Goal: Task Accomplishment & Management: Complete application form

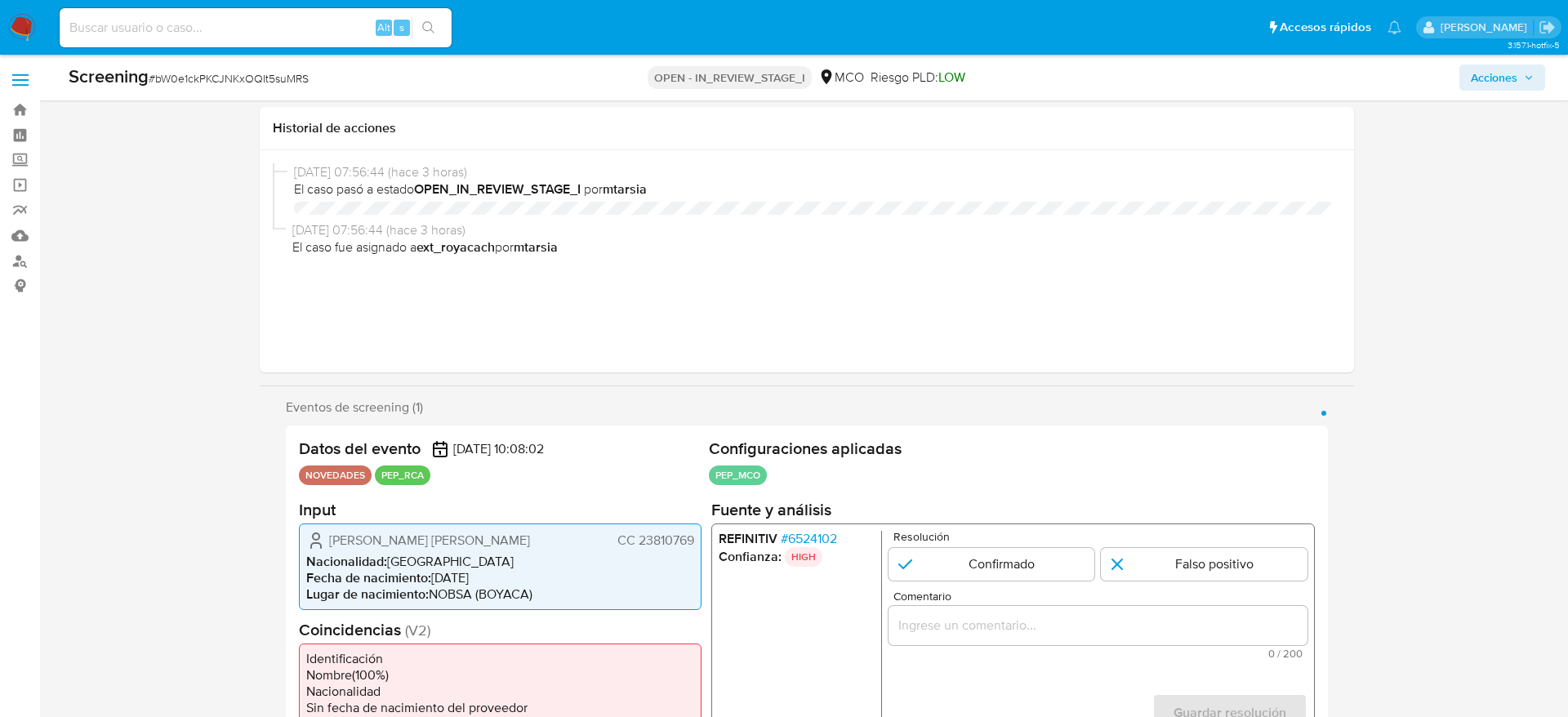
select select "10"
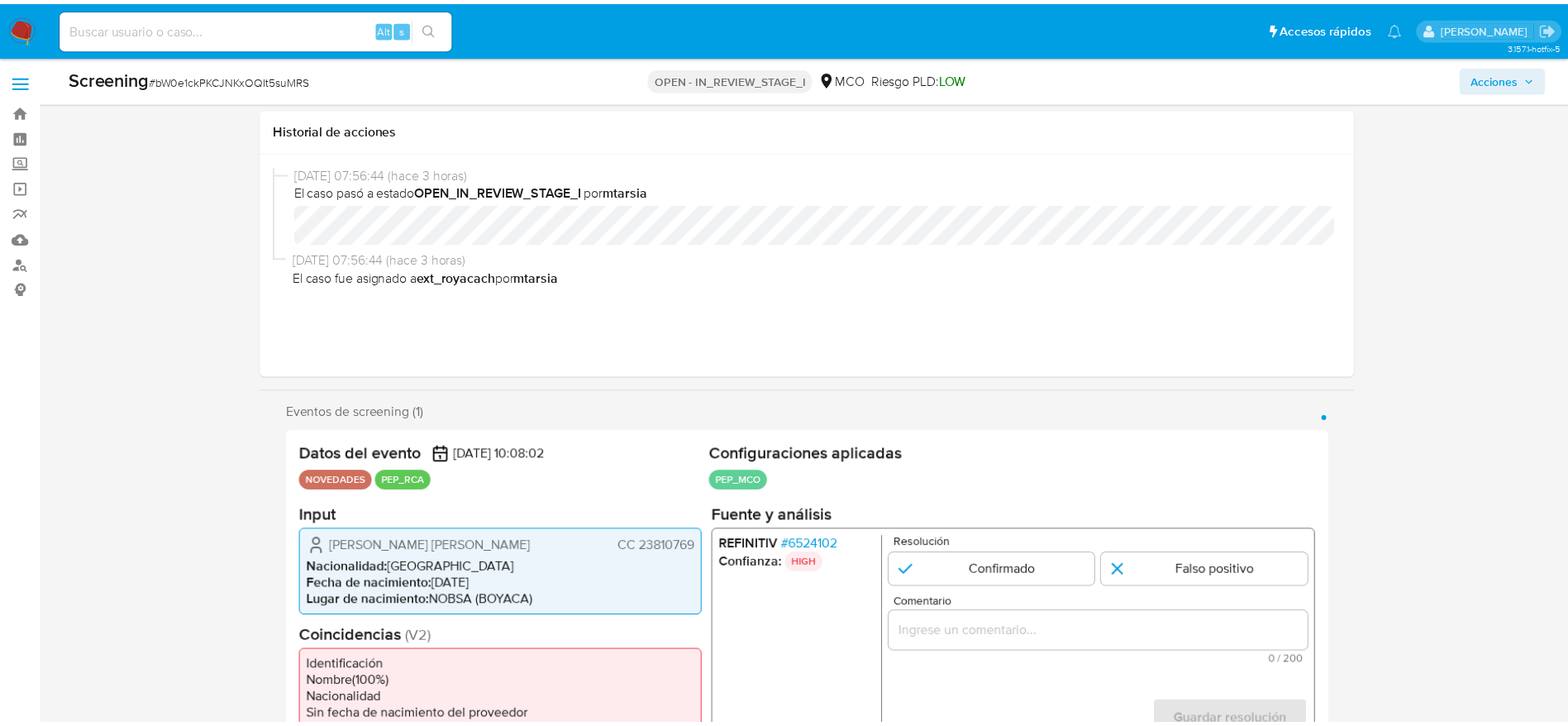
scroll to position [248, 0]
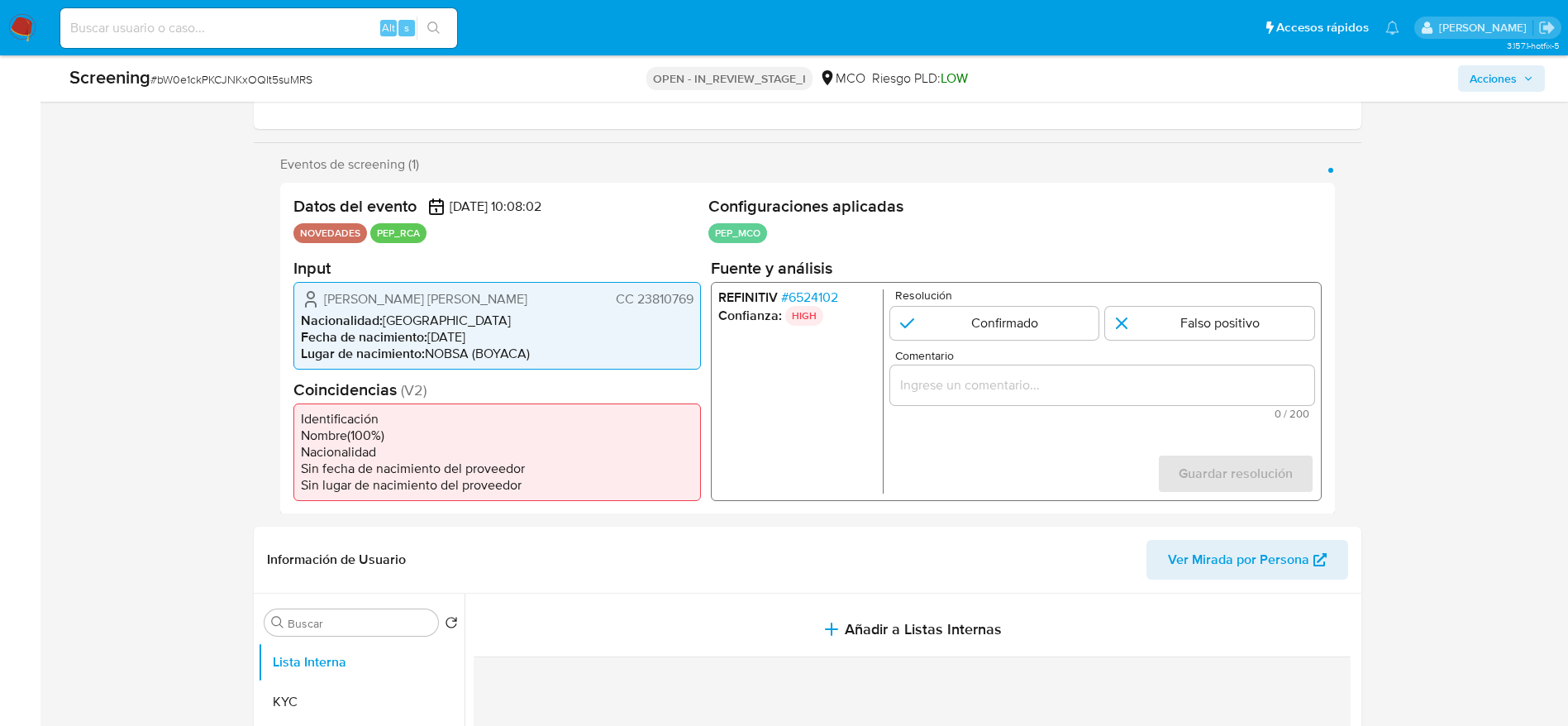
click at [241, 84] on span "# bW0e1ckPKCJNKxOQIt5suMRS" at bounding box center [231, 79] width 162 height 16
copy span "bW0e1ckPKCJNKxOQIt5suMRS"
click at [386, 307] on span "Sonia Cecilia Acevedo Torres" at bounding box center [426, 298] width 203 height 16
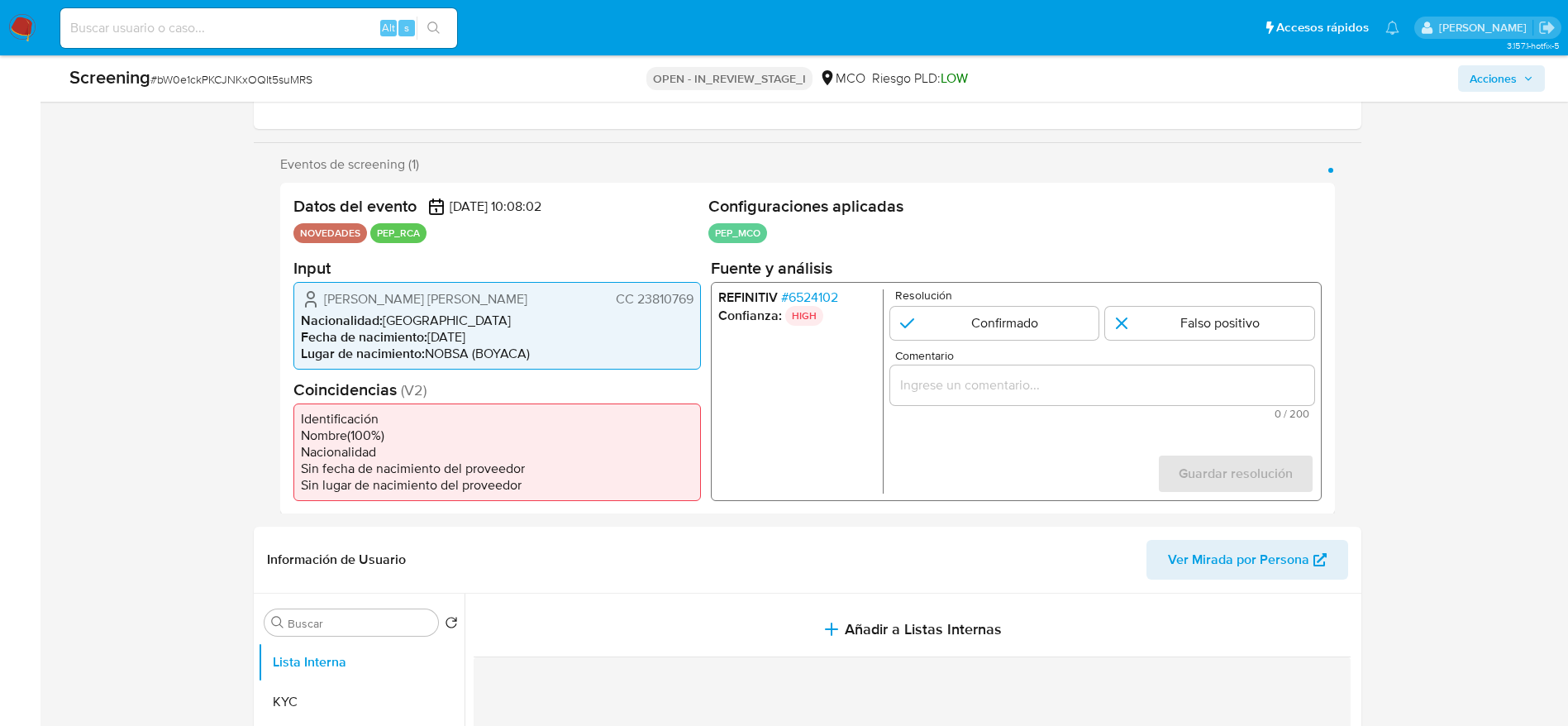
click at [386, 307] on span "Sonia Cecilia Acevedo Torres" at bounding box center [426, 298] width 203 height 16
click at [315, 300] on icon "1 de 1" at bounding box center [310, 298] width 20 height 20
drag, startPoint x: 315, startPoint y: 300, endPoint x: 682, endPoint y: 297, distance: 367.0
click at [682, 297] on div "Sonia Cecilia Acevedo Torres CC 23810769" at bounding box center [497, 298] width 393 height 20
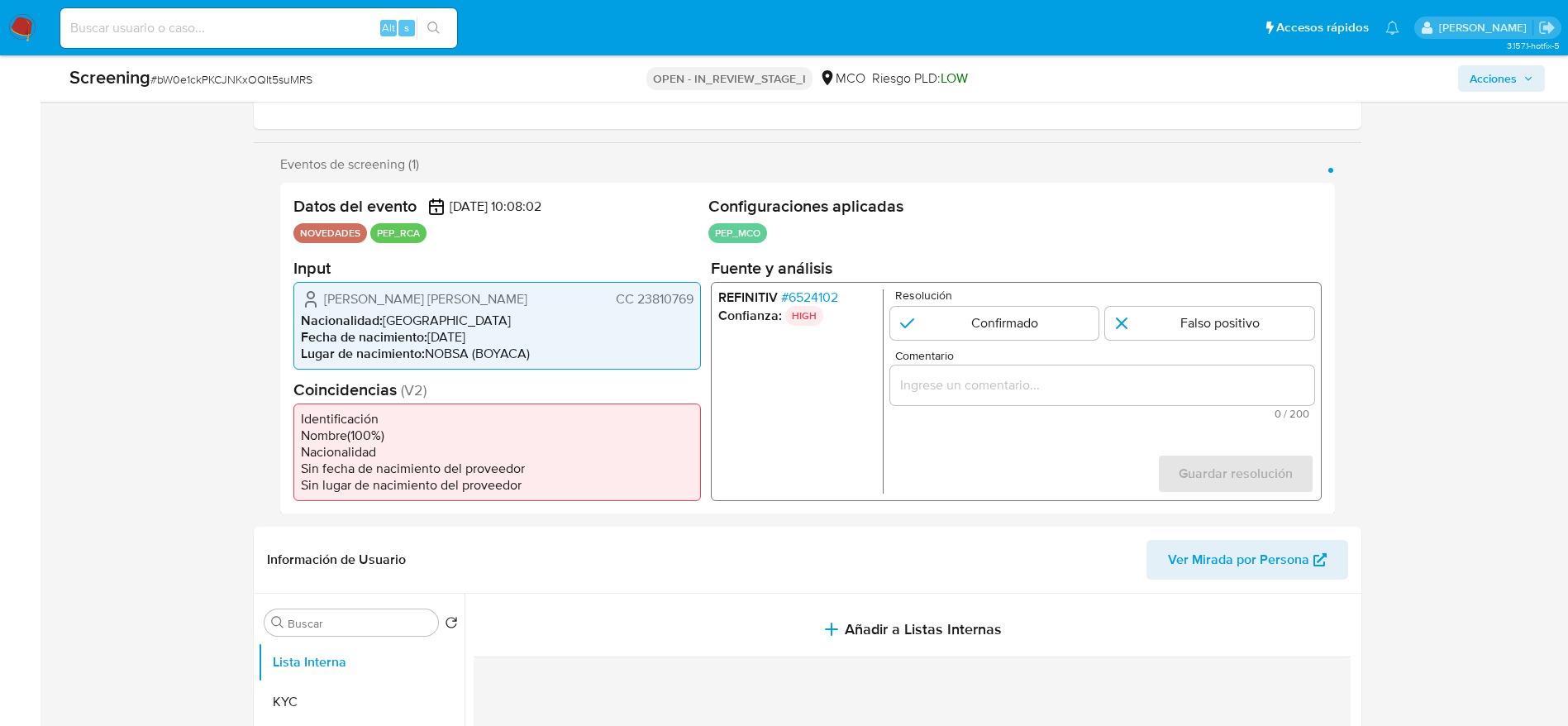
click at [794, 291] on span "# 6524102" at bounding box center [809, 296] width 57 height 16
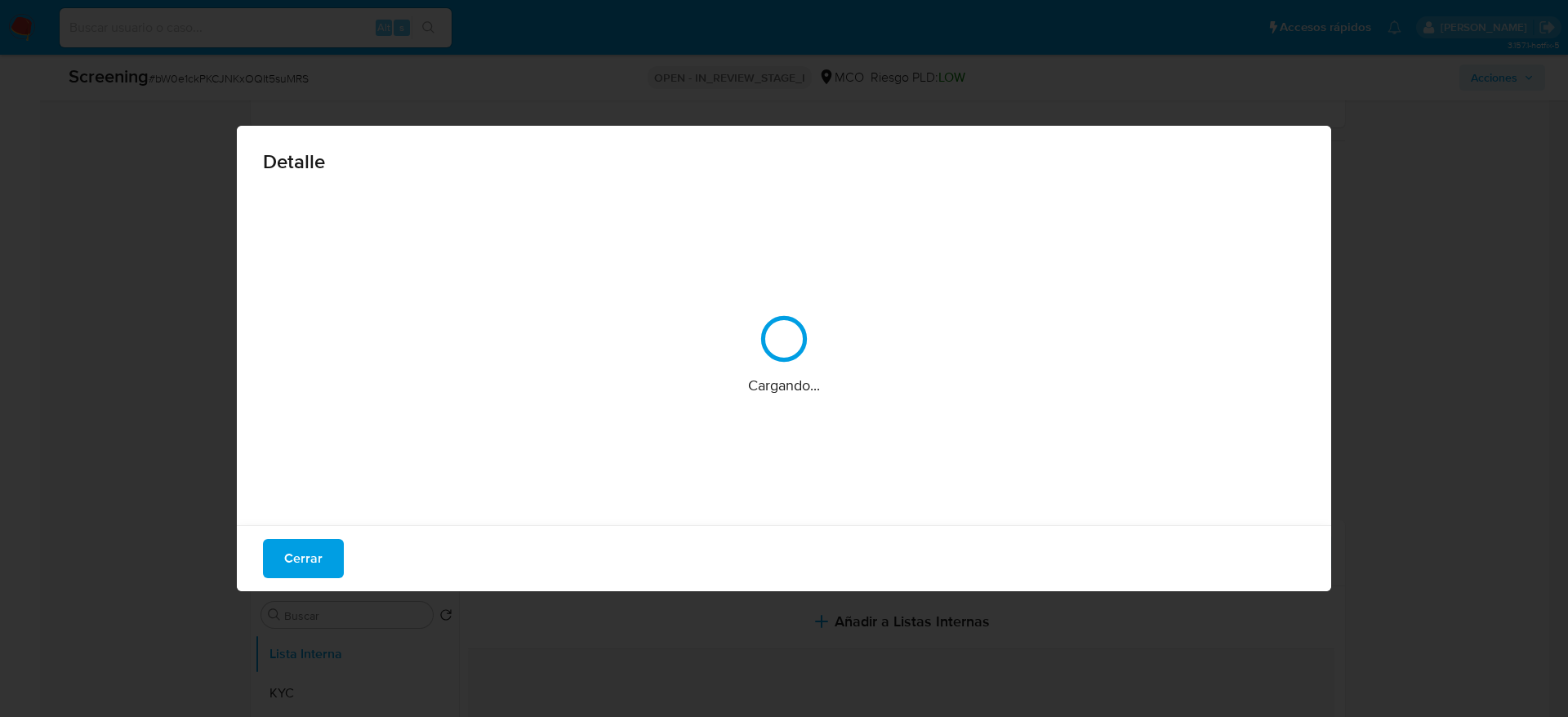
drag, startPoint x: 613, startPoint y: 471, endPoint x: 529, endPoint y: 382, distance: 122.4
click at [529, 382] on div "Cargando..." at bounding box center [784, 354] width 1042 height 327
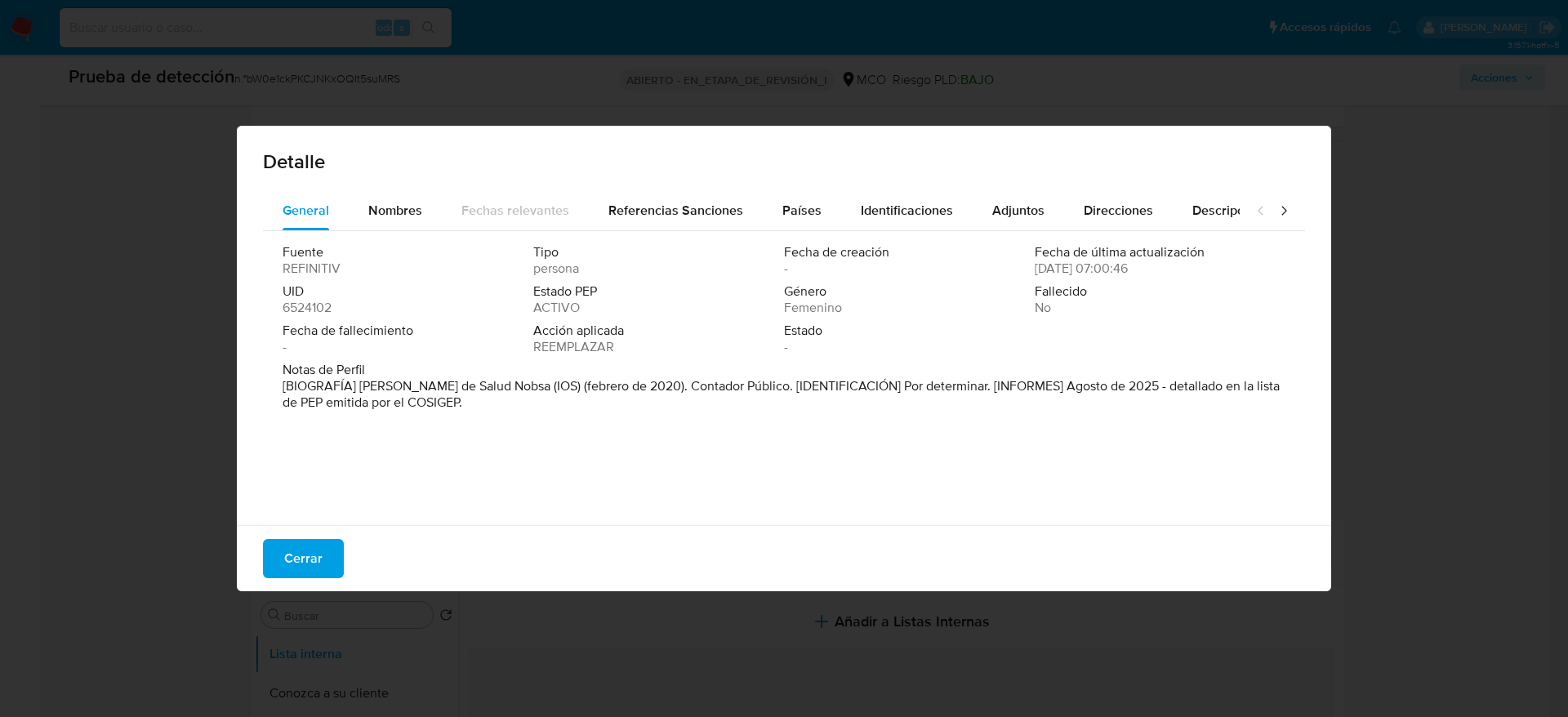
drag, startPoint x: 359, startPoint y: 385, endPoint x: 506, endPoint y: 381, distance: 147.1
click at [502, 380] on font "[BIOGRAFÍA] Tesorero de Salud Nobsa (IOS) (febrero de 2020). Contador Público. …" at bounding box center [782, 394] width 997 height 35
drag, startPoint x: 332, startPoint y: 536, endPoint x: 328, endPoint y: 550, distance: 14.6
click at [328, 550] on div "Cerrar" at bounding box center [784, 558] width 1095 height 67
click at [328, 551] on button "Cerrar" at bounding box center [304, 559] width 81 height 39
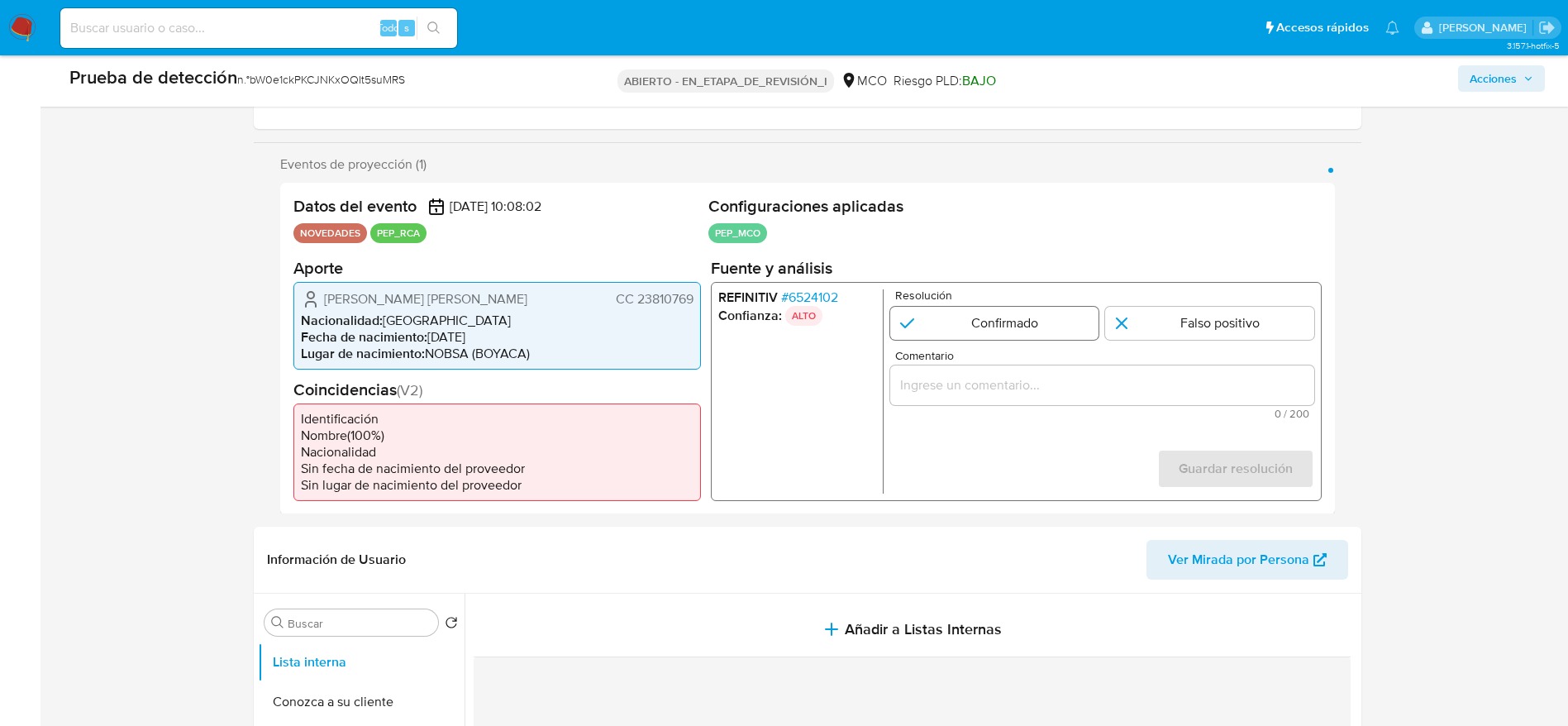
click at [995, 326] on input "1 de 1" at bounding box center [994, 322] width 210 height 33
radio input "true"
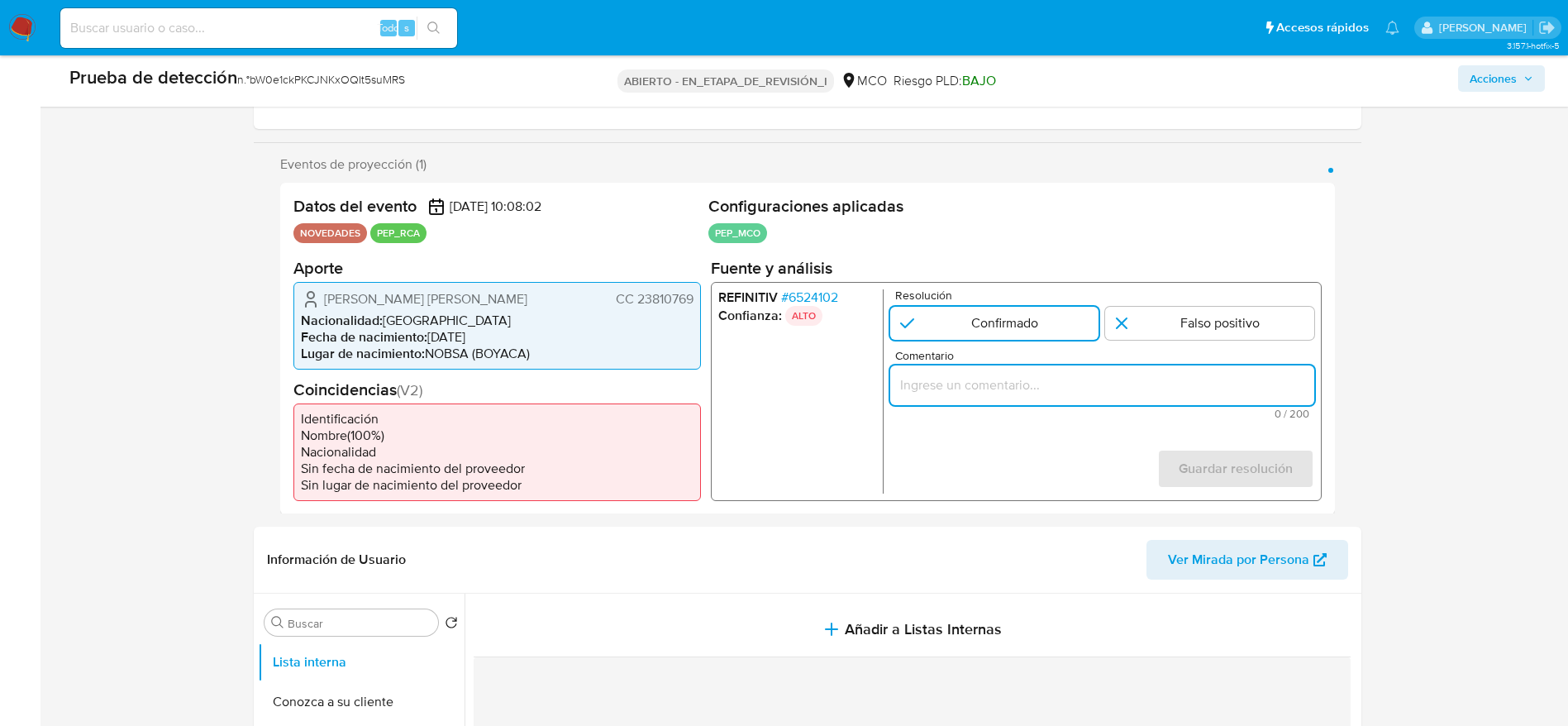
click at [1064, 382] on input "Comentario" at bounding box center [1101, 384] width 424 height 22
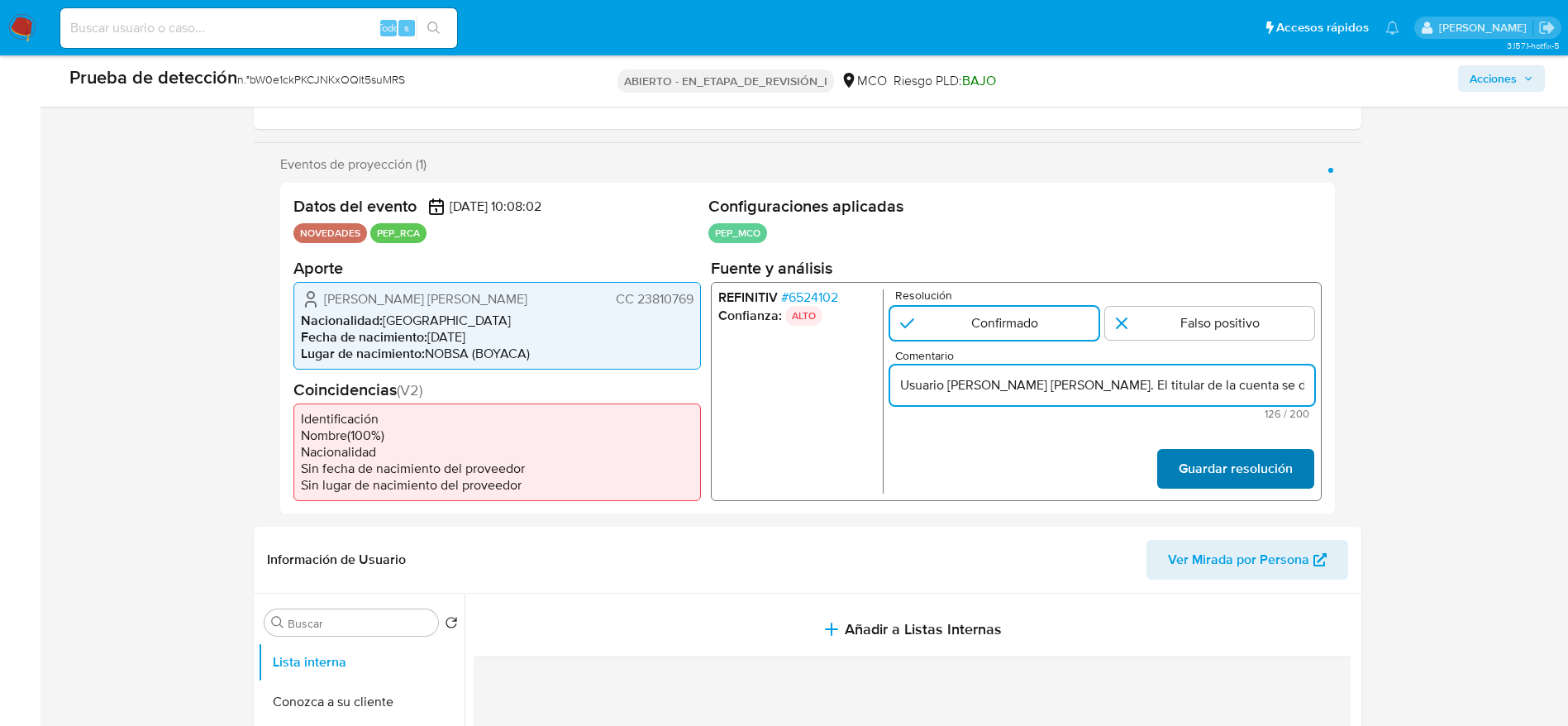
scroll to position [0, 358]
type input "Usuario Sonia Cecilia Acevedo Torres. El titular de la cuenta se desempeña como…"
click at [1231, 465] on font "Guardar resolución" at bounding box center [1235, 469] width 114 height 40
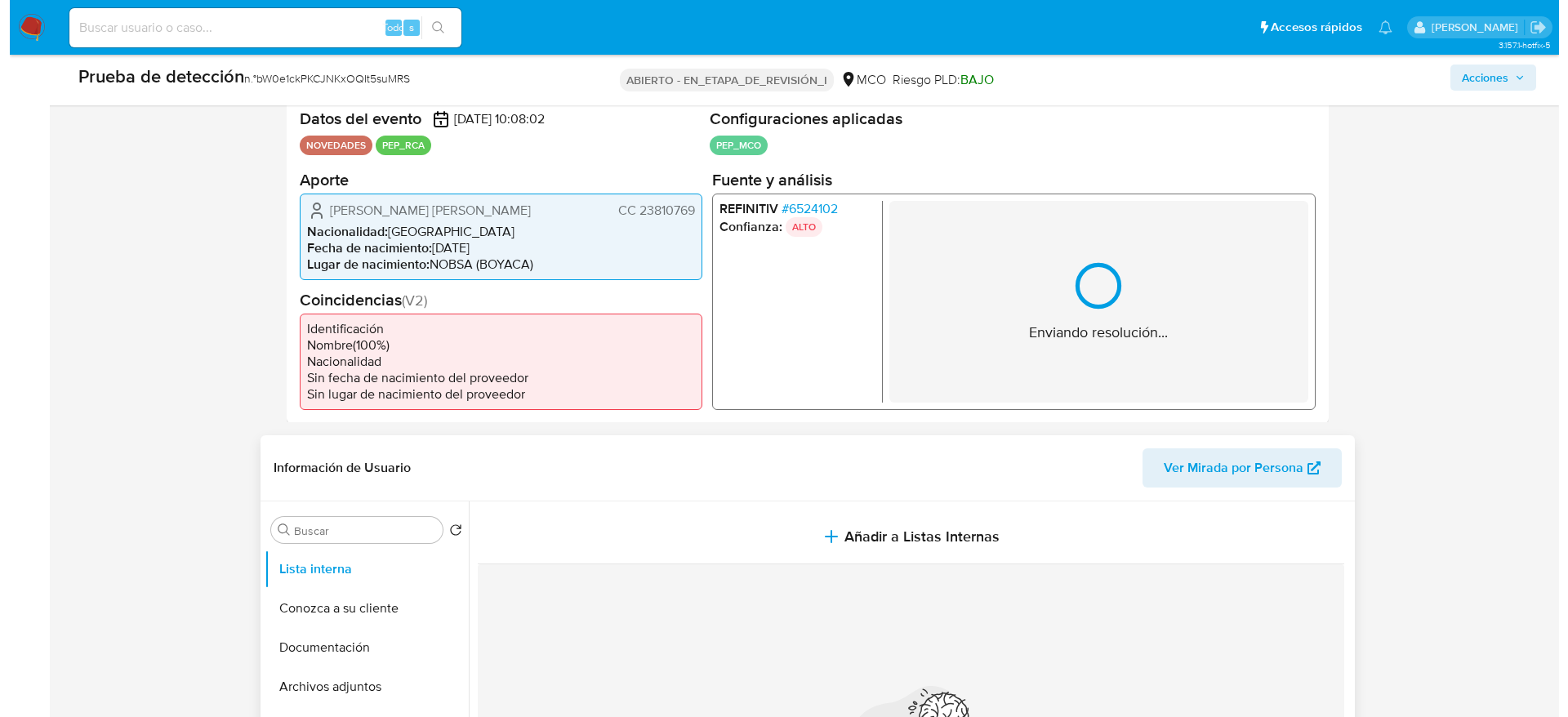
scroll to position [367, 0]
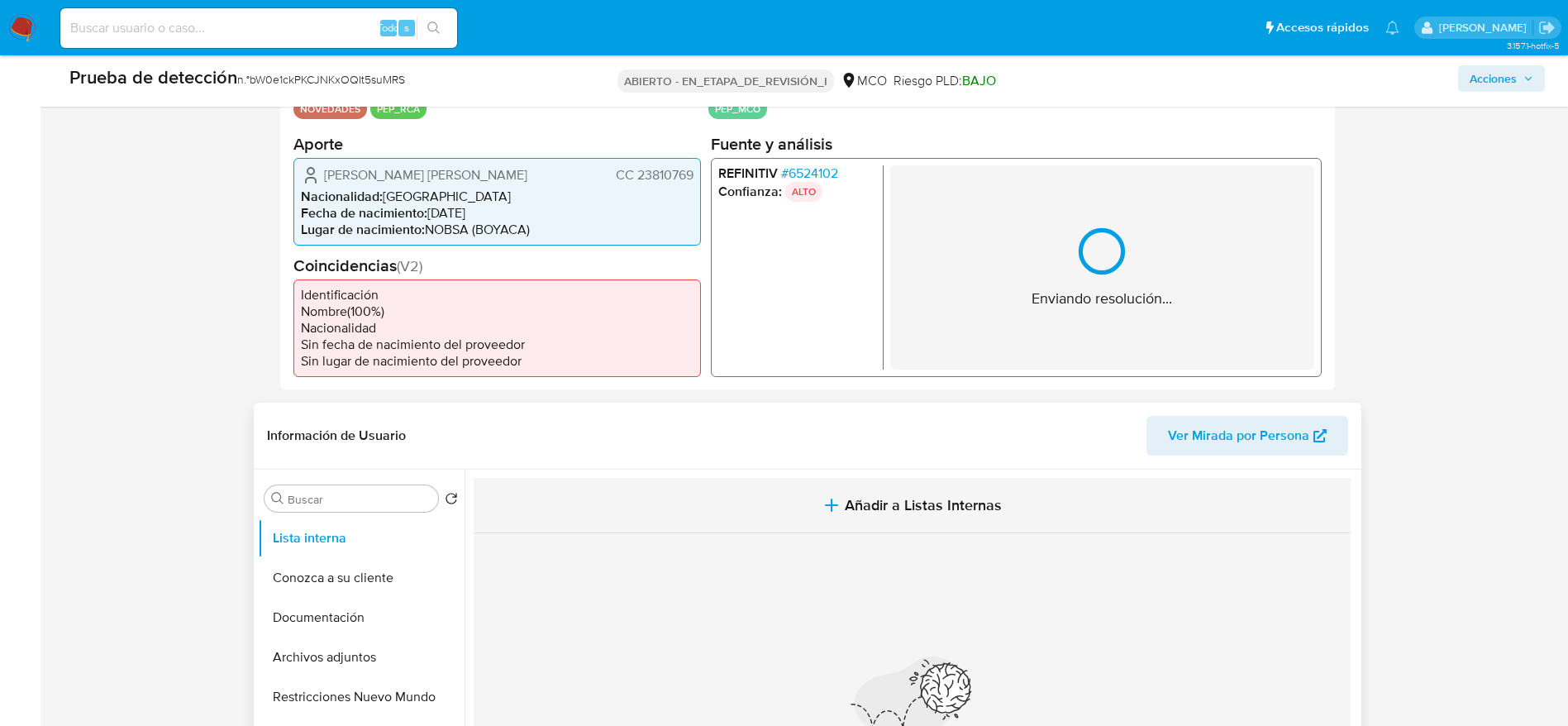
click at [911, 507] on font "Añadir a Listas Internas" at bounding box center [924, 505] width 157 height 22
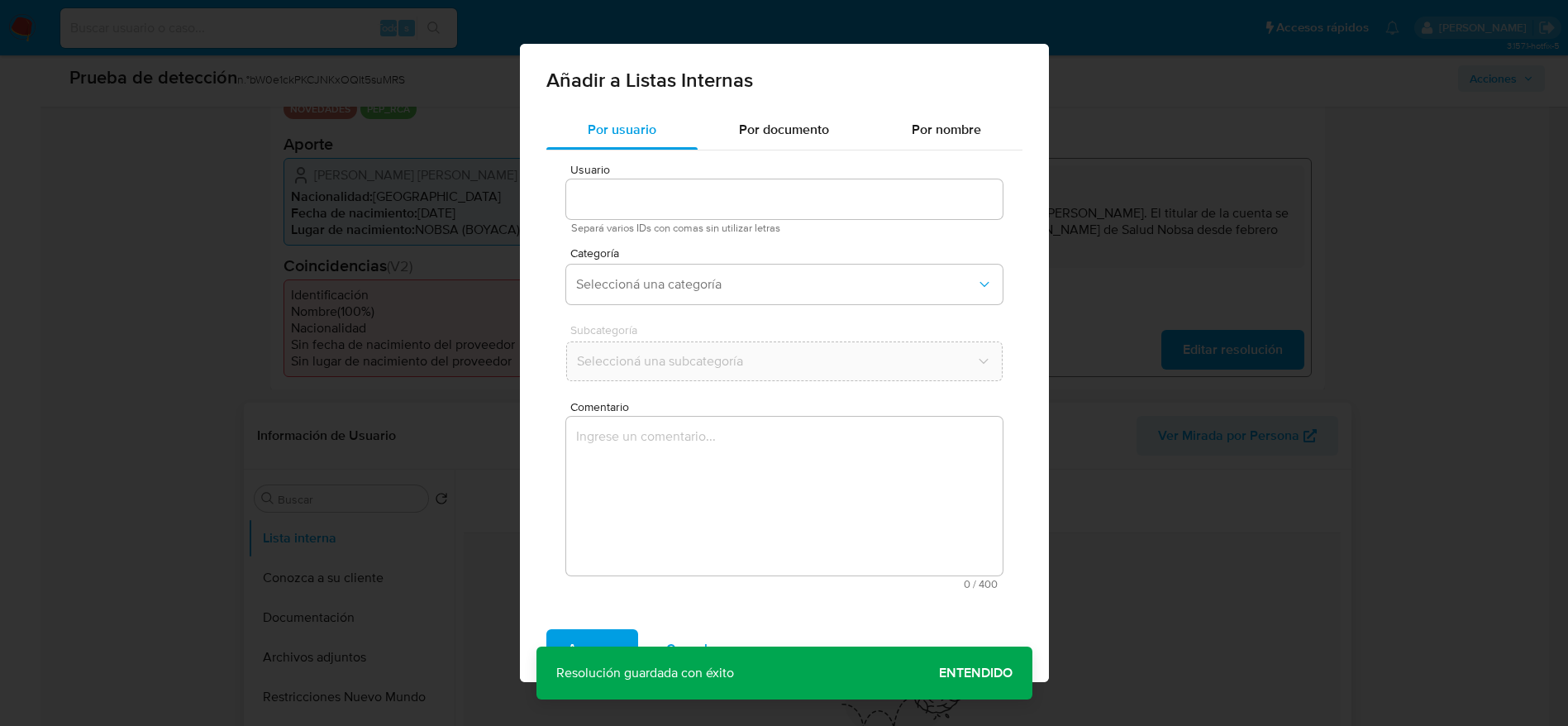
type input "1043061589"
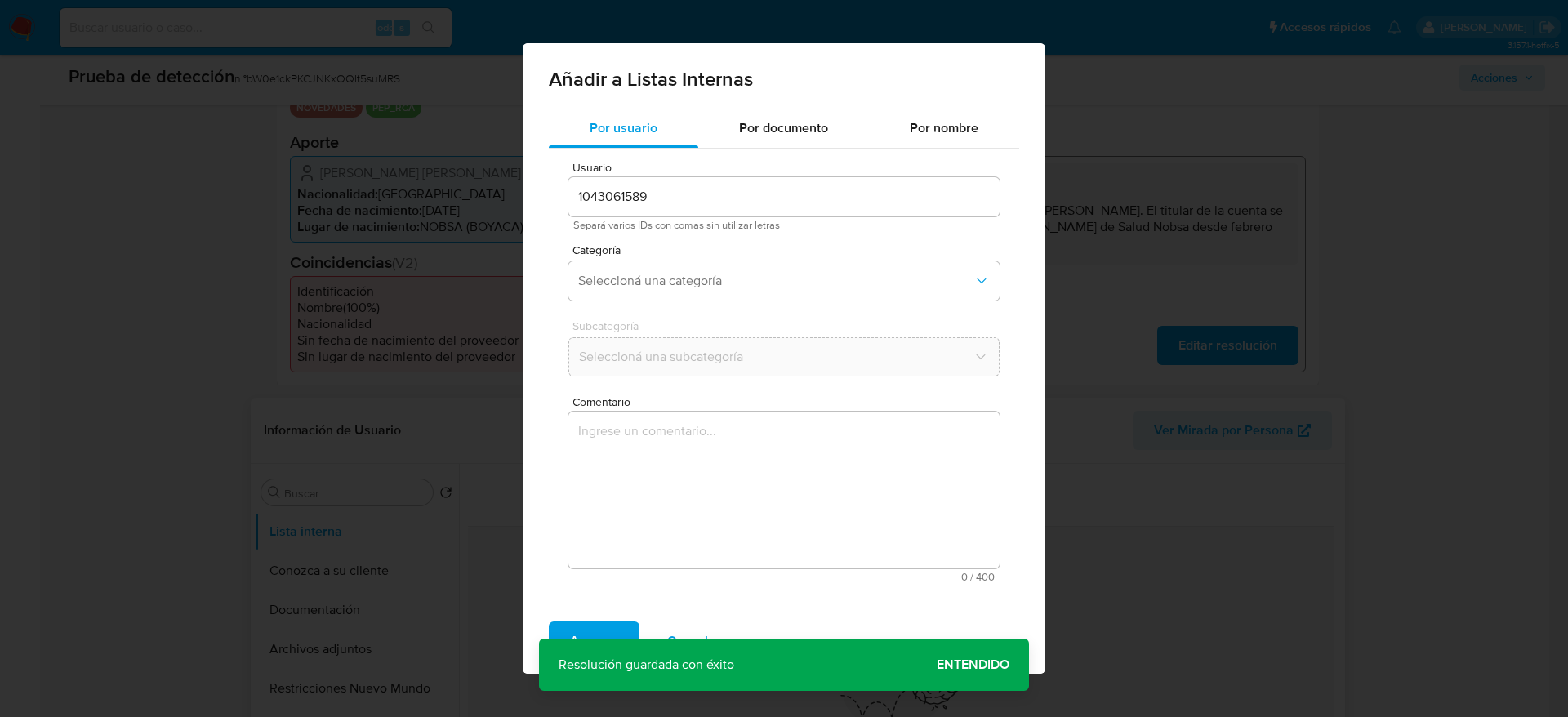
click at [860, 512] on textarea "Comentario" at bounding box center [784, 489] width 431 height 157
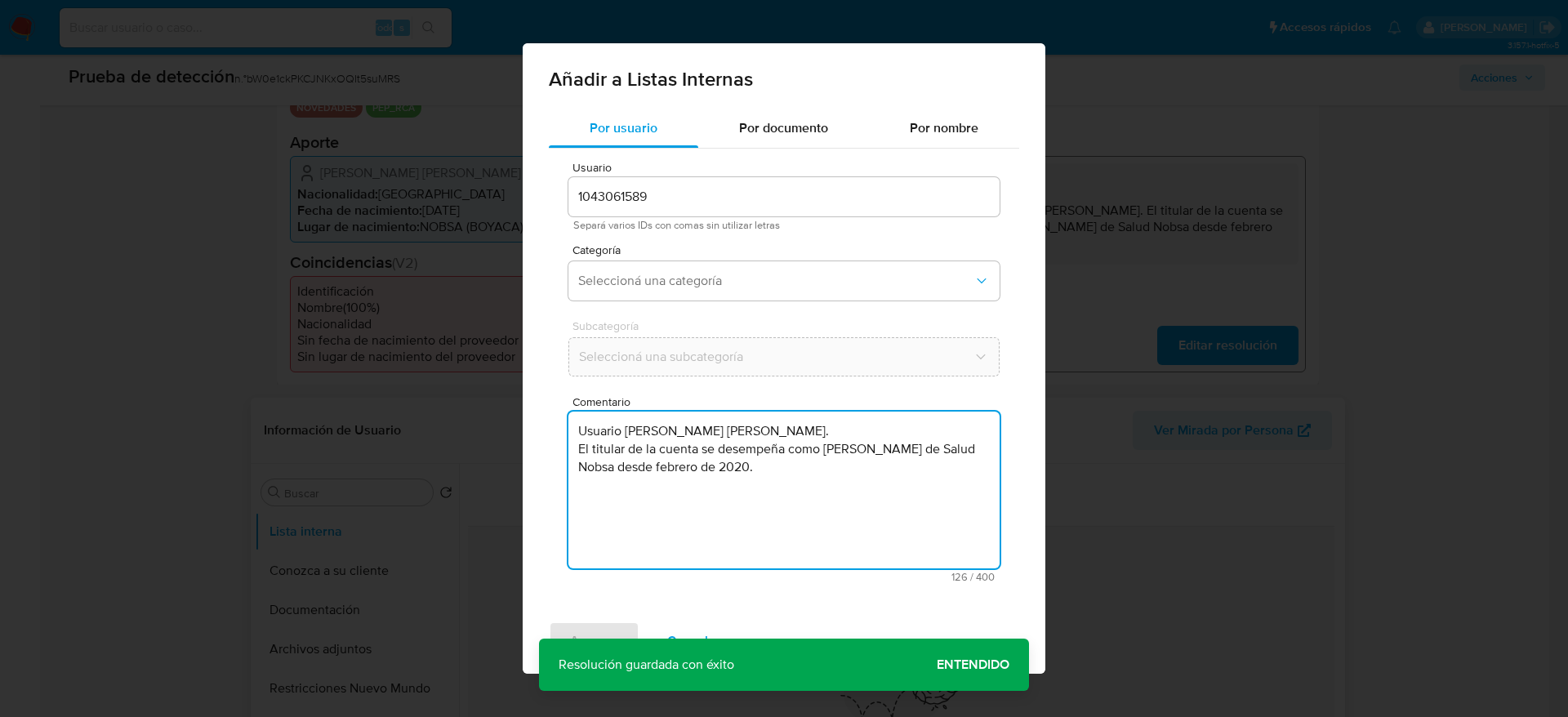
type textarea "Usuario Sonia Cecilia Acevedo Torres. El titular de la cuenta se desempeña como…"
click at [748, 235] on div "Usuario 1043061589 Separá varios IDs con comas sin utilizar letras Categoría Se…" at bounding box center [784, 372] width 470 height 447
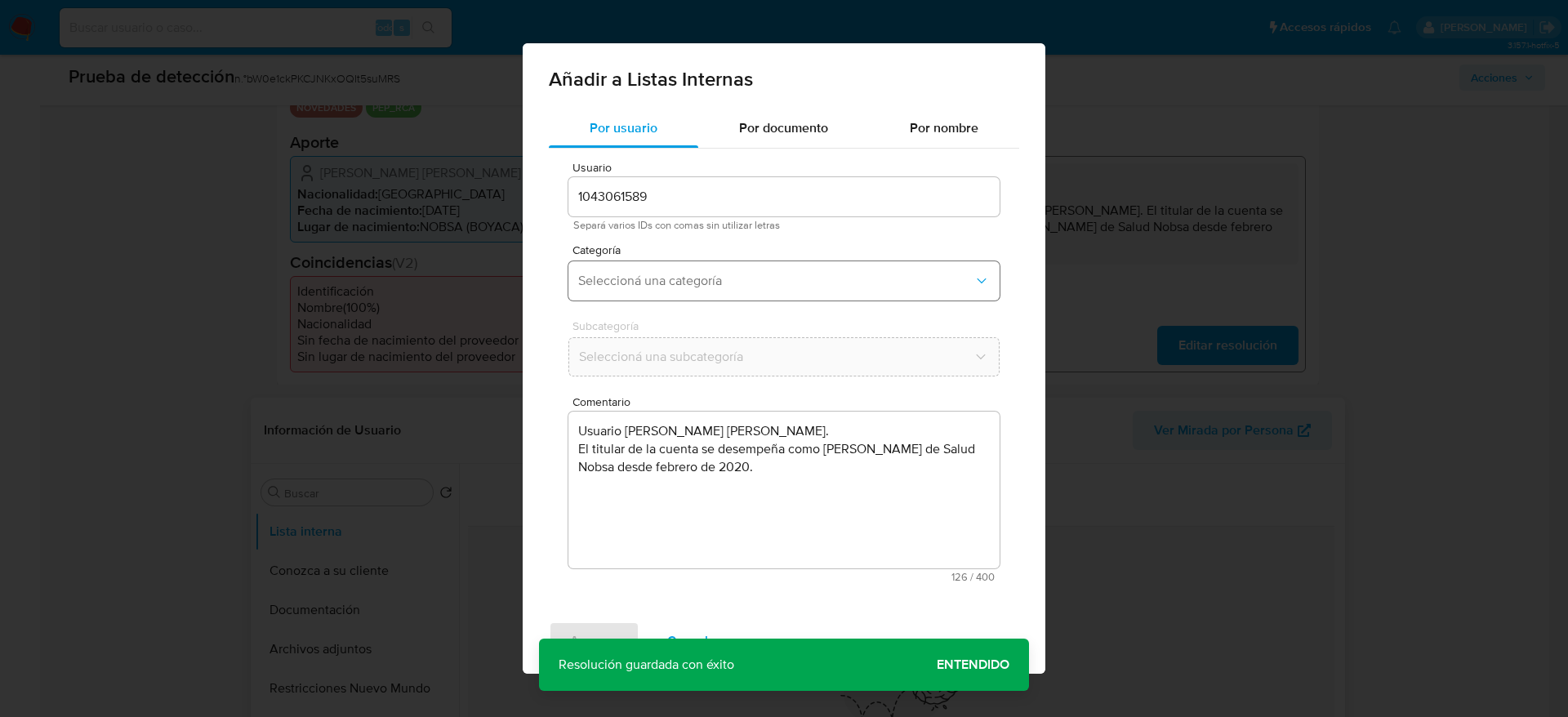
click at [764, 282] on span "Seleccioná una categoría" at bounding box center [776, 280] width 396 height 16
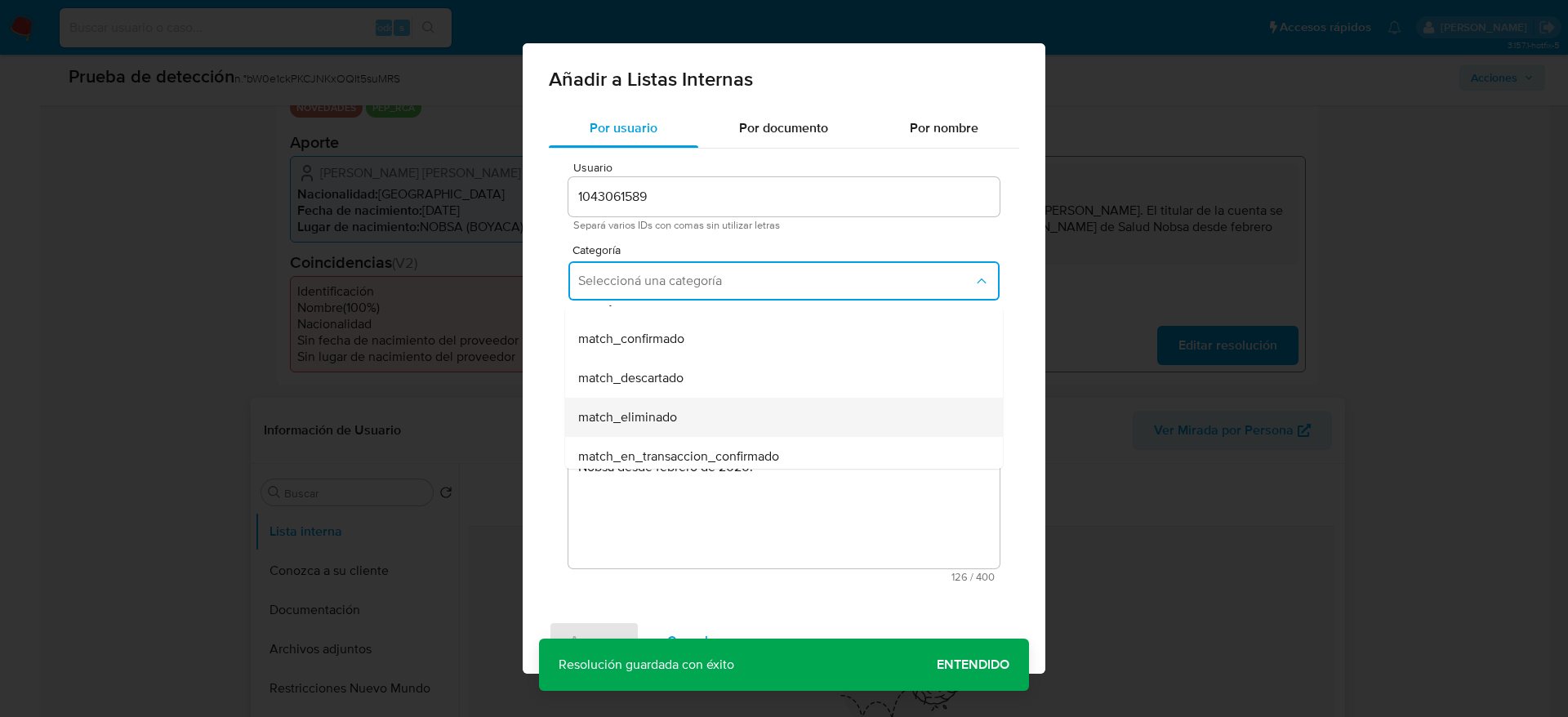
scroll to position [123, 0]
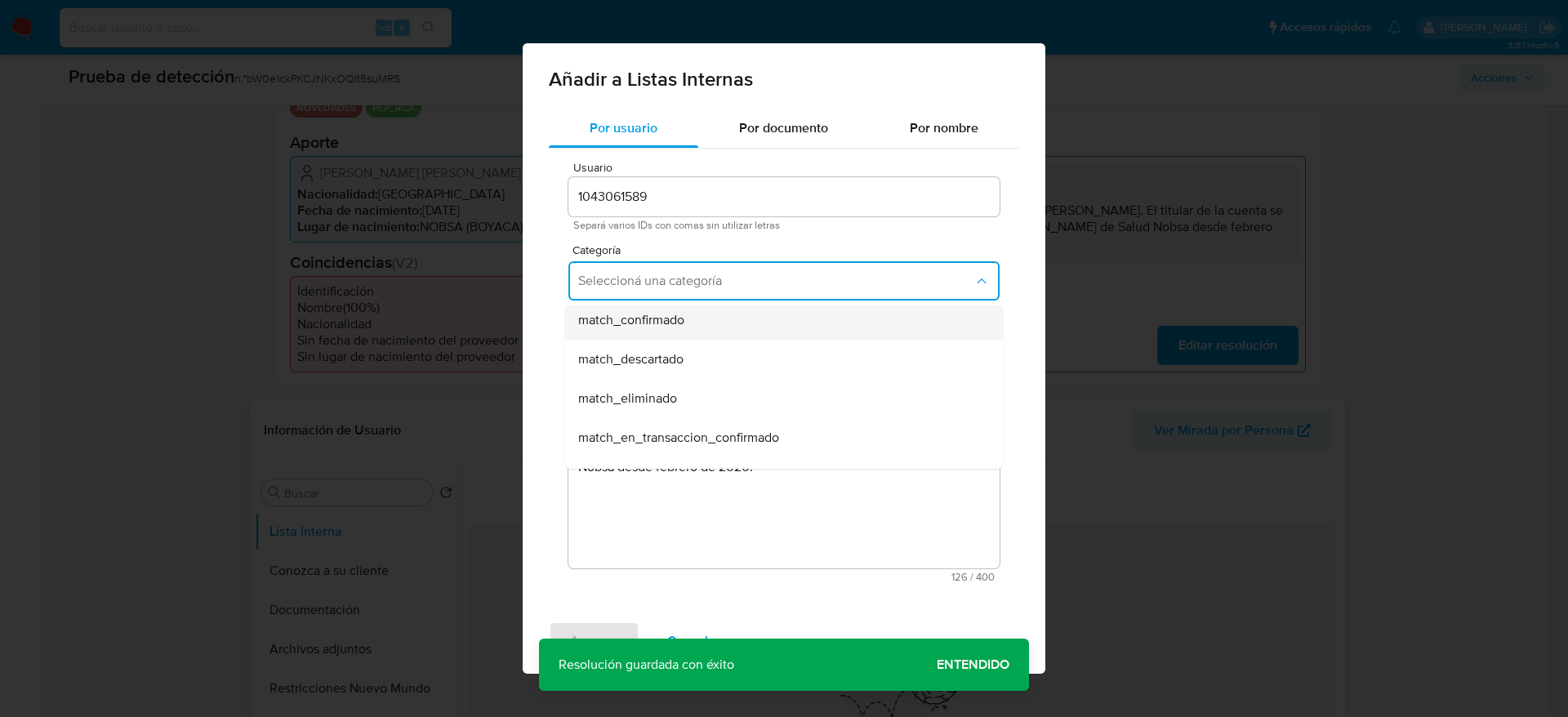
click at [671, 308] on div "match_confirmado" at bounding box center [779, 321] width 402 height 39
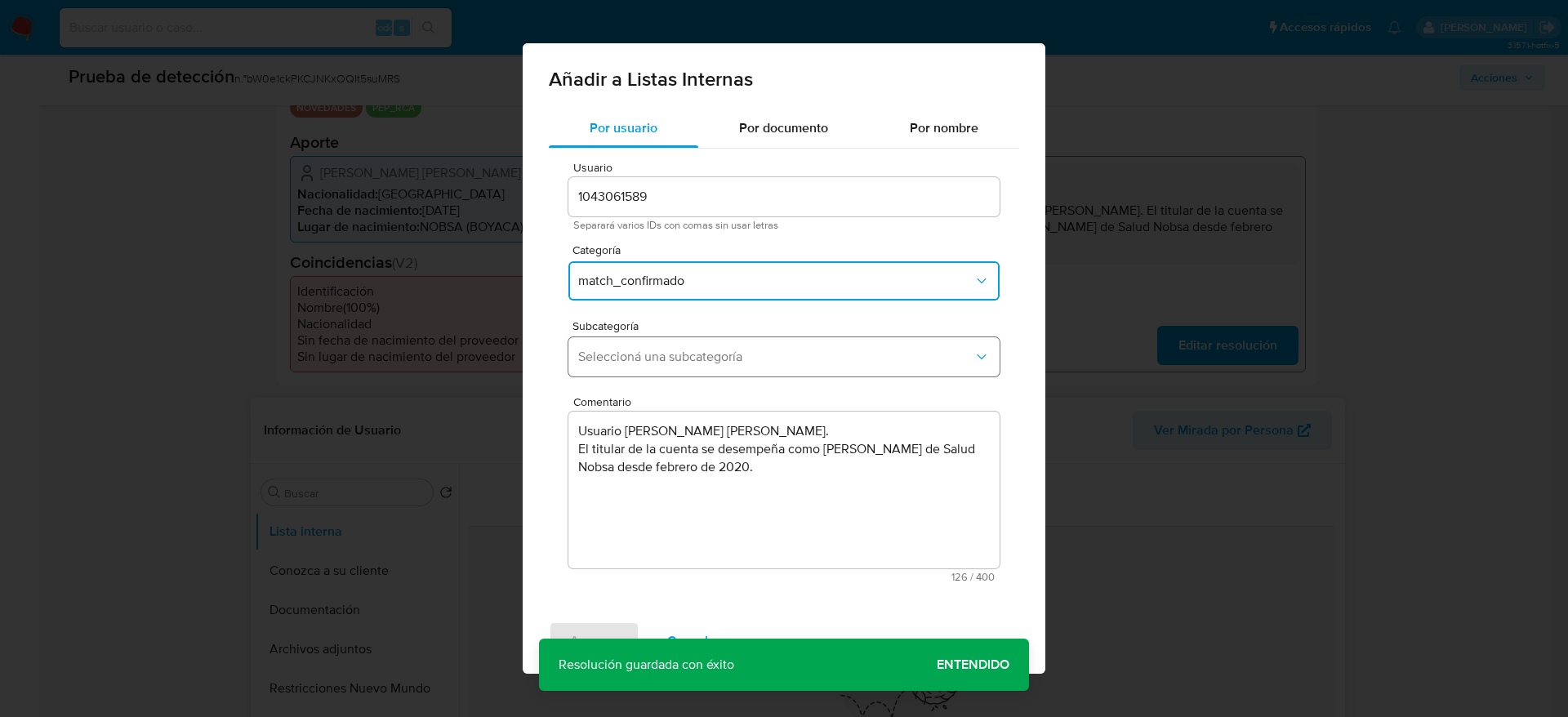
click at [683, 351] on span "Seleccioná una subcategoría" at bounding box center [776, 356] width 396 height 16
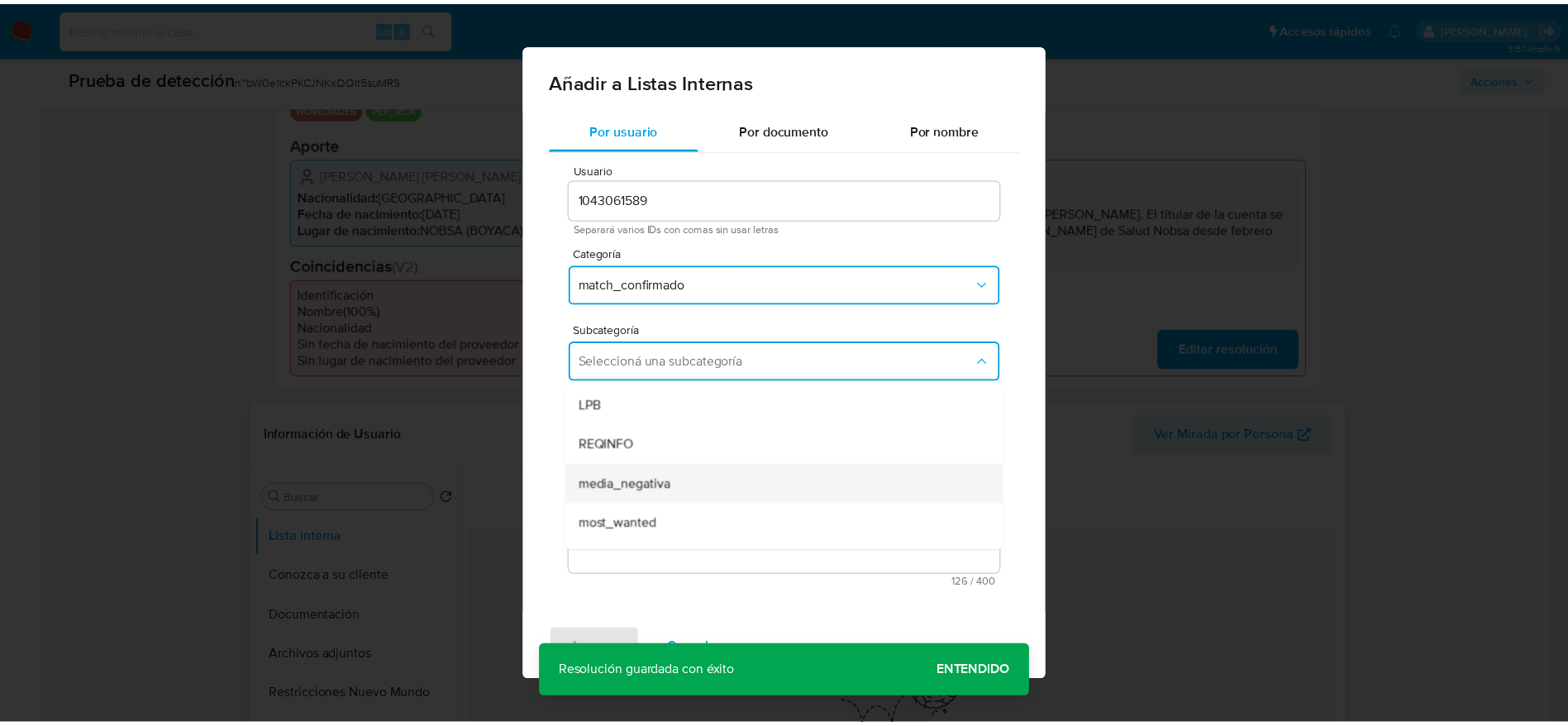
scroll to position [113, 0]
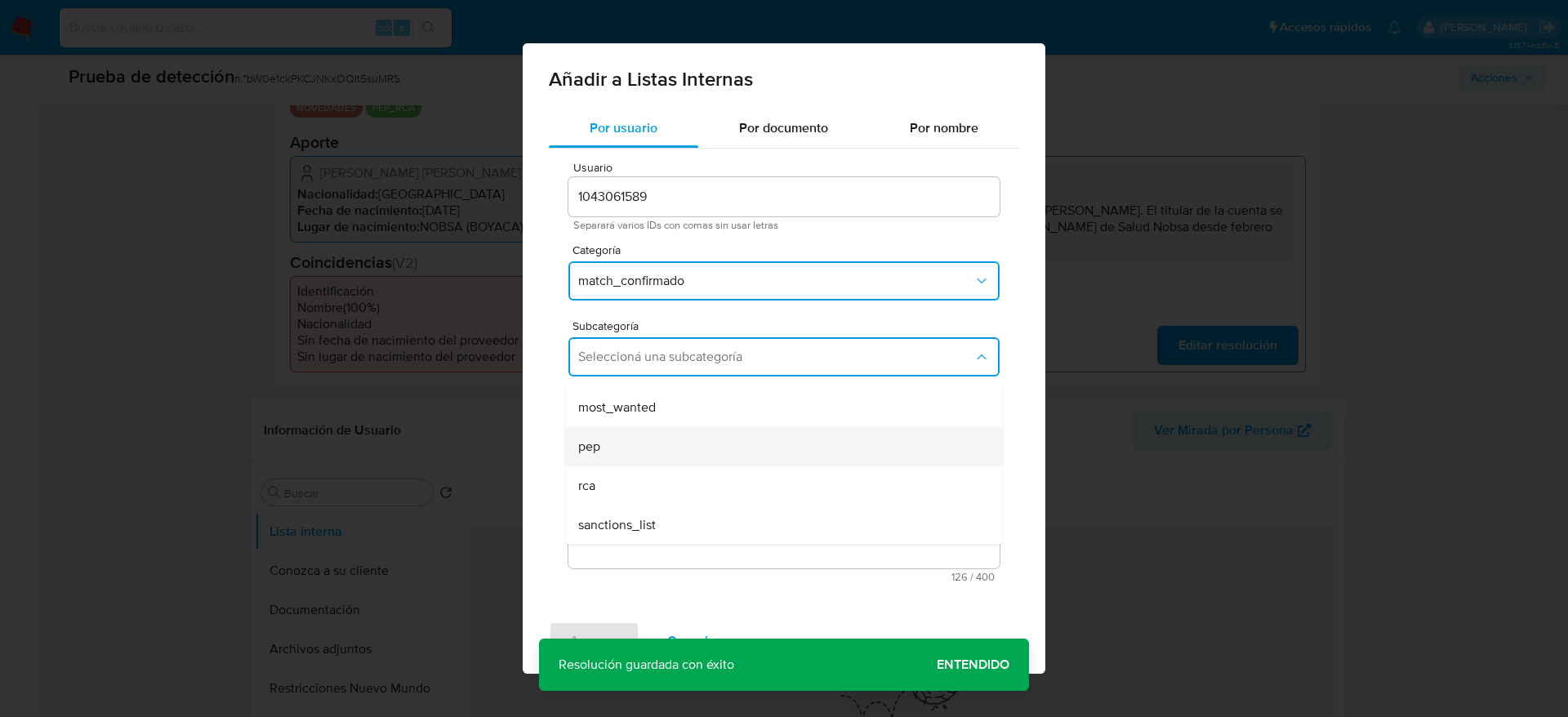
click at [655, 440] on div "pep" at bounding box center [779, 447] width 402 height 39
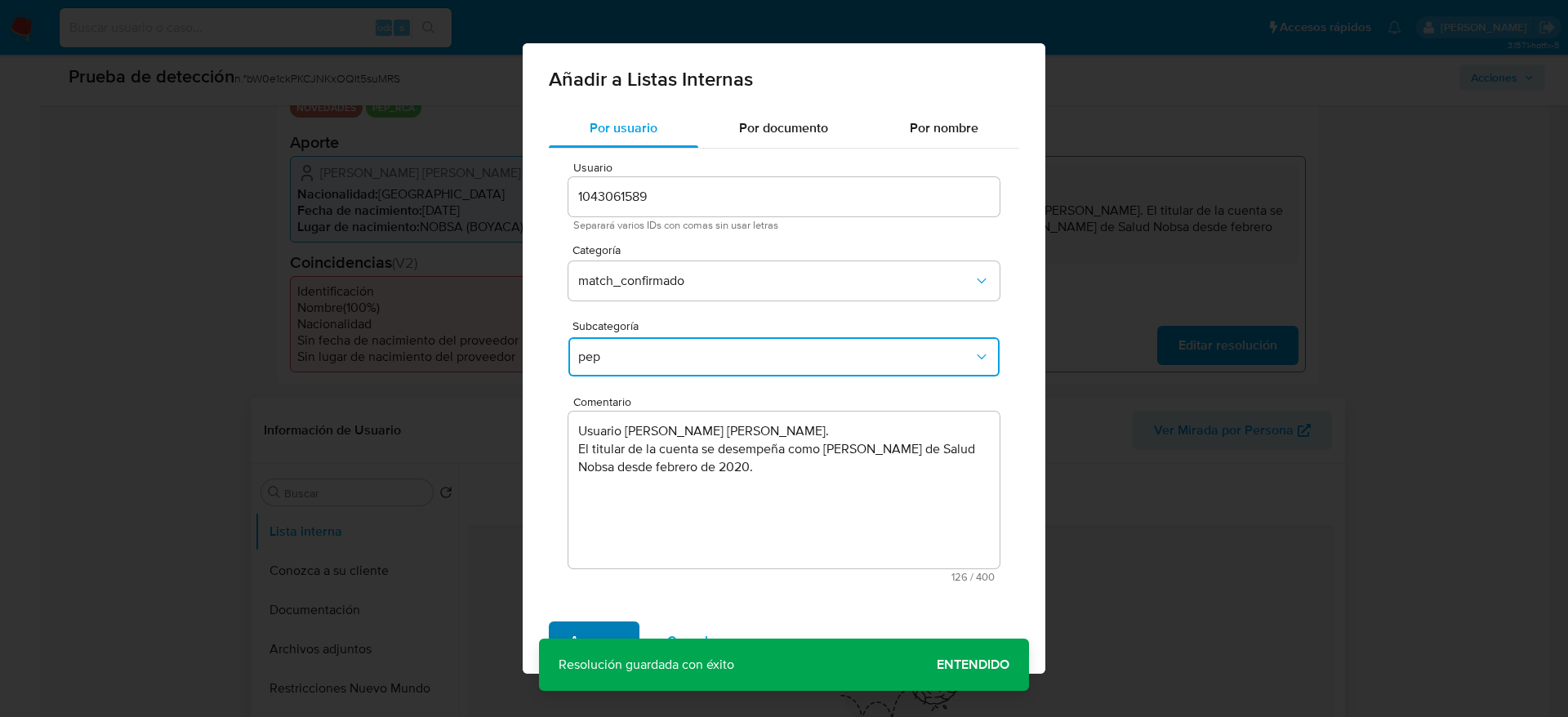
click at [617, 634] on span "Agregar" at bounding box center [593, 641] width 48 height 36
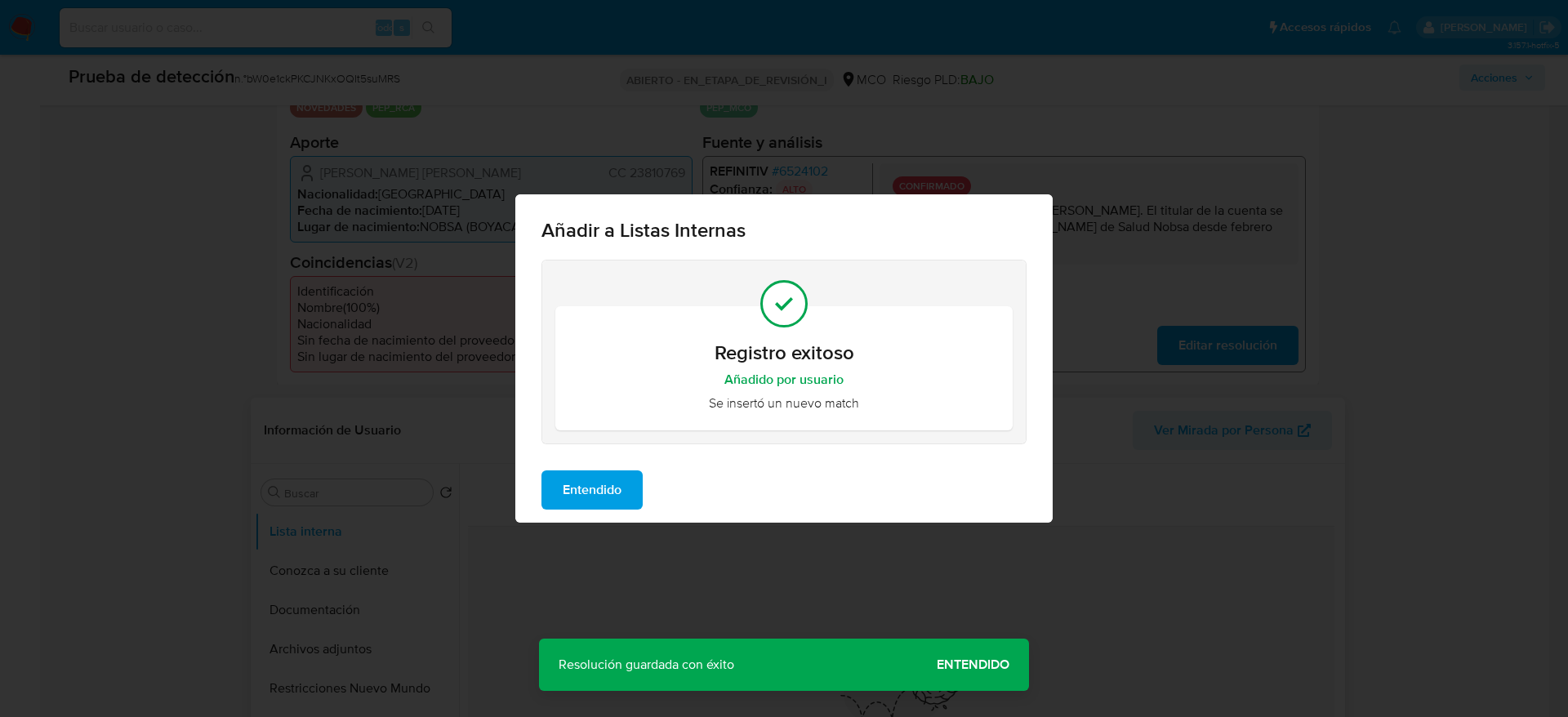
click at [624, 479] on button "Entendido" at bounding box center [592, 490] width 101 height 39
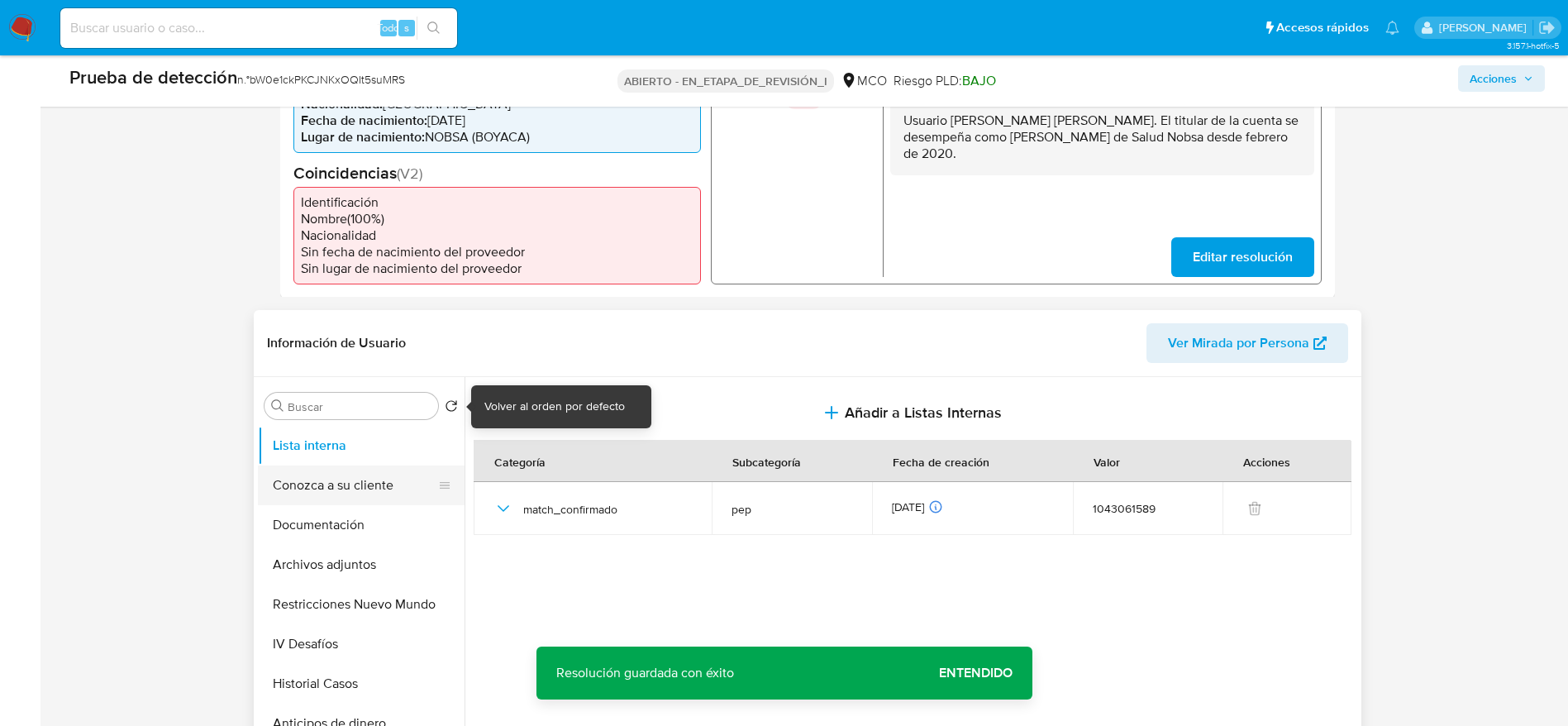
scroll to position [496, 0]
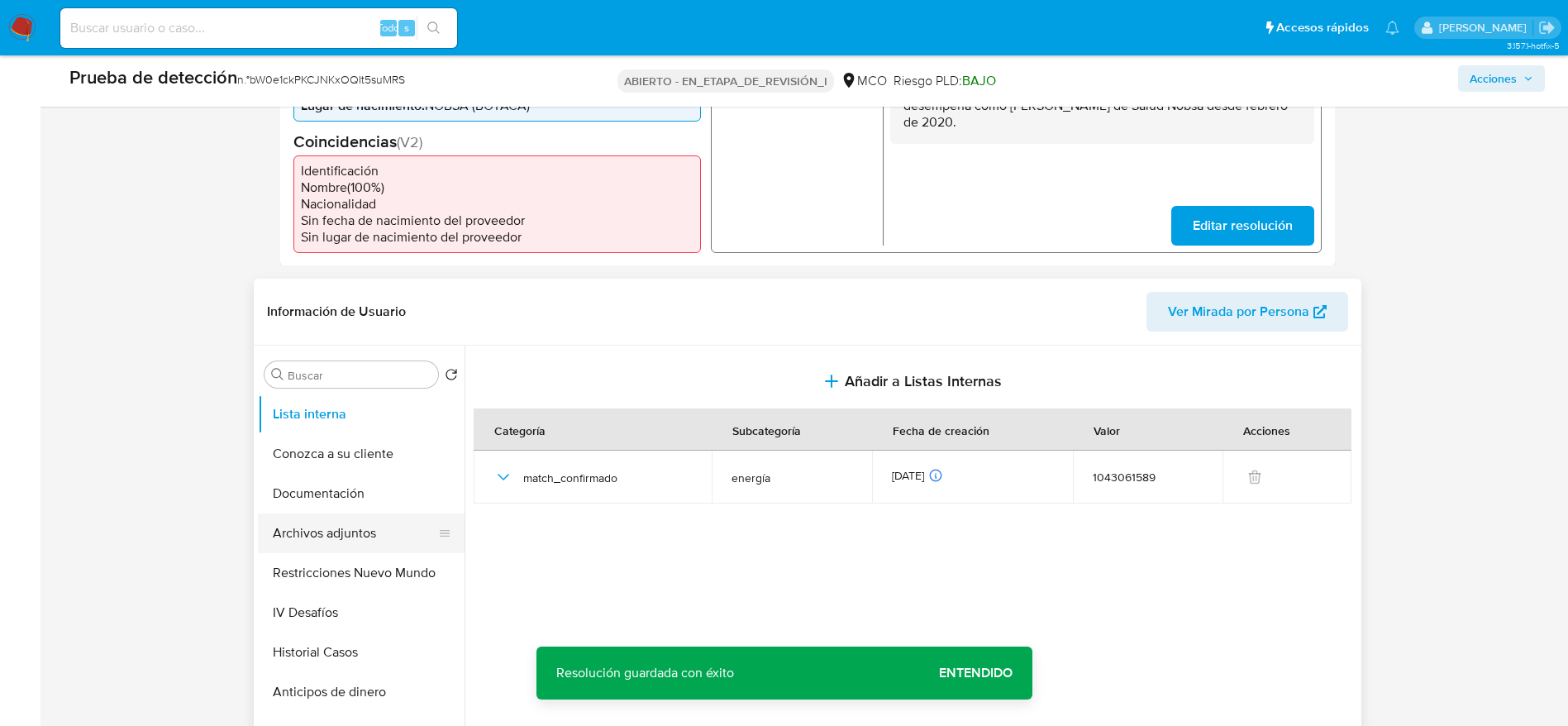
click at [371, 530] on button "Archivos adjuntos" at bounding box center [355, 533] width 194 height 40
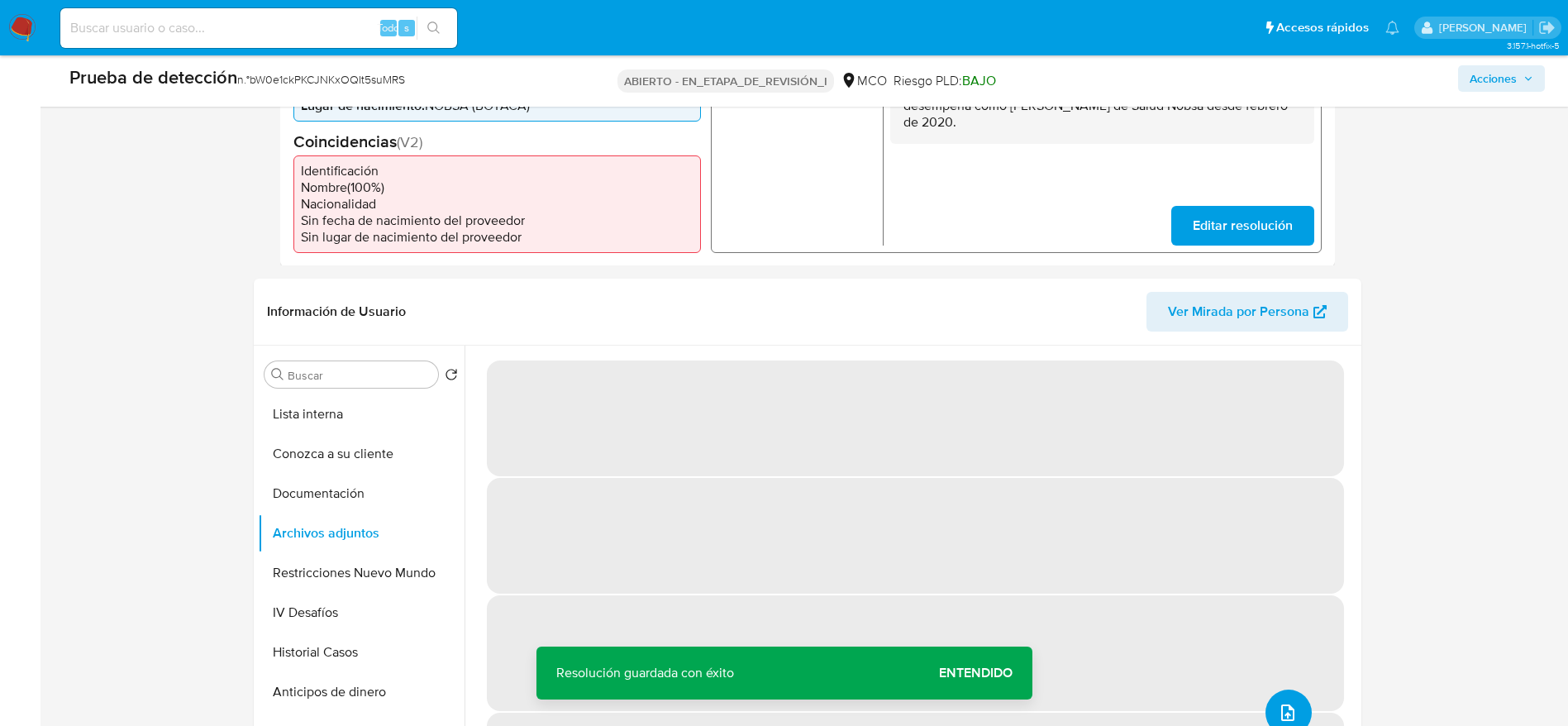
click at [1300, 701] on button "upload-file" at bounding box center [1288, 713] width 46 height 47
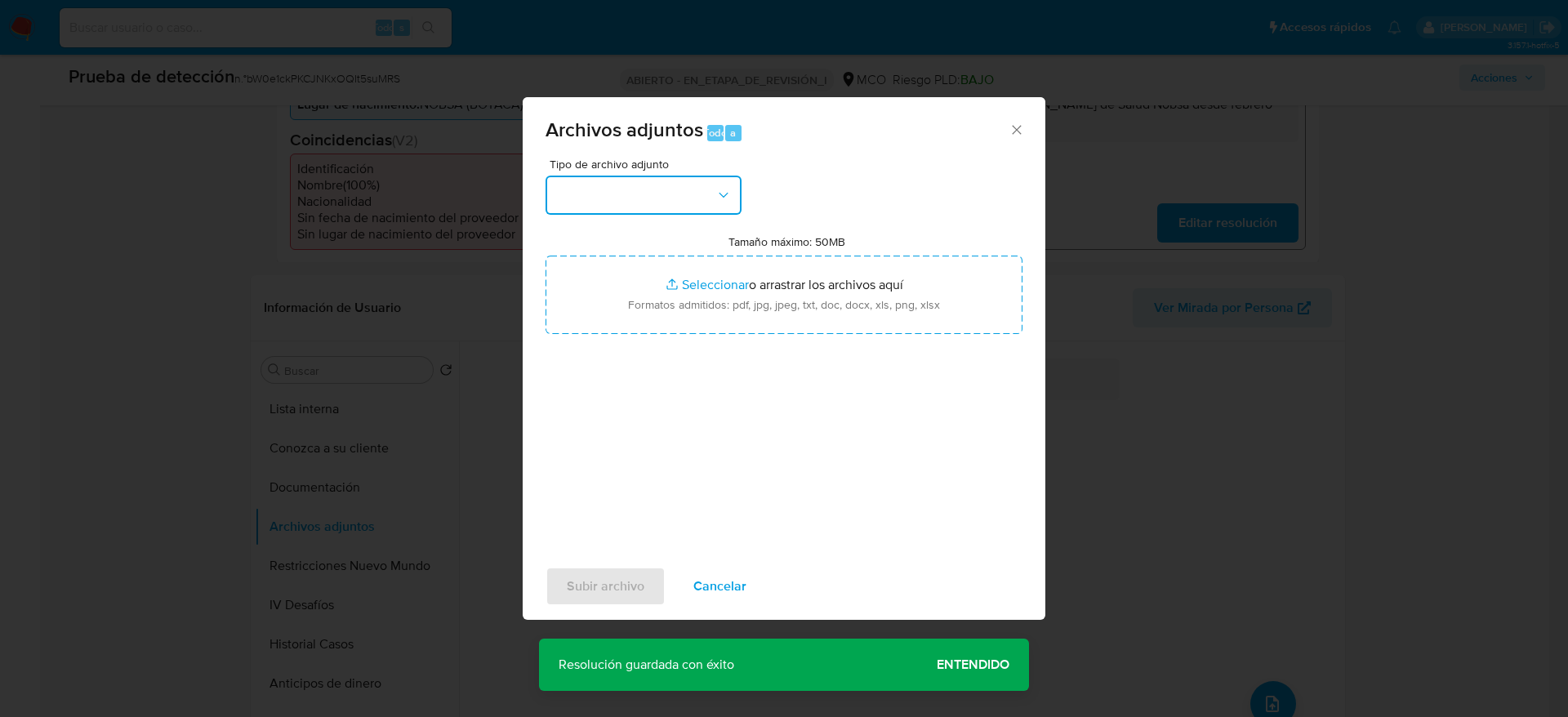
click at [614, 175] on button "button" at bounding box center [643, 195] width 196 height 39
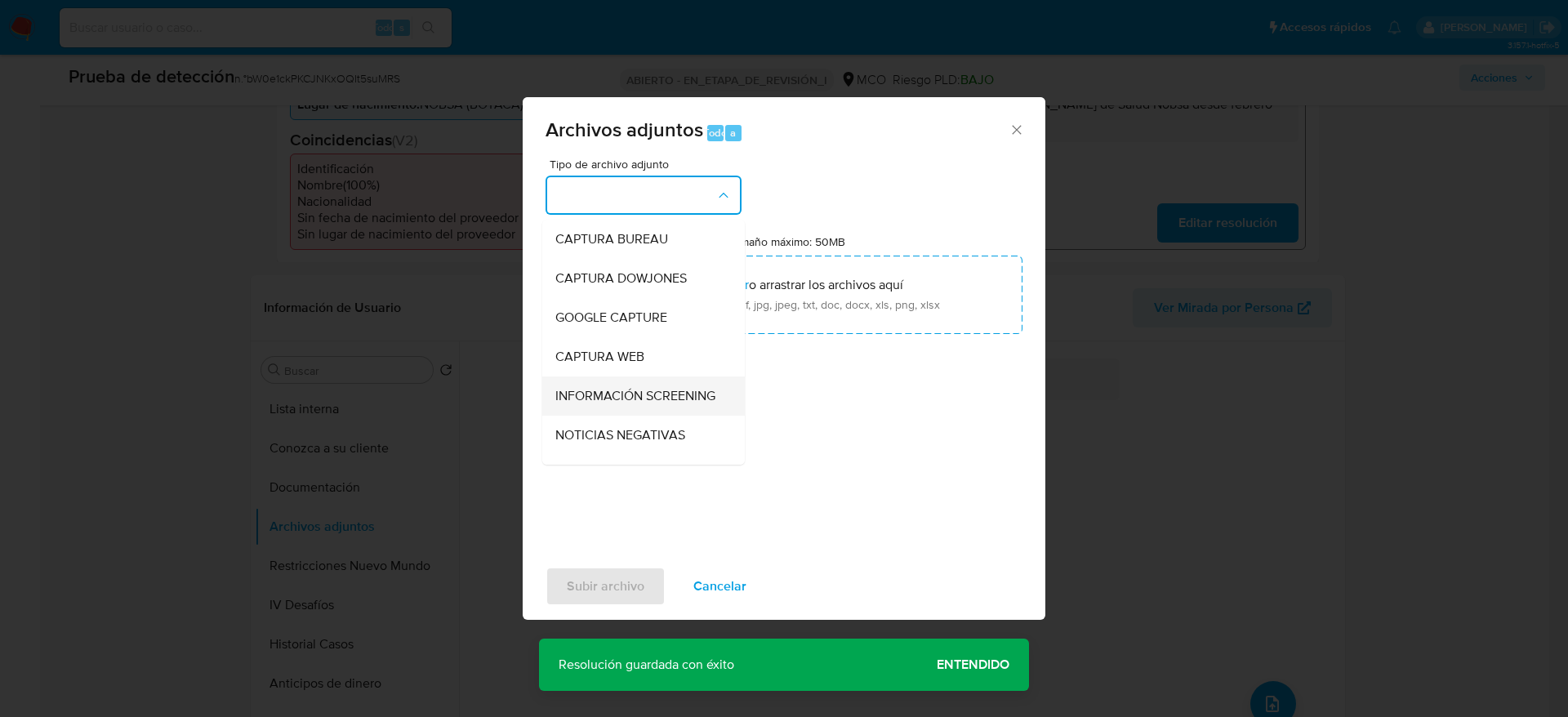
click at [667, 388] on span "INFORMACIÓN SCREENING" at bounding box center [635, 396] width 160 height 16
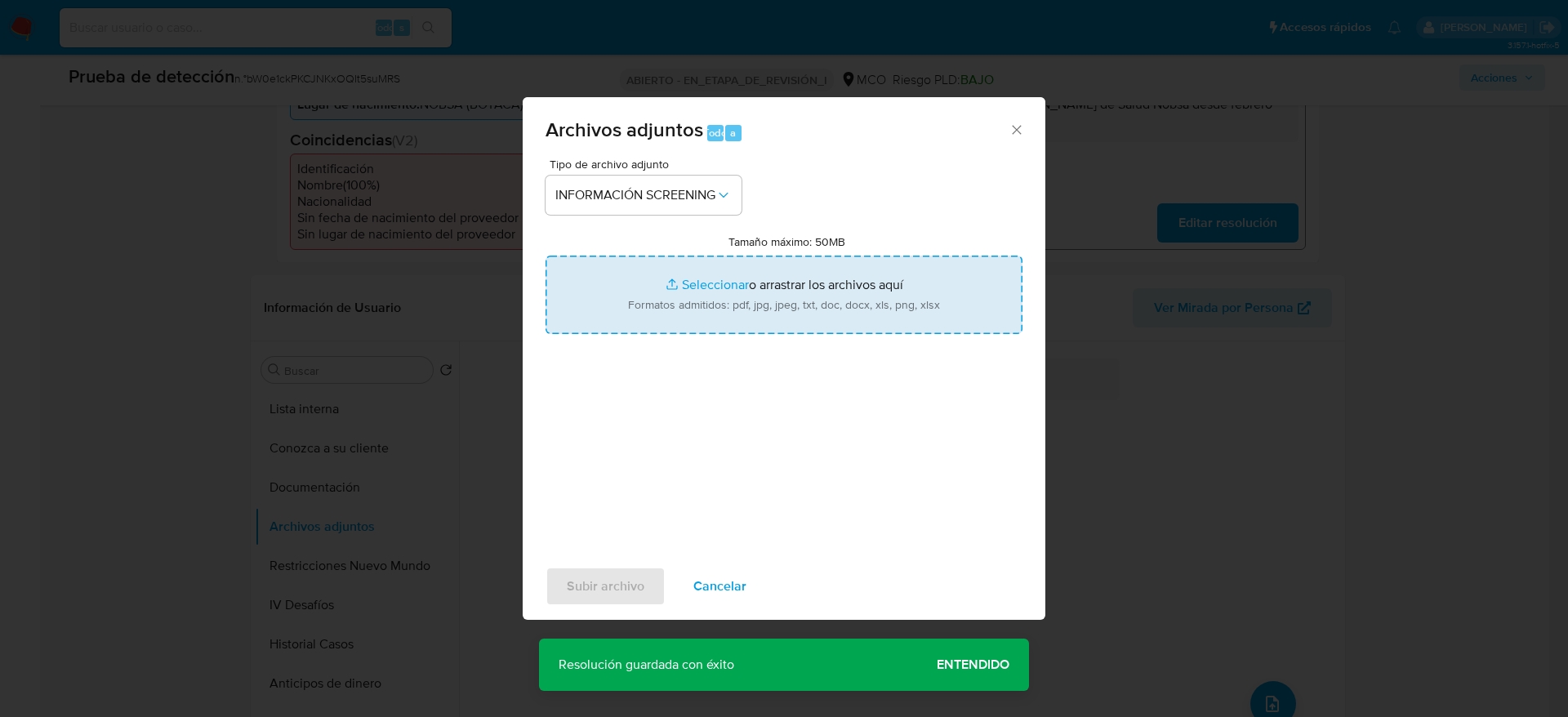
click at [683, 283] on input "Tamaño máximo: 50MB Seleccionar archivos" at bounding box center [784, 295] width 477 height 79
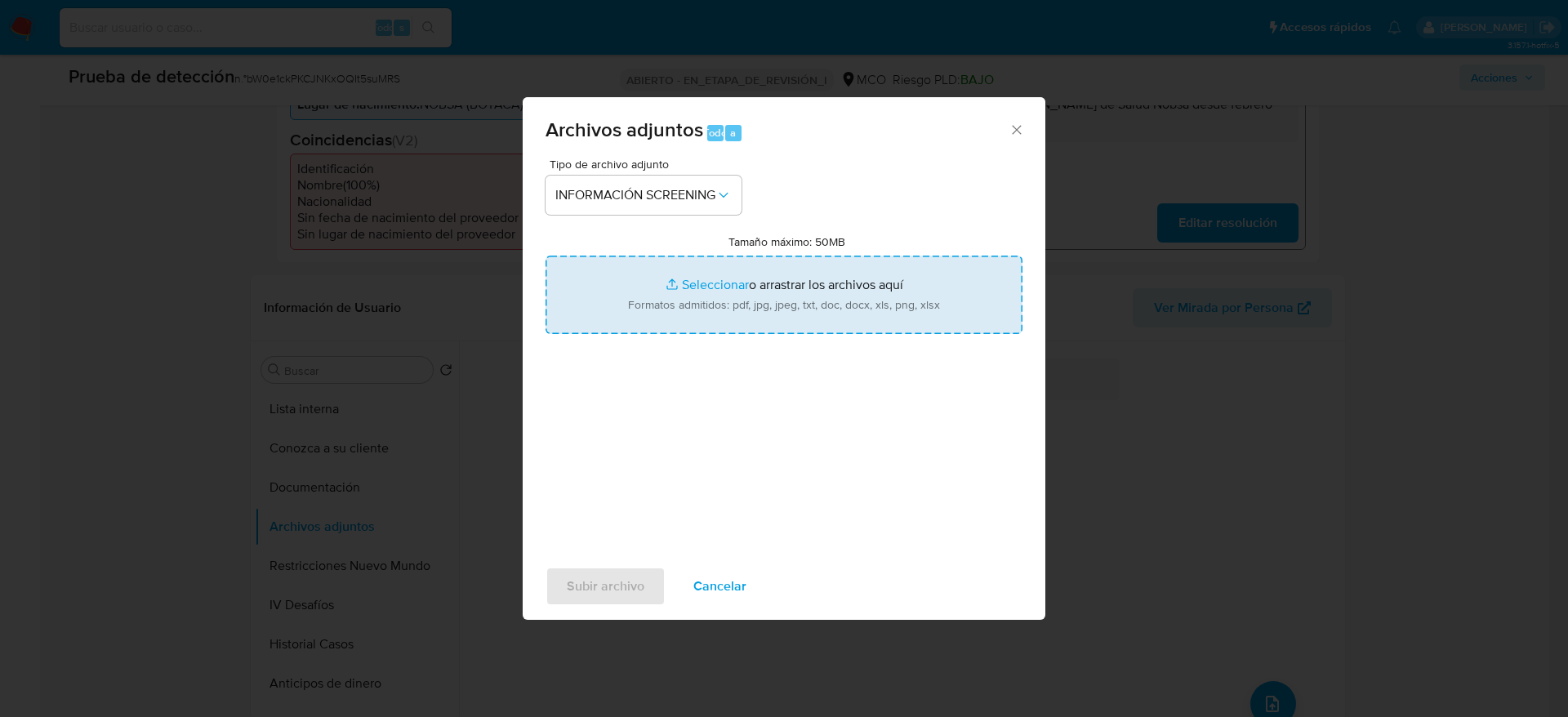
type input "C:\fakepath\_Sonia Cecilia Acevedo Torres_ - Buscar con Google.pdf"
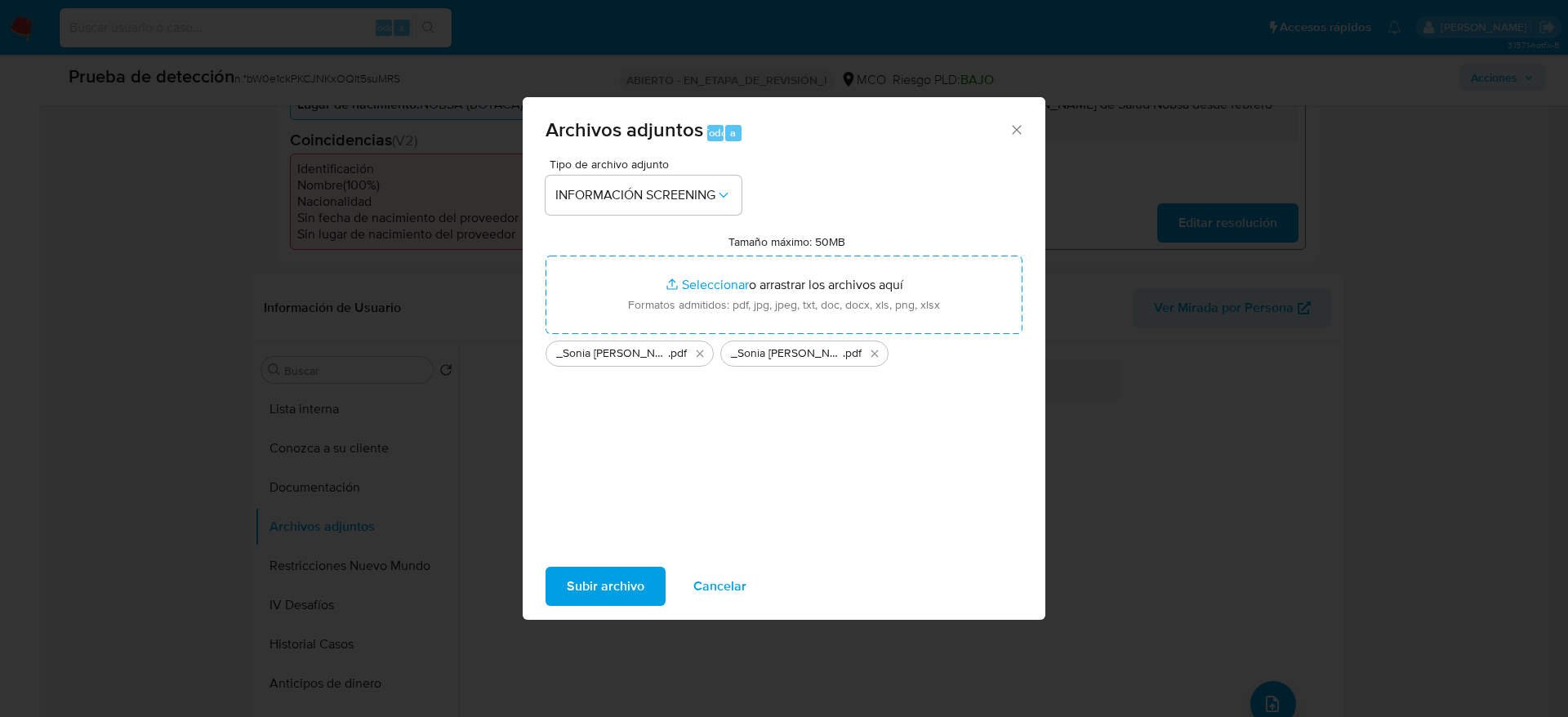
click at [629, 603] on span "Subir archivo" at bounding box center [605, 587] width 78 height 36
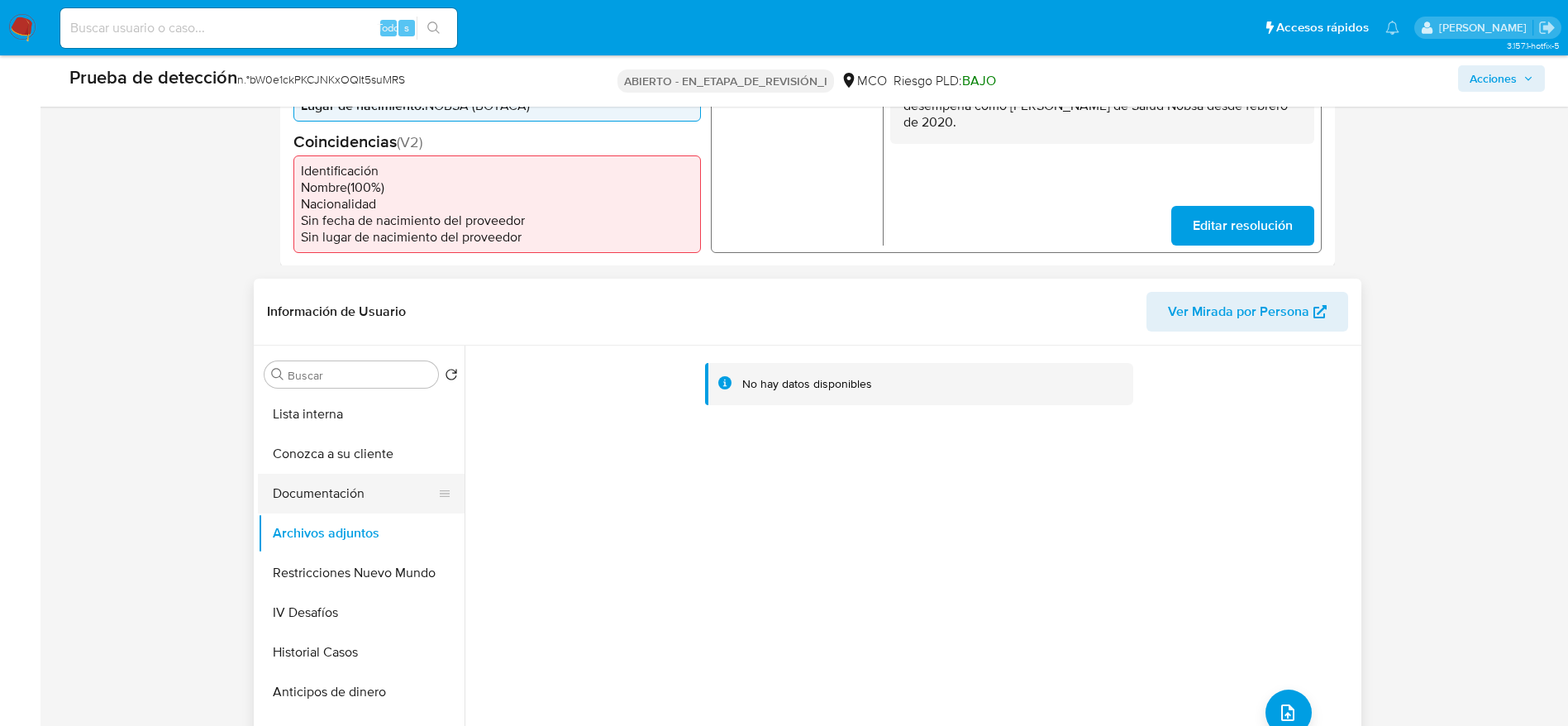
click at [384, 486] on button "Documentación" at bounding box center [355, 493] width 194 height 40
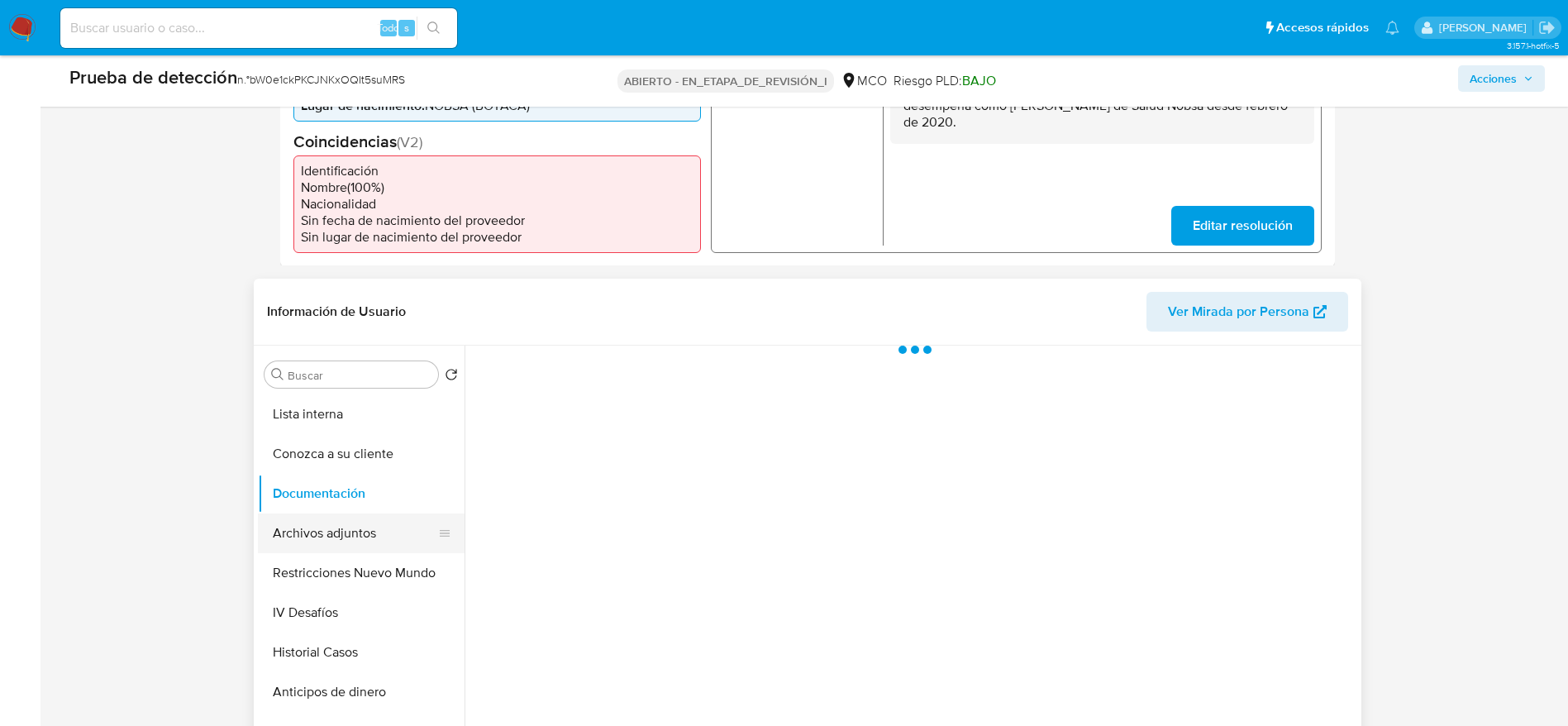
click at [351, 531] on button "Archivos adjuntos" at bounding box center [355, 533] width 194 height 40
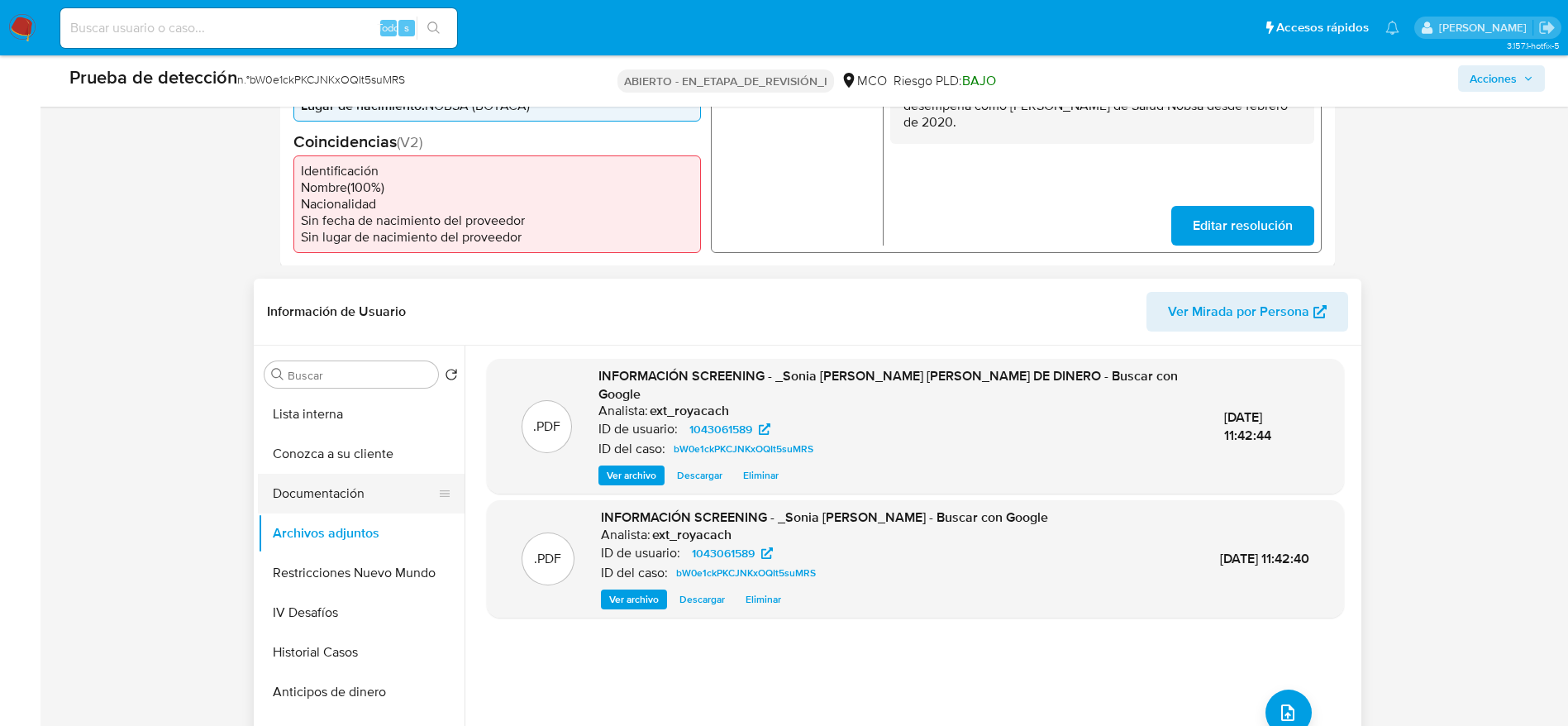
click at [345, 480] on button "Documentación" at bounding box center [355, 493] width 194 height 40
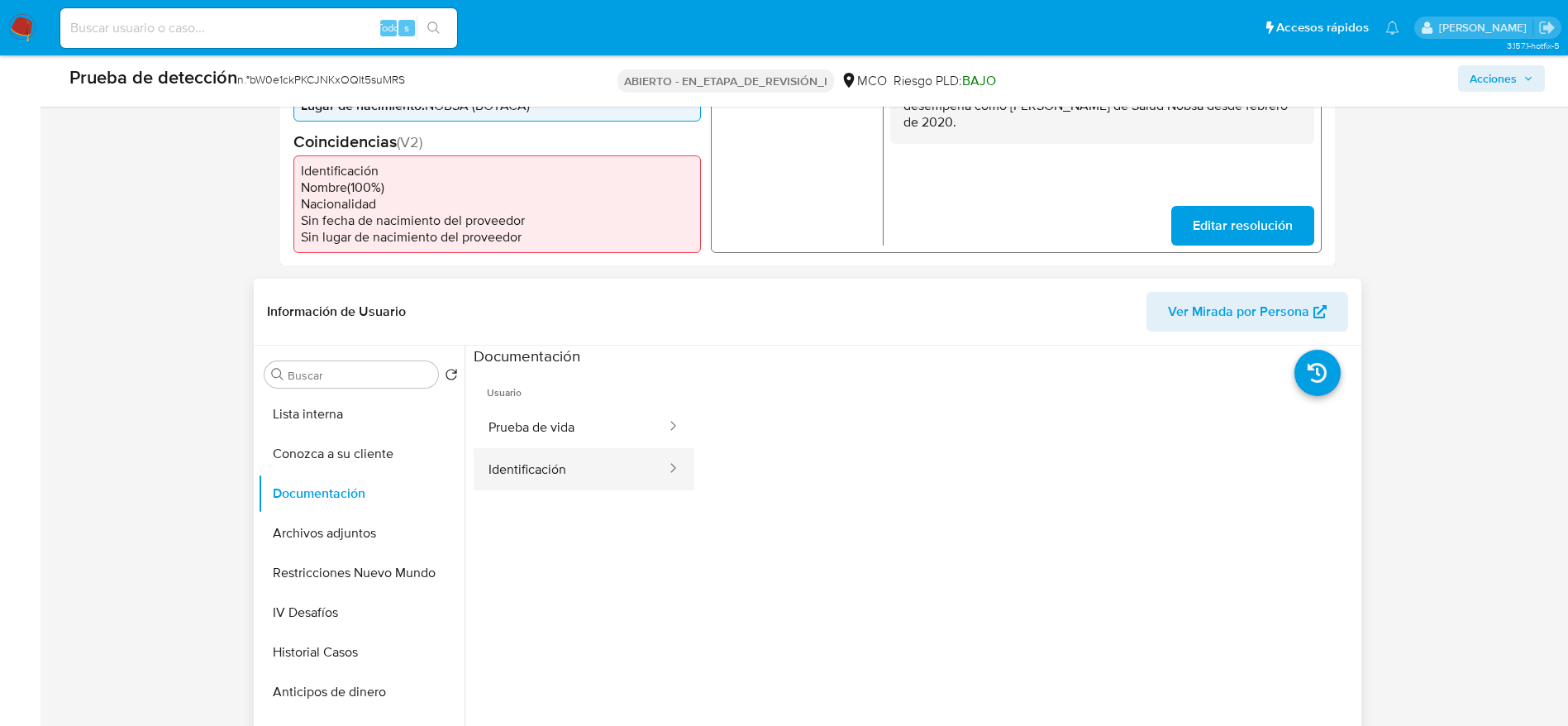
click at [587, 460] on button "Identificación" at bounding box center [570, 469] width 194 height 42
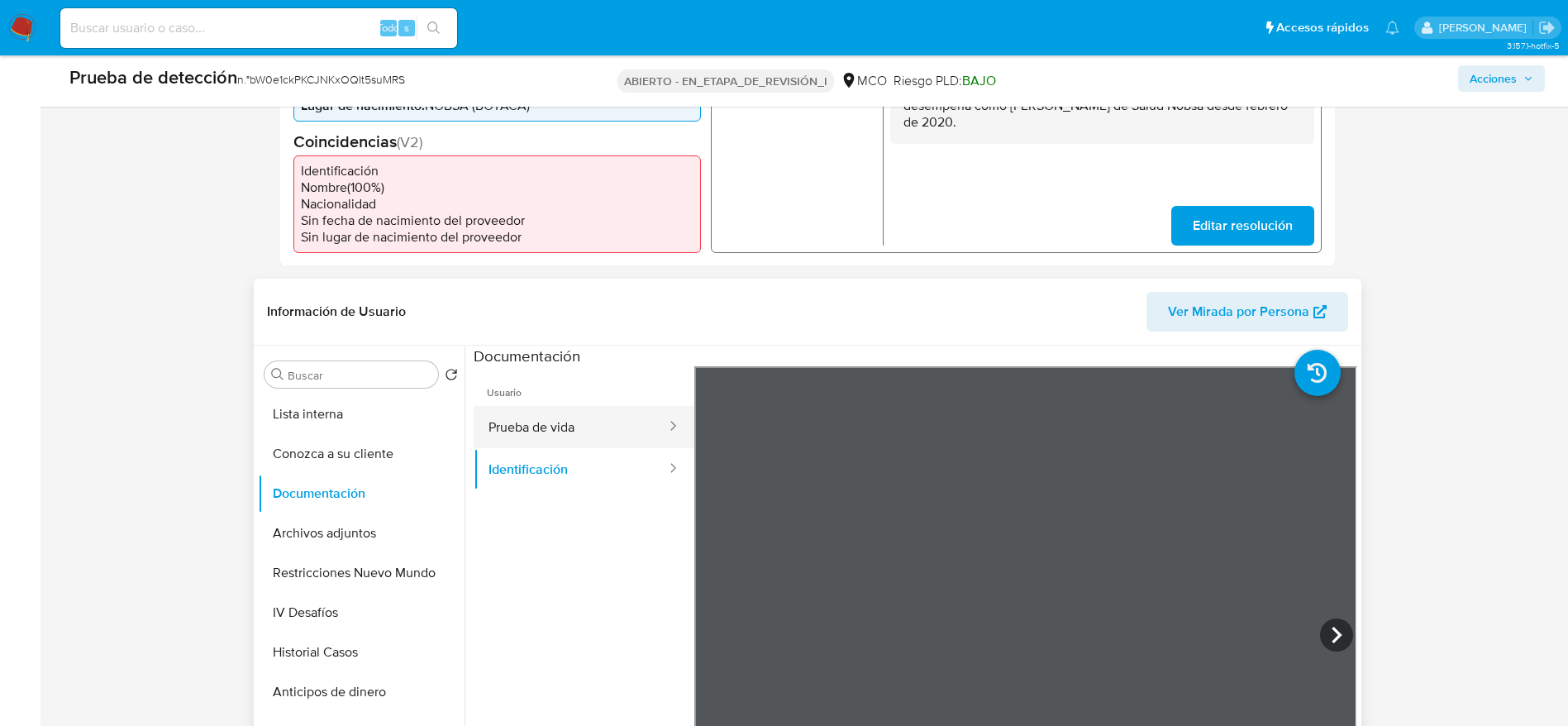
click at [592, 437] on button "Prueba de vida" at bounding box center [570, 427] width 194 height 42
click at [665, 471] on icon at bounding box center [673, 468] width 16 height 16
click at [576, 441] on button "Prueba de vida" at bounding box center [570, 427] width 194 height 42
click at [575, 453] on button "Identificación" at bounding box center [570, 469] width 194 height 42
click at [332, 416] on button "Lista interna" at bounding box center [355, 415] width 194 height 40
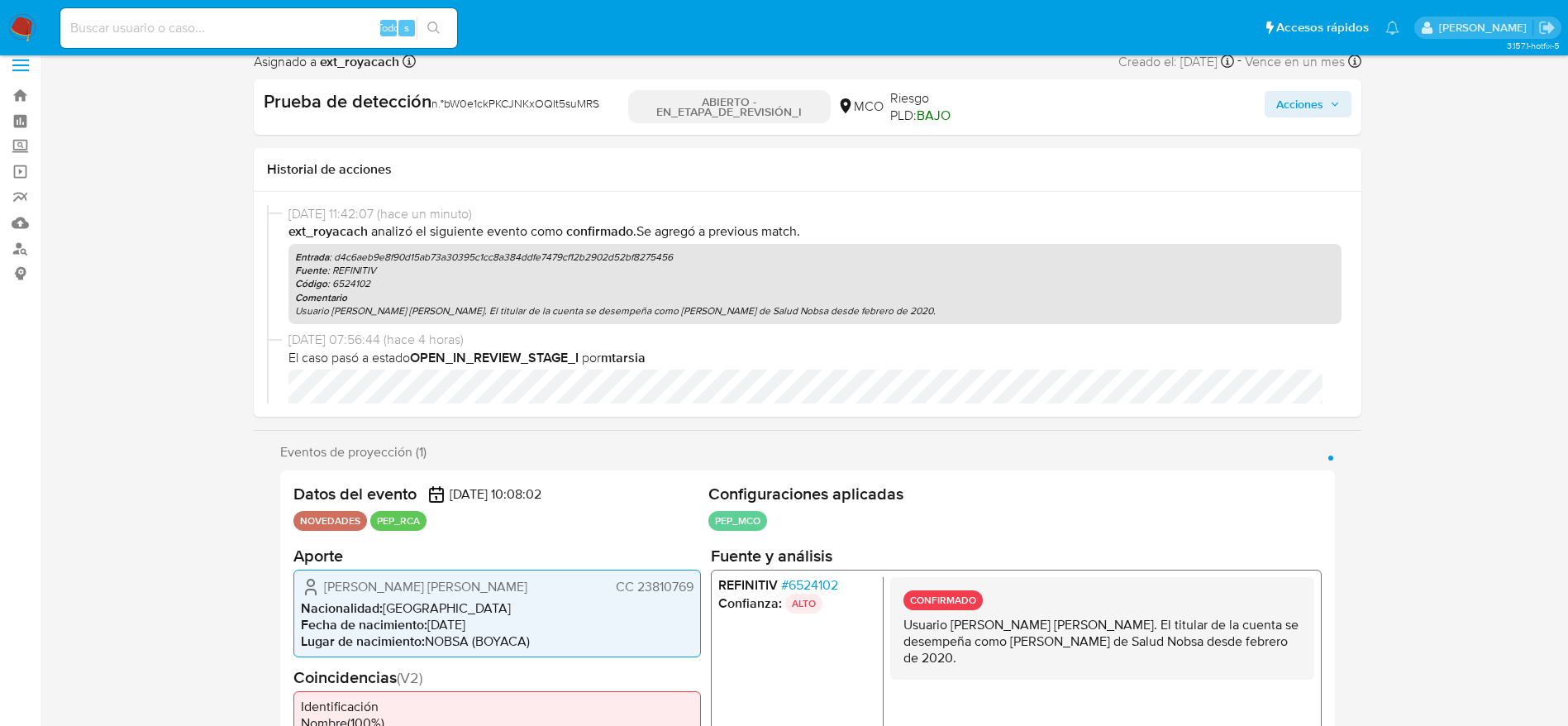
scroll to position [0, 0]
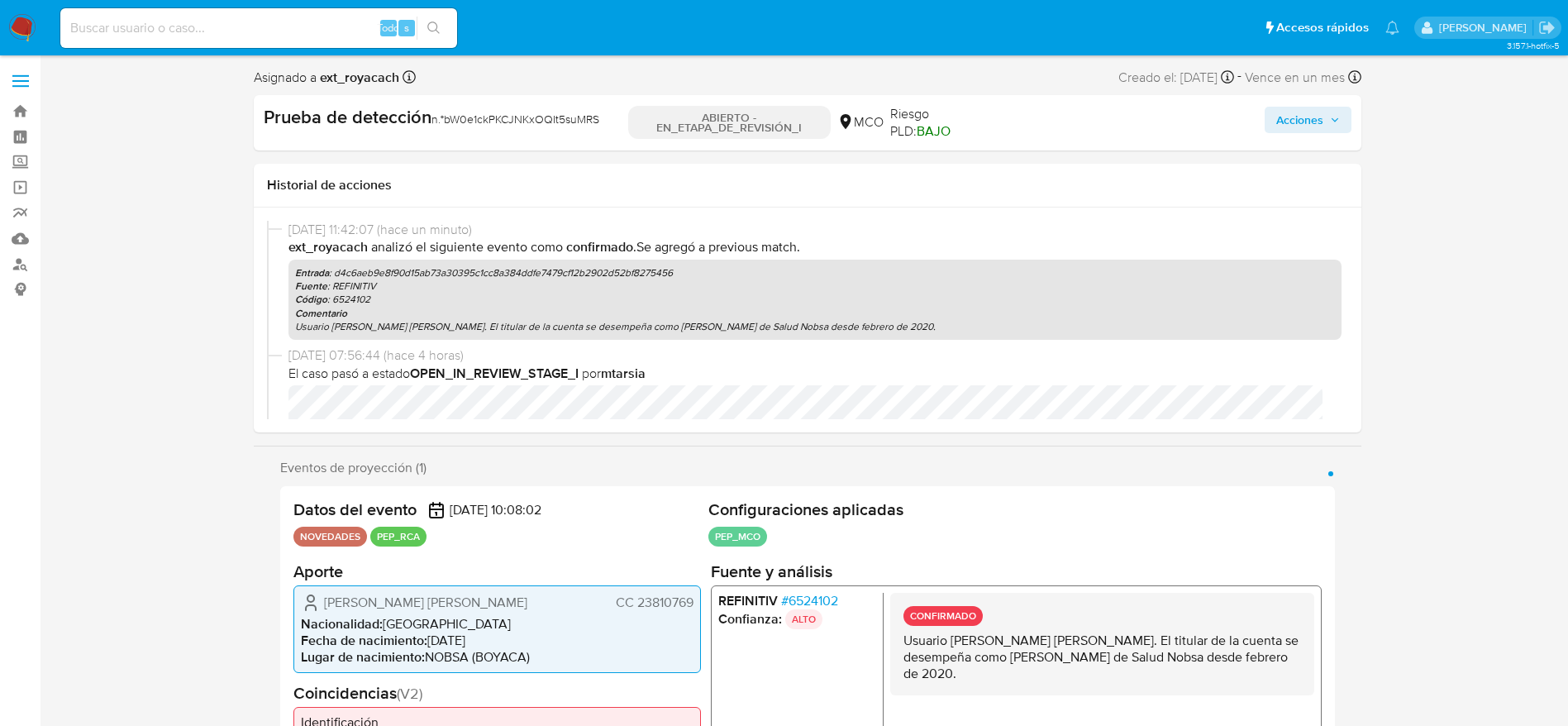
click at [1308, 124] on font "Acciones" at bounding box center [1301, 120] width 47 height 27
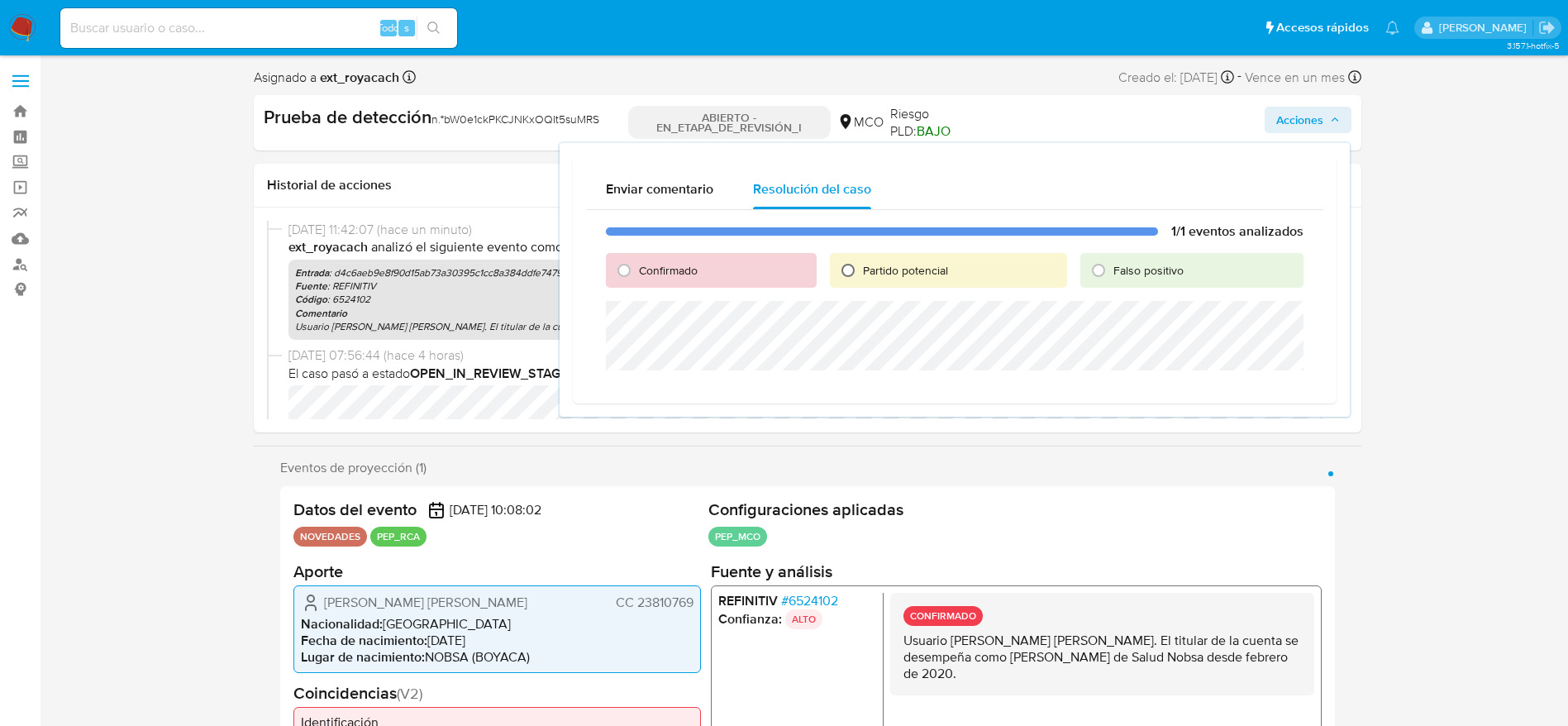
click at [853, 273] on input "Partido potencial" at bounding box center [848, 270] width 27 height 27
radio input "true"
click at [720, 279] on div "Confirmado" at bounding box center [711, 270] width 211 height 35
click at [704, 273] on div "Confirmado" at bounding box center [711, 270] width 211 height 35
click at [691, 270] on font "Confirmado" at bounding box center [669, 270] width 59 height 16
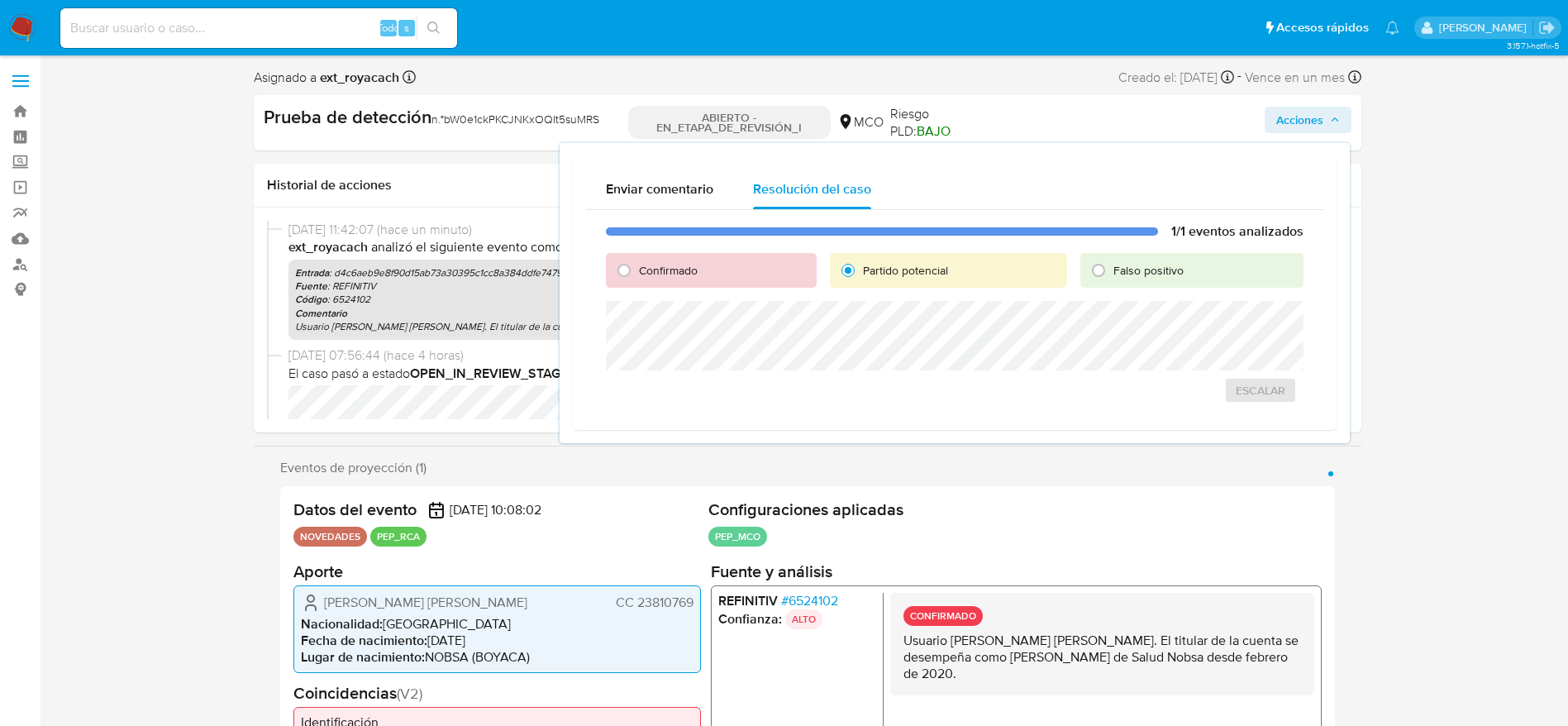
click at [661, 260] on div "Confirmado" at bounding box center [711, 270] width 211 height 35
click at [657, 263] on font "Confirmado" at bounding box center [669, 270] width 59 height 16
click at [637, 263] on input "Confirmado" at bounding box center [624, 270] width 27 height 27
radio input "true"
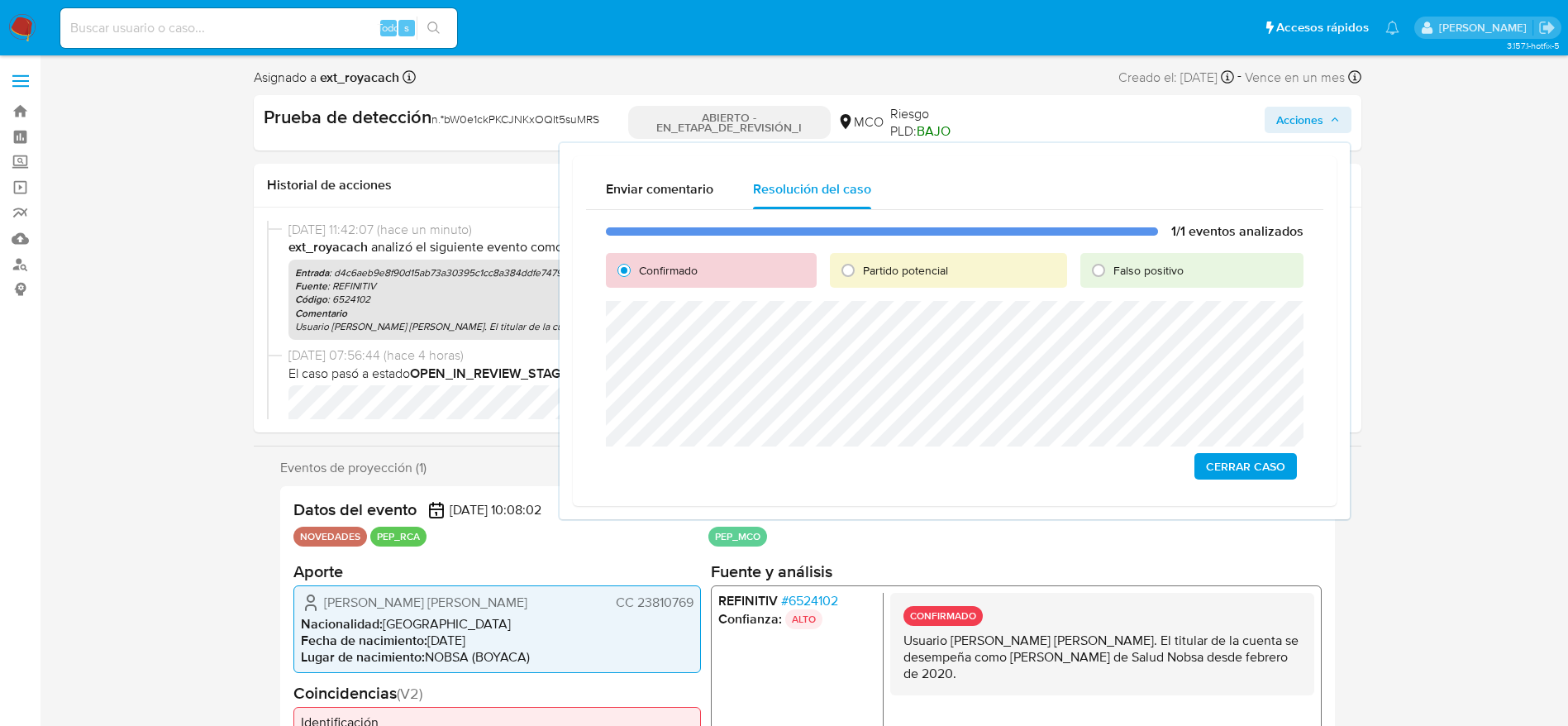
click at [1253, 450] on div "1/1 eventos analizados Confirmado Partido potencial Falso positivo Cerrar Caso" at bounding box center [954, 351] width 737 height 283
click at [1253, 458] on span "Cerrar Caso" at bounding box center [1246, 466] width 80 height 23
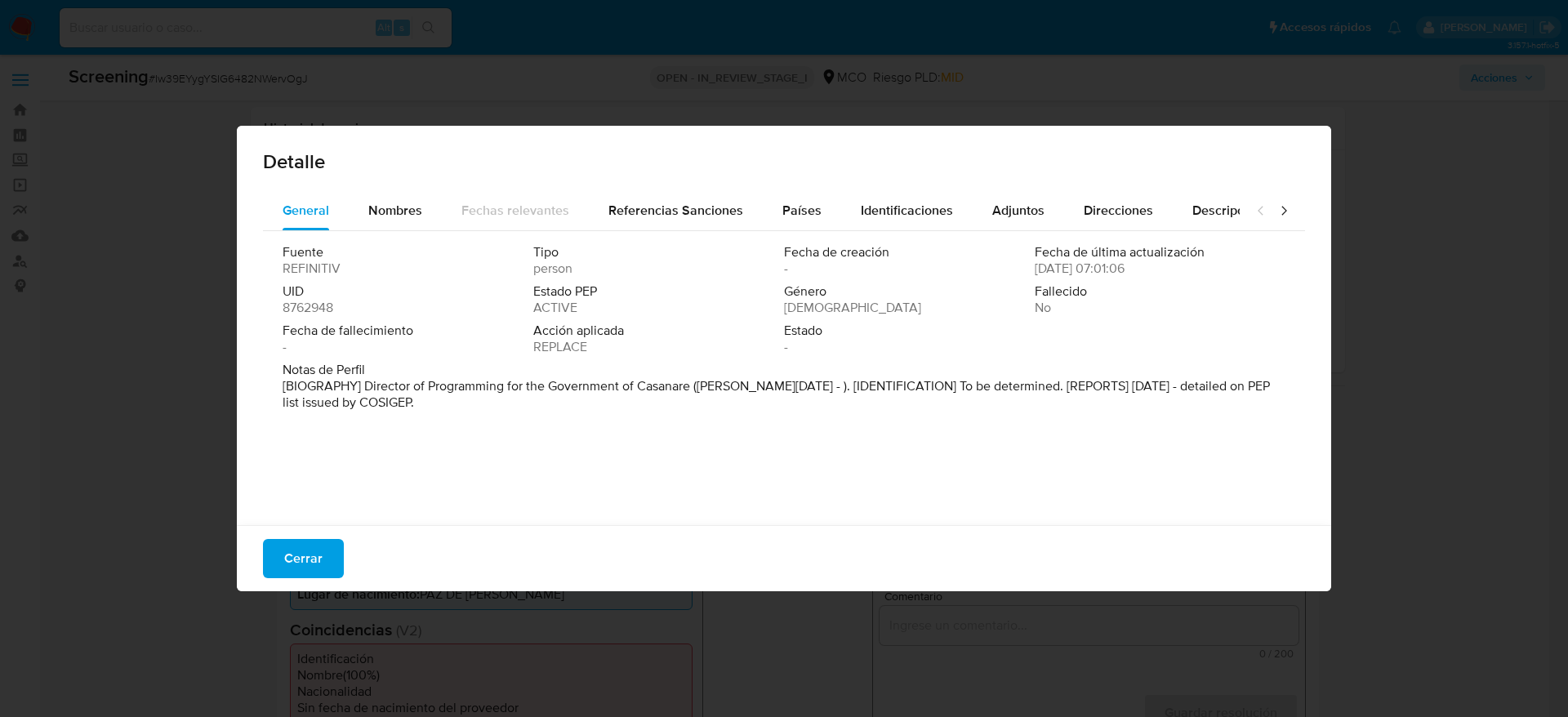
select select "10"
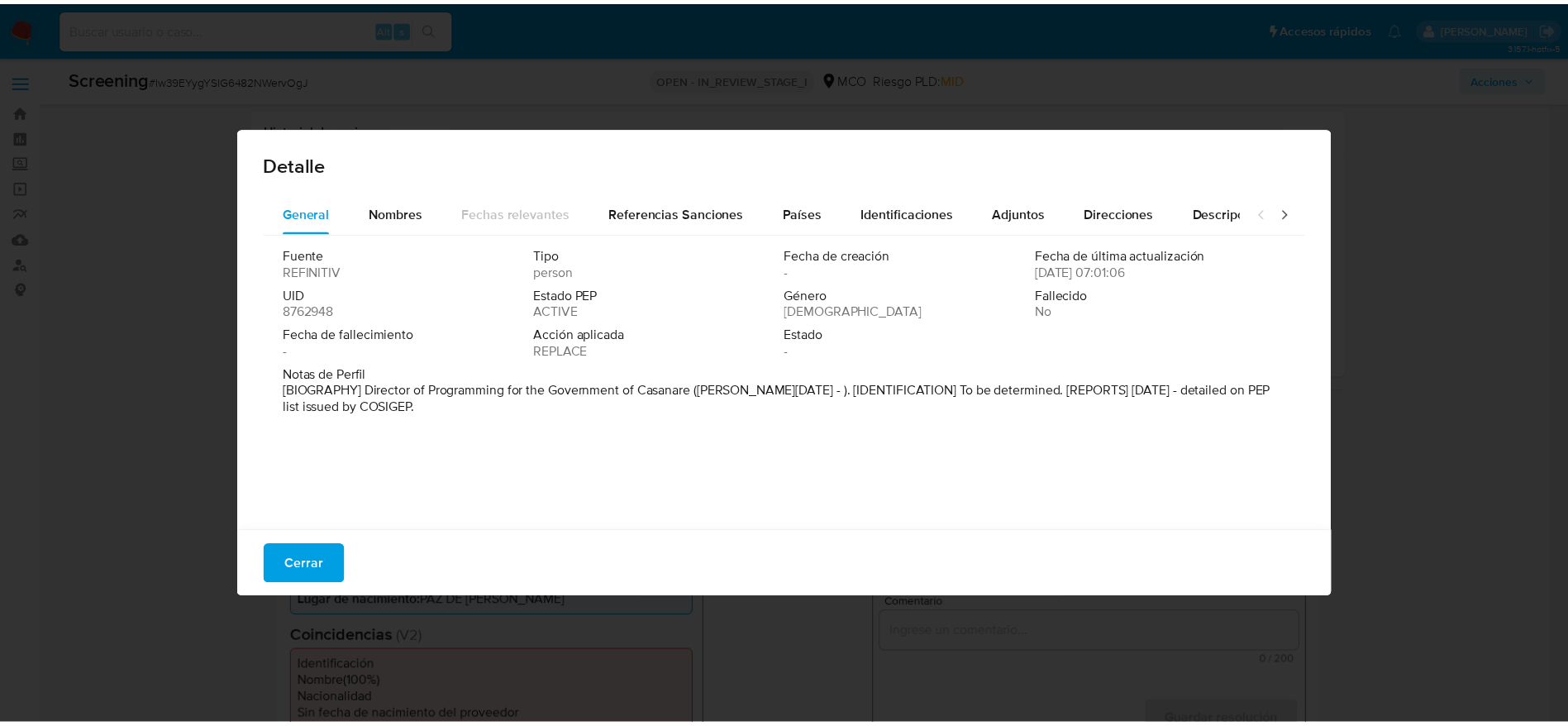
scroll to position [248, 0]
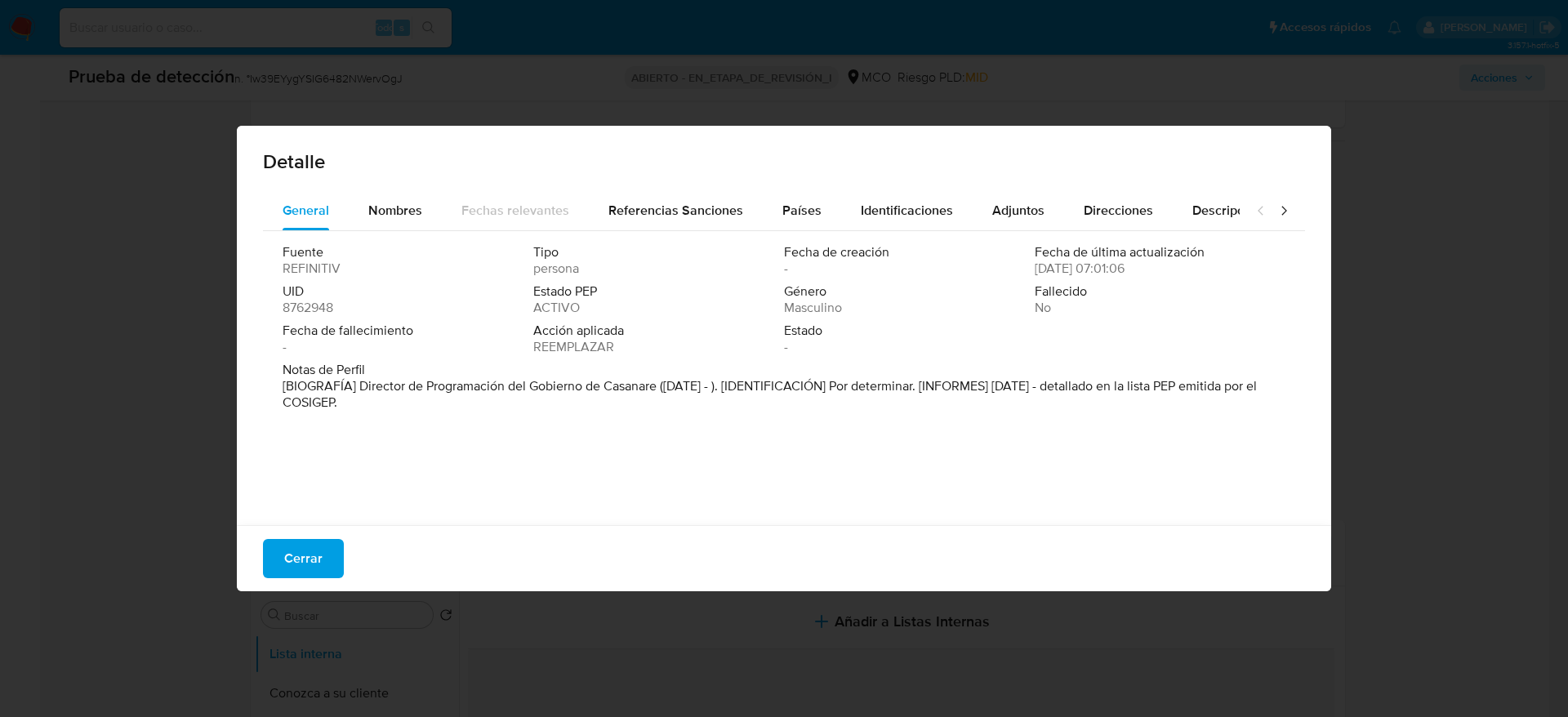
drag, startPoint x: 359, startPoint y: 381, endPoint x: 656, endPoint y: 388, distance: 297.1
click at [656, 388] on font "[BIOGRAFÍA] Director de Programación del Gobierno de Casanare (enero de 2024 - …" at bounding box center [770, 394] width 975 height 35
click at [317, 532] on div "Cerrar" at bounding box center [784, 558] width 1095 height 67
click at [315, 551] on span "Cerrar" at bounding box center [303, 559] width 38 height 36
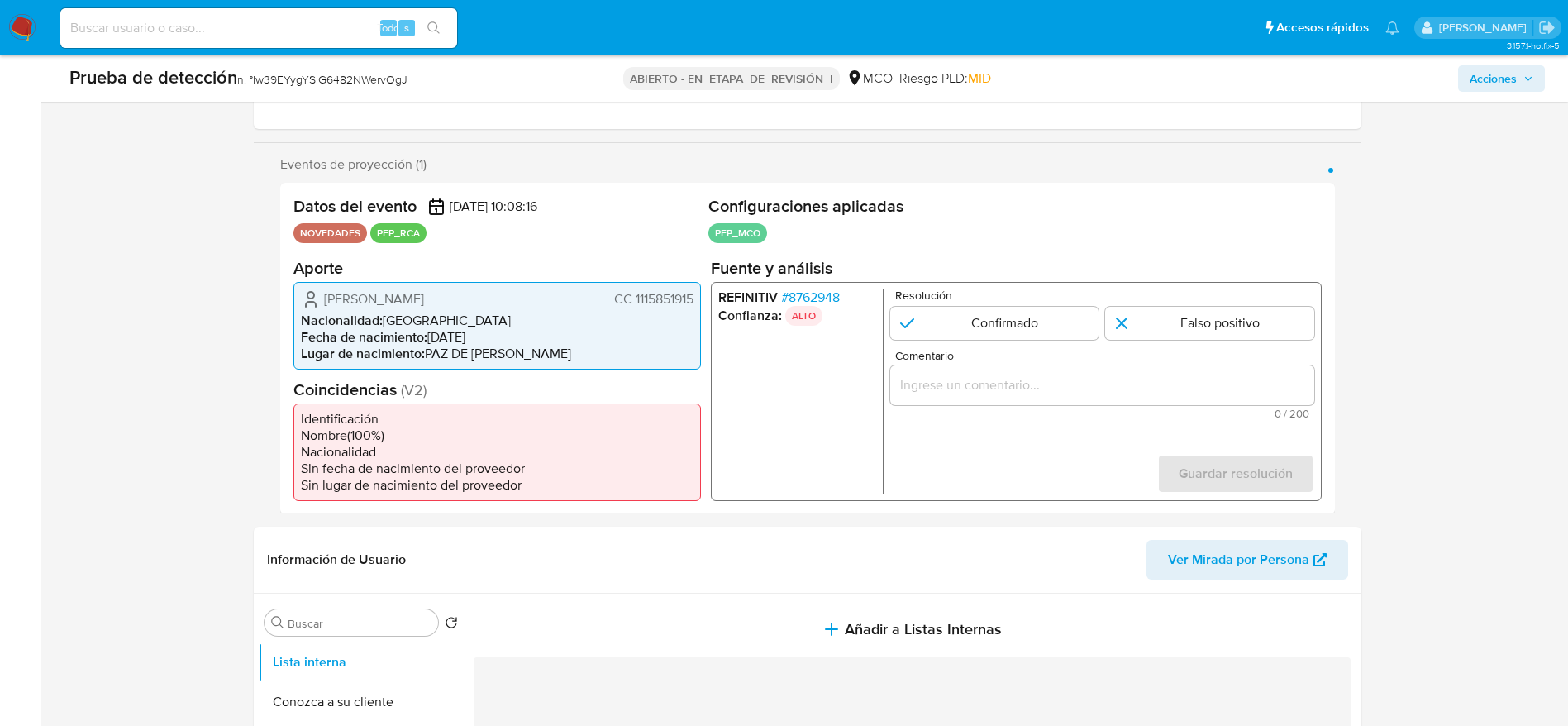
drag, startPoint x: 311, startPoint y: 290, endPoint x: 696, endPoint y: 308, distance: 385.4
click at [696, 308] on div "Carlos Fabian Salcedo Sanchez CC 1115851915 Nacionalidad : Colombia Fecha de na…" at bounding box center [497, 325] width 408 height 87
click at [319, 79] on font "Iw39EYygYSIG6482NWervOgJ" at bounding box center [330, 79] width 155 height 16
copy font "Iw39EYygYSIG6482NWervOgJ"
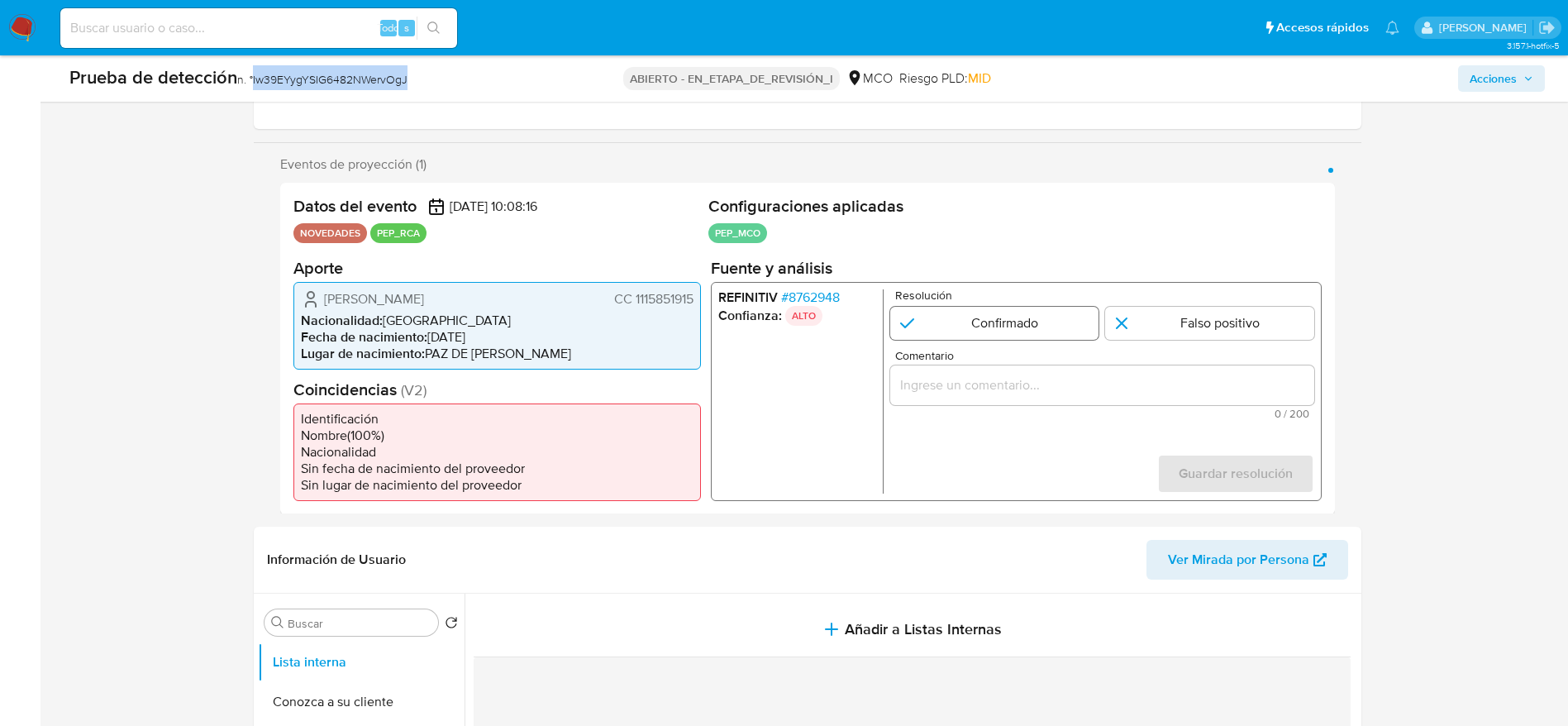
click at [972, 332] on input "1 de 1" at bounding box center [994, 322] width 210 height 33
radio input "true"
click at [989, 385] on input "Comentario" at bounding box center [1101, 384] width 424 height 22
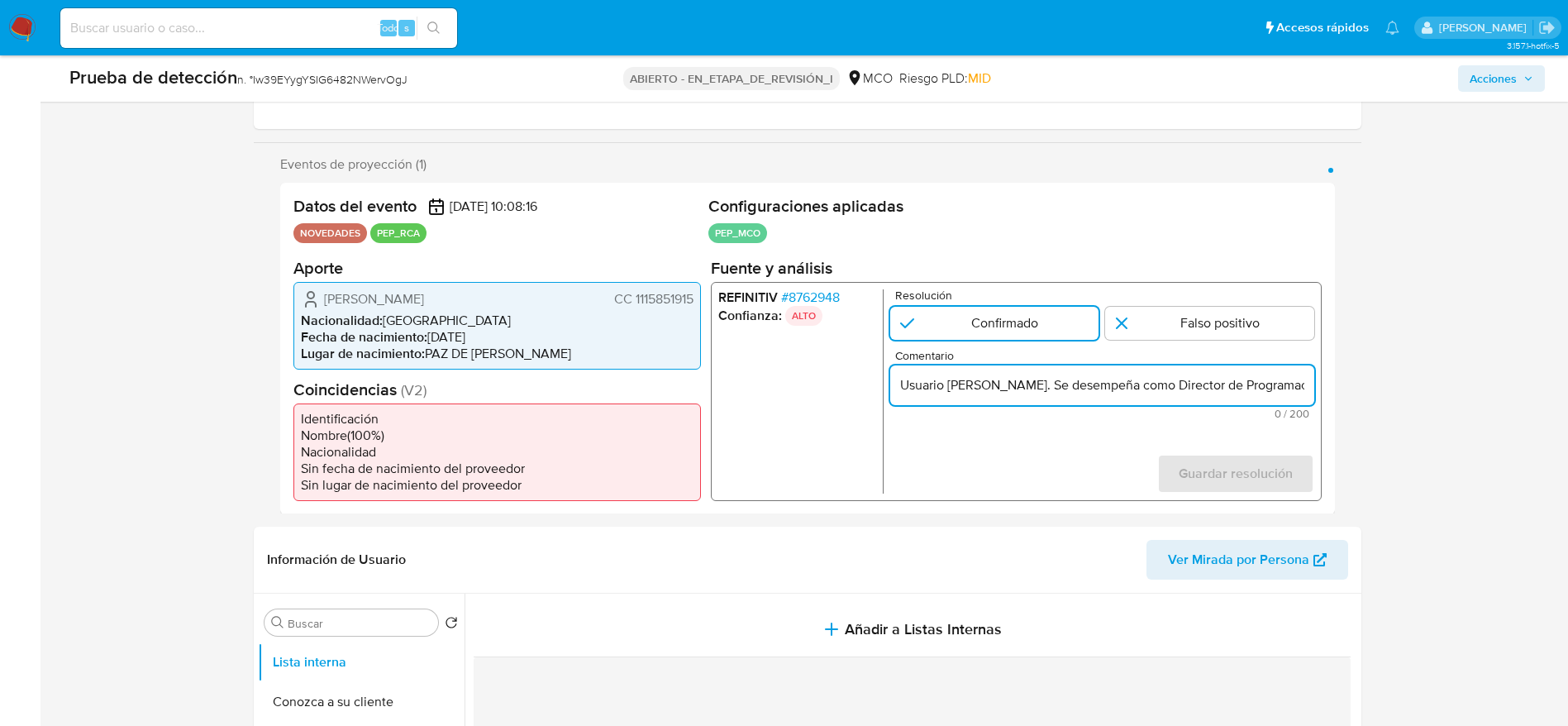
scroll to position [0, 397]
type input "Usuario Carlos Fabian Salcedo Sanchez. Se desempeña como Director de Programaci…"
click at [1191, 475] on span "Guardar resolución" at bounding box center [1235, 473] width 114 height 36
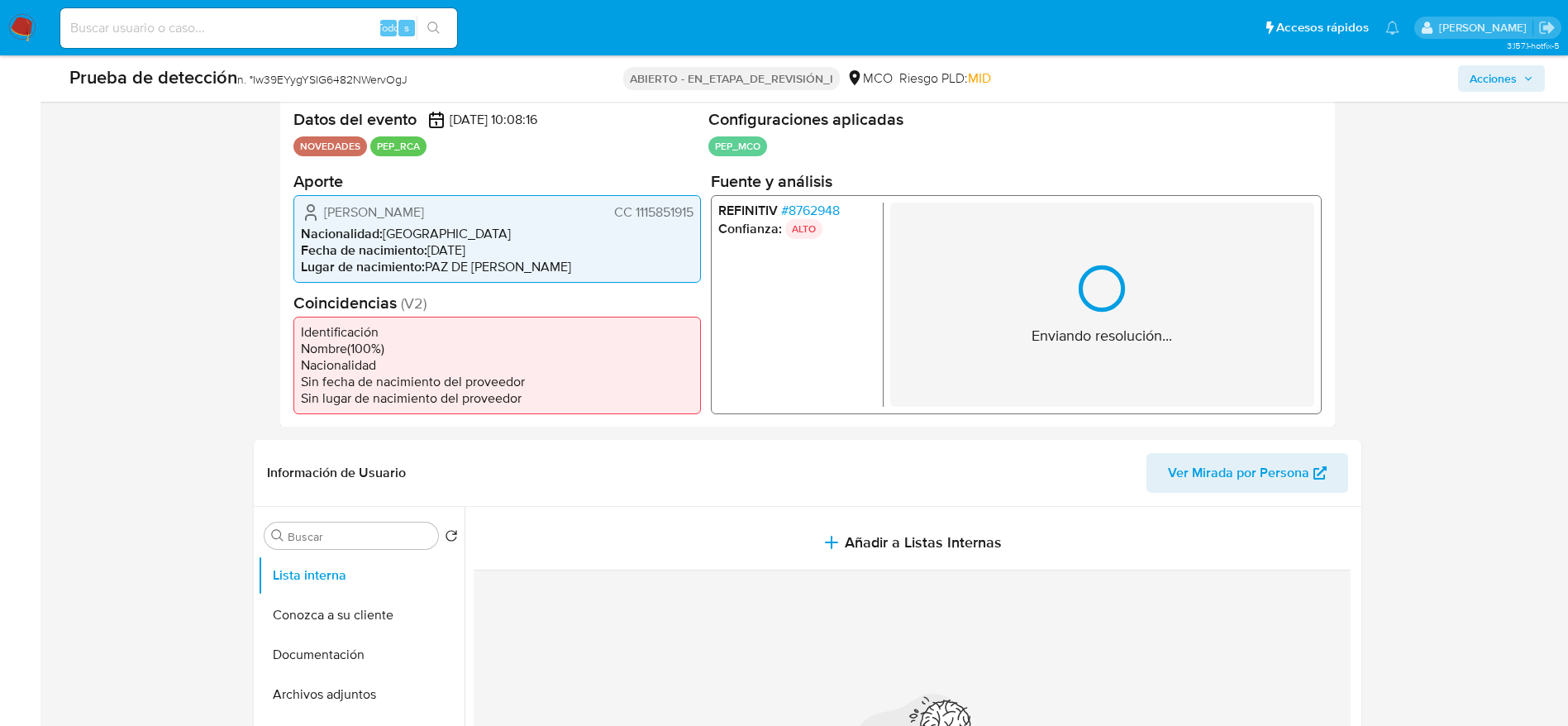
scroll to position [372, 0]
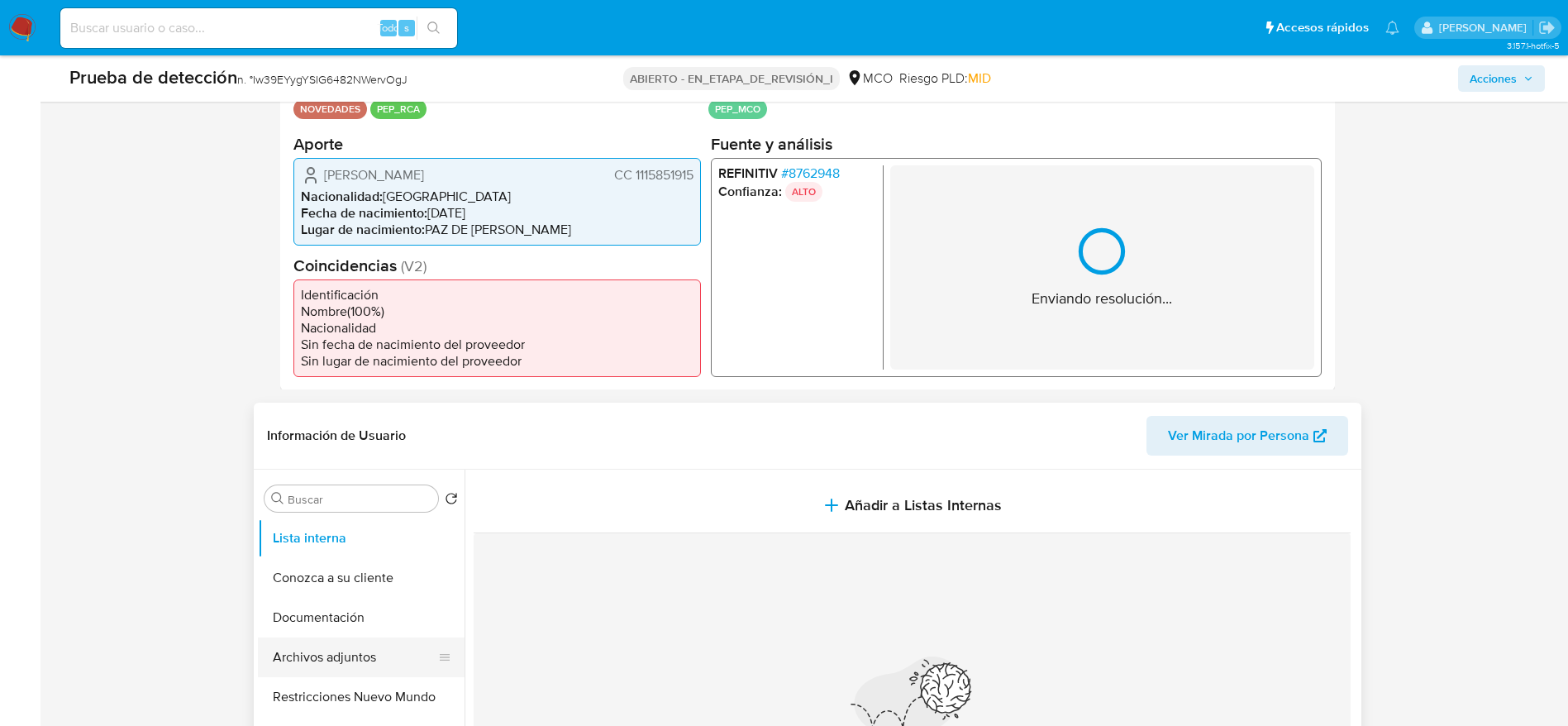
click at [364, 647] on button "Archivos adjuntos" at bounding box center [355, 658] width 194 height 40
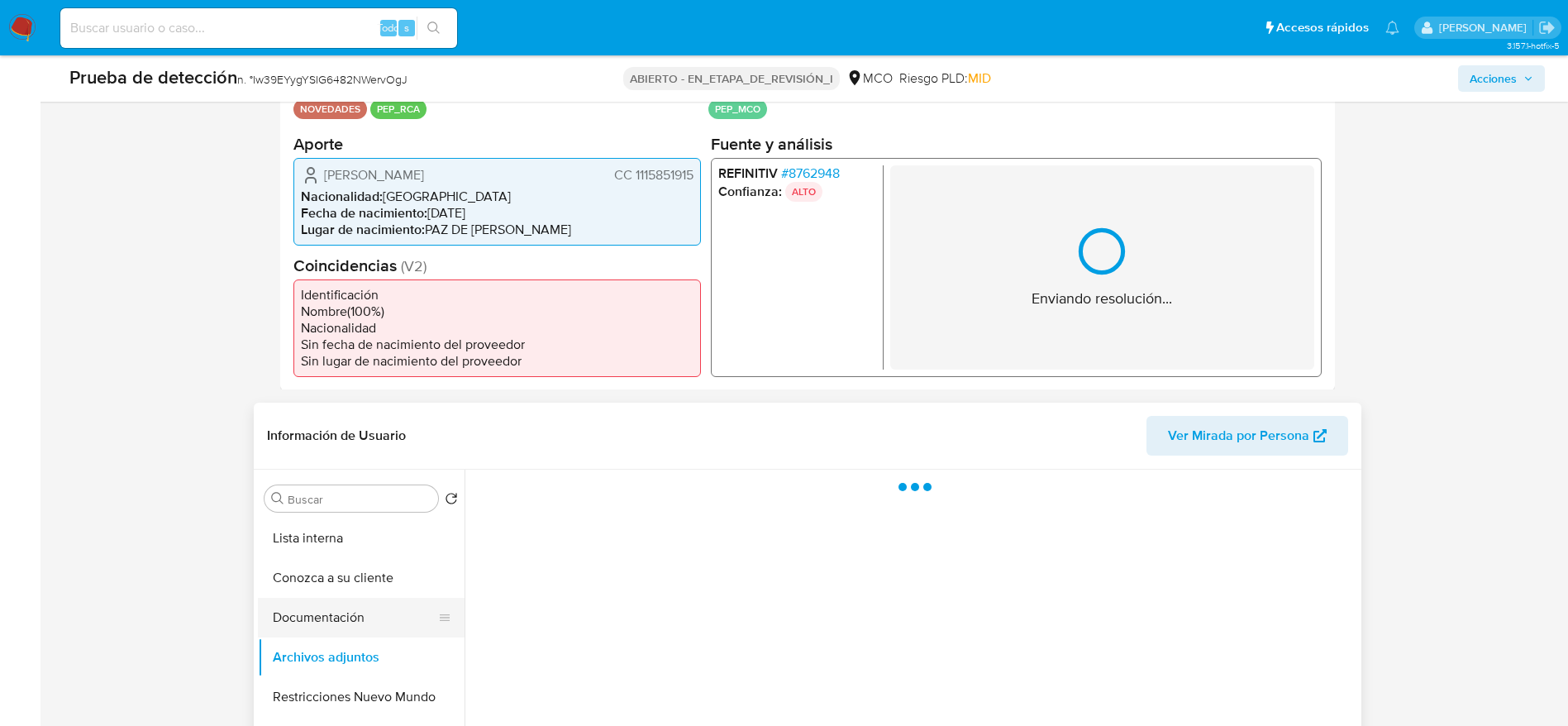
click at [337, 615] on button "Documentación" at bounding box center [355, 618] width 194 height 40
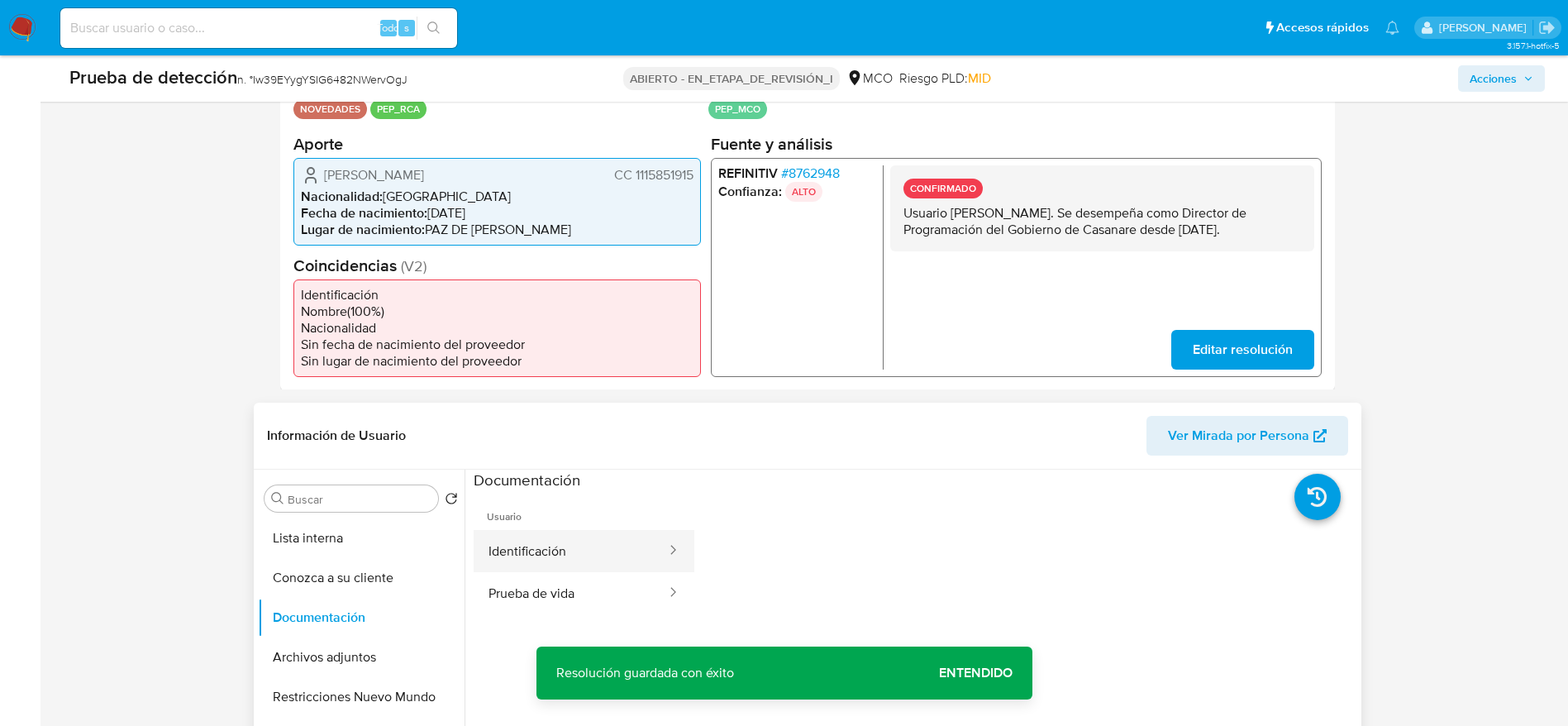
click at [546, 567] on button "Identificación" at bounding box center [570, 551] width 194 height 42
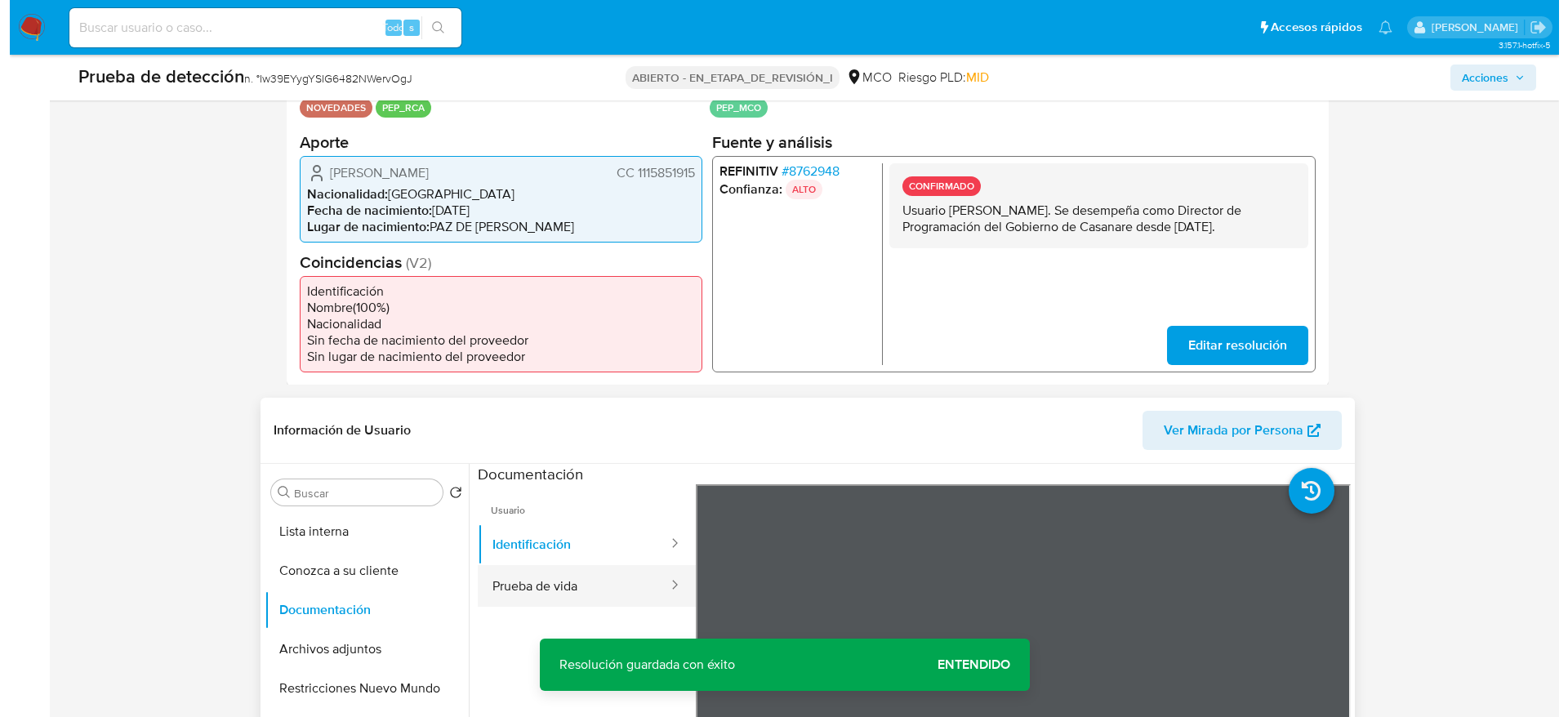
scroll to position [173, 0]
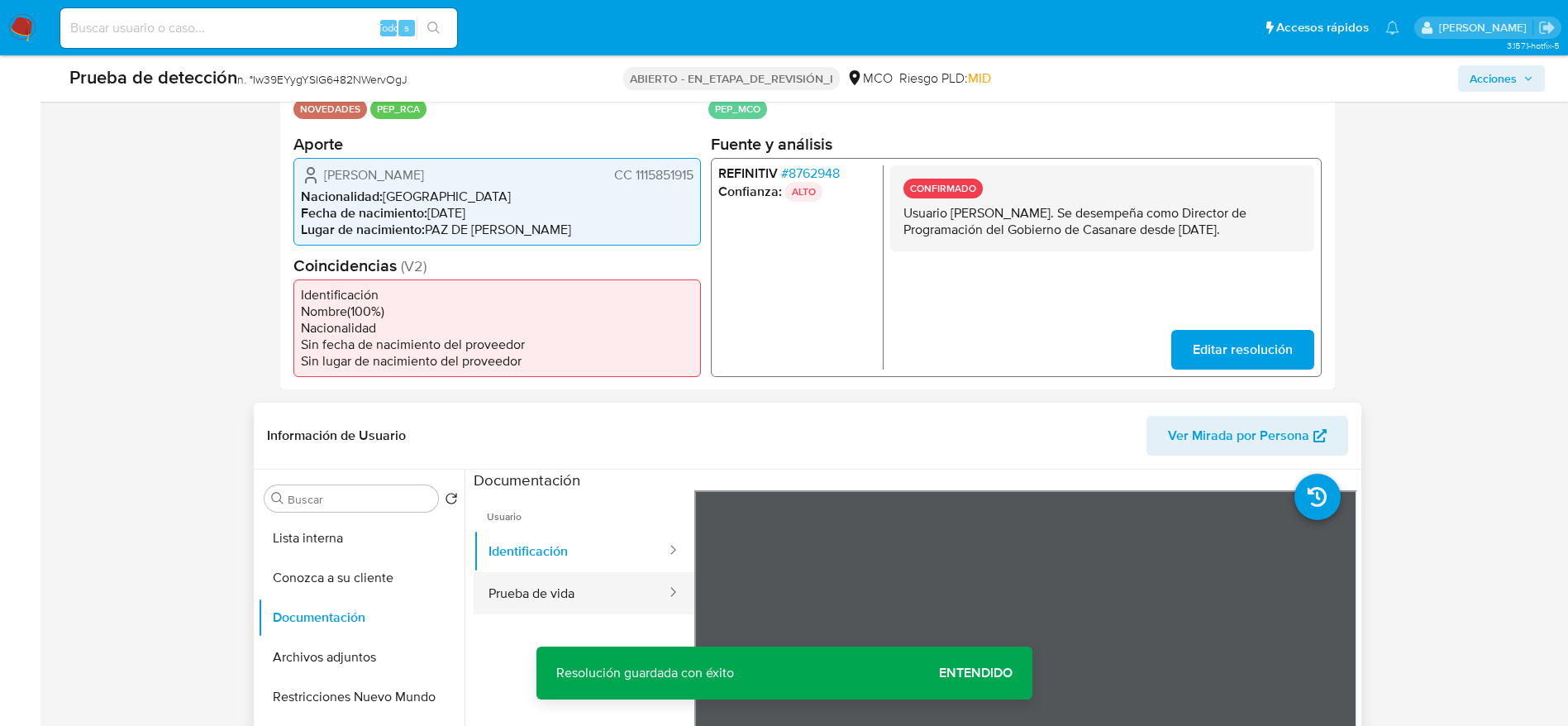
click at [603, 592] on button "Prueba de vida" at bounding box center [570, 593] width 194 height 42
click at [614, 559] on button "Identificación" at bounding box center [570, 551] width 194 height 42
click at [480, 586] on button "Prueba de vida" at bounding box center [570, 593] width 194 height 42
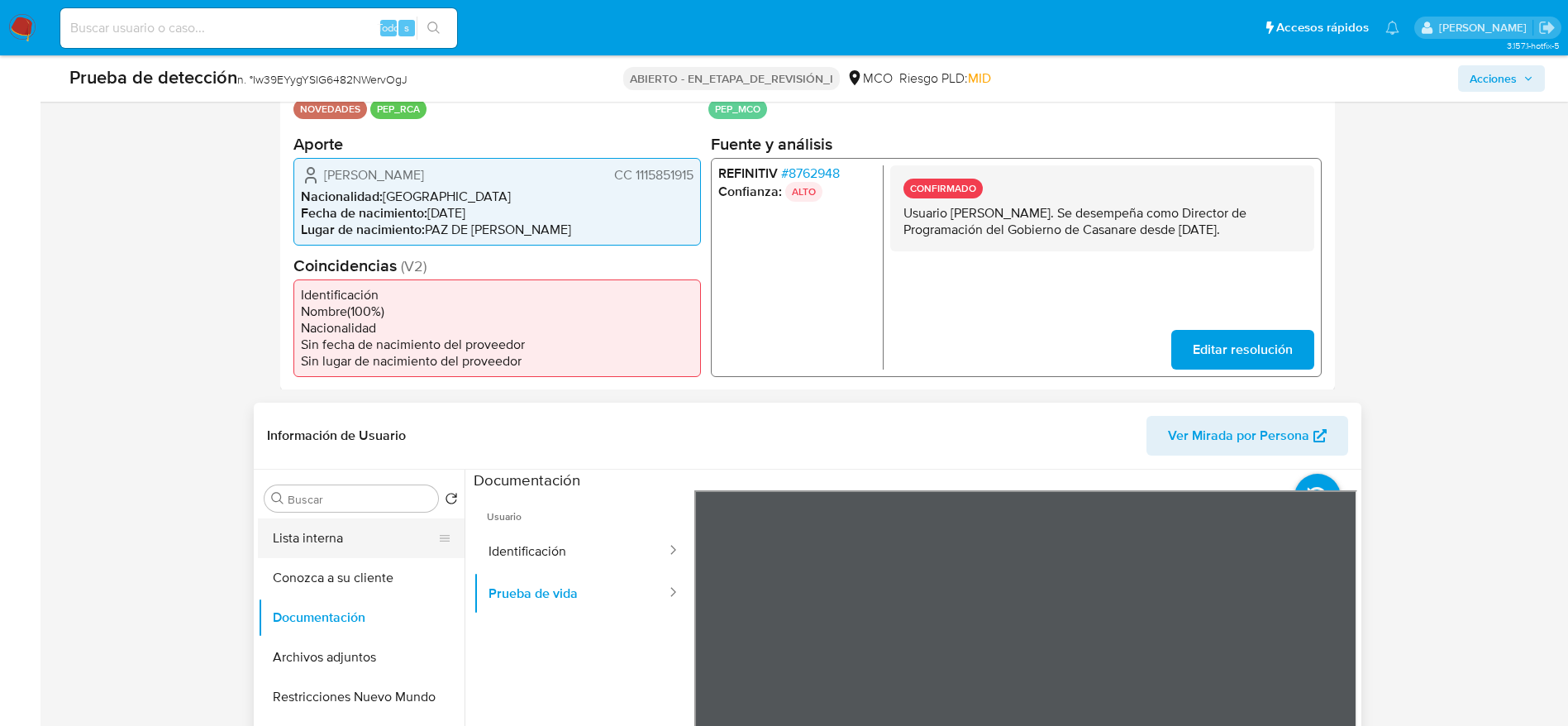
click at [358, 552] on button "Lista interna" at bounding box center [355, 538] width 194 height 40
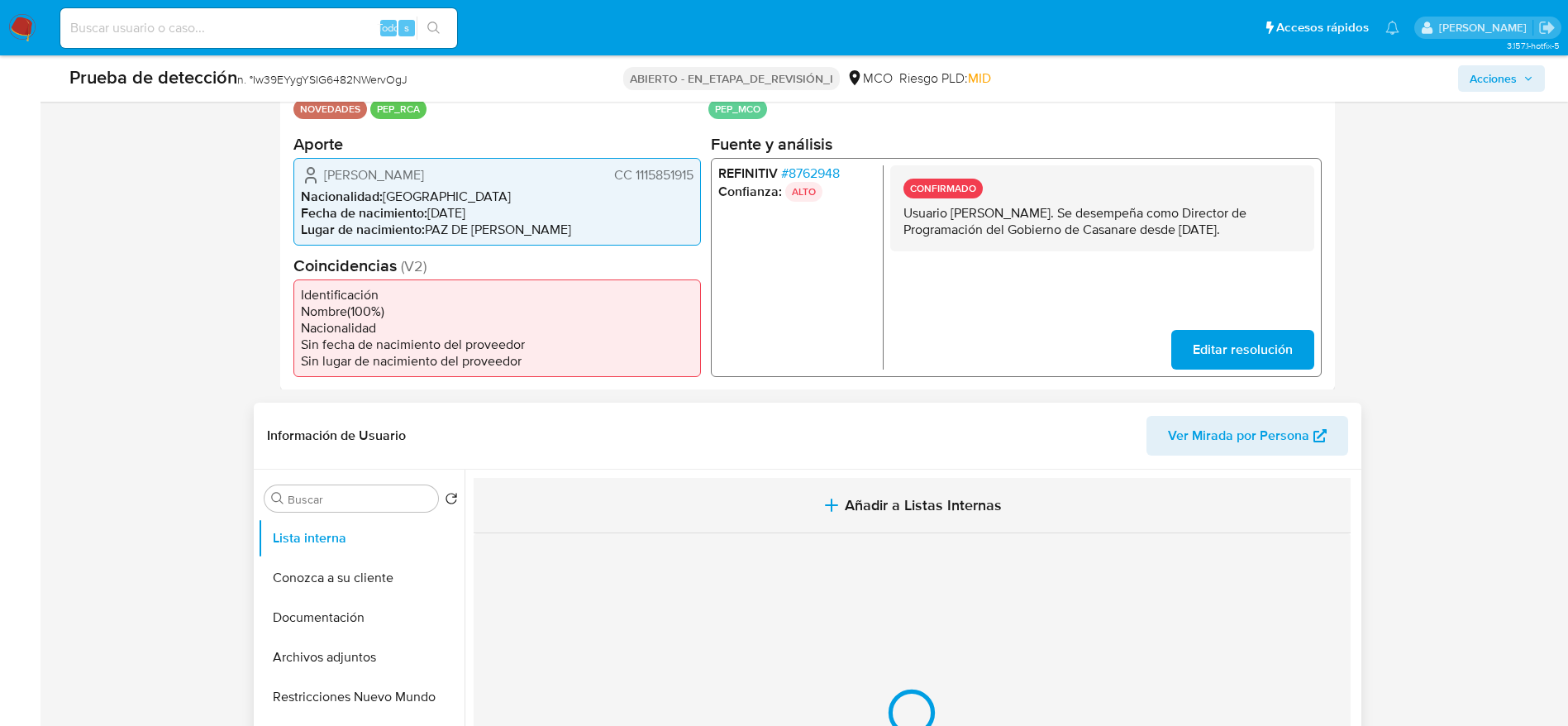
click at [741, 486] on button "Añadir a Listas Internas" at bounding box center [912, 506] width 877 height 55
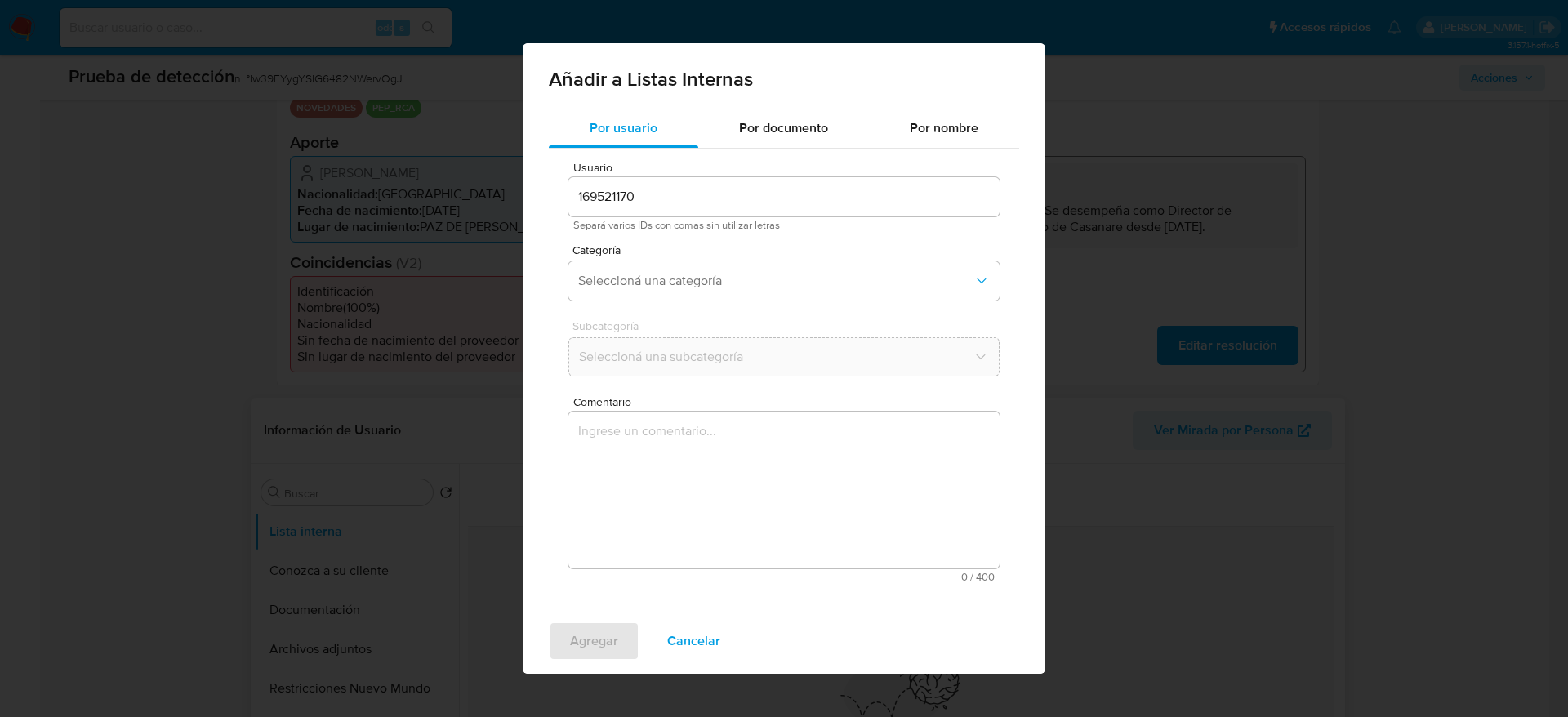
click at [745, 550] on textarea "Comentario" at bounding box center [784, 489] width 431 height 157
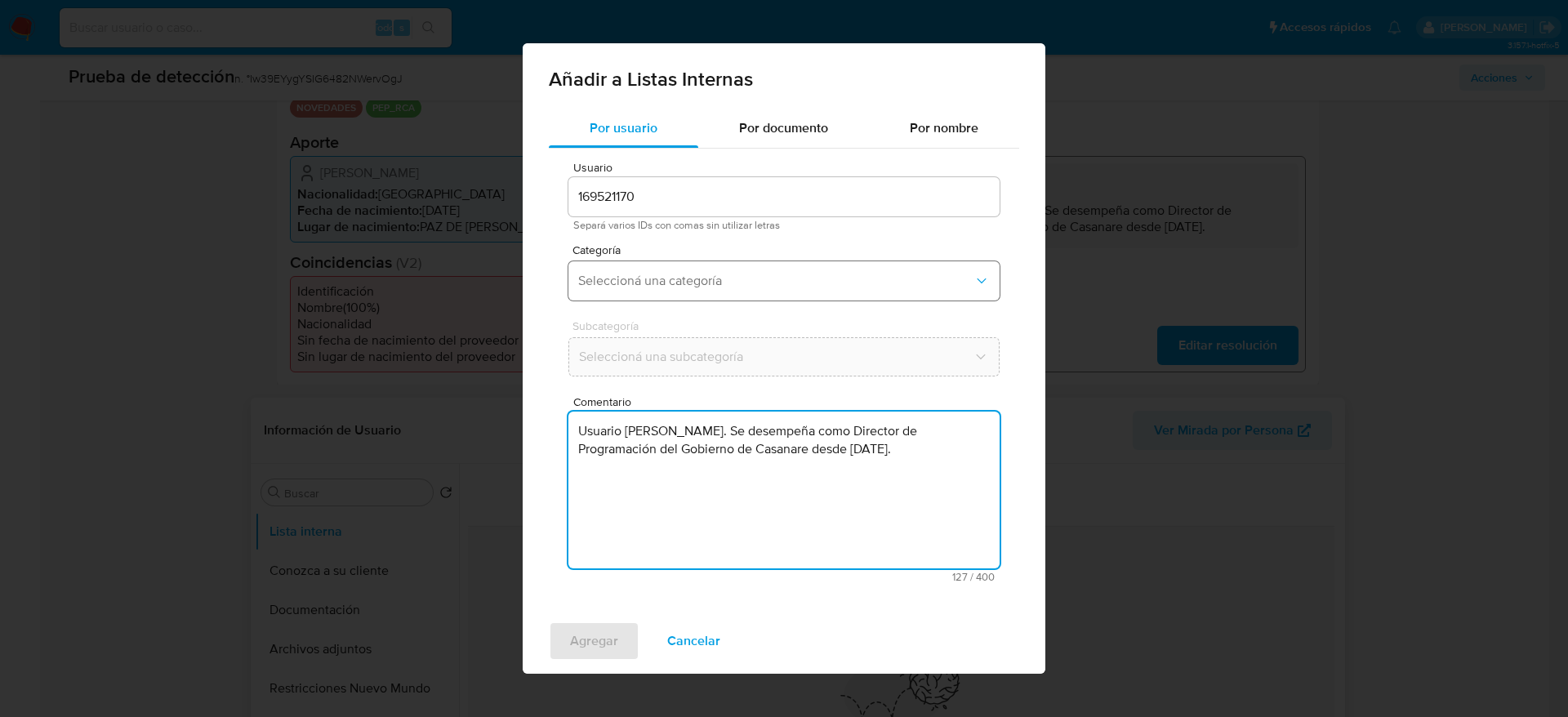
type textarea "Usuario Carlos Fabian Salcedo Sanchez. Se desempeña como Director de Programaci…"
click at [684, 282] on span "Seleccioná una categoría" at bounding box center [776, 280] width 396 height 16
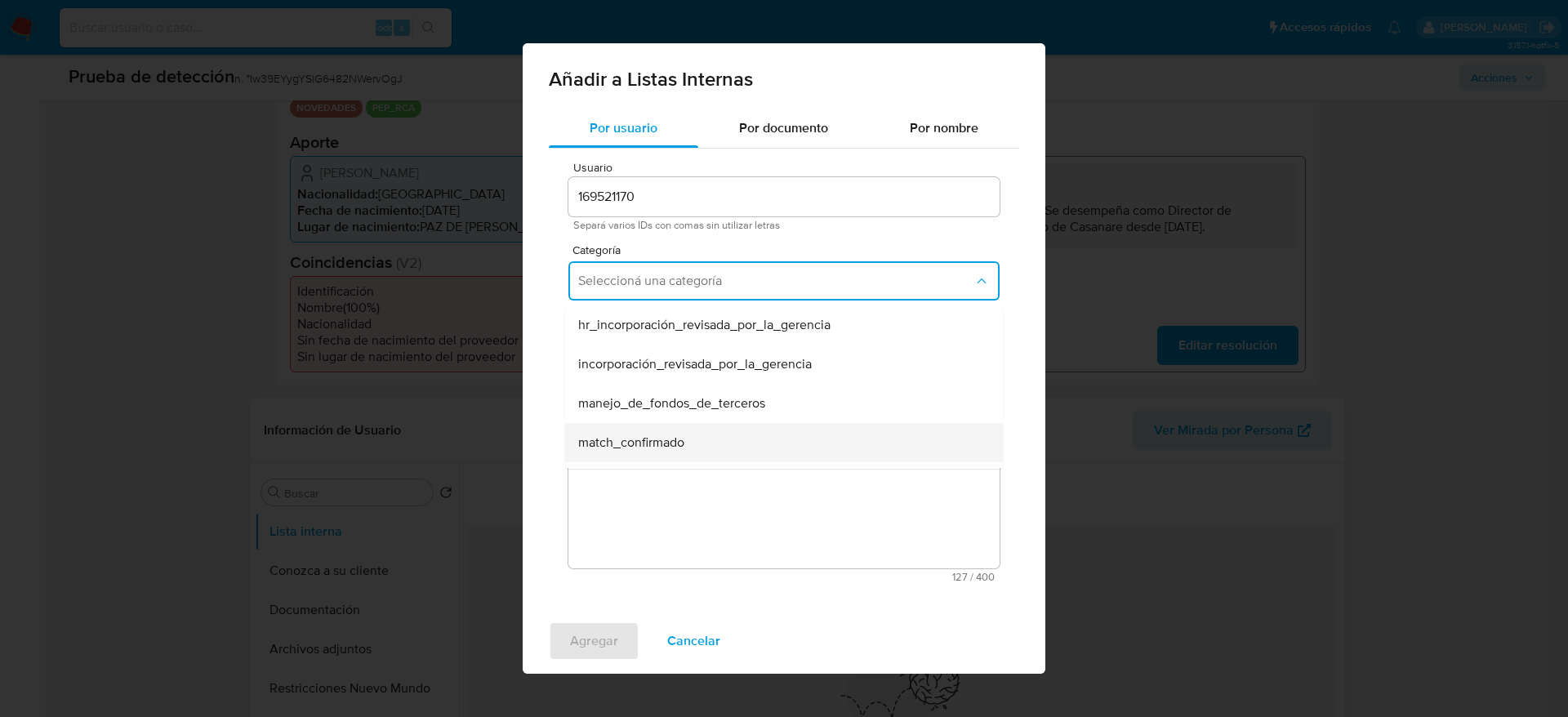
click at [650, 441] on span "match_confirmado" at bounding box center [631, 442] width 106 height 16
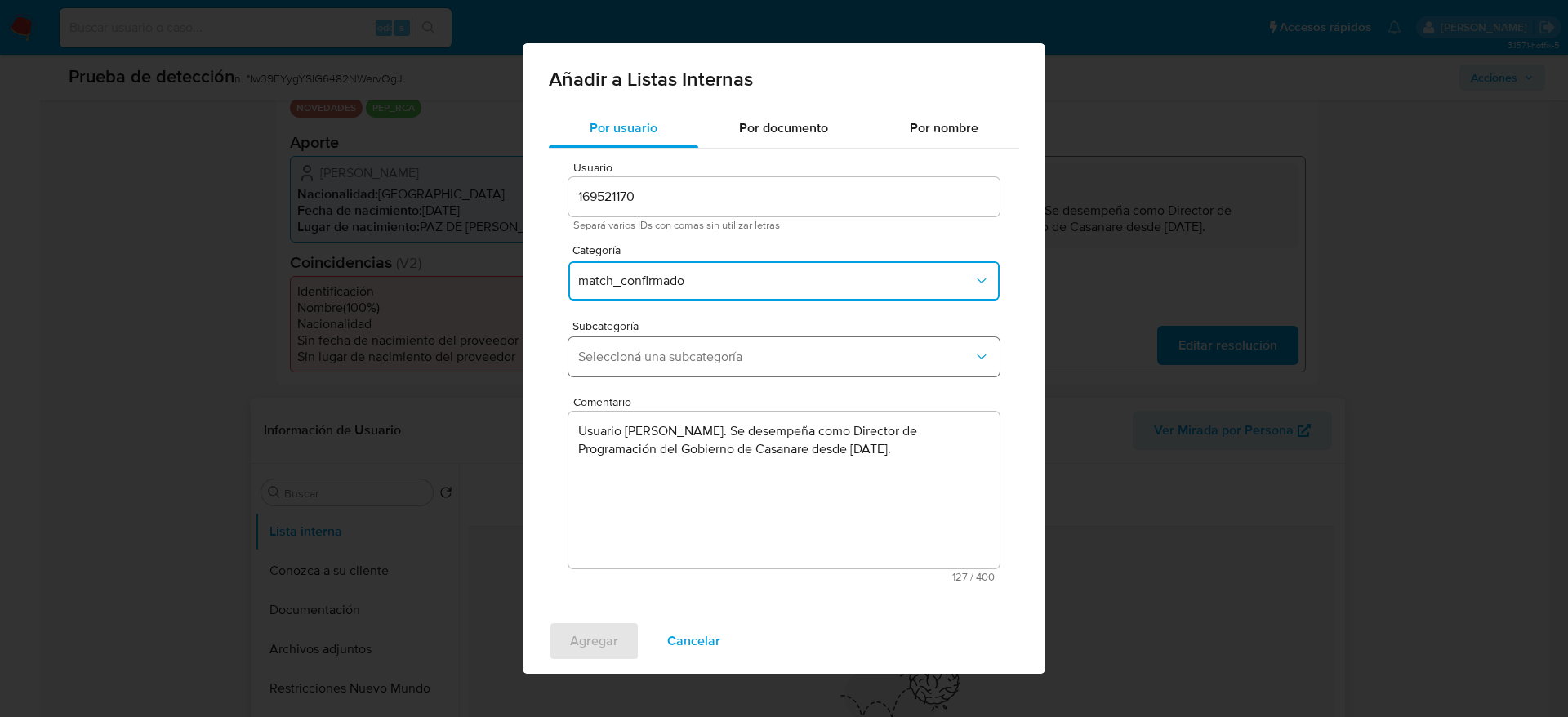
click at [686, 359] on span "Seleccioná una subcategoría" at bounding box center [776, 356] width 396 height 16
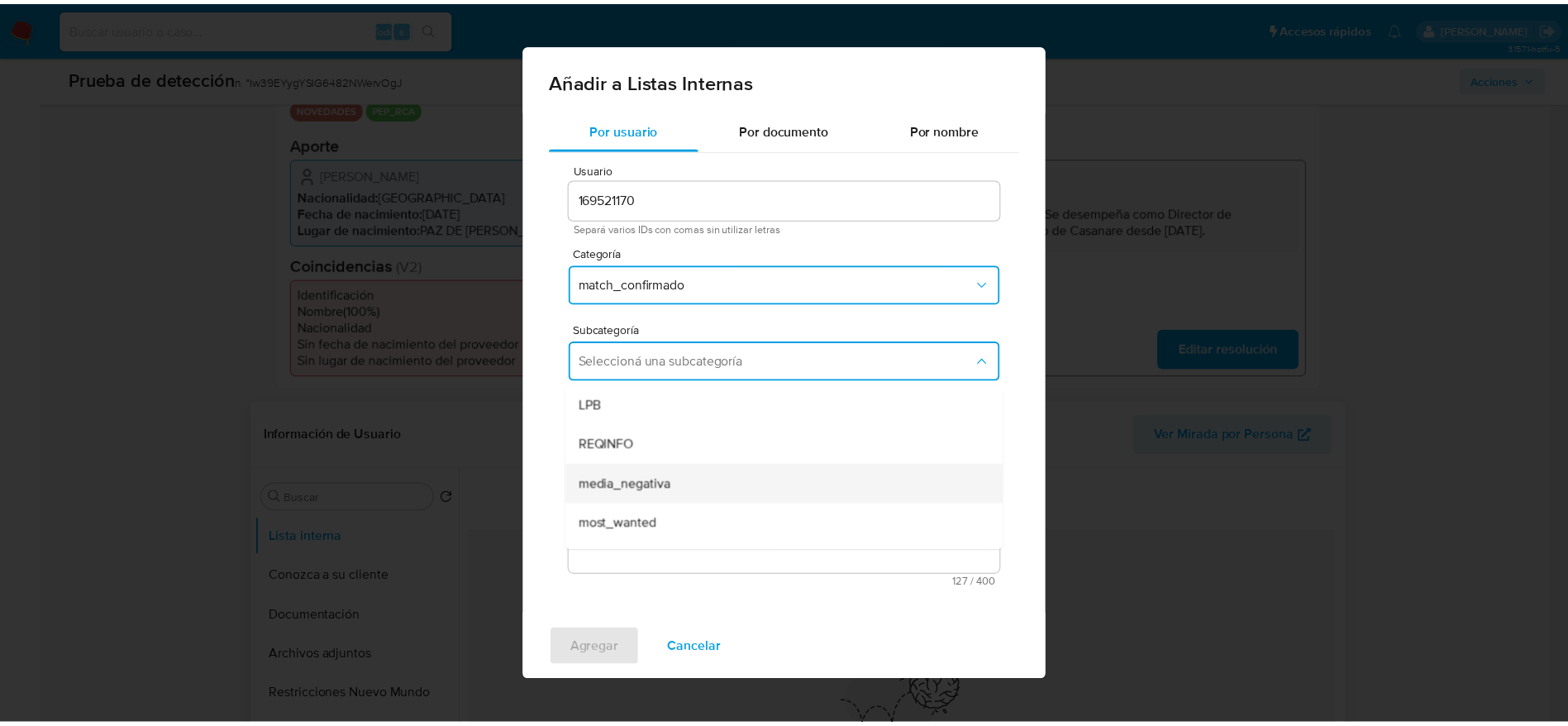
scroll to position [113, 0]
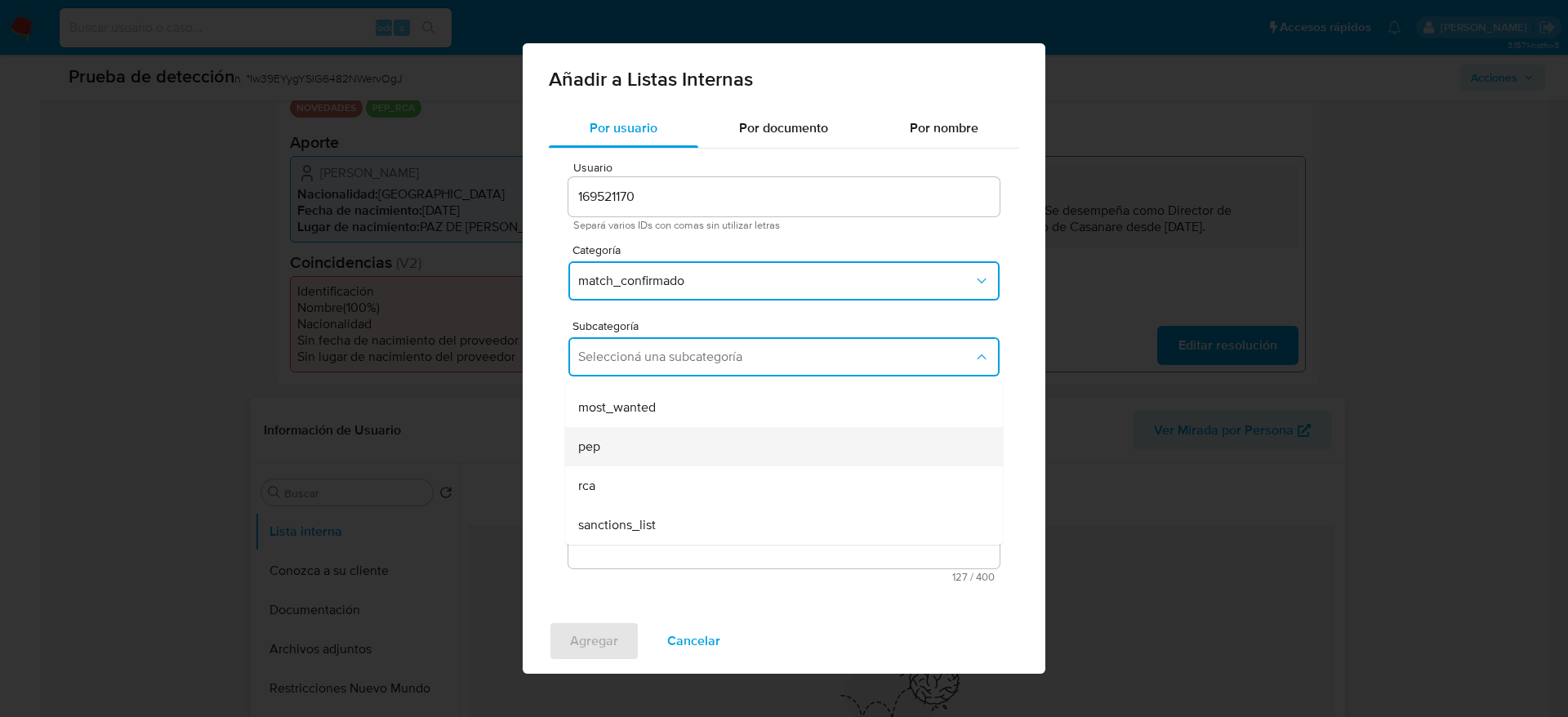
click at [625, 453] on div "pep" at bounding box center [779, 447] width 402 height 39
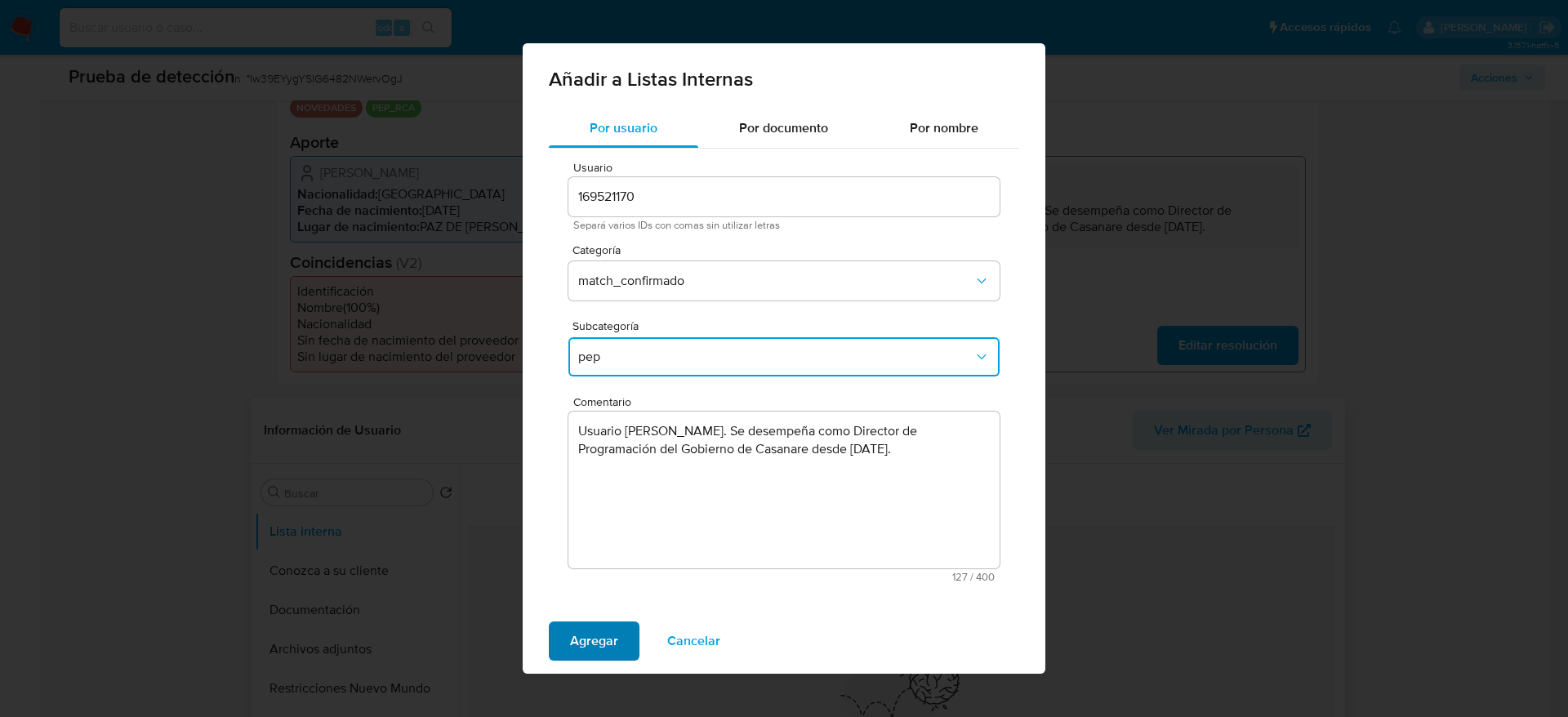
click at [579, 633] on span "Agregar" at bounding box center [593, 641] width 48 height 36
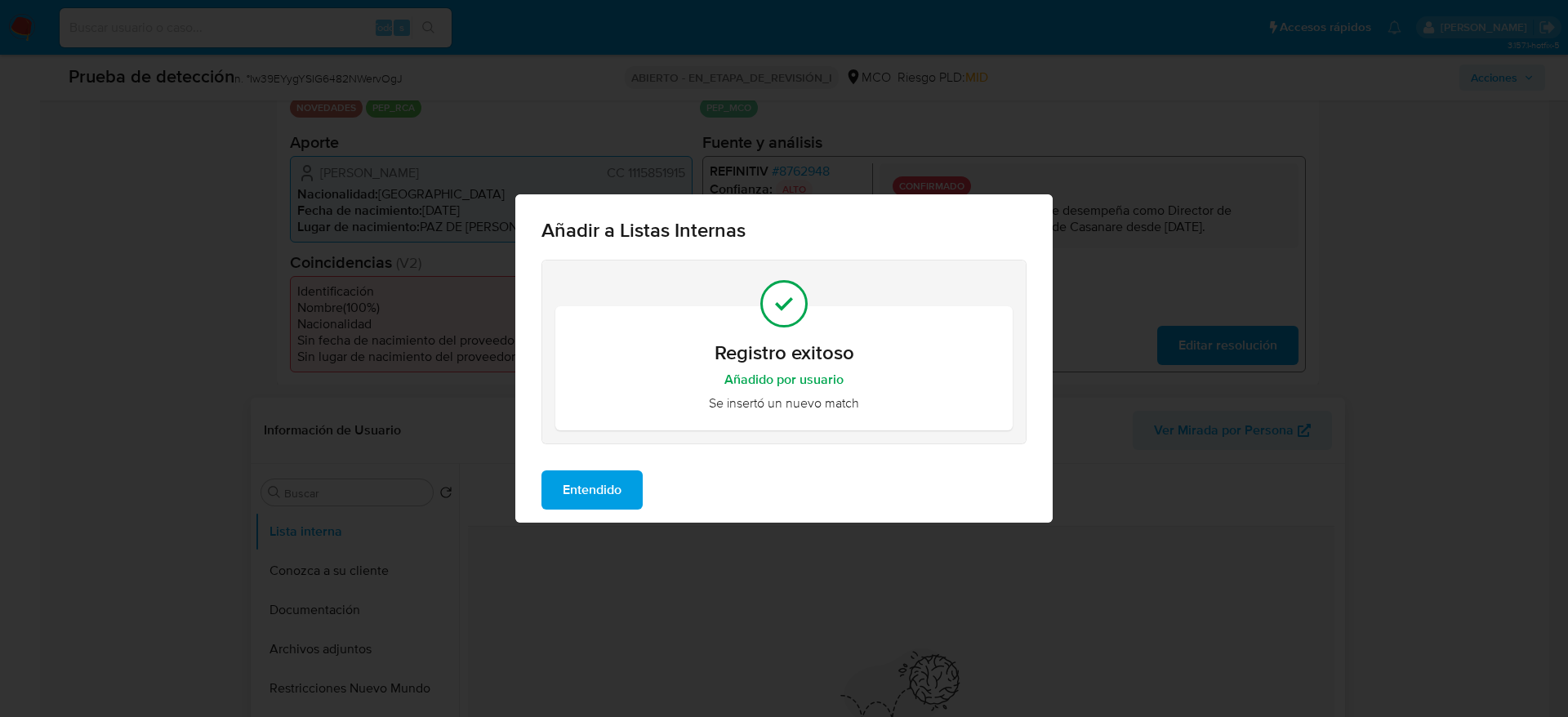
click at [603, 487] on span "Entendido" at bounding box center [592, 490] width 59 height 36
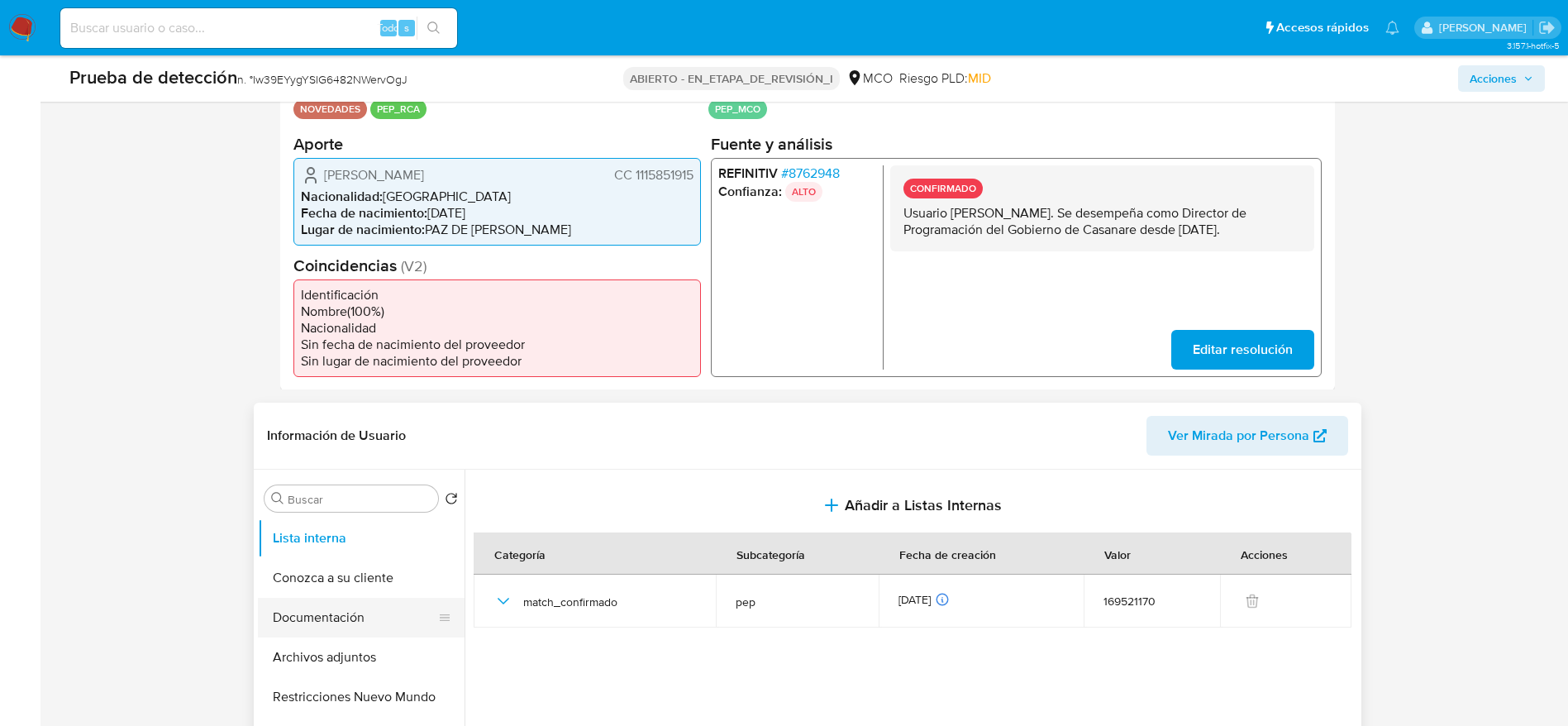
click at [376, 603] on button "Documentación" at bounding box center [355, 618] width 194 height 40
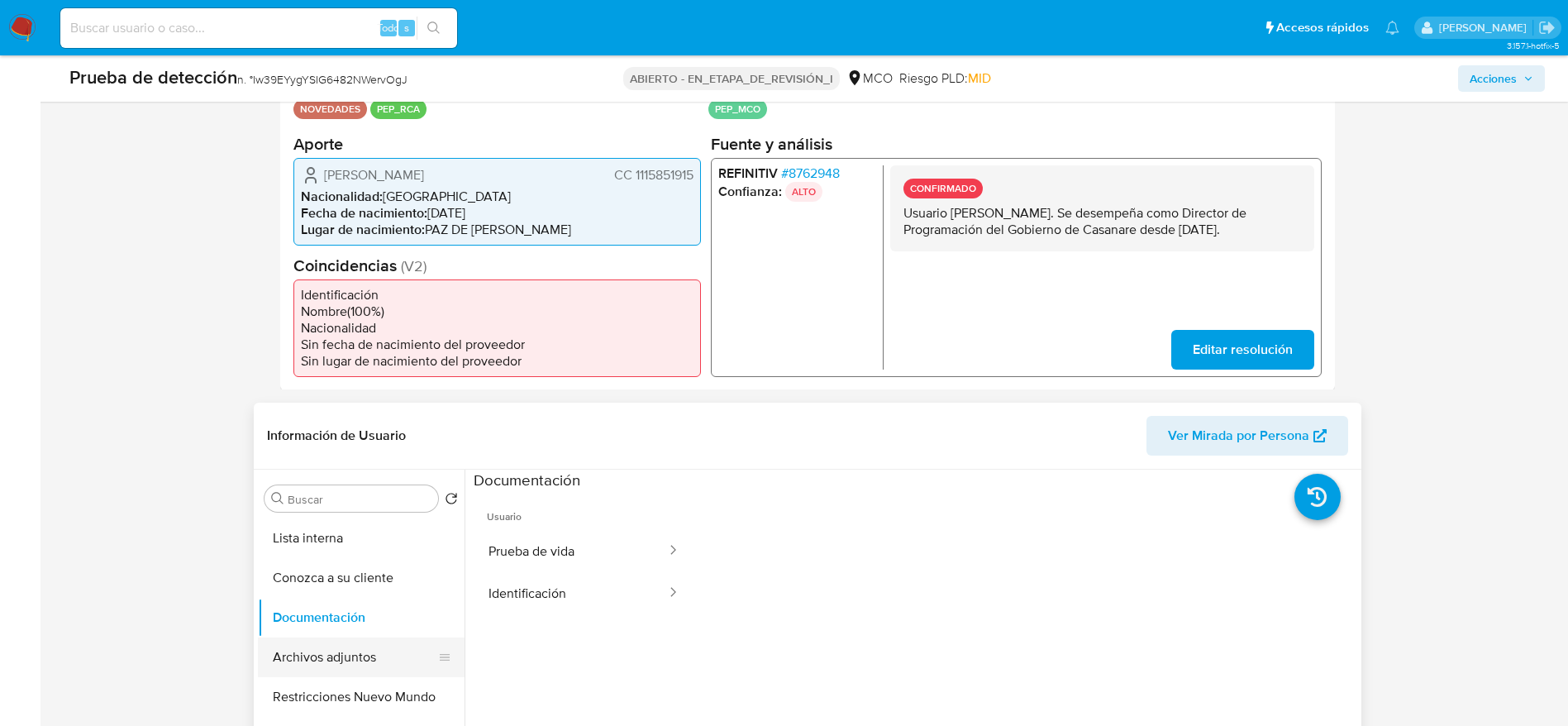
click at [361, 652] on button "Archivos adjuntos" at bounding box center [355, 658] width 194 height 40
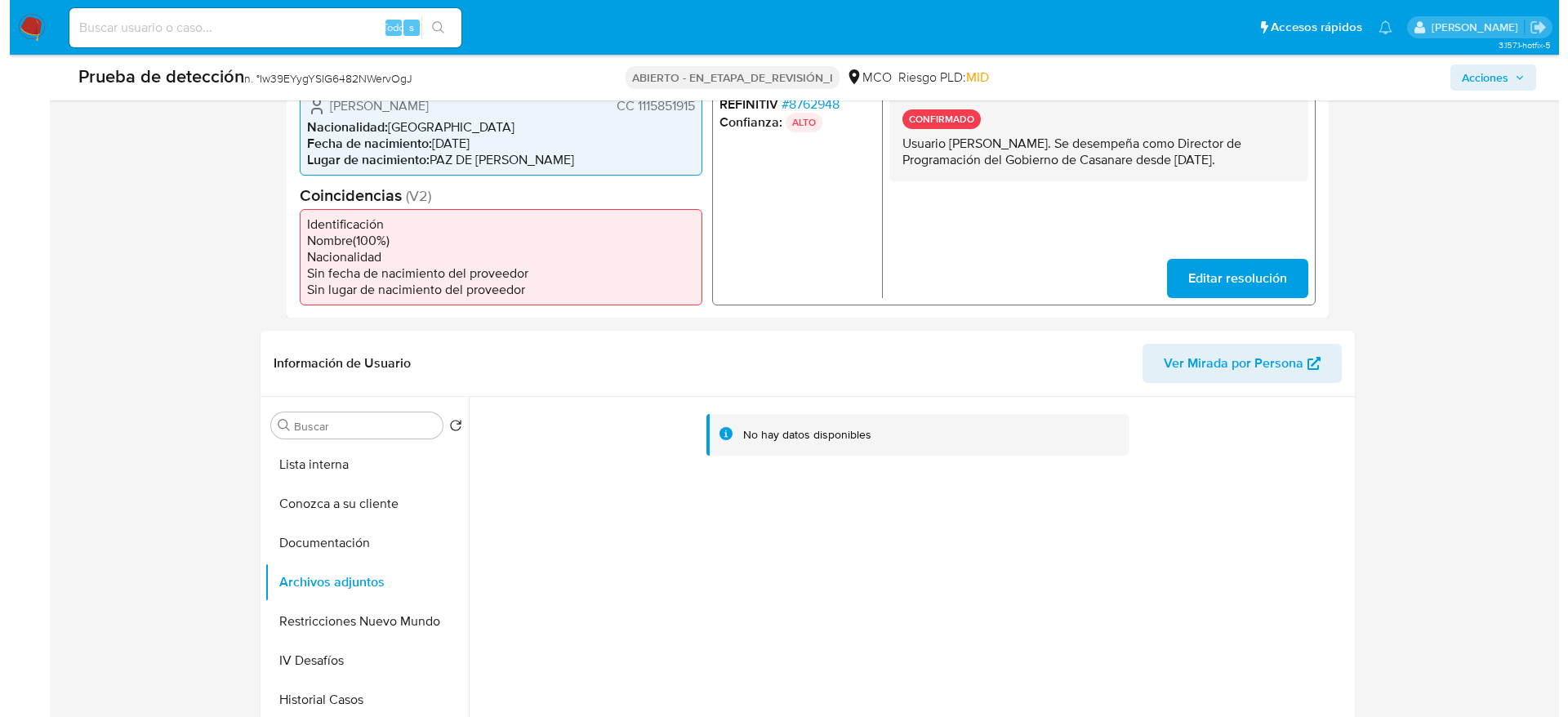
scroll to position [490, 0]
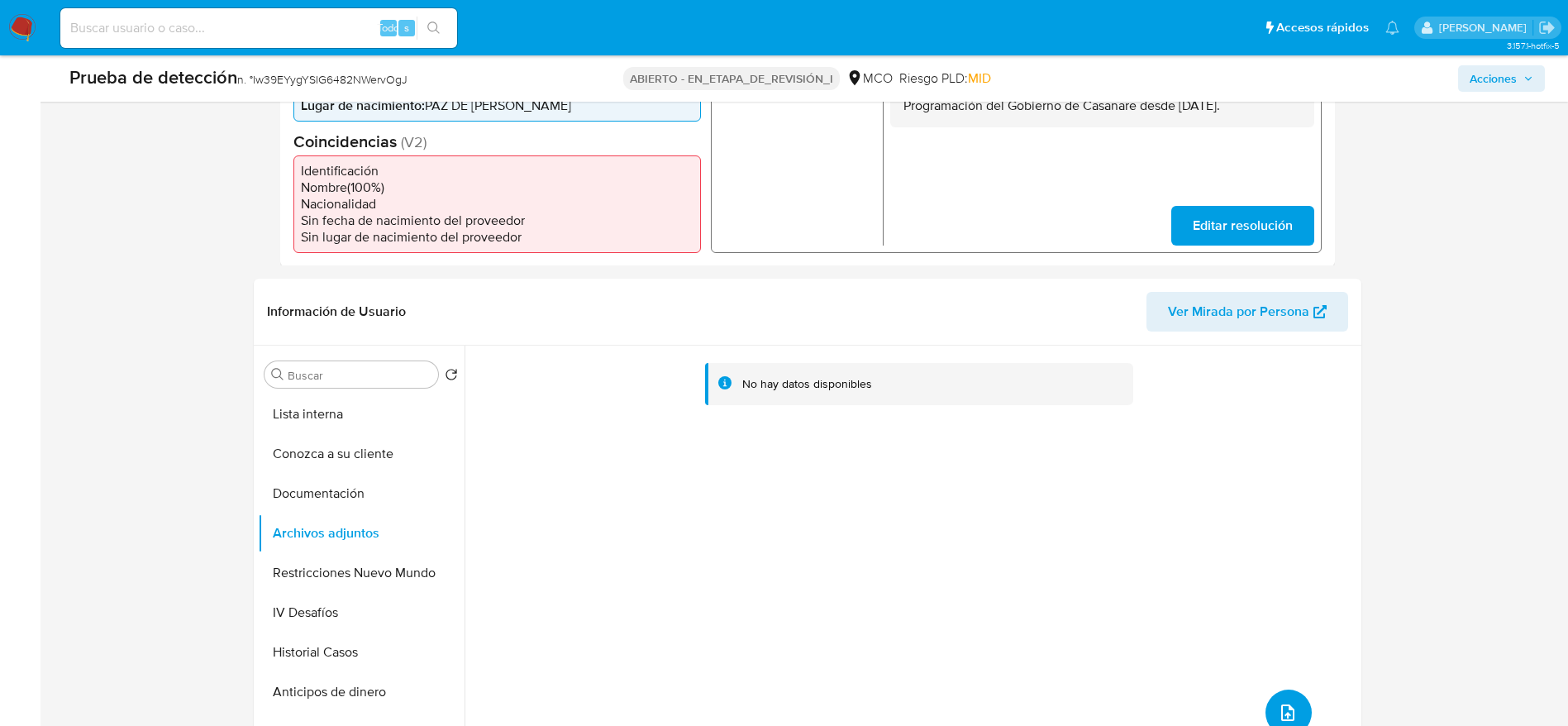
click at [1285, 698] on button "subir archivo" at bounding box center [1288, 713] width 46 height 47
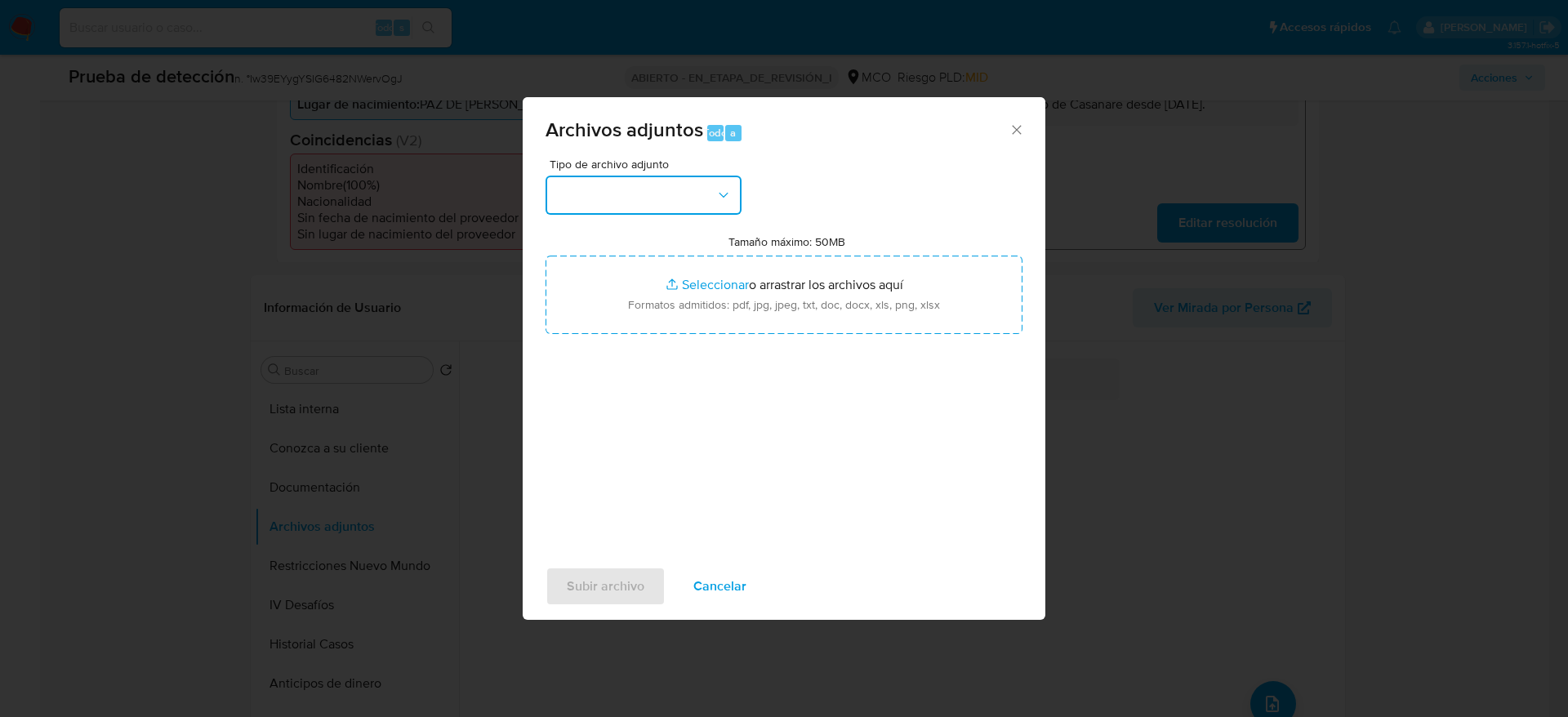
click at [716, 181] on button "button" at bounding box center [643, 195] width 196 height 39
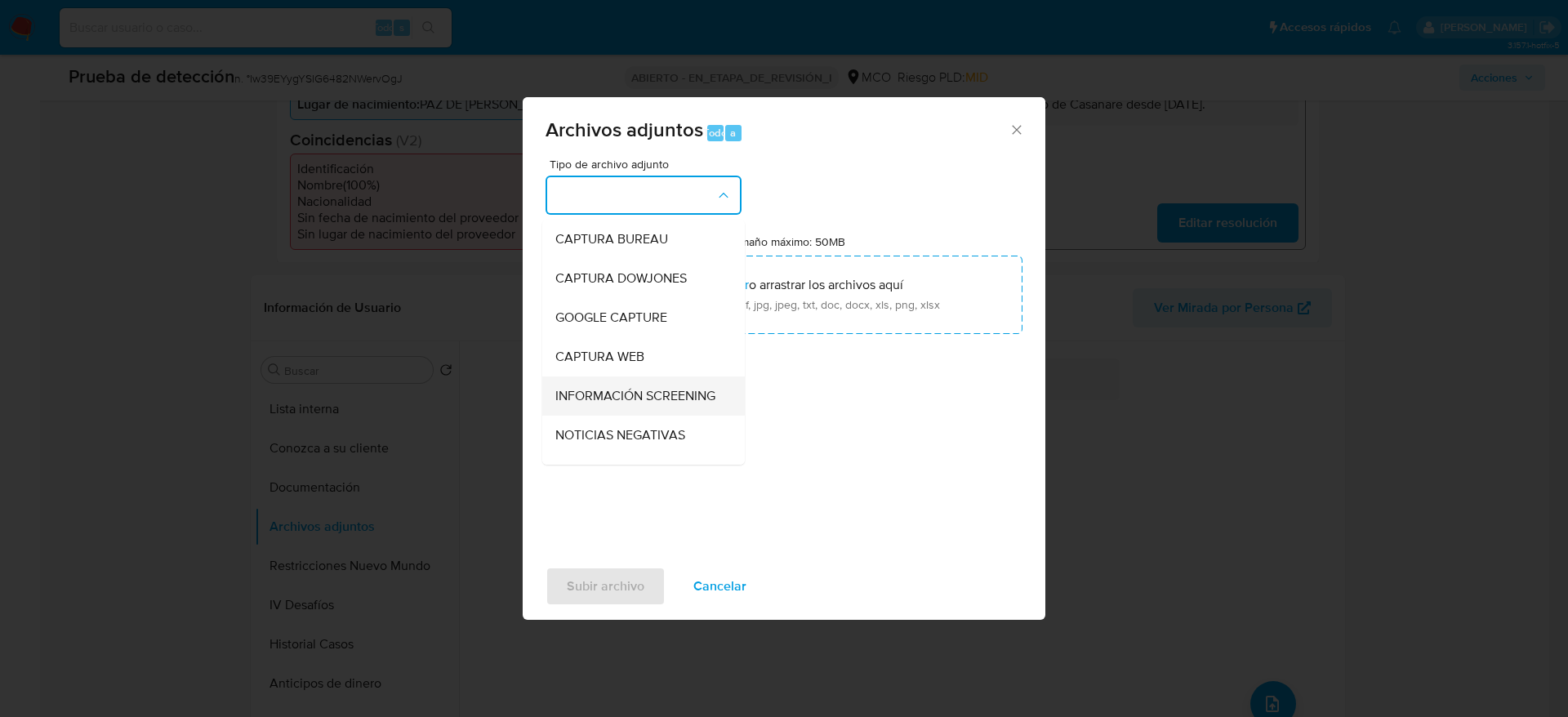
click at [635, 395] on span "INFORMACIÓN SCREENING" at bounding box center [635, 396] width 160 height 16
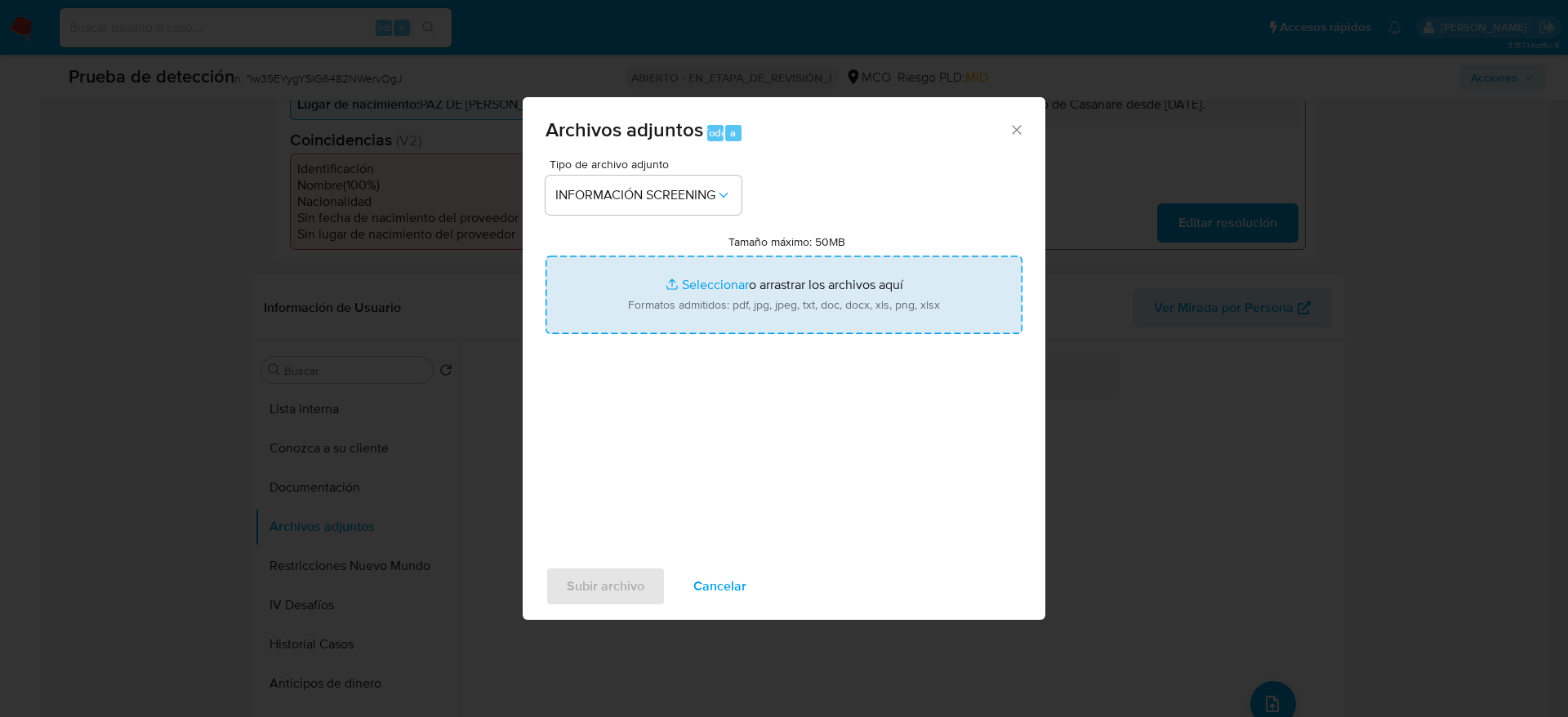
click at [690, 311] on input "Tamaño máximo: 50MB Seleccionar archivos" at bounding box center [784, 295] width 477 height 79
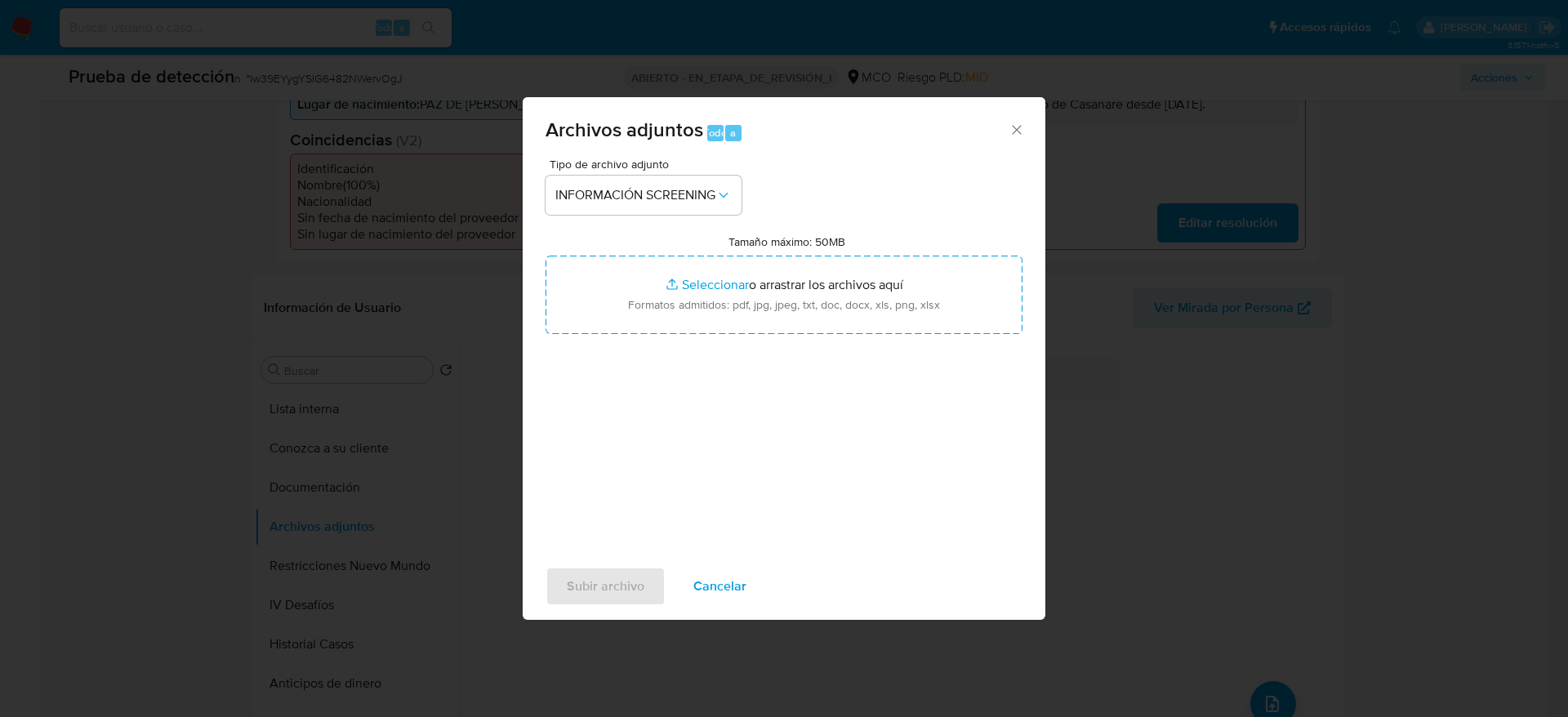
click at [739, 575] on font "Cancelar" at bounding box center [720, 587] width 53 height 39
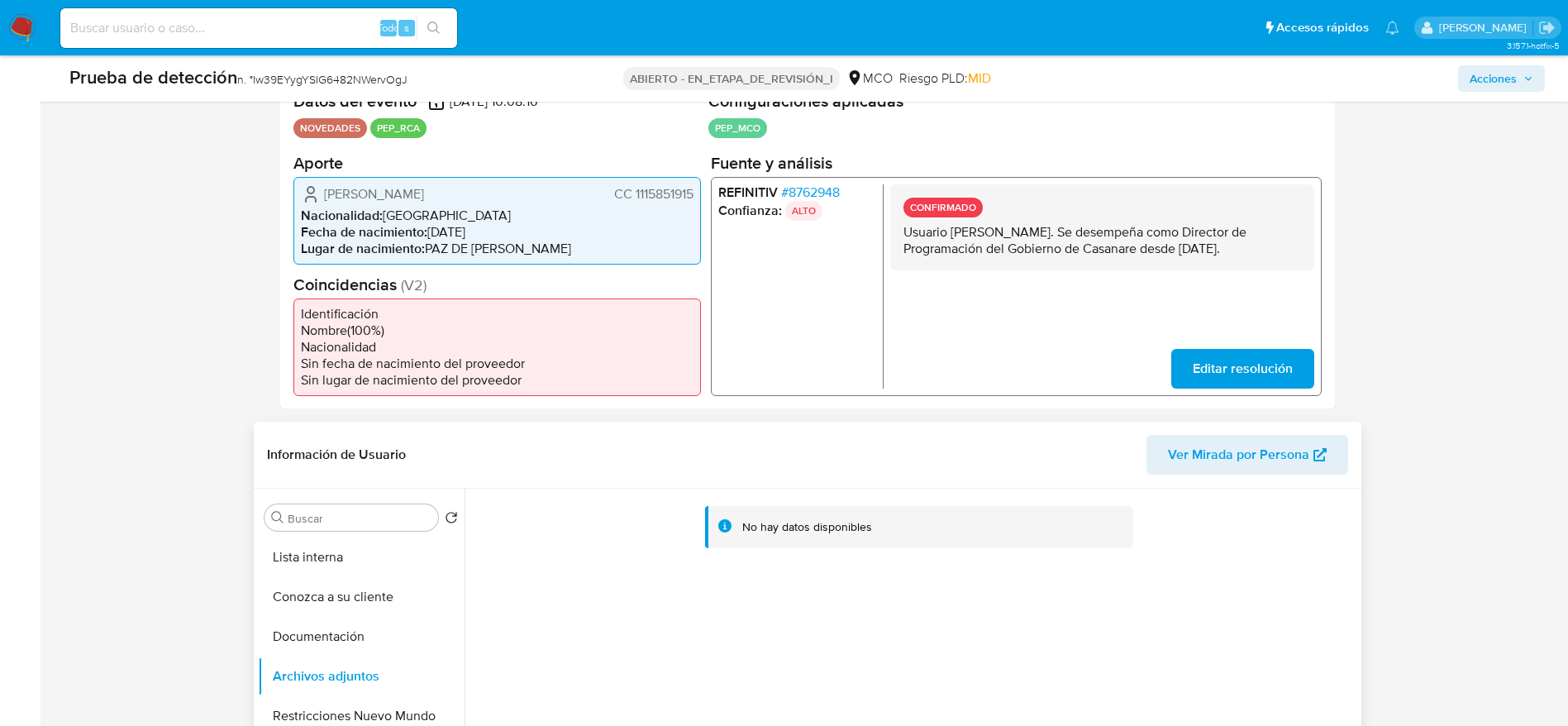
scroll to position [248, 0]
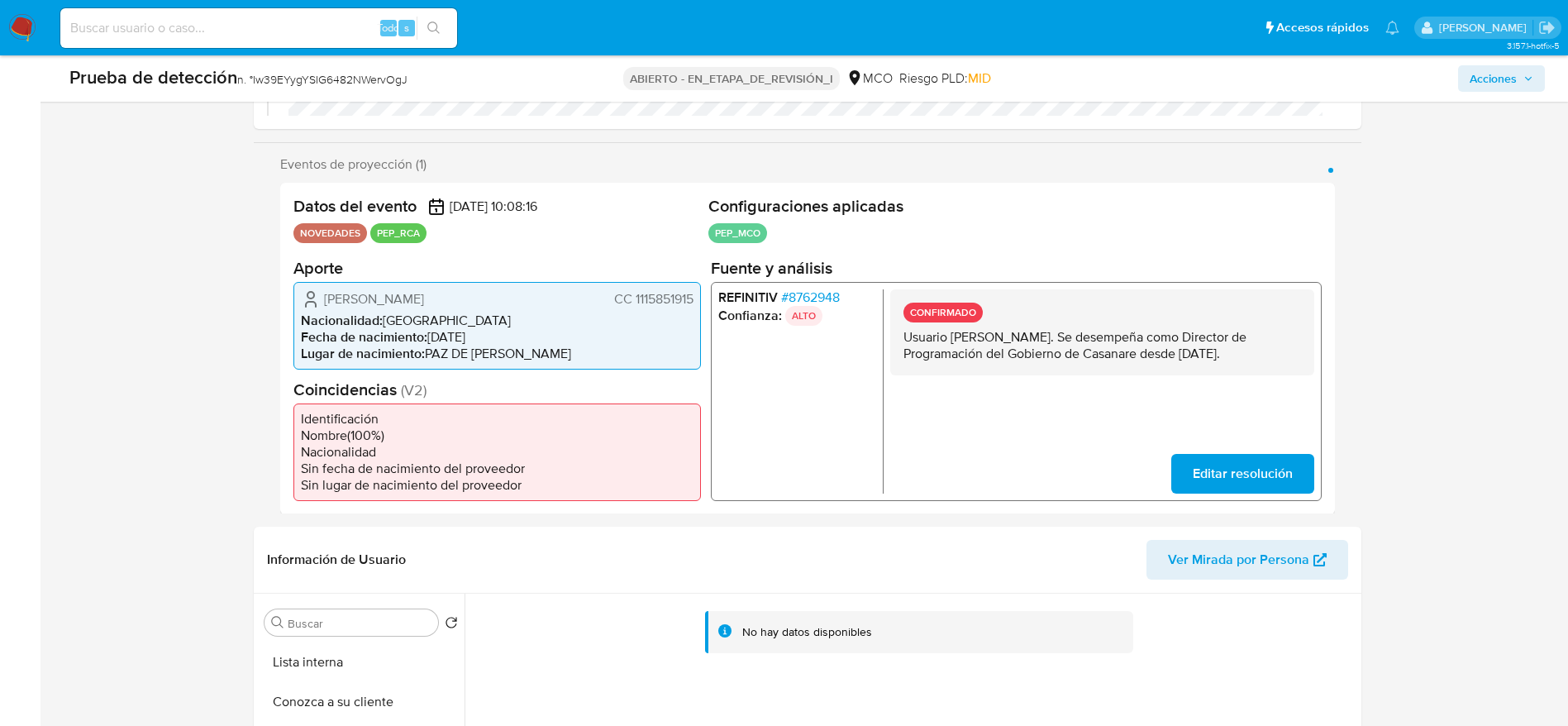
click at [415, 305] on span "Carlos Fabian Salcedo Sanchez" at bounding box center [374, 298] width 100 height 16
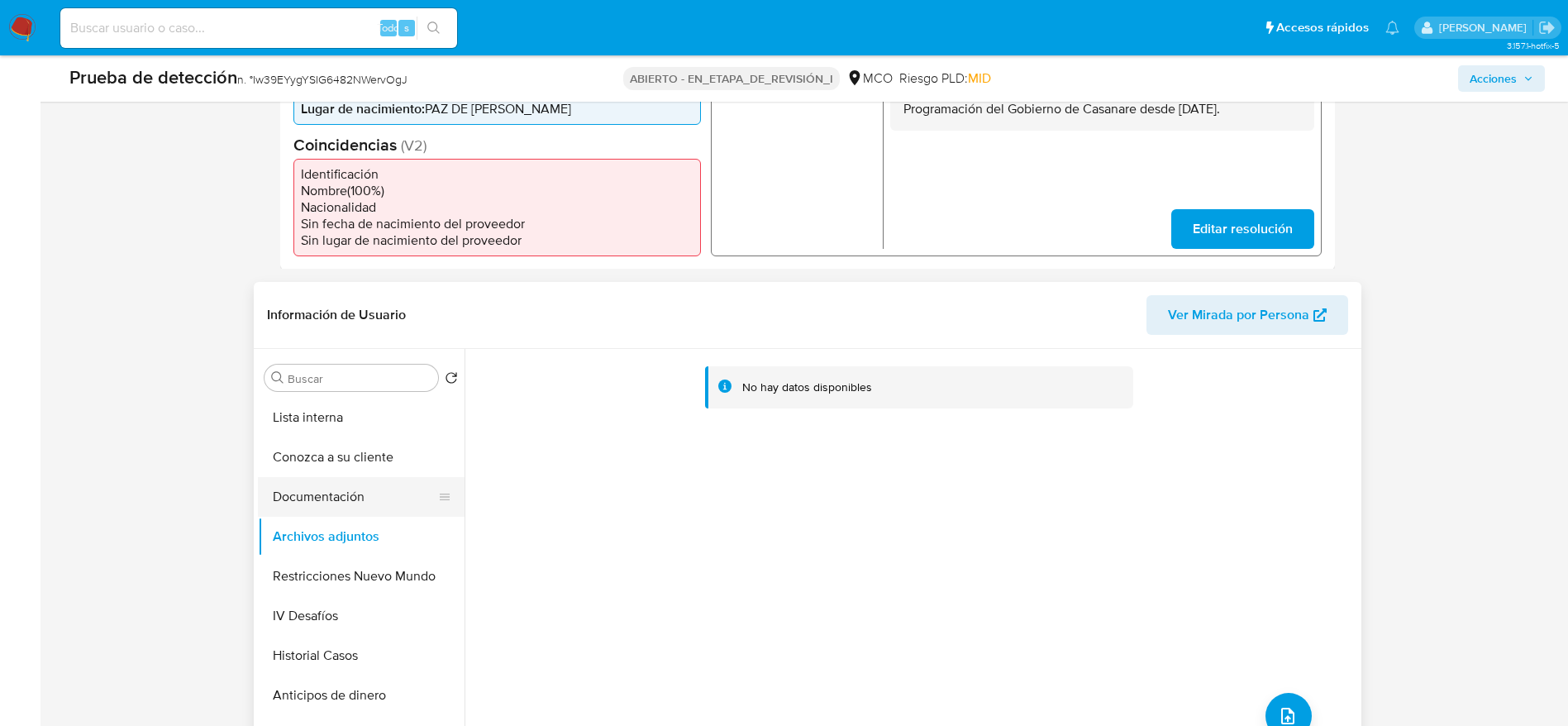
scroll to position [496, 0]
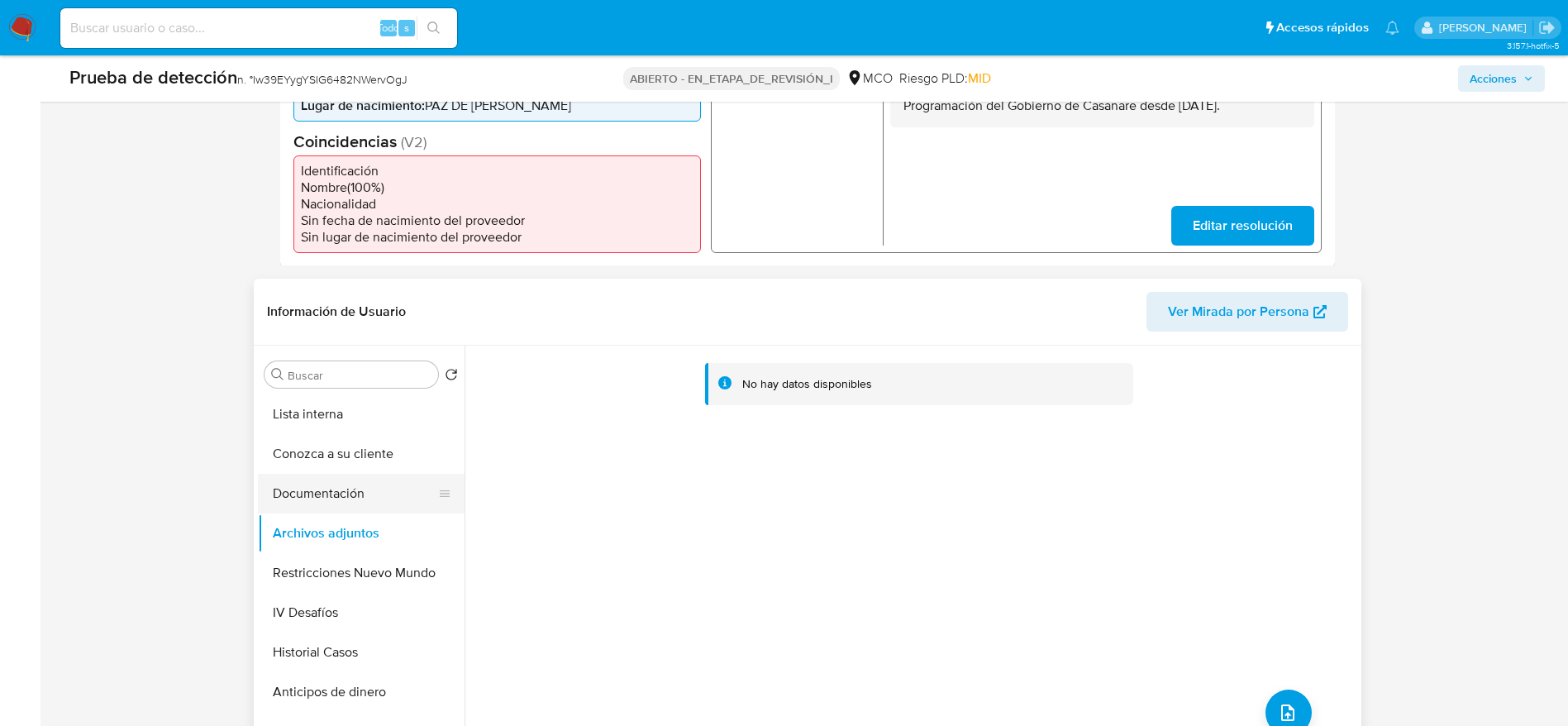
click at [358, 512] on button "Documentación" at bounding box center [355, 493] width 194 height 40
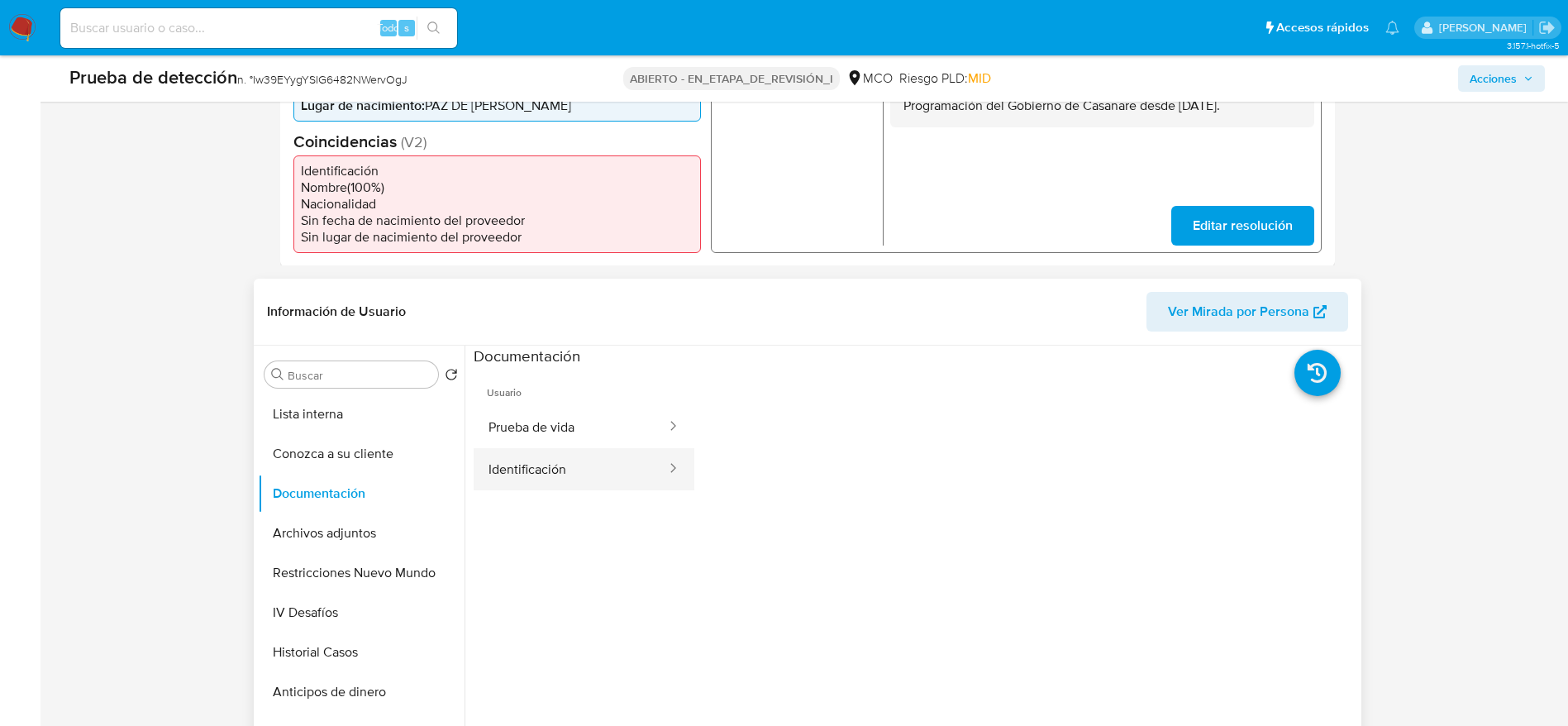
click at [491, 452] on button "Identificación" at bounding box center [570, 469] width 194 height 42
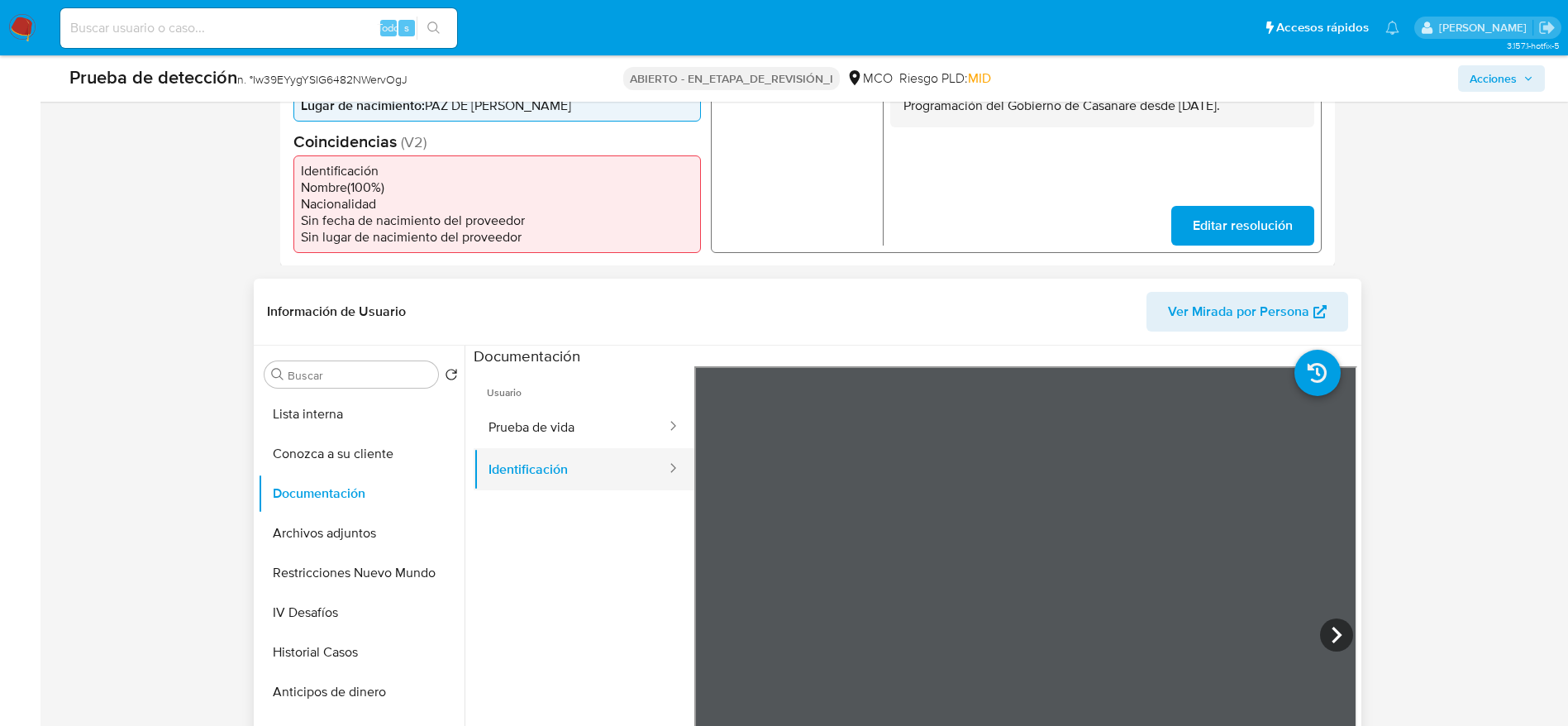
click at [537, 465] on button "Identificación" at bounding box center [570, 469] width 194 height 42
click at [542, 423] on button "Prueba de vida" at bounding box center [570, 427] width 194 height 42
click at [345, 531] on button "Archivos adjuntos" at bounding box center [355, 533] width 194 height 40
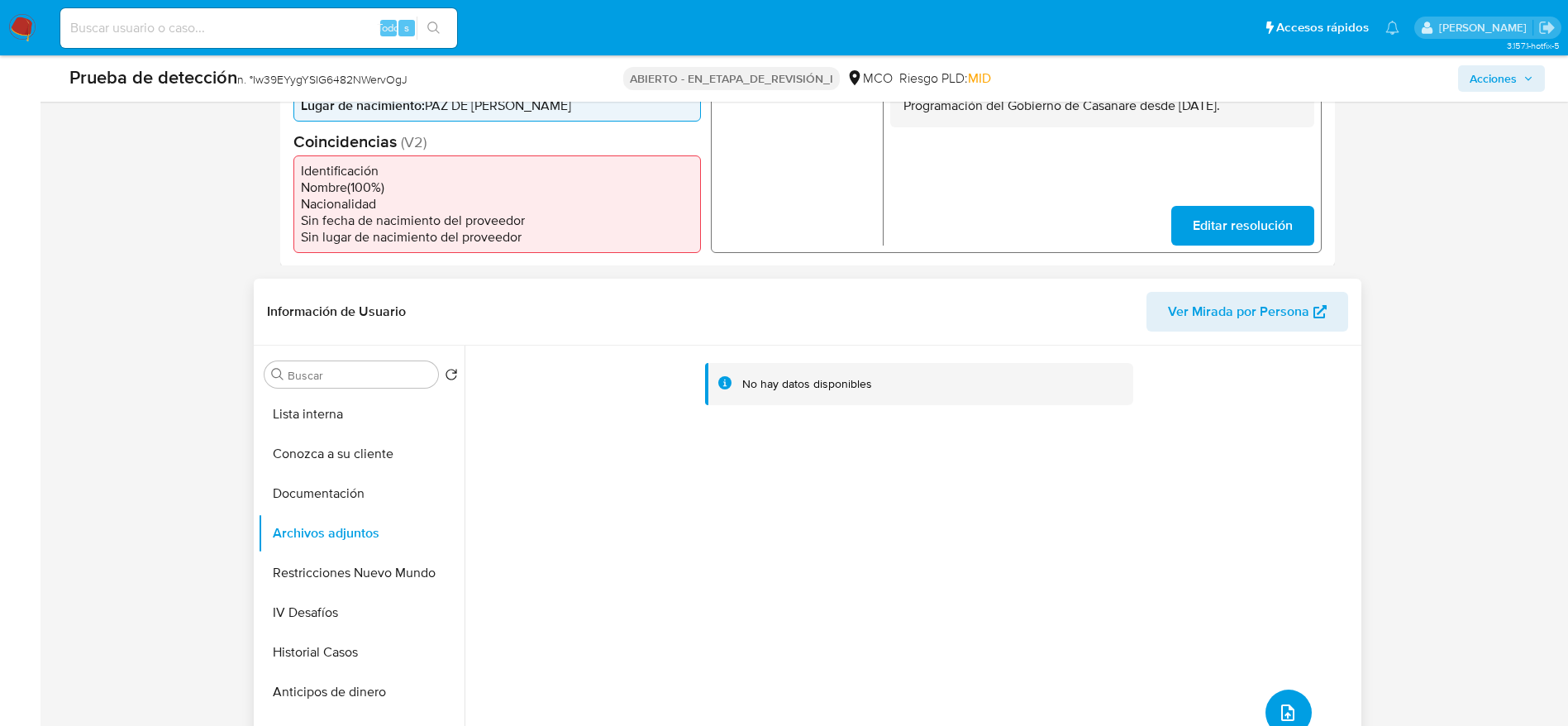
click at [1269, 707] on button "subir archivo" at bounding box center [1288, 713] width 46 height 47
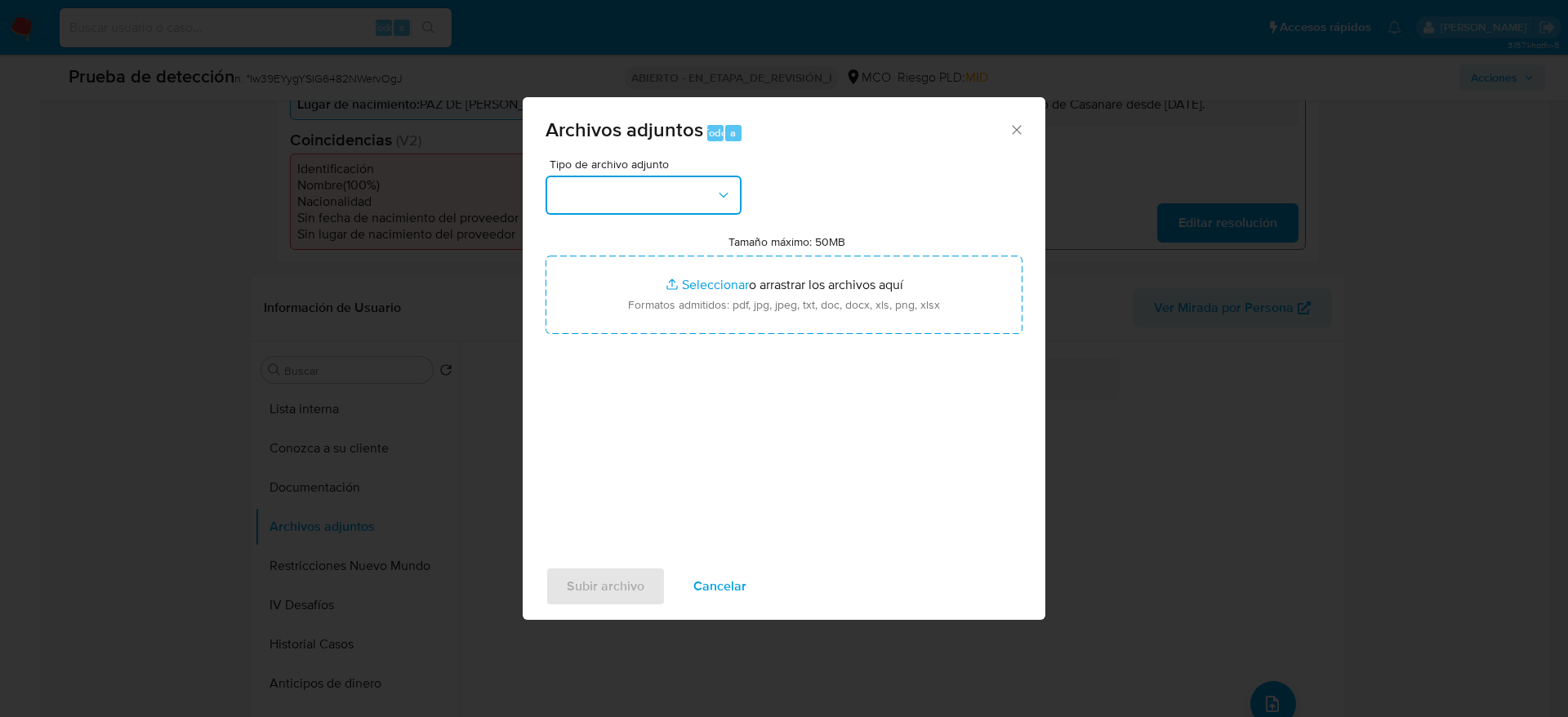
click at [661, 201] on button "button" at bounding box center [643, 195] width 196 height 39
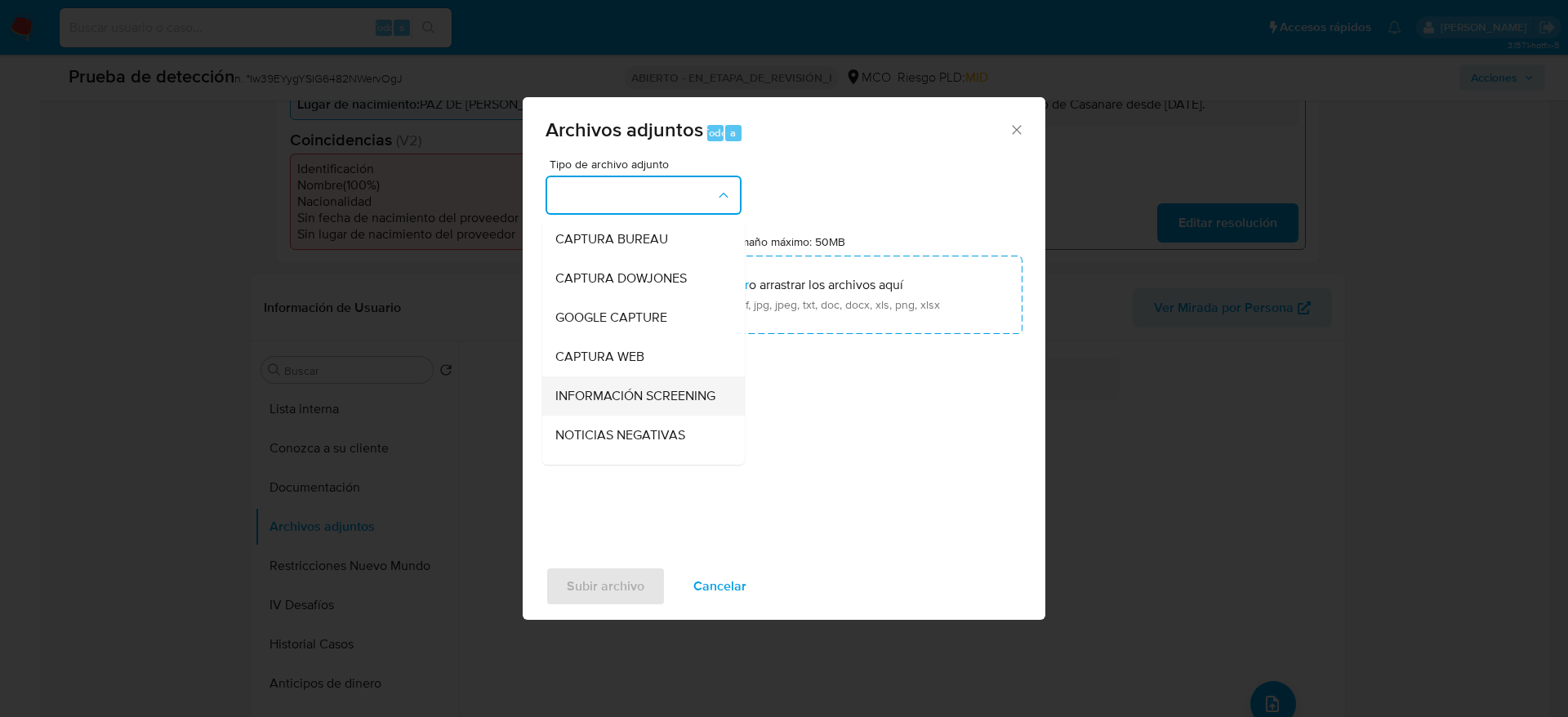
click at [674, 394] on span "INFORMACIÓN SCREENING" at bounding box center [635, 396] width 160 height 16
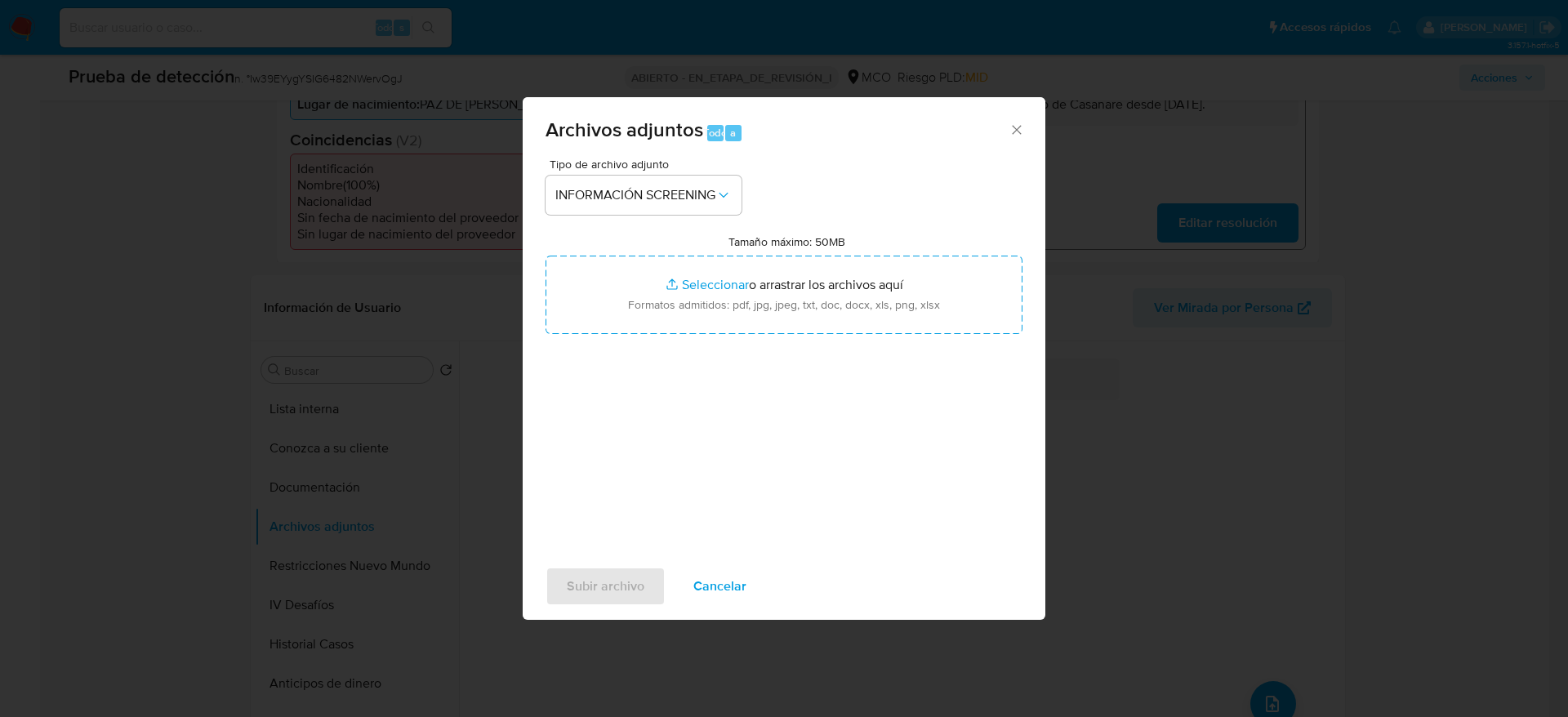
click at [659, 334] on div "Tipo de archivo adjunto INFORMACIÓN SCREENING Tamaño máximo: 50MB Seleccionar a…" at bounding box center [784, 351] width 477 height 385
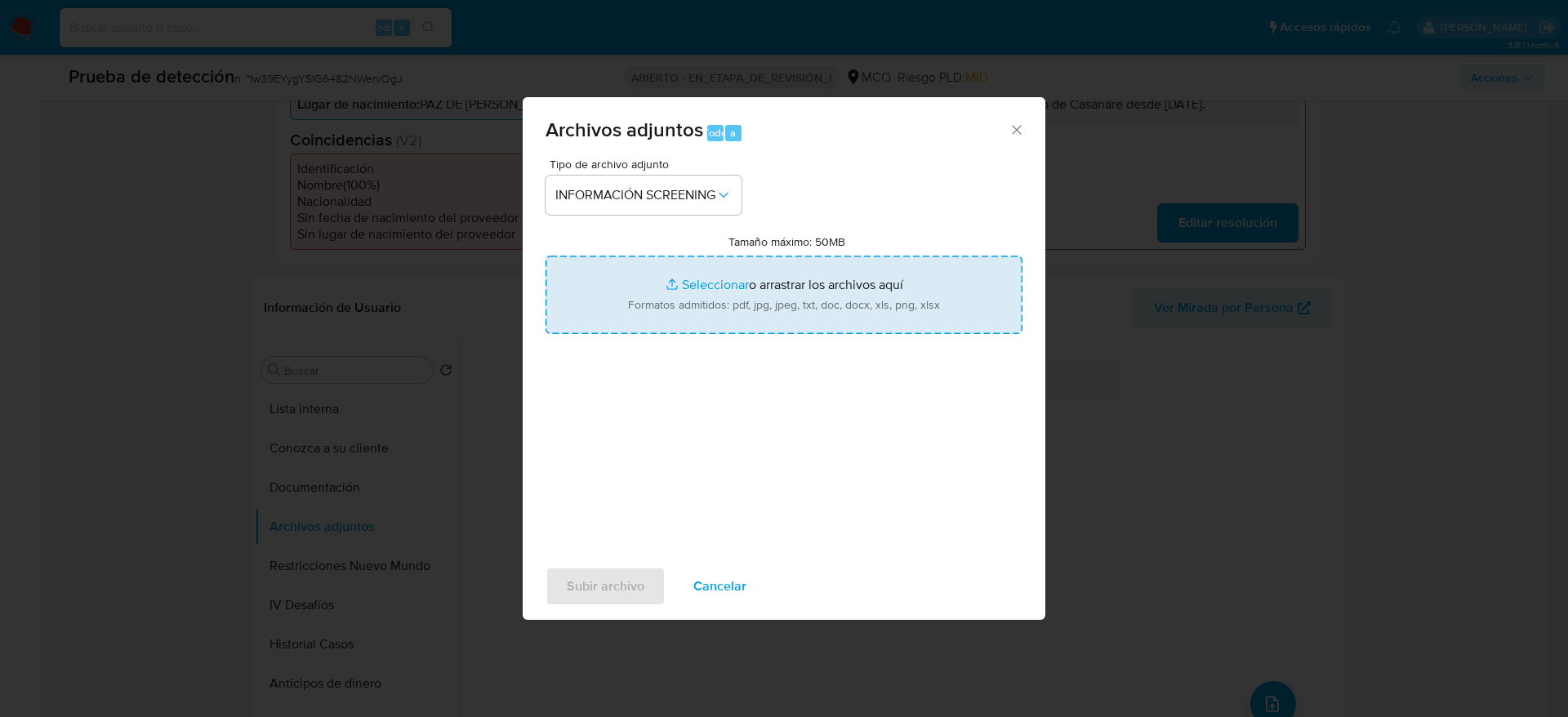
click at [678, 308] on input "Tamaño máximo: 50MB Seleccionar archivos" at bounding box center [784, 295] width 477 height 79
type input "C:\fakepath\_Carlos Fabian Salcedo Sanchez_ - Buscar con Google.pdf"
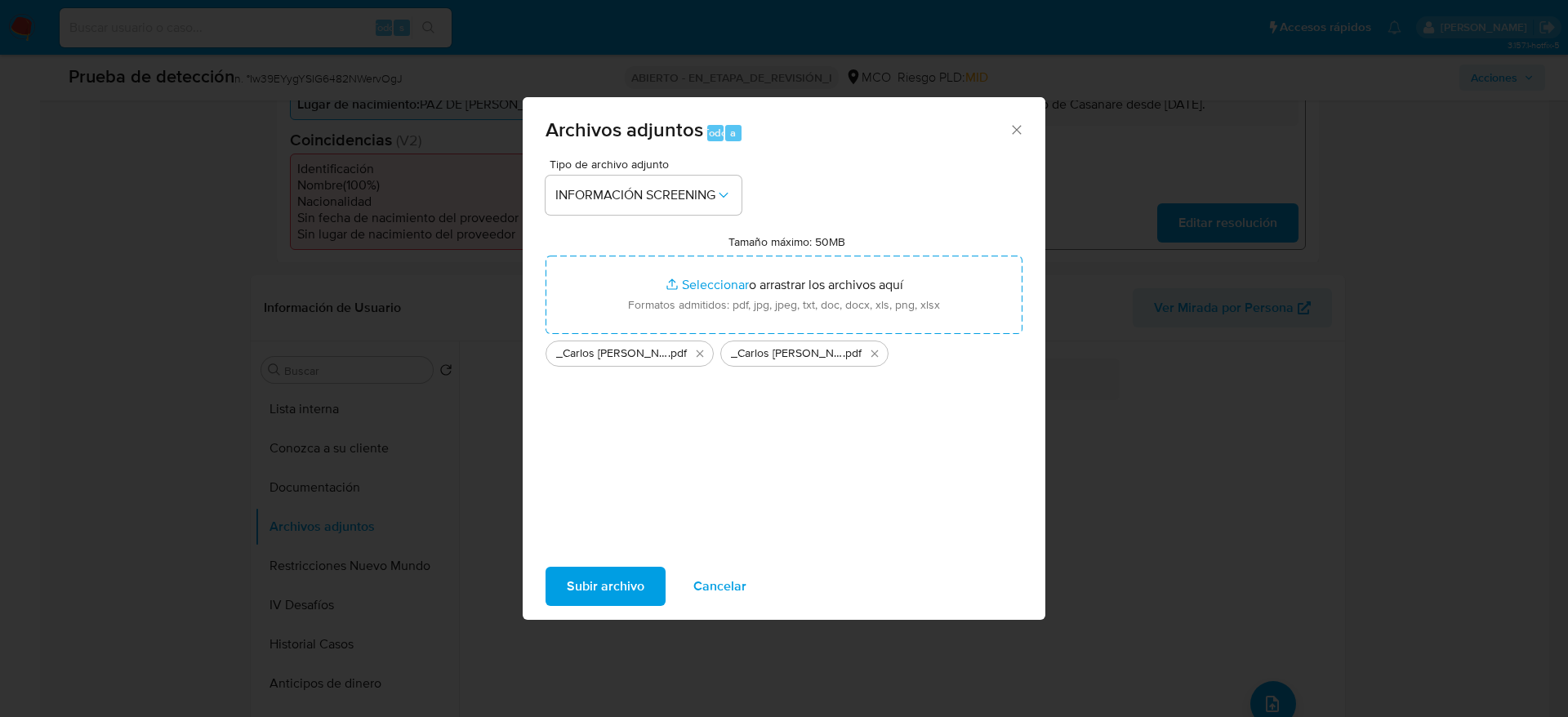
click at [628, 582] on font "Subir archivo" at bounding box center [605, 587] width 78 height 39
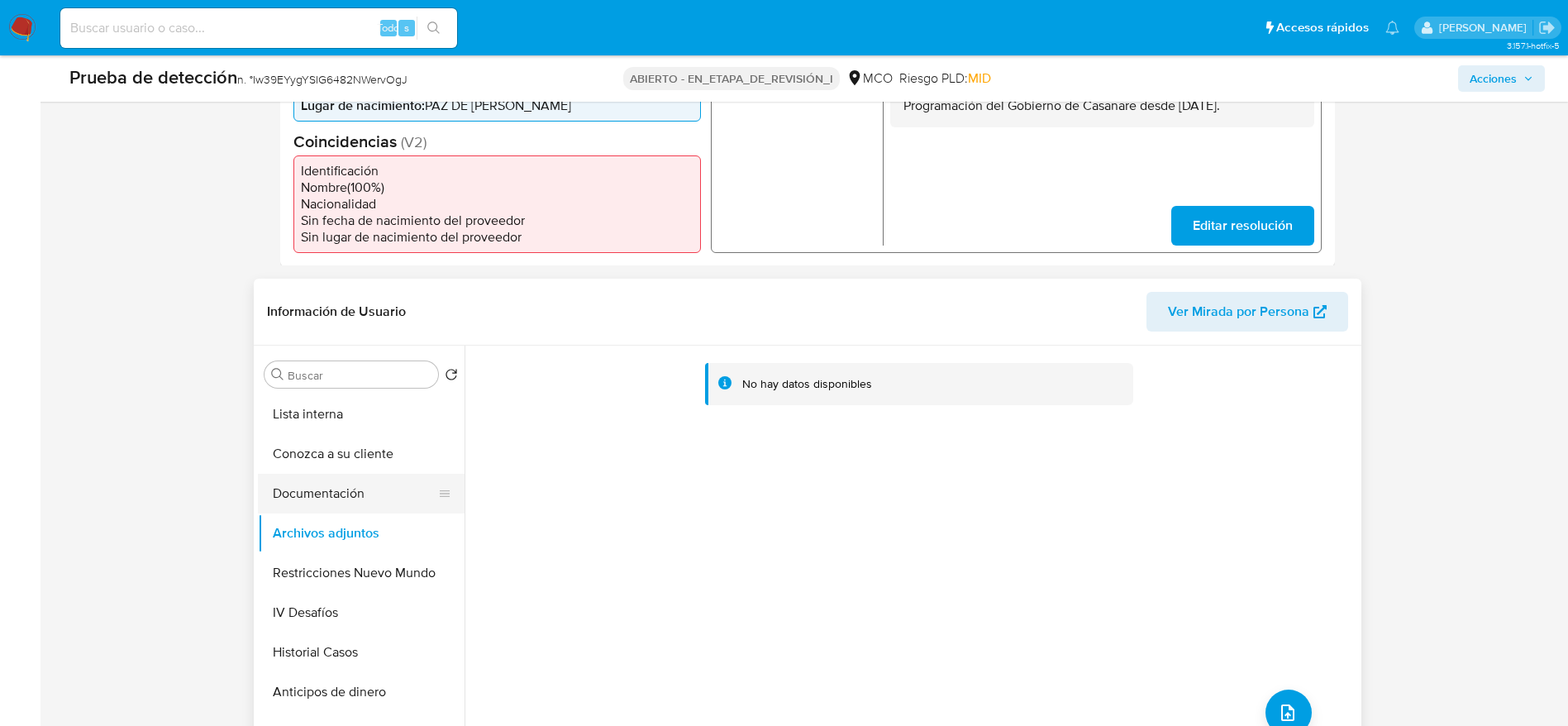
click at [316, 482] on button "Documentación" at bounding box center [355, 493] width 194 height 40
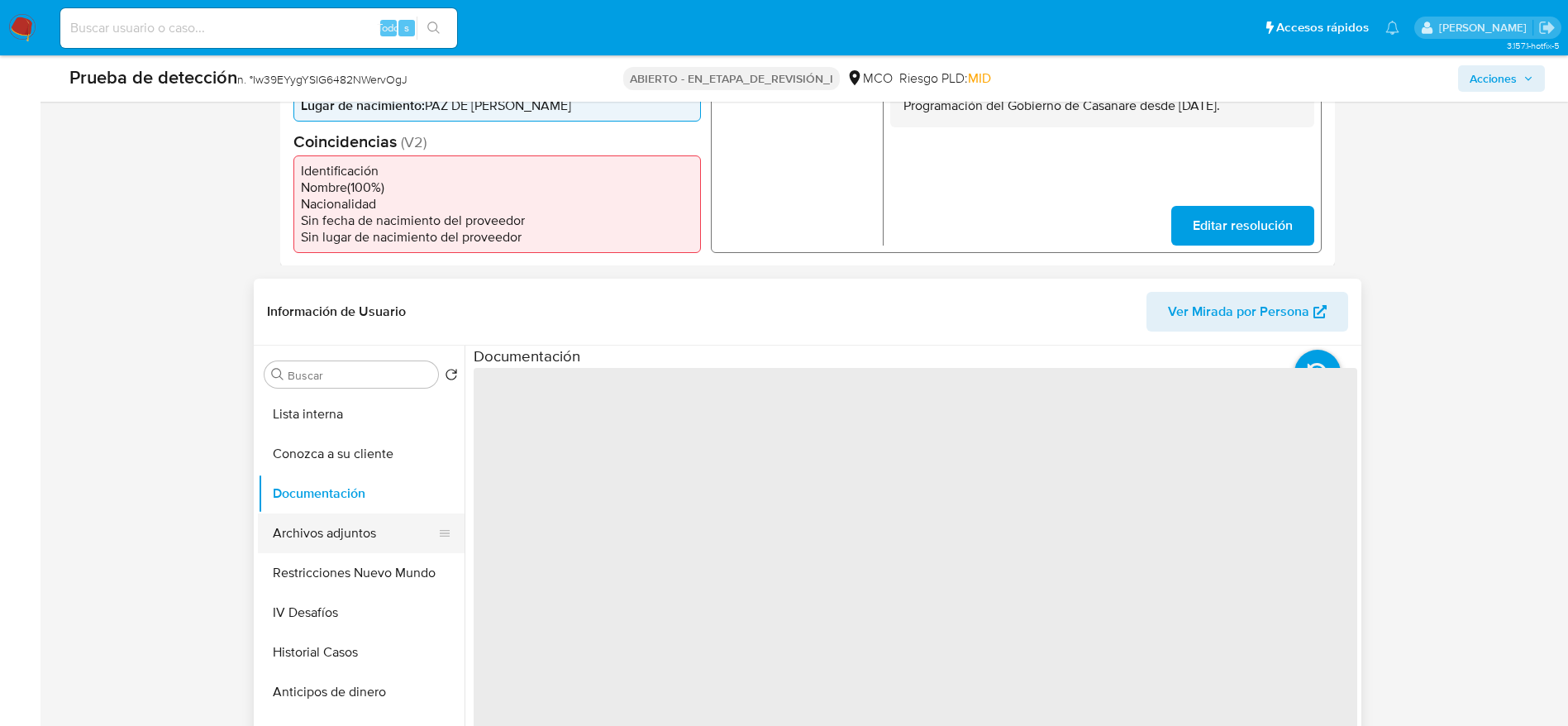
click at [331, 516] on button "Archivos adjuntos" at bounding box center [355, 533] width 194 height 40
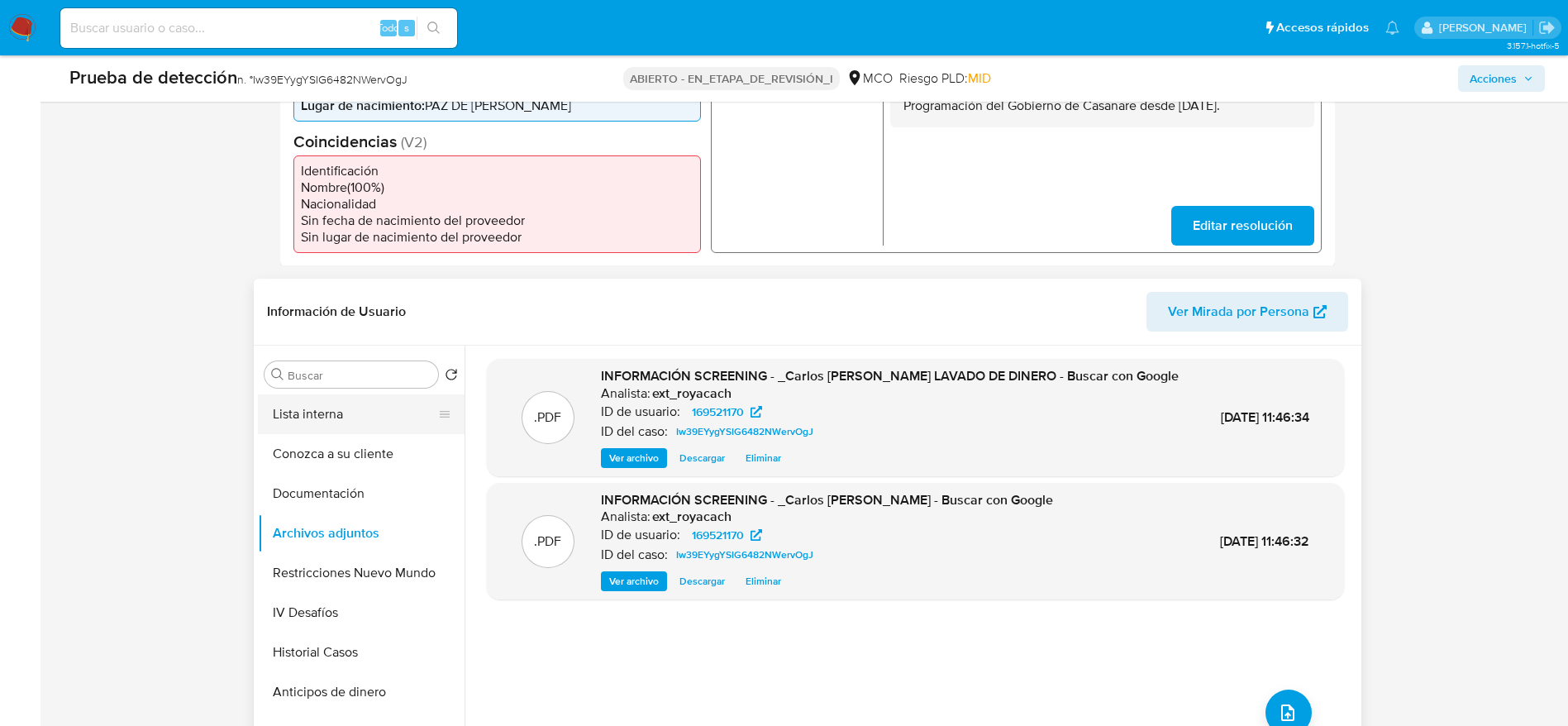
click at [336, 410] on button "Lista interna" at bounding box center [355, 415] width 194 height 40
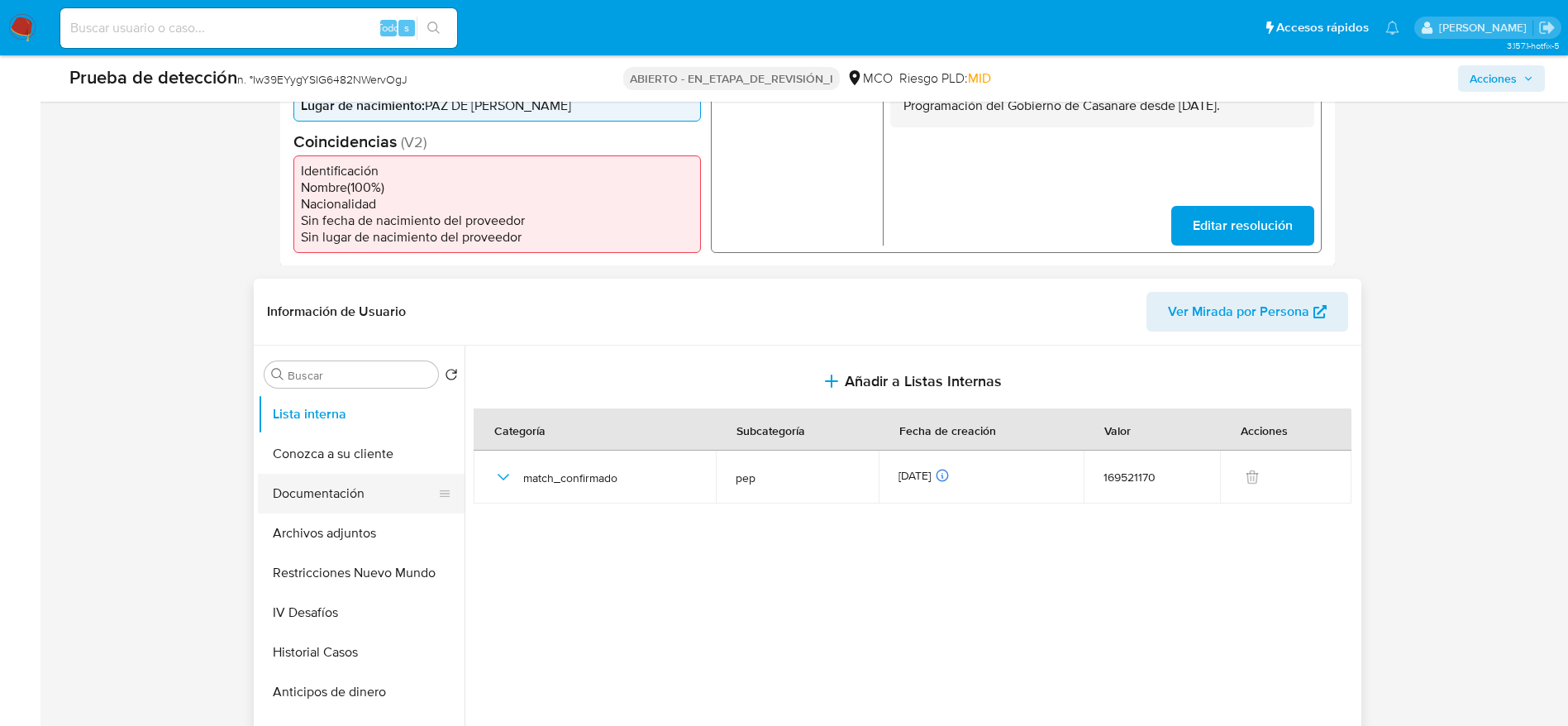
click at [390, 493] on button "Documentación" at bounding box center [355, 493] width 194 height 40
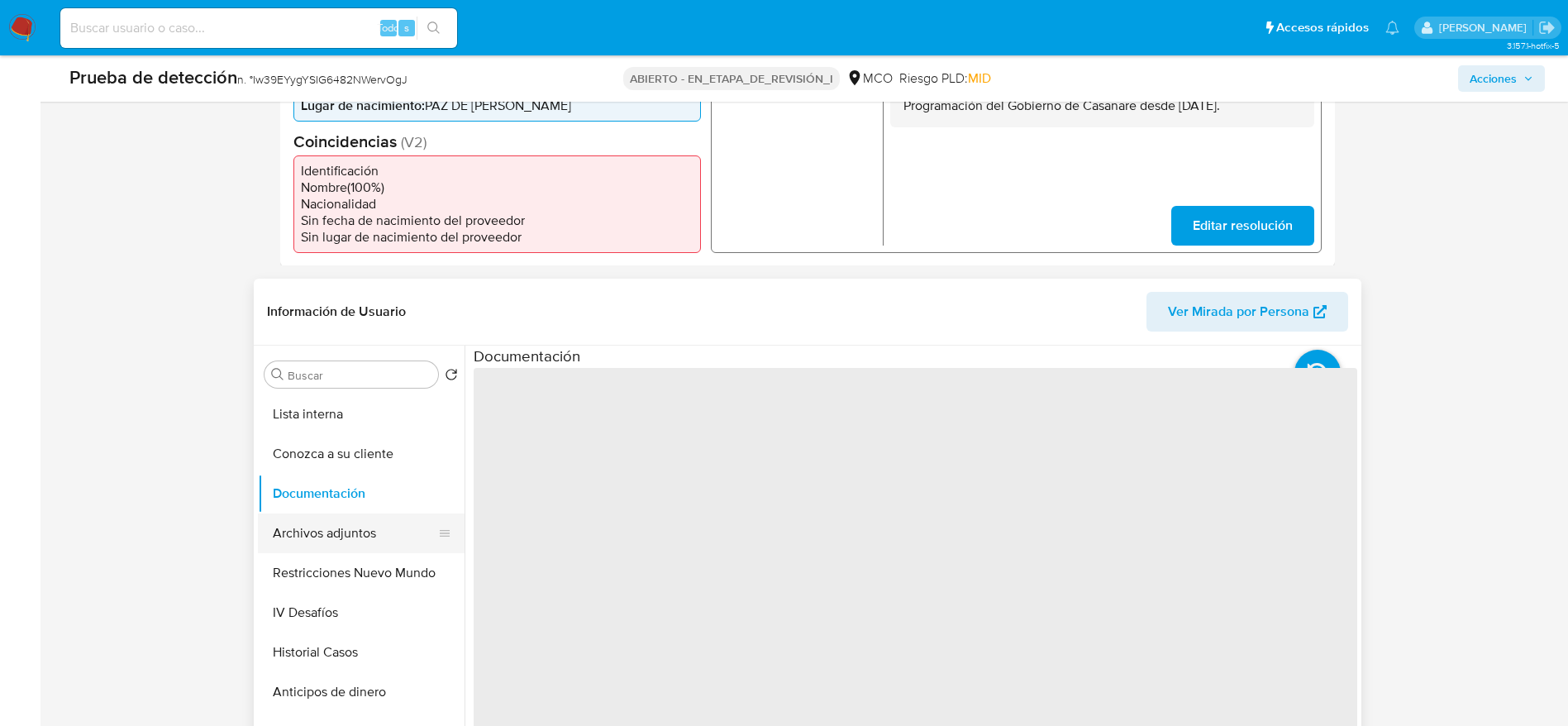
click at [368, 526] on button "Archivos adjuntos" at bounding box center [355, 533] width 194 height 40
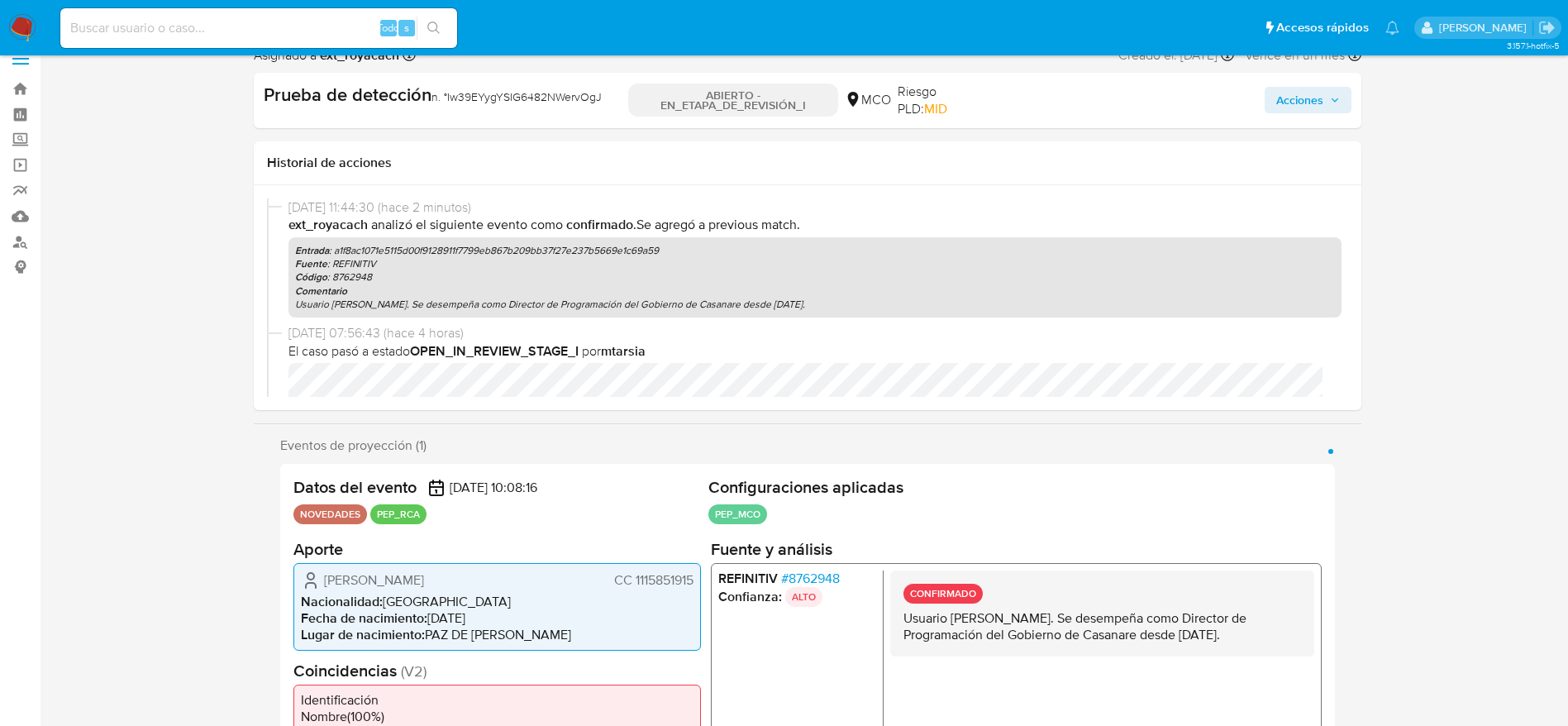
scroll to position [0, 0]
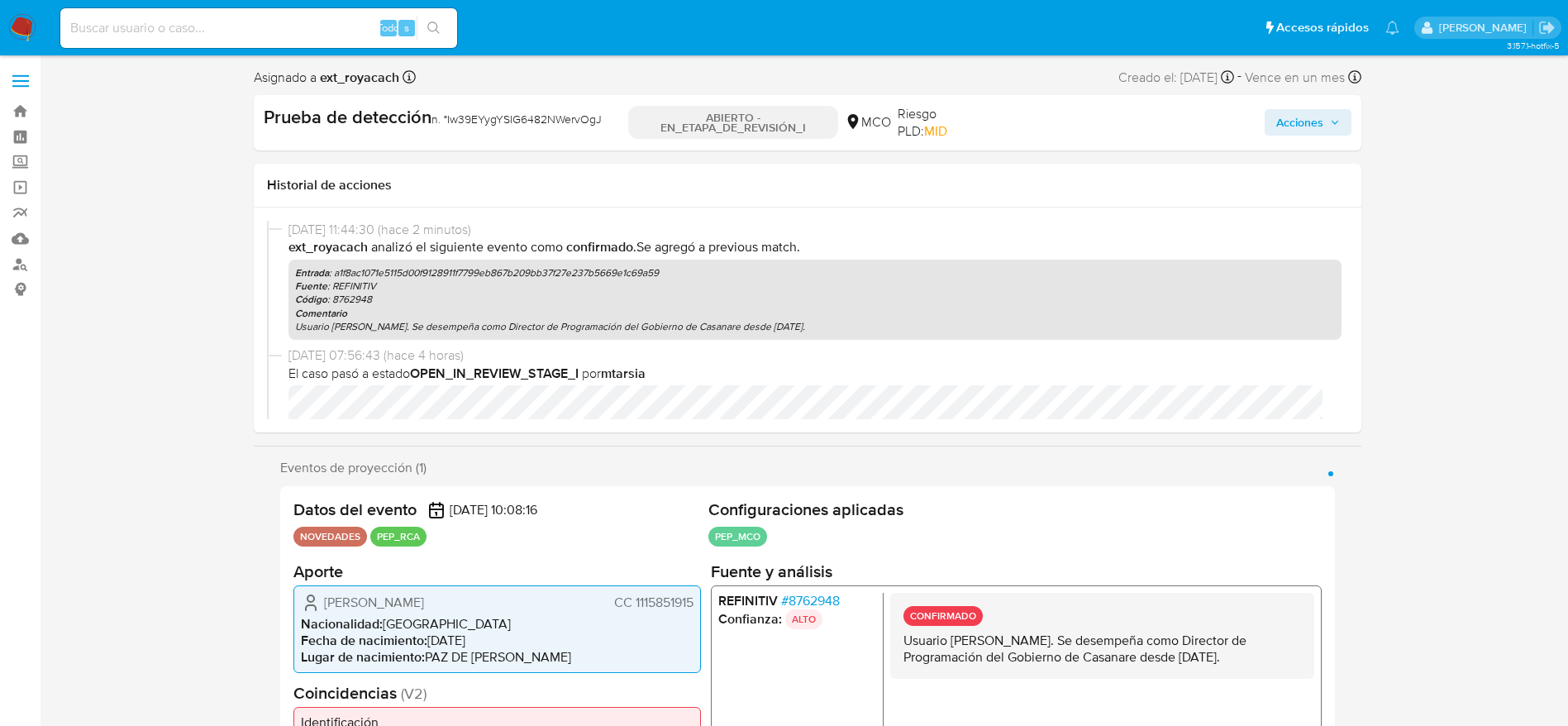
click at [1279, 120] on span "Acciones" at bounding box center [1301, 122] width 47 height 27
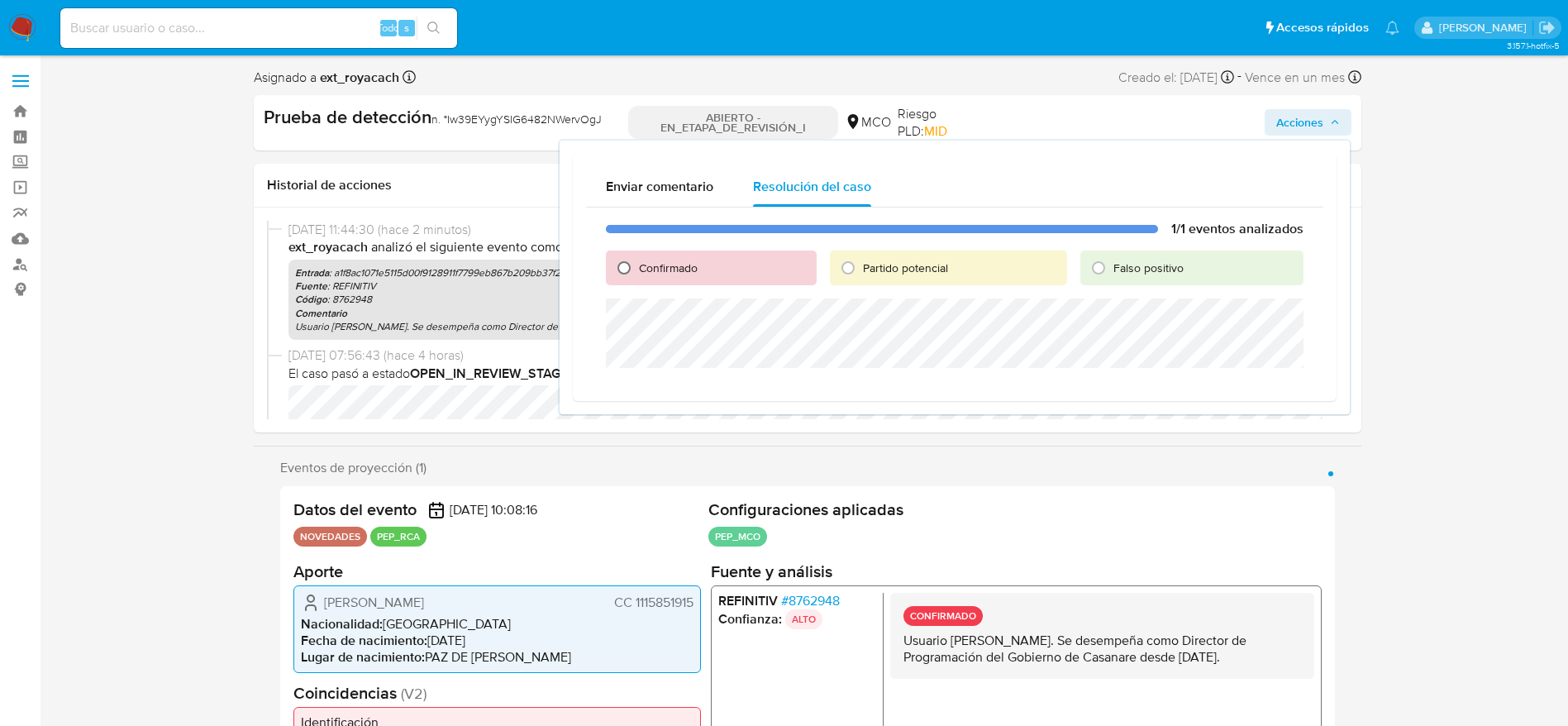
click at [616, 277] on input "Confirmado" at bounding box center [624, 268] width 27 height 27
radio input "true"
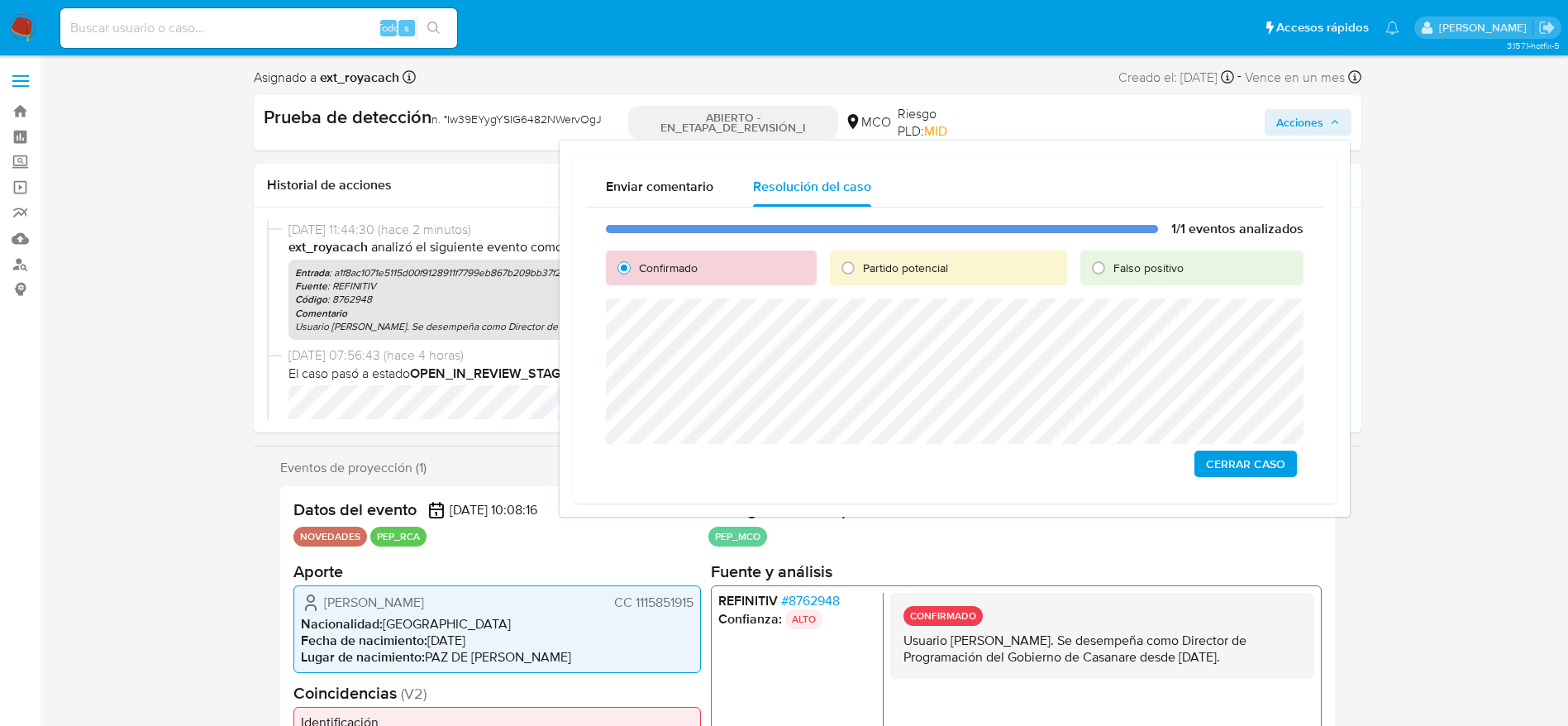
click at [1261, 457] on span "Cerrar Caso" at bounding box center [1246, 464] width 80 height 23
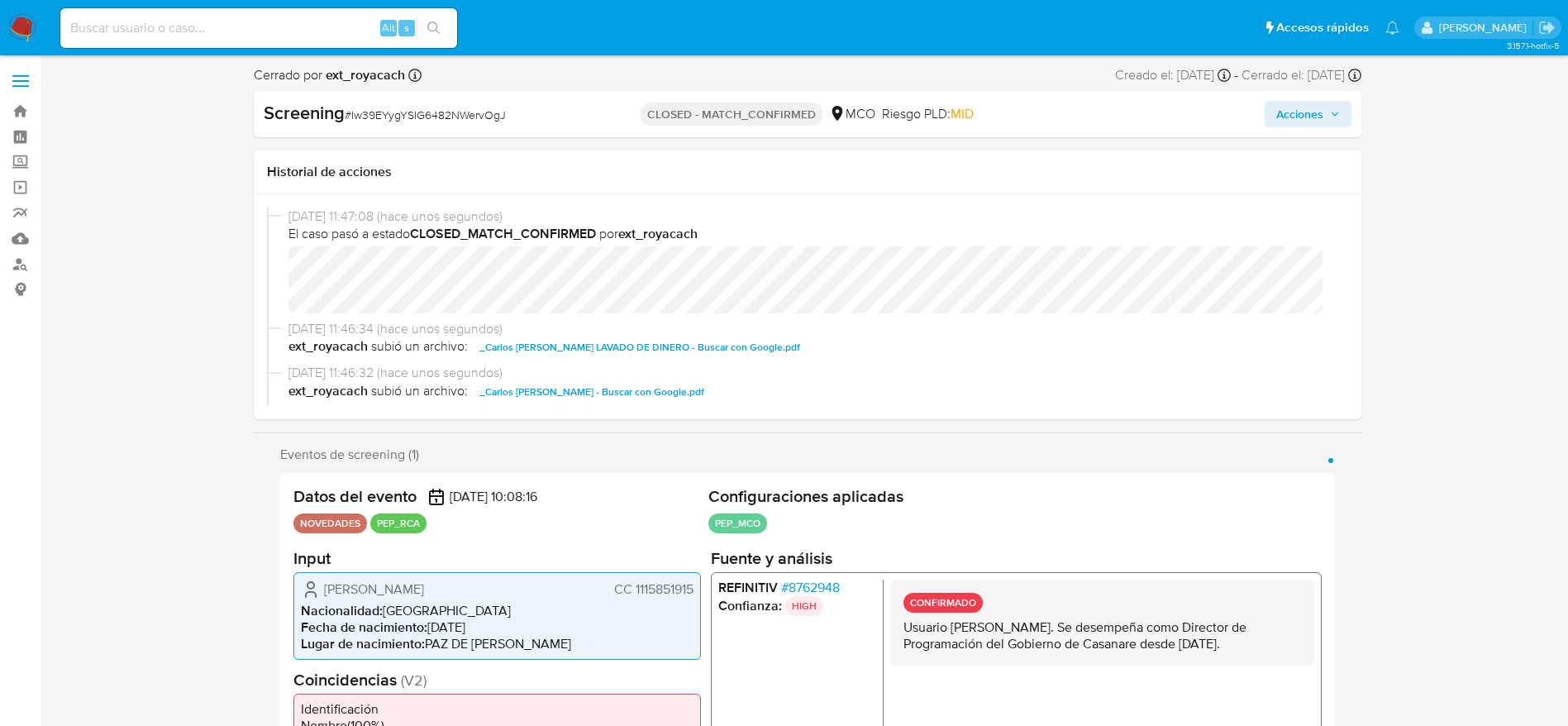
select select "10"
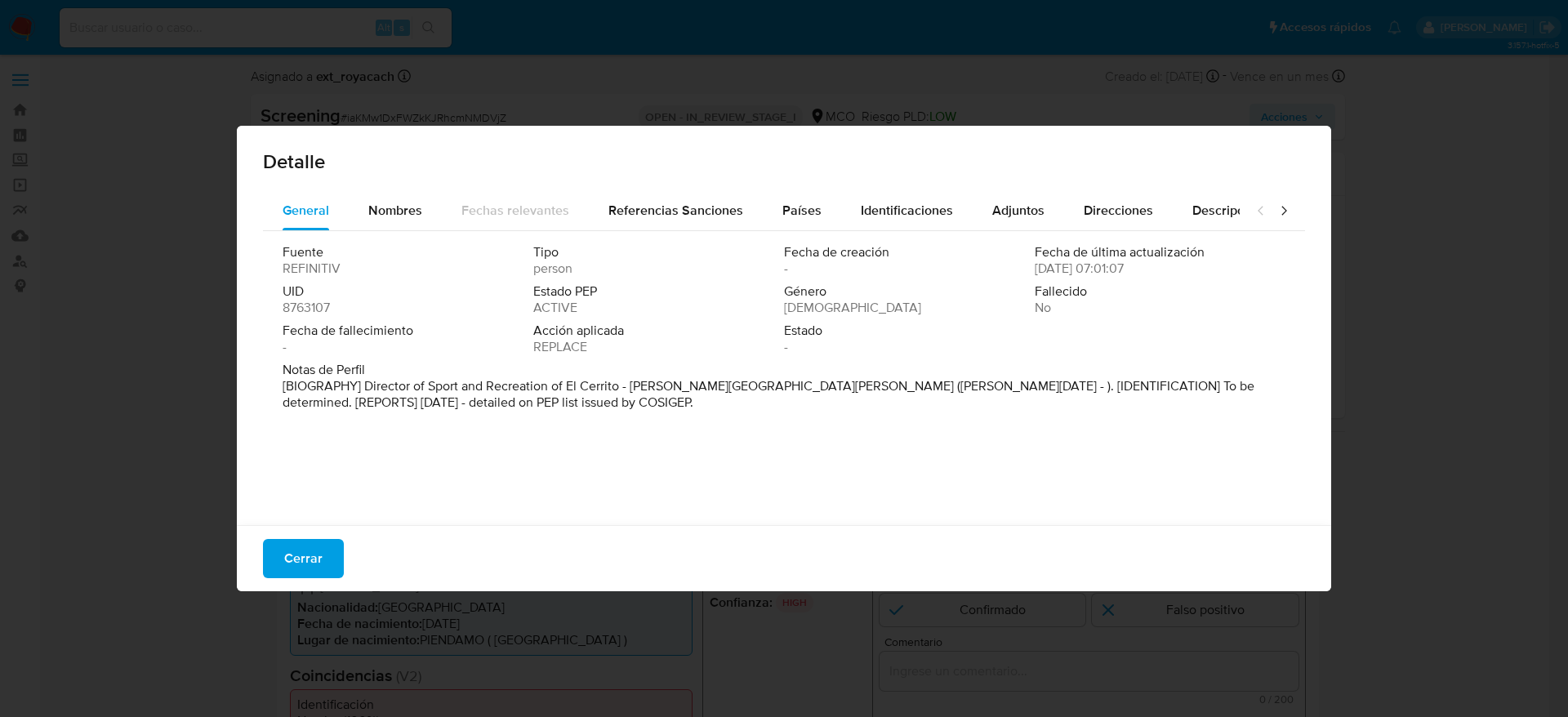
select select "10"
click at [308, 575] on span "Cerrar" at bounding box center [303, 559] width 38 height 36
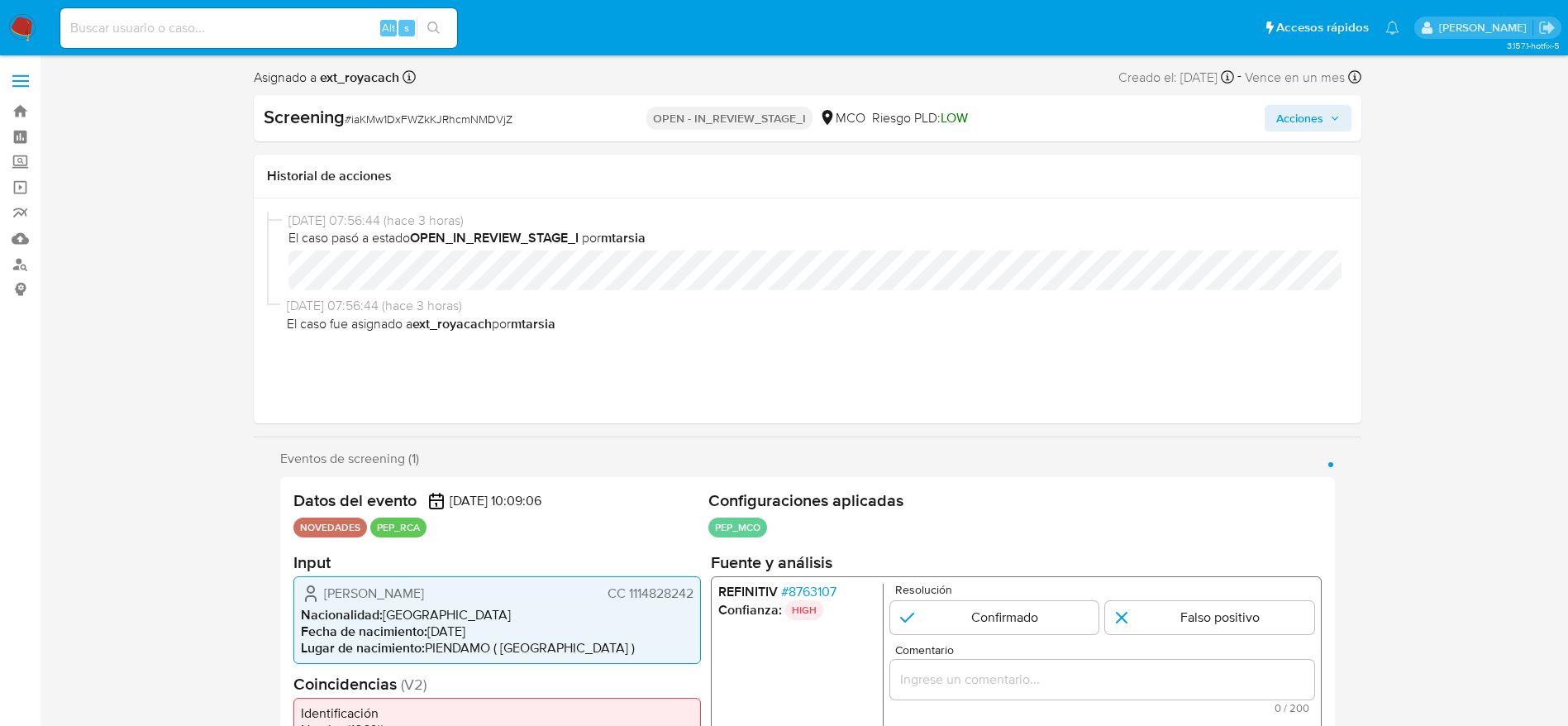
click at [454, 102] on div "Screening # iaKMw1DxFWZkKJRhcmNMDVjZ OPEN - IN_REVIEW_STAGE_I MCO Riesgo PLD: L…" at bounding box center [808, 118] width 1108 height 47
copy span "iaKMw1DxFWZkKJRhcmNMDVjZ"
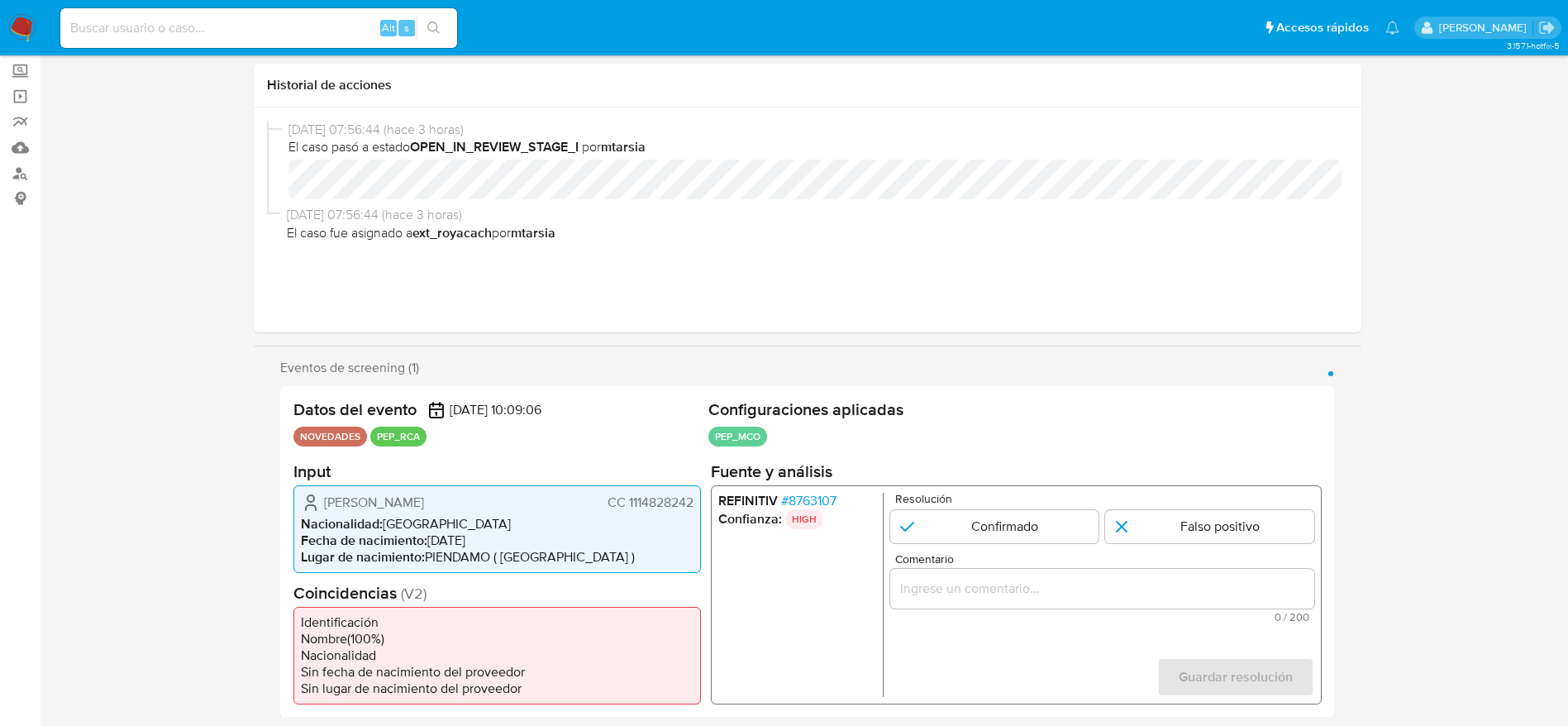
scroll to position [248, 0]
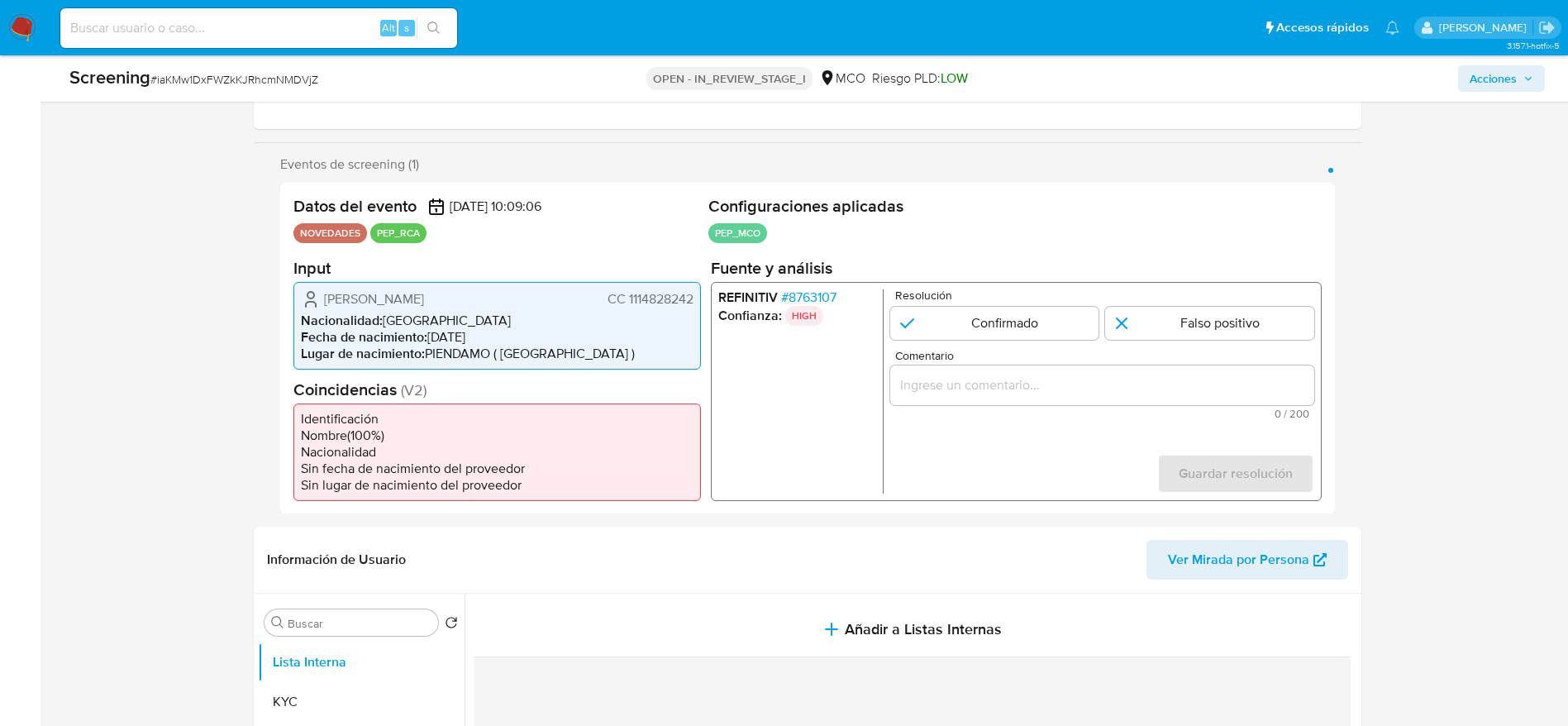
drag, startPoint x: 312, startPoint y: 302, endPoint x: 692, endPoint y: 301, distance: 380.0
click at [692, 301] on div "Eduar Ricardo Ocampo Rodriguez CC 1114828242" at bounding box center [497, 298] width 393 height 20
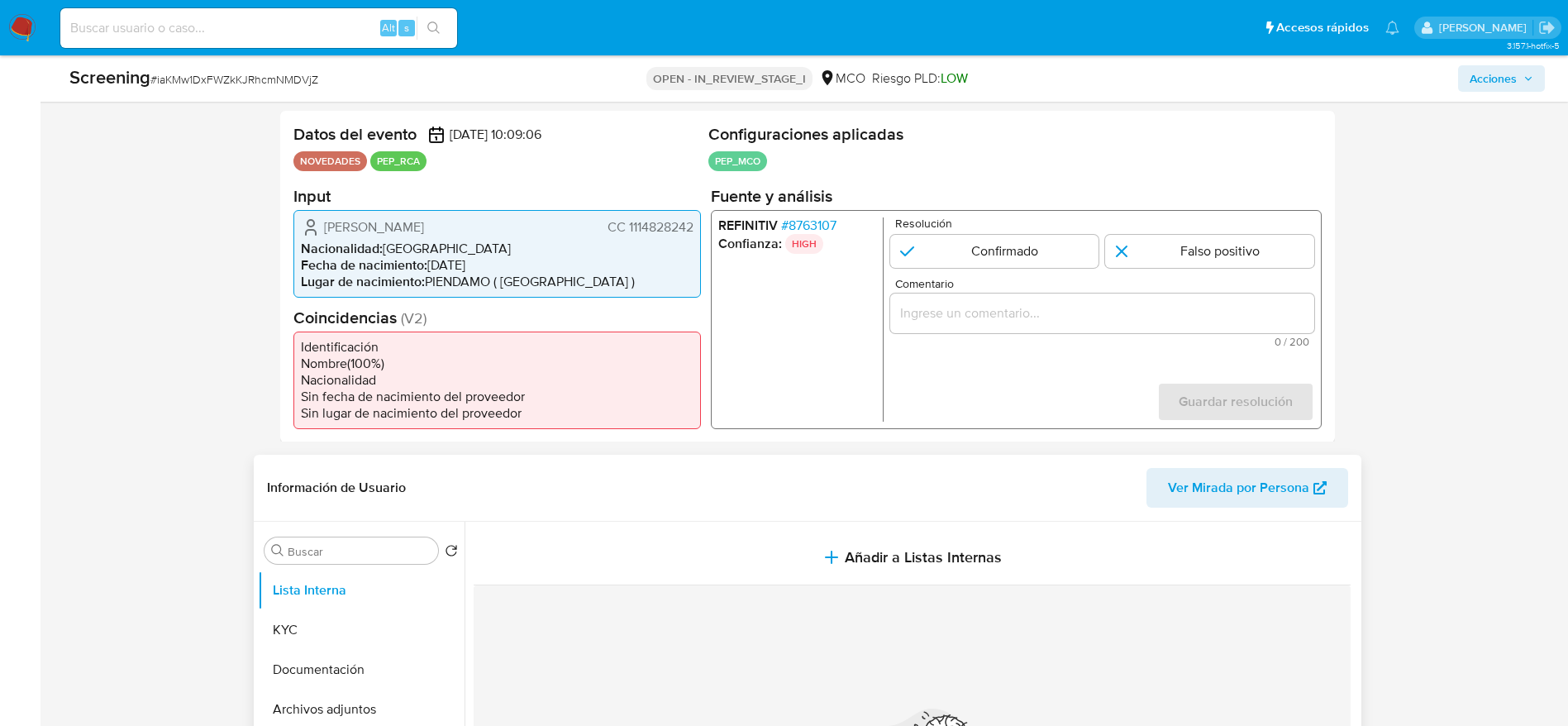
scroll to position [372, 0]
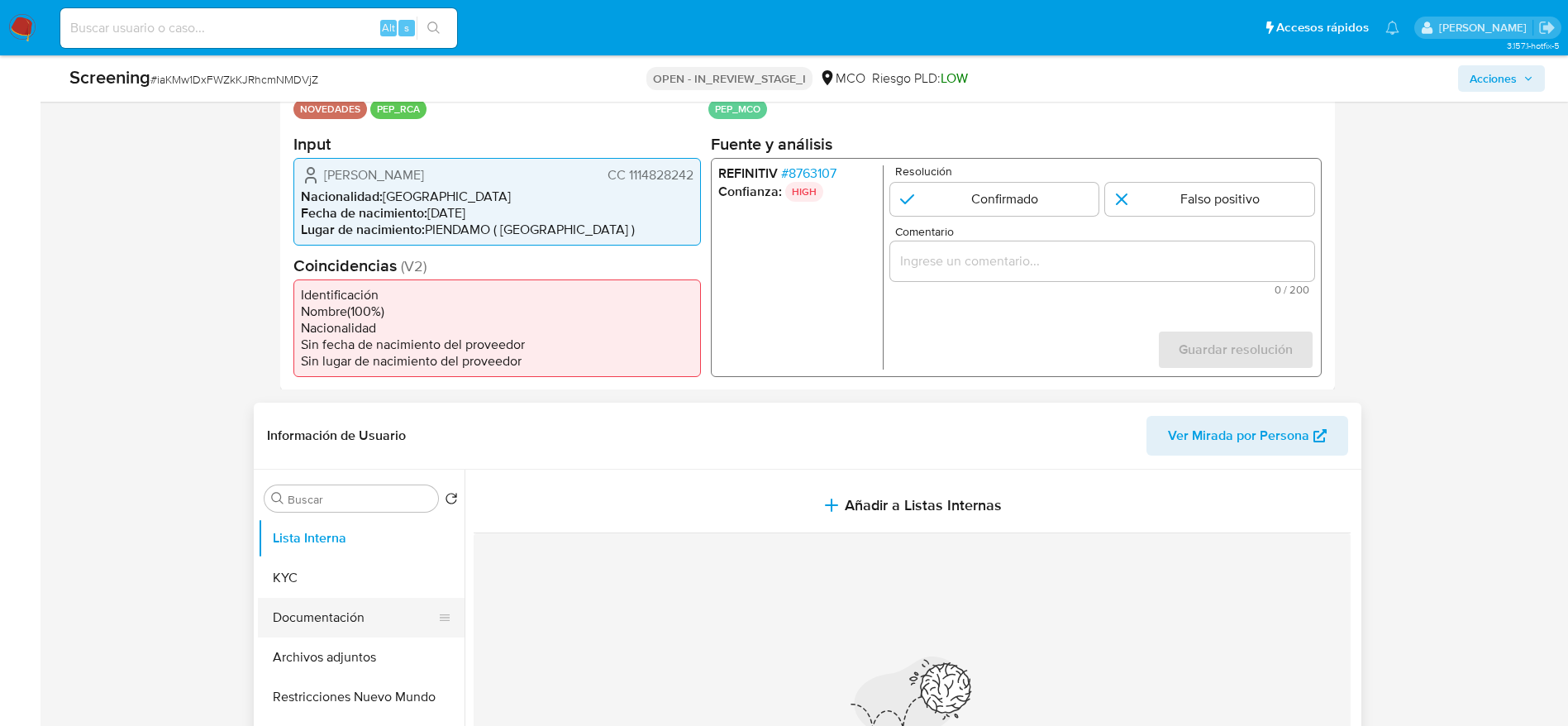
click at [385, 608] on button "Documentación" at bounding box center [355, 618] width 194 height 40
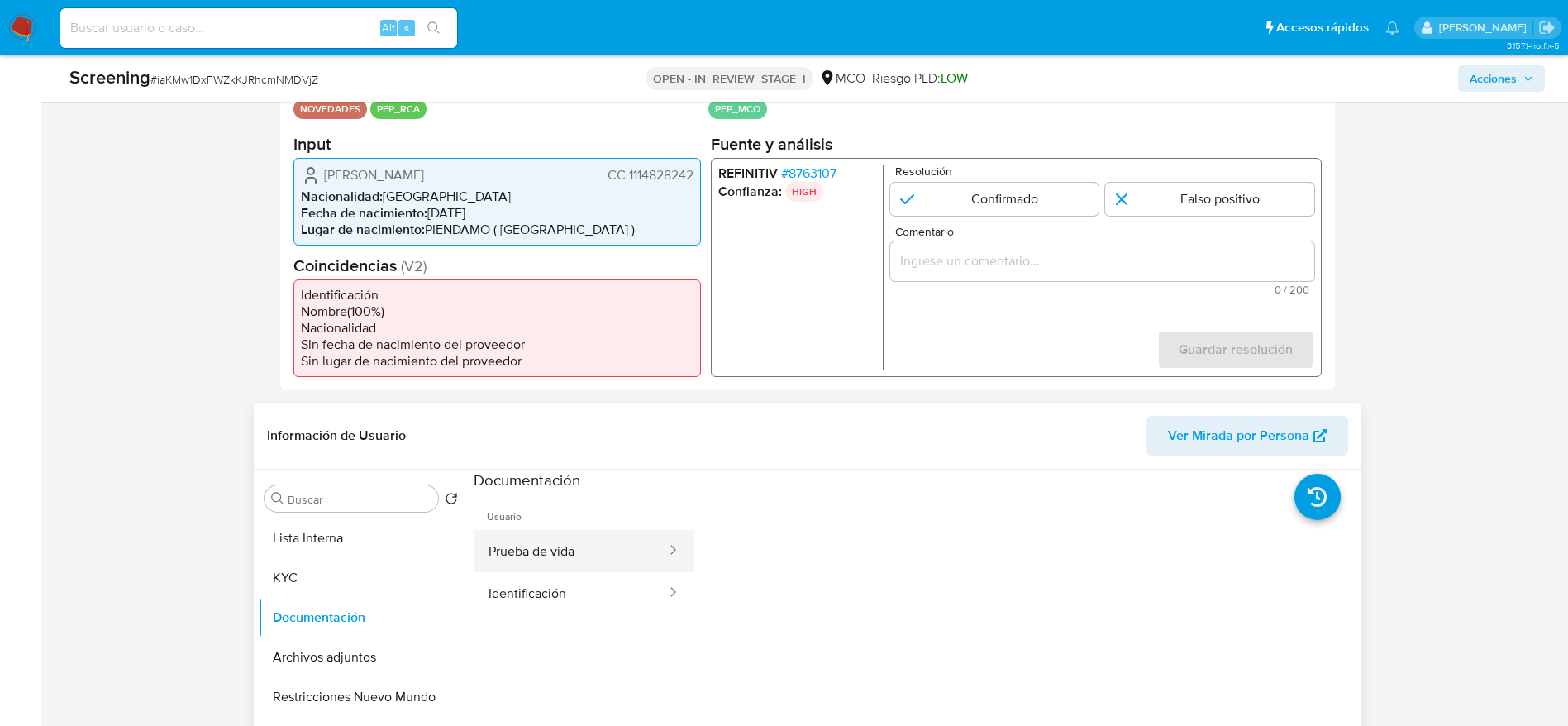
click at [606, 568] on button "Prueba de vida" at bounding box center [570, 551] width 194 height 42
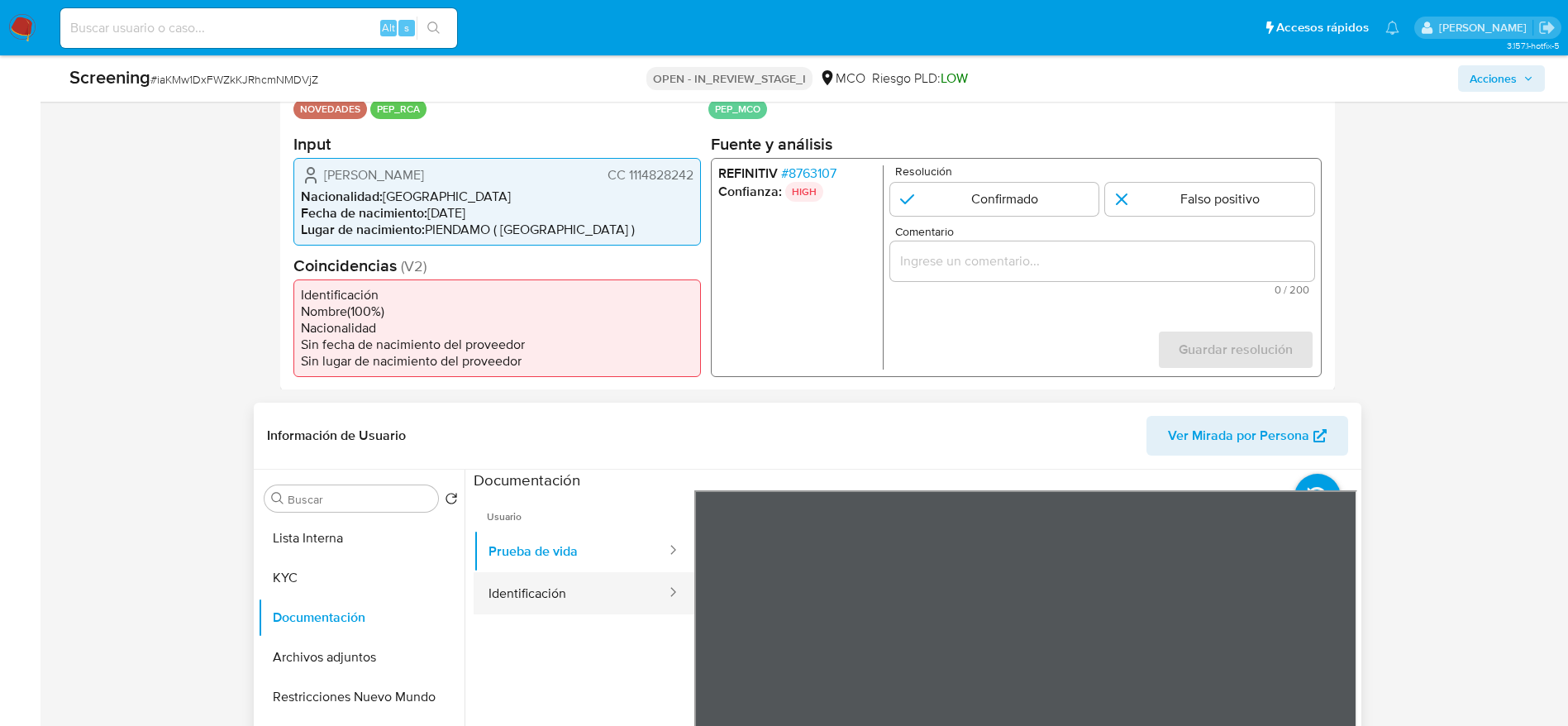
click at [608, 588] on button "Identificación" at bounding box center [570, 593] width 194 height 42
click at [534, 572] on button "Identificación" at bounding box center [570, 593] width 194 height 42
click at [534, 562] on button "Prueba de vida" at bounding box center [570, 551] width 194 height 42
click at [783, 171] on span "# 8763107" at bounding box center [808, 172] width 55 height 16
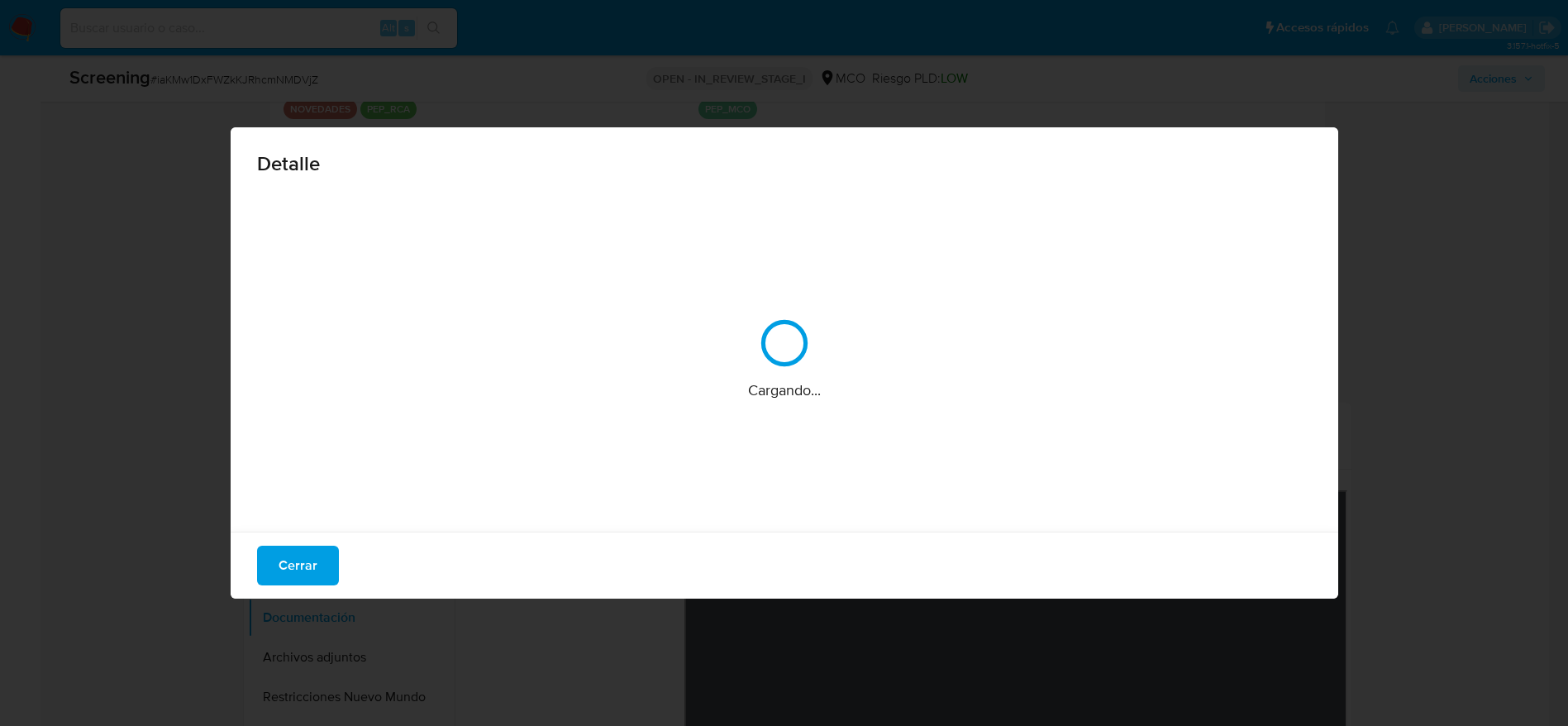
click at [788, 171] on div "Detalle Cargando... Cerrar" at bounding box center [784, 363] width 1568 height 726
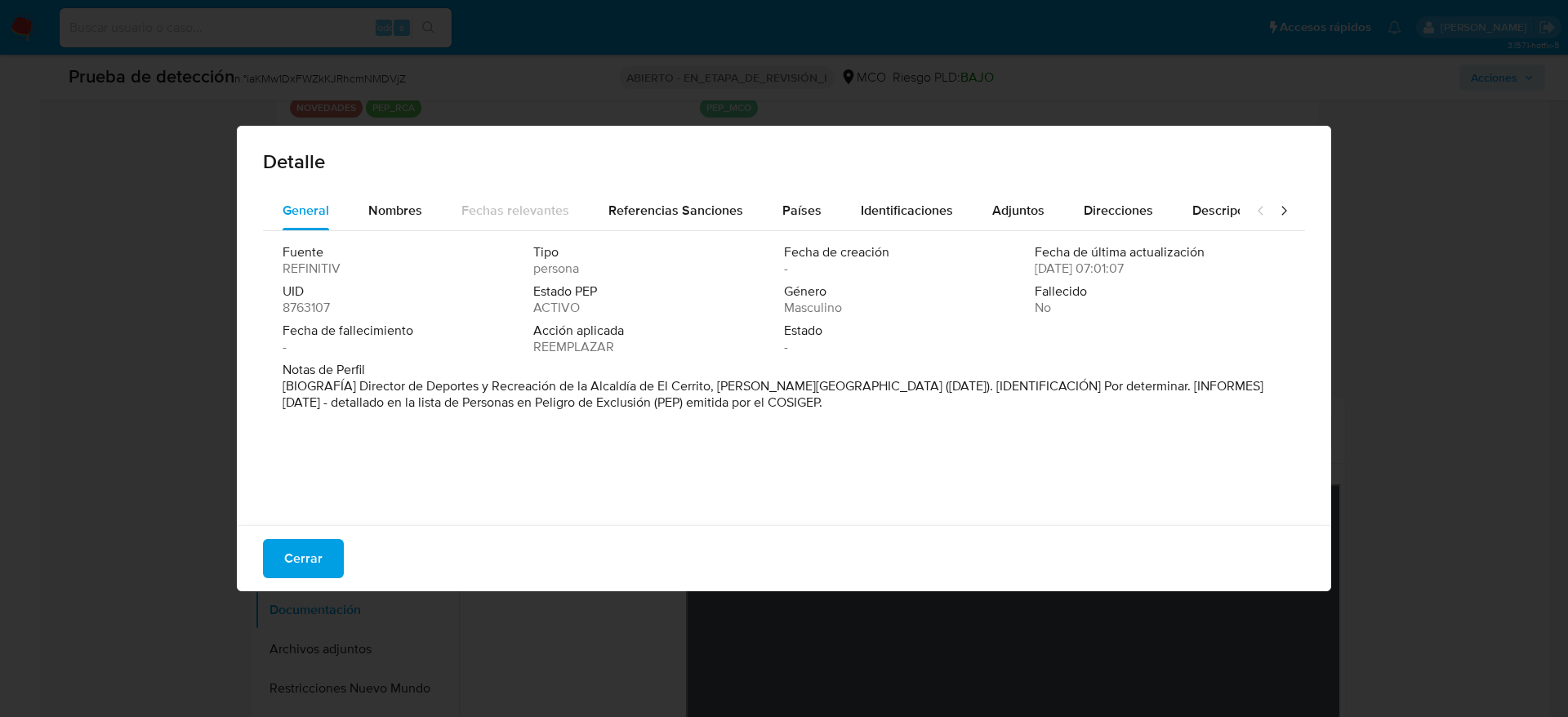
drag, startPoint x: 359, startPoint y: 385, endPoint x: 809, endPoint y: 393, distance: 450.1
click at [809, 393] on font "[BIOGRAFÍA] Director de Deportes y Recreación de la Alcaldía de El Cerrito, Val…" at bounding box center [773, 394] width 981 height 35
click at [328, 549] on button "Cerrar" at bounding box center [304, 559] width 81 height 39
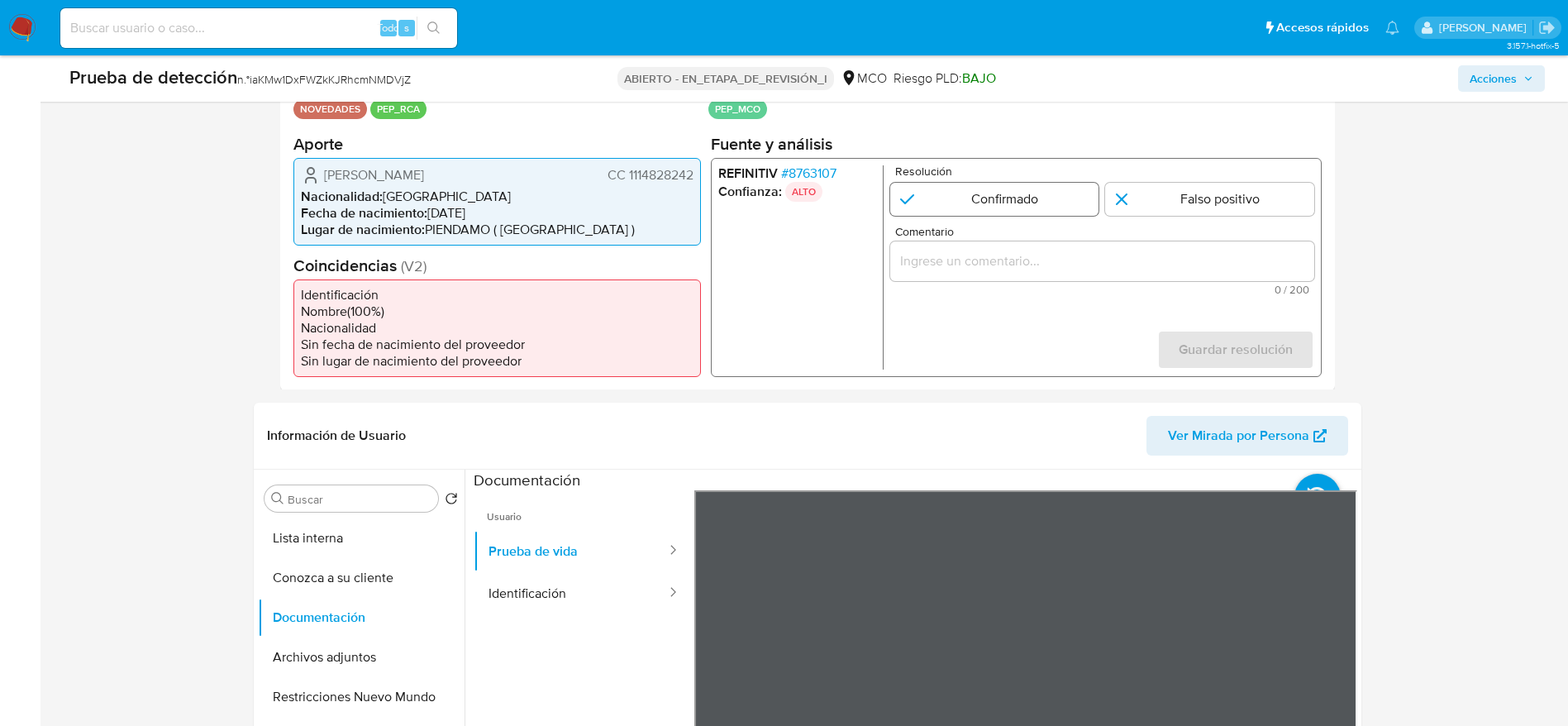
click at [1039, 202] on input "1 de 1" at bounding box center [994, 198] width 210 height 33
radio input "true"
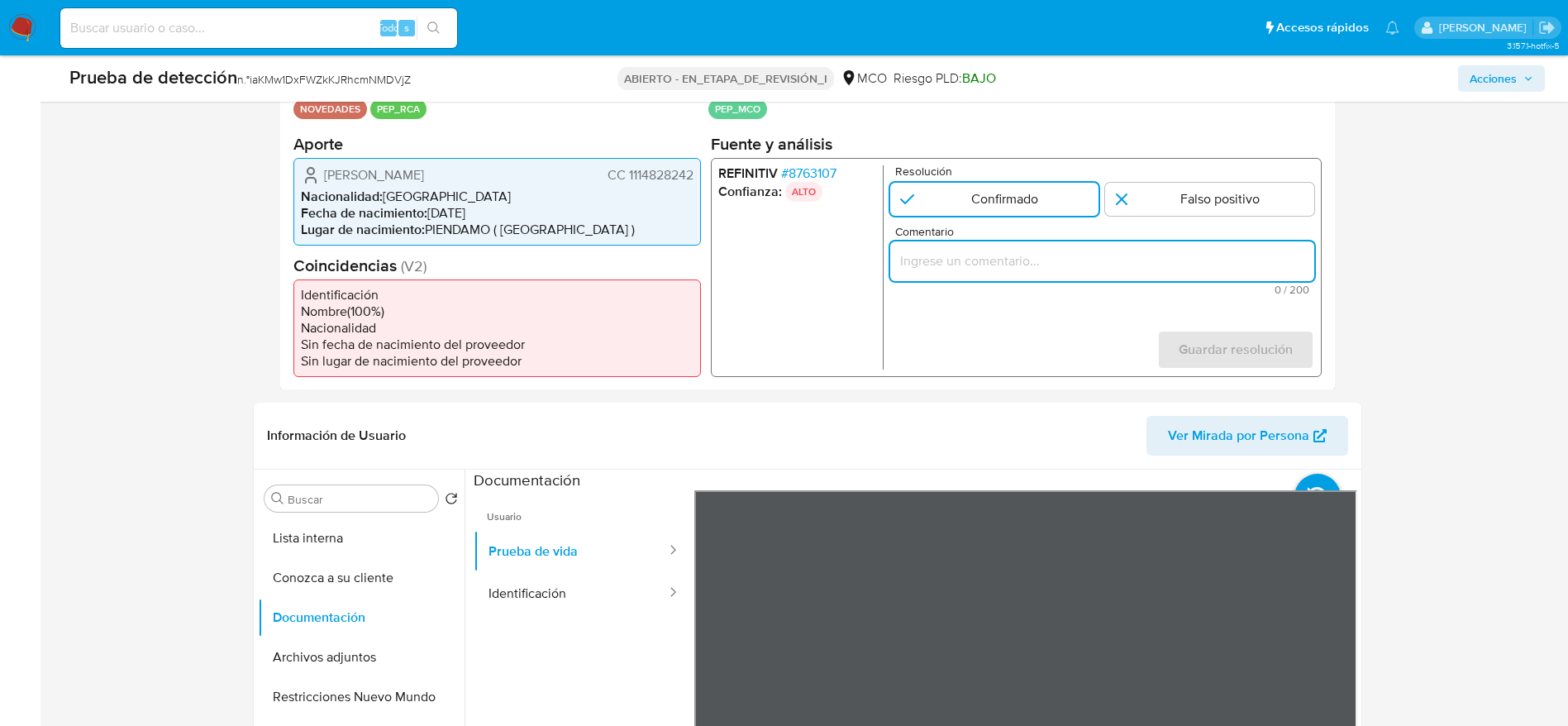
click at [1087, 266] on input "Comentario" at bounding box center [1101, 260] width 424 height 22
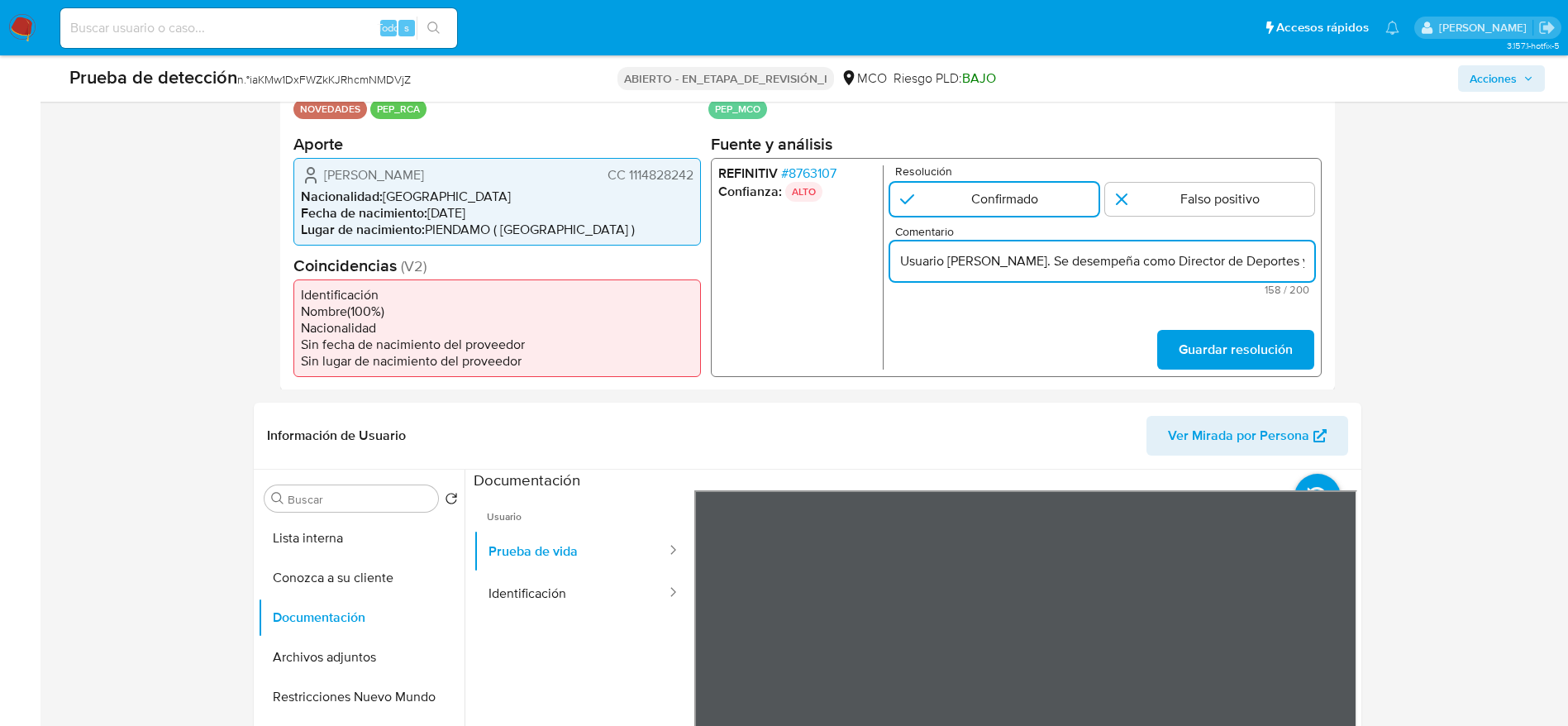
scroll to position [0, 559]
type input "Usuario Eduar Ricardo Ocampo Rodriguez. Se desempeña como Director de Deportes …"
click at [1286, 359] on span "Guardar resolución" at bounding box center [1235, 349] width 114 height 36
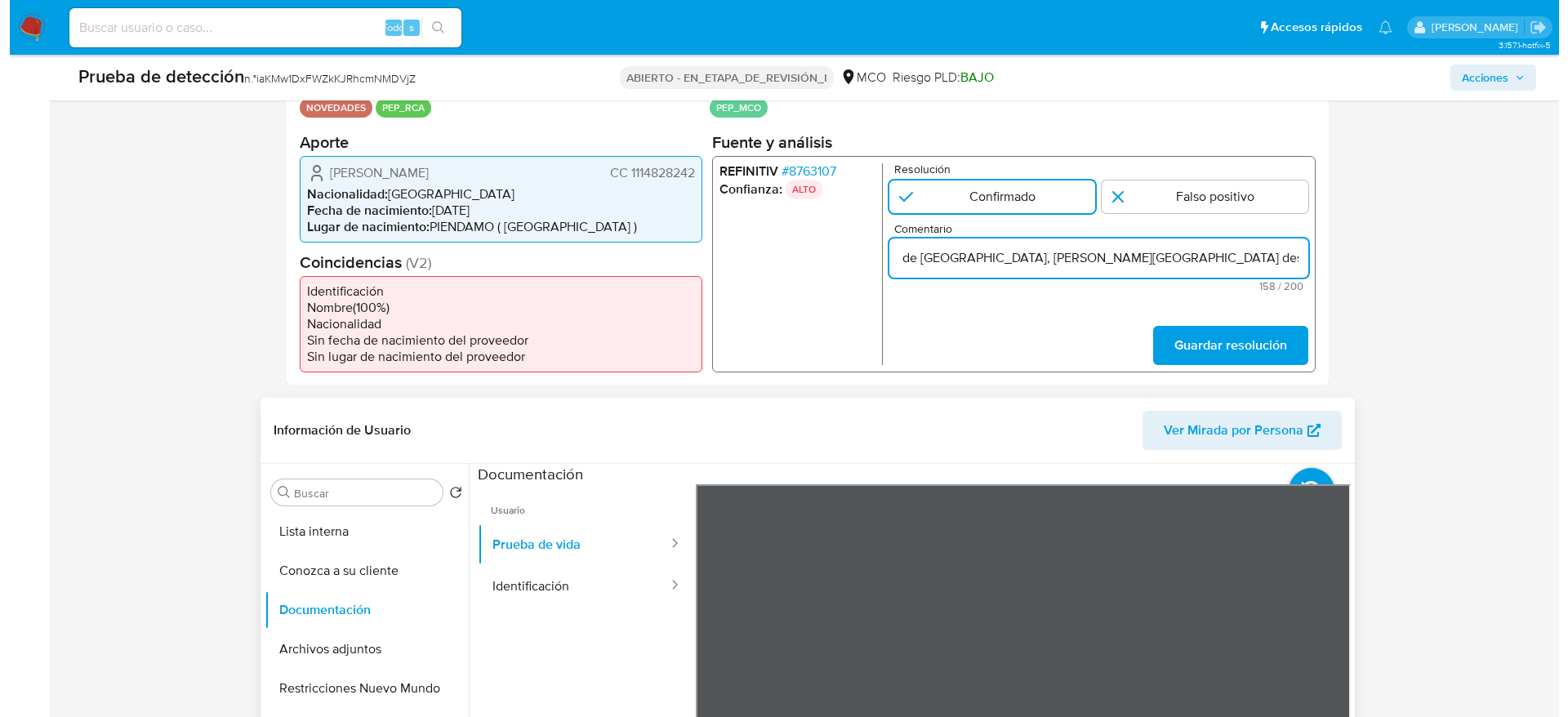
scroll to position [0, 0]
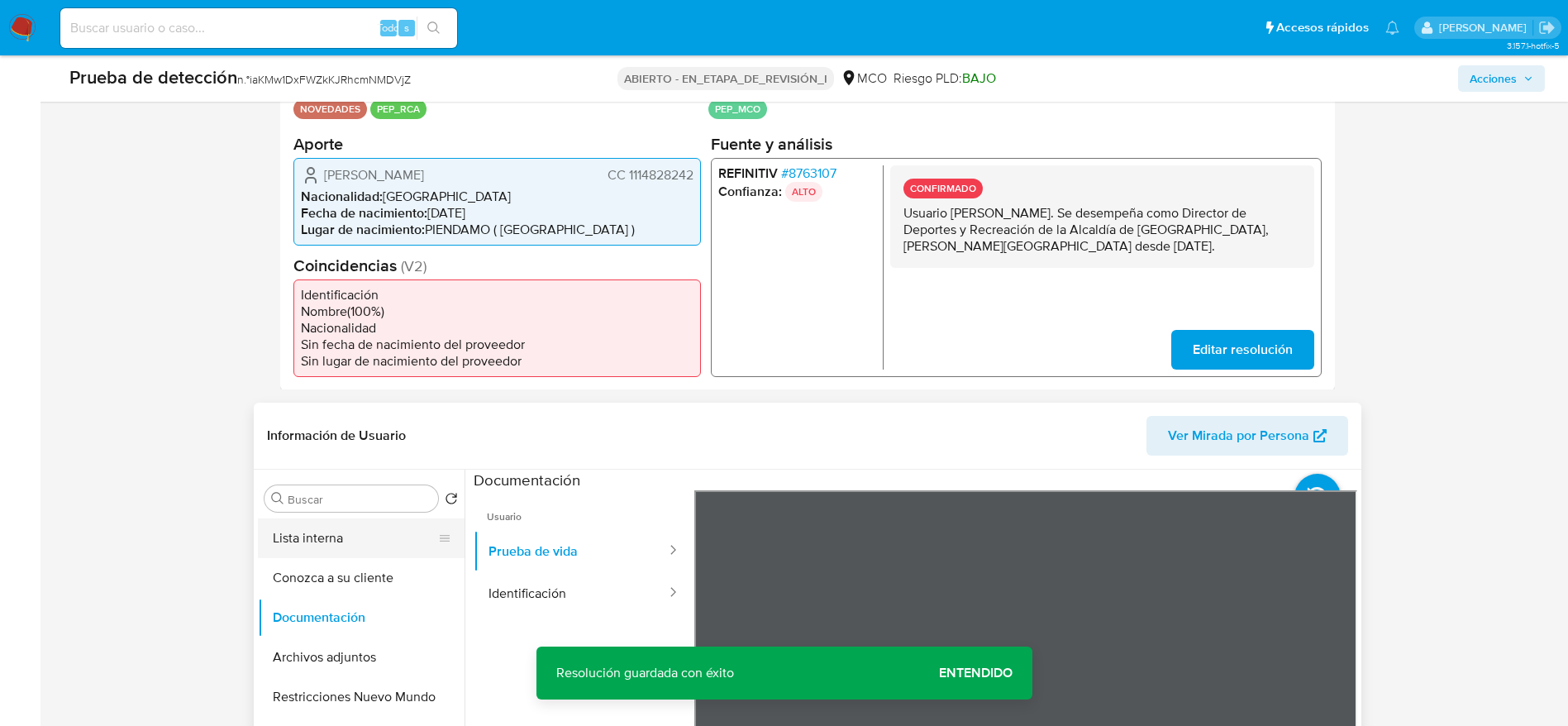
click at [328, 550] on button "Lista interna" at bounding box center [355, 538] width 194 height 40
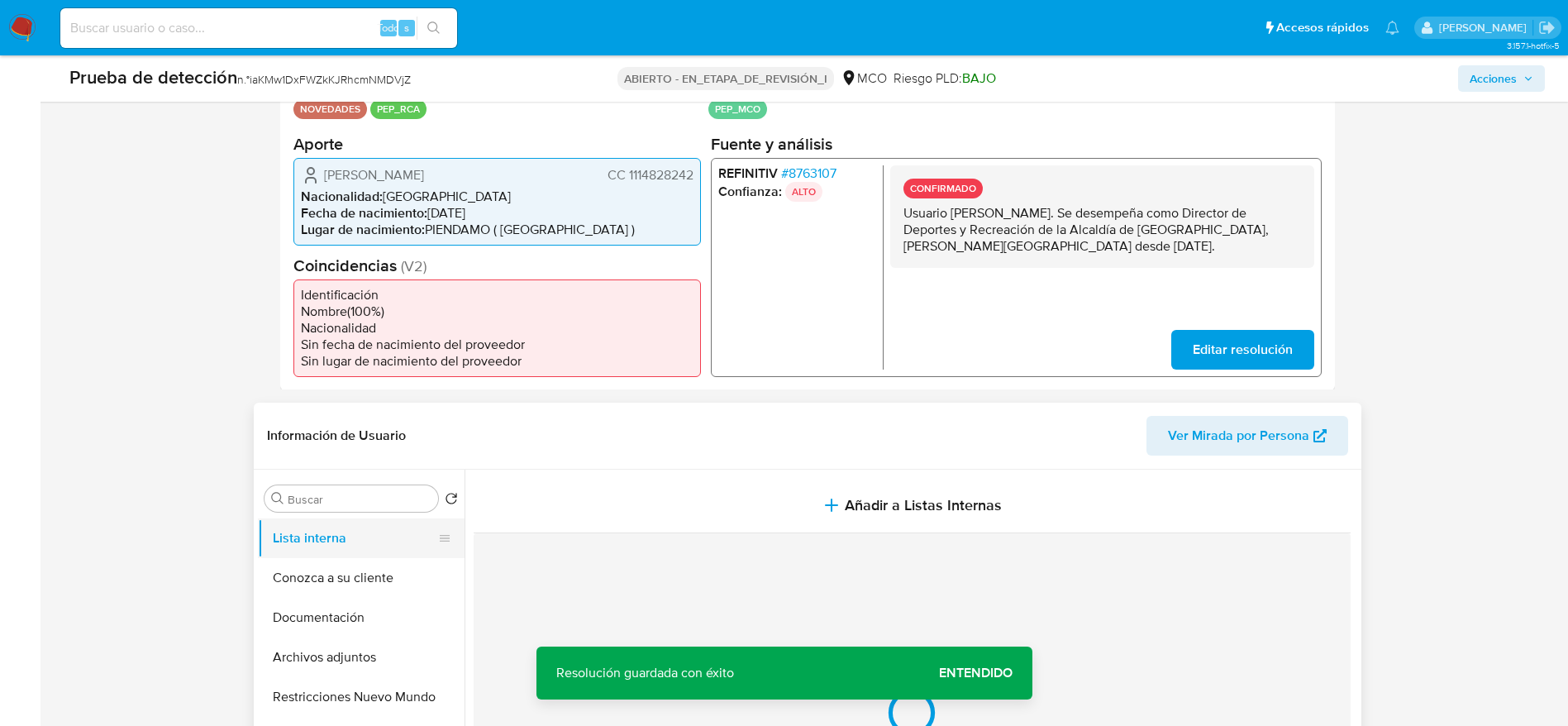
click at [645, 525] on button "Añadir a Listas Internas" at bounding box center [912, 506] width 877 height 55
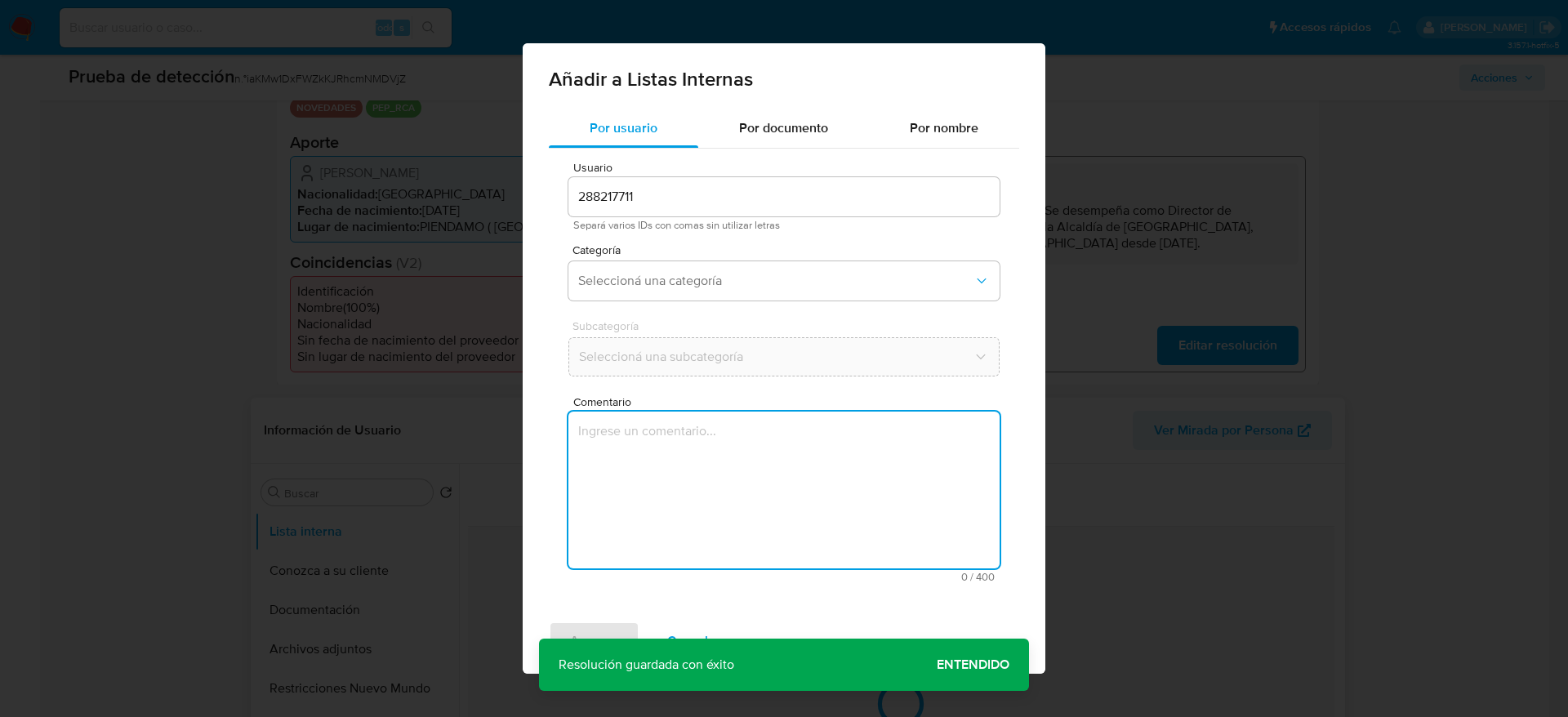
click at [661, 540] on textarea "Comentario" at bounding box center [784, 489] width 431 height 157
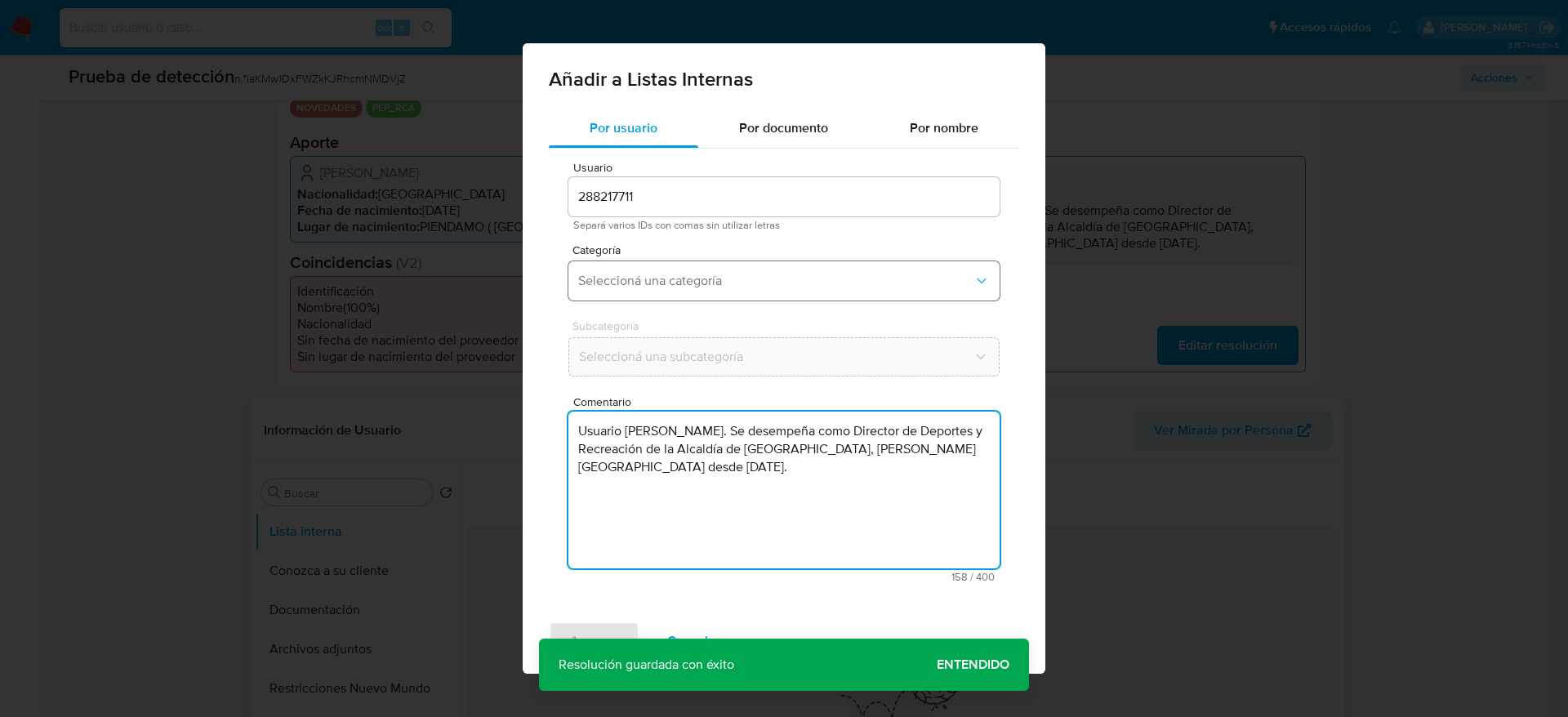
type textarea "Usuario Eduar Ricardo Ocampo Rodriguez. Se desempeña como Director de Deportes …"
click at [681, 281] on span "Seleccioná una categoría" at bounding box center [776, 280] width 396 height 16
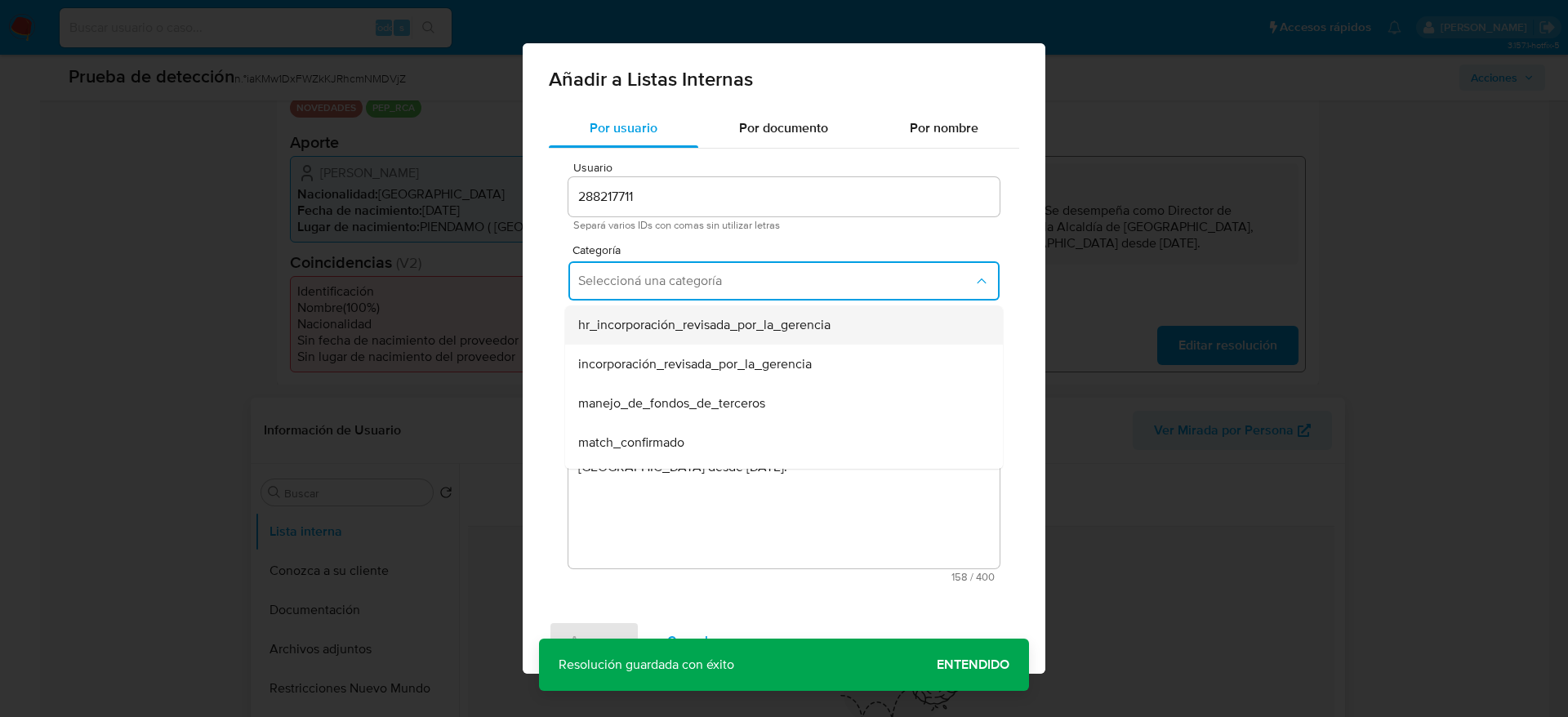
scroll to position [123, 0]
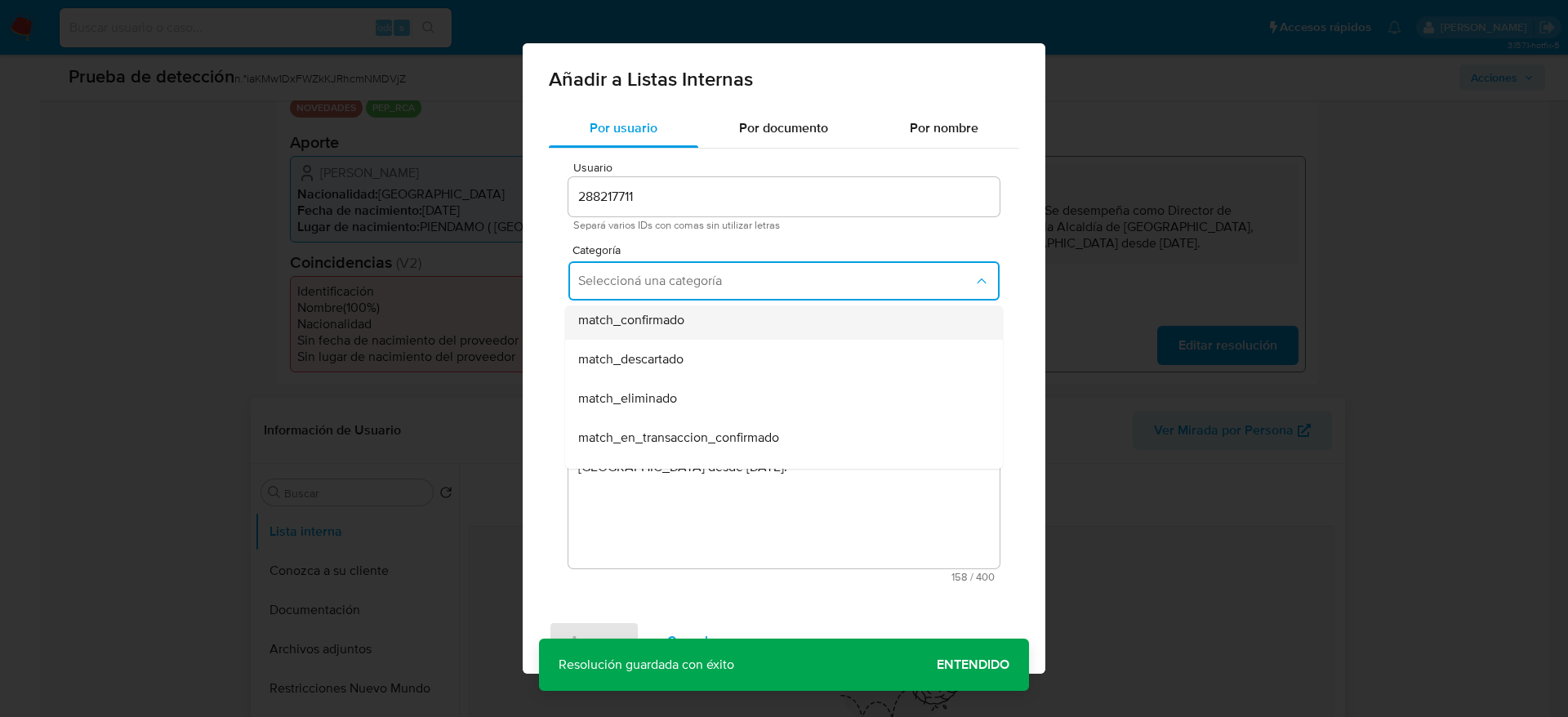
click at [644, 328] on span "match_confirmado" at bounding box center [631, 320] width 106 height 16
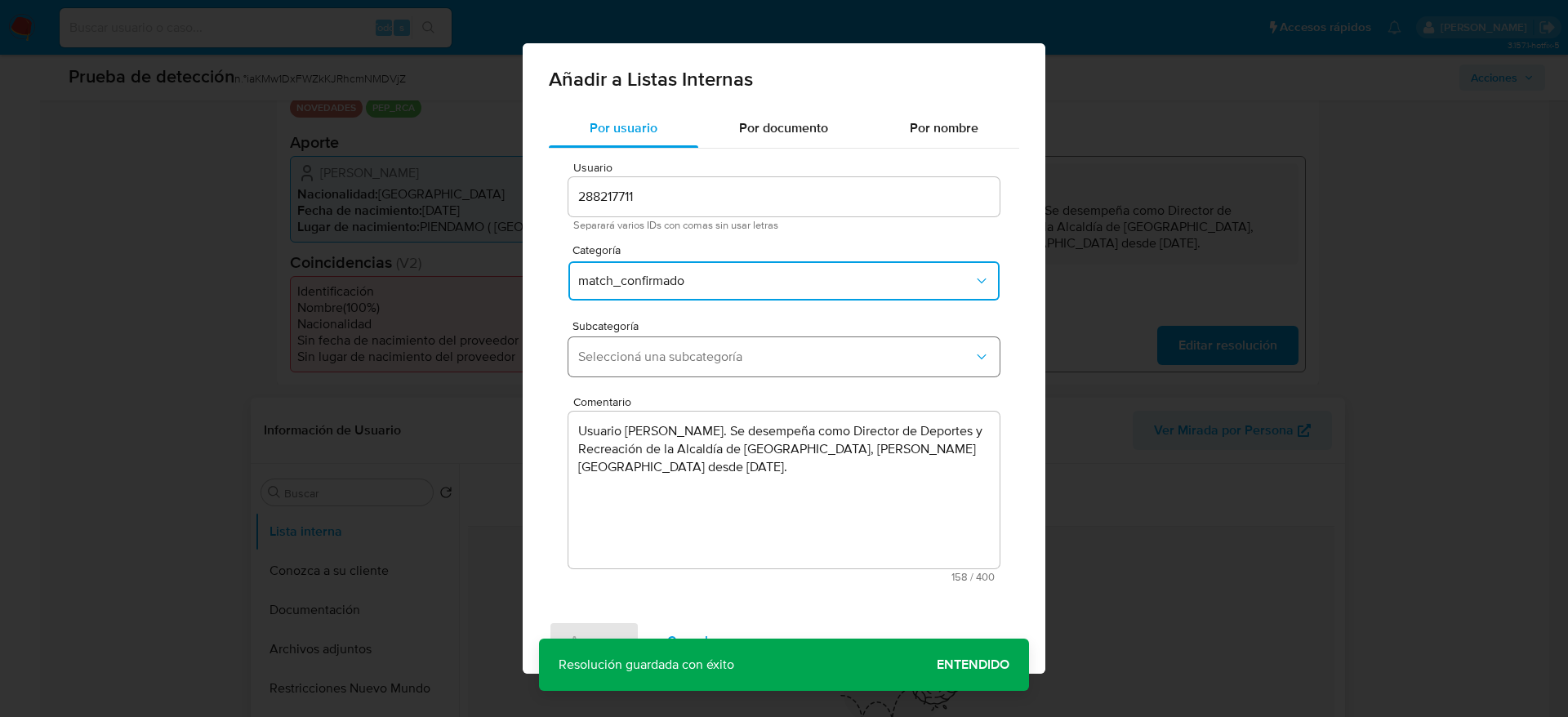
click at [646, 364] on span "Seleccioná una subcategoría" at bounding box center [776, 356] width 396 height 16
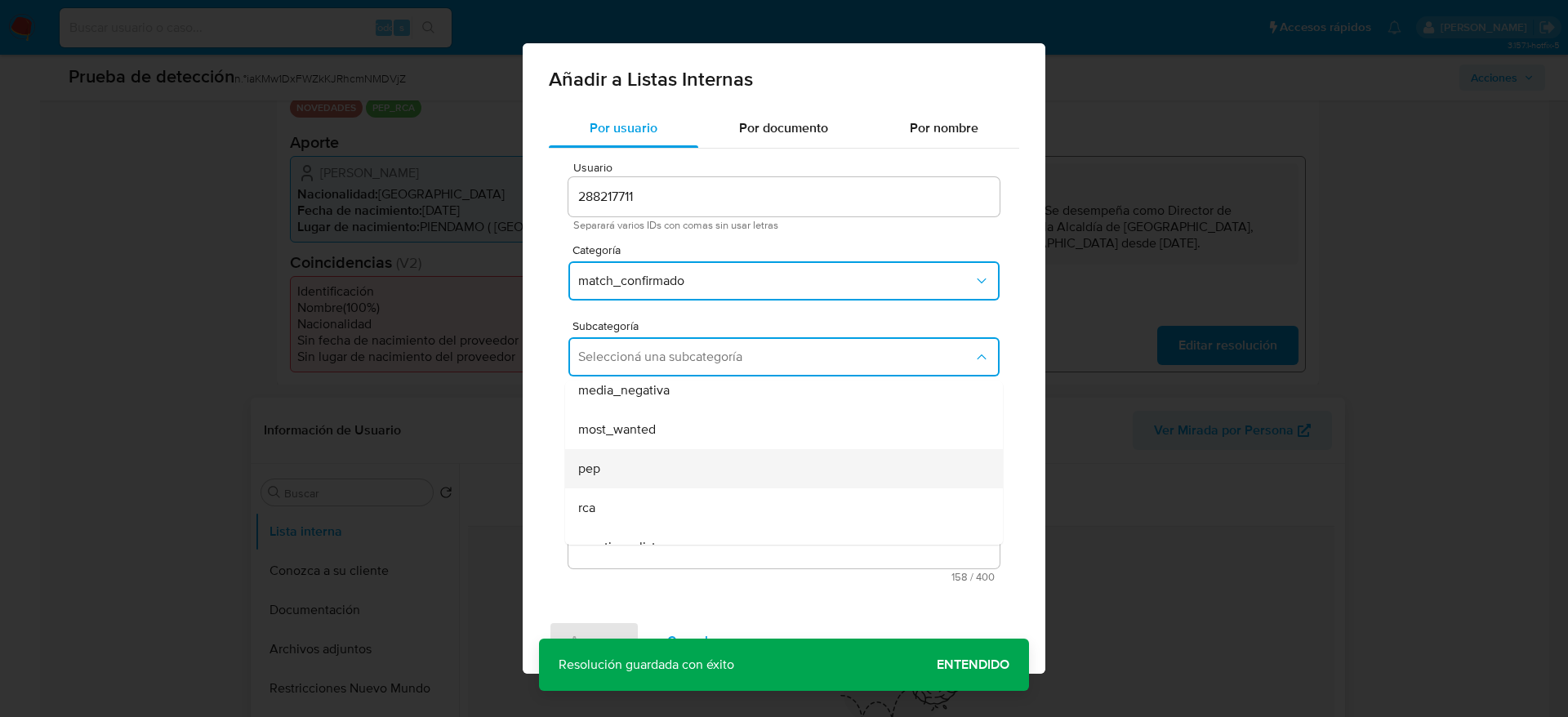
scroll to position [112, 0]
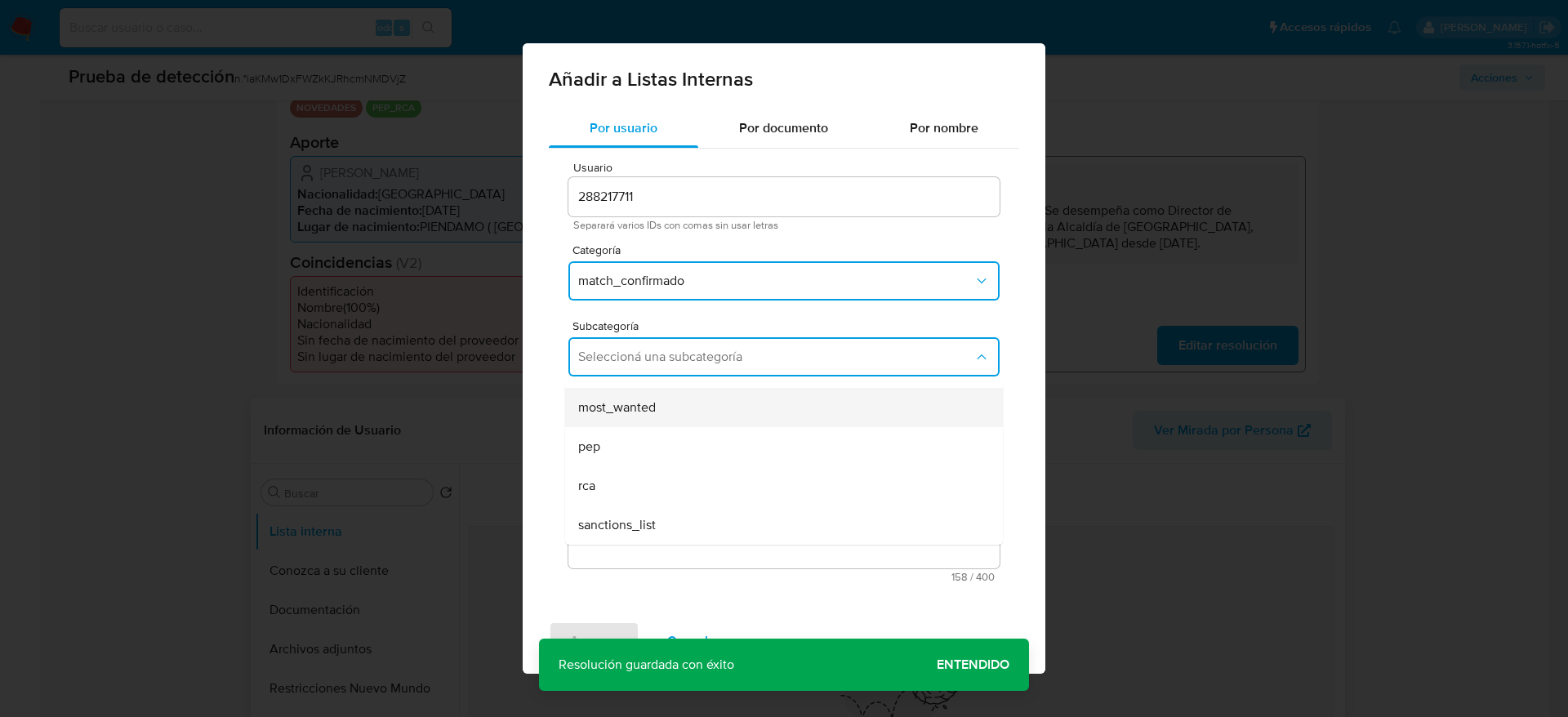
click at [604, 426] on div "most_wanted" at bounding box center [779, 408] width 402 height 39
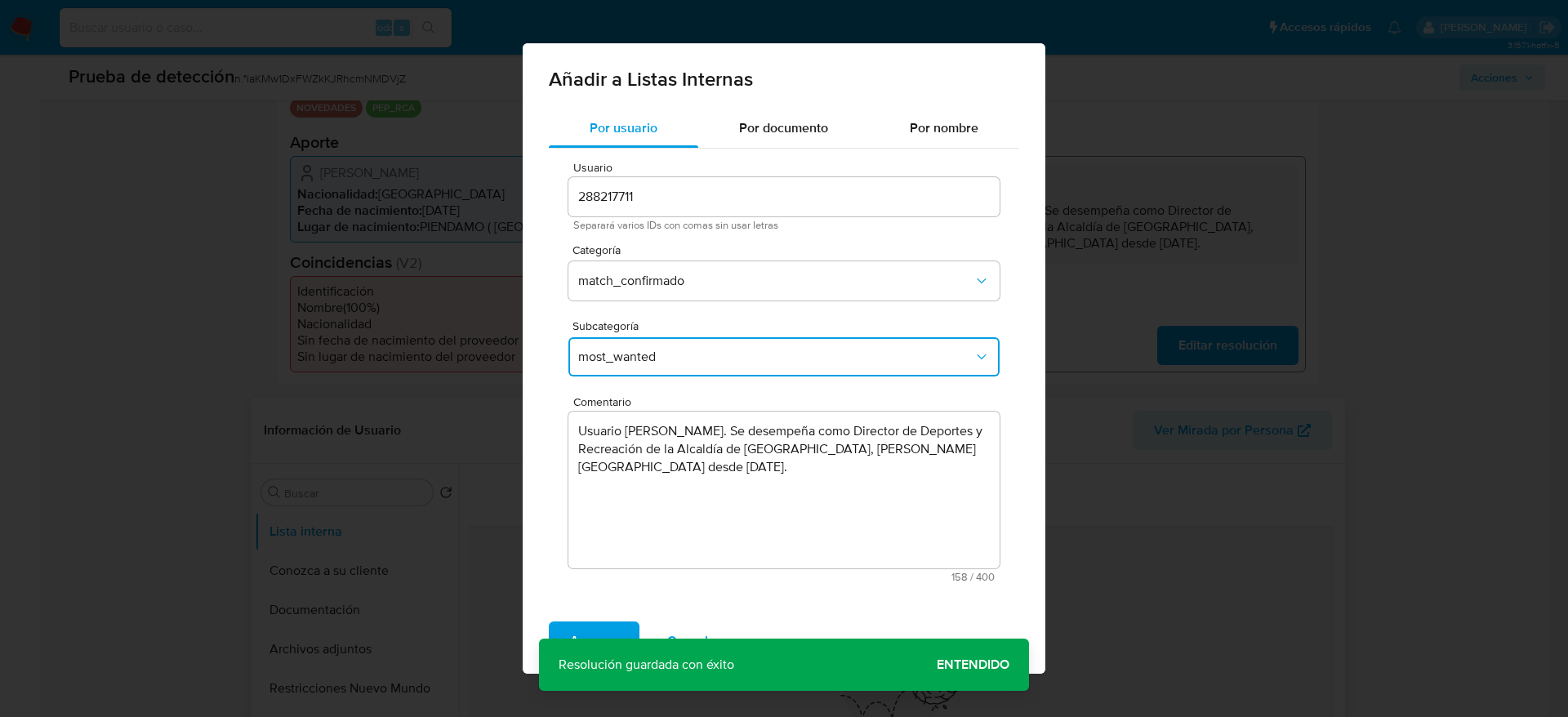
click at [631, 353] on span "most_wanted" at bounding box center [776, 356] width 396 height 16
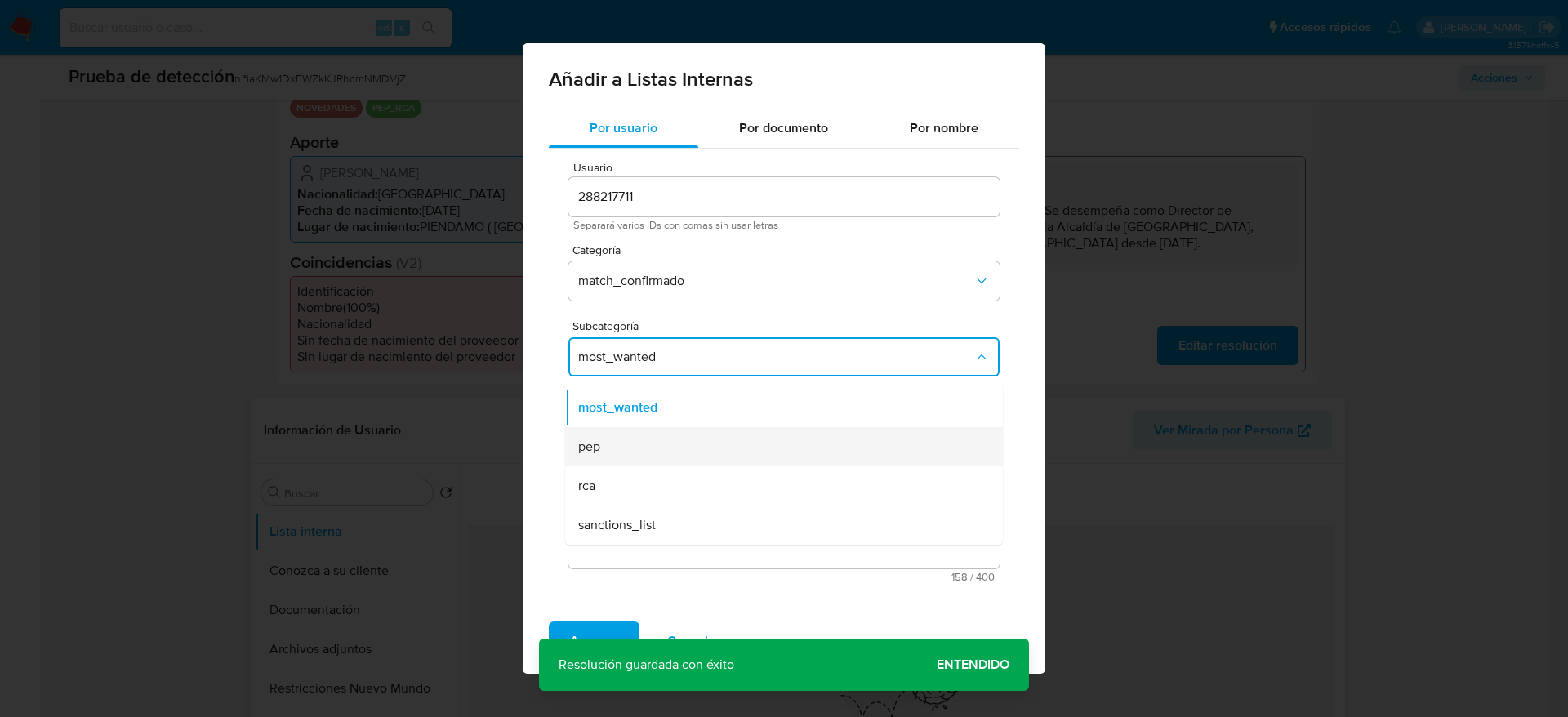
click at [624, 442] on div "pep" at bounding box center [779, 447] width 402 height 39
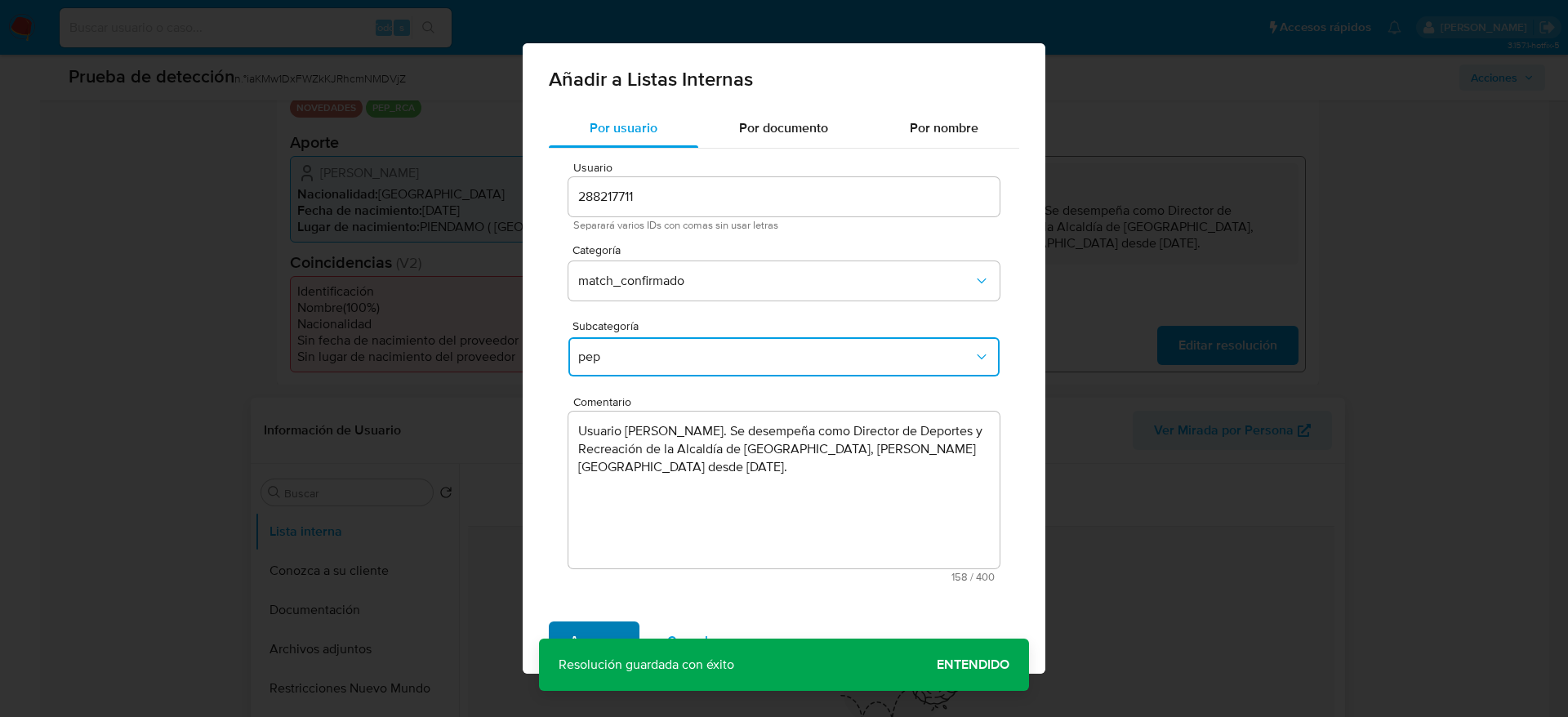
click at [585, 623] on span "Agregar" at bounding box center [593, 641] width 48 height 36
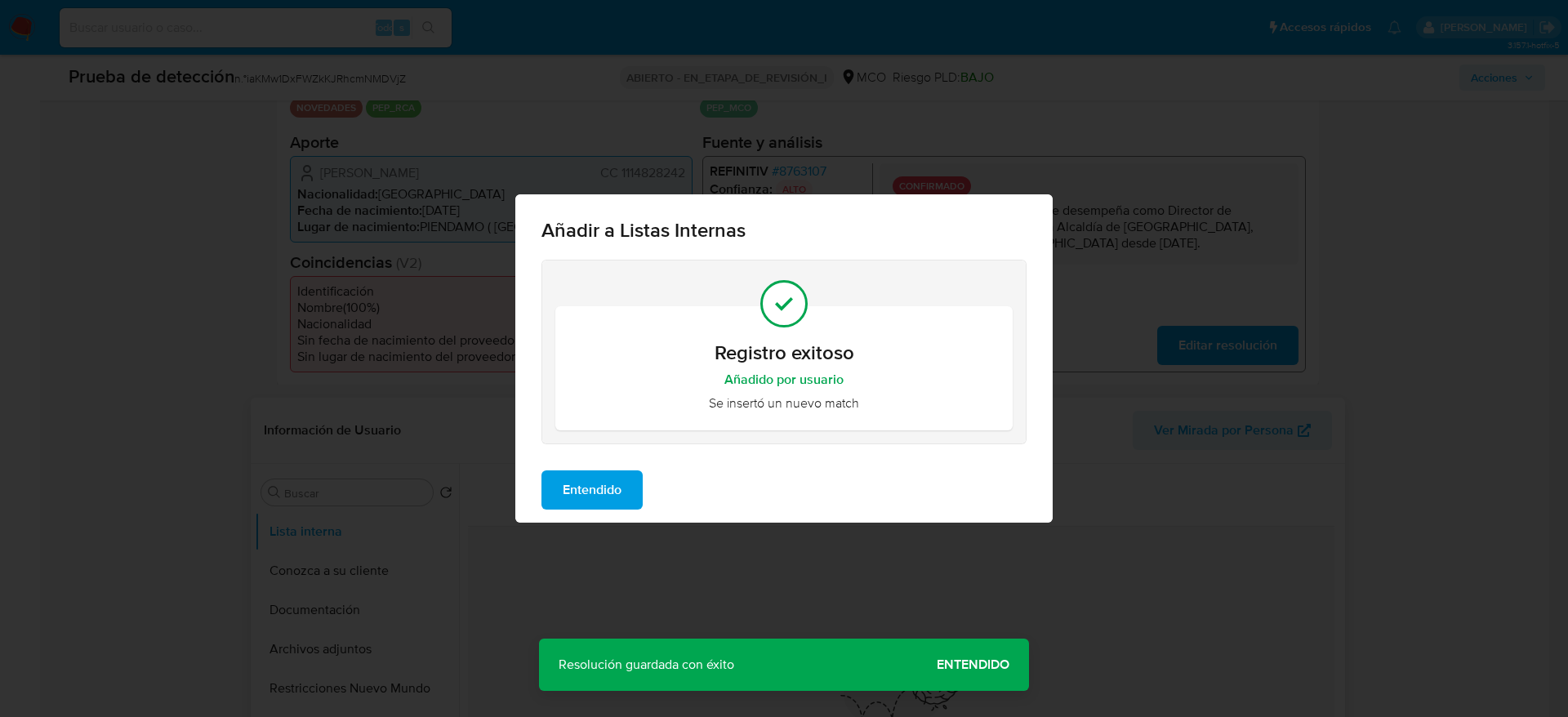
click at [620, 480] on span "Entendido" at bounding box center [592, 490] width 59 height 36
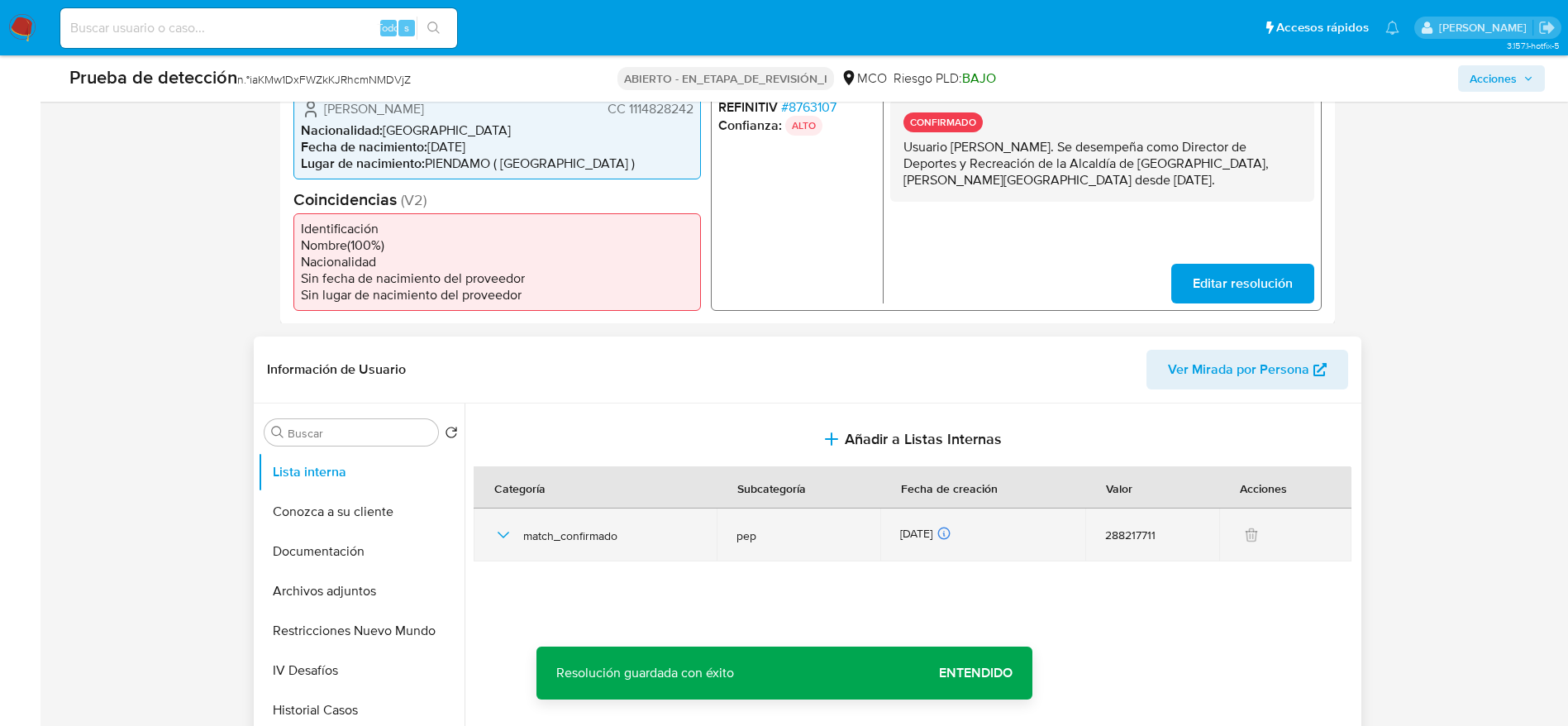
scroll to position [621, 0]
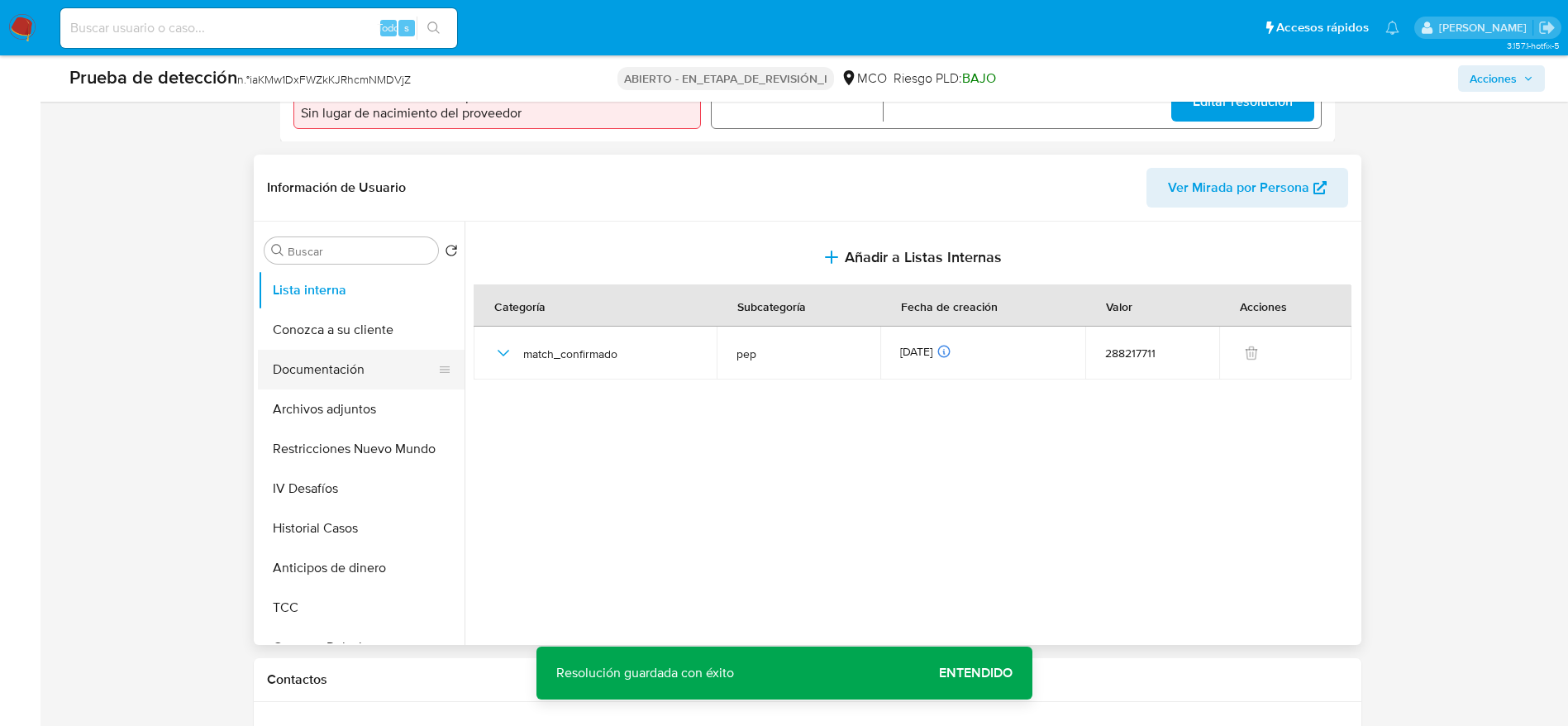
click at [322, 384] on button "Documentación" at bounding box center [355, 370] width 194 height 40
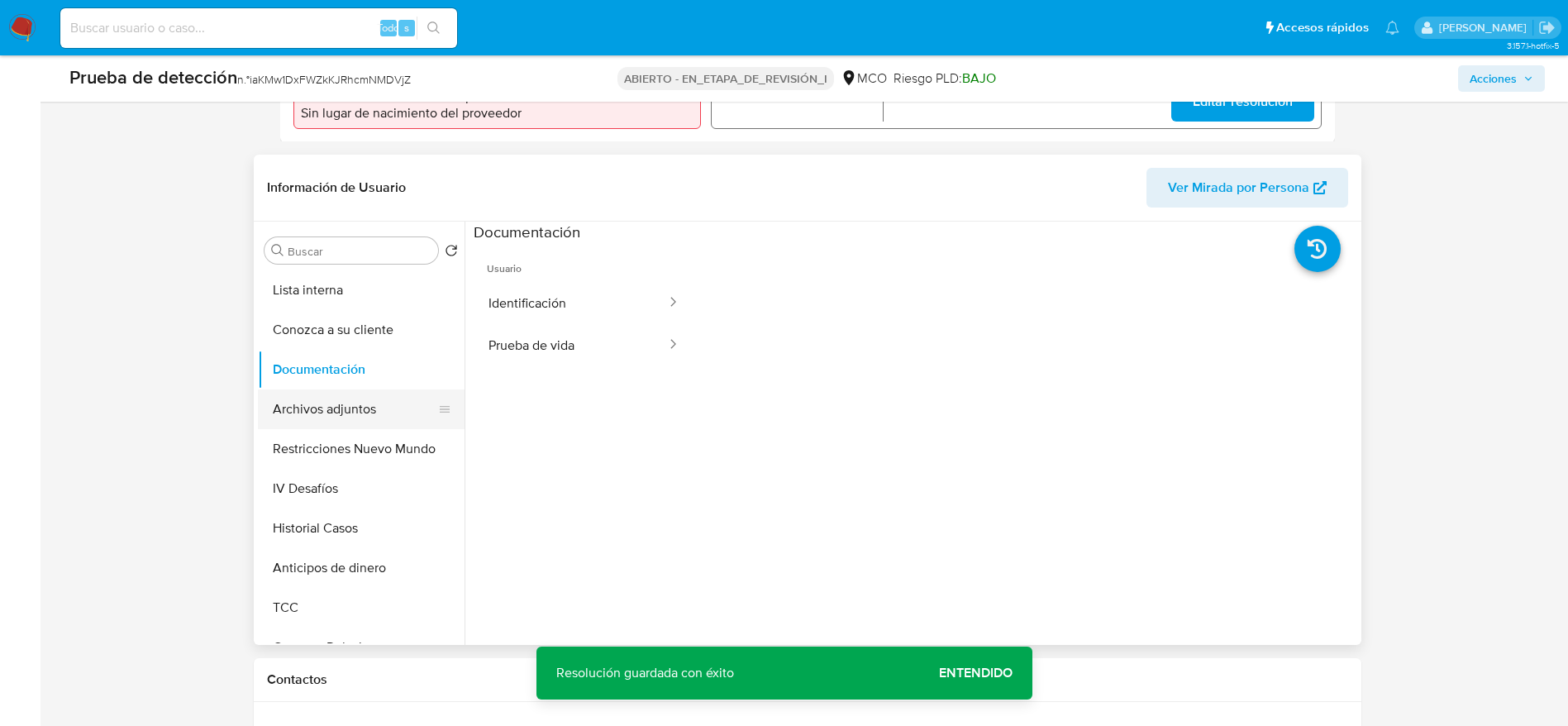
drag, startPoint x: 399, startPoint y: 372, endPoint x: 386, endPoint y: 401, distance: 31.8
click at [396, 384] on button "Documentación" at bounding box center [361, 370] width 207 height 40
click at [386, 401] on button "Archivos adjuntos" at bounding box center [355, 410] width 194 height 40
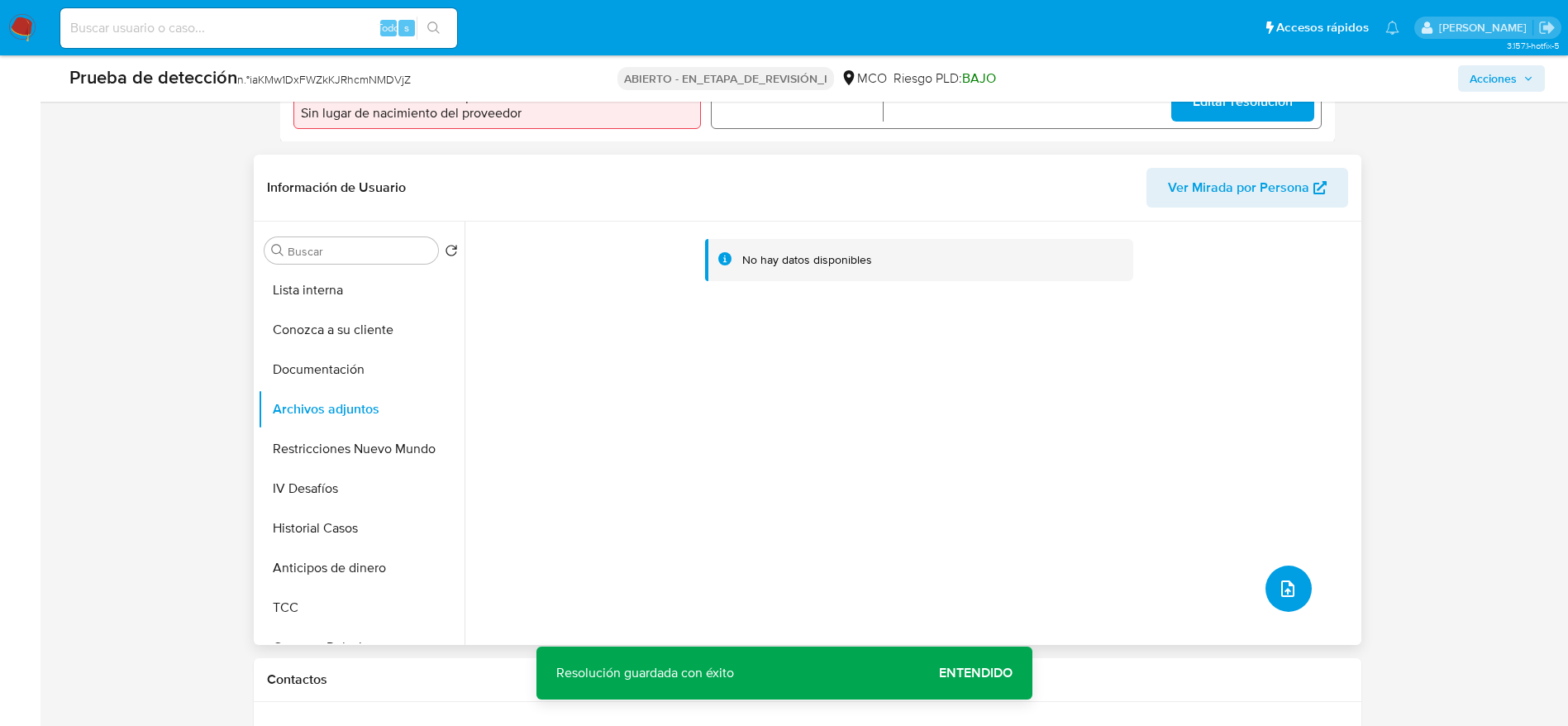
click at [1288, 568] on button "subir archivo" at bounding box center [1288, 588] width 46 height 47
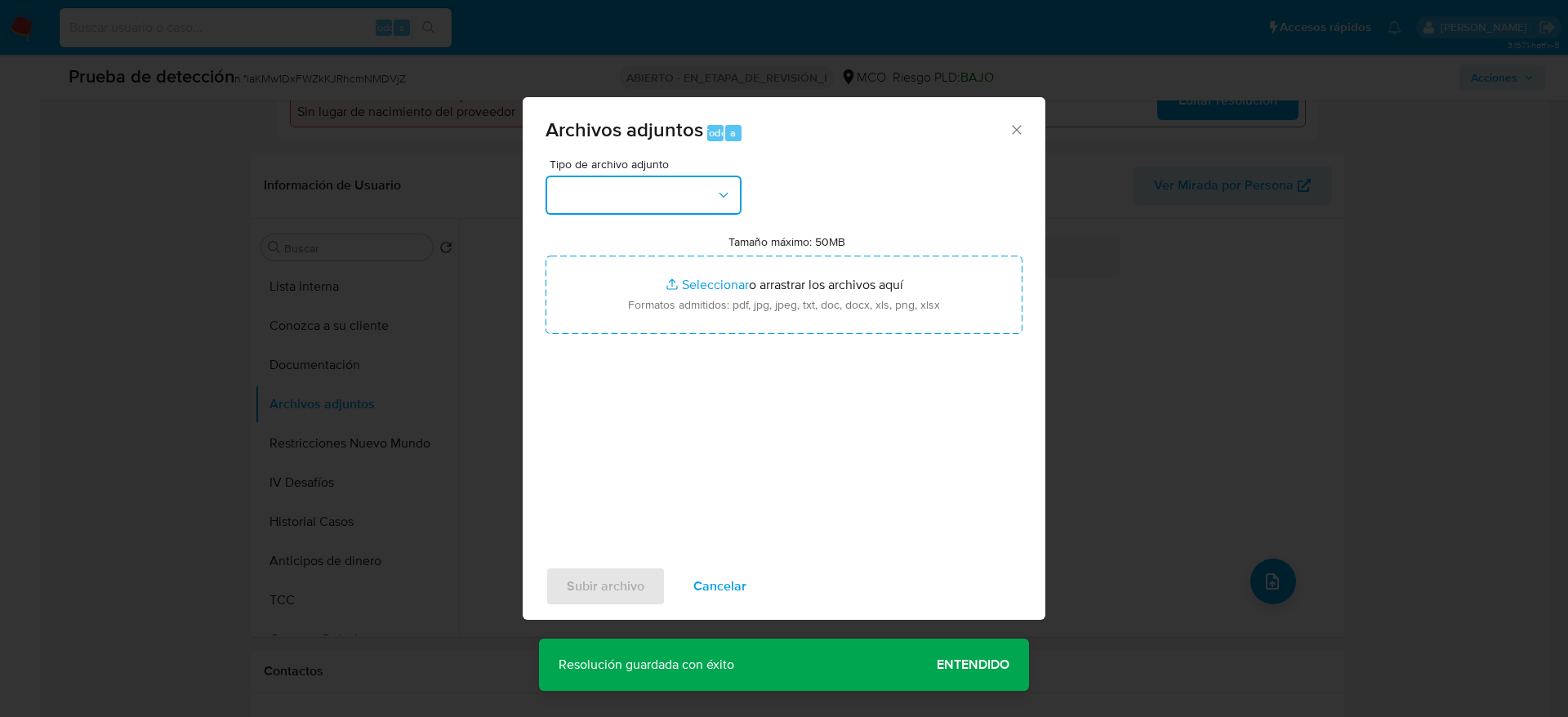
click at [703, 181] on button "button" at bounding box center [643, 195] width 196 height 39
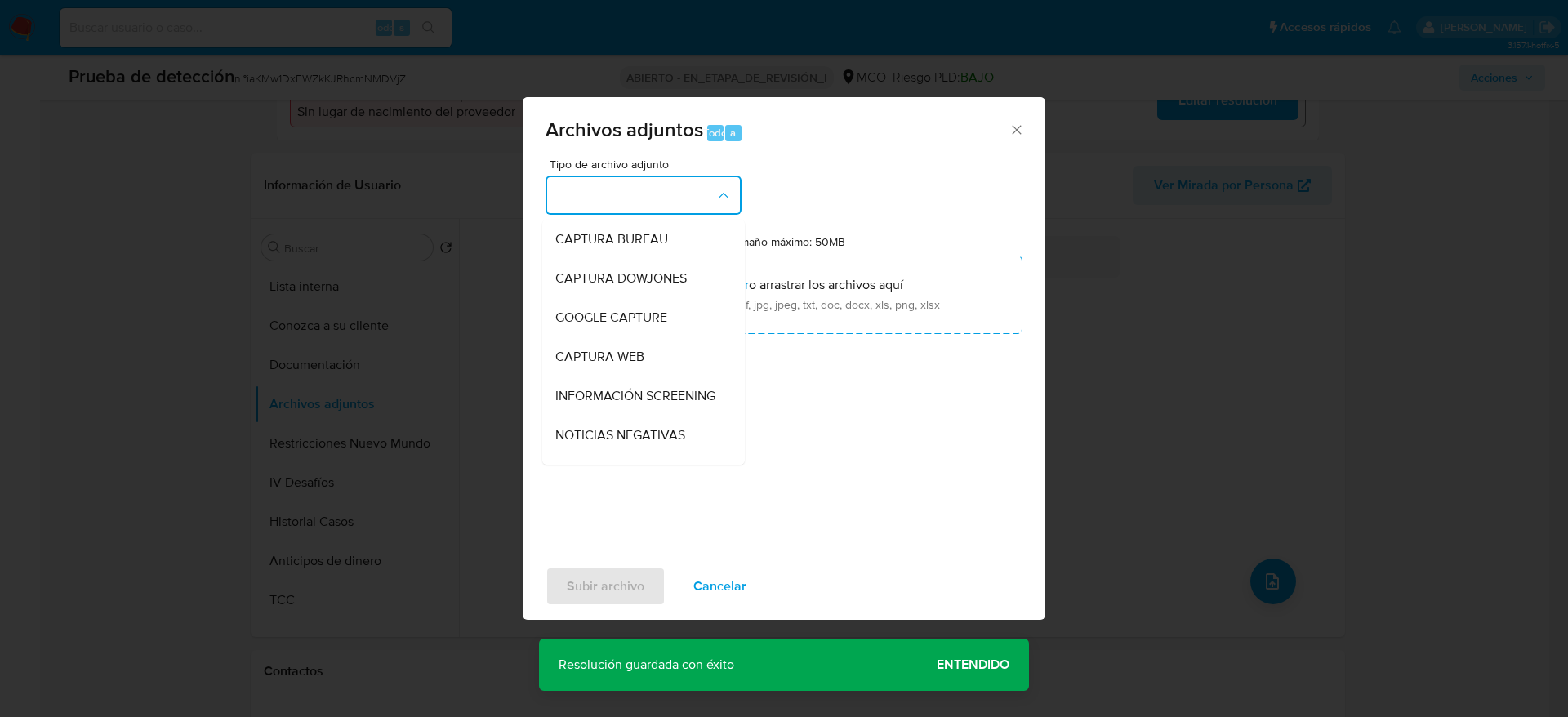
click at [622, 389] on span "INFORMACIÓN SCREENING" at bounding box center [635, 396] width 160 height 16
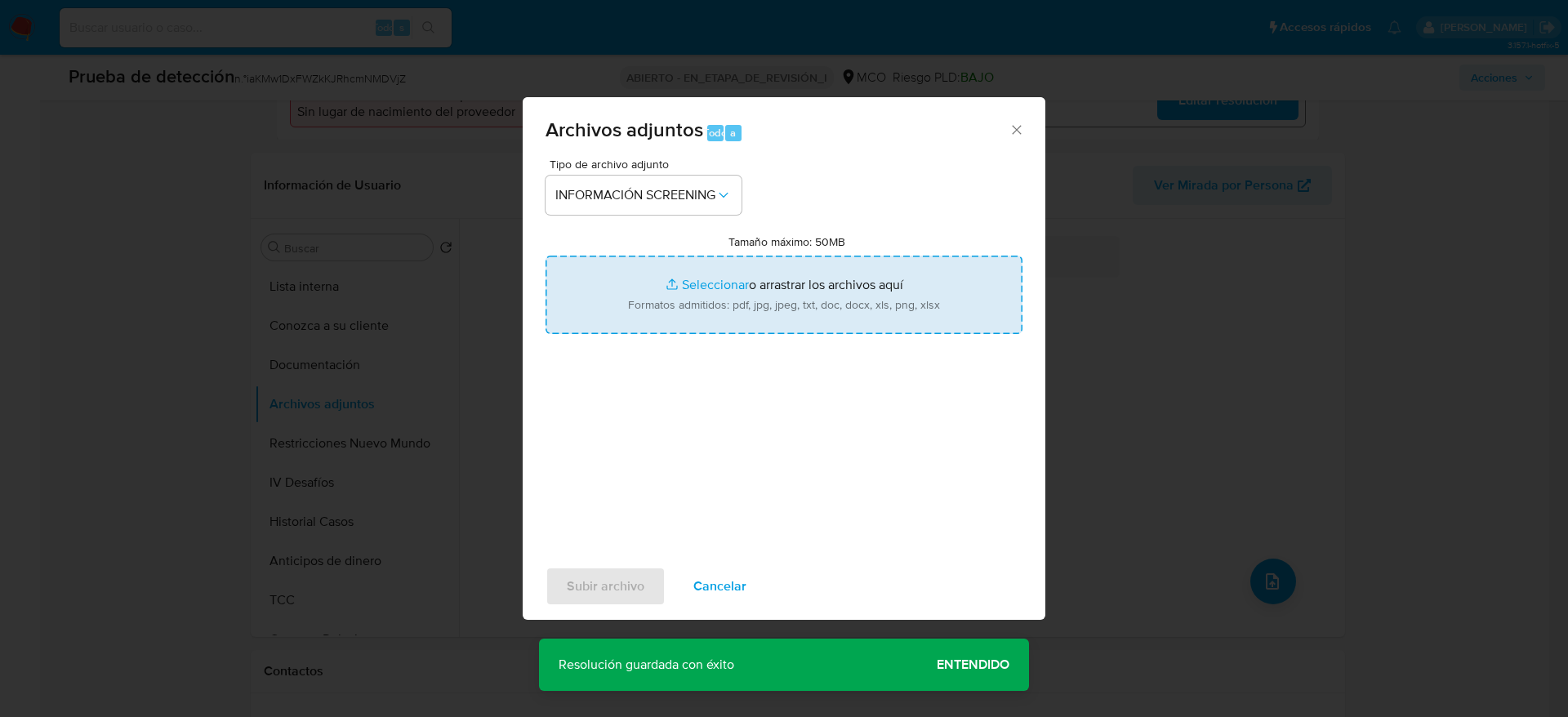
click at [703, 291] on input "Tamaño máximo: 50MB Seleccionar archivos" at bounding box center [784, 295] width 477 height 79
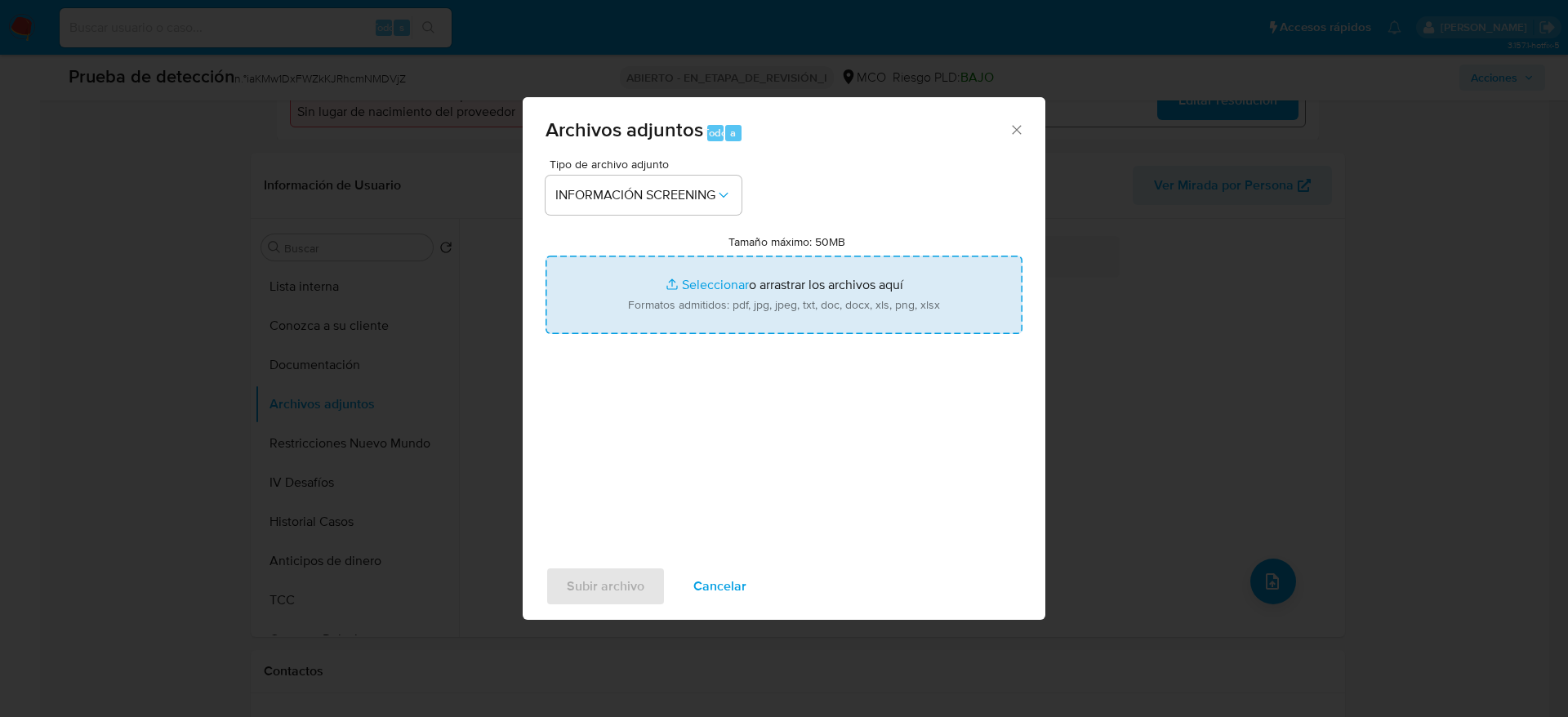
type input "C:\fakepath\_Eduar Ricardo Ocampo Rodriguez_ - Buscar con Google.pdf"
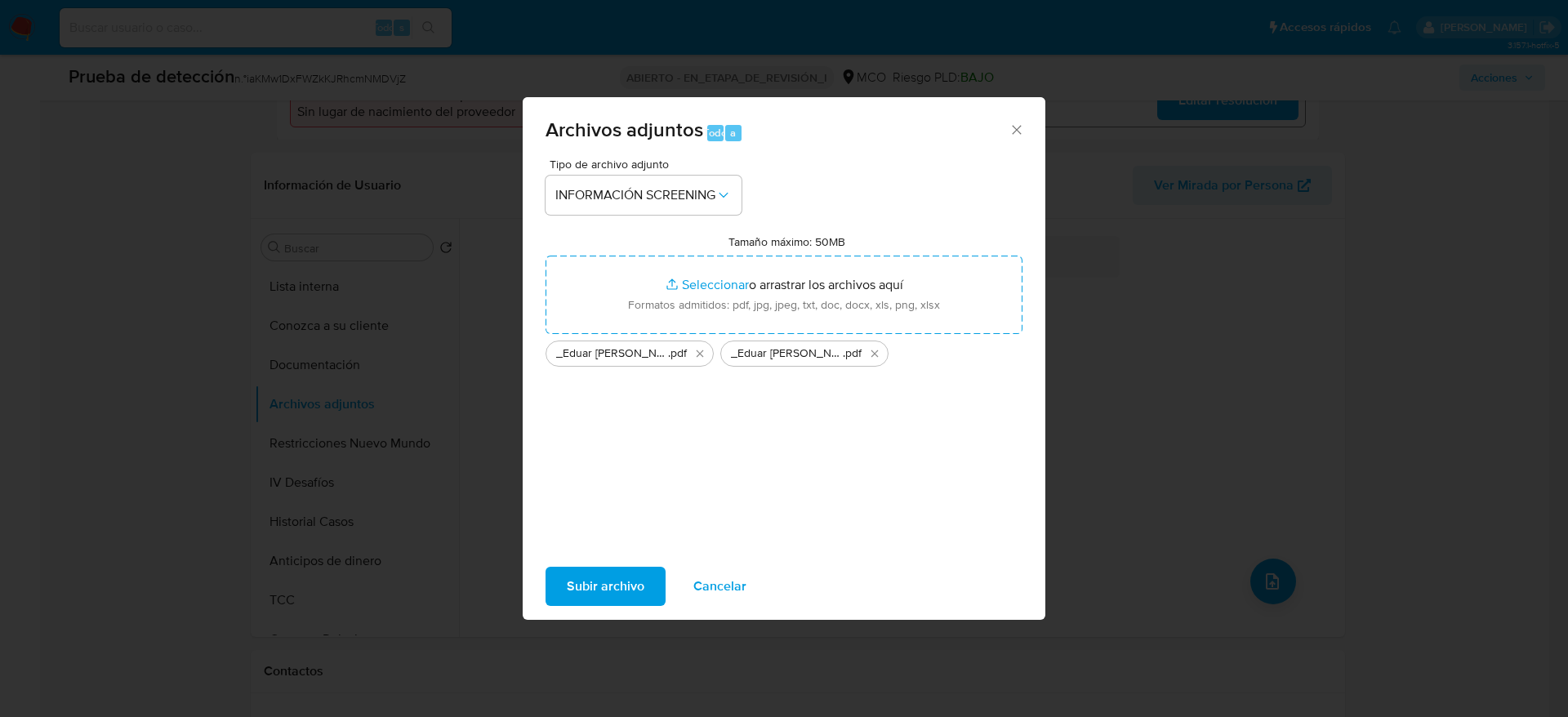
click at [592, 593] on span "Subir archivo" at bounding box center [605, 587] width 78 height 36
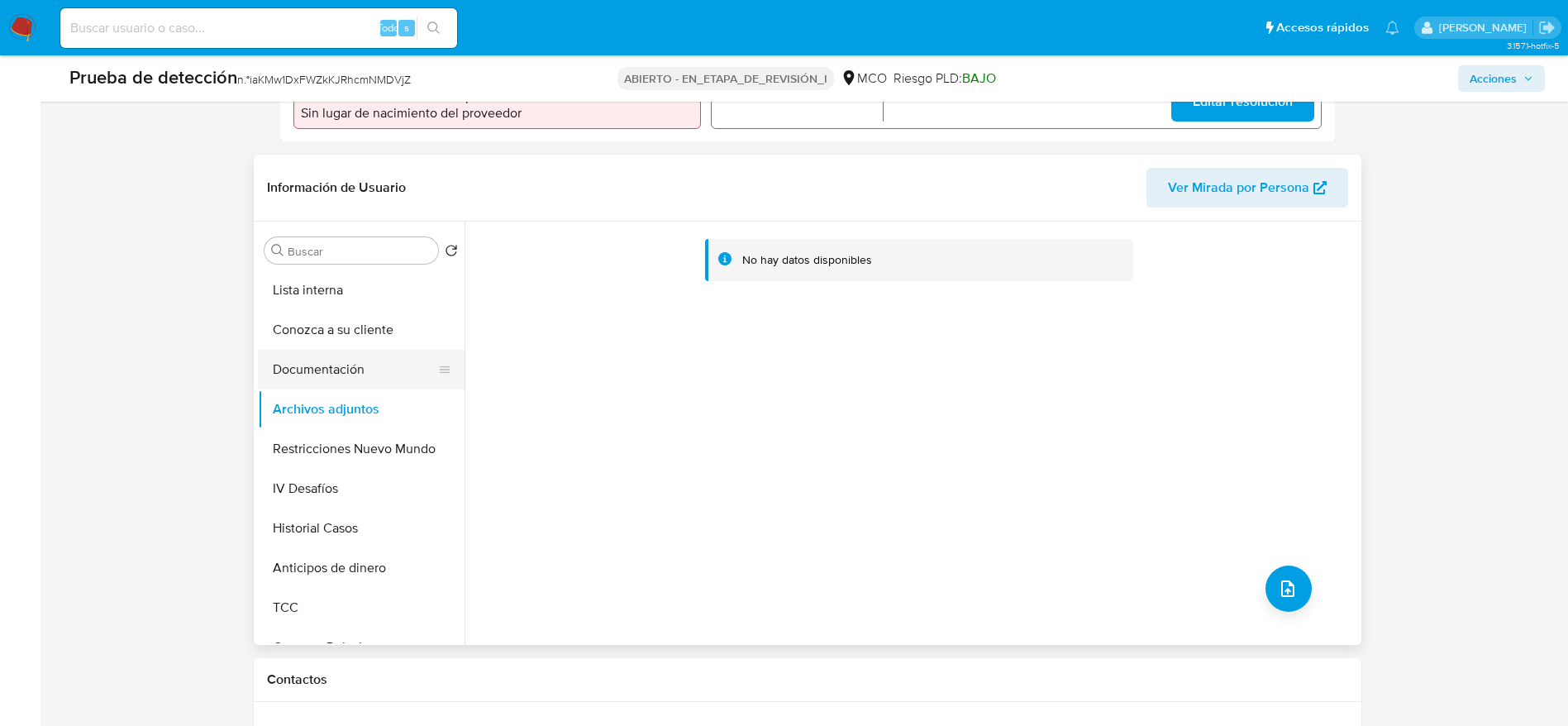
click at [364, 369] on button "Documentación" at bounding box center [355, 370] width 194 height 40
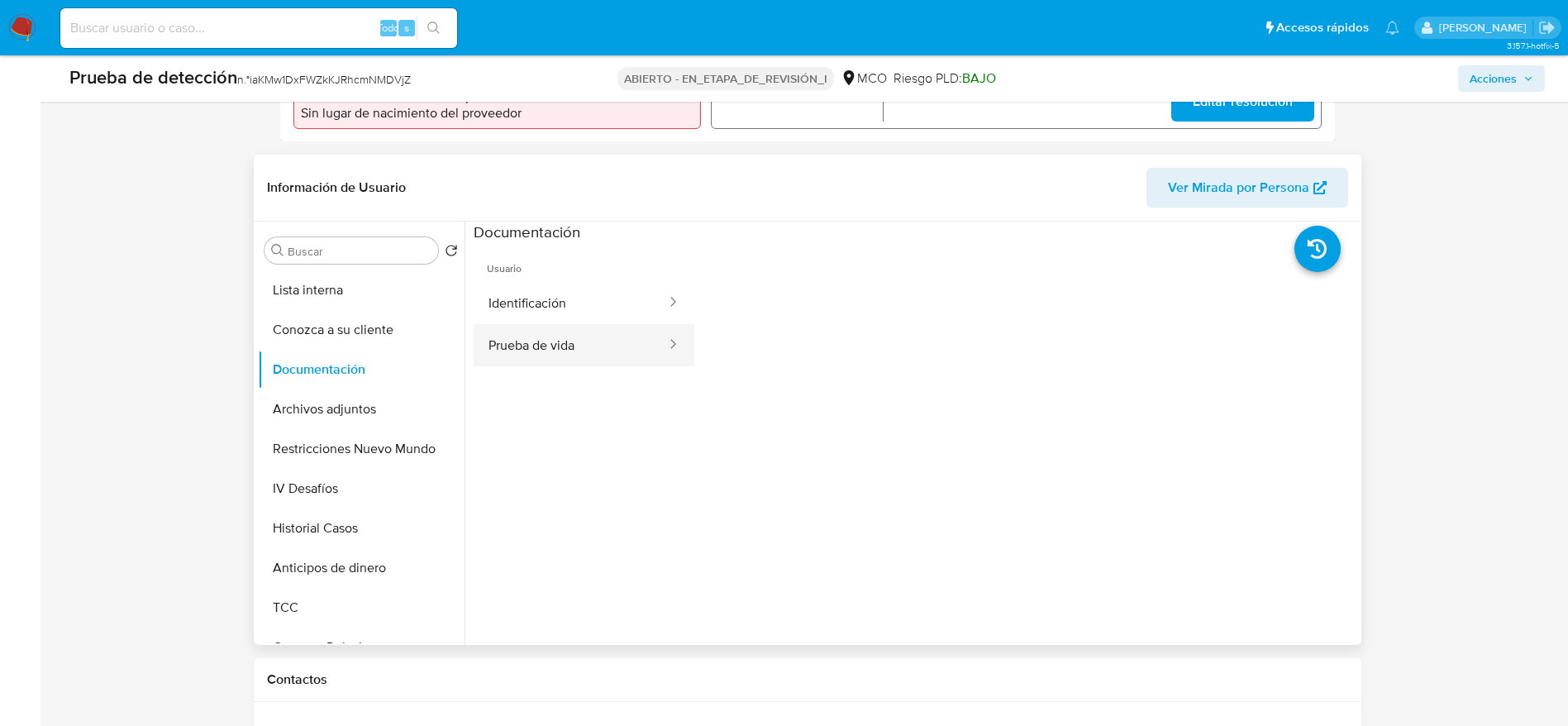
click at [505, 327] on button "Prueba de vida" at bounding box center [570, 345] width 194 height 42
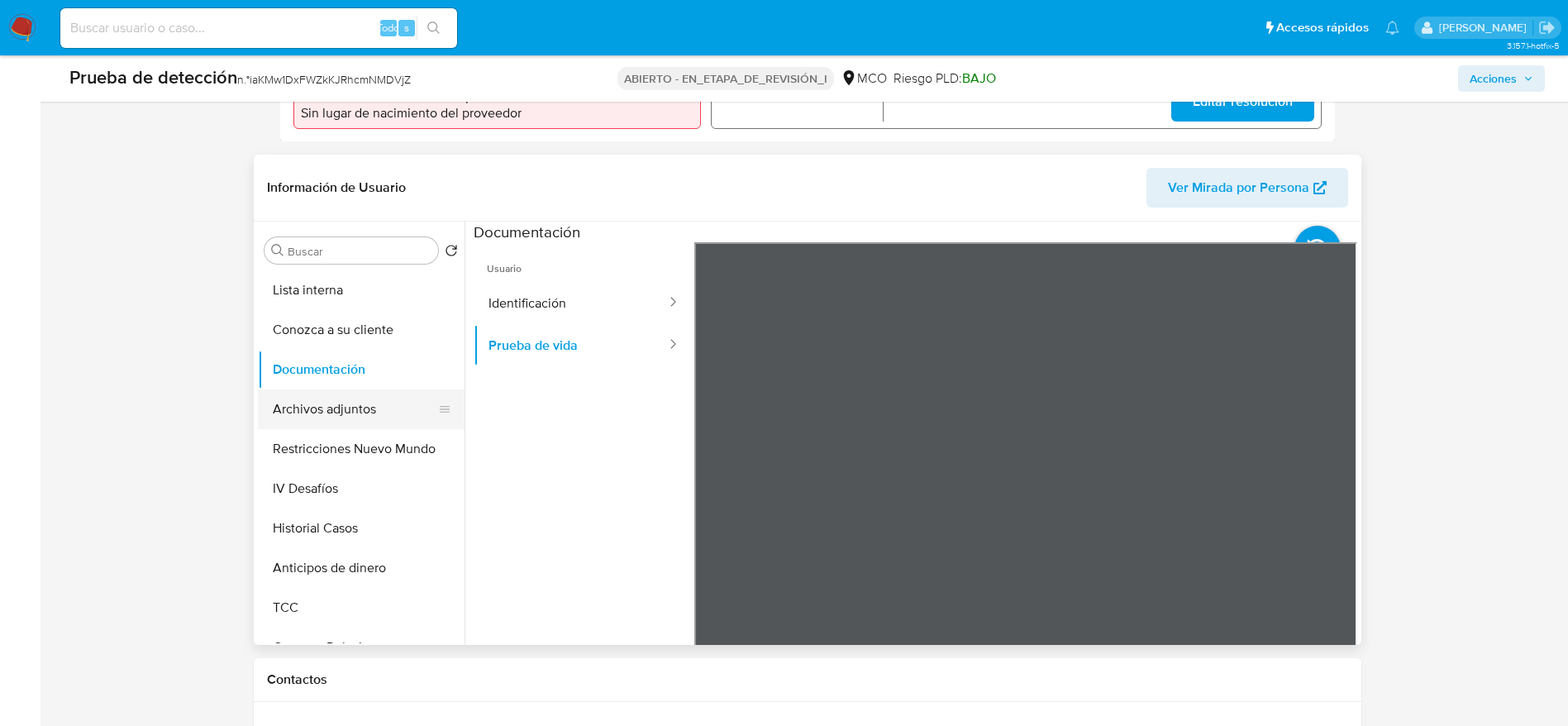
click at [387, 401] on button "Archivos adjuntos" at bounding box center [355, 410] width 194 height 40
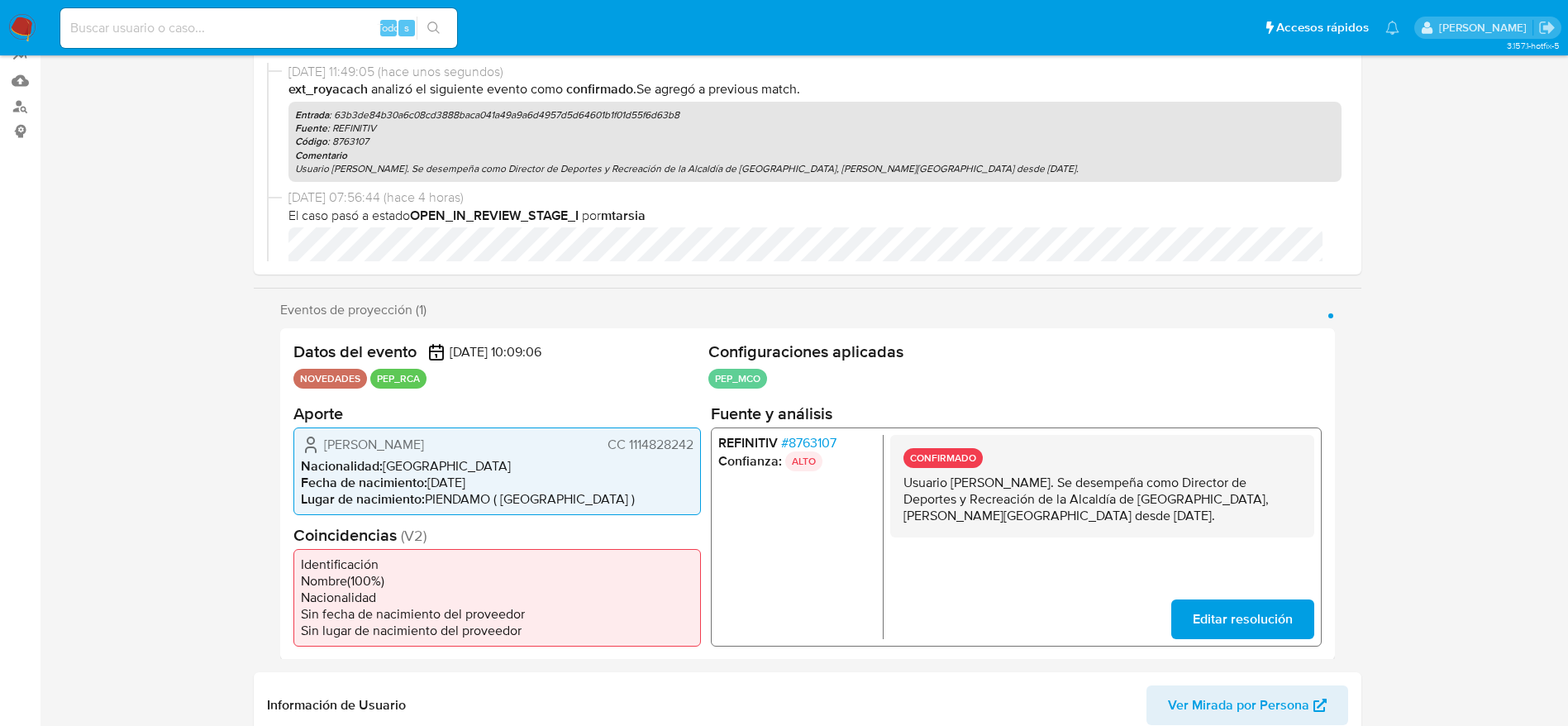
scroll to position [0, 0]
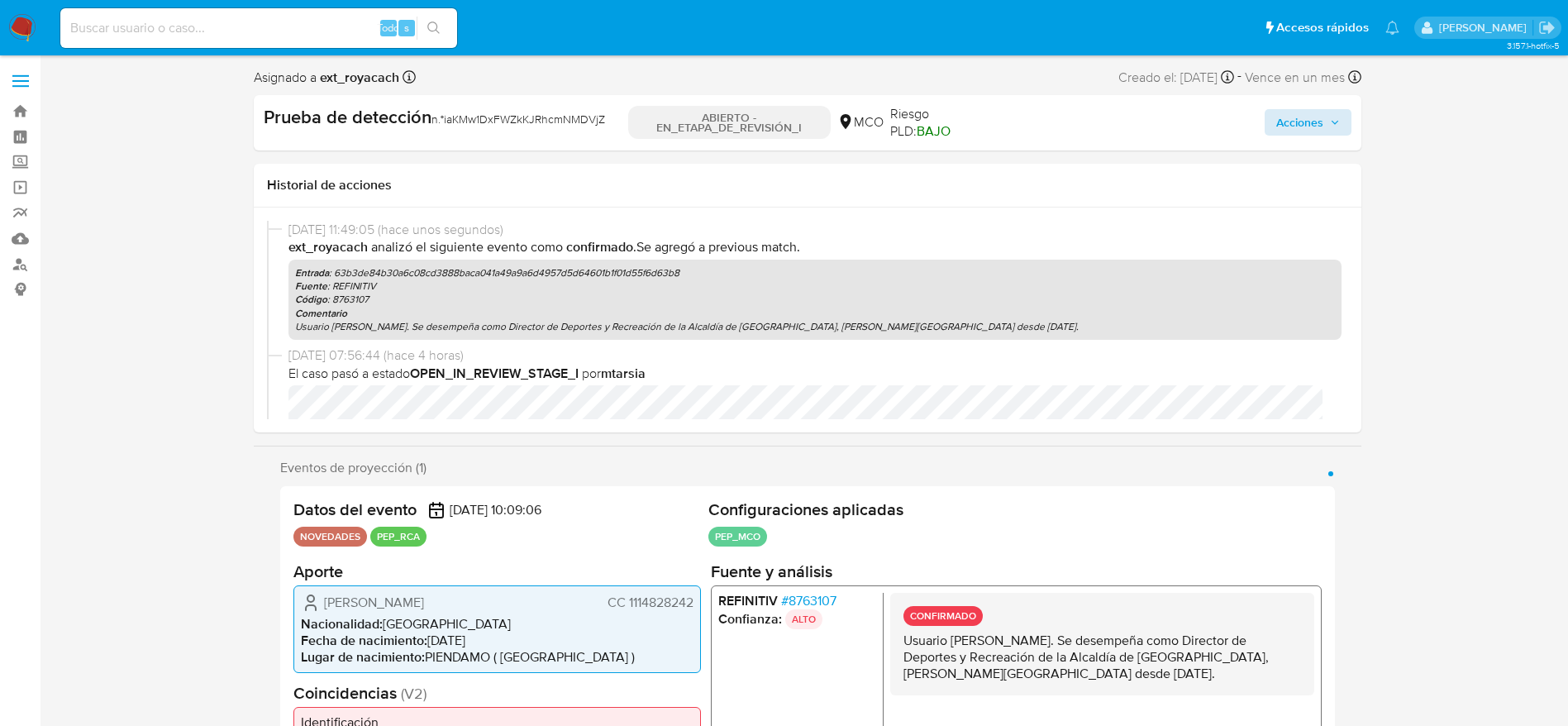
click at [1323, 136] on div "Acciones" at bounding box center [1171, 122] width 358 height 35
click at [1300, 126] on span "Acciones" at bounding box center [1301, 122] width 47 height 27
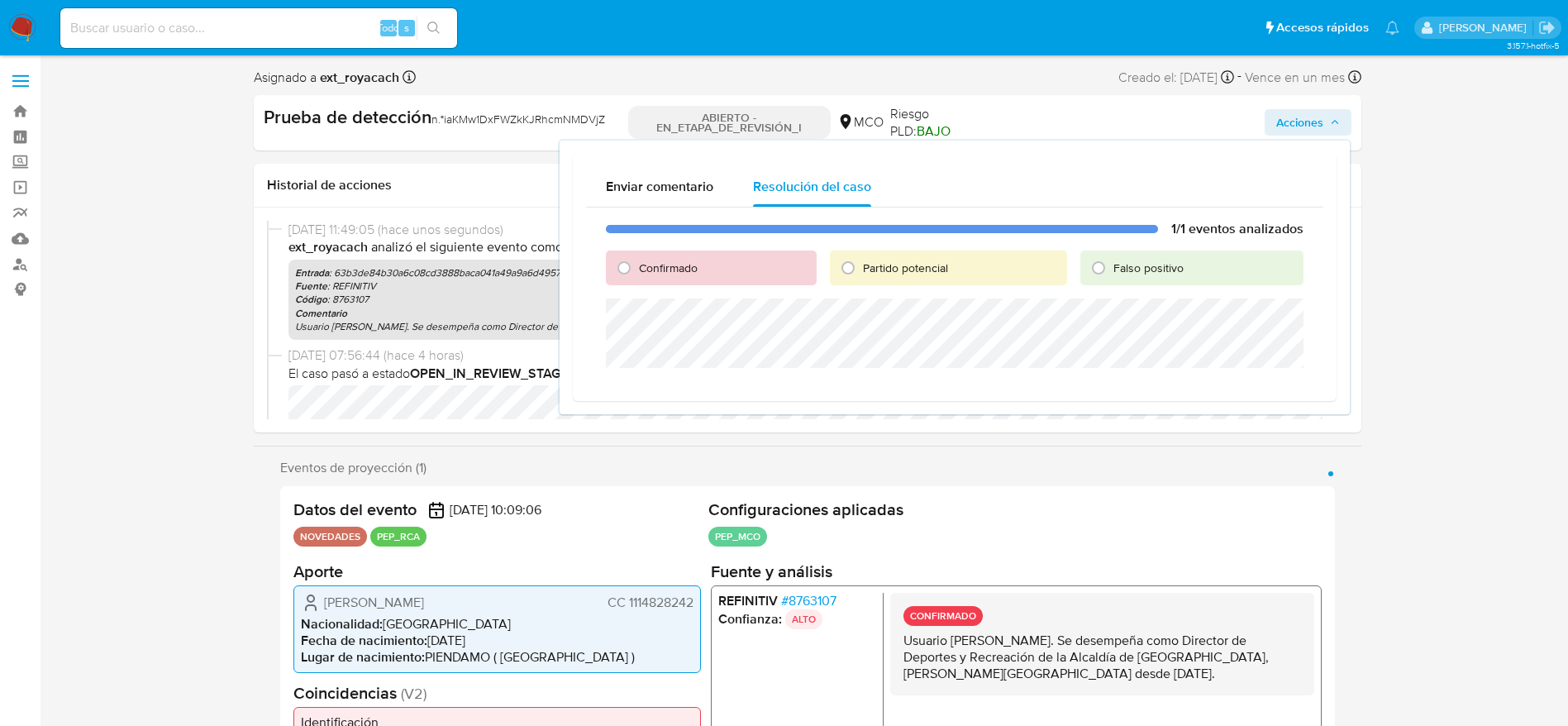
click at [843, 258] on input "Partido potencial" at bounding box center [848, 268] width 27 height 27
radio input "true"
click at [665, 272] on font "Confirmado" at bounding box center [669, 268] width 59 height 16
click at [637, 272] on input "Confirmado" at bounding box center [624, 268] width 27 height 27
radio input "true"
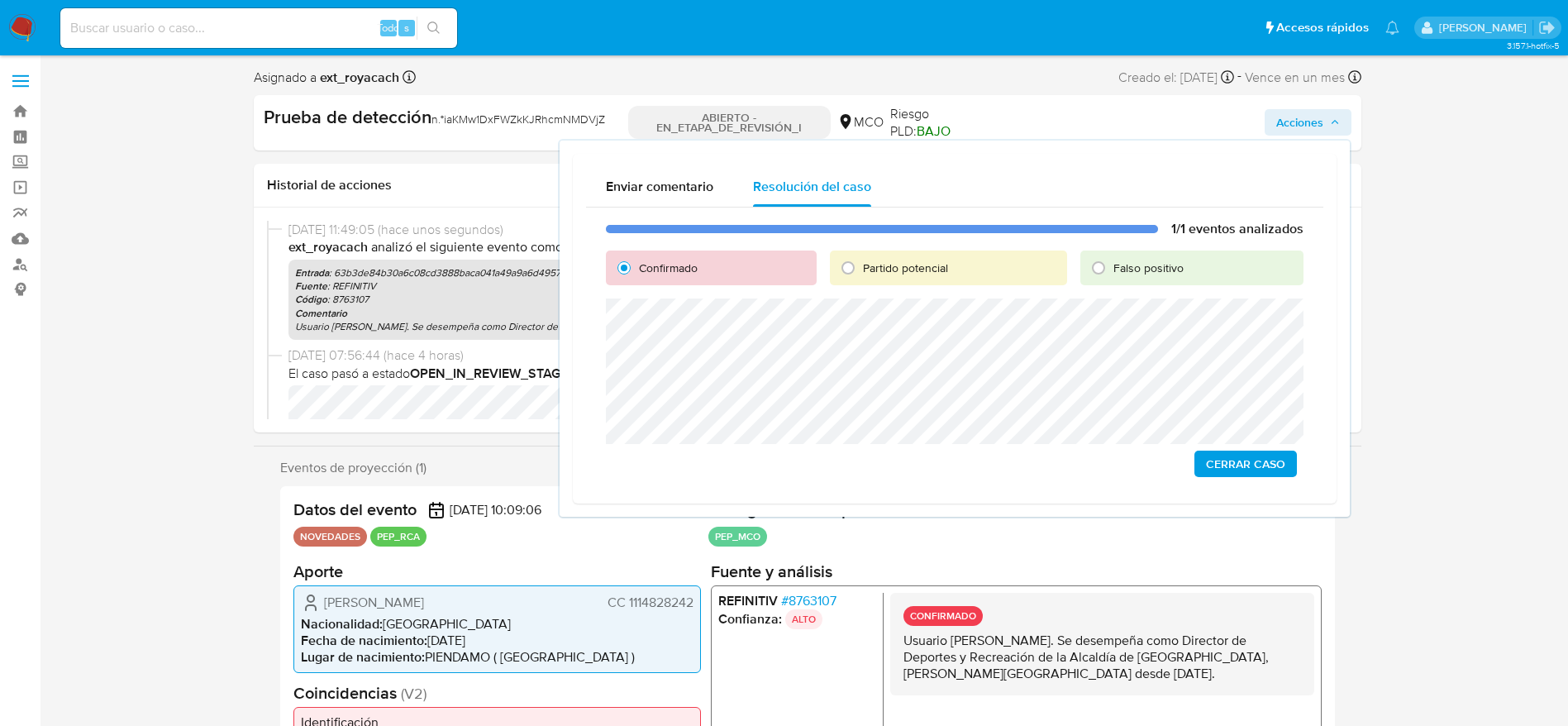
click at [1267, 456] on span "Cerrar Caso" at bounding box center [1246, 464] width 80 height 23
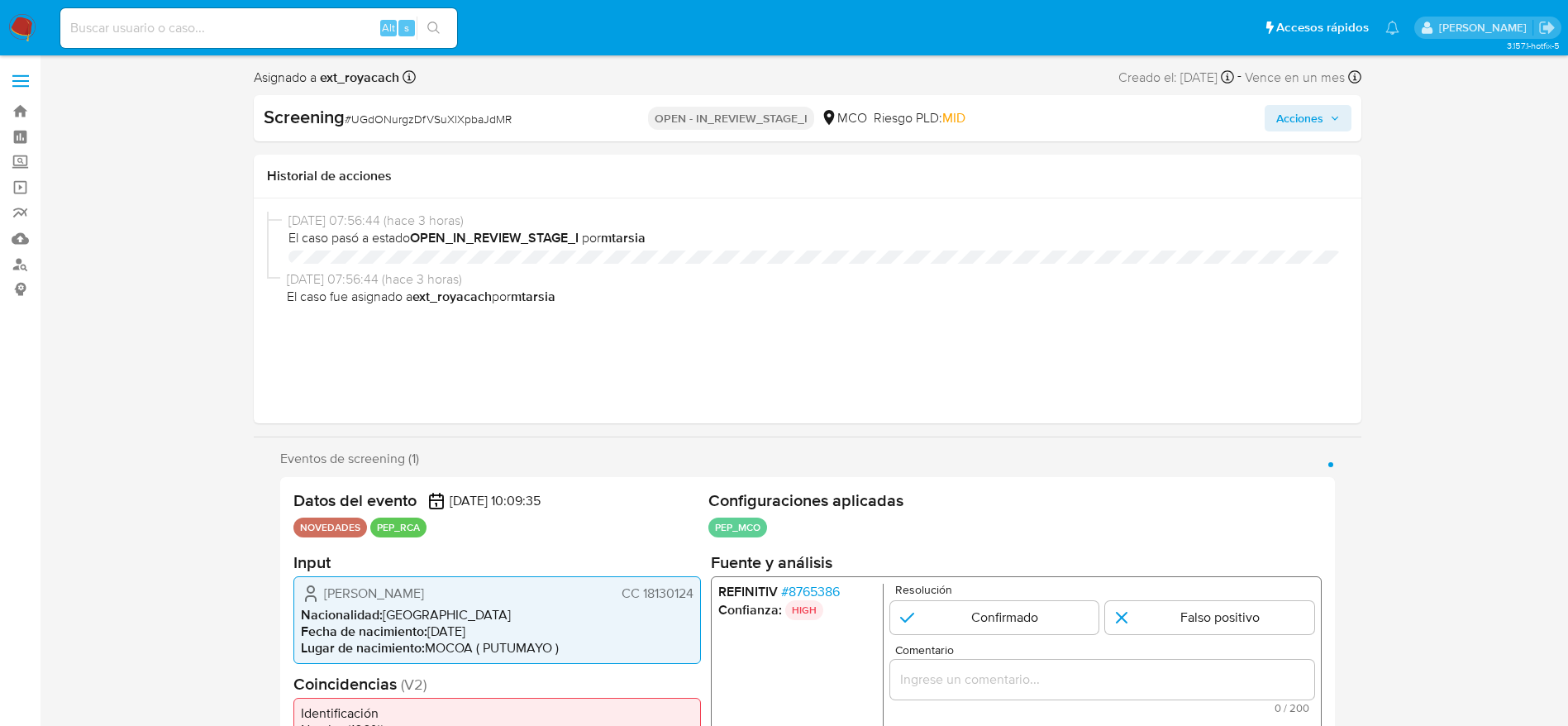
select select "10"
click at [415, 118] on span "# UGdONurgzDfVSuXlXpbaJdMR" at bounding box center [428, 119] width 167 height 16
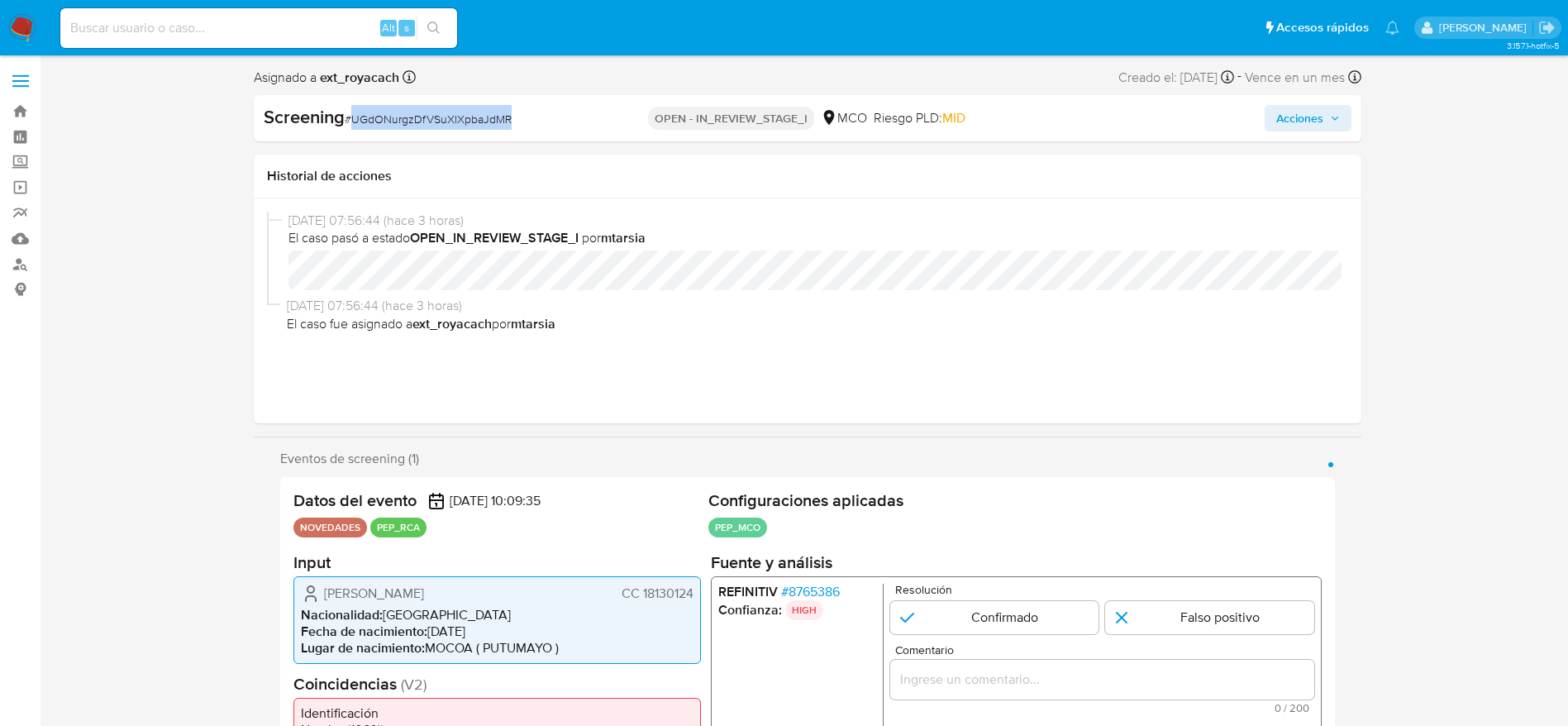
click at [414, 118] on span "# UGdONurgzDfVSuXlXpbaJdMR" at bounding box center [428, 119] width 167 height 16
copy span "UGdONurgzDfVSuXlXpbaJdMR"
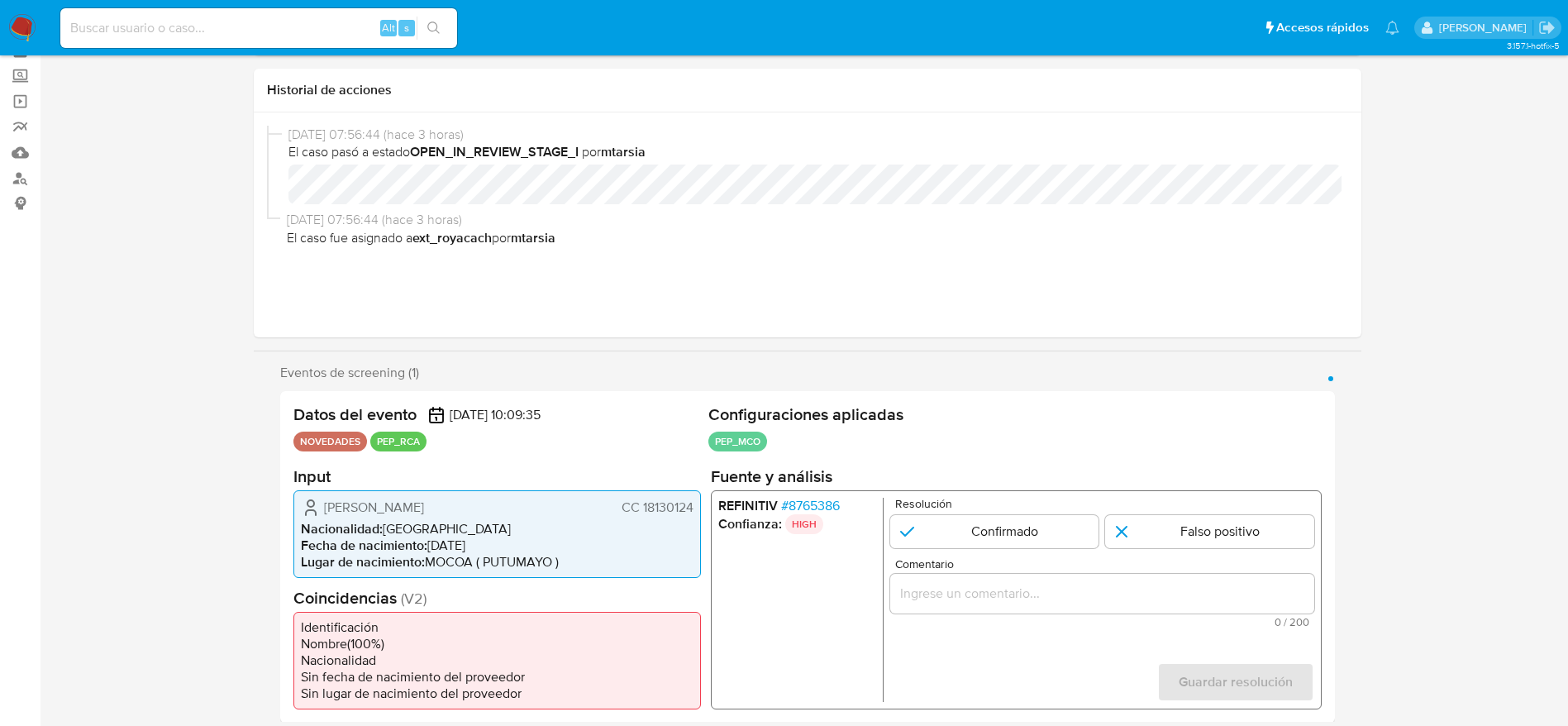
scroll to position [124, 0]
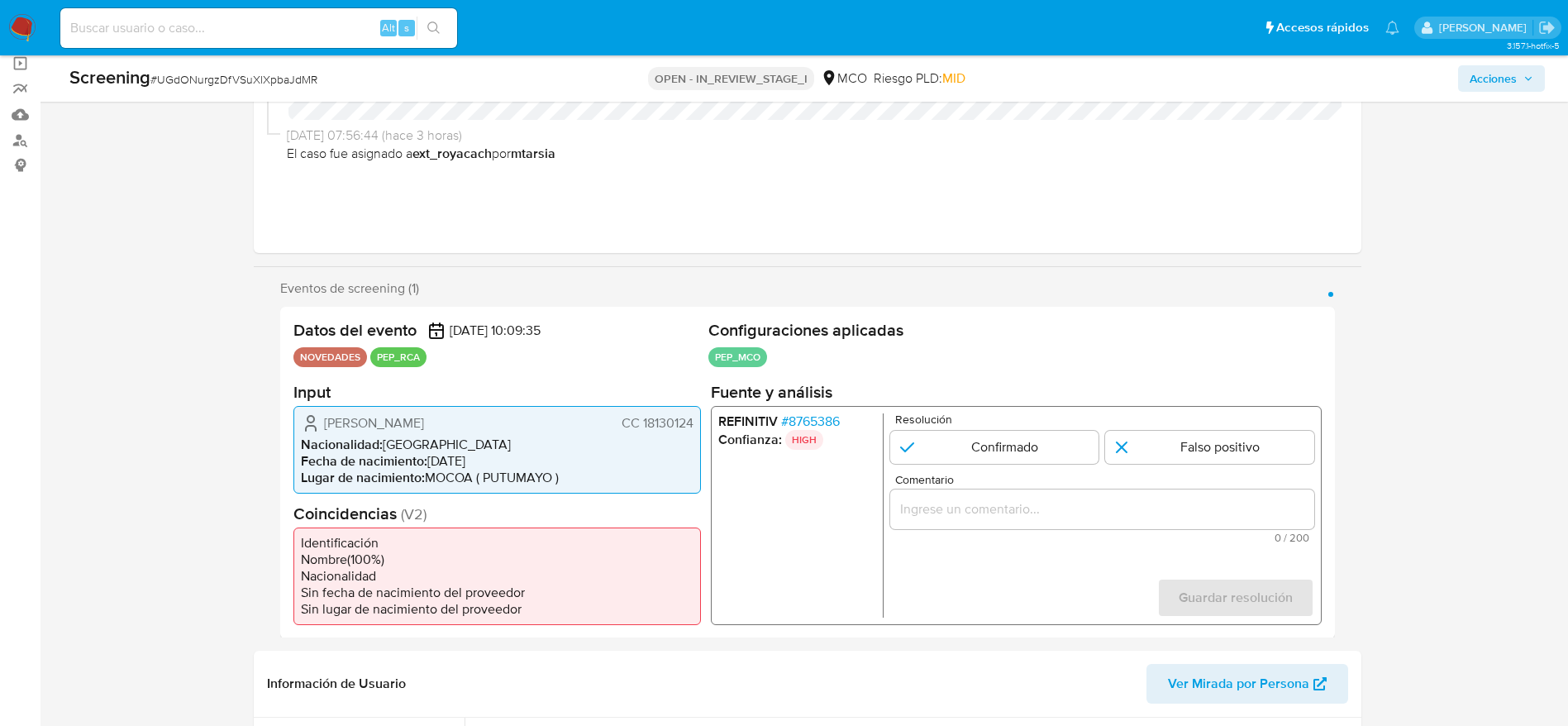
drag, startPoint x: 312, startPoint y: 420, endPoint x: 700, endPoint y: 433, distance: 388.2
click at [700, 433] on div "[PERSON_NAME] CC 18130124 Nacionalidad : [DEMOGRAPHIC_DATA] Fecha de nacimiento…" at bounding box center [497, 449] width 408 height 87
click at [780, 410] on div "REFINITIV # 8765386 Confianza: HIGH Resolución Confirmado Falso positivo Coment…" at bounding box center [1016, 514] width 611 height 219
click at [788, 413] on span "# 8765386" at bounding box center [810, 420] width 59 height 16
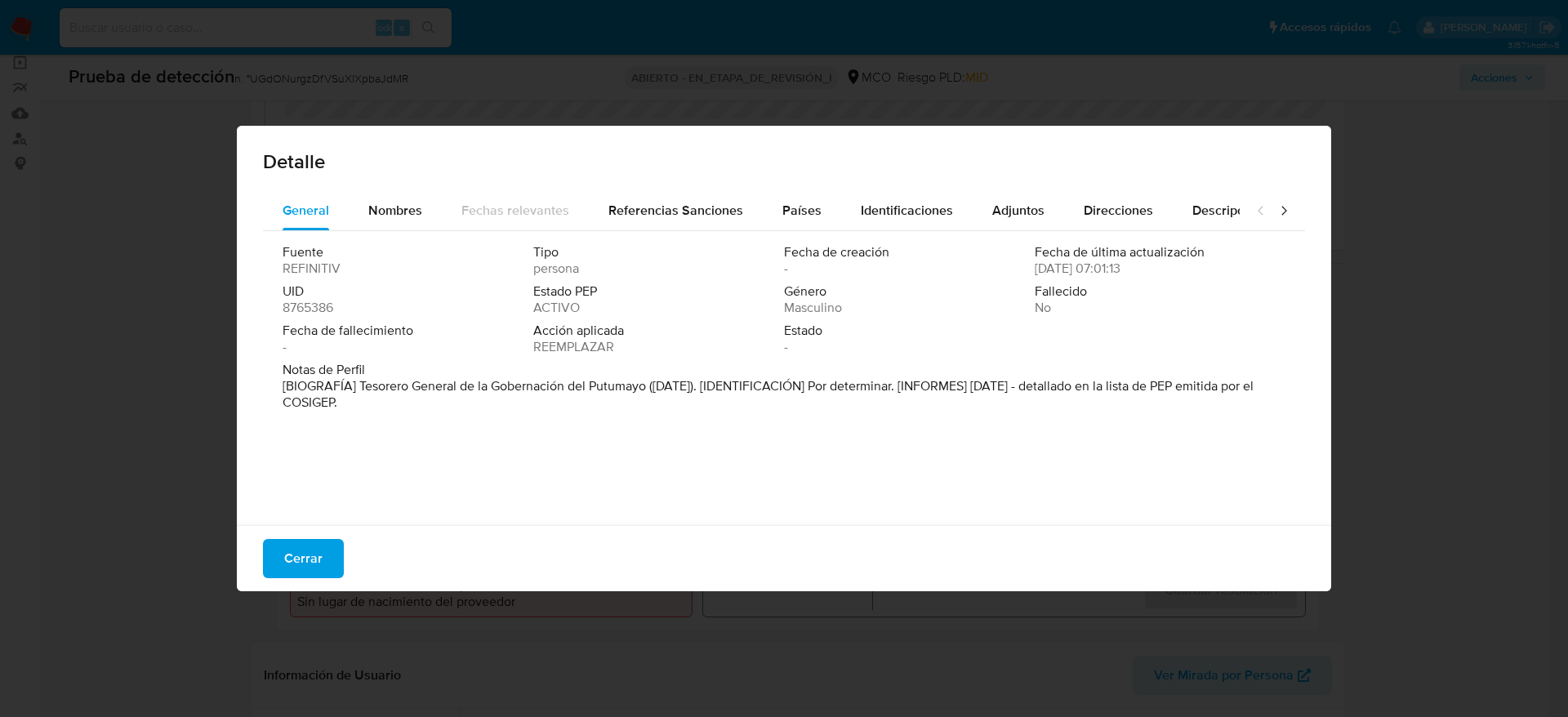
click at [355, 385] on font "[BIOGRAFÍA] Tesorero General de la Gobernación del Putumayo ([DATE]). [IDENTIFI…" at bounding box center [769, 394] width 971 height 35
drag, startPoint x: 358, startPoint y: 387, endPoint x: 647, endPoint y: 384, distance: 289.0
click at [647, 384] on font "[BIOGRAFÍA] Tesorero General de la Gobernación del Putumayo ([DATE]). [IDENTIFI…" at bounding box center [769, 394] width 971 height 35
click at [314, 569] on span "Cerrar" at bounding box center [303, 559] width 38 height 36
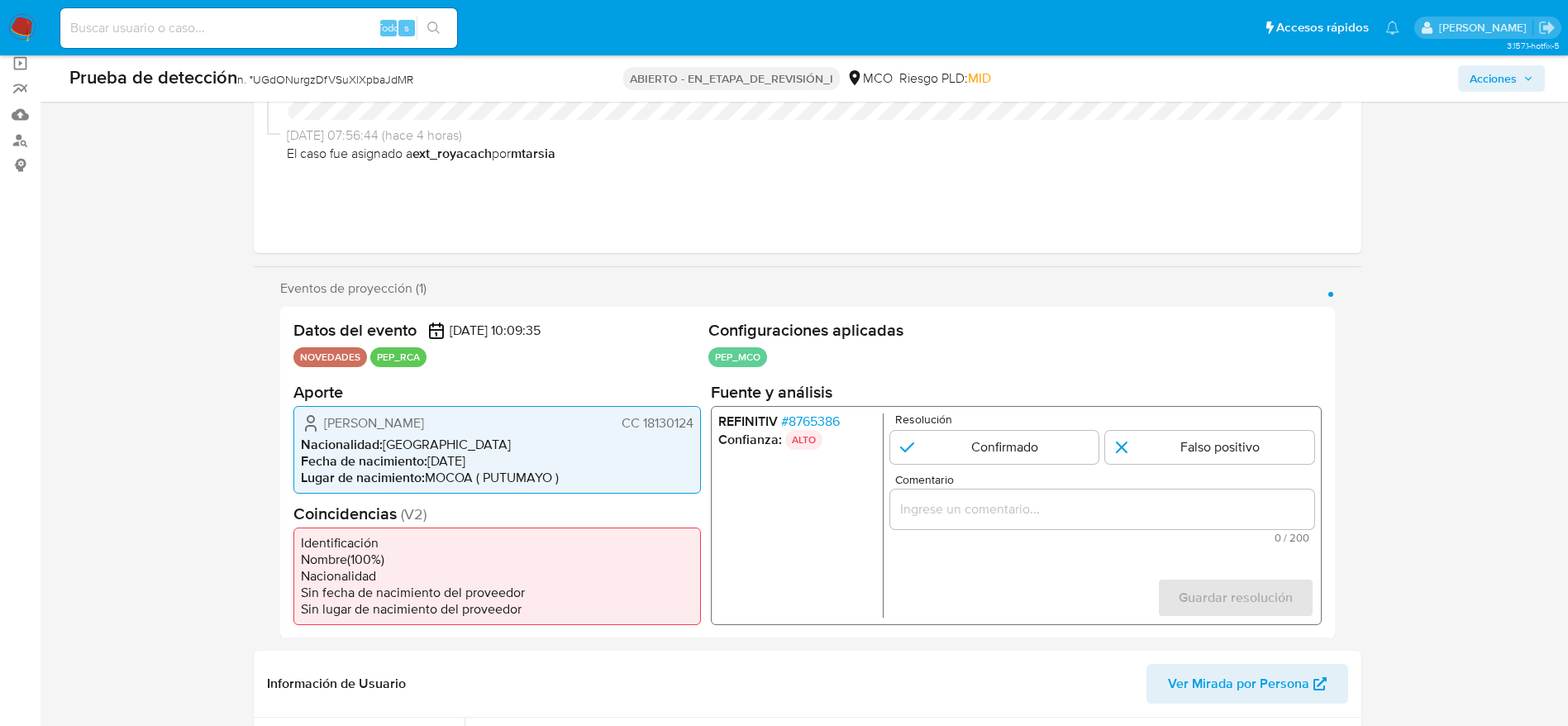
click at [359, 431] on span "[PERSON_NAME]" at bounding box center [374, 422] width 100 height 16
click at [356, 431] on span "[PERSON_NAME]" at bounding box center [374, 422] width 100 height 16
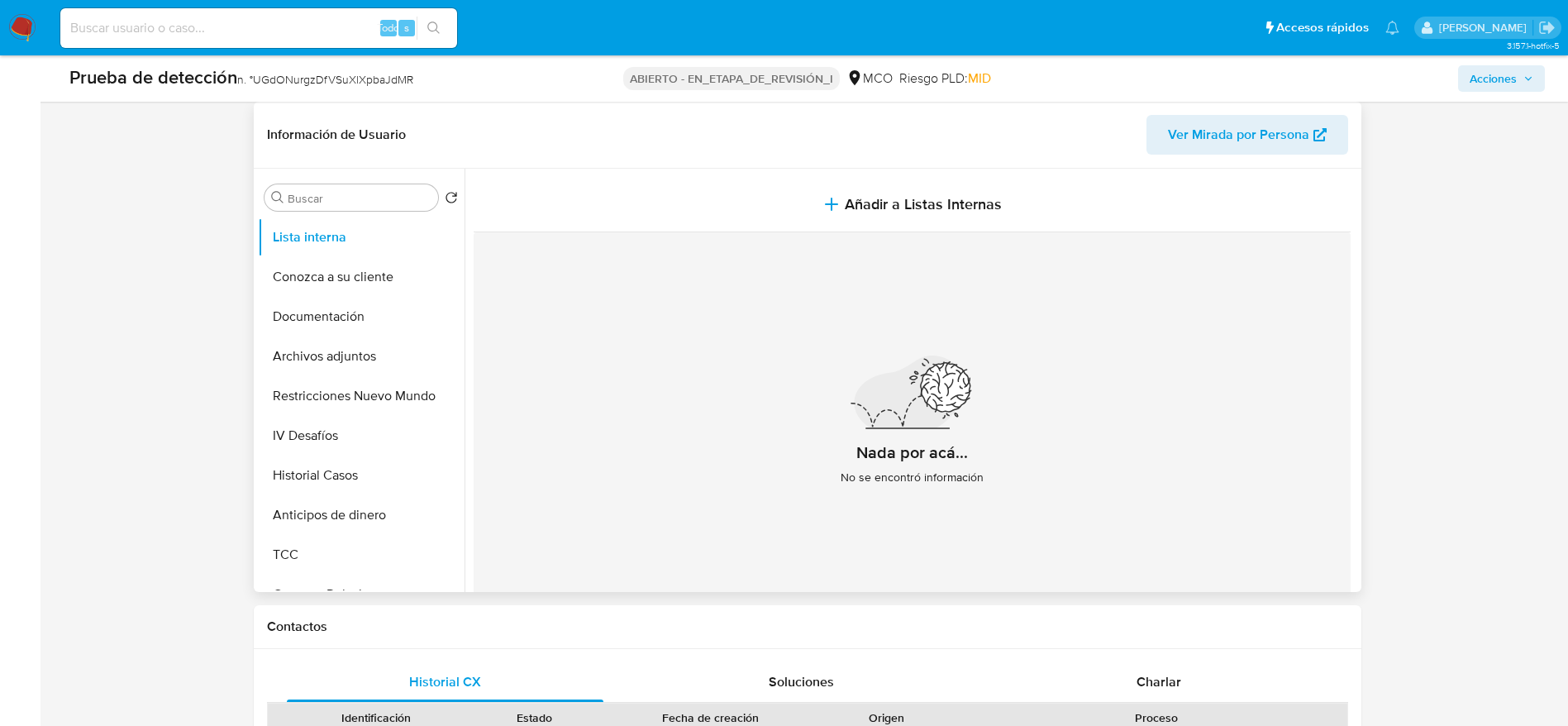
scroll to position [744, 0]
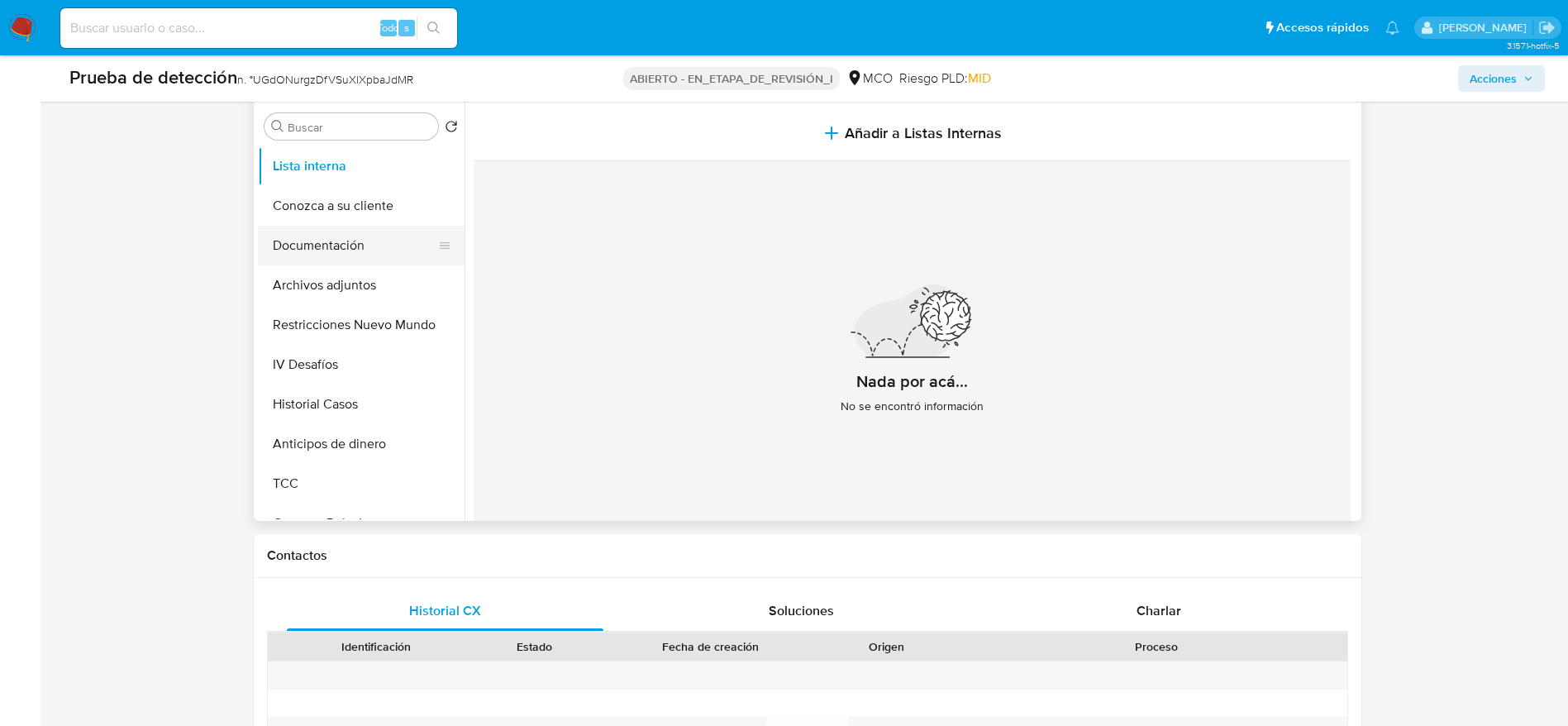
click at [349, 266] on button "Documentación" at bounding box center [355, 246] width 194 height 40
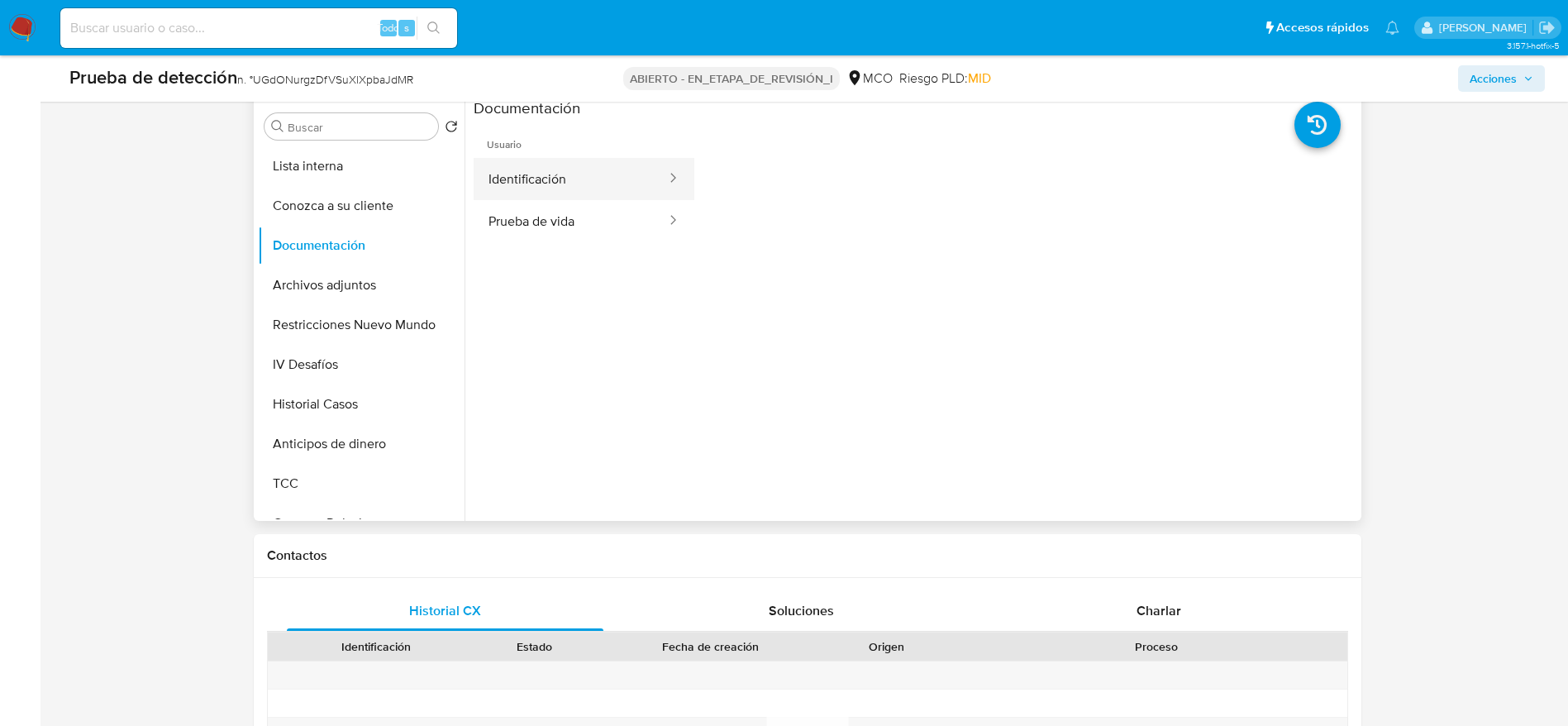
click at [530, 181] on button "Identificación" at bounding box center [570, 178] width 194 height 42
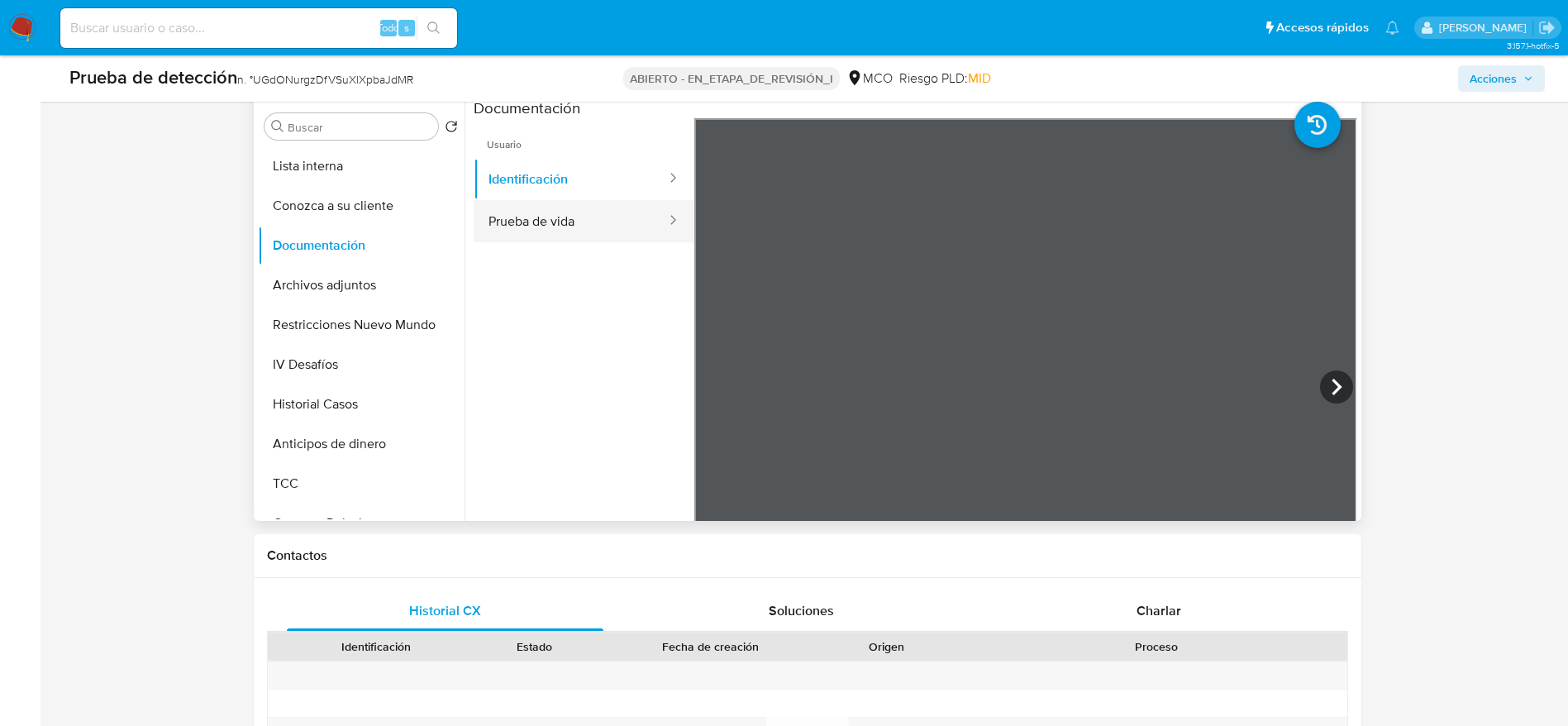
click at [563, 236] on button "Prueba de vida" at bounding box center [570, 221] width 194 height 42
click at [599, 158] on span "Usuario" at bounding box center [583, 139] width 221 height 40
click at [589, 189] on button "Identificación" at bounding box center [570, 178] width 194 height 42
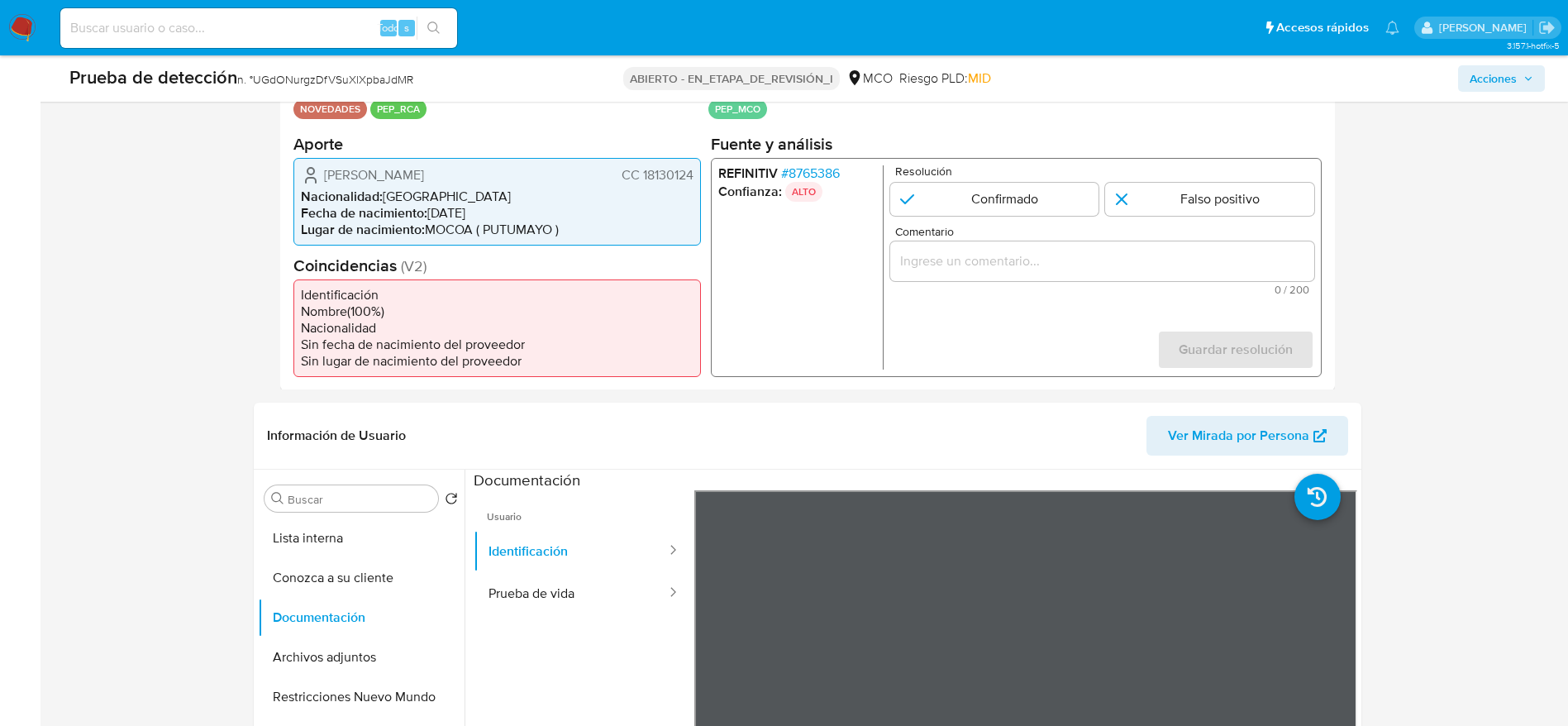
click at [361, 162] on div "[PERSON_NAME] CC 18130124 Nacionalidad : [DEMOGRAPHIC_DATA] Fecha de nacimiento…" at bounding box center [497, 201] width 408 height 87
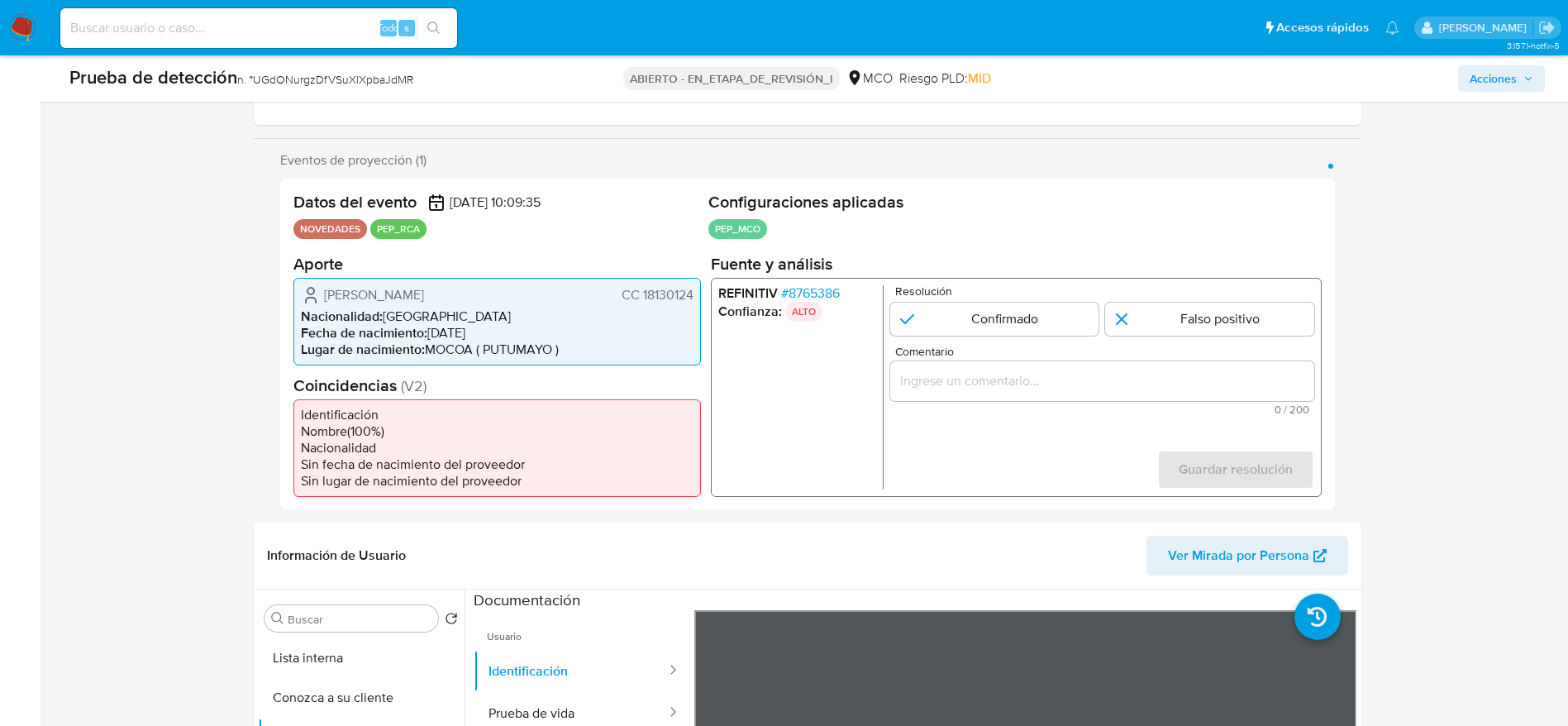
scroll to position [248, 0]
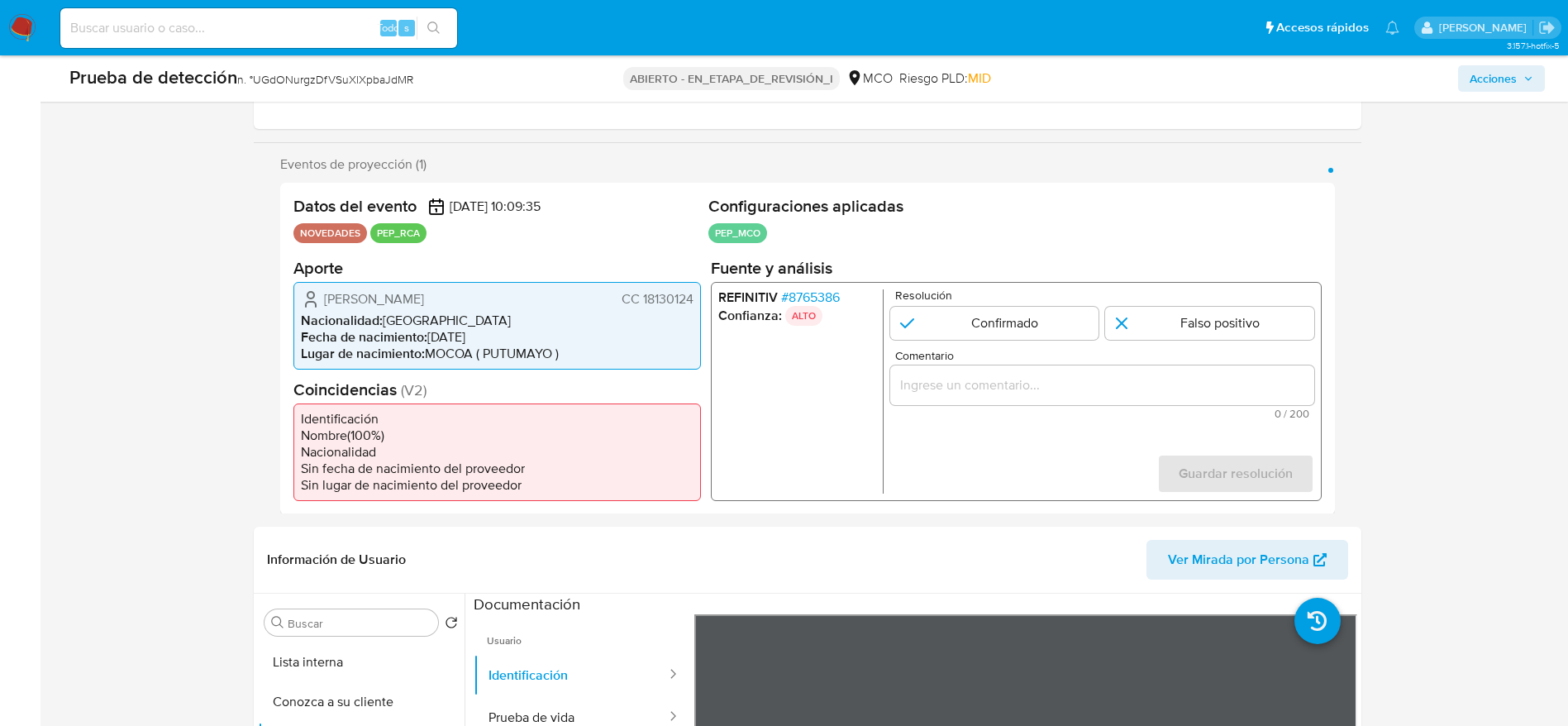
click at [361, 162] on font "Eventos de proyección" at bounding box center [345, 164] width 132 height 19
click at [390, 290] on span "[PERSON_NAME]" at bounding box center [374, 298] width 100 height 16
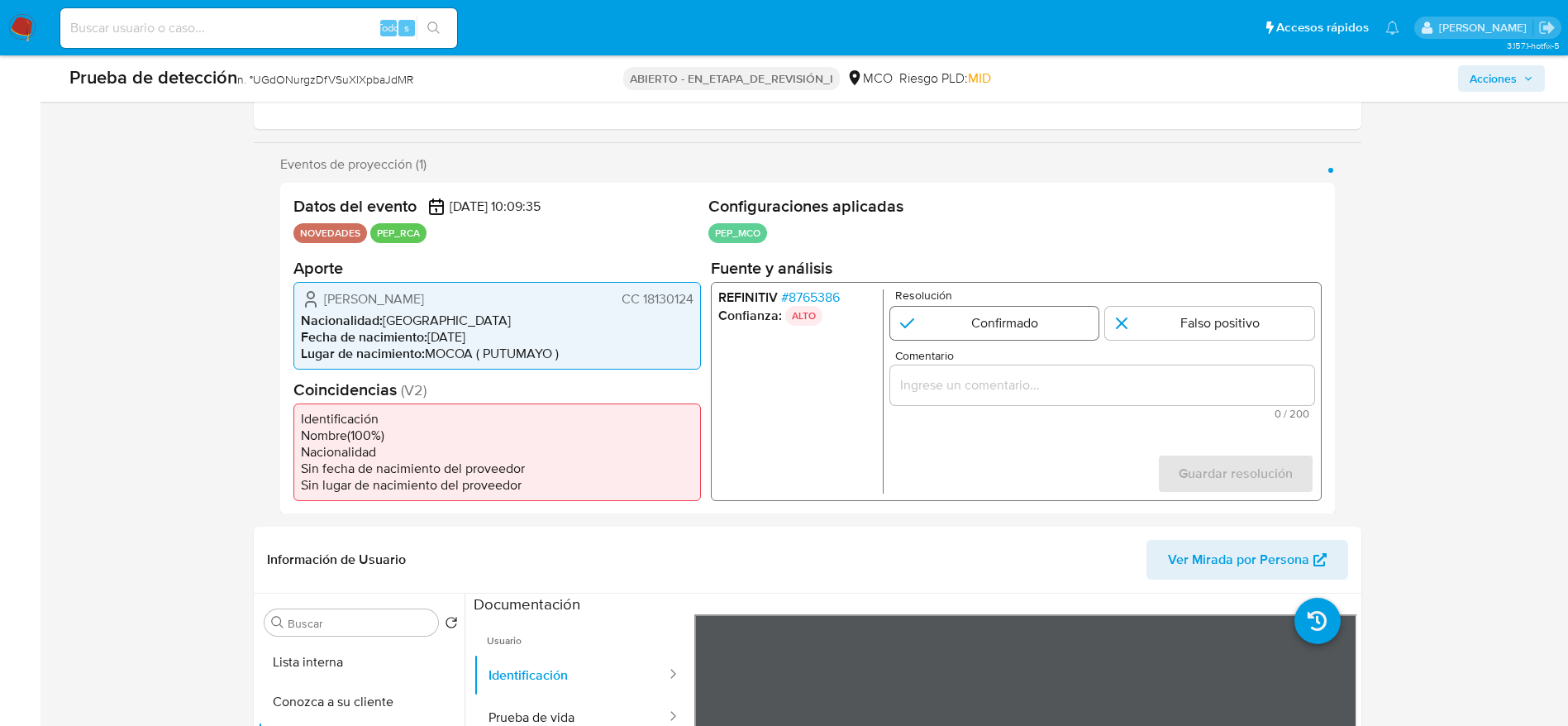
click at [1031, 326] on input "1 de 1" at bounding box center [994, 322] width 210 height 33
radio input "true"
click at [1039, 375] on input "Comentario" at bounding box center [1101, 384] width 424 height 22
type input "Usuario [PERSON_NAME]. Se desempeña como Tesorero General de la Gobernación del…"
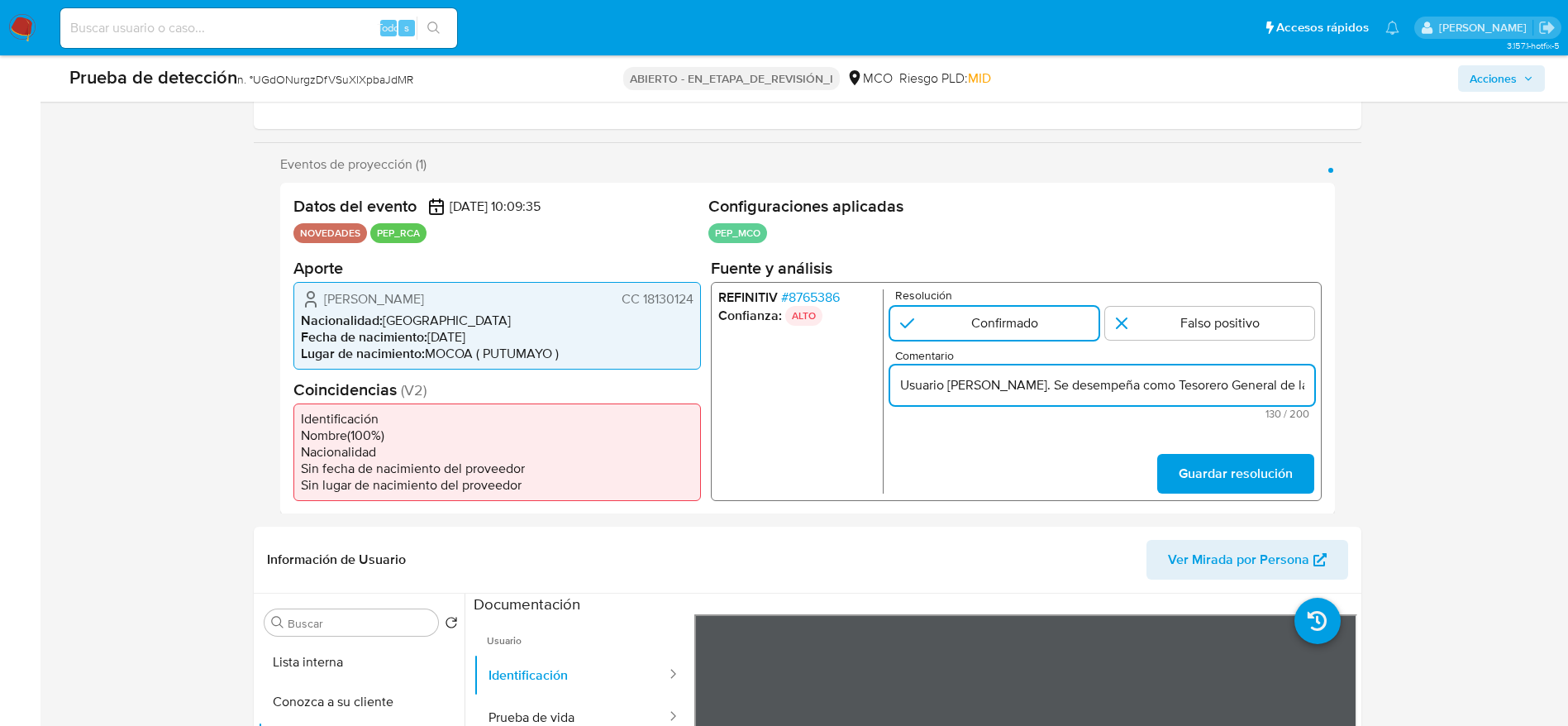
scroll to position [0, 414]
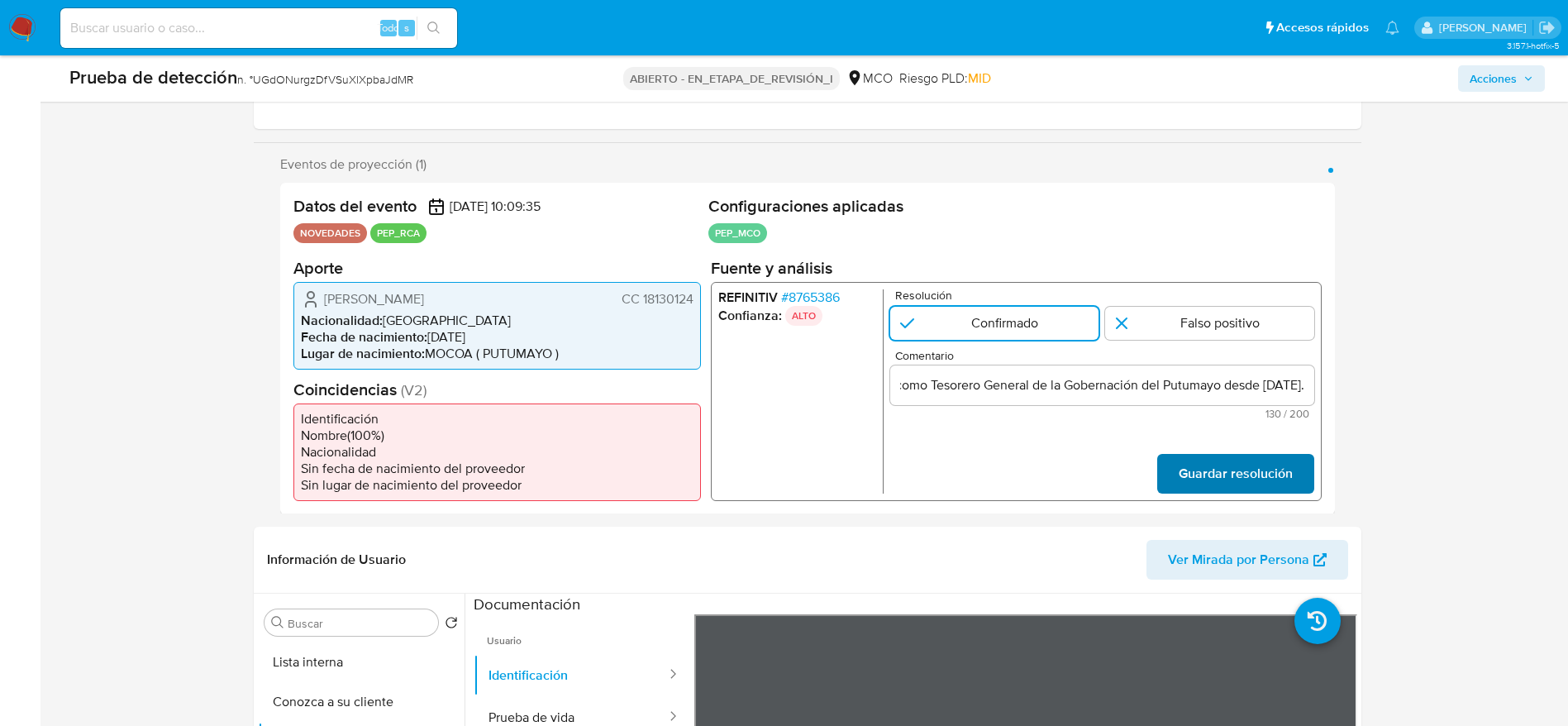
click at [1247, 483] on span "Guardar resolución" at bounding box center [1235, 473] width 114 height 36
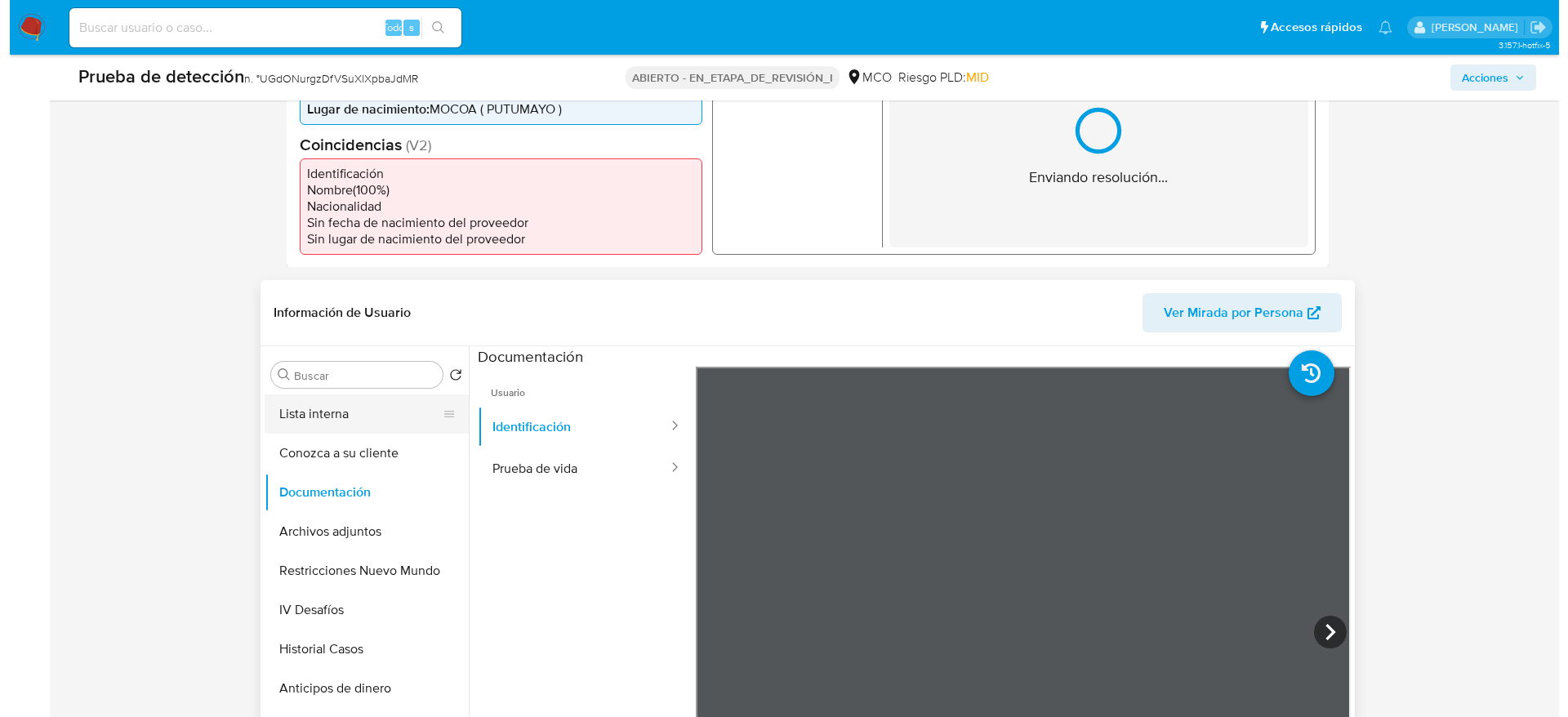
scroll to position [490, 0]
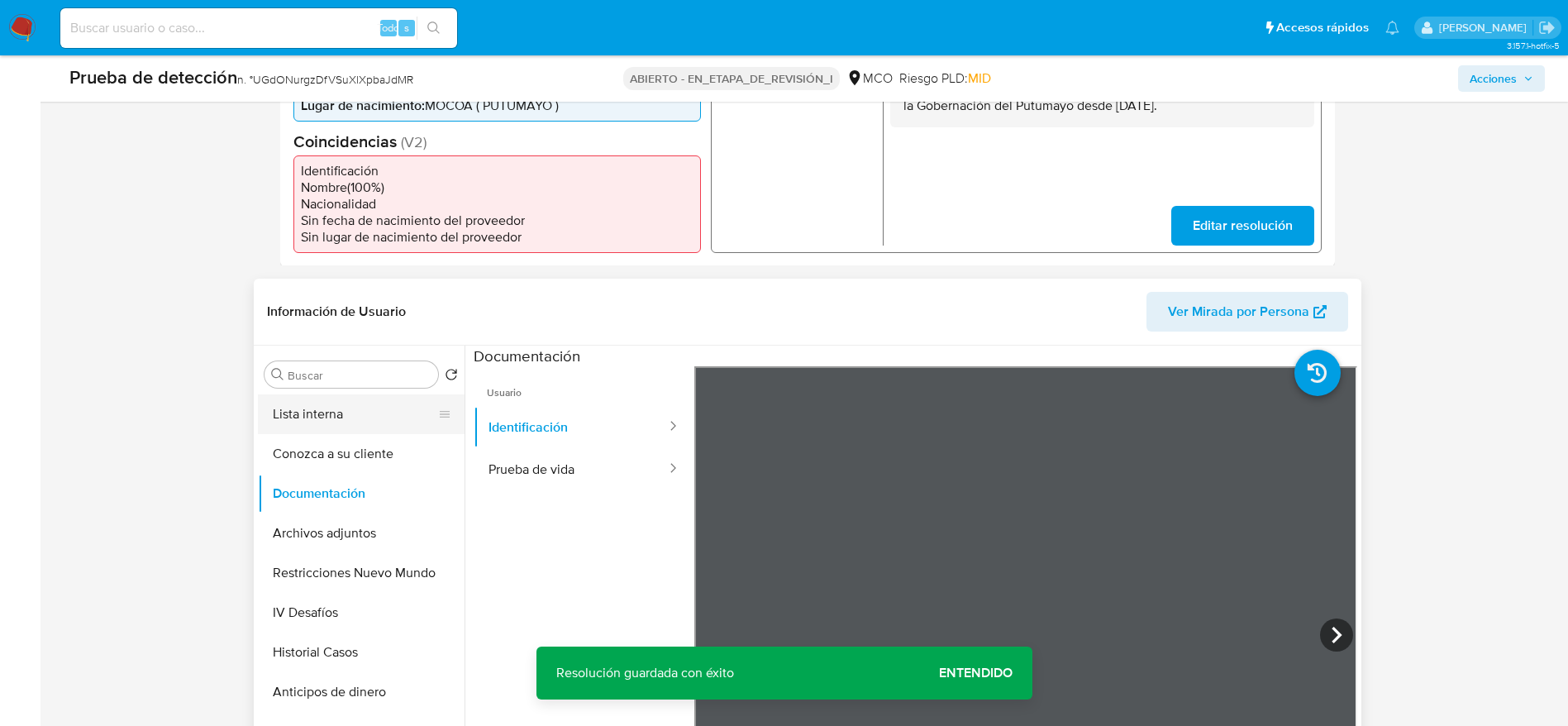
click at [325, 434] on button "Lista interna" at bounding box center [355, 415] width 194 height 40
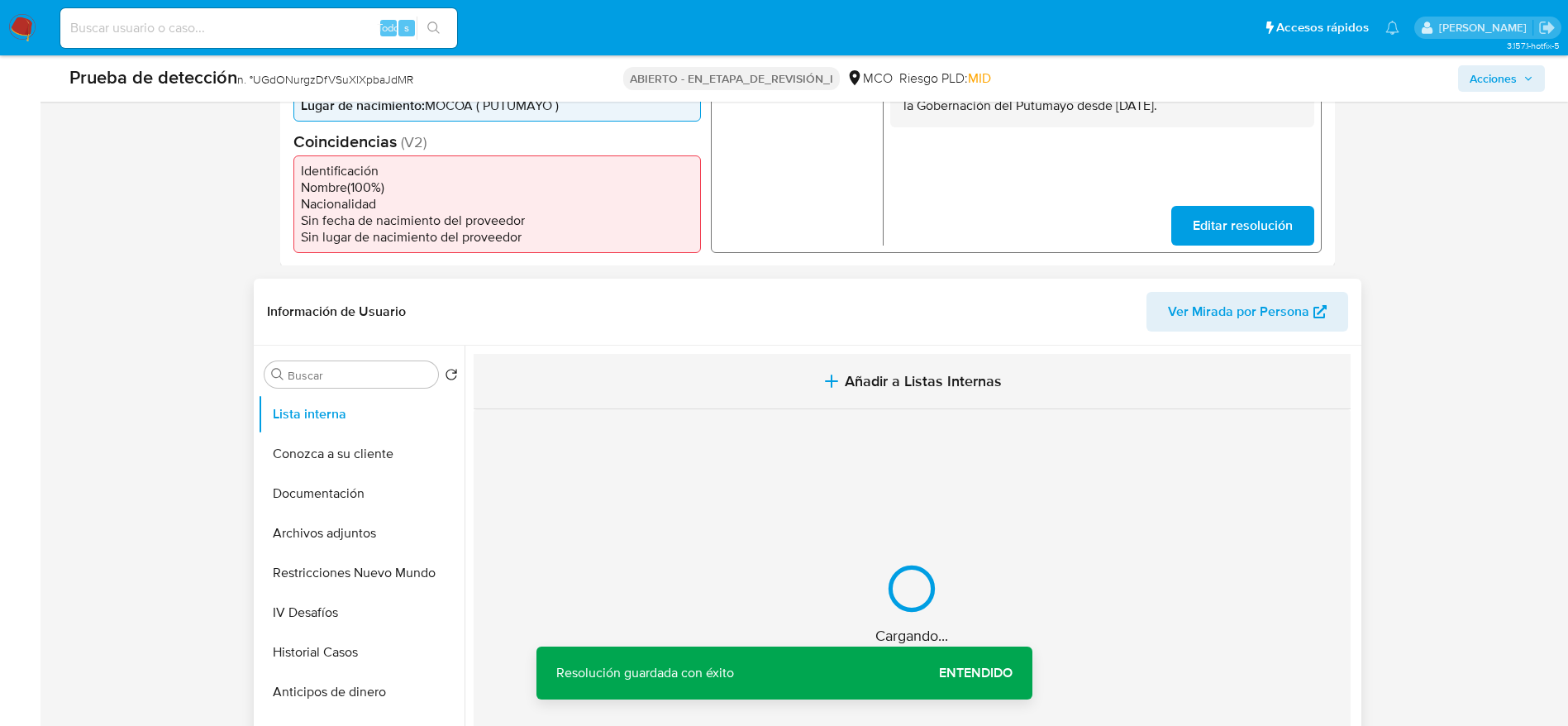
click at [712, 409] on button "Añadir a Listas Internas" at bounding box center [912, 382] width 877 height 55
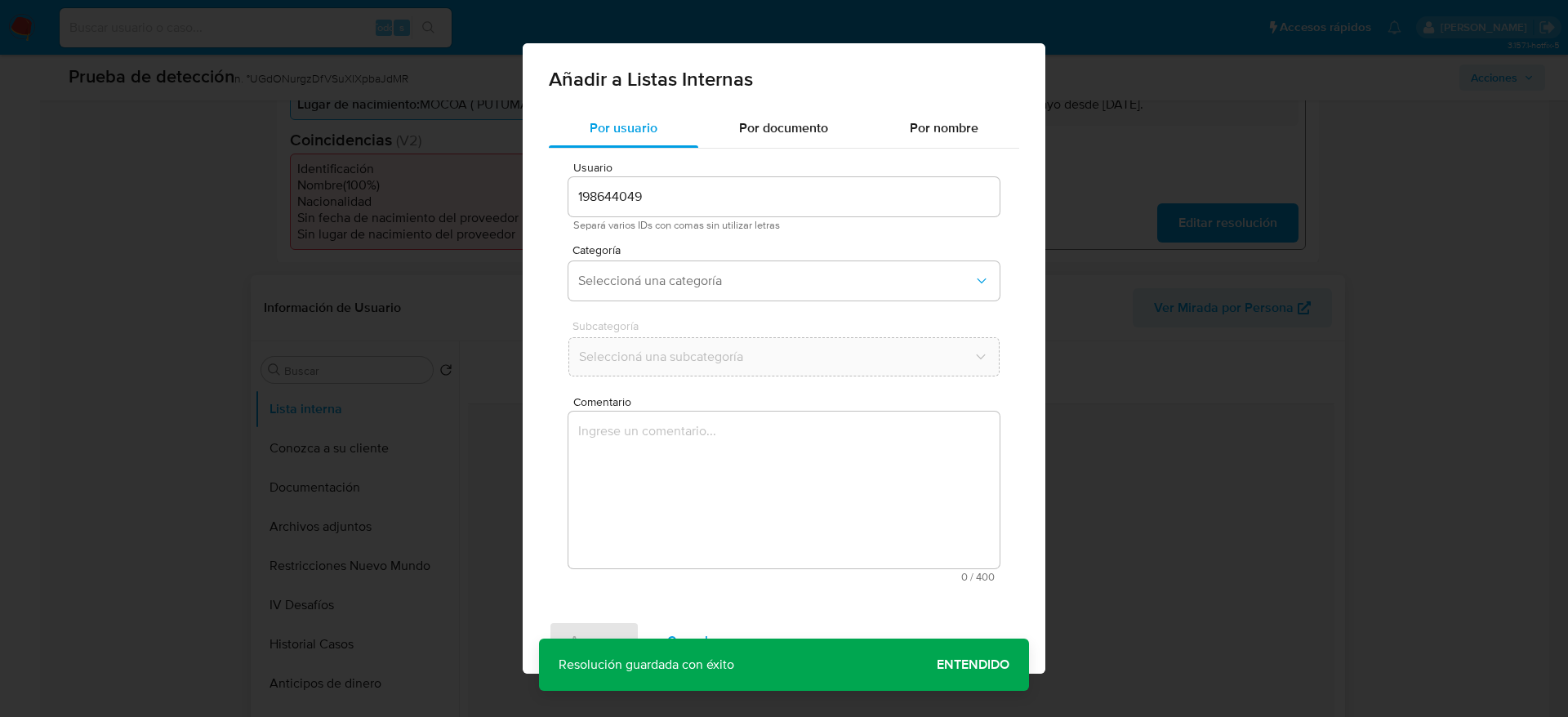
click at [714, 436] on textarea "Comentario" at bounding box center [784, 489] width 431 height 157
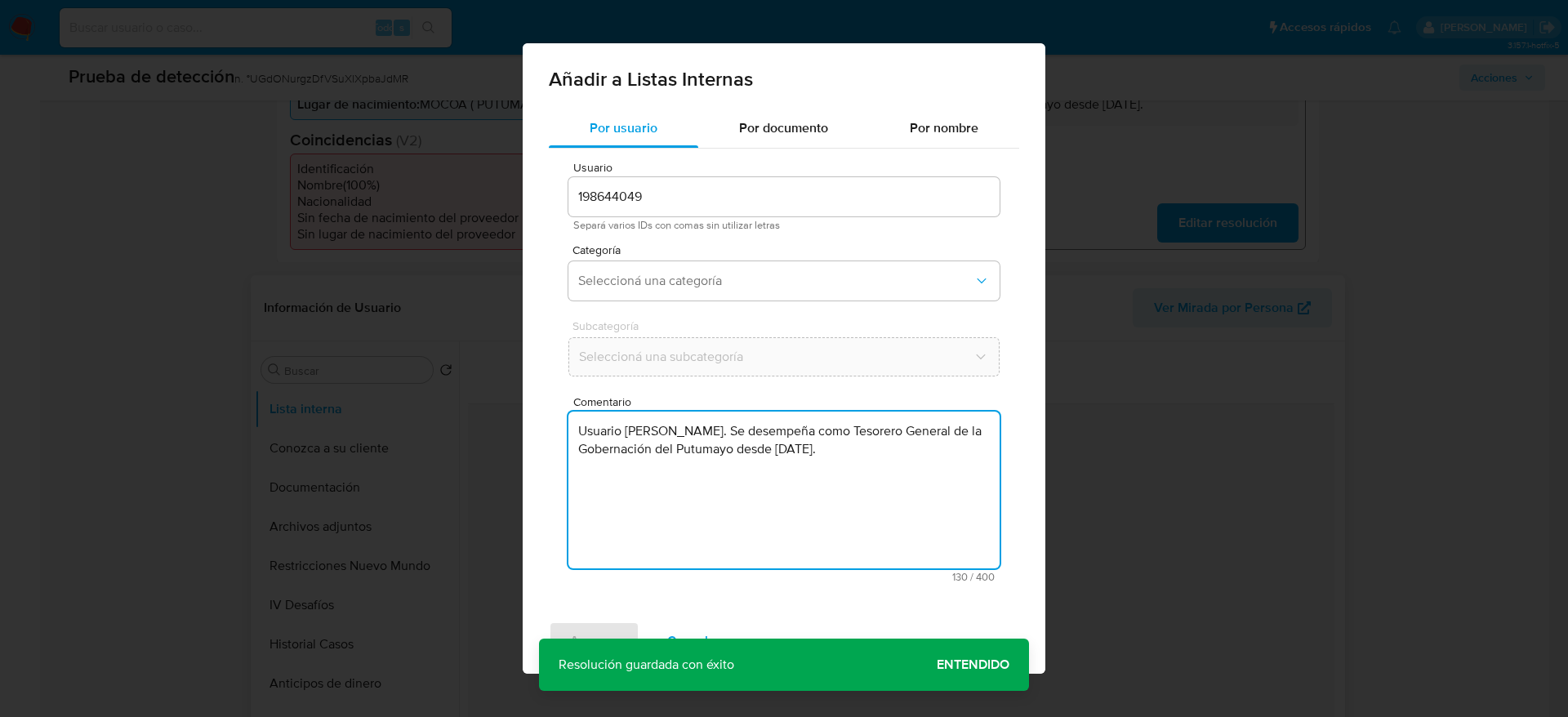
type textarea "Usuario Guillermo Alexander Ramirez Solarte. Se desempeña como Tesorero General…"
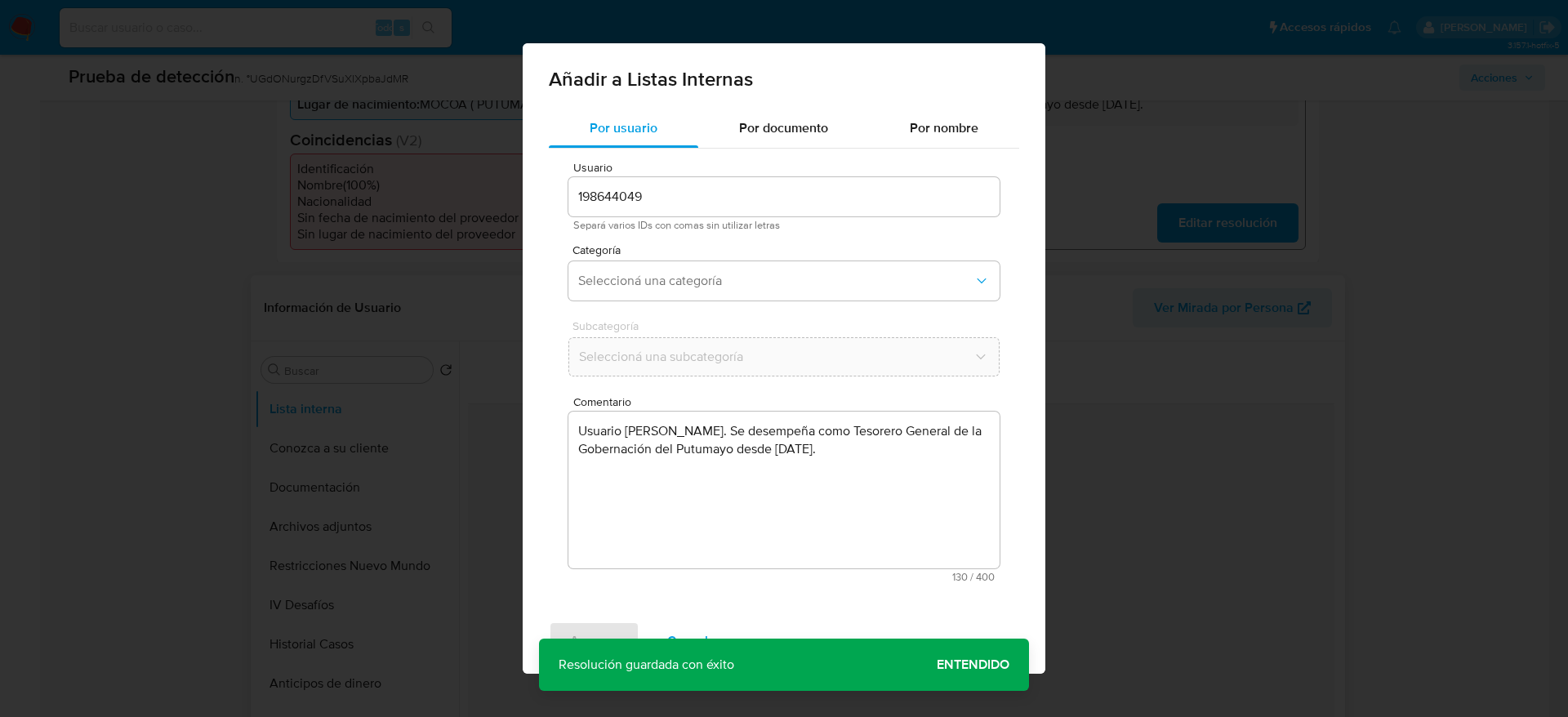
click at [672, 304] on div "Categoría Seleccioná una categoría" at bounding box center [784, 276] width 431 height 63
click at [694, 270] on button "Seleccioná una categoría" at bounding box center [784, 281] width 431 height 39
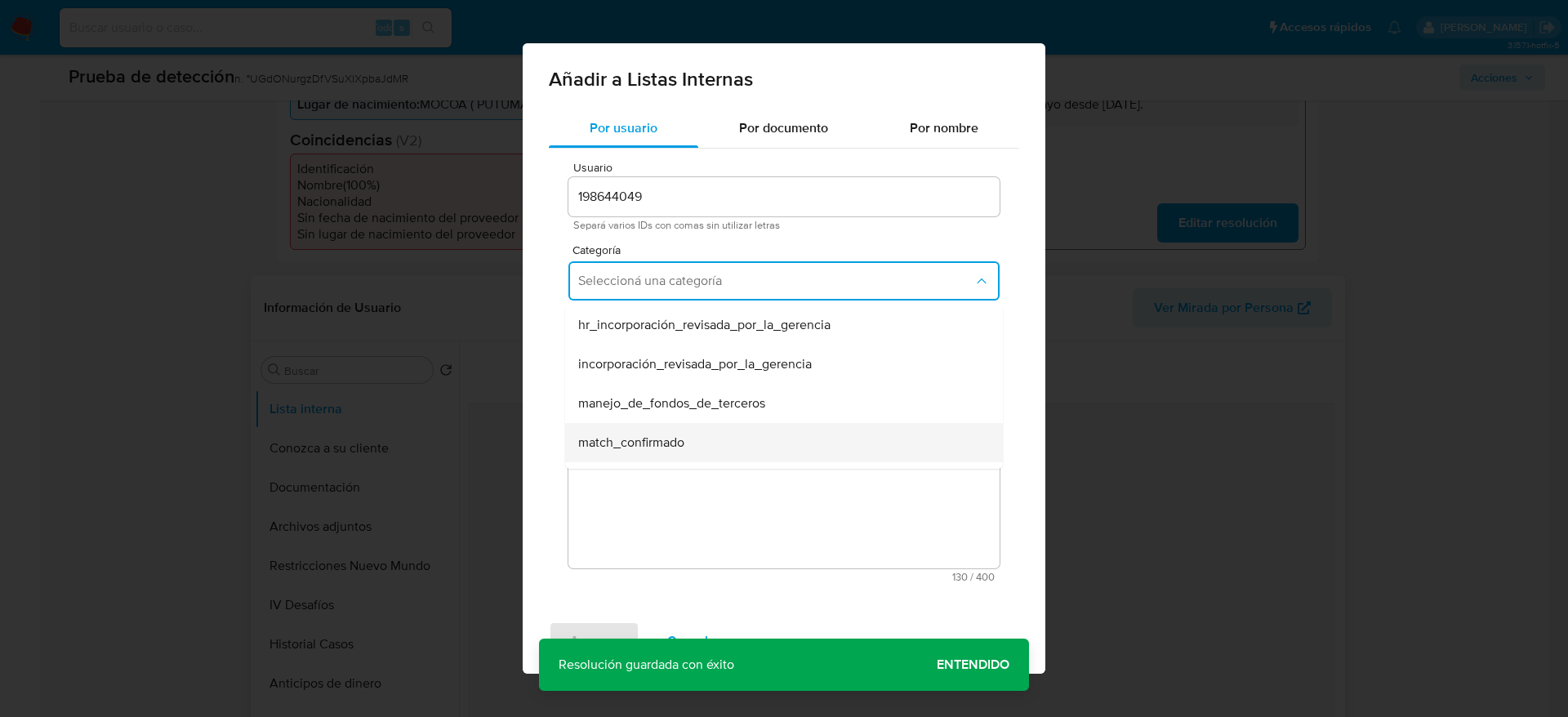
click at [700, 430] on div "match_confirmado" at bounding box center [779, 442] width 402 height 39
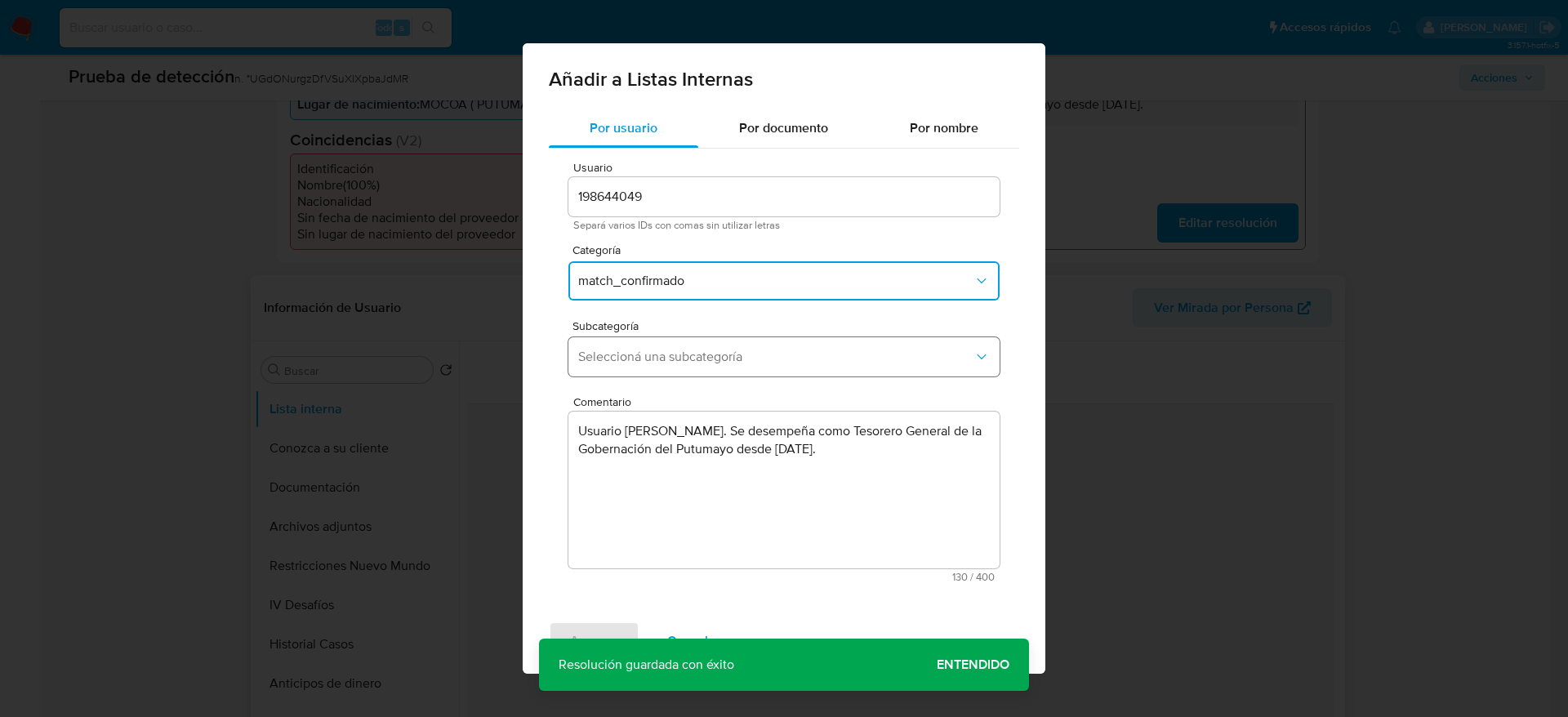
click at [721, 352] on span "Seleccioná una subcategoría" at bounding box center [776, 356] width 396 height 16
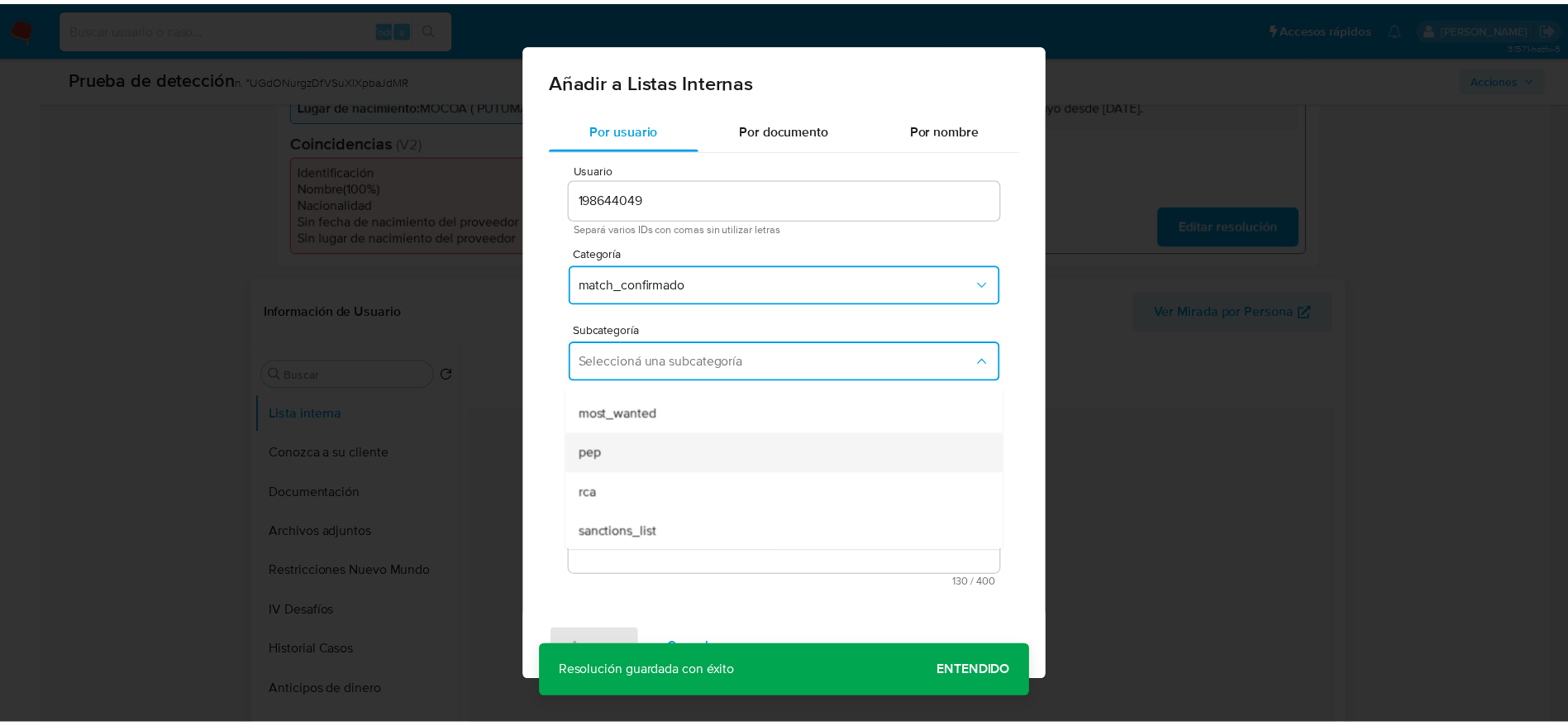
scroll to position [113, 0]
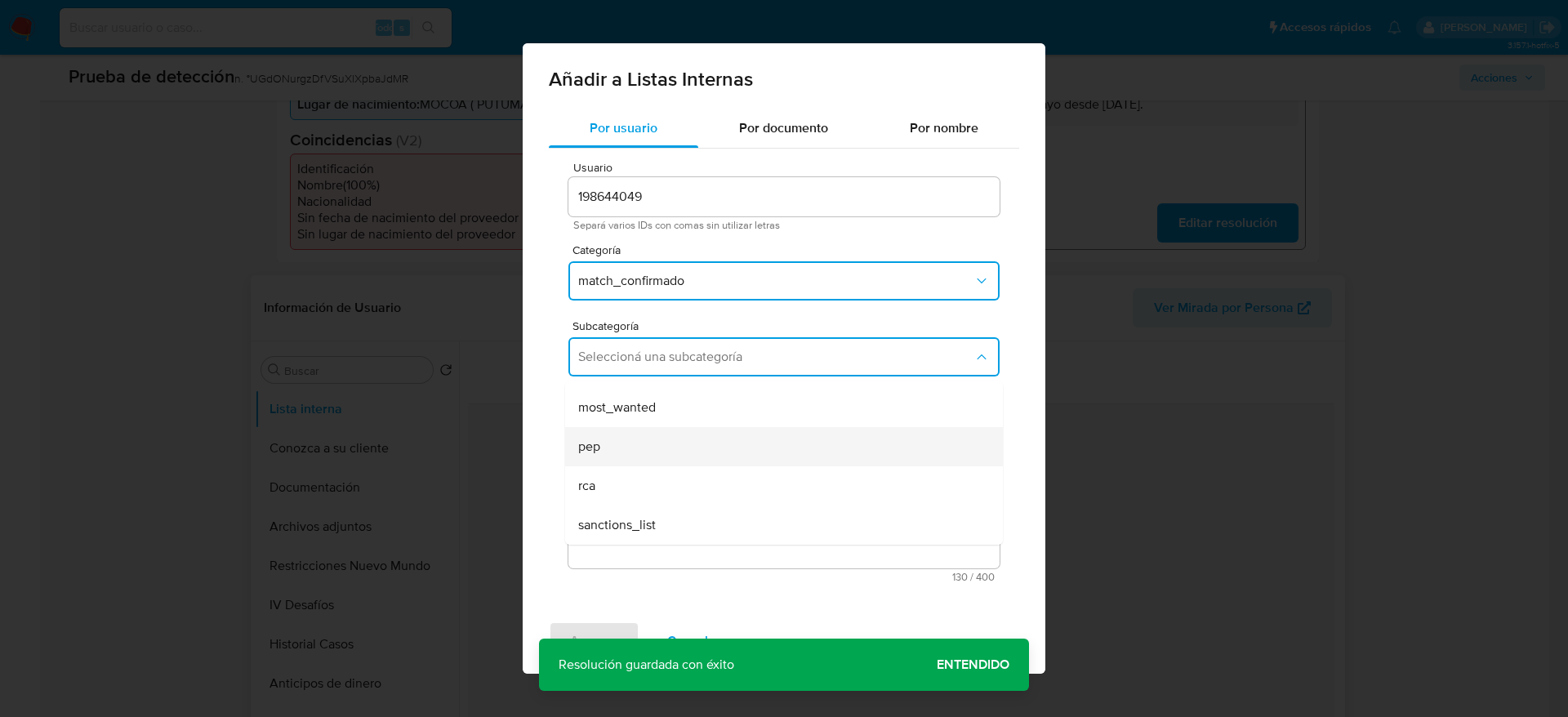
click at [665, 433] on div "pep" at bounding box center [779, 447] width 402 height 39
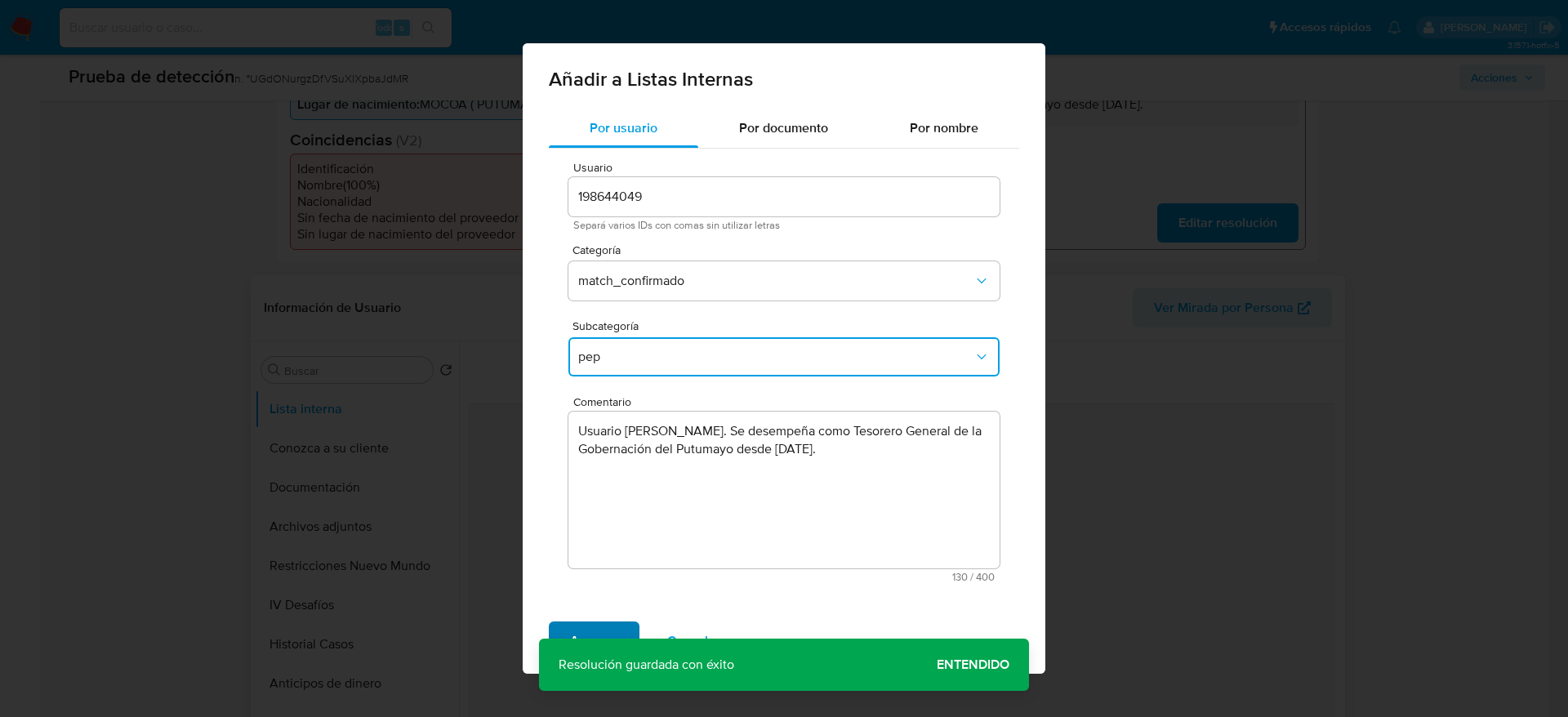
click at [574, 627] on span "Agregar" at bounding box center [593, 641] width 48 height 36
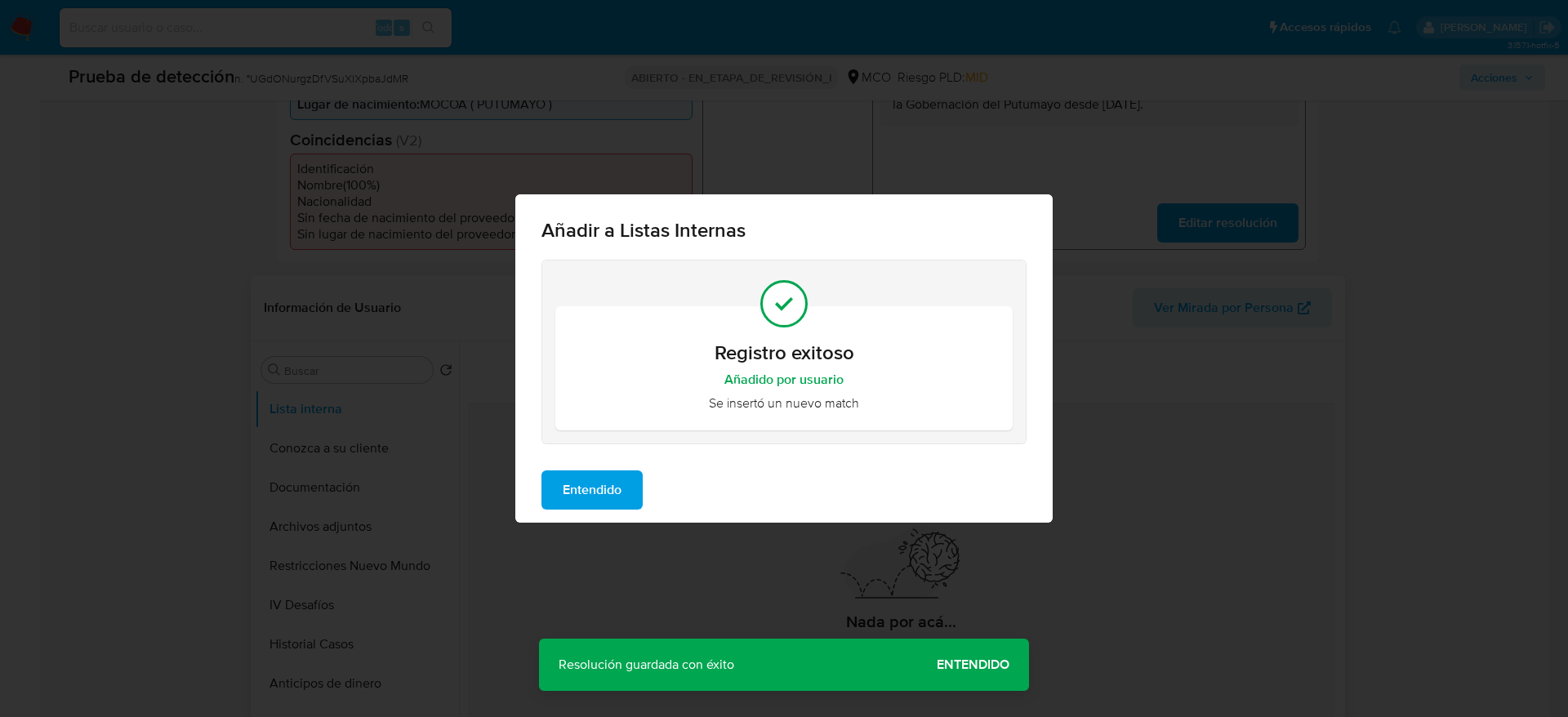
click at [640, 467] on div "Entendido" at bounding box center [784, 490] width 537 height 66
click at [625, 496] on button "Entendido" at bounding box center [592, 490] width 101 height 39
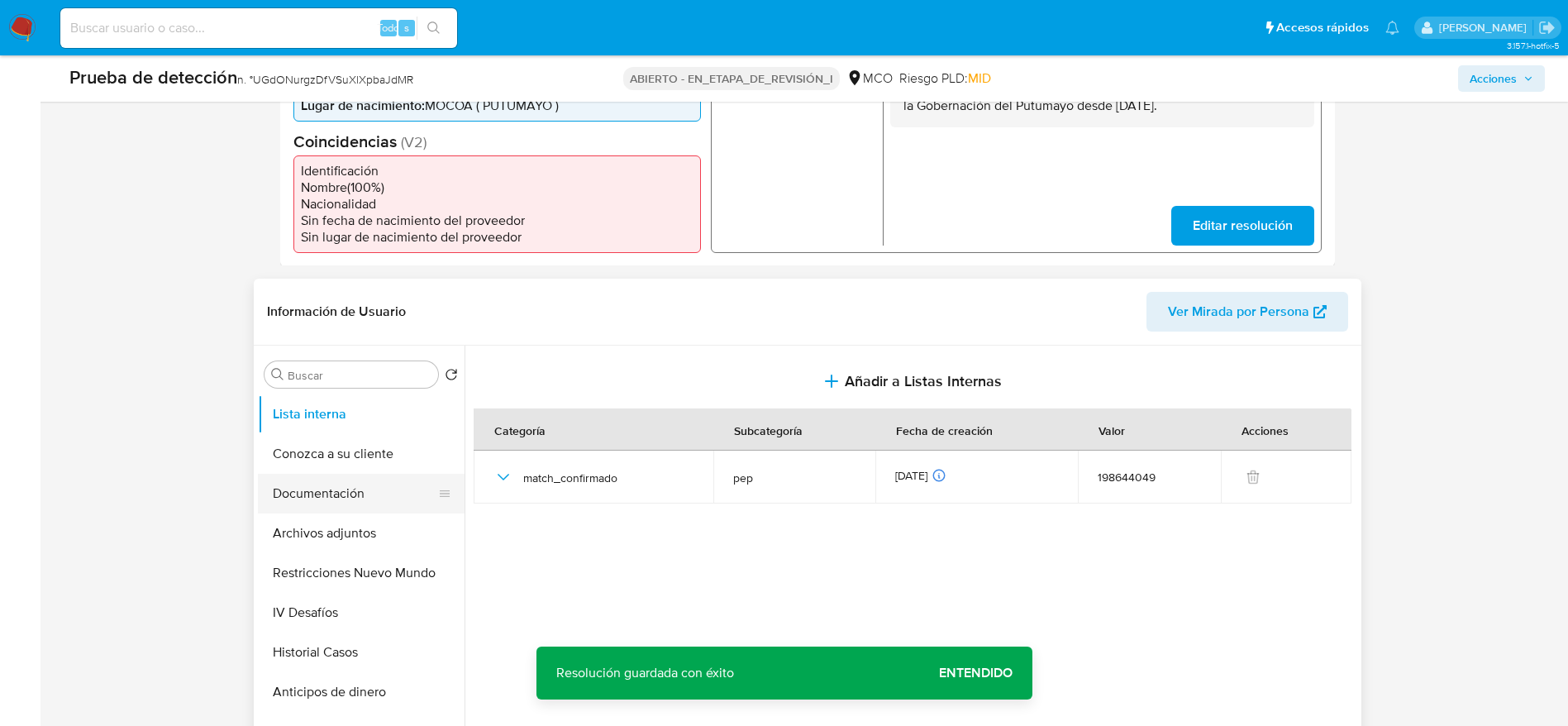
click at [386, 496] on button "Documentación" at bounding box center [355, 493] width 194 height 40
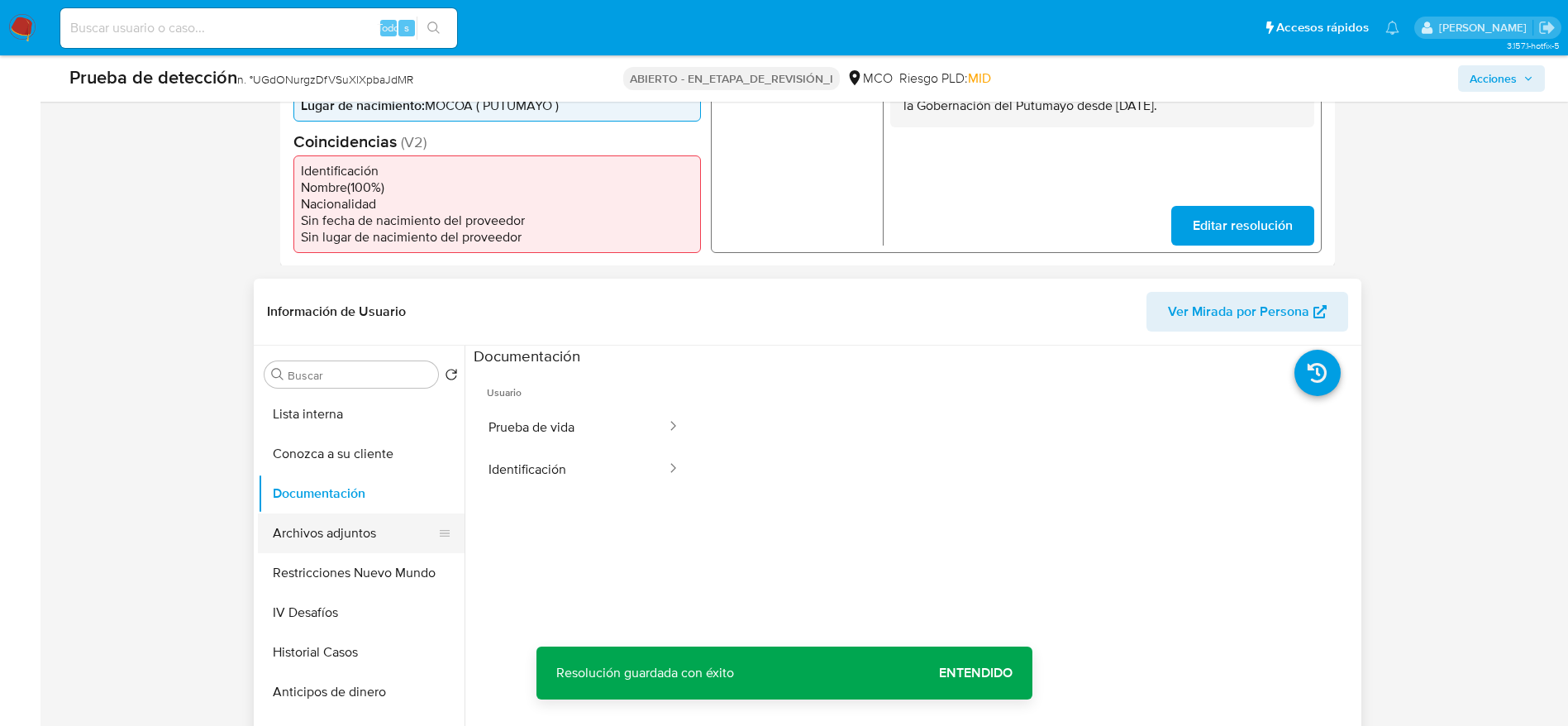
click at [400, 531] on button "Archivos adjuntos" at bounding box center [355, 533] width 194 height 40
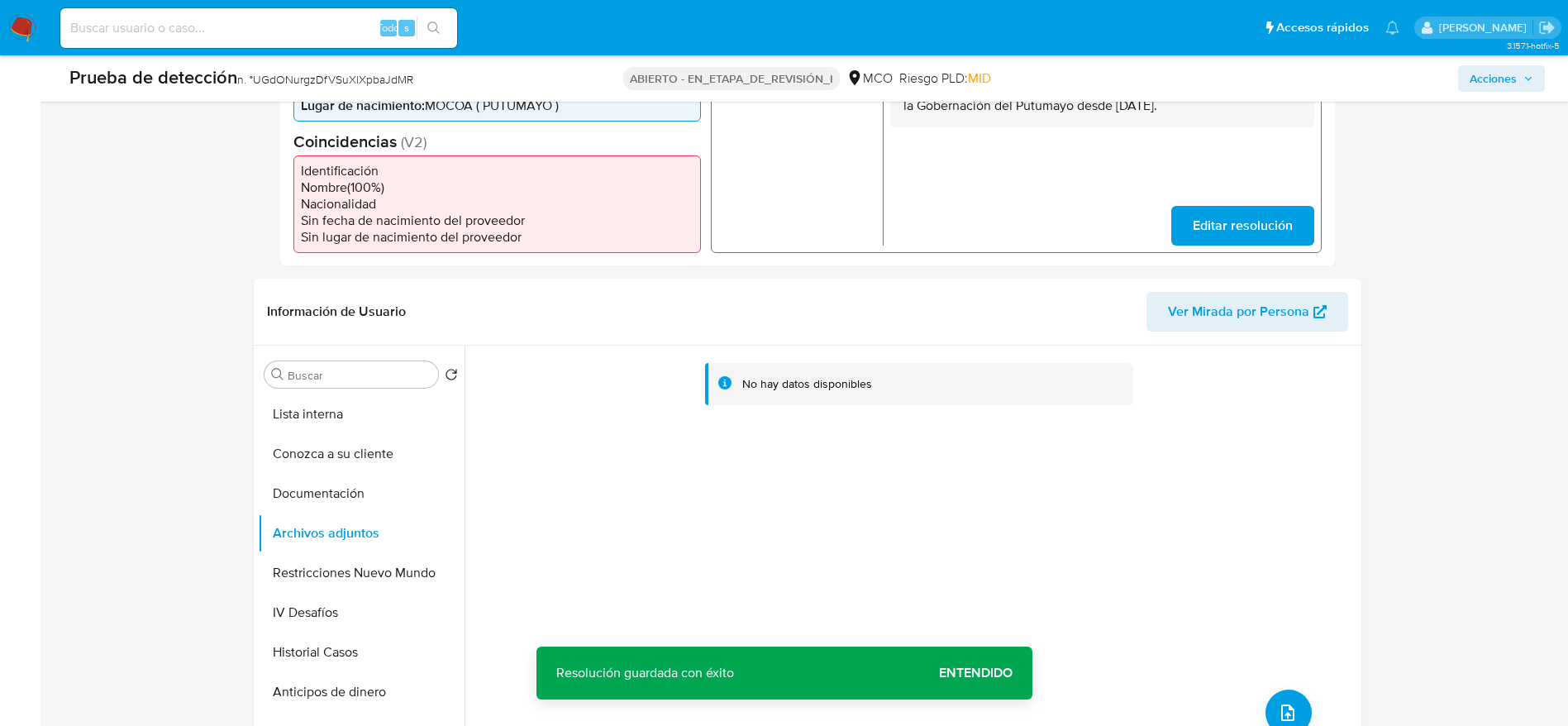
scroll to position [0, 0]
click at [1284, 706] on button "subir archivo" at bounding box center [1288, 713] width 46 height 47
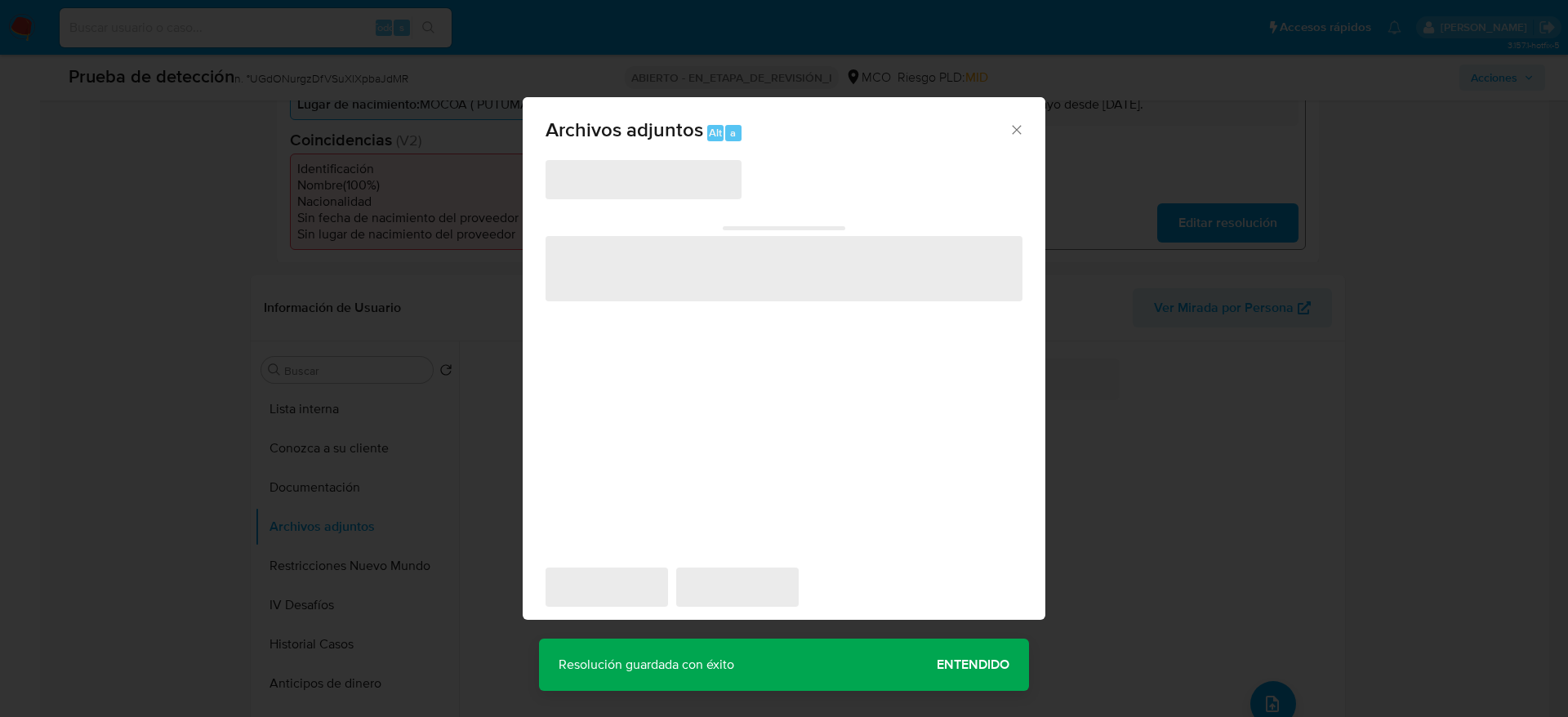
click at [691, 169] on span "‌" at bounding box center [643, 180] width 196 height 39
click at [712, 187] on span "‌" at bounding box center [643, 180] width 196 height 39
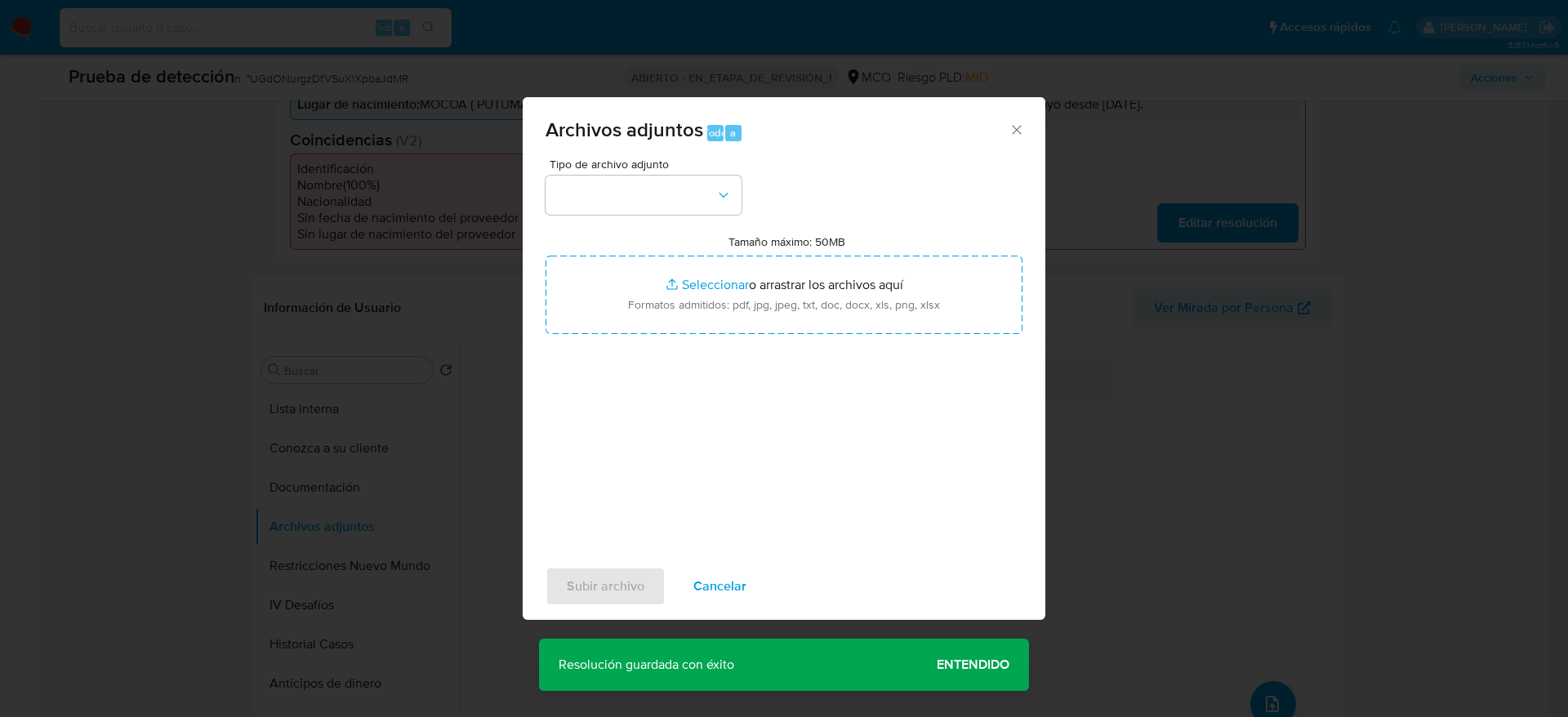
click at [724, 172] on div "Tipo de archivo adjunto" at bounding box center [643, 187] width 196 height 56
click at [722, 192] on icon "button" at bounding box center [724, 195] width 16 height 16
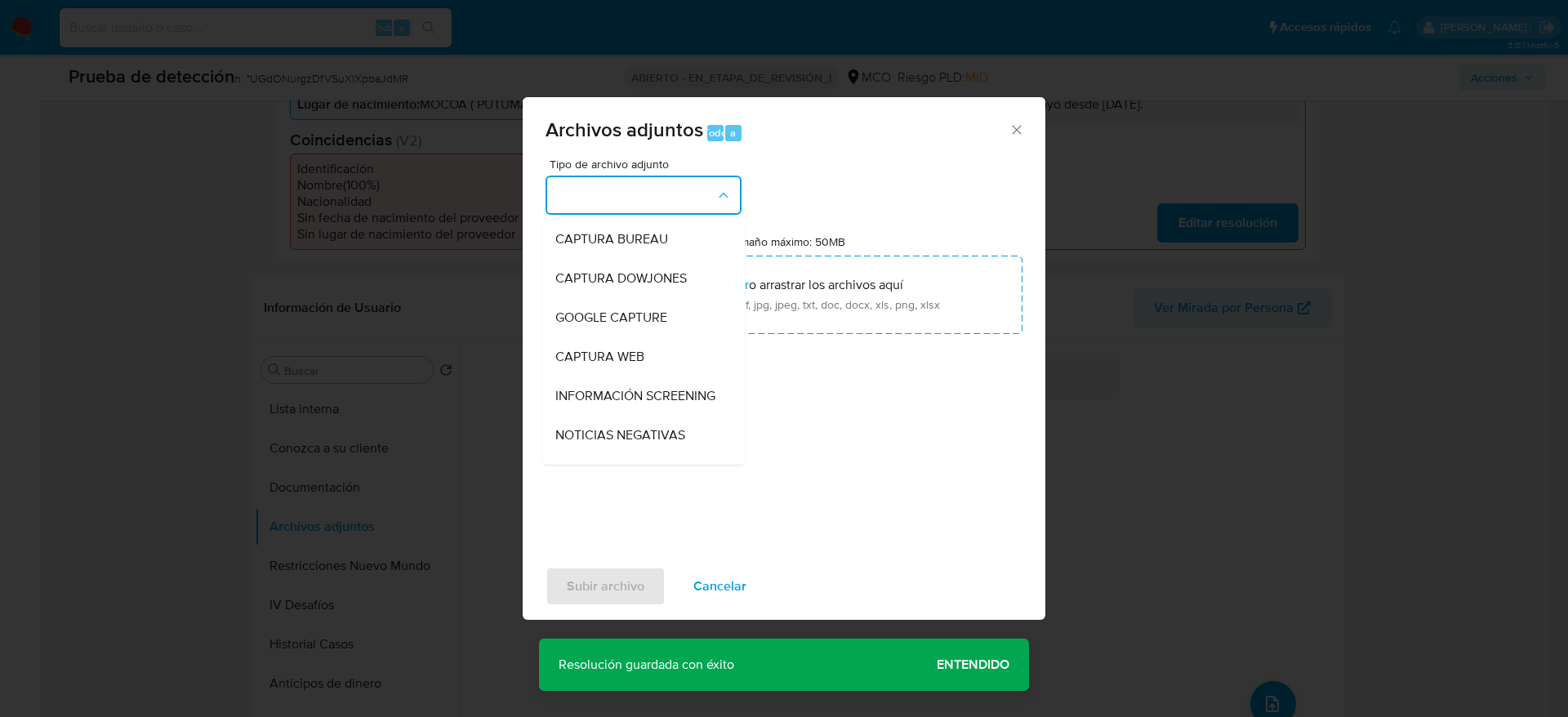
click at [683, 381] on div "INFORMACIÓN SCREENING" at bounding box center [639, 396] width 167 height 39
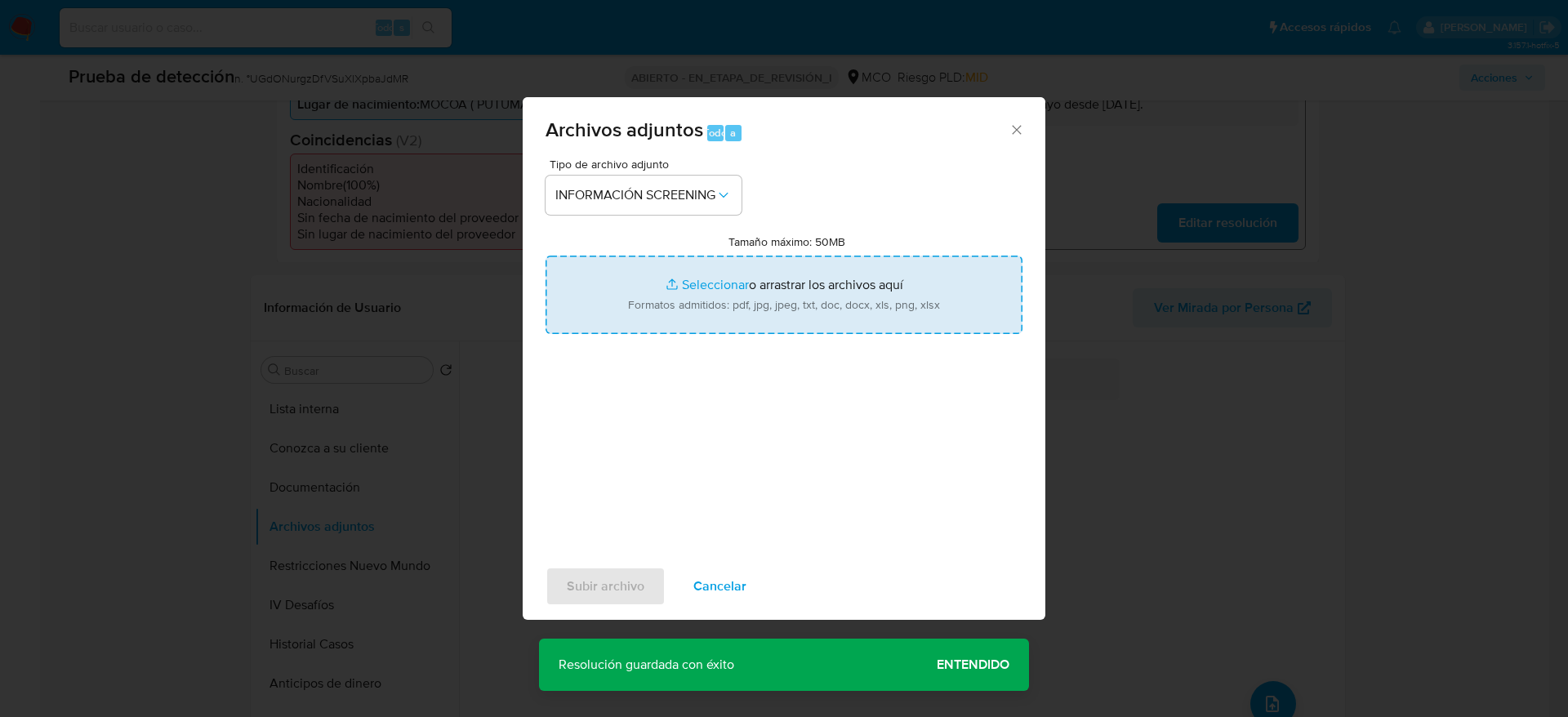
click at [739, 279] on input "Tamaño máximo: 50MB Seleccionar archivos" at bounding box center [784, 295] width 477 height 79
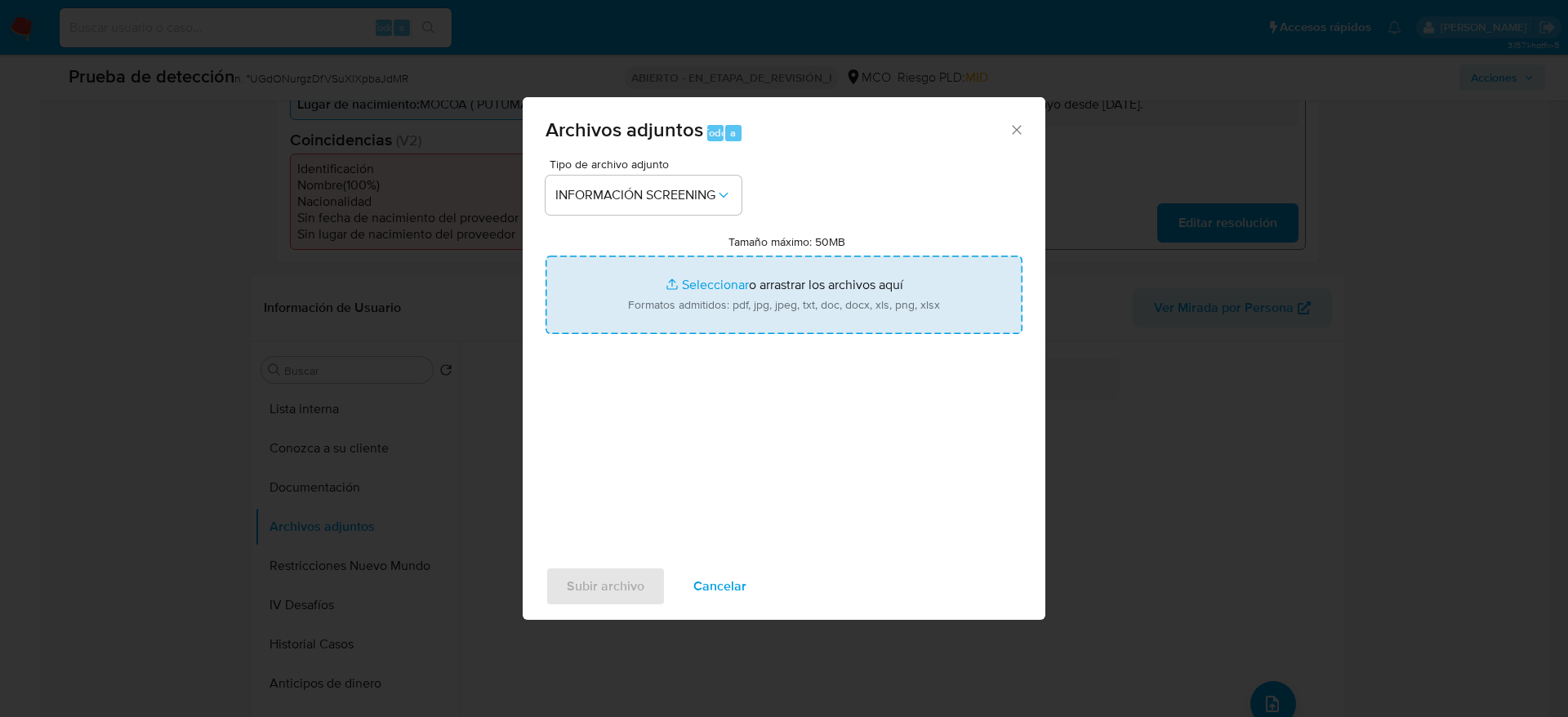
type input "C:\fakepath\_Guillermo Alexander Ramirez Solarte_ - Buscar con Google.pdf"
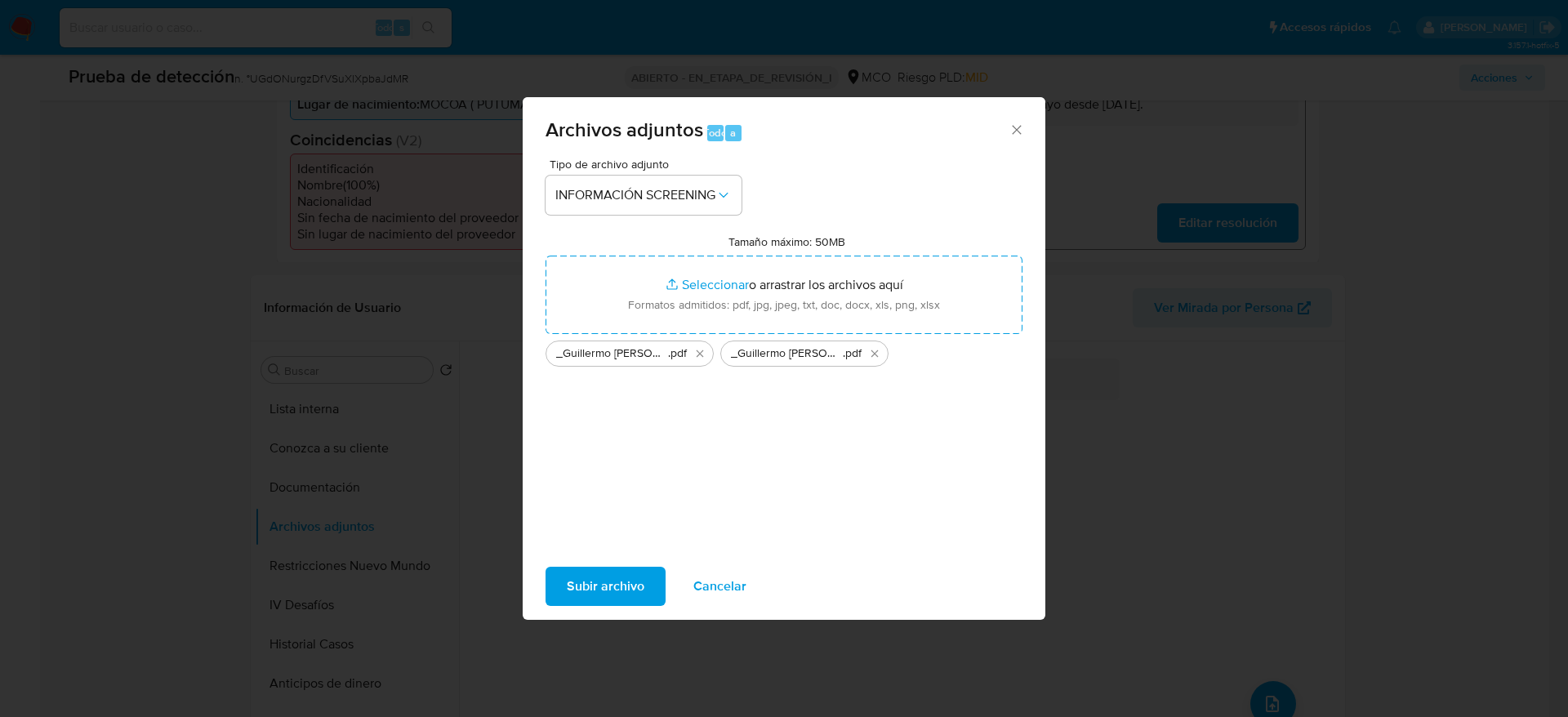
click at [615, 589] on span "Subir archivo" at bounding box center [605, 587] width 78 height 36
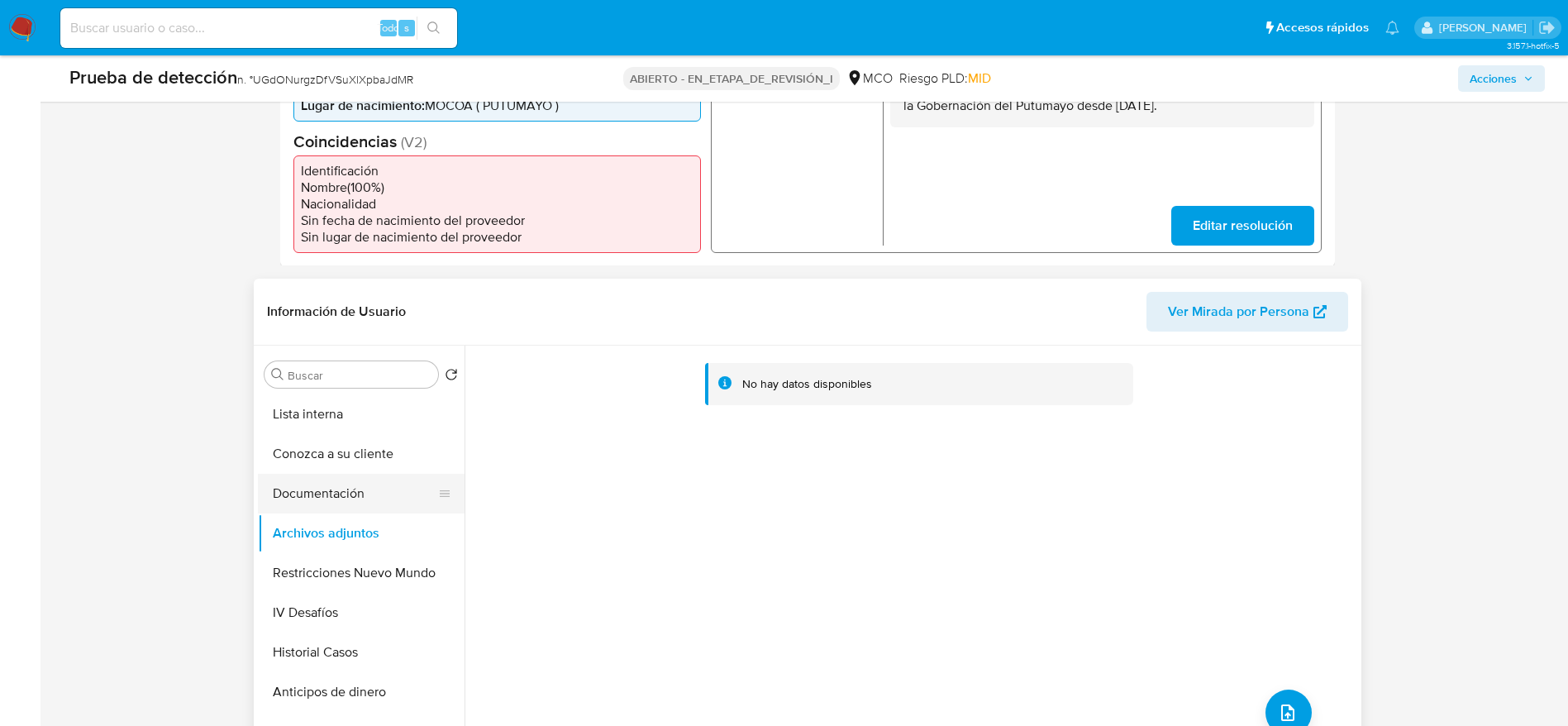
click at [351, 512] on button "Documentación" at bounding box center [355, 493] width 194 height 40
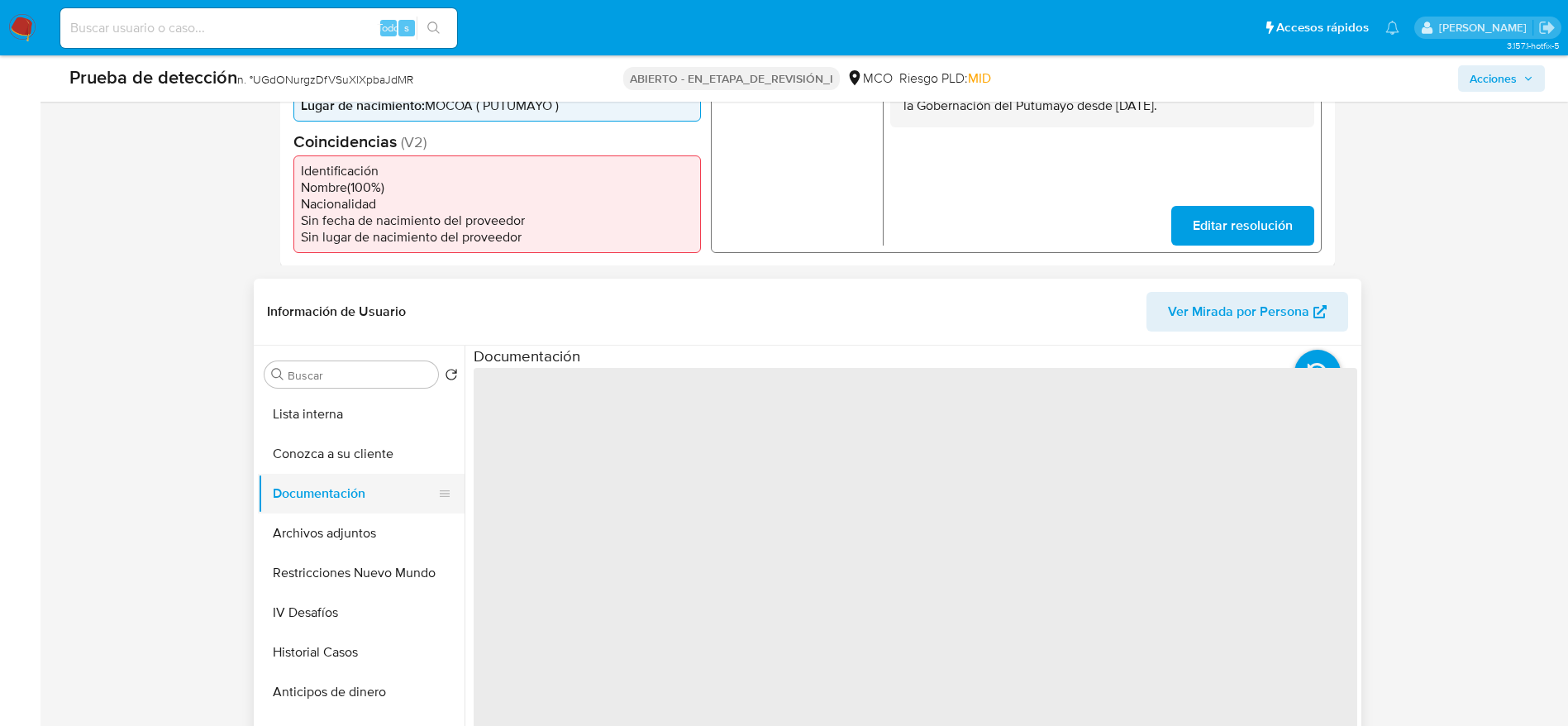
click at [351, 513] on button "Documentación" at bounding box center [355, 493] width 194 height 40
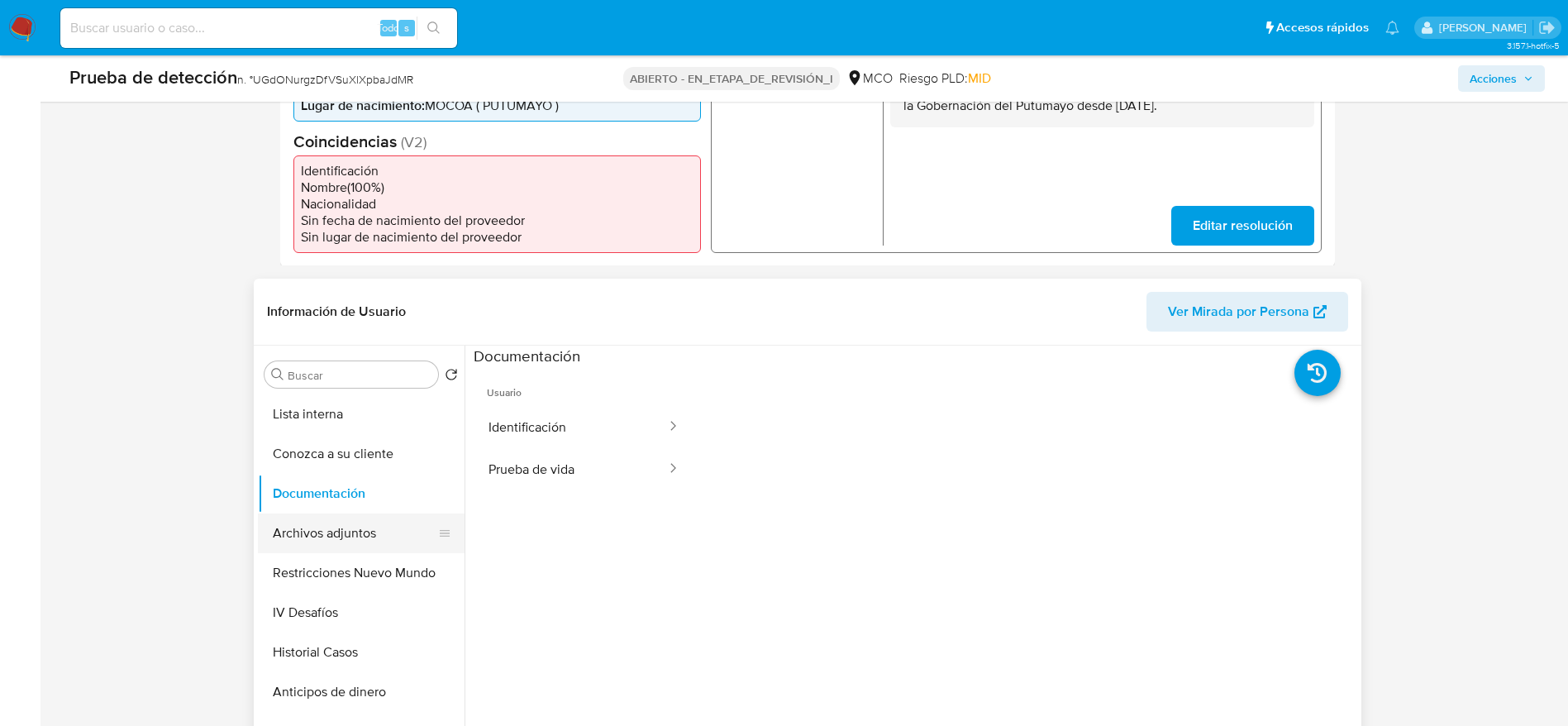
click at [362, 553] on button "Archivos adjuntos" at bounding box center [355, 533] width 194 height 40
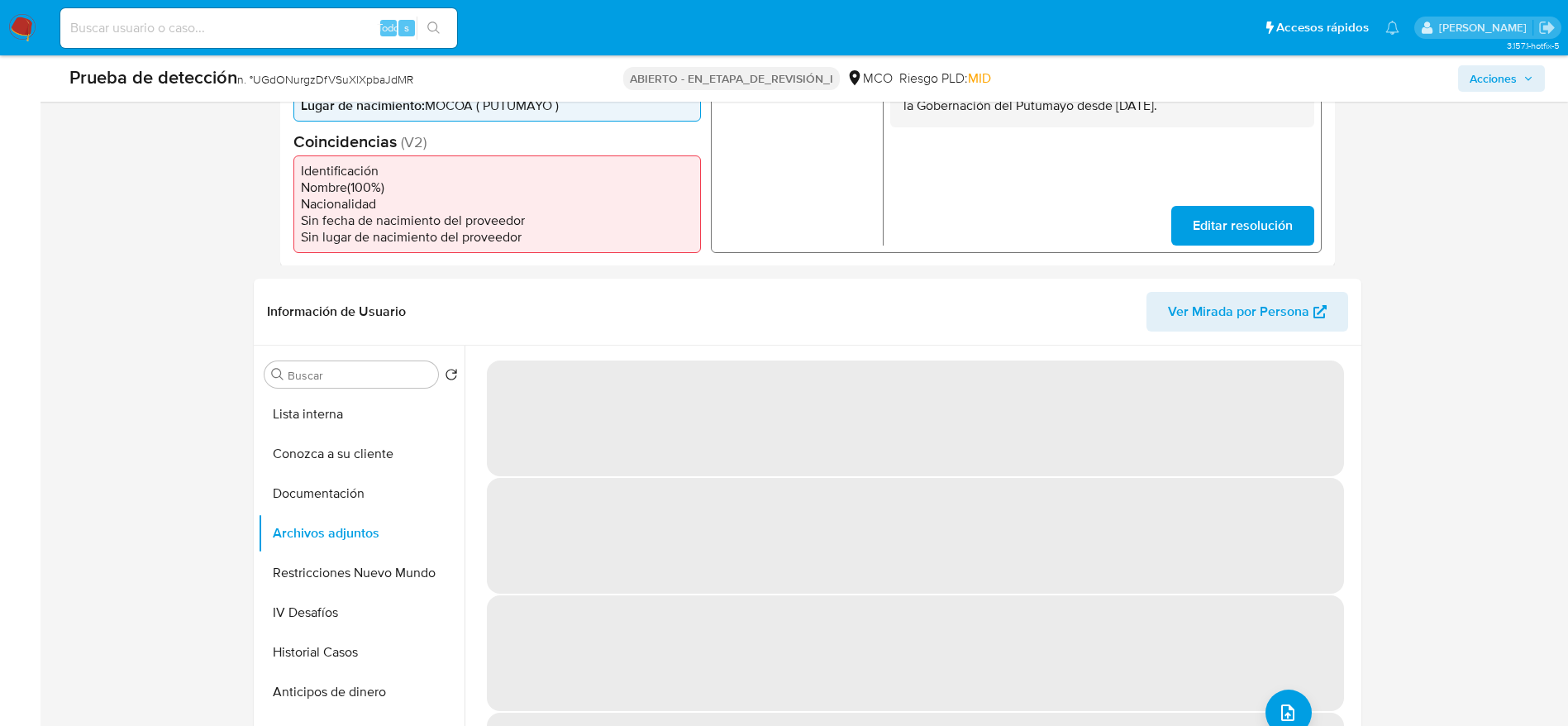
click at [345, 419] on button "Lista interna" at bounding box center [361, 415] width 207 height 40
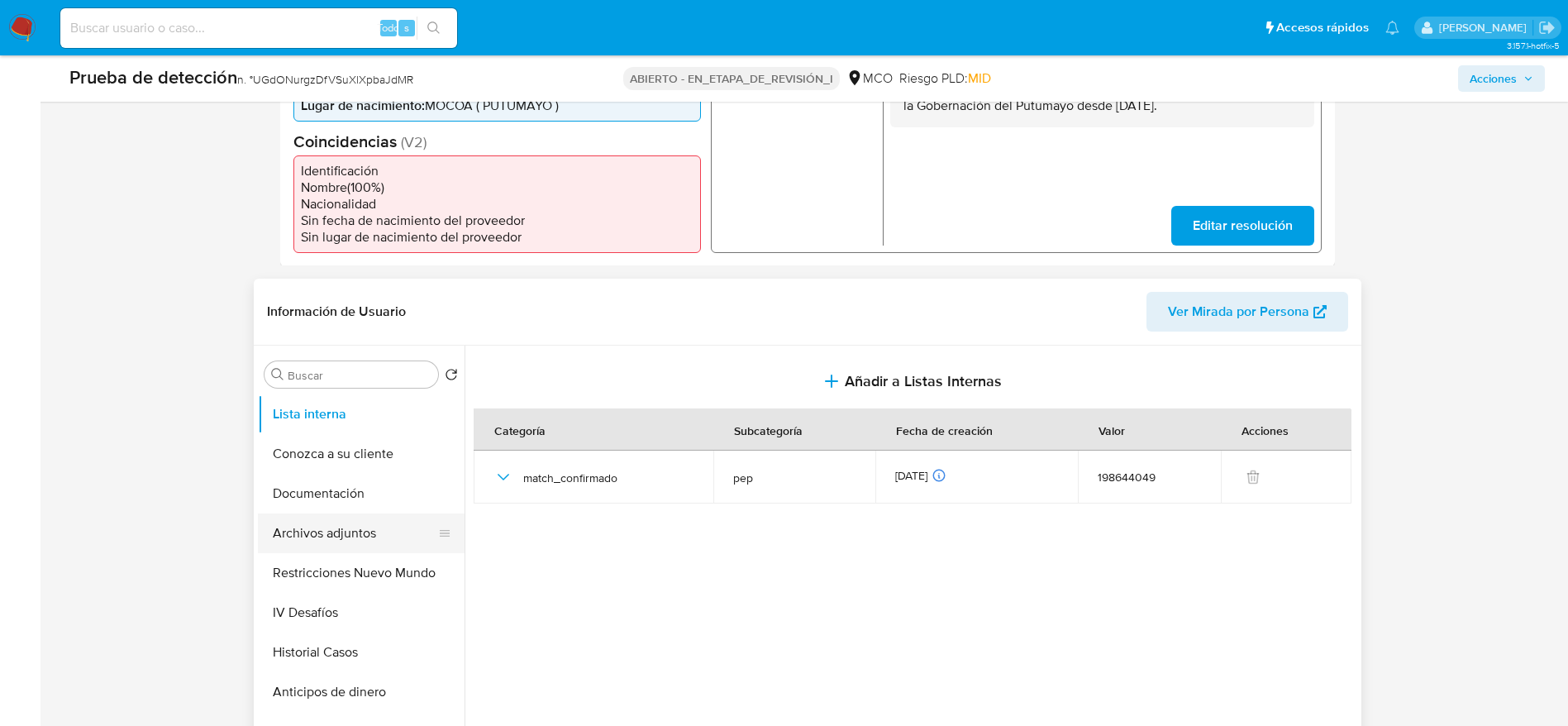
click at [325, 553] on button "Archivos adjuntos" at bounding box center [355, 533] width 194 height 40
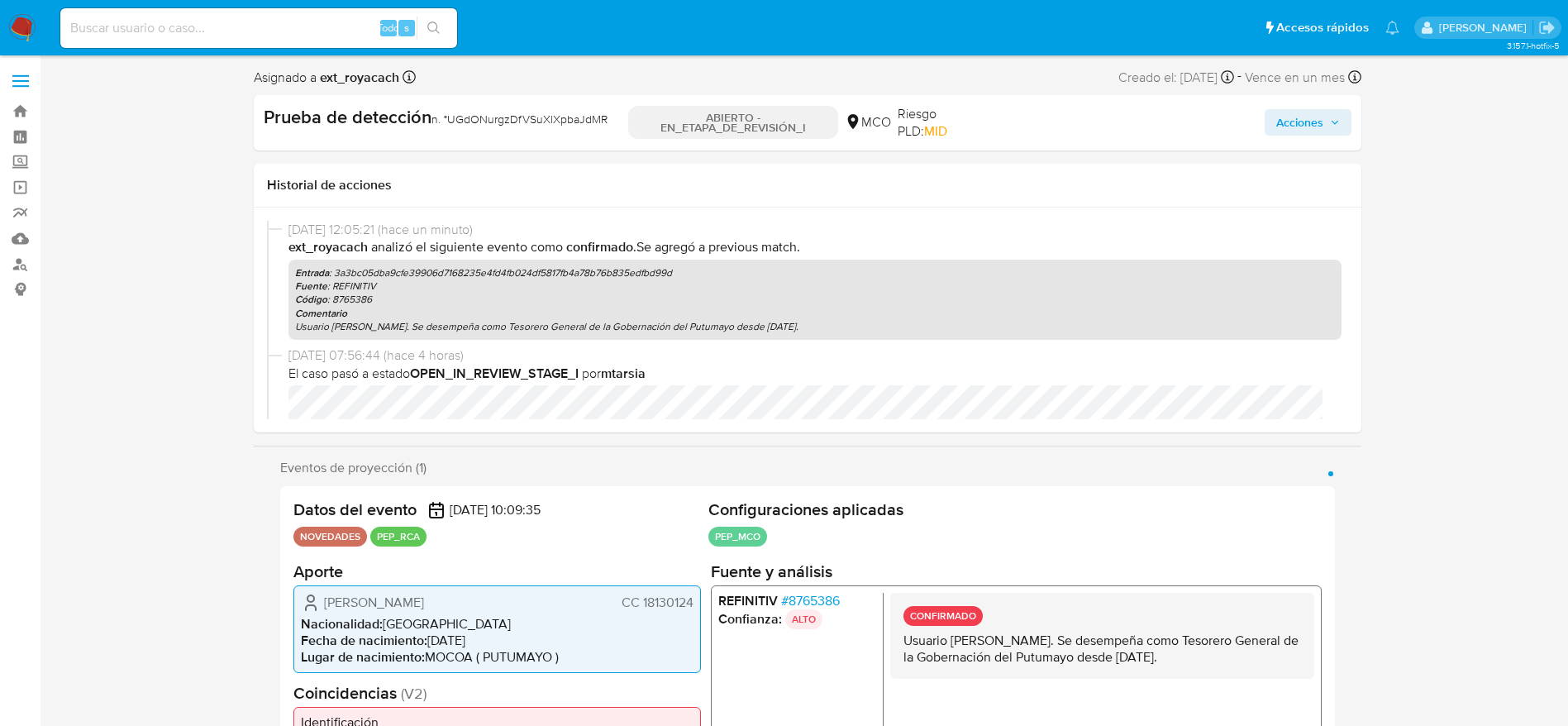
click at [1286, 132] on span "Acciones" at bounding box center [1301, 122] width 47 height 27
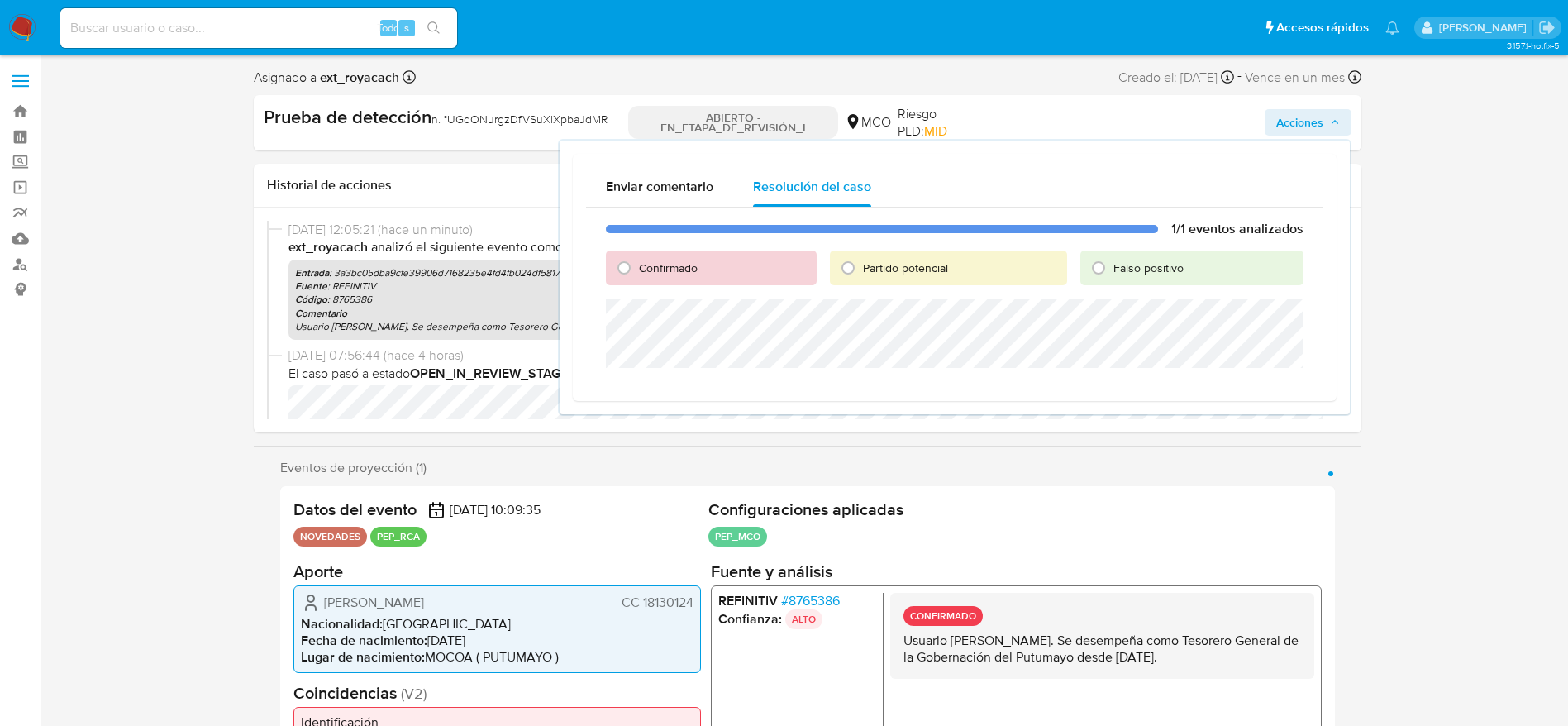
click at [660, 245] on div "1/1 eventos analizados Confirmado Partido potencial Falso positivo" at bounding box center [954, 298] width 737 height 180
drag, startPoint x: 671, startPoint y: 271, endPoint x: 674, endPoint y: 293, distance: 22.2
click at [673, 282] on div "Confirmado" at bounding box center [711, 268] width 211 height 35
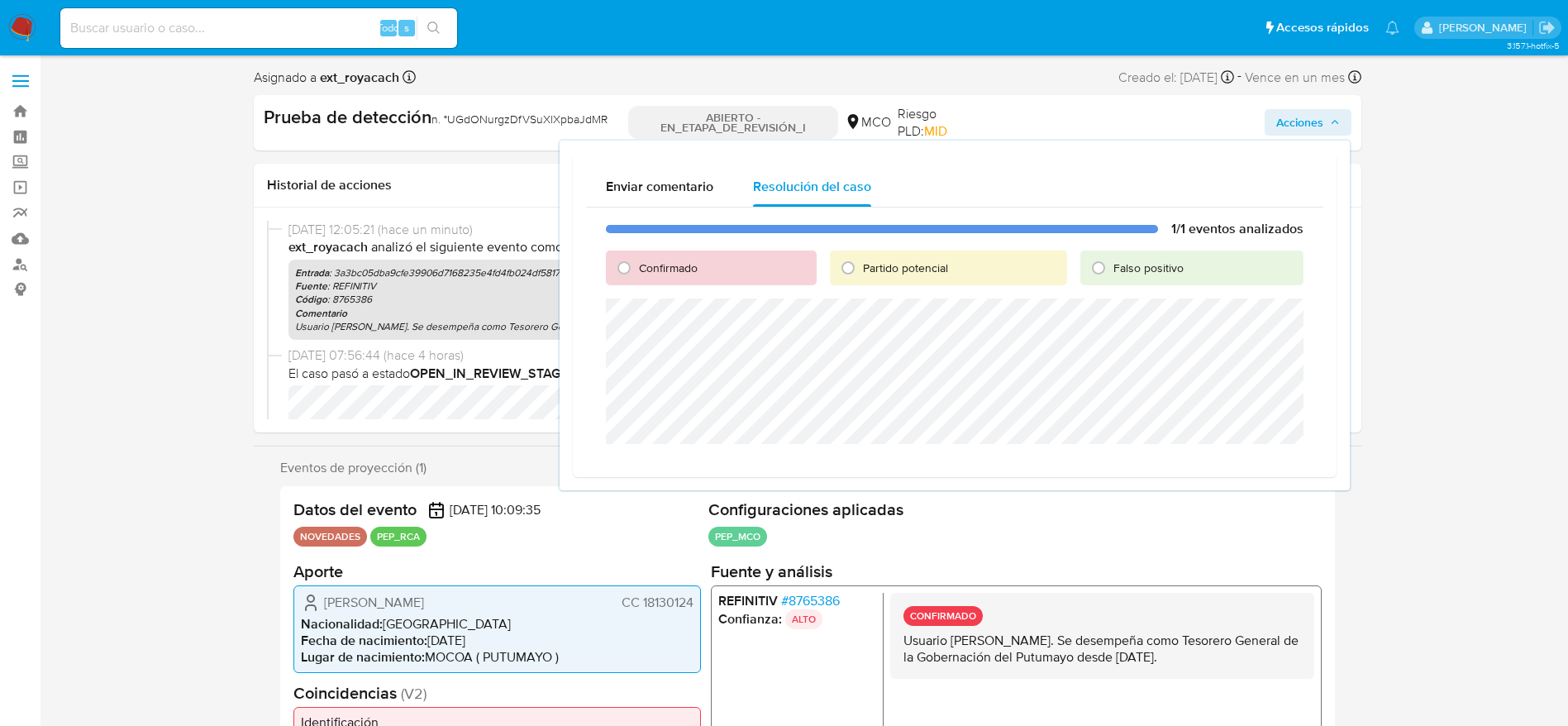
click at [645, 276] on div "Confirmado" at bounding box center [711, 268] width 211 height 35
click at [636, 273] on input "Confirmado" at bounding box center [624, 268] width 27 height 27
radio input "true"
click at [1207, 462] on span "Cerrar Caso" at bounding box center [1246, 464] width 80 height 23
click at [1207, 462] on div "Cerrar Caso" at bounding box center [955, 466] width 698 height 27
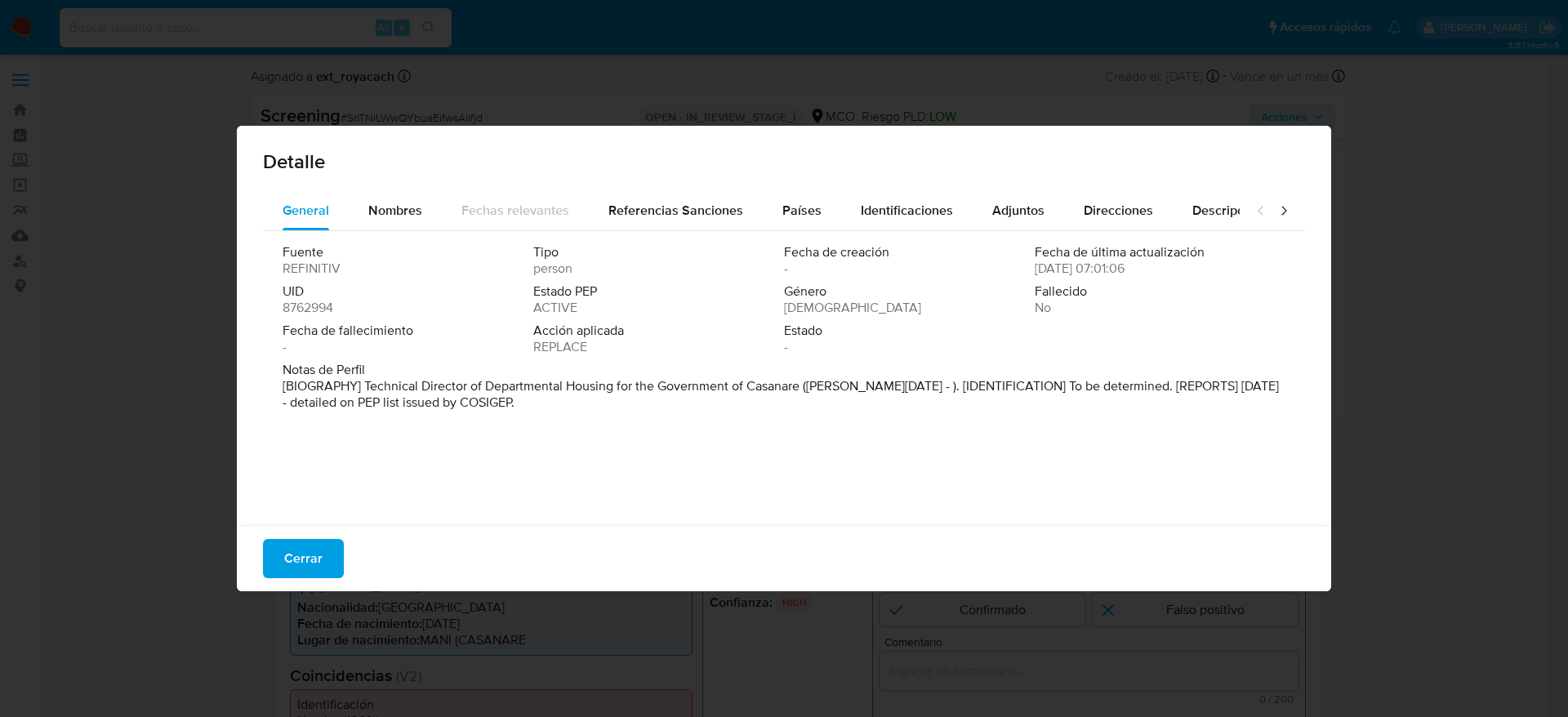
select select "10"
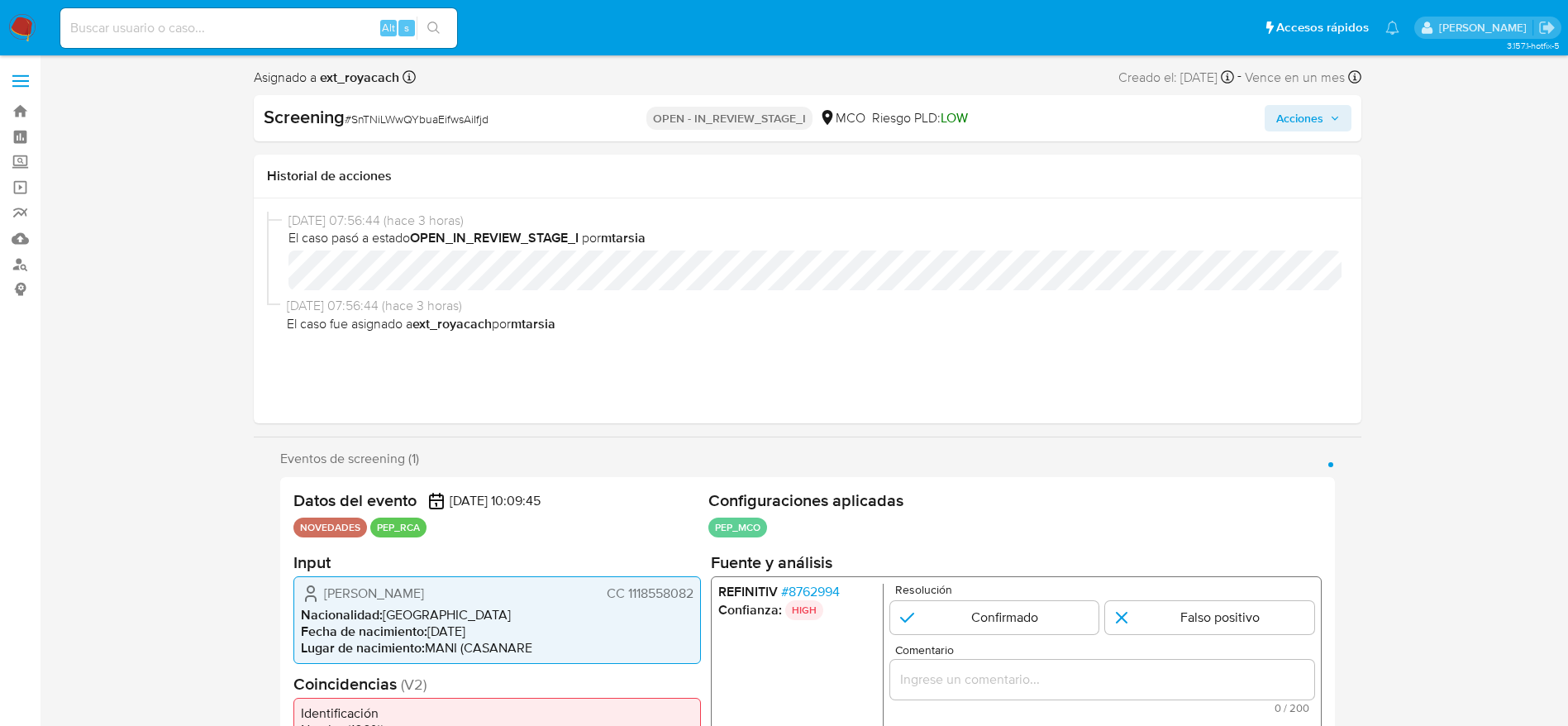
click at [415, 121] on span "# SnTNiLWwQYbuaEifwsAiIfjd" at bounding box center [416, 119] width 144 height 16
copy span "SnTNiLWwQYbuaEifwsAiIfjd"
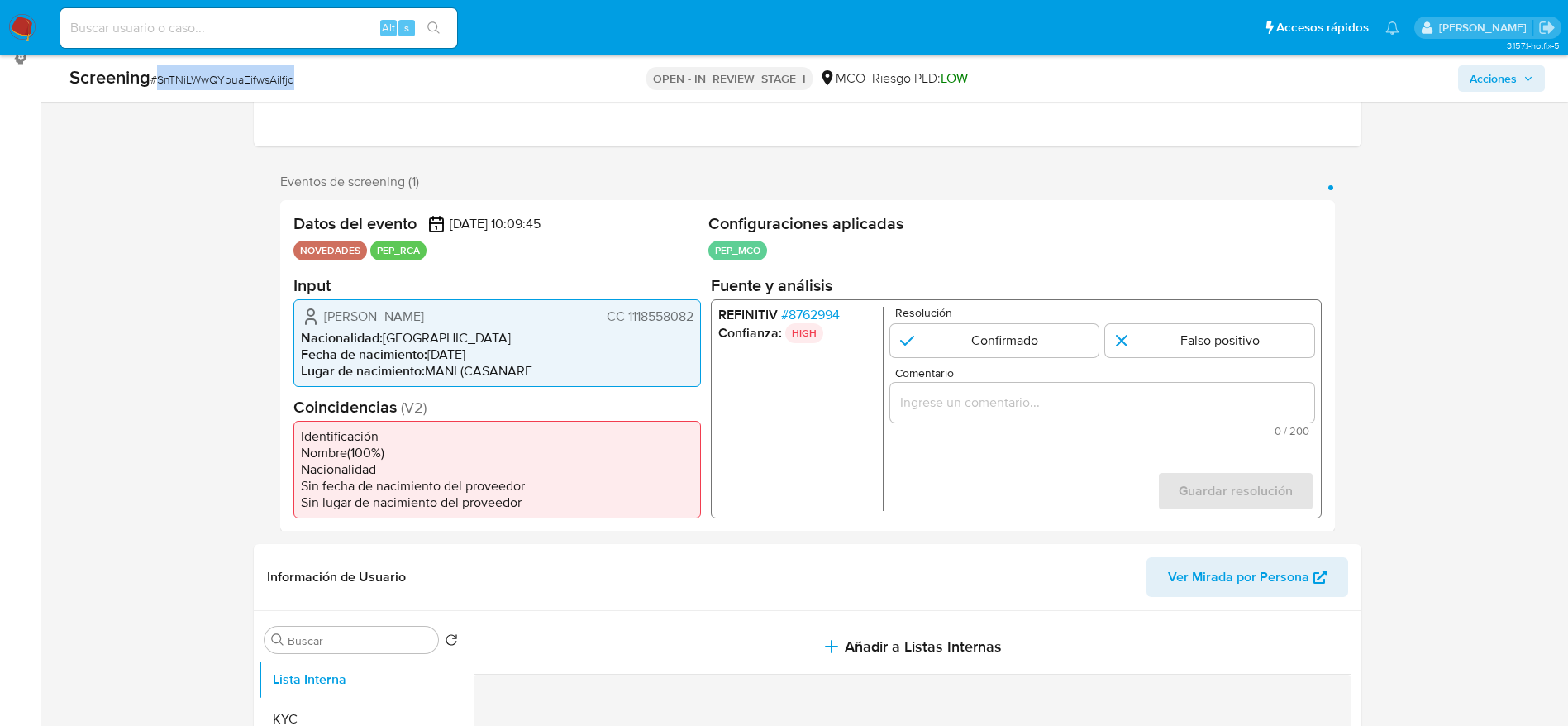
scroll to position [248, 0]
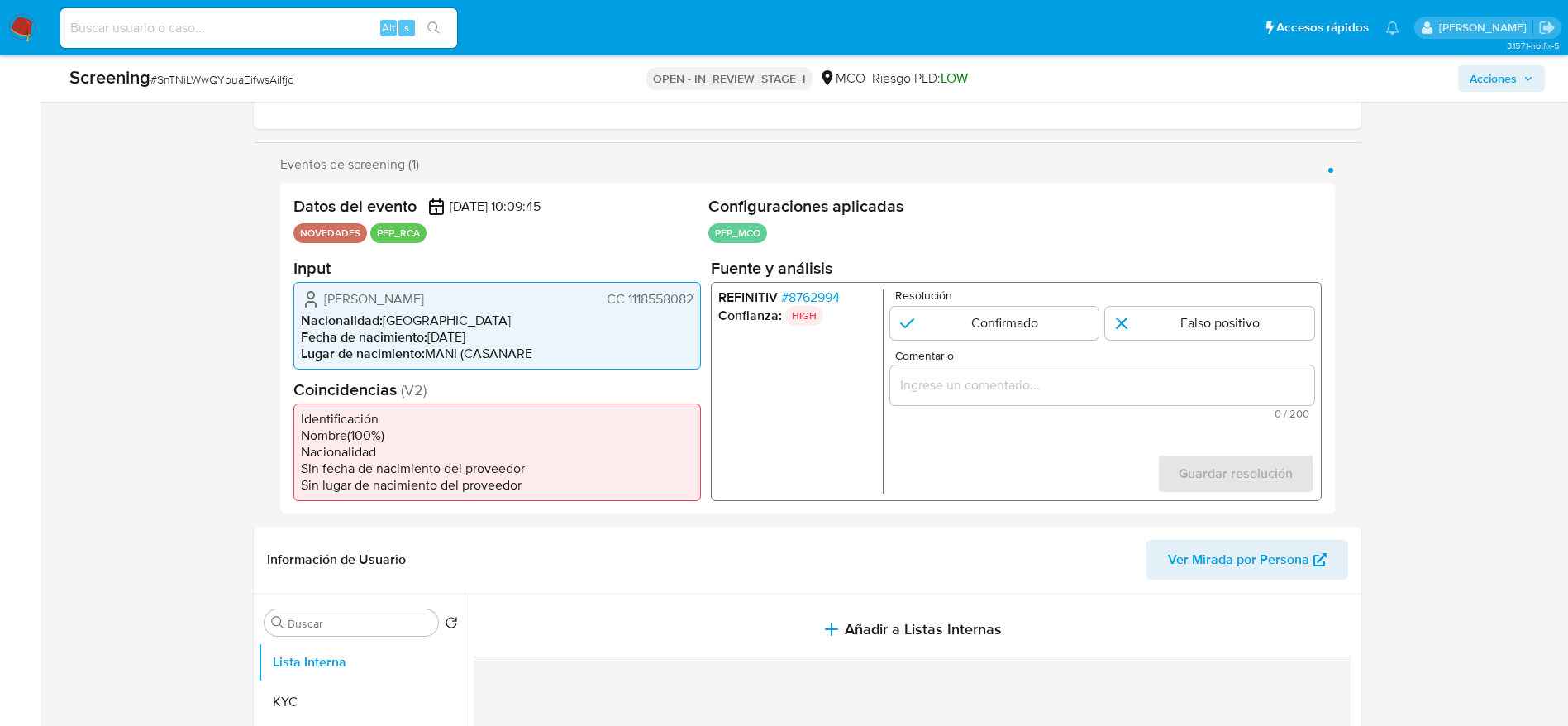
drag, startPoint x: 313, startPoint y: 301, endPoint x: 700, endPoint y: 301, distance: 387.0
click at [700, 301] on div "[PERSON_NAME] CC 1118558082 Nacionalidad : [DEMOGRAPHIC_DATA] Fecha de nacimien…" at bounding box center [497, 325] width 408 height 87
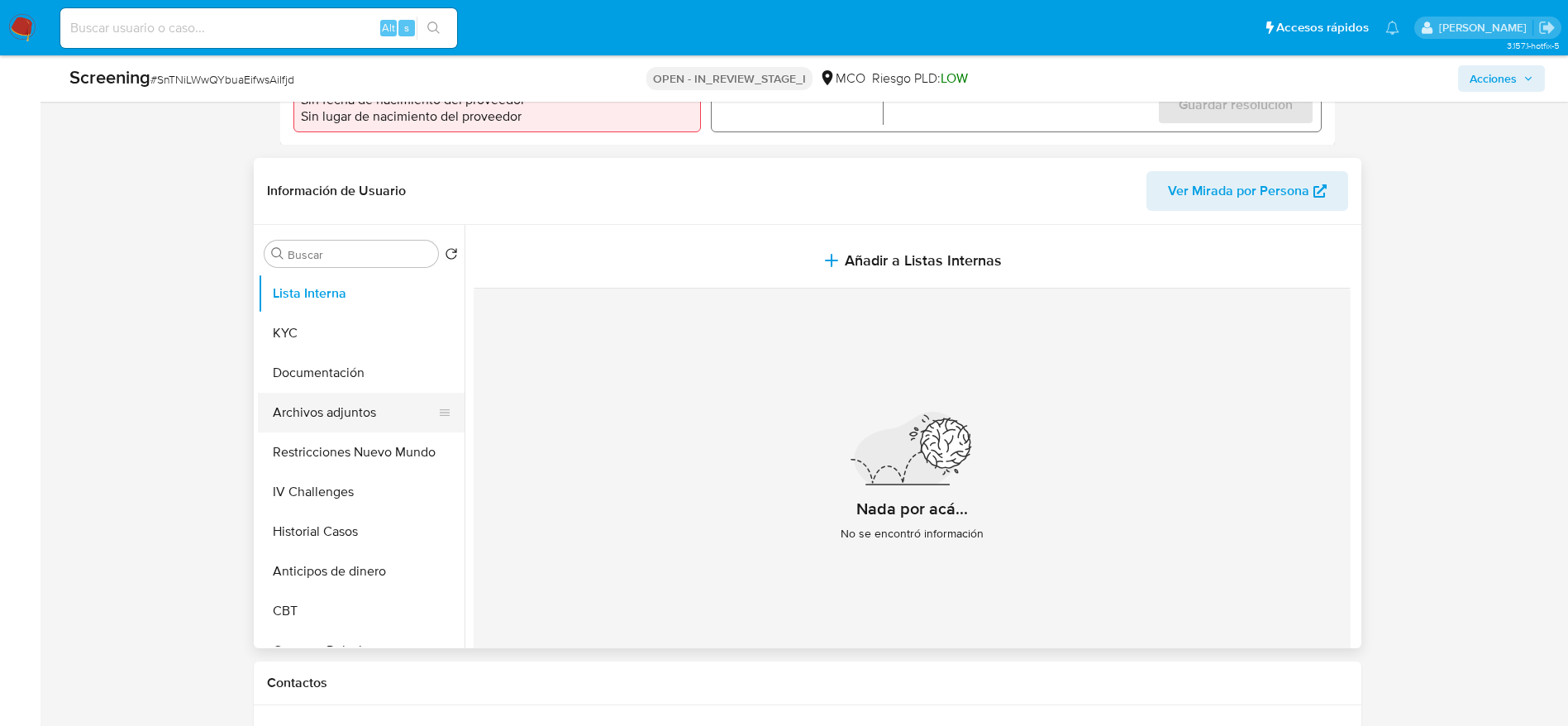
scroll to position [621, 0]
click at [358, 376] on button "Documentación" at bounding box center [355, 370] width 194 height 40
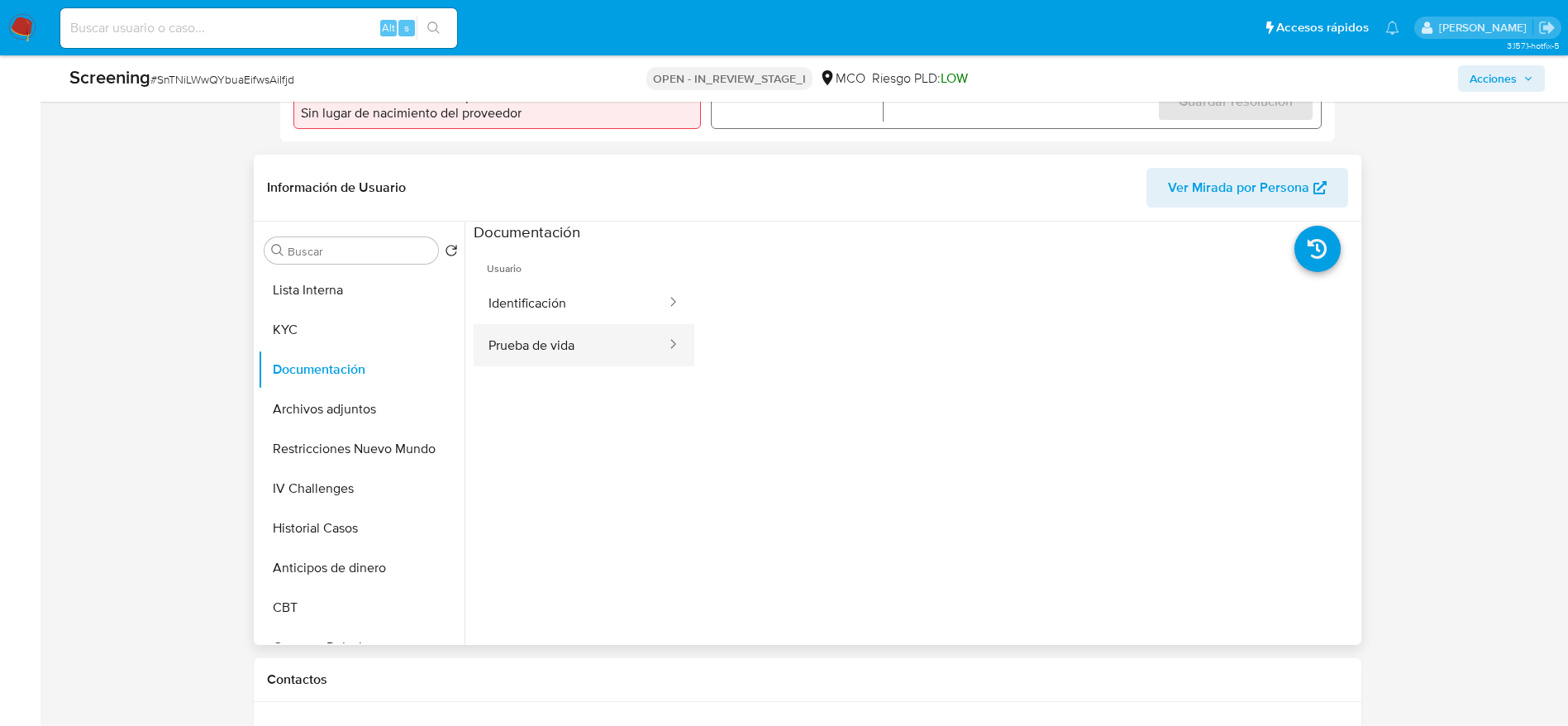
click at [512, 338] on button "Prueba de vida" at bounding box center [570, 345] width 194 height 42
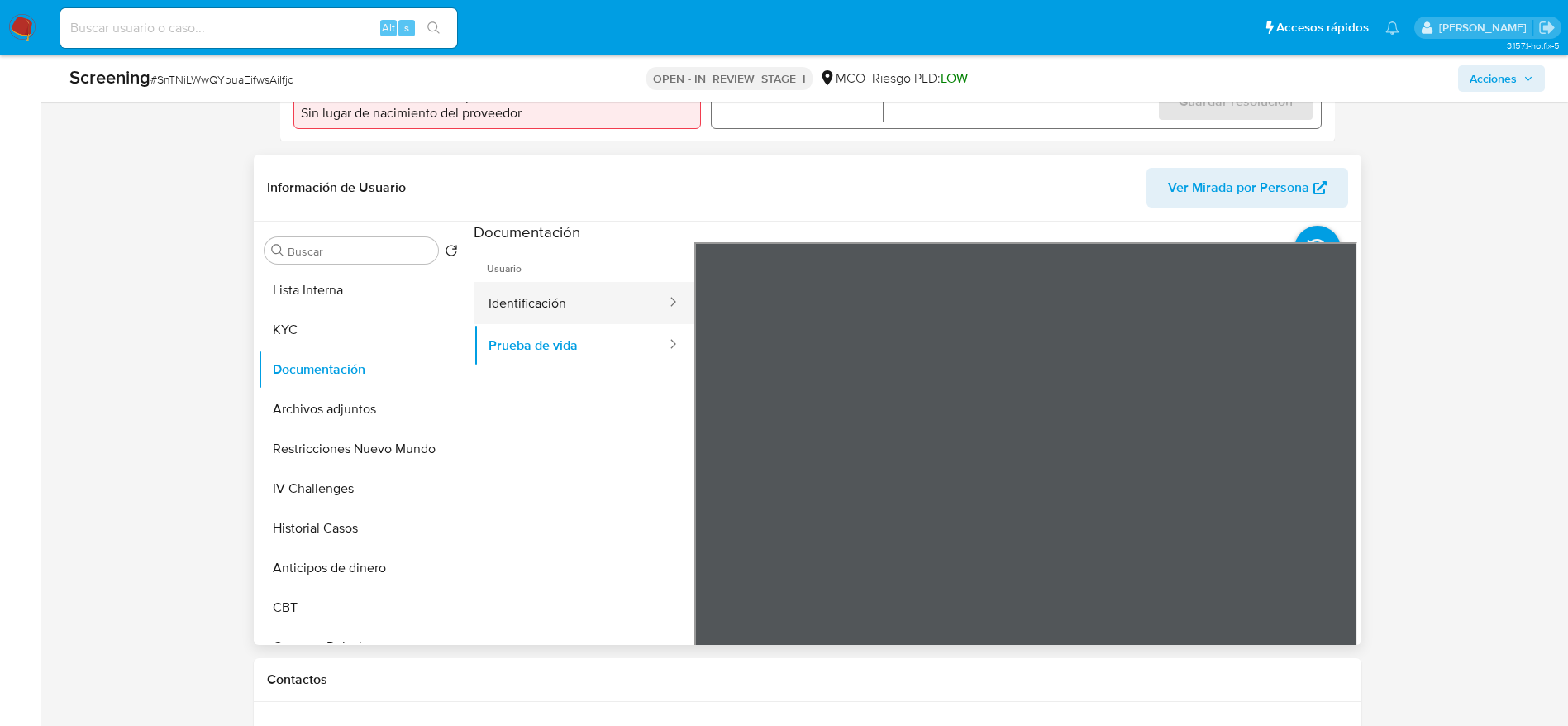
click at [518, 311] on button "Identificación" at bounding box center [570, 303] width 194 height 42
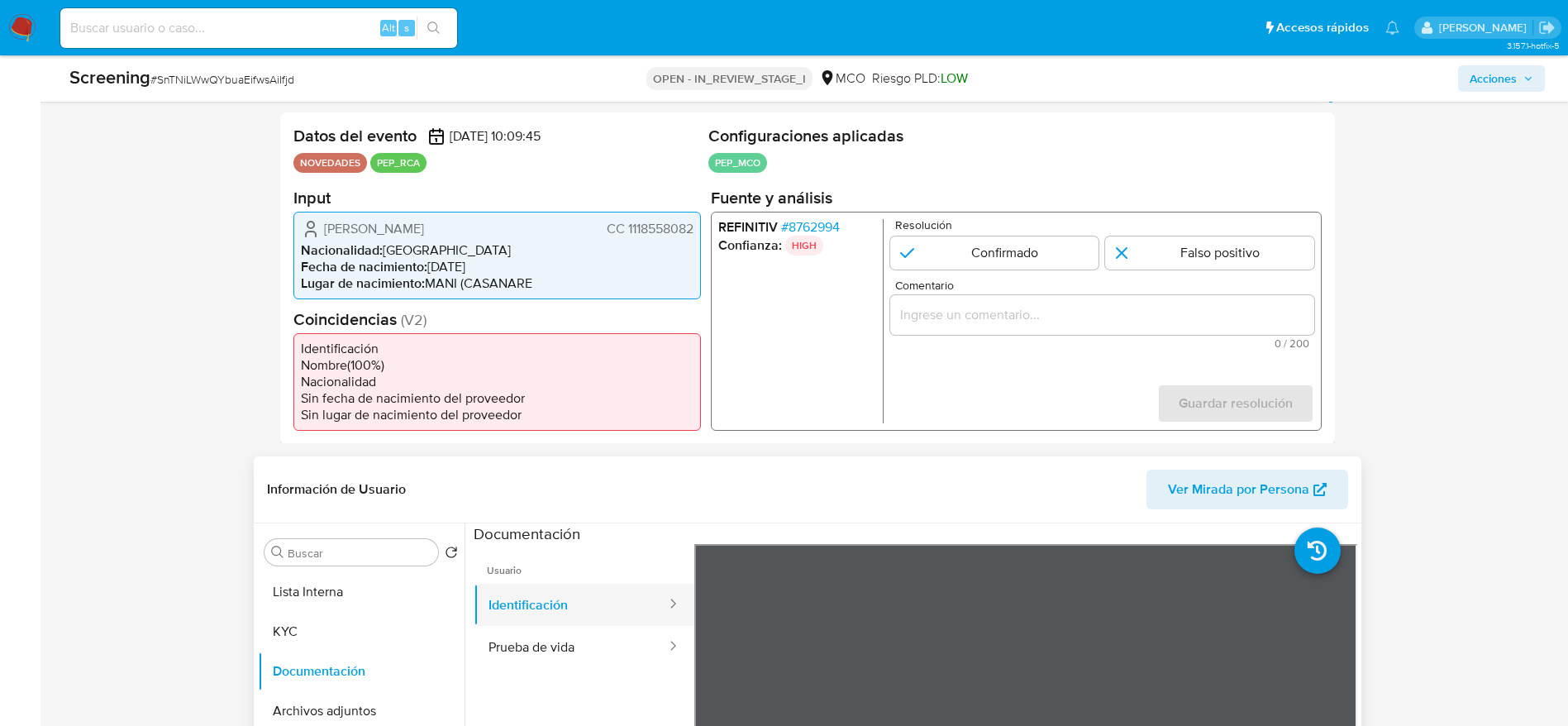
scroll to position [248, 0]
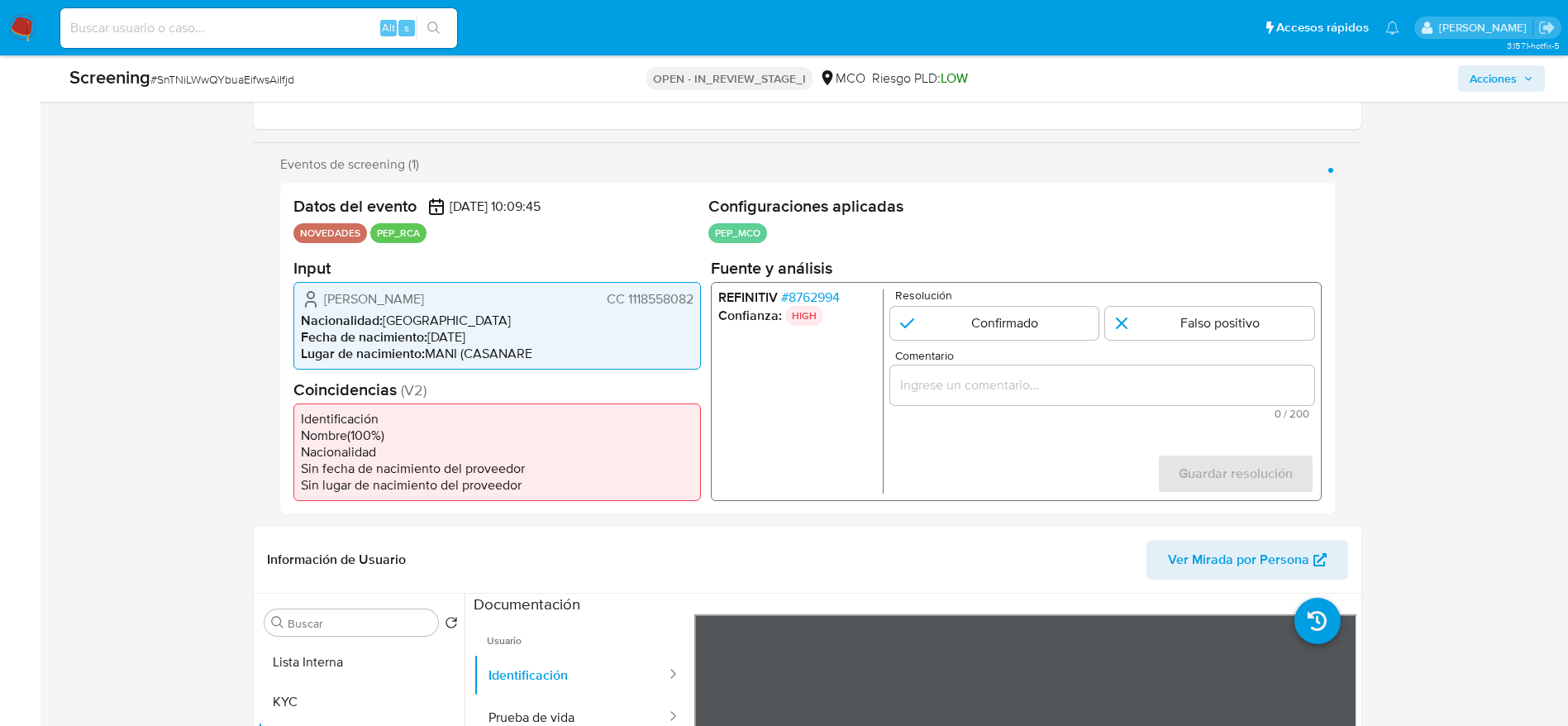
click at [815, 298] on span "# 8762994" at bounding box center [810, 296] width 59 height 16
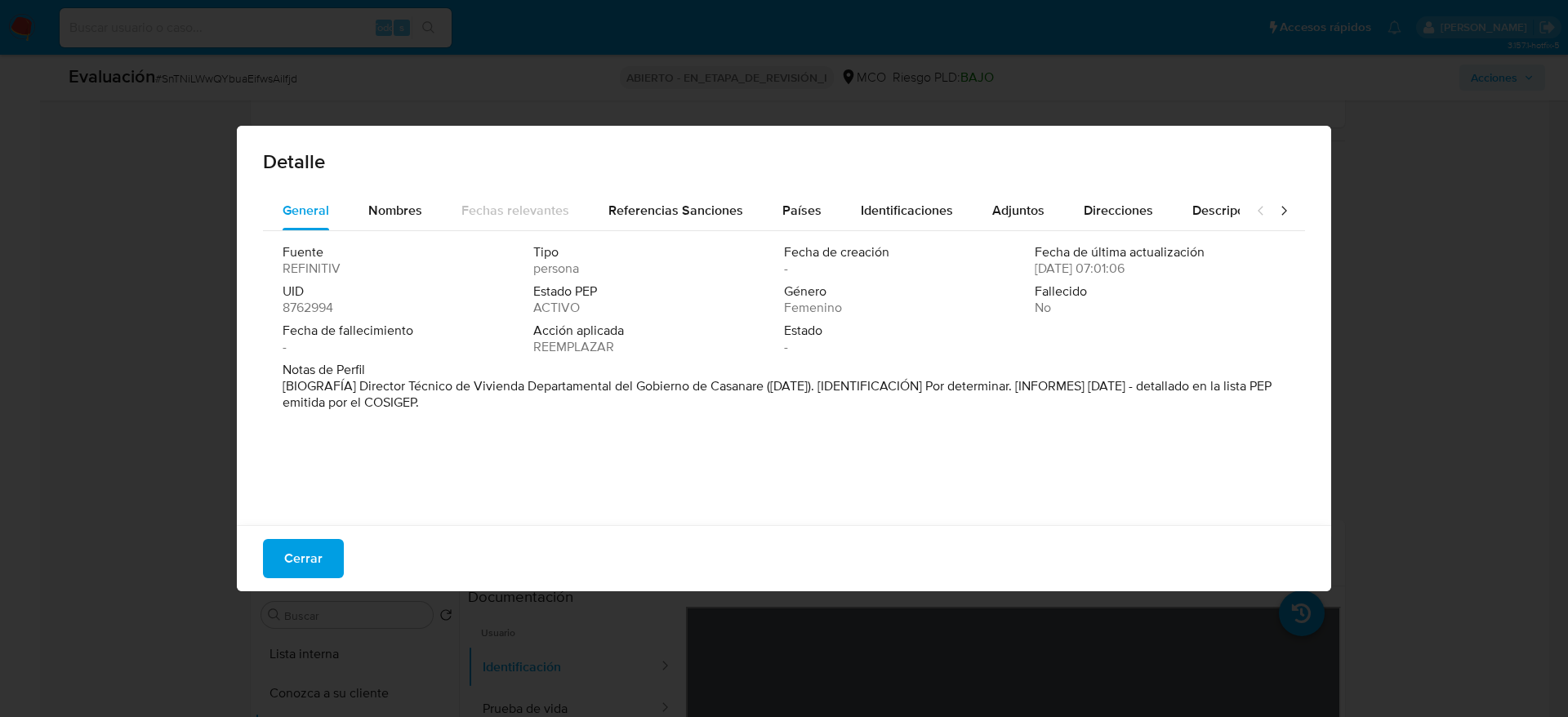
drag, startPoint x: 360, startPoint y: 387, endPoint x: 767, endPoint y: 389, distance: 407.0
click at [767, 389] on font "[BIOGRAFÍA] Director Técnico de Vivienda Departamental del Gobierno de Casanare…" at bounding box center [777, 394] width 989 height 35
click at [291, 550] on span "Cerrar" at bounding box center [303, 559] width 38 height 36
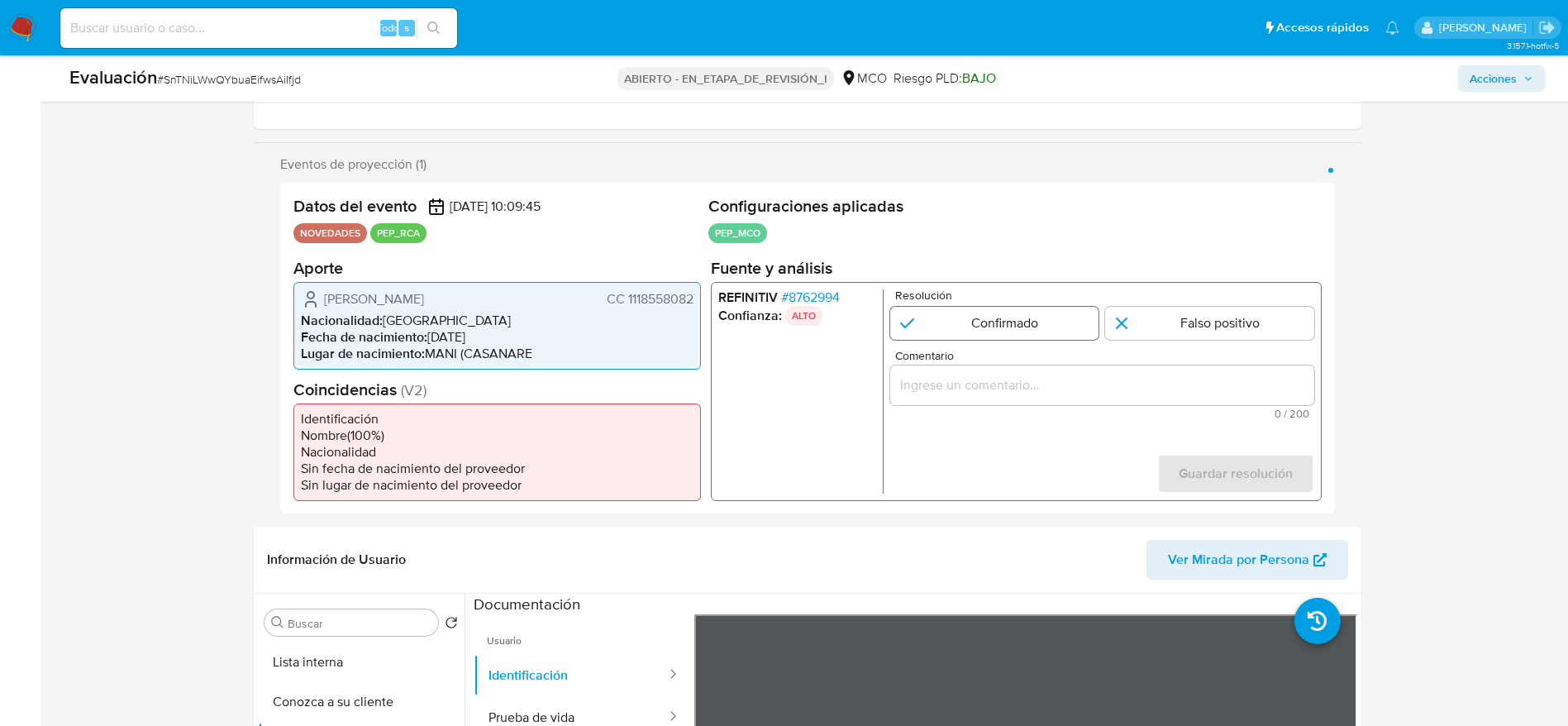
click at [962, 327] on input "1 de 1" at bounding box center [994, 322] width 210 height 33
radio input "true"
click at [999, 366] on div "1 de 1" at bounding box center [1101, 384] width 424 height 40
click at [1005, 369] on div "1 de 1" at bounding box center [1101, 384] width 424 height 40
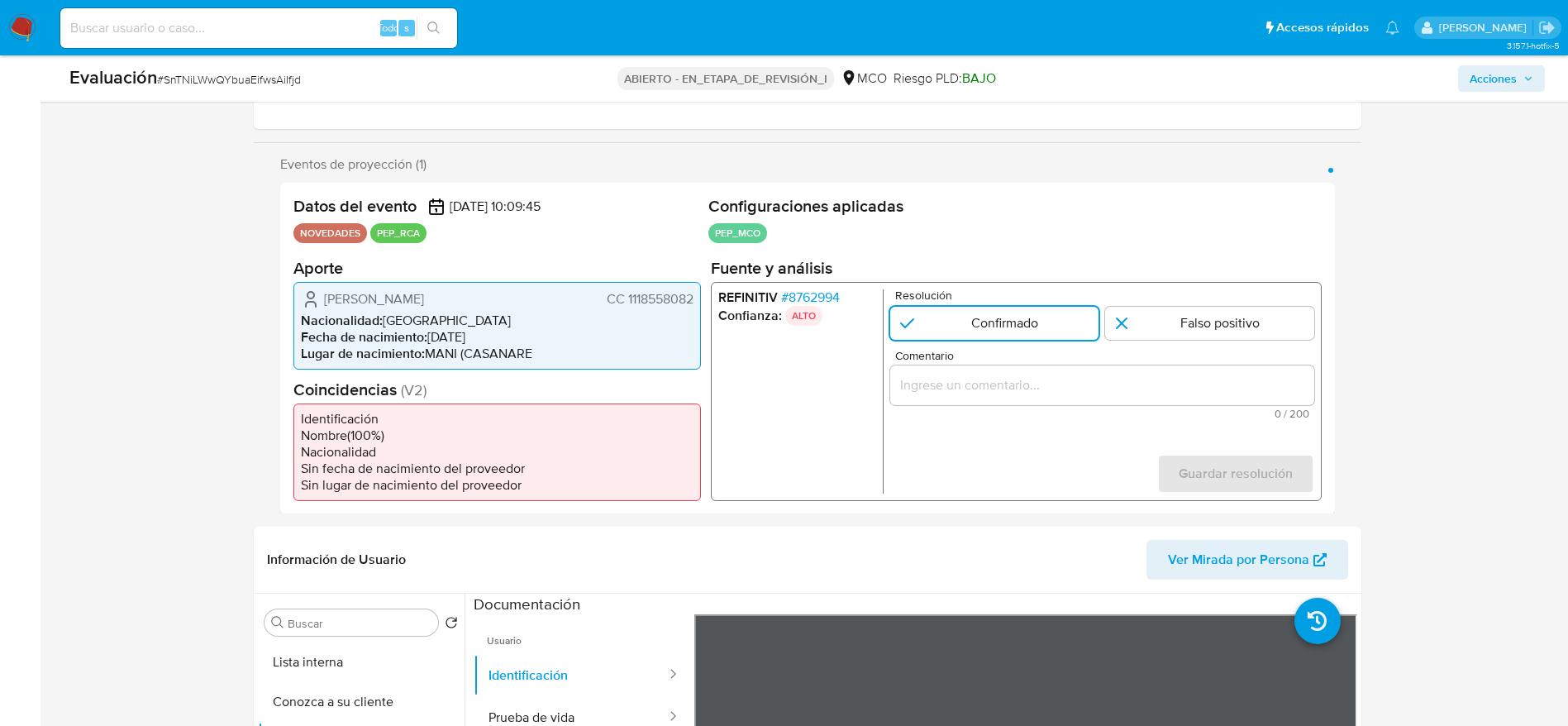
click at [1008, 372] on div "1 de 1" at bounding box center [1101, 384] width 424 height 40
click at [1009, 400] on div "1 de 1" at bounding box center [1101, 384] width 424 height 40
click at [998, 399] on div "1 de 1" at bounding box center [1101, 384] width 424 height 40
click at [988, 385] on input "Comentario" at bounding box center [1101, 384] width 424 height 22
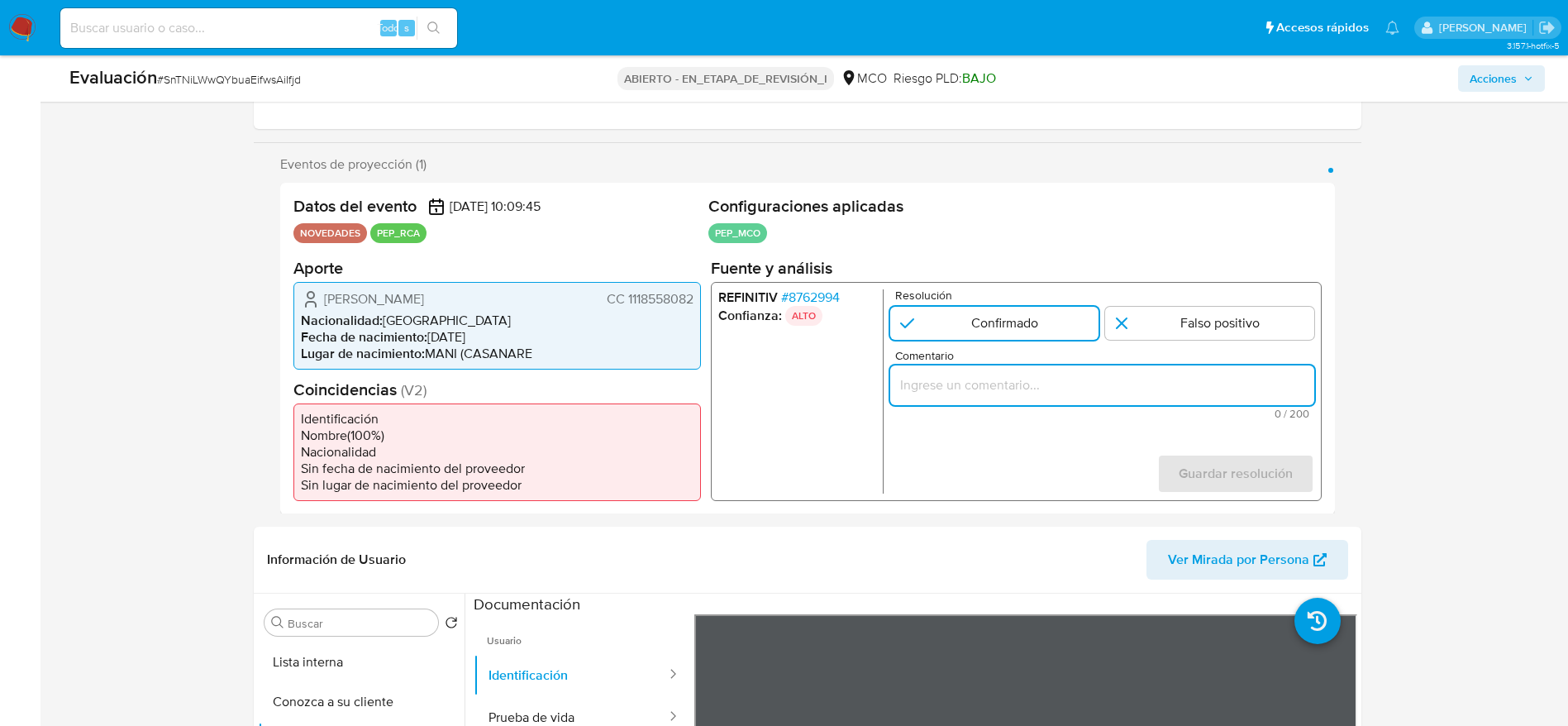
paste input "Caso generado sobre el usuario Liliana Valbuena Monroy. Se desempeña como Direc…"
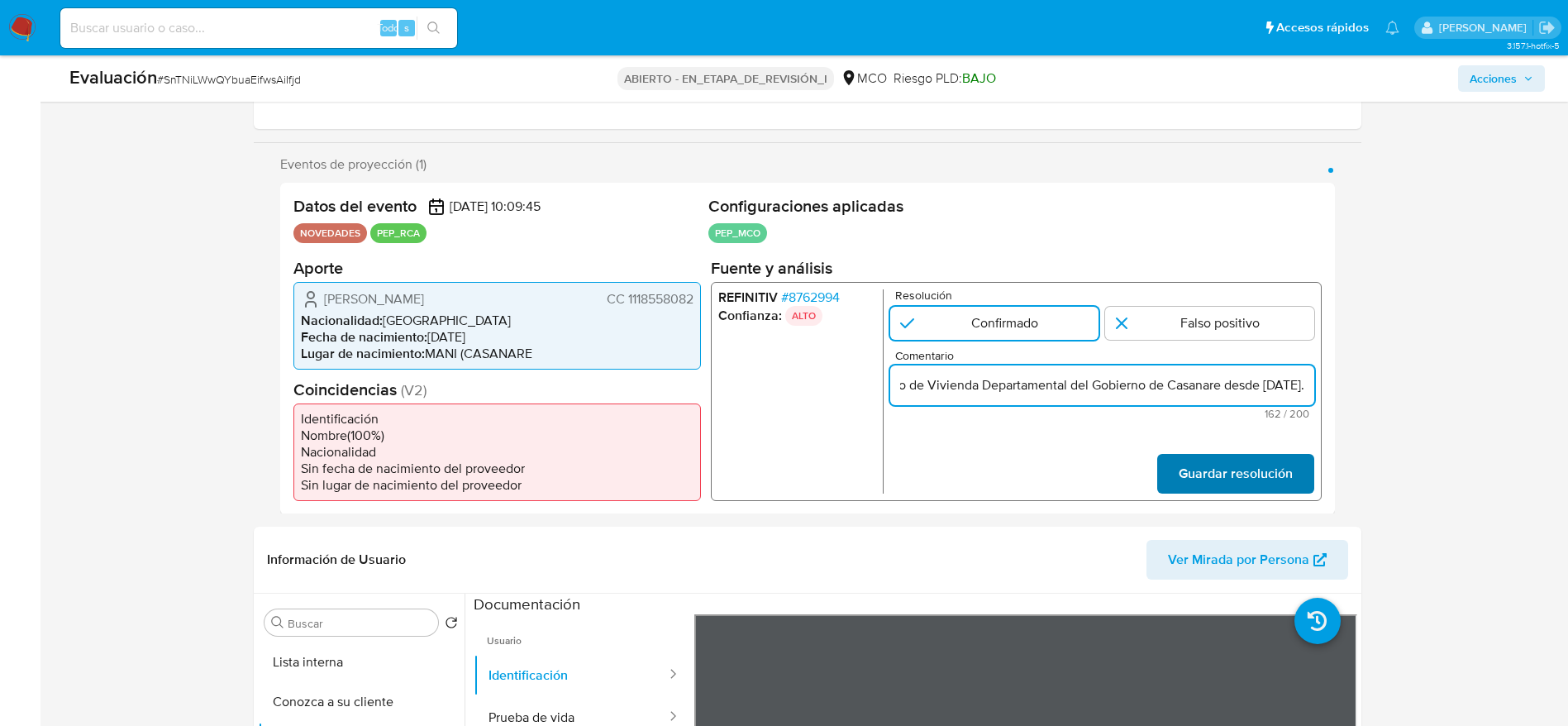
type input "Caso generado sobre el usuario Liliana Valbuena Monroy. Se desempeña como Direc…"
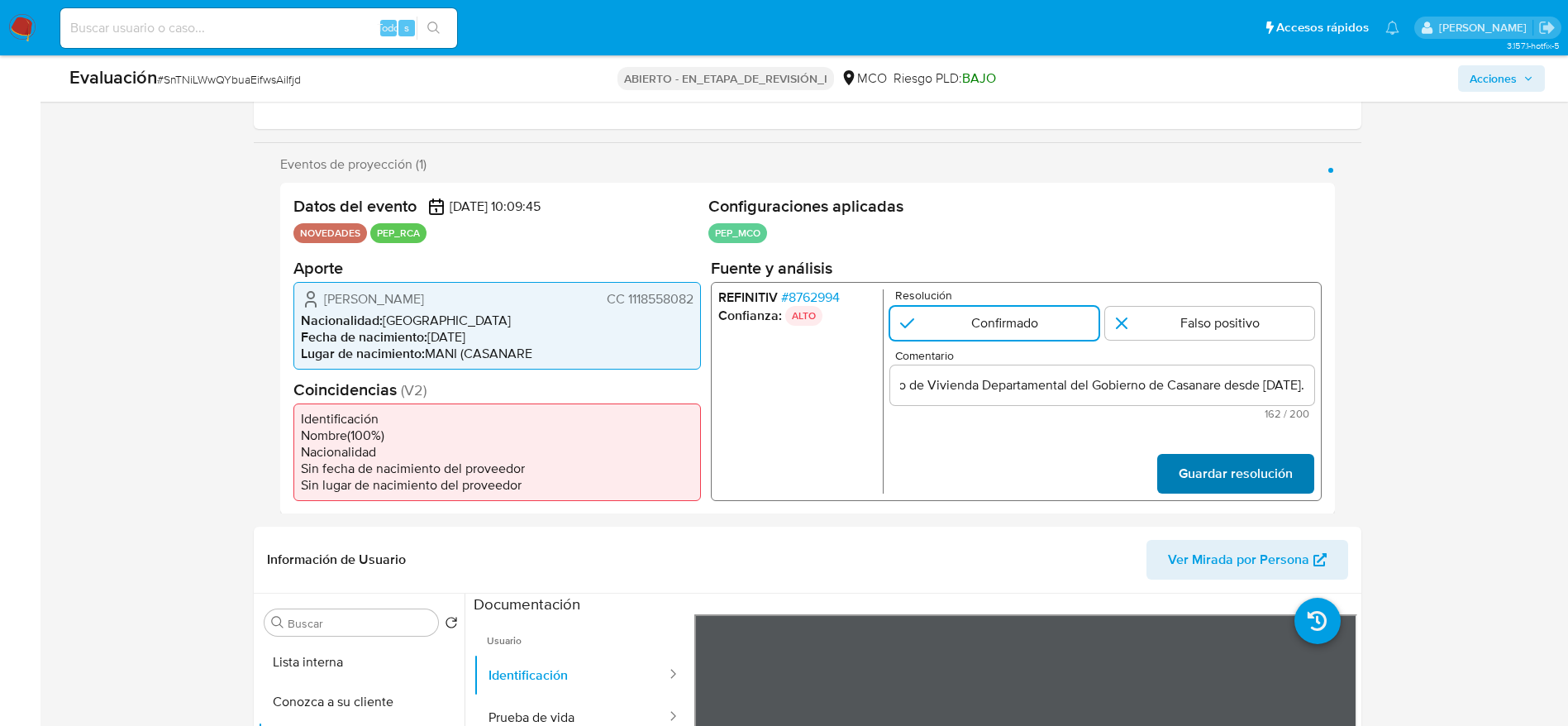
scroll to position [0, 0]
click at [1208, 466] on span "Guardar resolución" at bounding box center [1235, 473] width 114 height 36
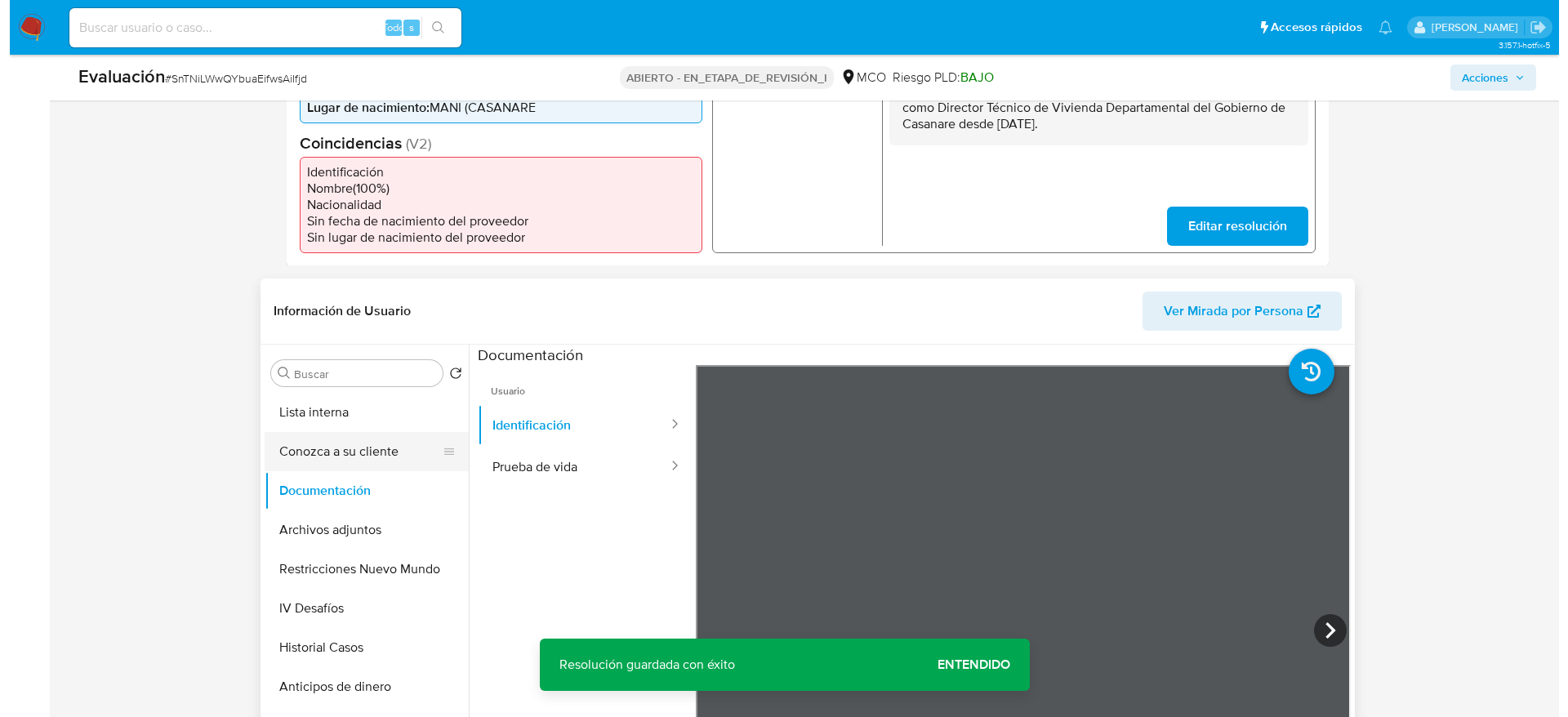
scroll to position [490, 0]
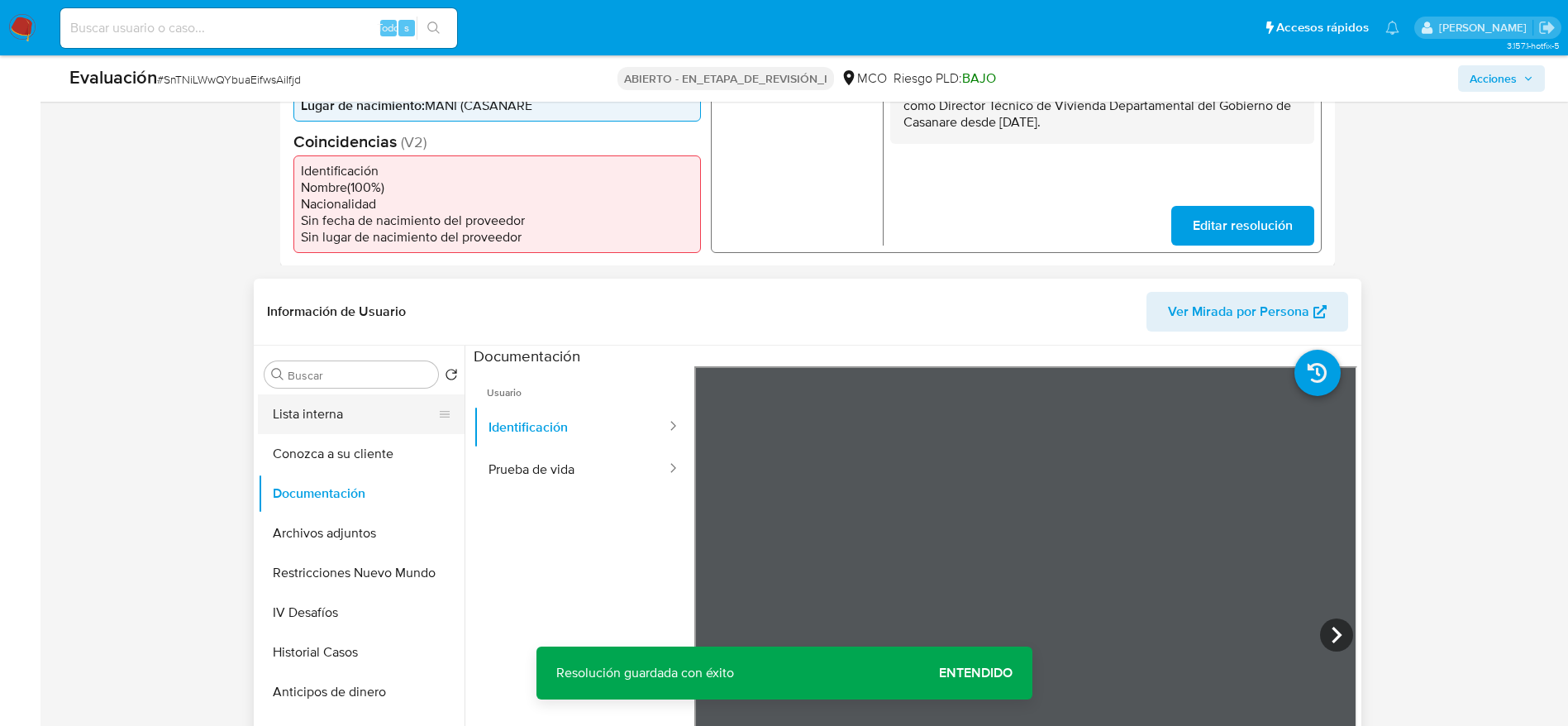
click at [344, 420] on button "Lista interna" at bounding box center [355, 415] width 194 height 40
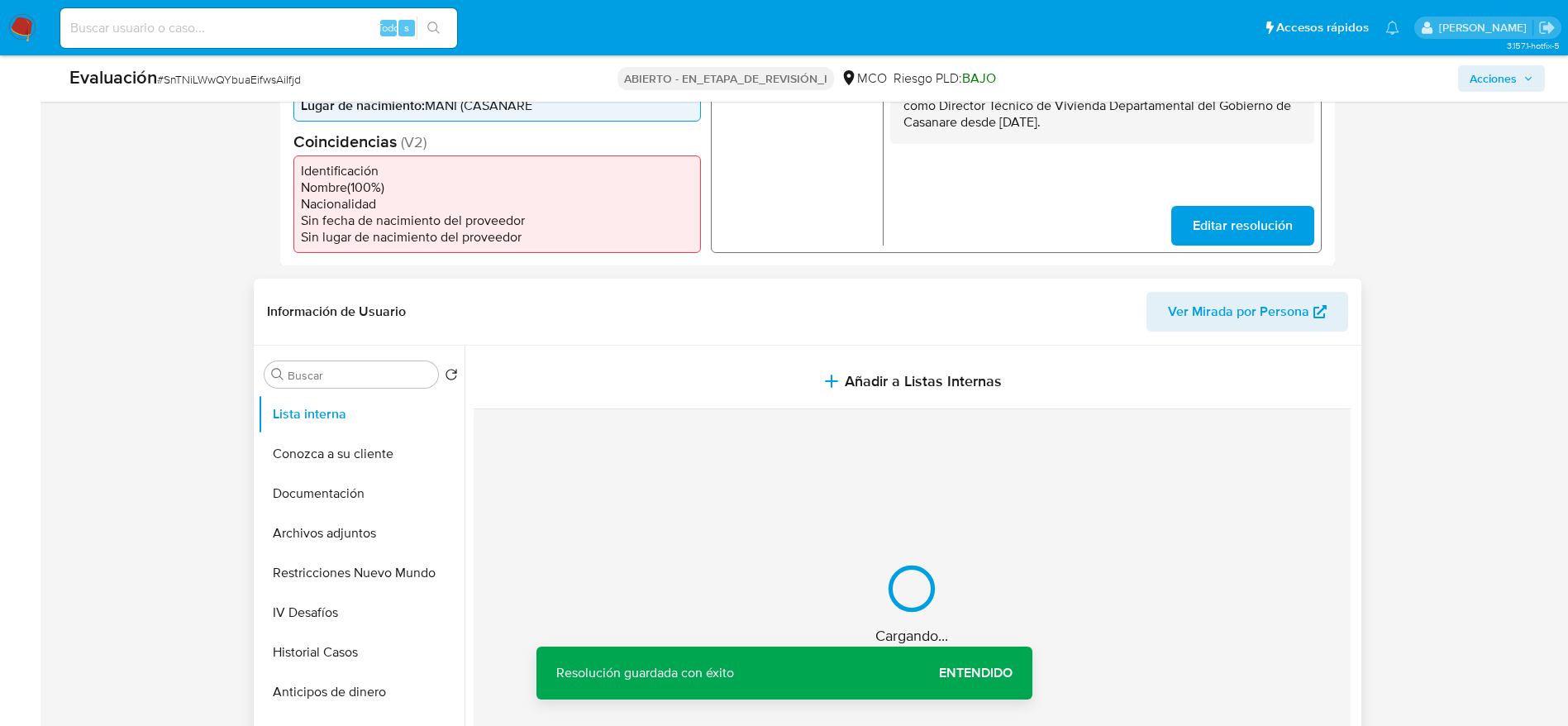
click at [781, 416] on div "Cargando..." at bounding box center [912, 604] width 877 height 389
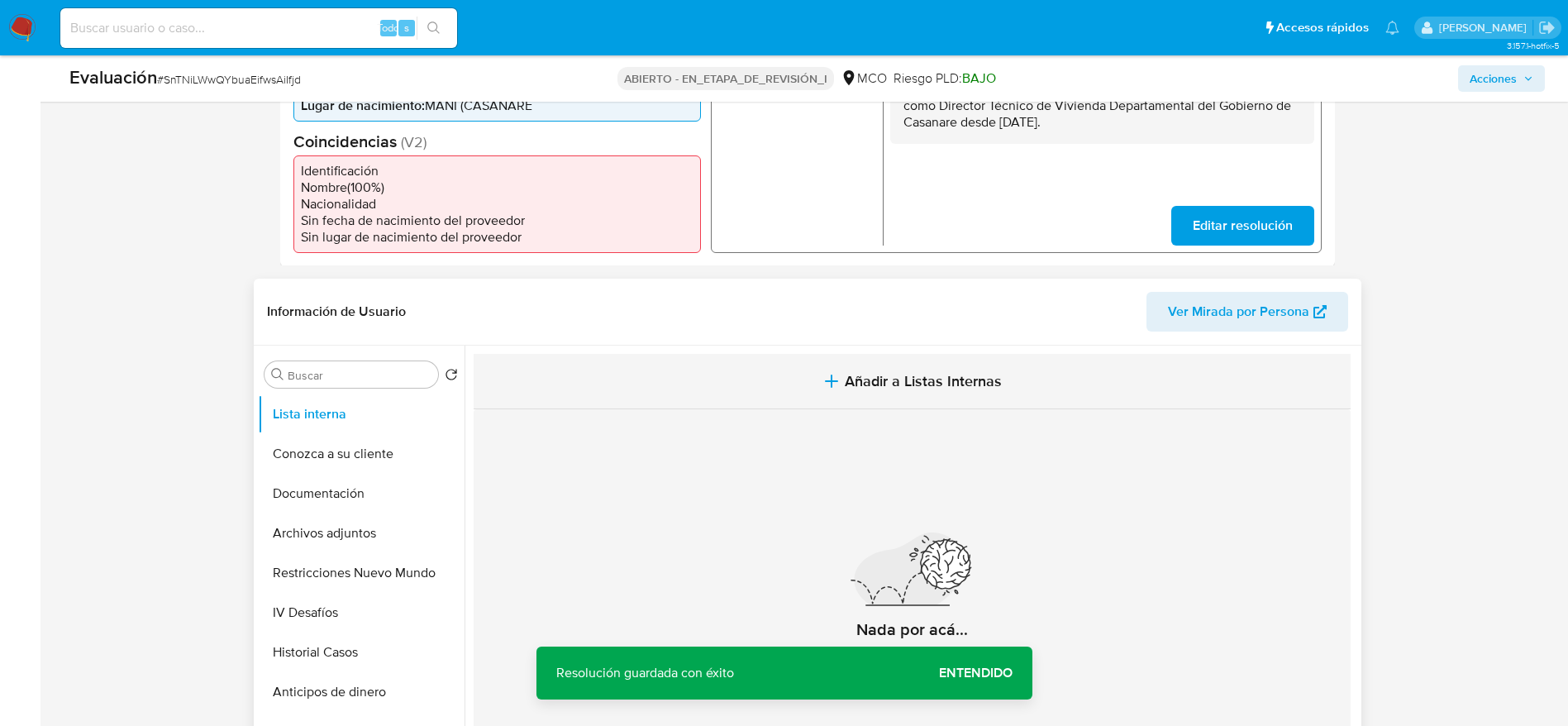
click at [784, 392] on button "Añadir a Listas Internas" at bounding box center [912, 382] width 877 height 55
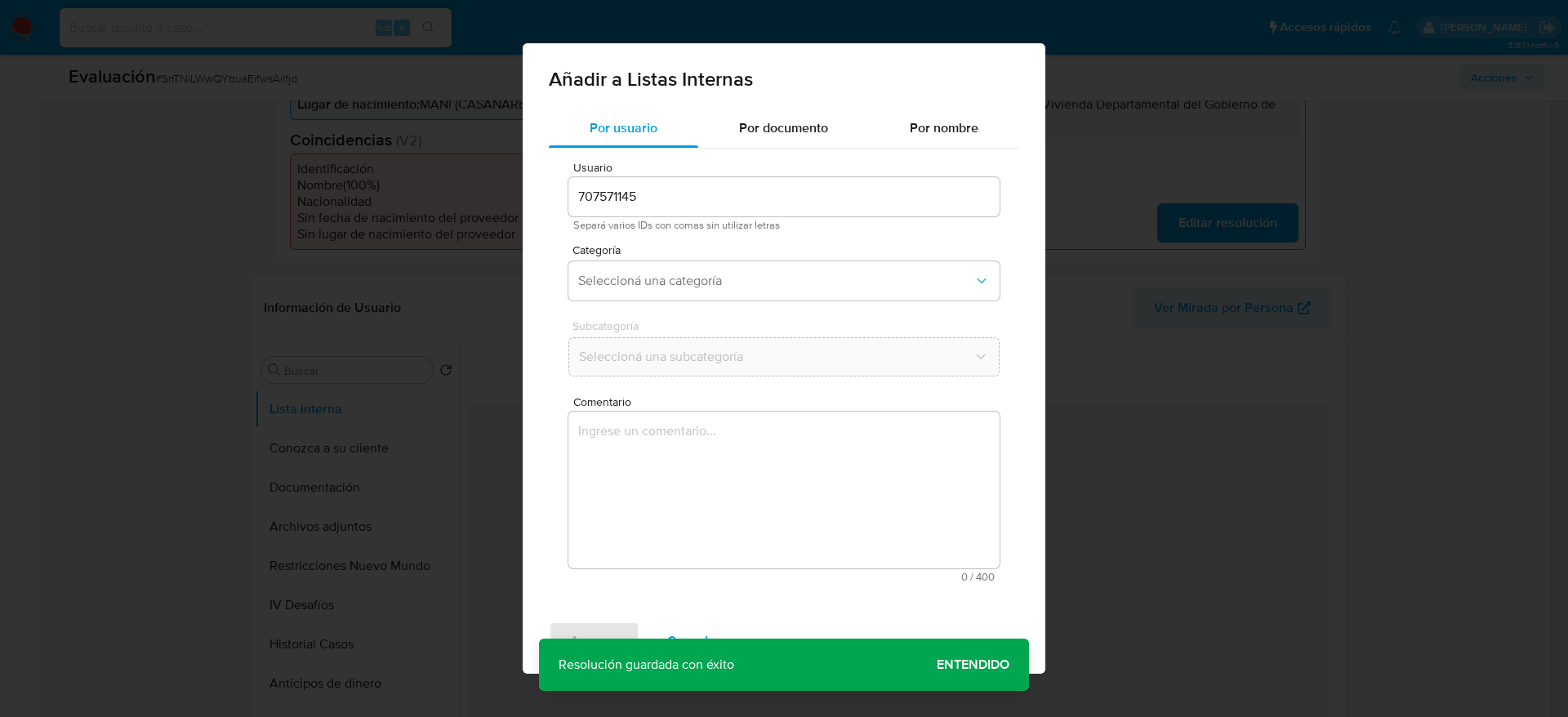
click at [749, 479] on textarea "Comentario" at bounding box center [784, 489] width 431 height 157
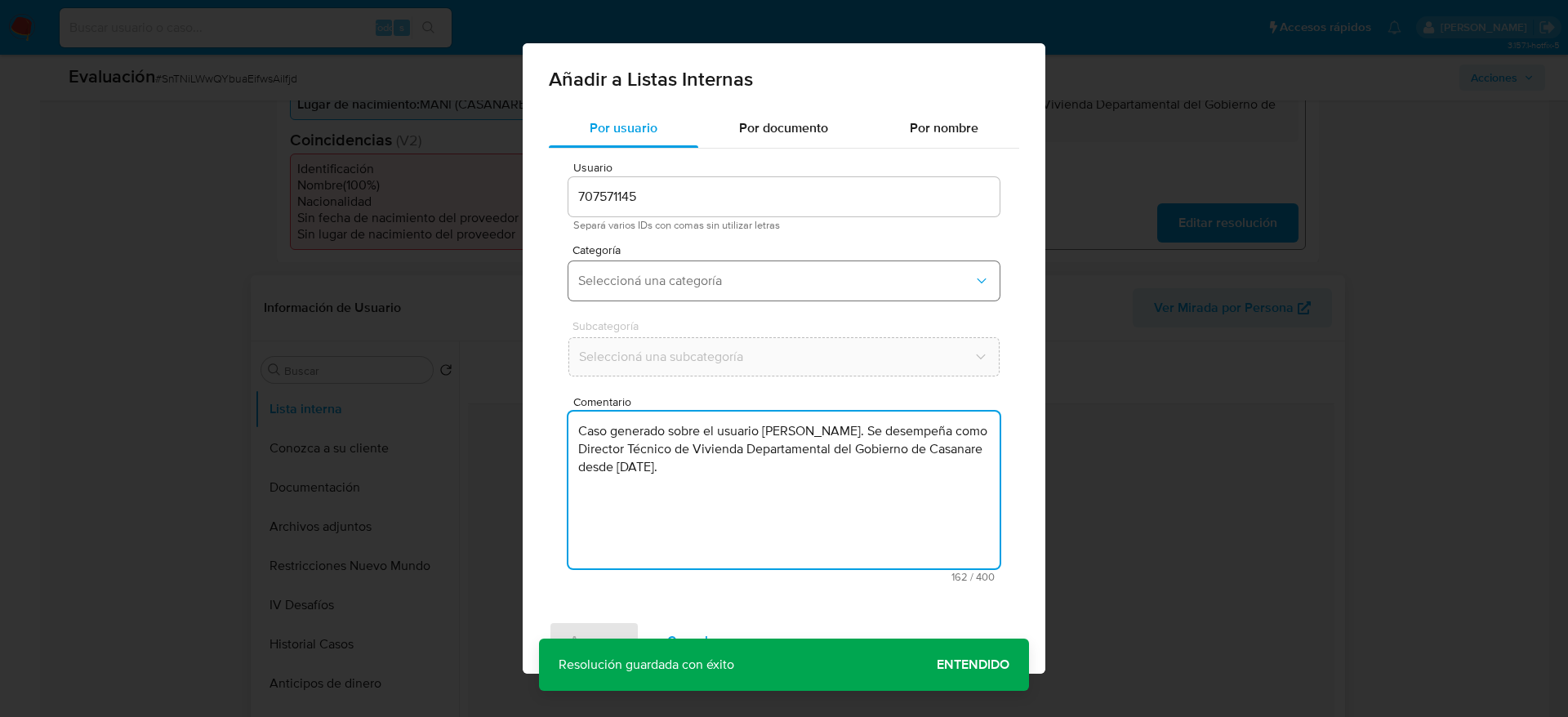
type textarea "Caso generado sobre el usuario Liliana Valbuena Monroy. Se desempeña como Direc…"
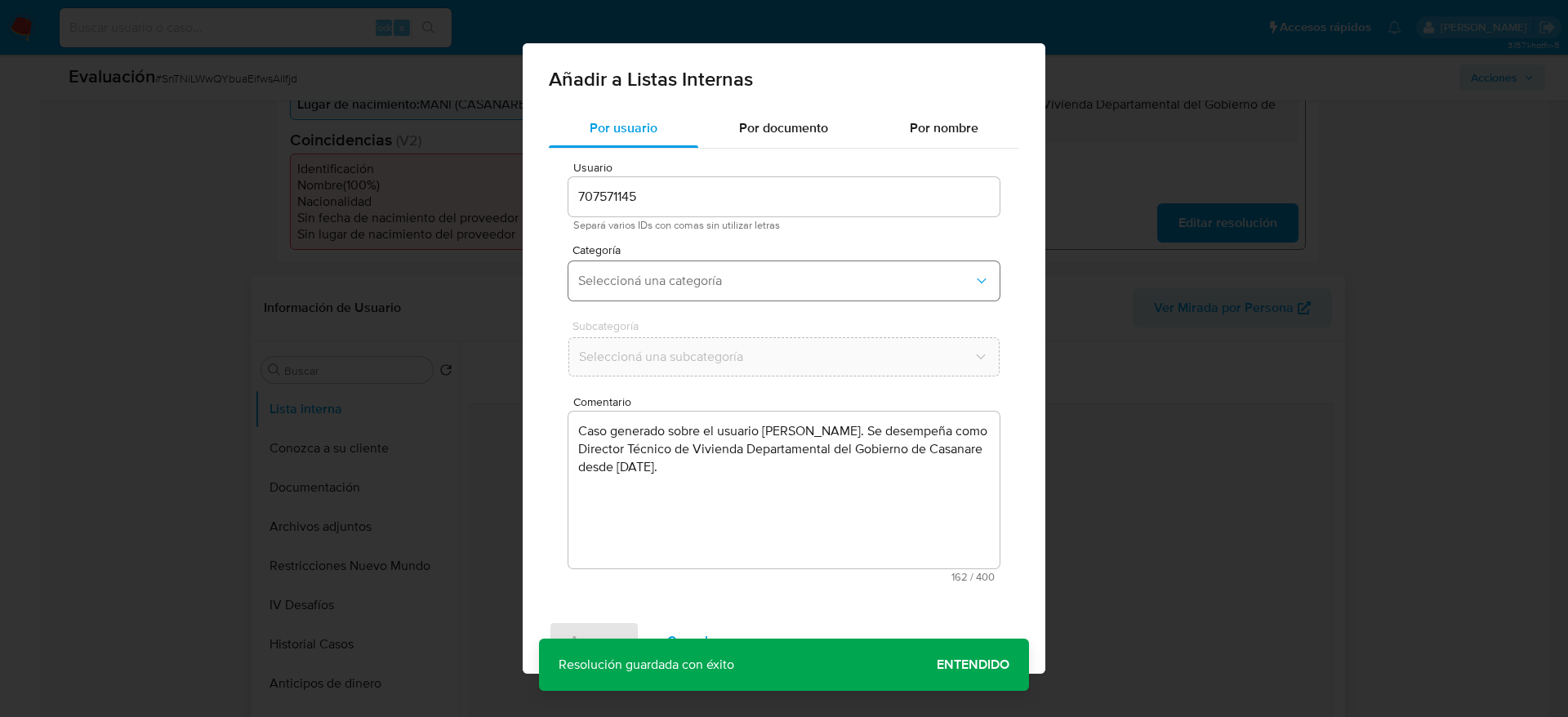
click at [715, 269] on button "Seleccioná una categoría" at bounding box center [784, 281] width 431 height 39
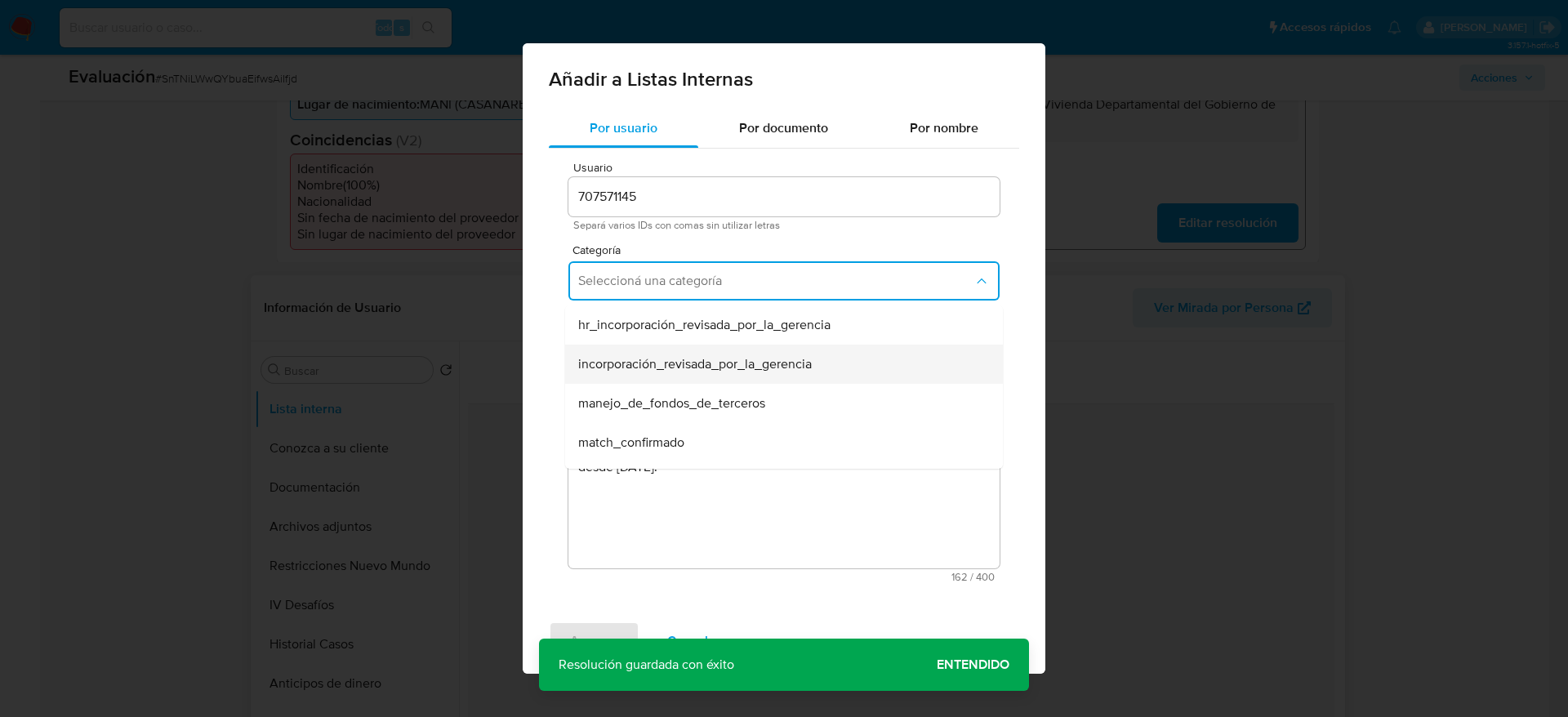
scroll to position [123, 0]
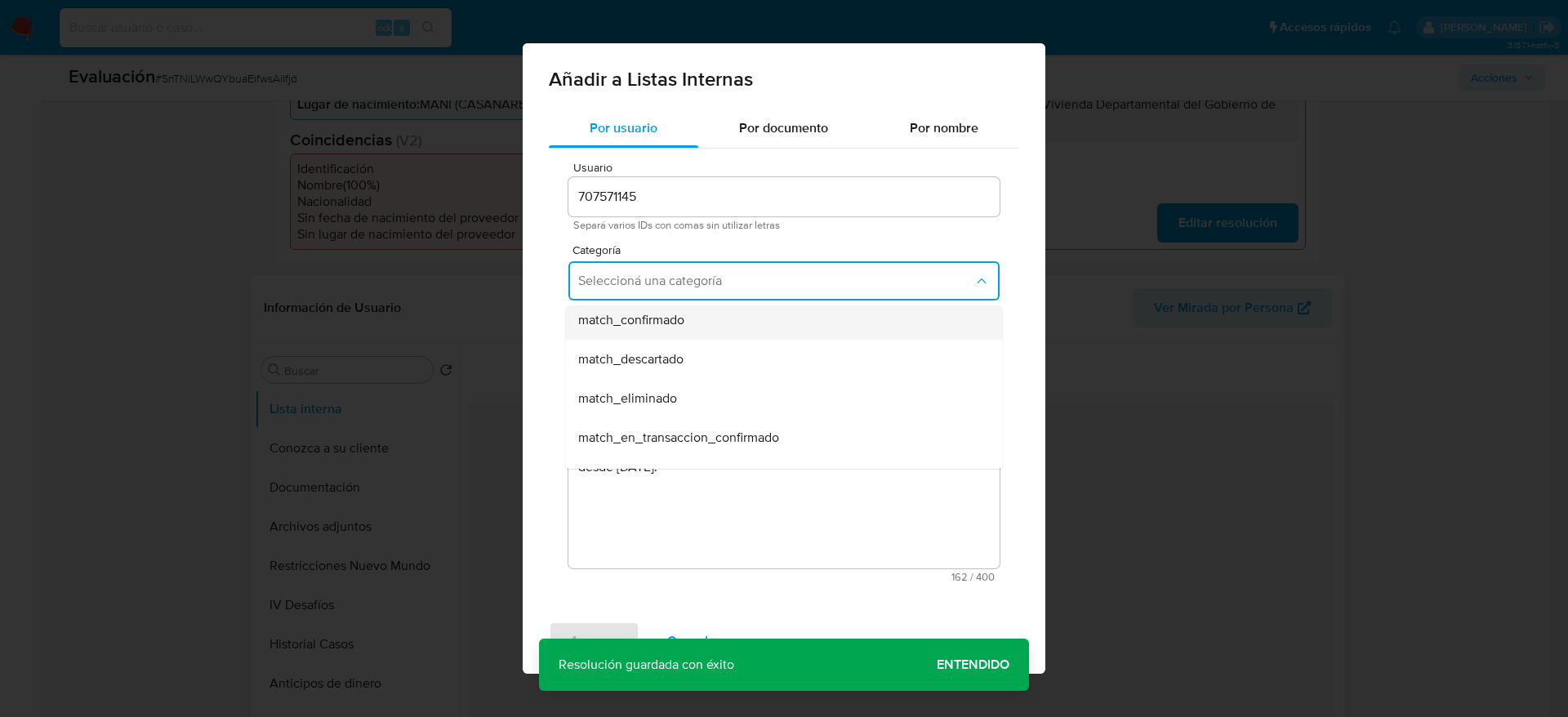
drag, startPoint x: 690, startPoint y: 356, endPoint x: 691, endPoint y: 335, distance: 21.0
click at [691, 335] on ul "hr_incorporación_revisada_por_la_gerencia incorporación_revisada_por_la_gerenci…" at bounding box center [784, 477] width 438 height 589
click at [691, 335] on div "match_confirmado" at bounding box center [779, 321] width 402 height 39
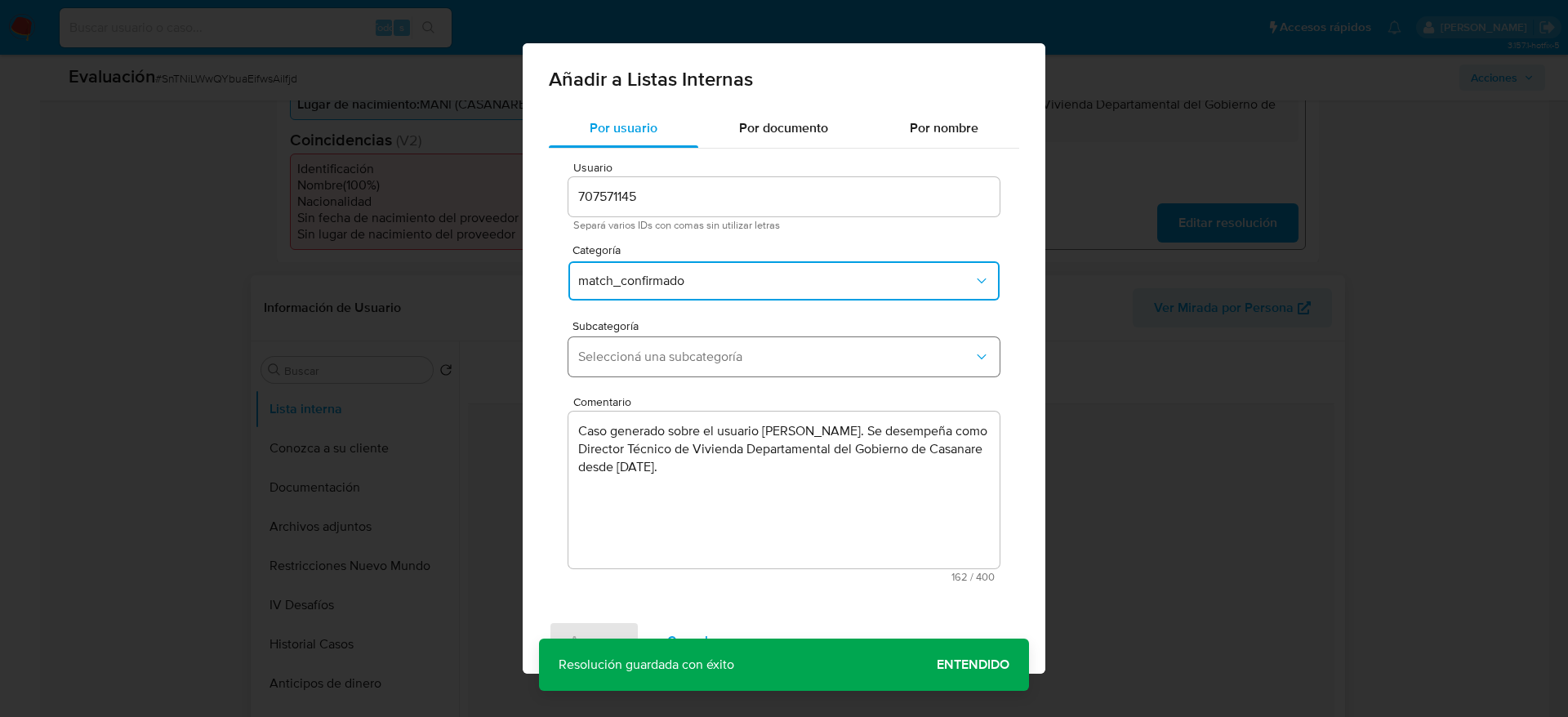
click at [691, 343] on button "Seleccioná una subcategoría" at bounding box center [784, 357] width 431 height 39
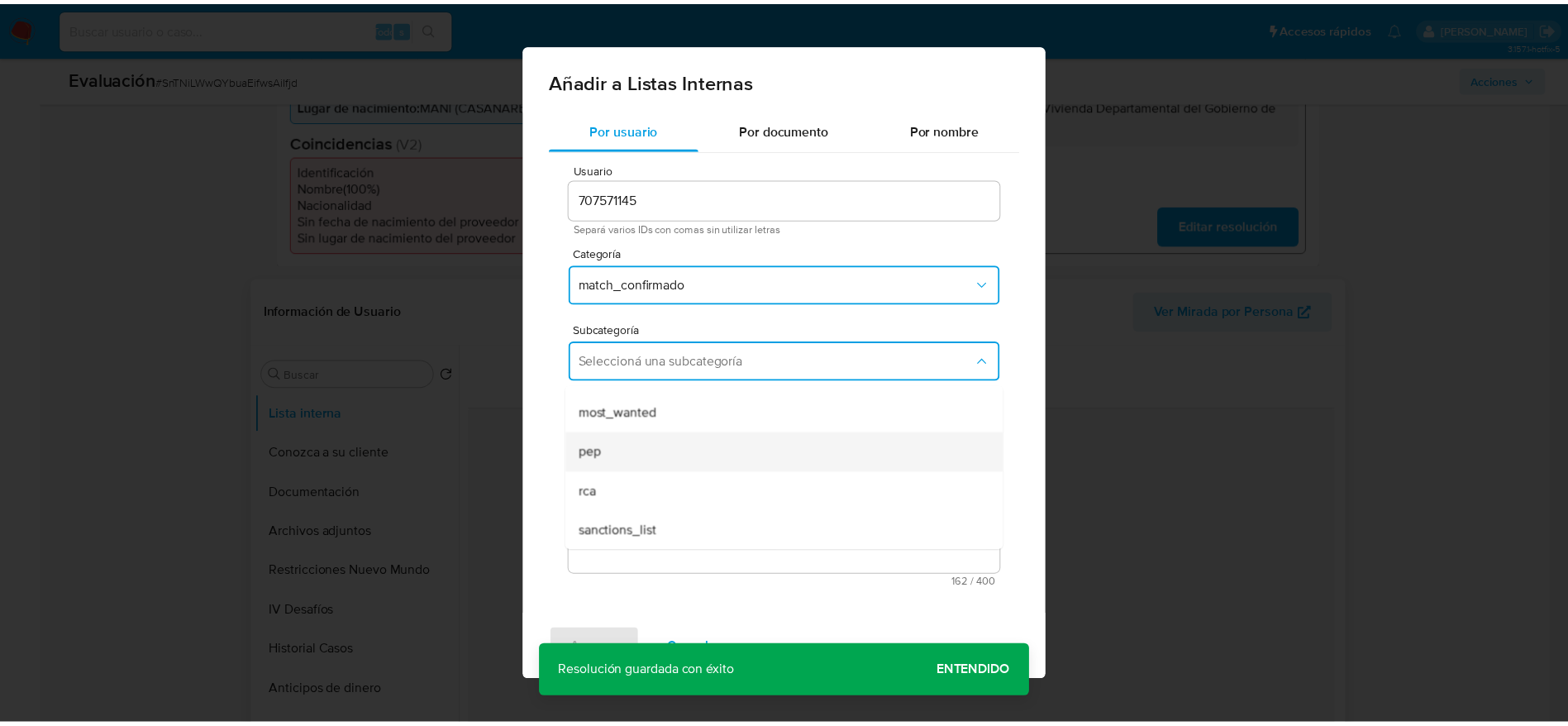
scroll to position [113, 0]
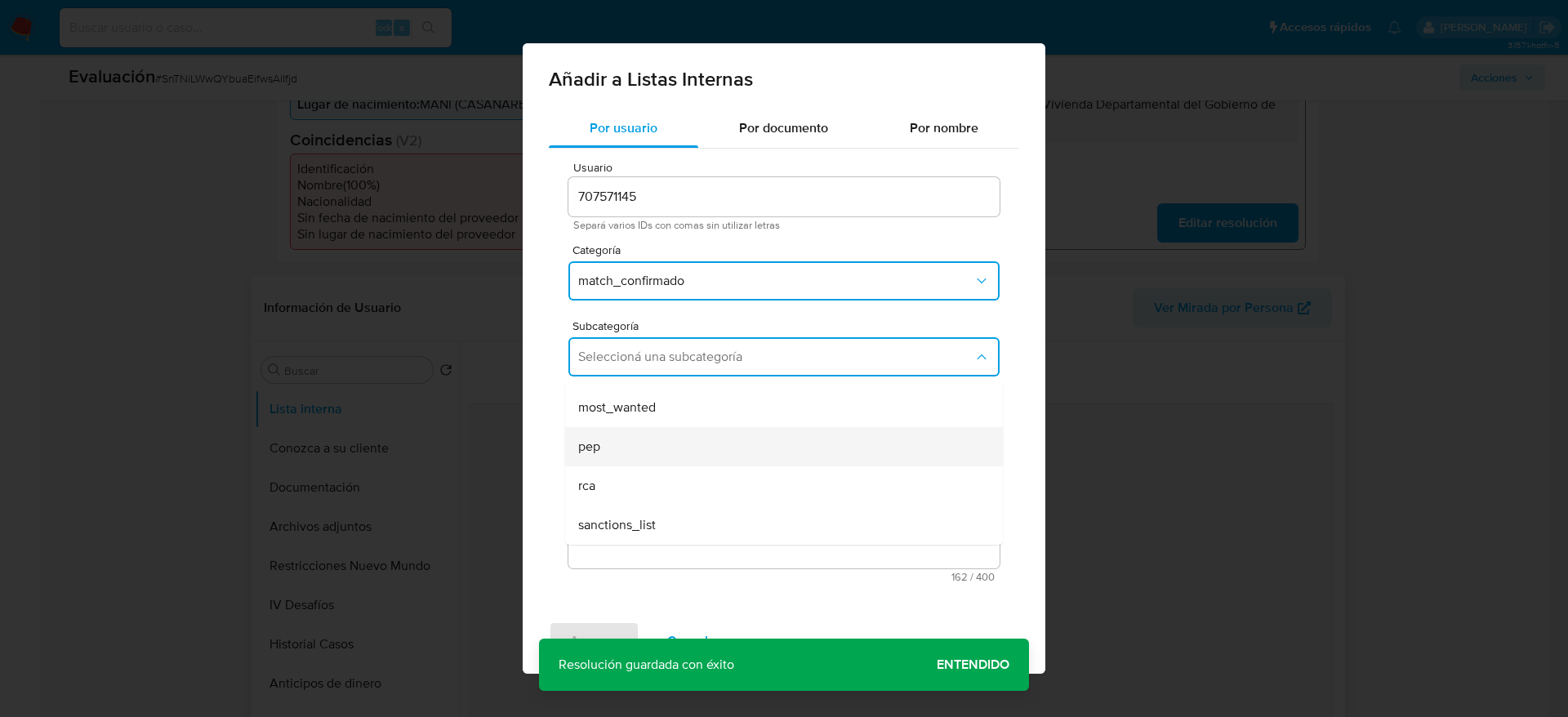
click at [619, 456] on div "pep" at bounding box center [779, 447] width 402 height 39
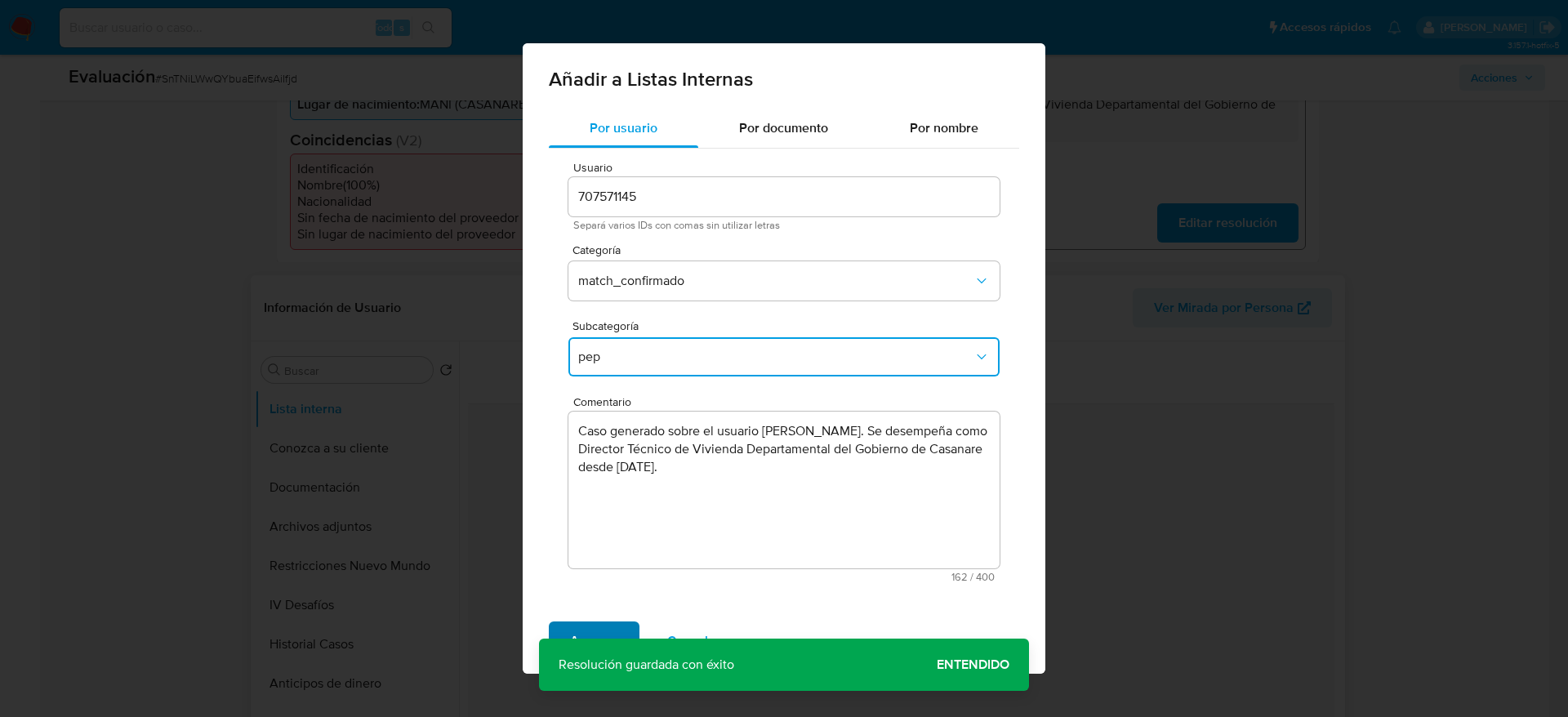
click at [585, 646] on span "Agregar" at bounding box center [593, 641] width 48 height 36
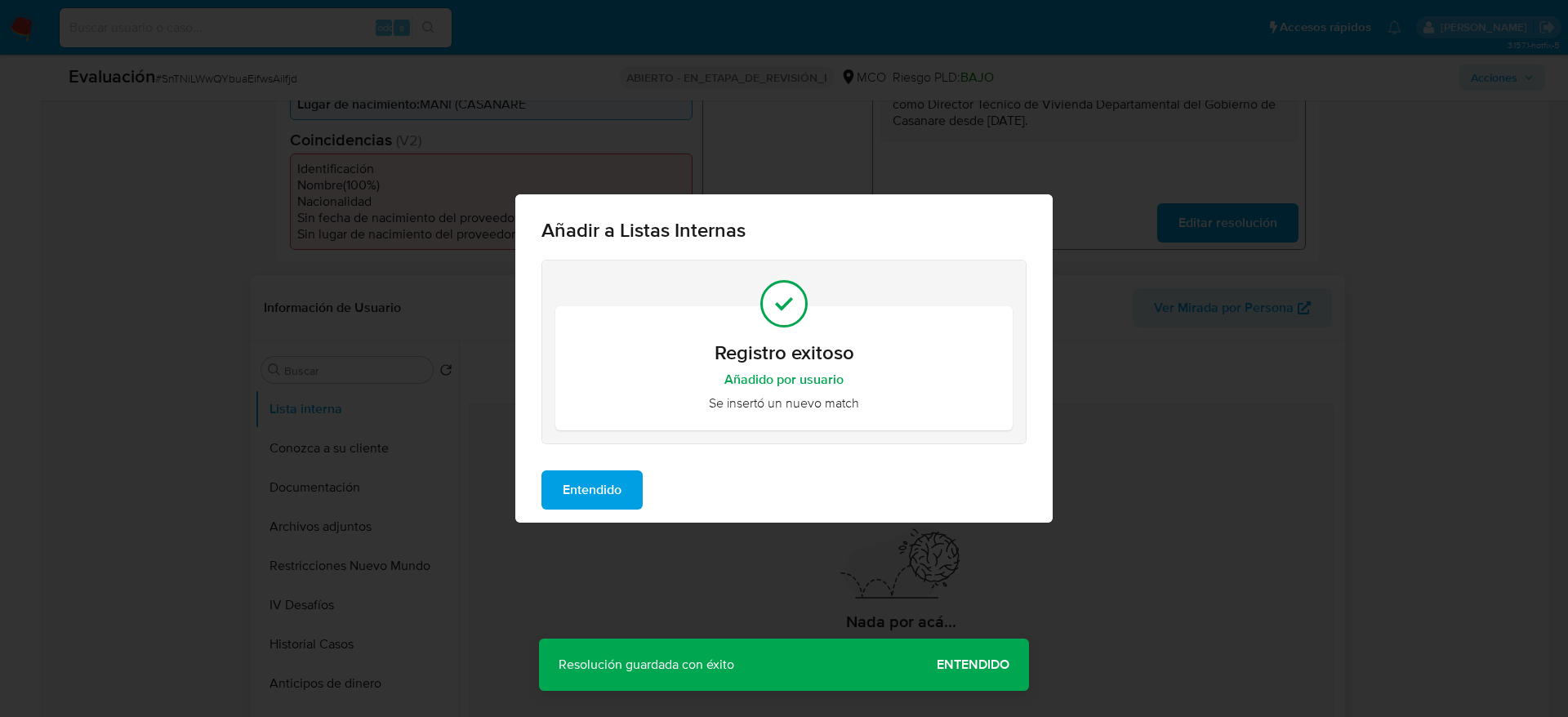
click at [621, 472] on span "Entendido" at bounding box center [592, 490] width 59 height 36
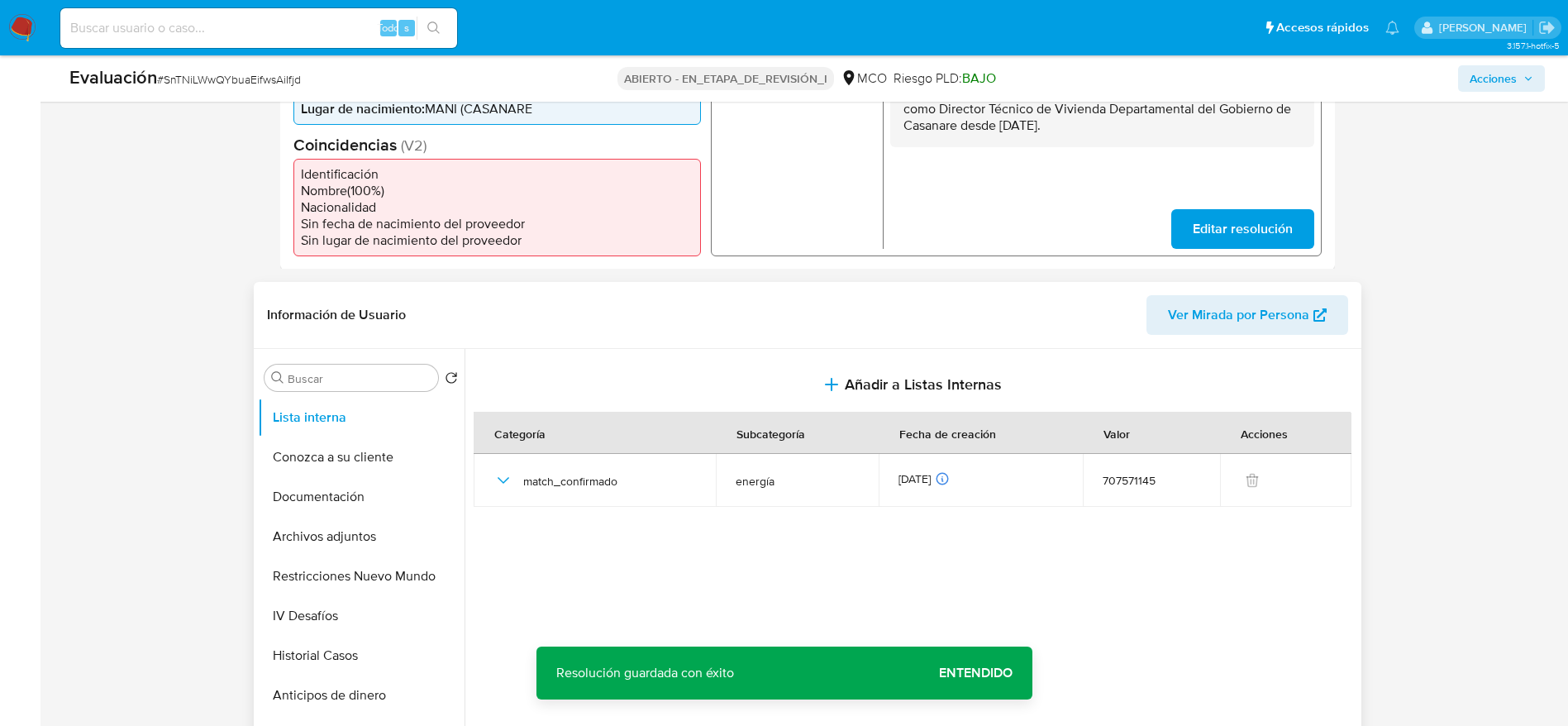
scroll to position [496, 0]
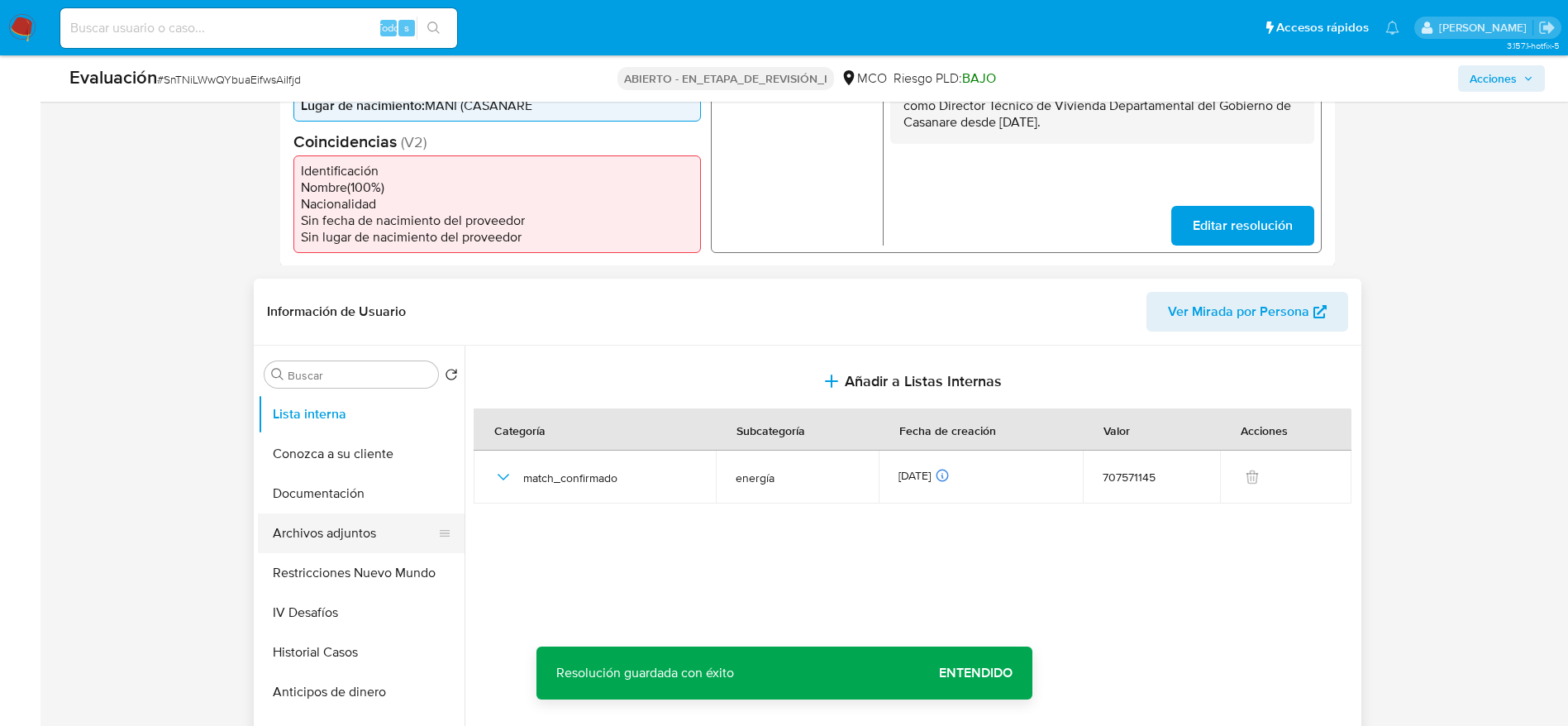
click at [311, 520] on button "Archivos adjuntos" at bounding box center [355, 533] width 194 height 40
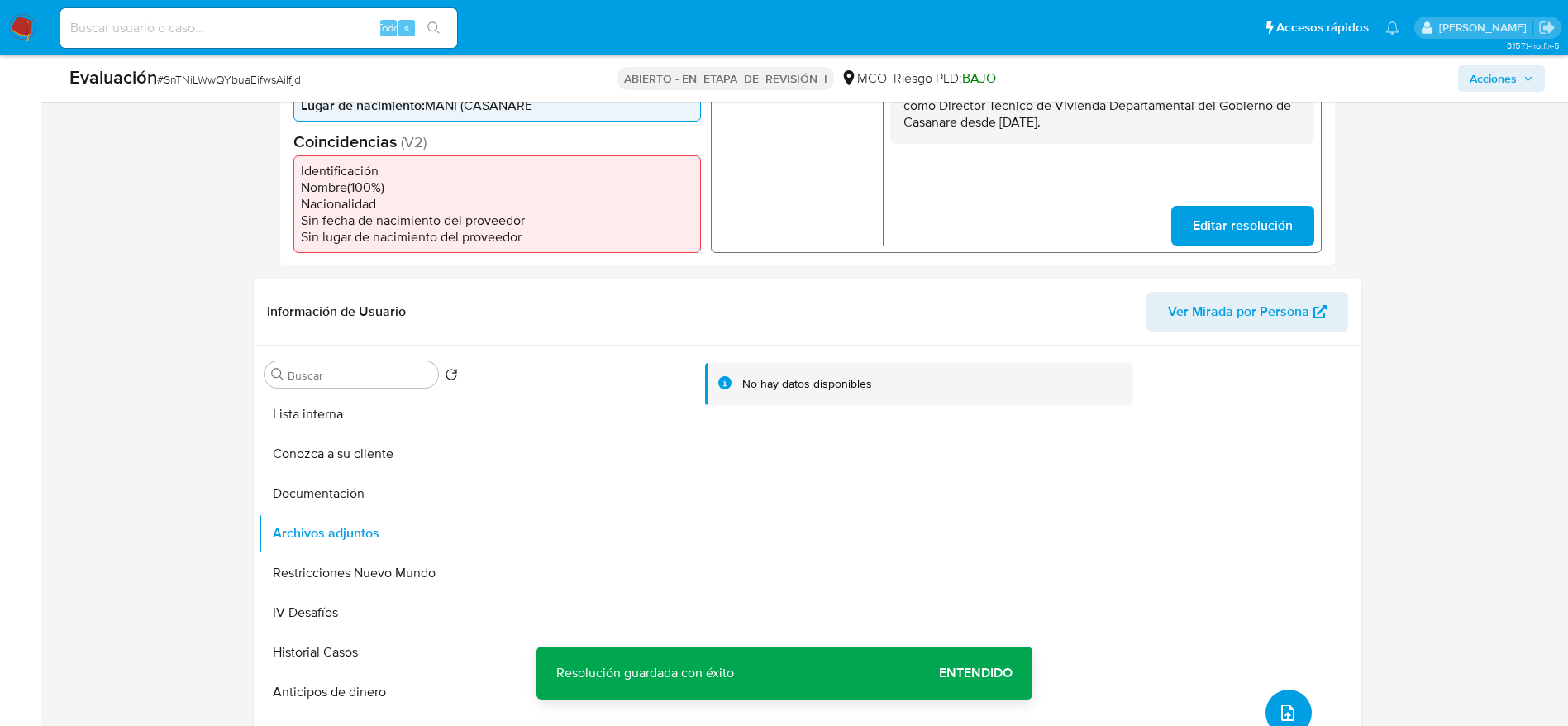
click at [1301, 710] on button "subir archivo" at bounding box center [1288, 713] width 46 height 47
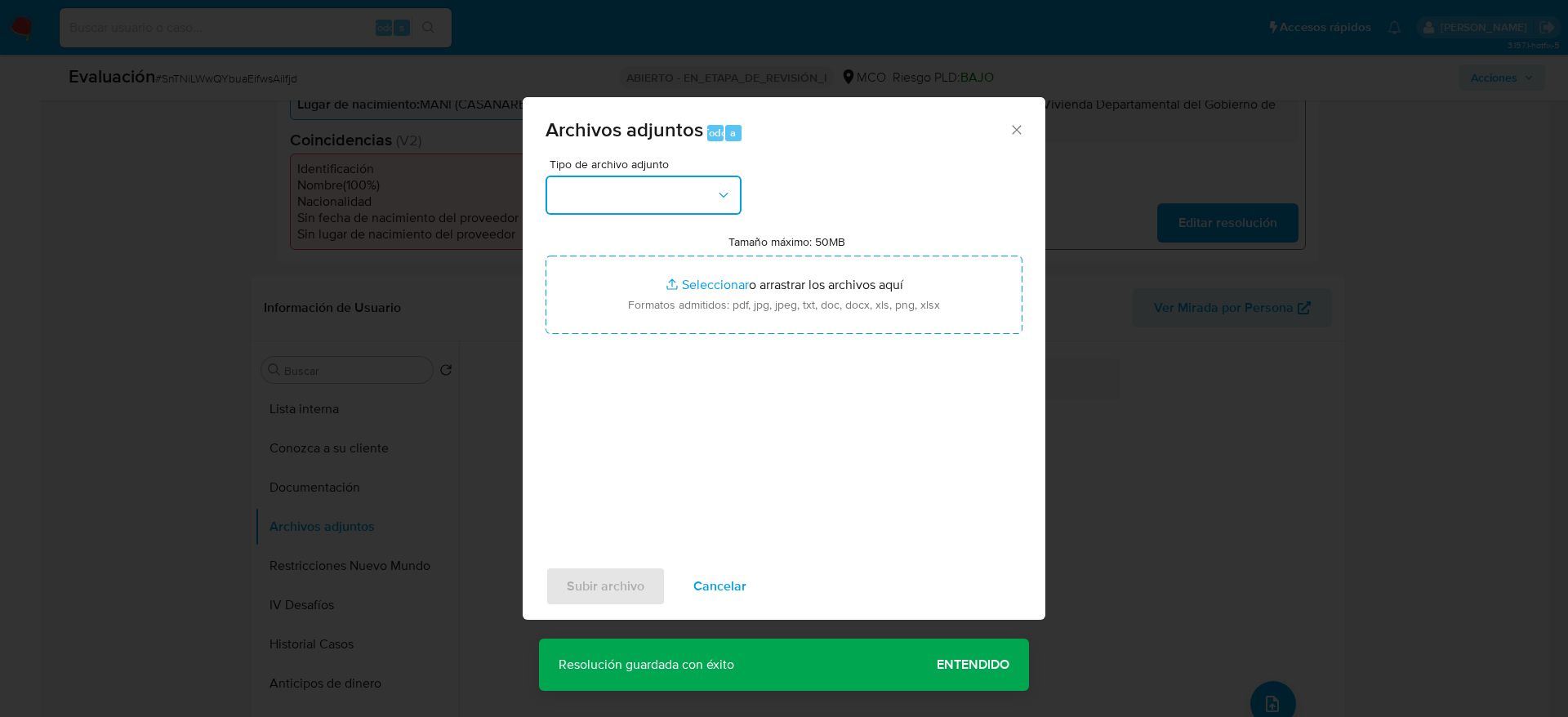
click at [694, 201] on button "button" at bounding box center [643, 195] width 196 height 39
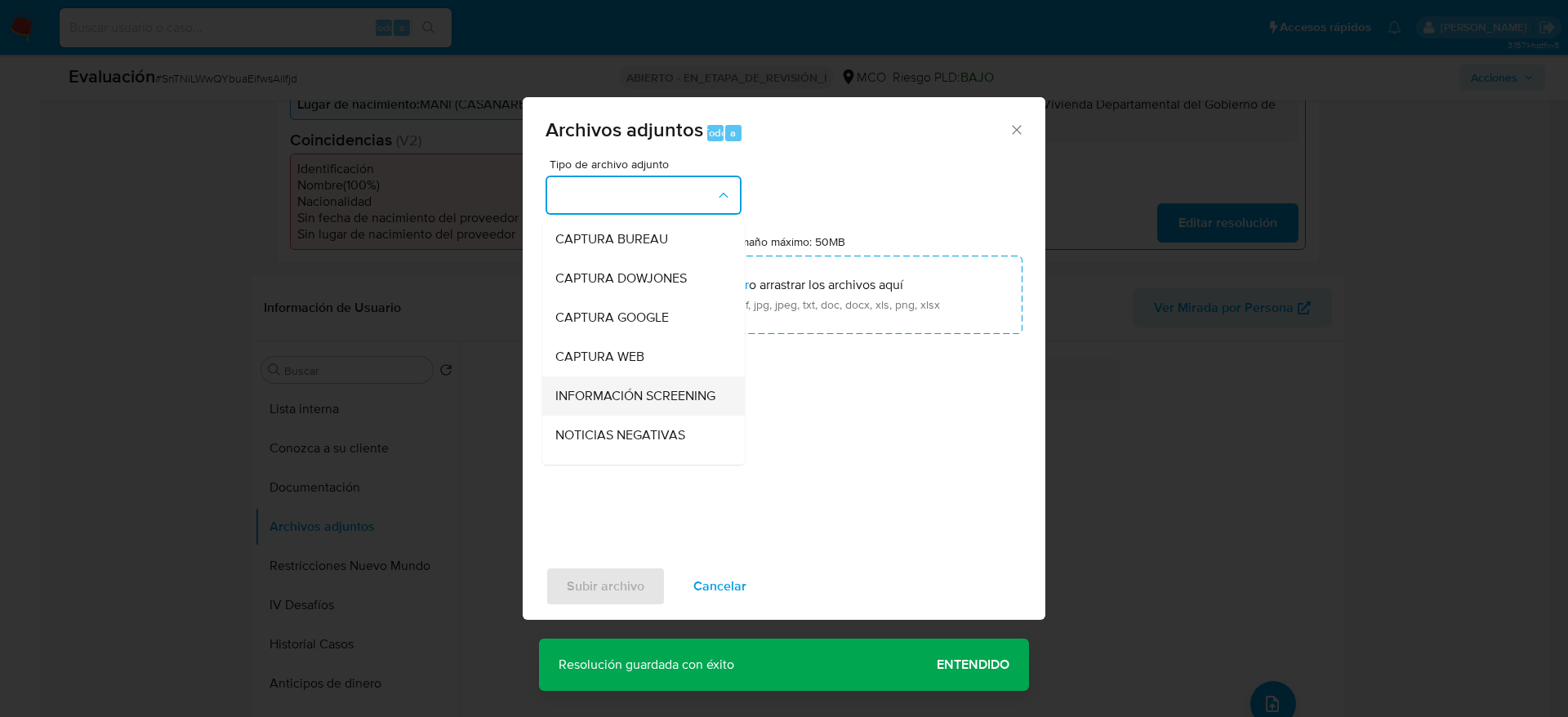
click at [639, 381] on div "INFORMACIÓN SCREENING" at bounding box center [639, 396] width 167 height 39
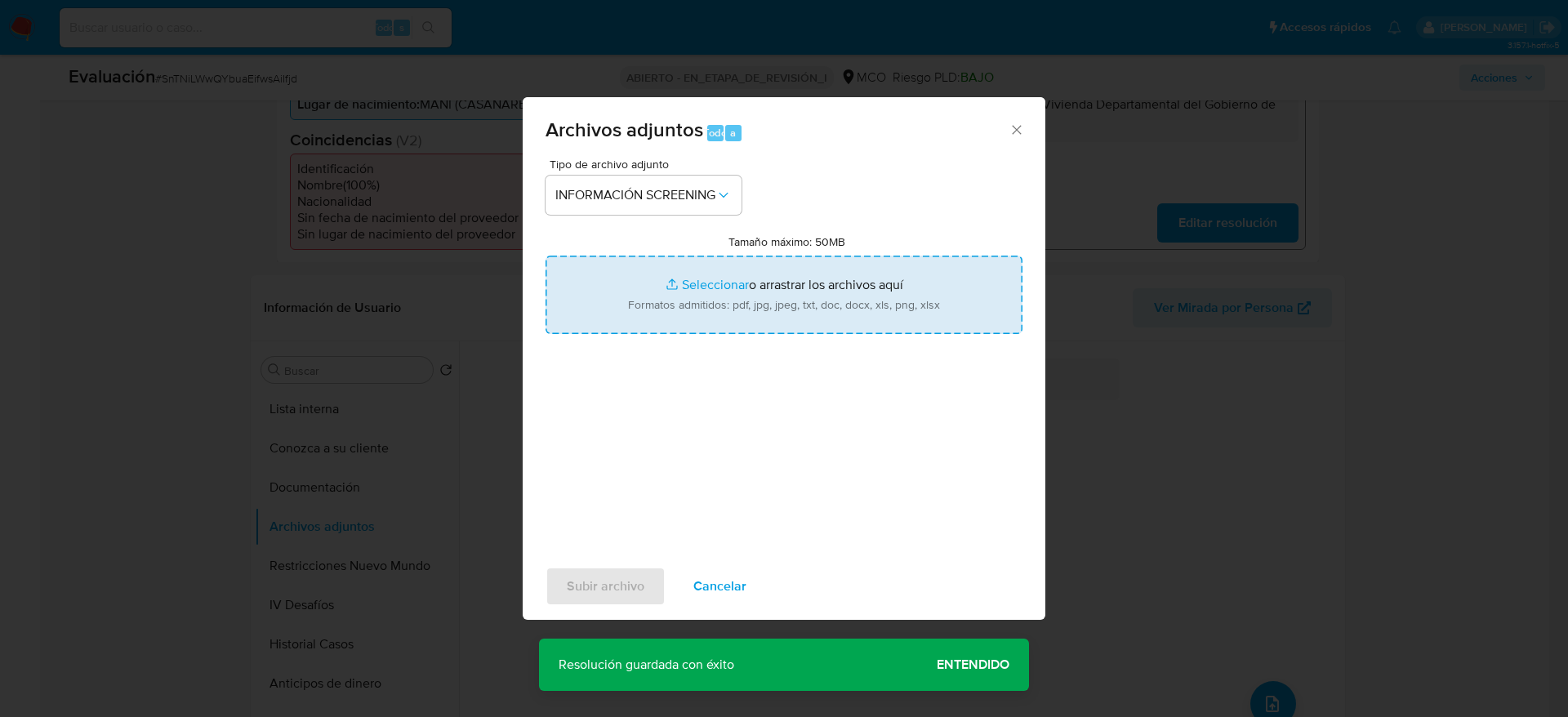
click at [680, 300] on input "Tamaño máximo: 50MB Seleccionar archivos" at bounding box center [784, 295] width 477 height 79
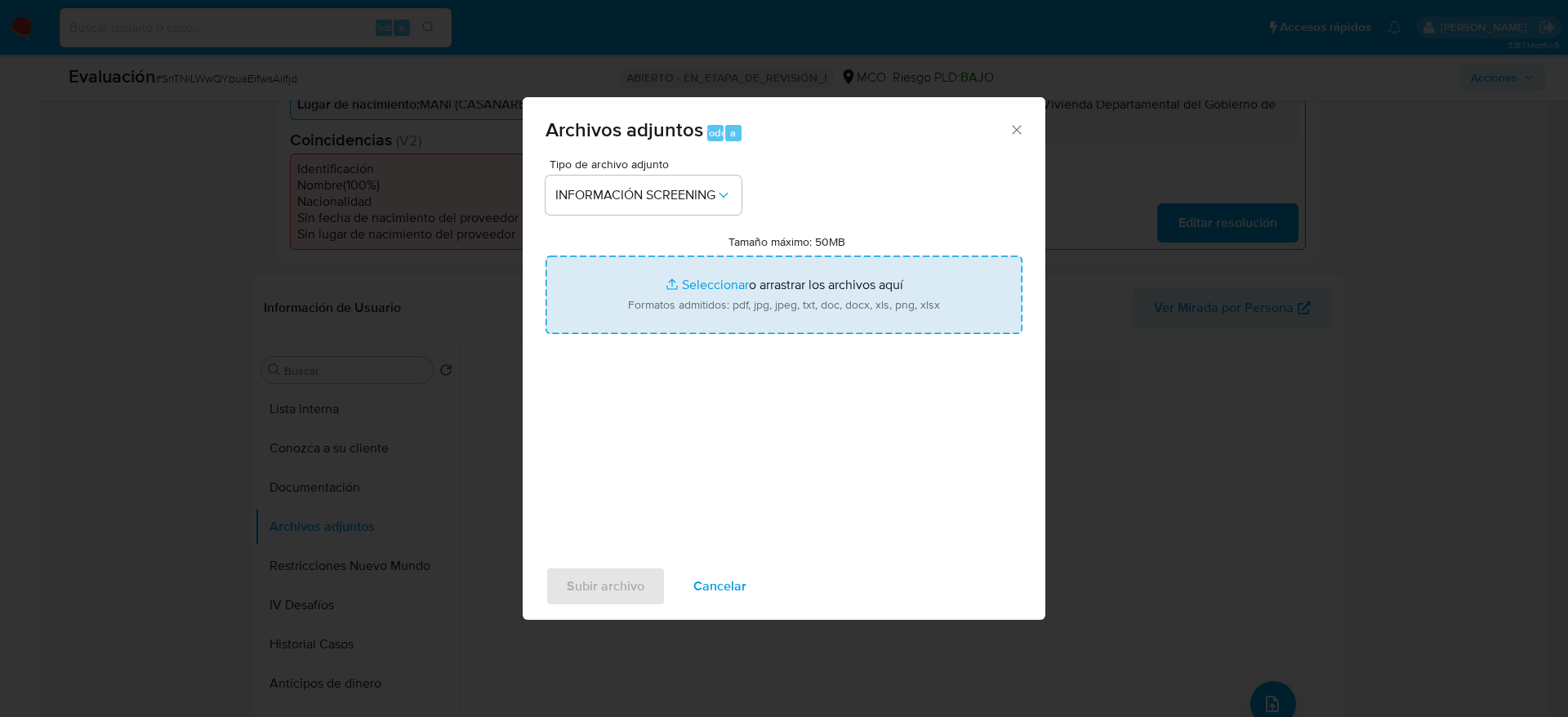
type input "C:\fakepath\_Liliana Valbuena Monroy_ - Buscar con Google.pdf"
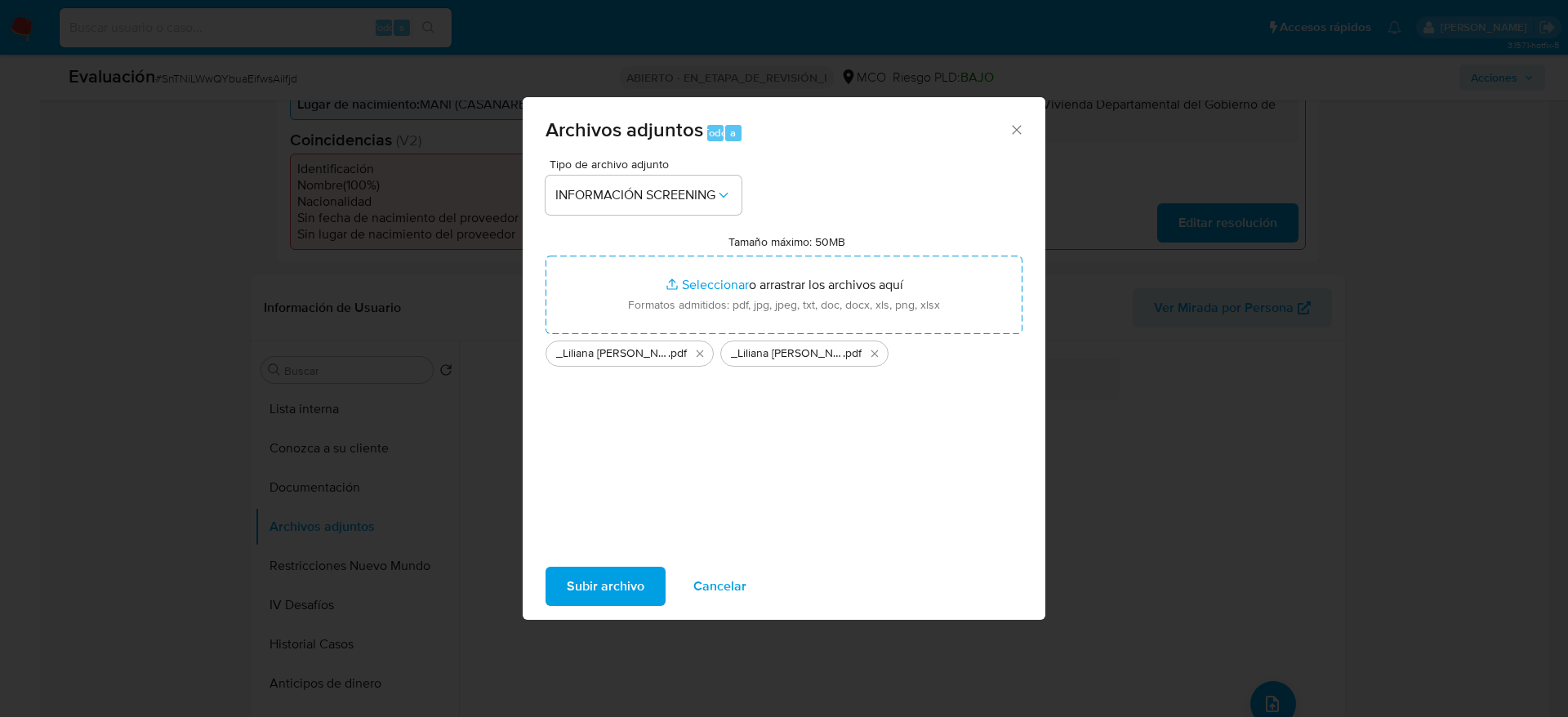
click at [588, 603] on span "Subir archivo" at bounding box center [605, 587] width 78 height 36
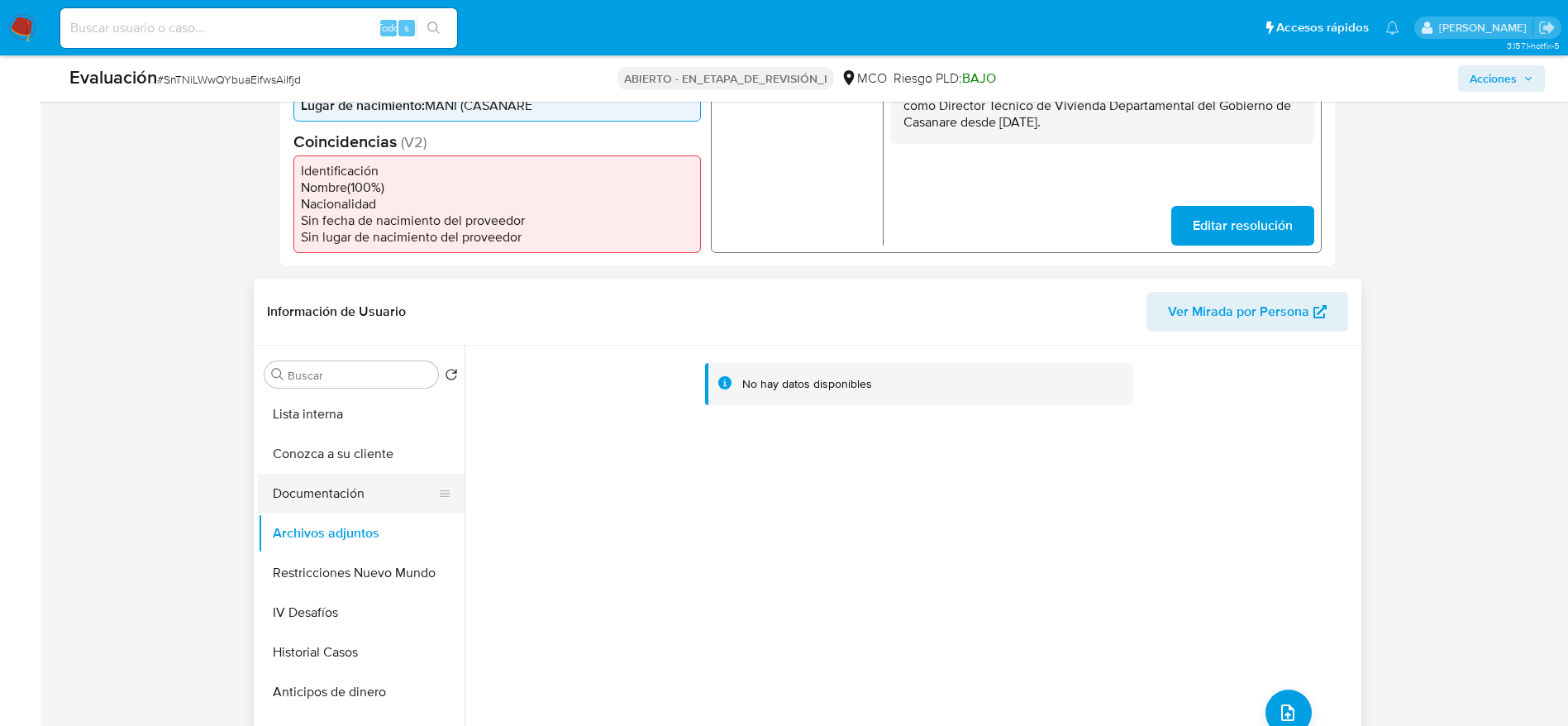
click at [309, 495] on button "Documentación" at bounding box center [355, 493] width 194 height 40
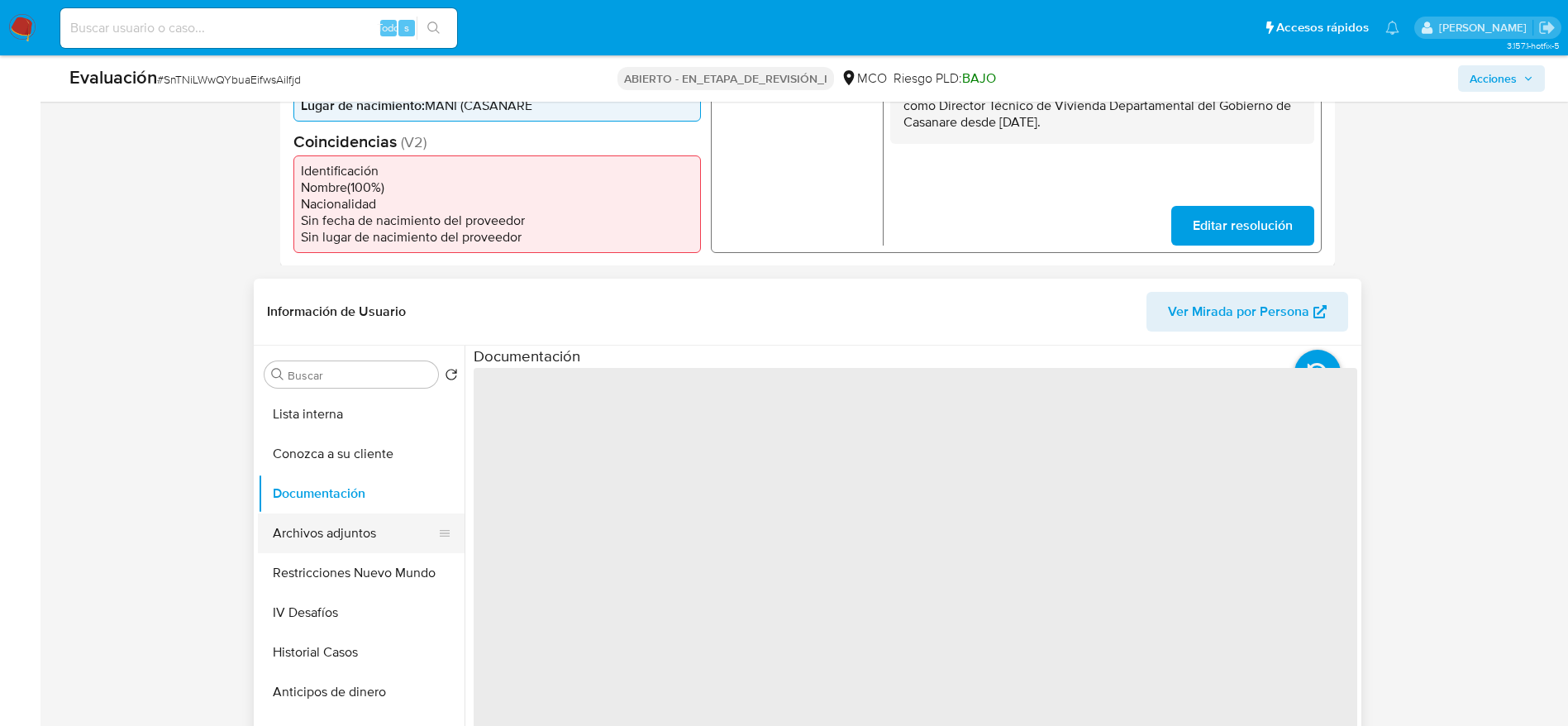
click at [341, 537] on button "Archivos adjuntos" at bounding box center [355, 533] width 194 height 40
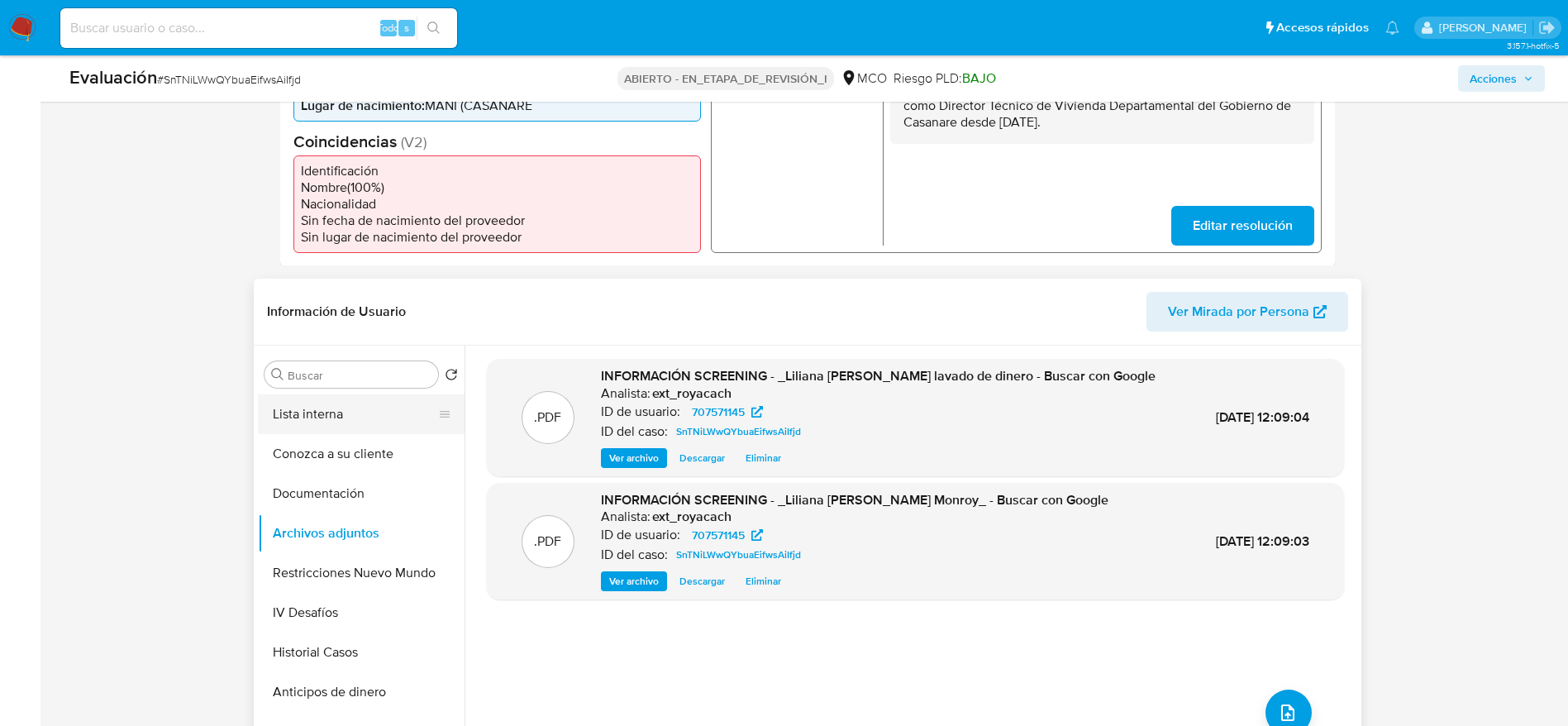
click at [300, 400] on button "Lista interna" at bounding box center [355, 415] width 194 height 40
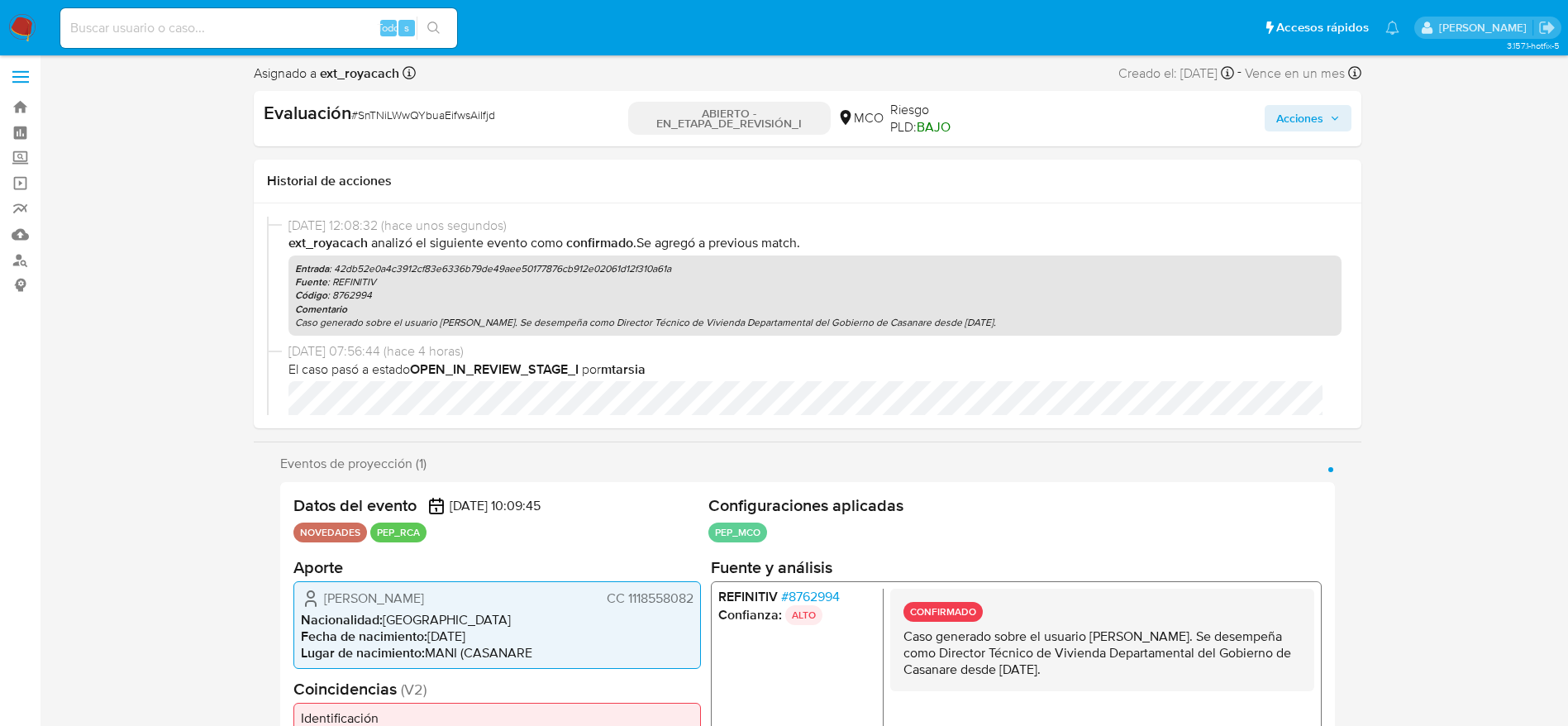
scroll to position [0, 0]
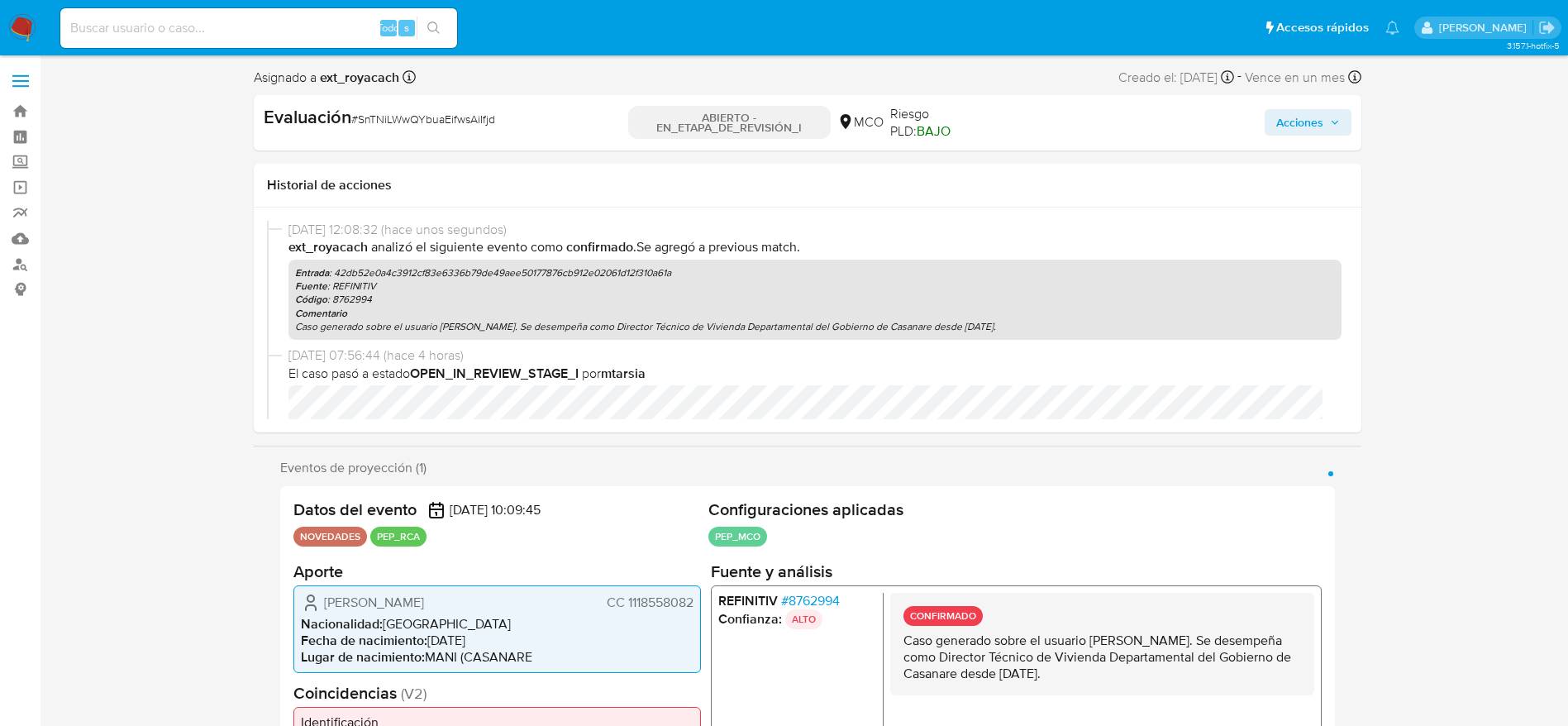
click at [1309, 121] on span "Acciones" at bounding box center [1301, 122] width 47 height 27
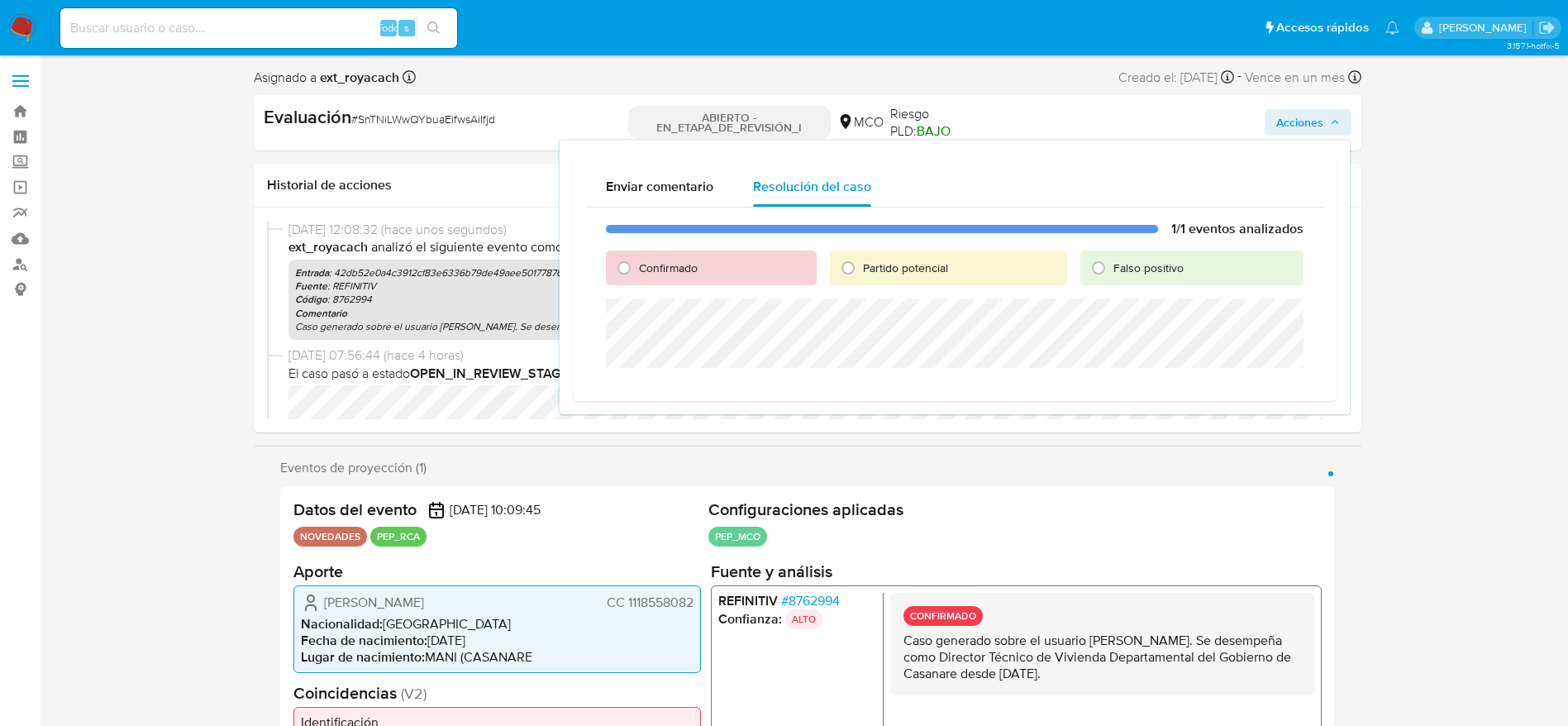
click at [686, 276] on div "Confirmado" at bounding box center [711, 268] width 211 height 35
click at [672, 264] on font "Confirmado" at bounding box center [669, 268] width 59 height 16
click at [637, 264] on input "Confirmado" at bounding box center [624, 268] width 27 height 27
radio input "true"
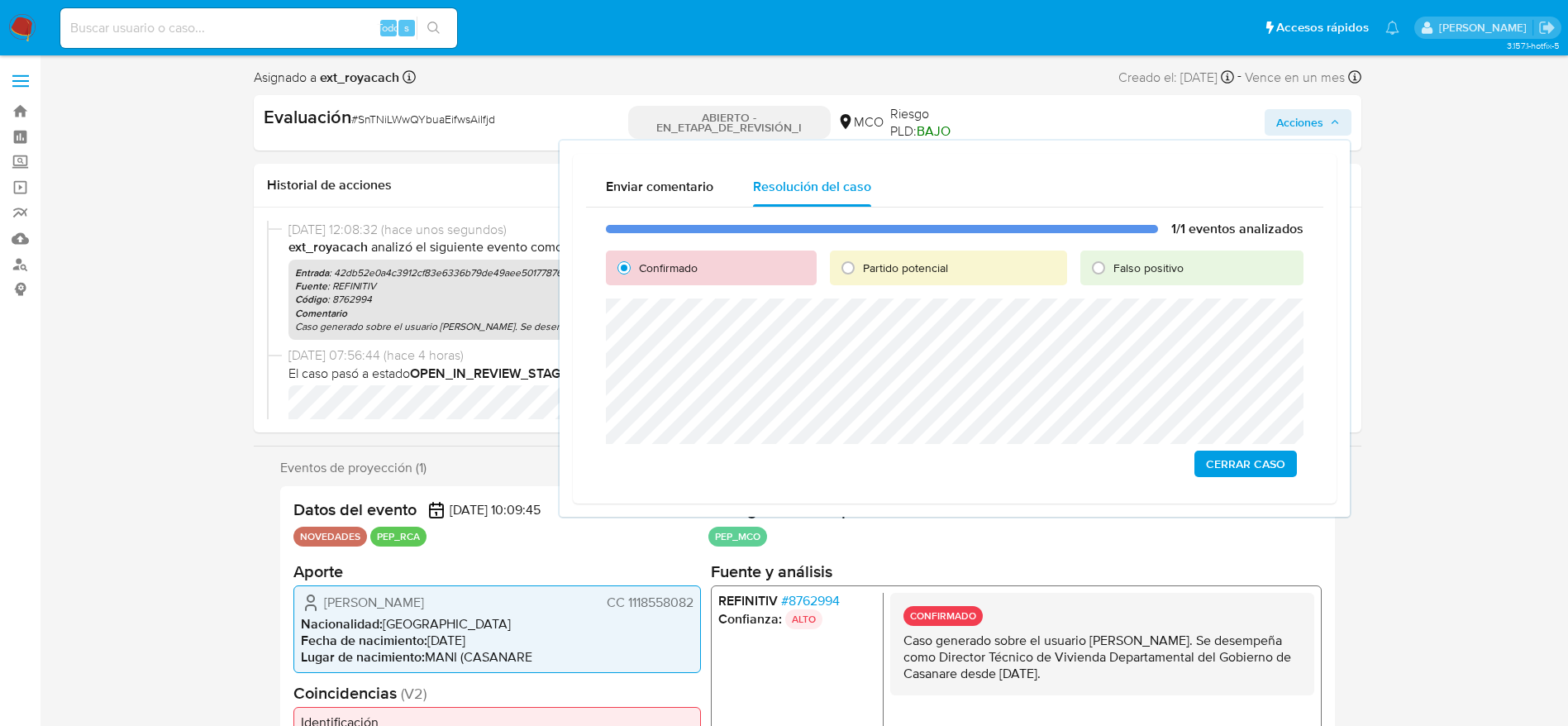
click at [1239, 472] on span "Cerrar Caso" at bounding box center [1246, 464] width 80 height 23
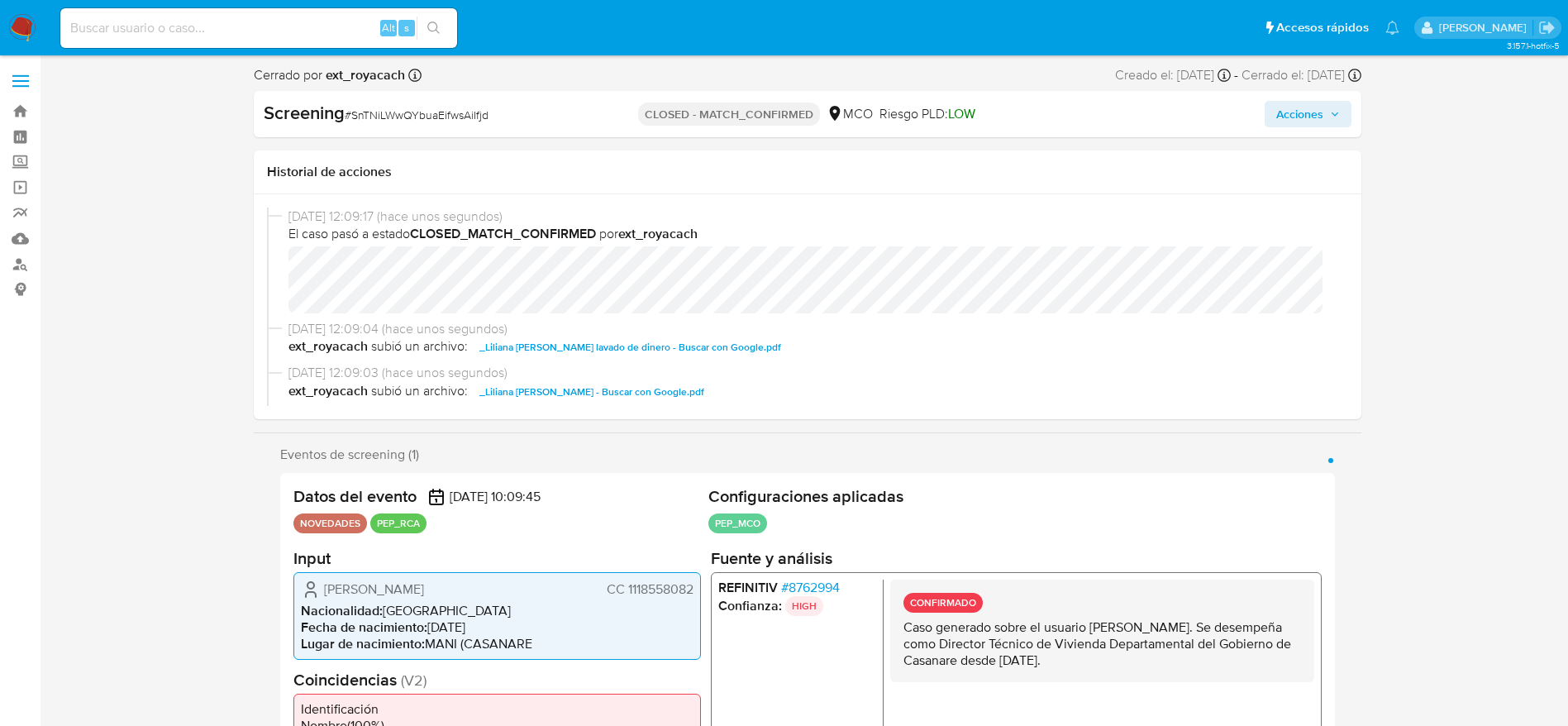
select select "10"
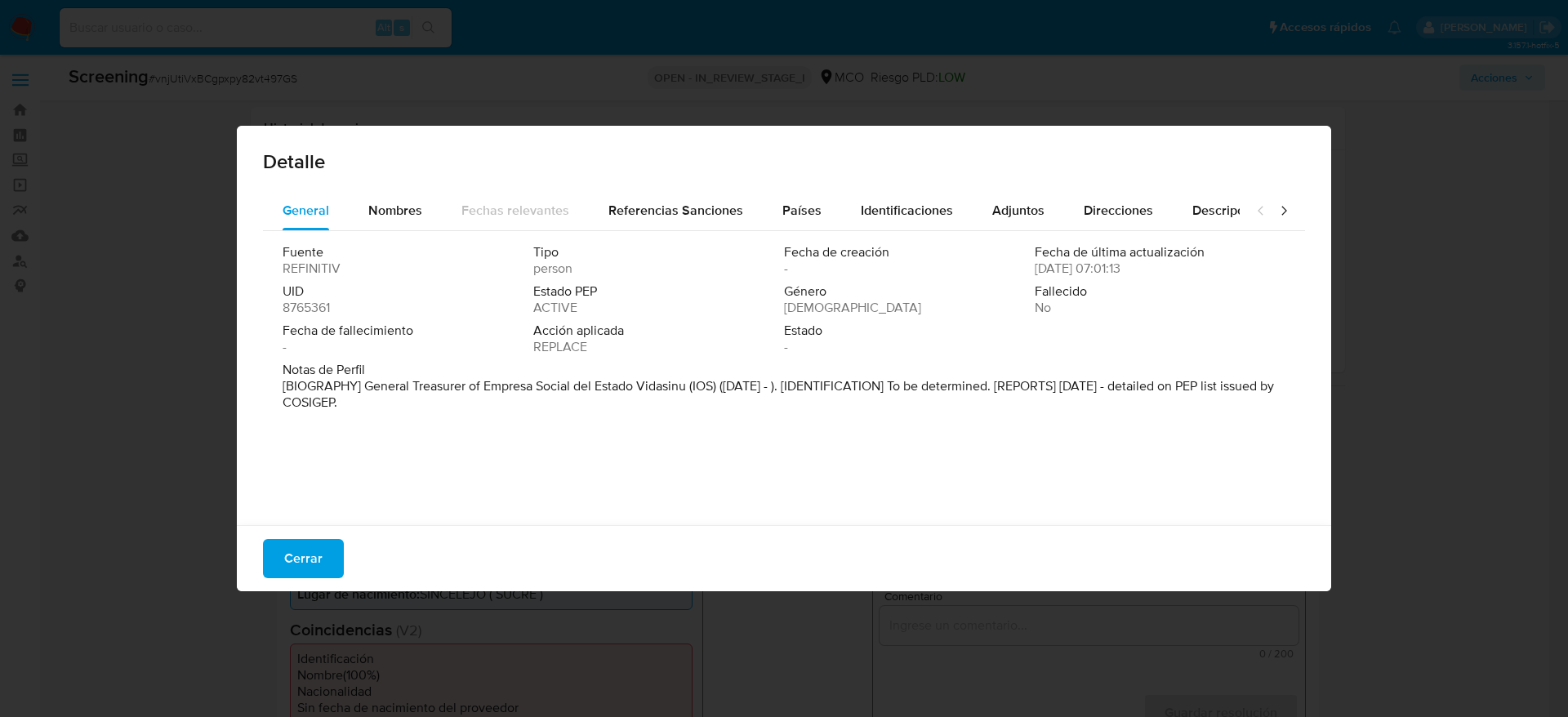
select select "10"
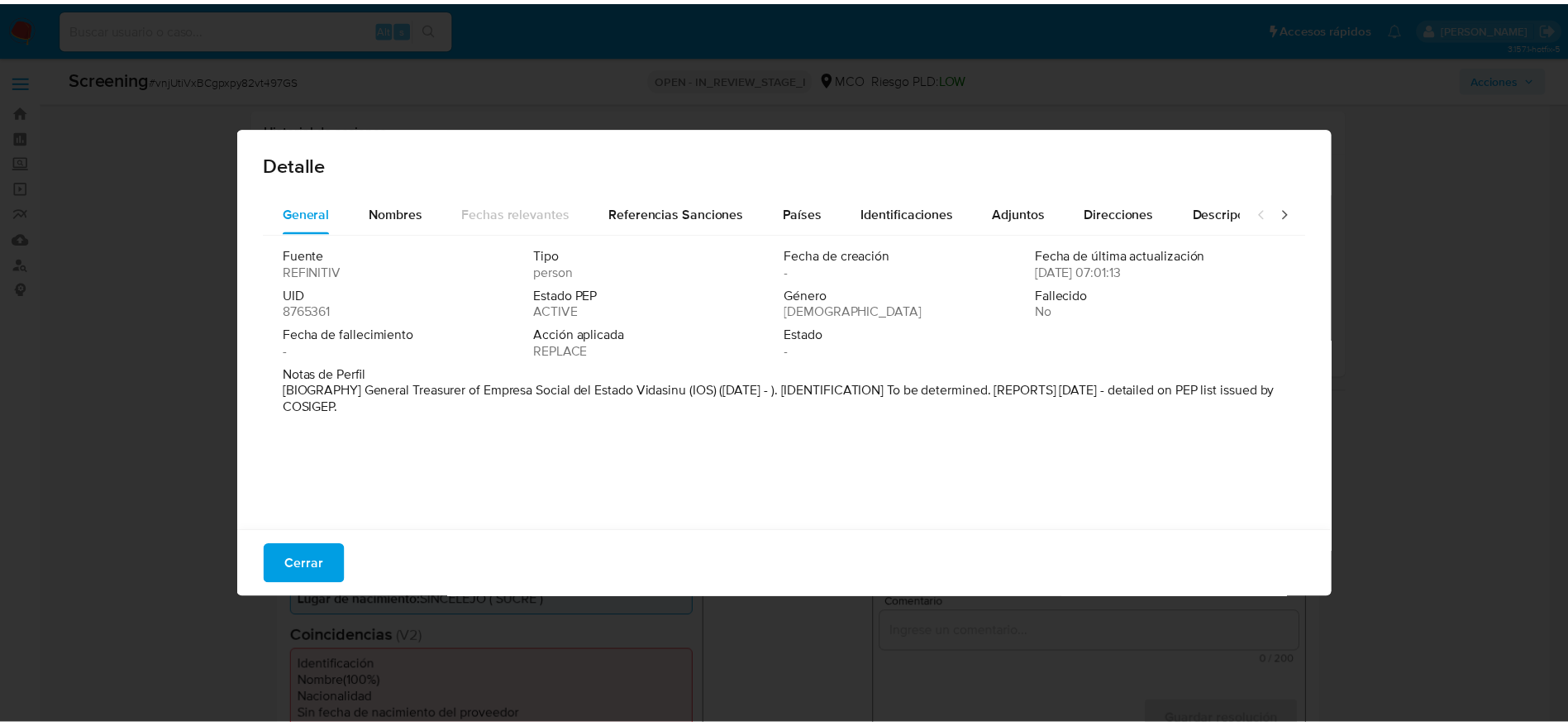
scroll to position [248, 0]
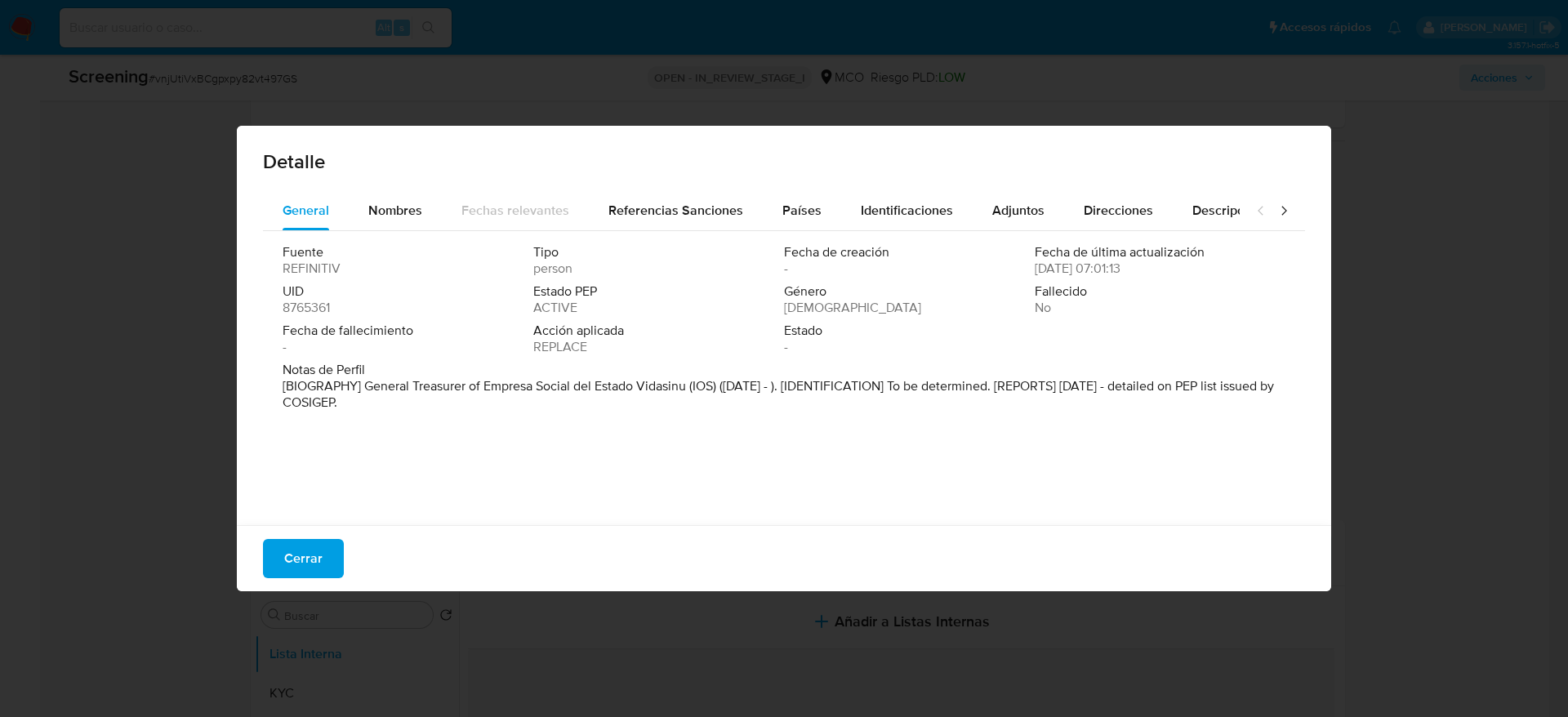
drag, startPoint x: 379, startPoint y: 411, endPoint x: 397, endPoint y: 407, distance: 18.4
drag, startPoint x: 357, startPoint y: 383, endPoint x: 696, endPoint y: 388, distance: 339.0
click at [696, 388] on font "[BIOGRAFÍA] Tesorero General de la Empresa Social del Estado Vidasinu (IOS) ([D…" at bounding box center [781, 394] width 996 height 35
click at [321, 557] on span "Cerrar" at bounding box center [303, 559] width 38 height 36
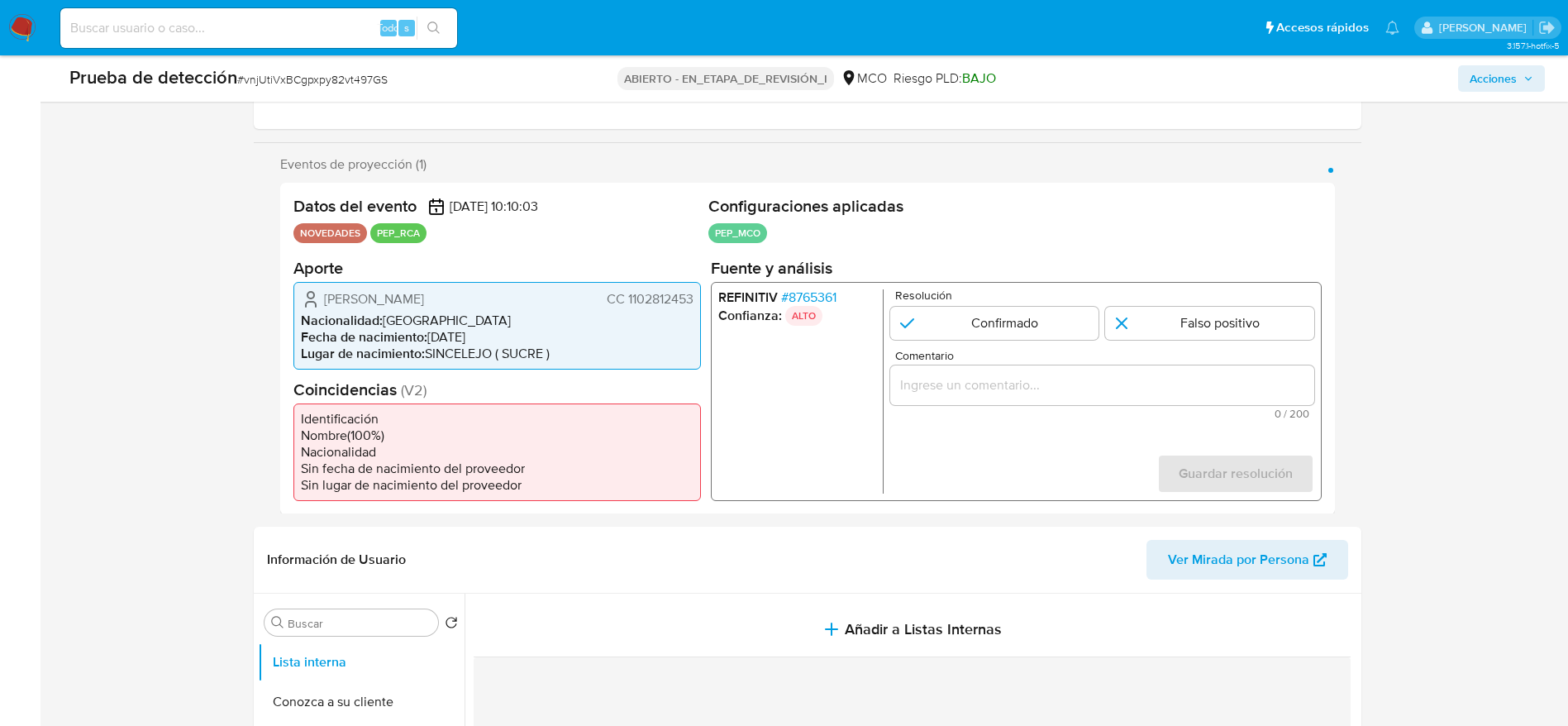
drag, startPoint x: 323, startPoint y: 302, endPoint x: 695, endPoint y: 293, distance: 372.1
click at [695, 293] on div "[PERSON_NAME] CC 1102812453 Nacionalidad : [DEMOGRAPHIC_DATA] Fecha de nacimien…" at bounding box center [497, 325] width 408 height 87
click at [278, 81] on font "vnjUtiVxBCgpxpy82vt497GS" at bounding box center [316, 79] width 144 height 16
click at [985, 381] on input "Comentario" at bounding box center [1101, 384] width 424 height 22
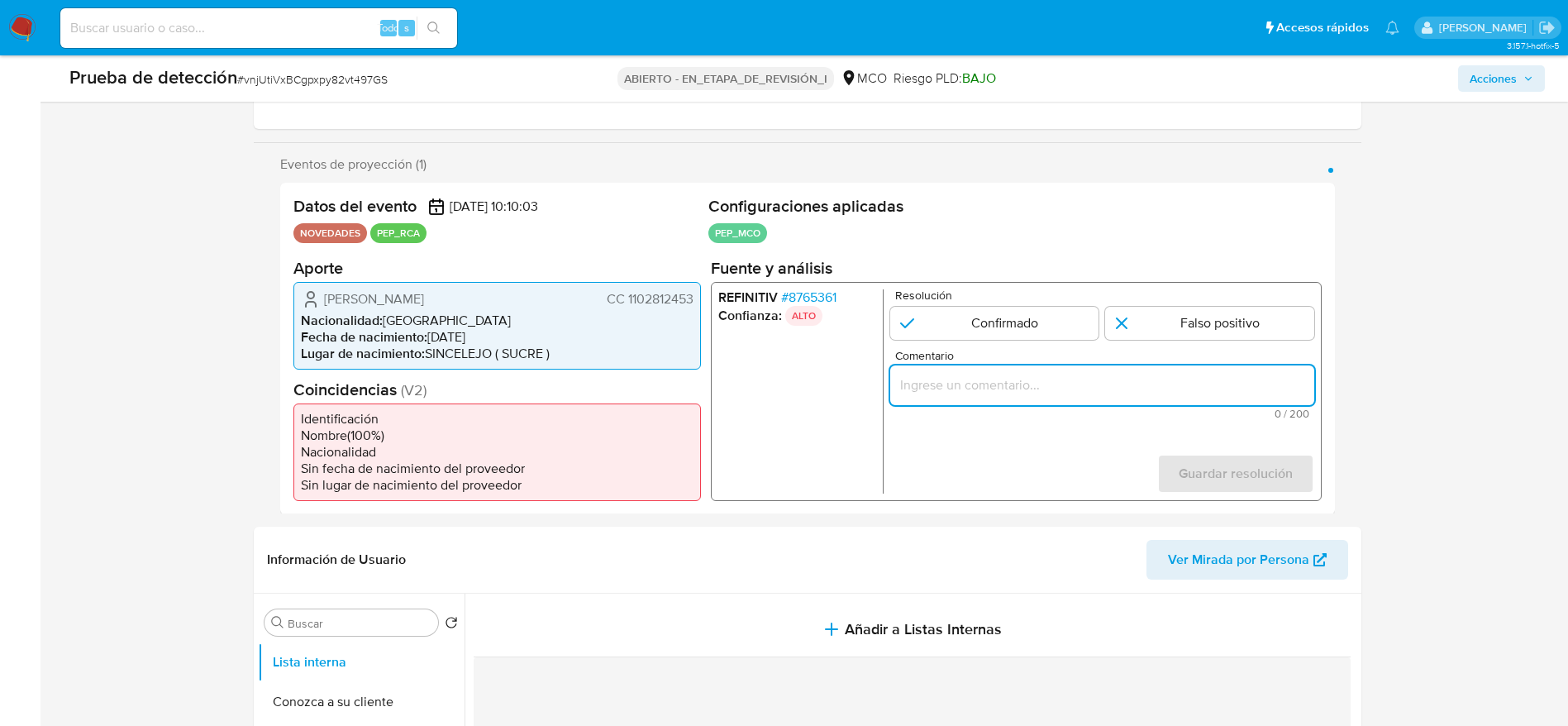
paste input "Caso generado sobre el usuario [PERSON_NAME]. El titular de la cuenta se desemp…"
type input "Caso generado sobre el usuario [PERSON_NAME]. El titular de la cuenta se desemp…"
click at [956, 331] on input "1 de 1" at bounding box center [994, 322] width 210 height 33
radio input "true"
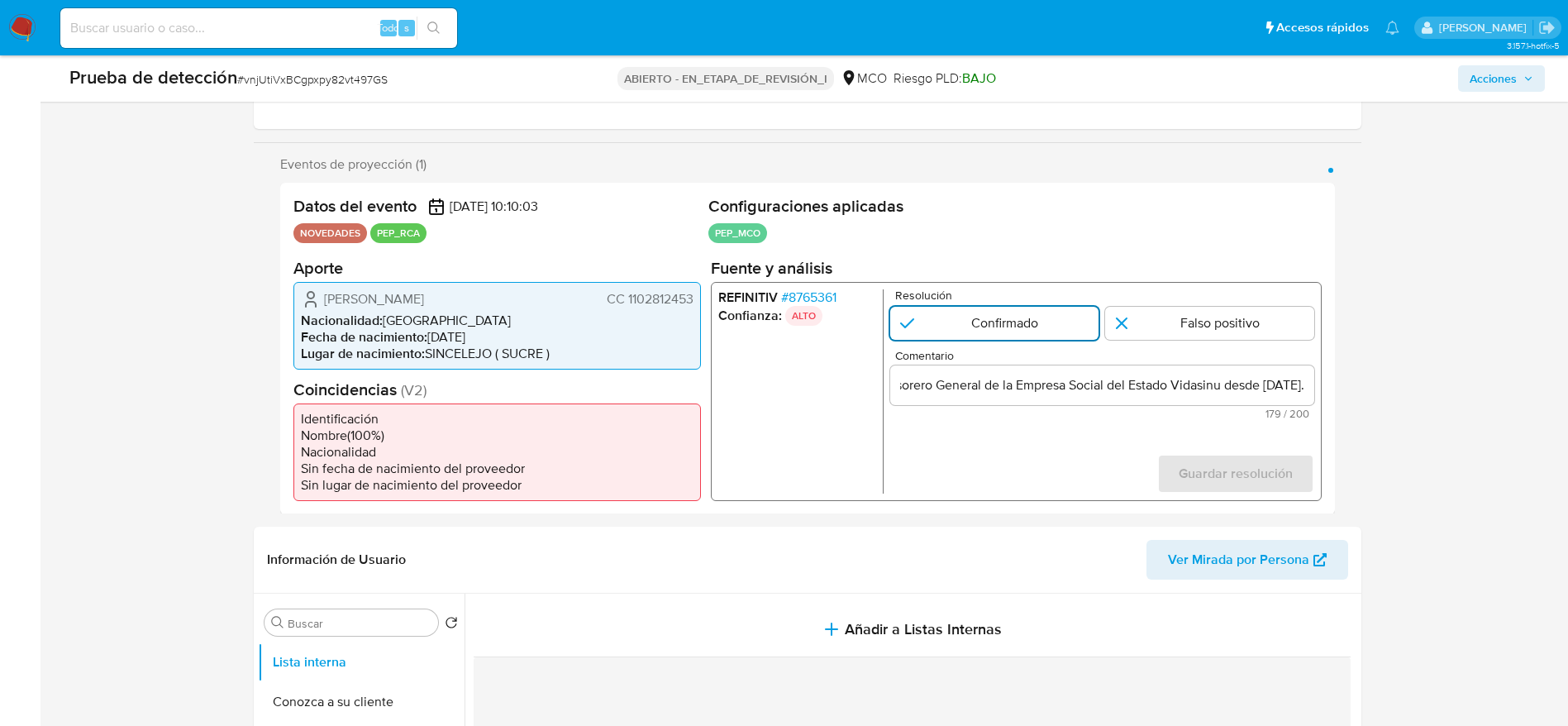
scroll to position [0, 0]
click at [1195, 475] on span "Guardar resolución" at bounding box center [1235, 473] width 114 height 36
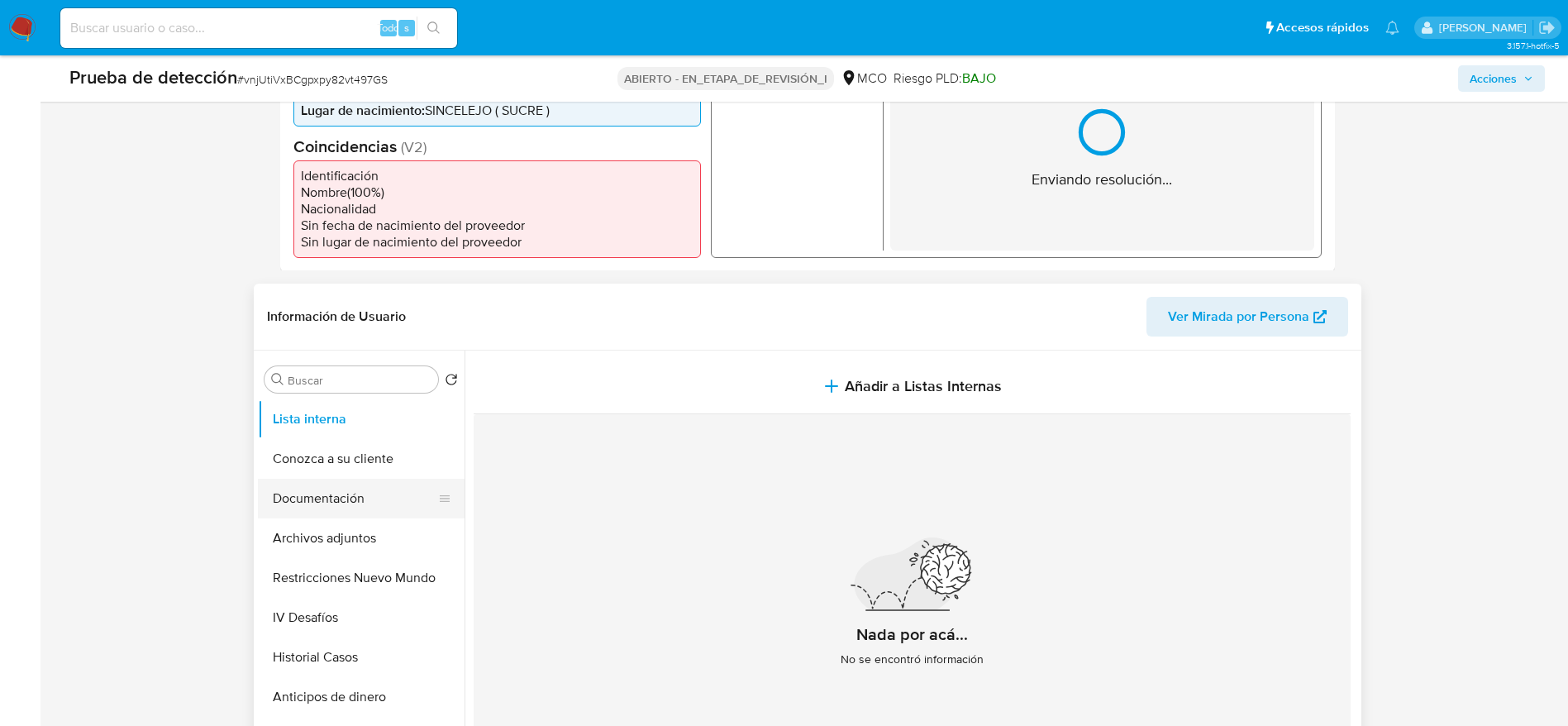
scroll to position [496, 0]
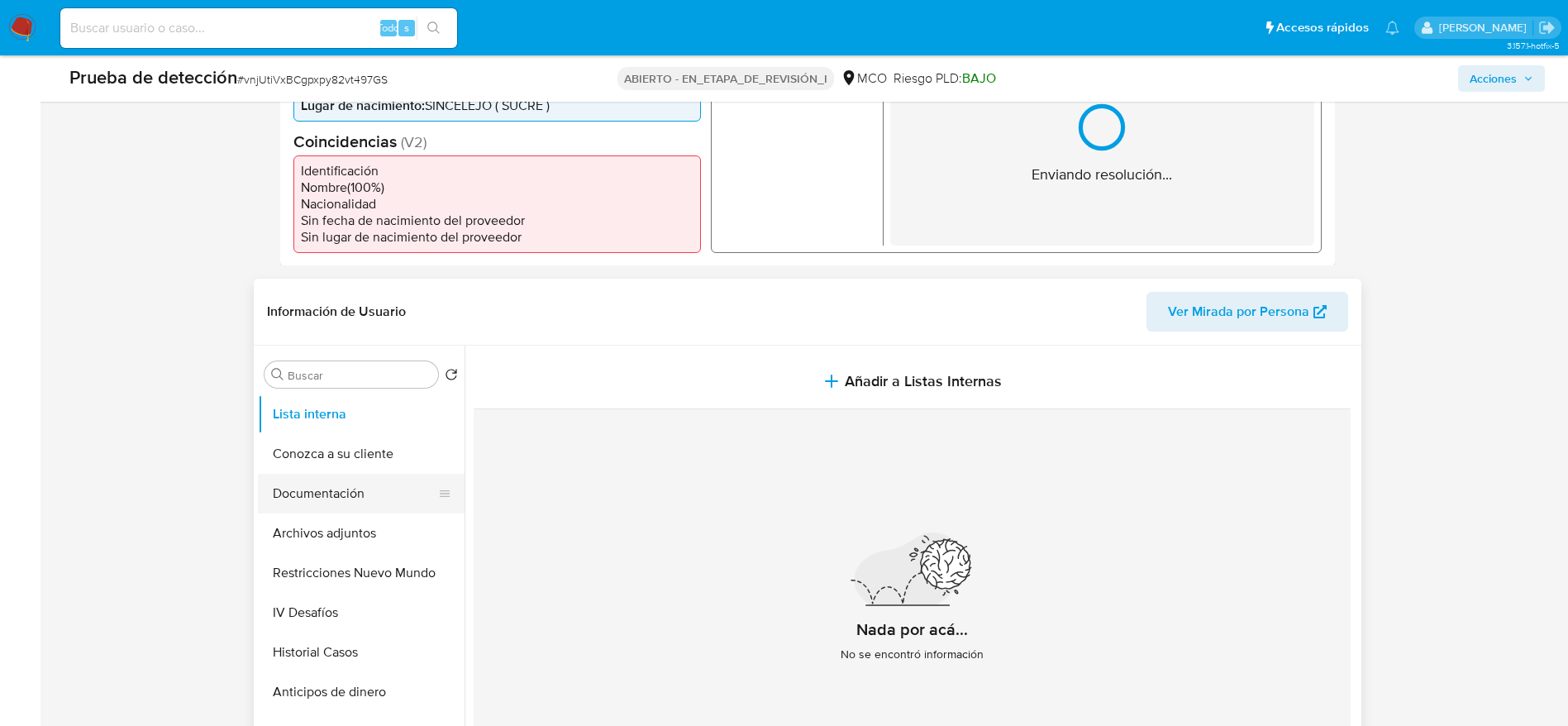
click at [359, 480] on button "Documentación" at bounding box center [355, 493] width 194 height 40
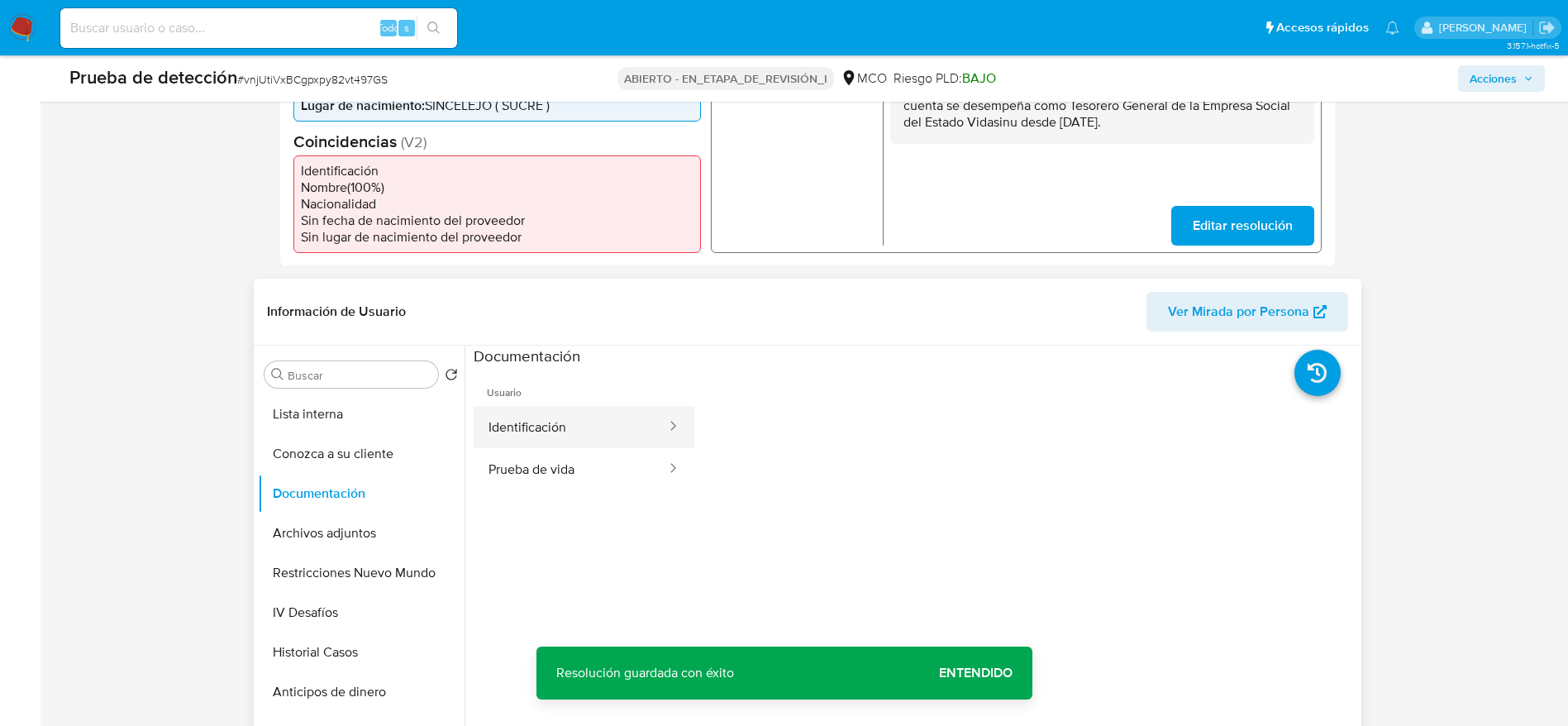
click at [511, 426] on button "Identificación" at bounding box center [570, 427] width 194 height 42
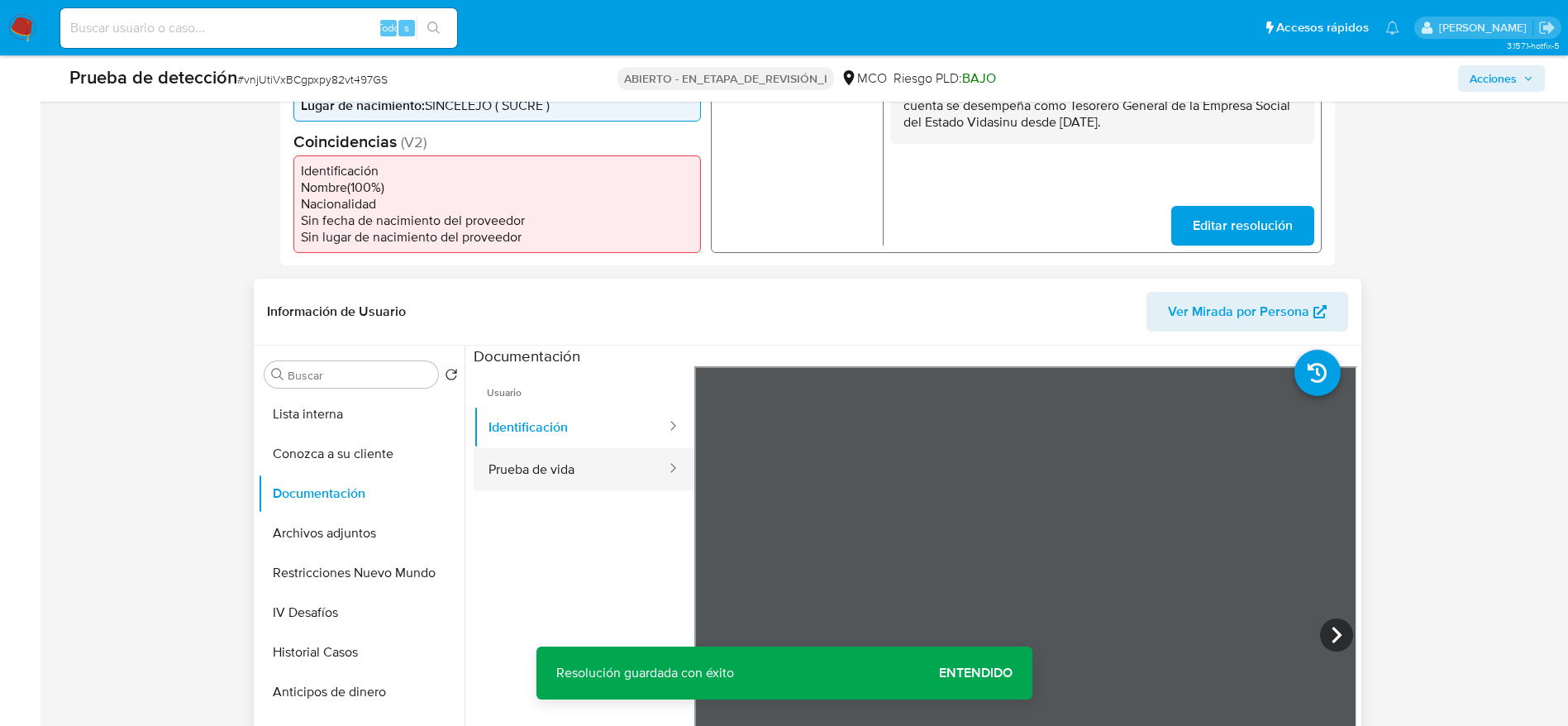
click at [572, 479] on button "Prueba de vida" at bounding box center [570, 469] width 194 height 42
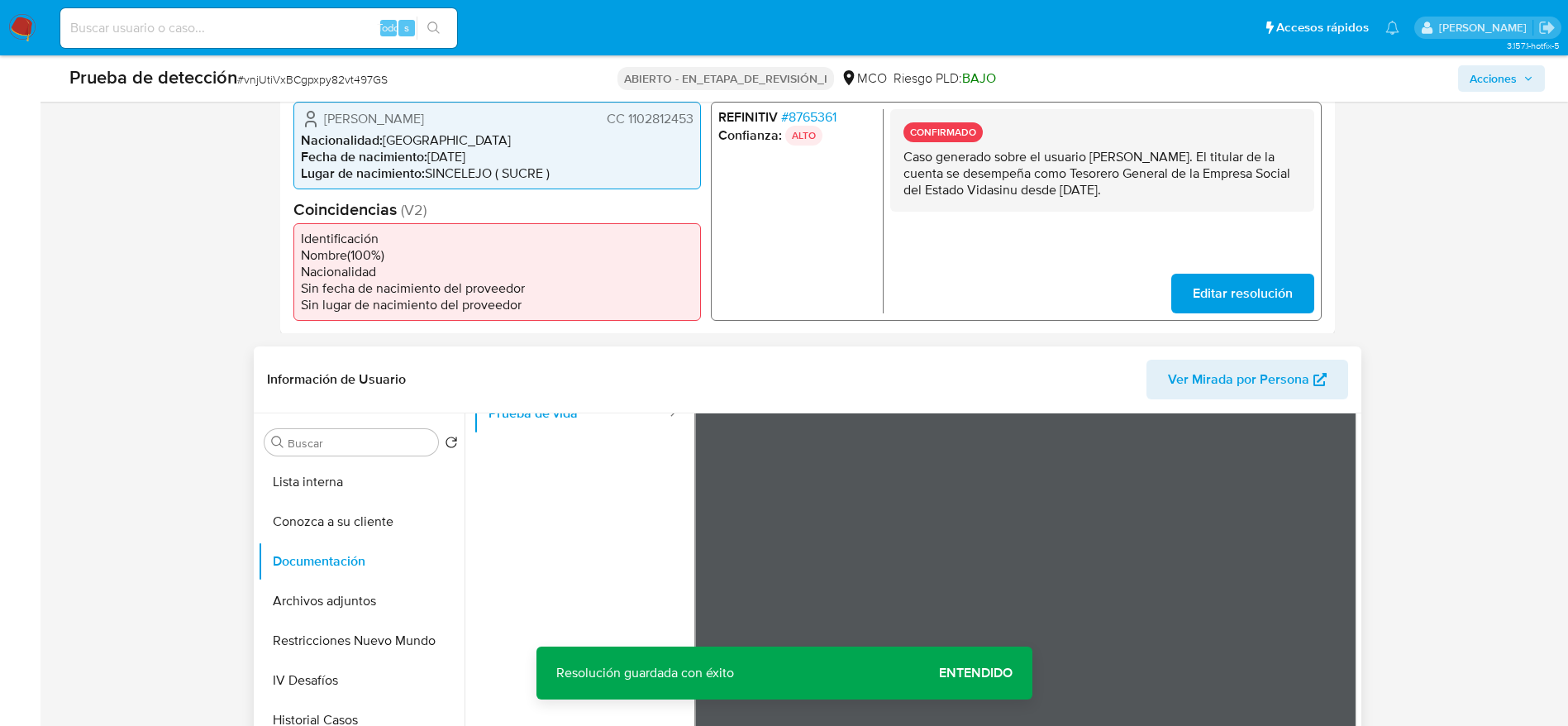
scroll to position [372, 0]
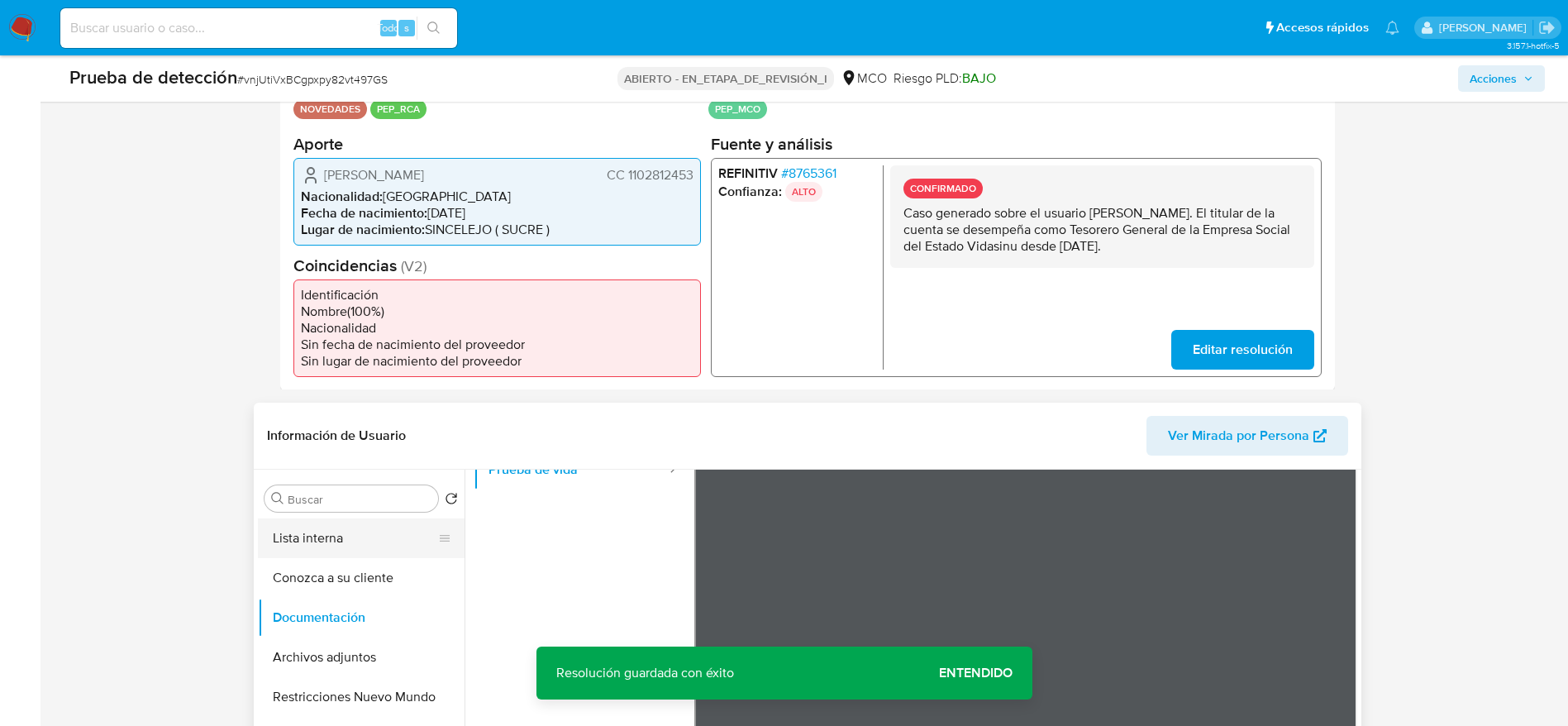
click at [357, 547] on button "Lista interna" at bounding box center [355, 538] width 194 height 40
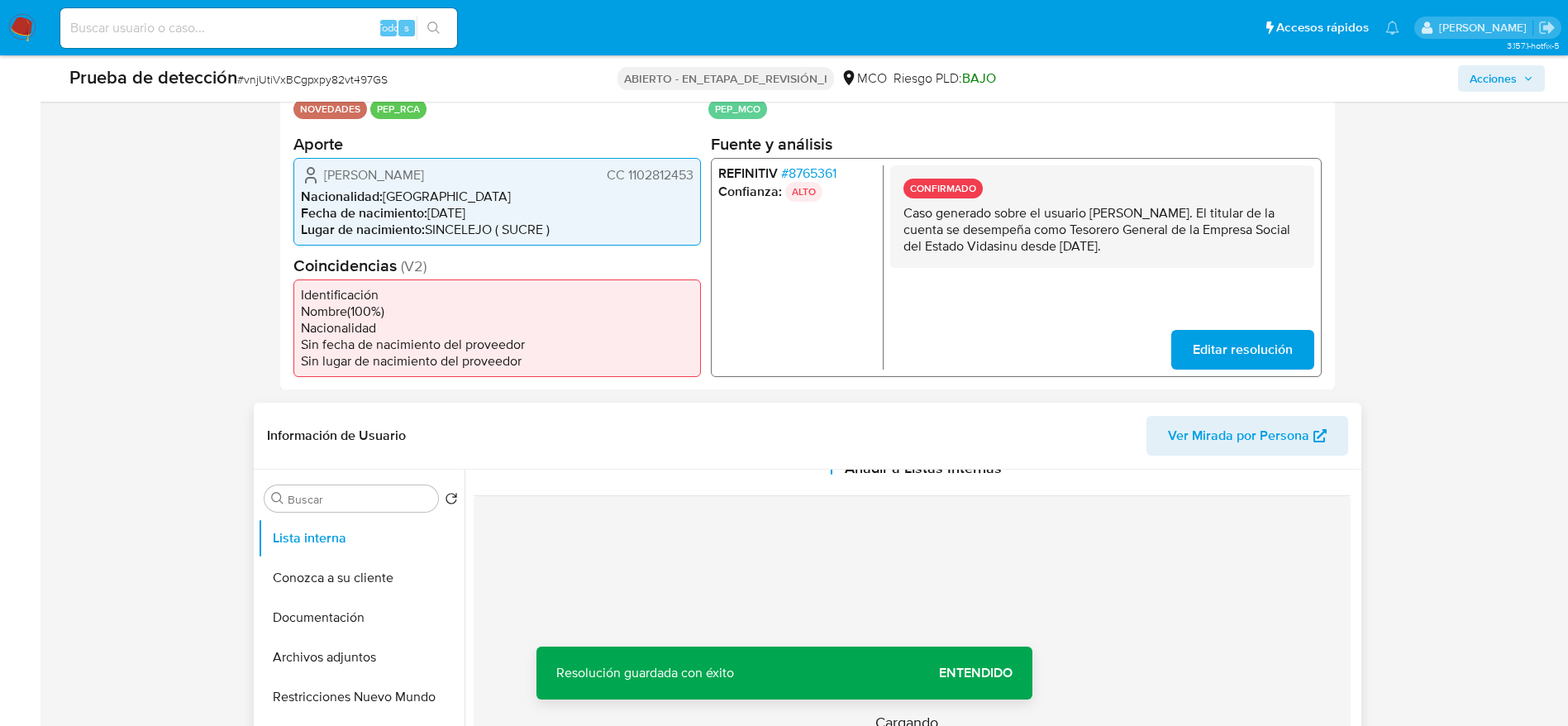
click at [811, 456] on div "Información de Usuario Ver Mirada por Persona" at bounding box center [808, 436] width 1108 height 67
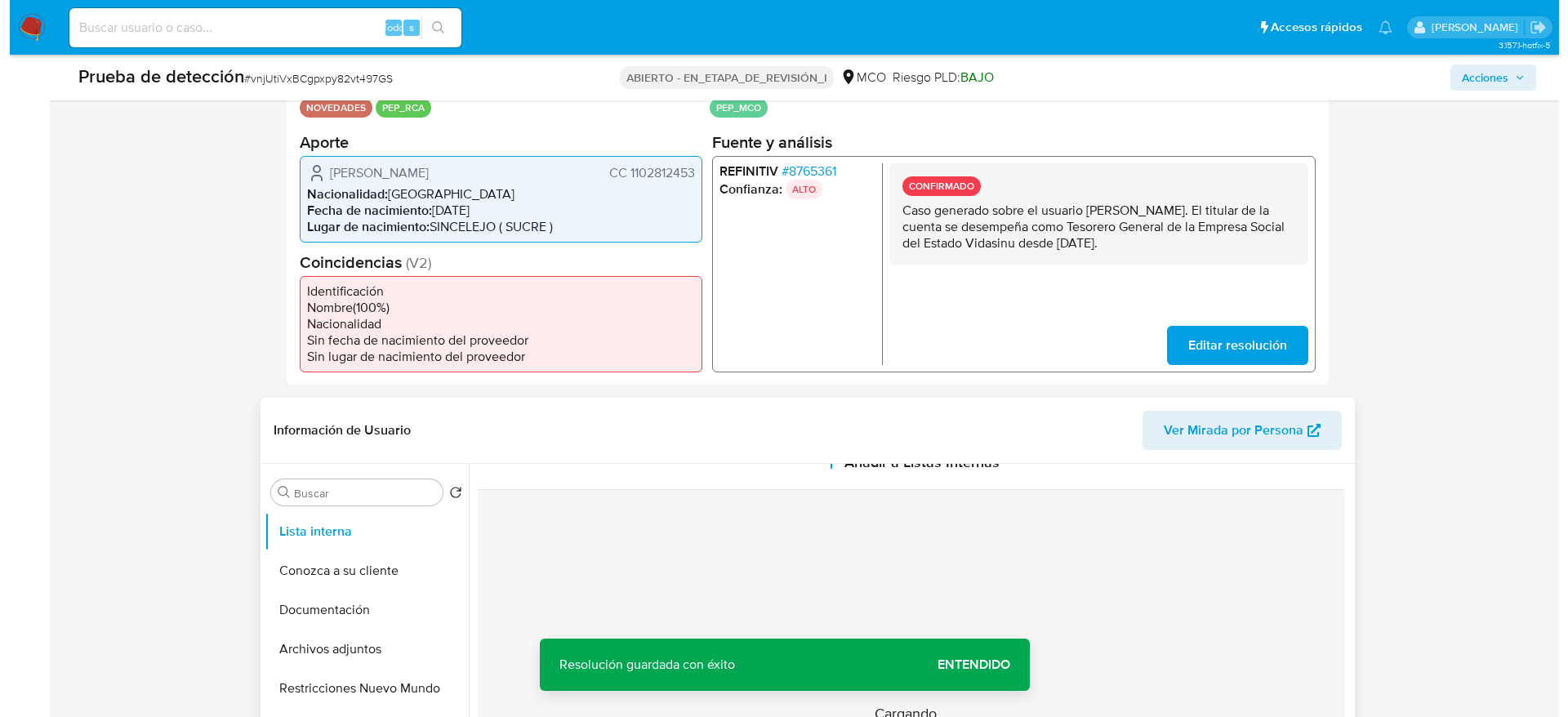
scroll to position [0, 0]
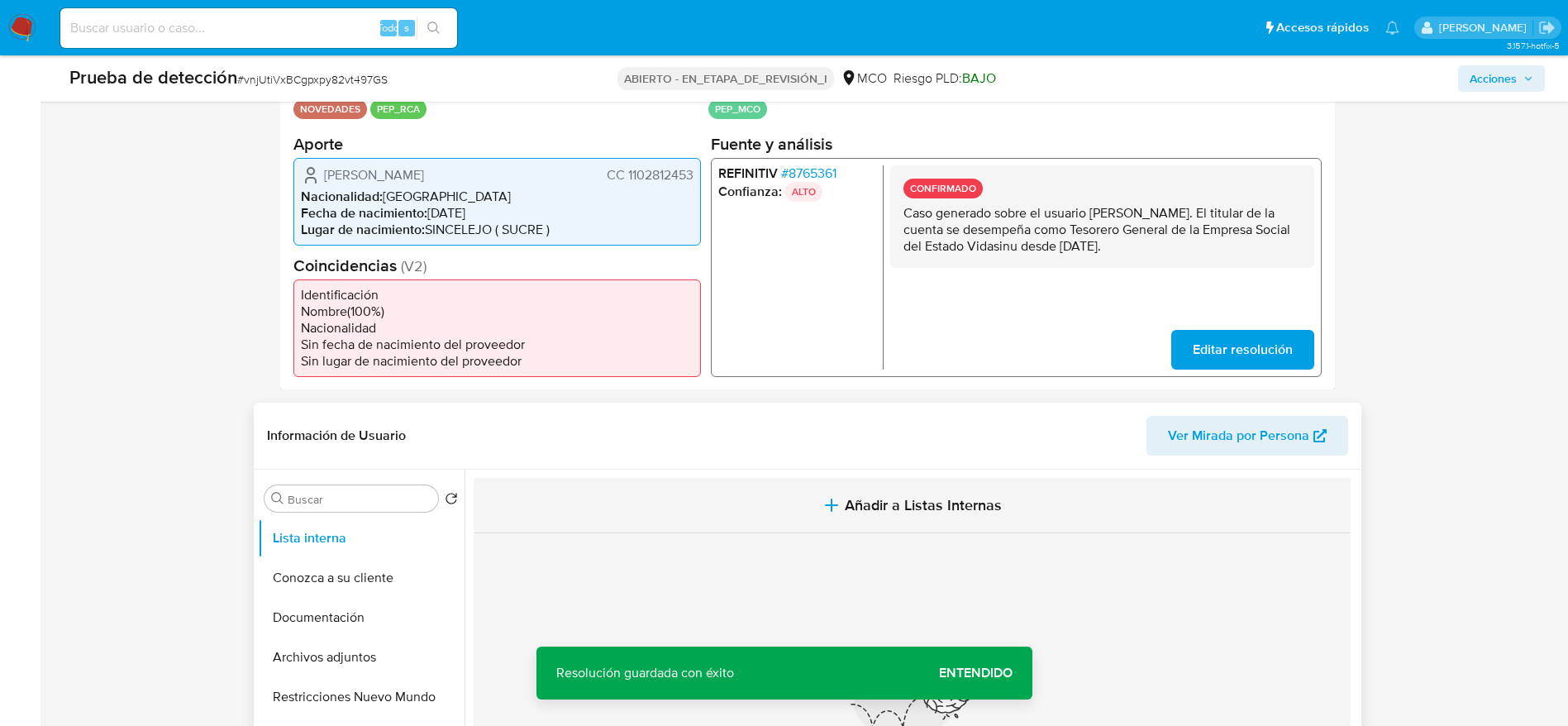
drag, startPoint x: 831, startPoint y: 506, endPoint x: 824, endPoint y: 519, distance: 14.8
click at [824, 519] on button "Añadir a Listas Internas" at bounding box center [912, 506] width 877 height 55
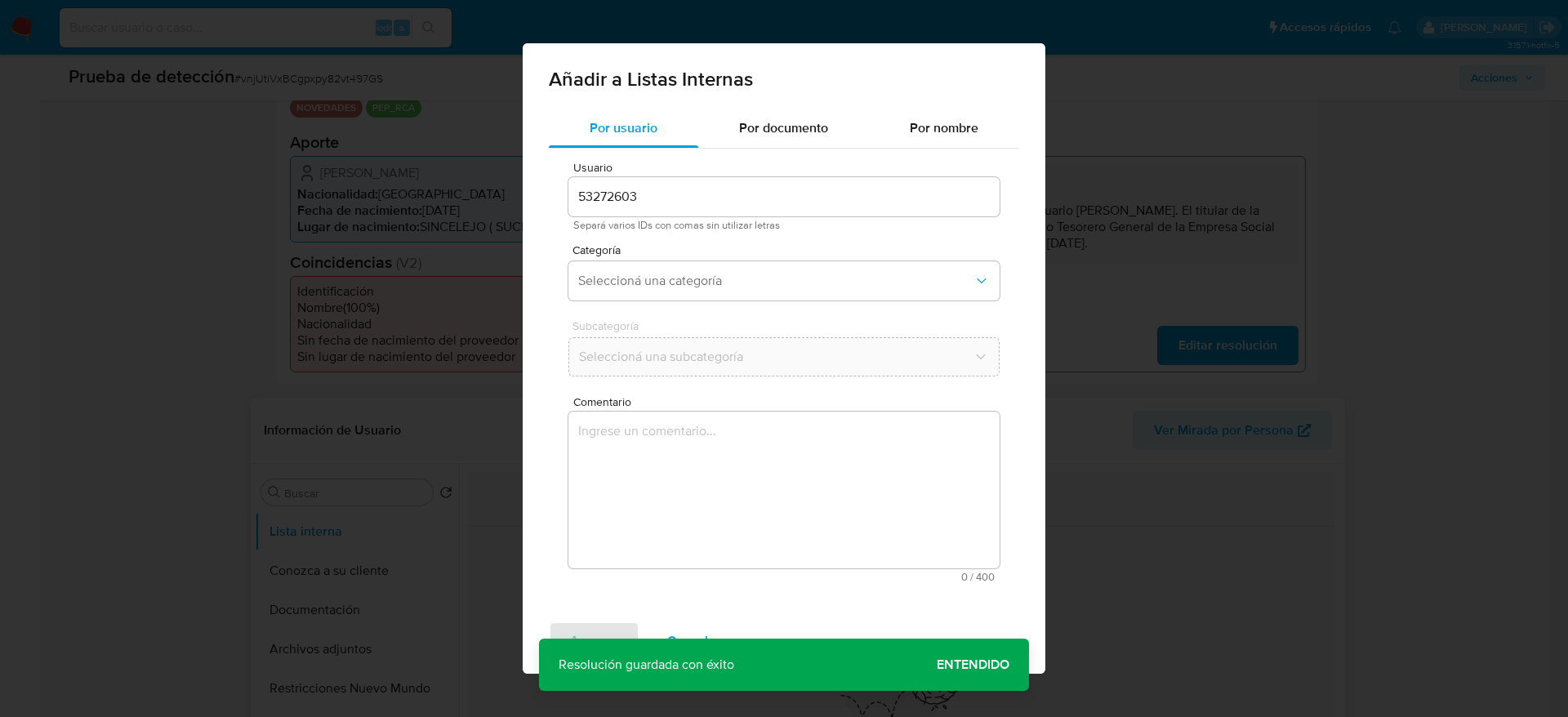
click at [767, 535] on textarea "Comentario" at bounding box center [784, 489] width 431 height 157
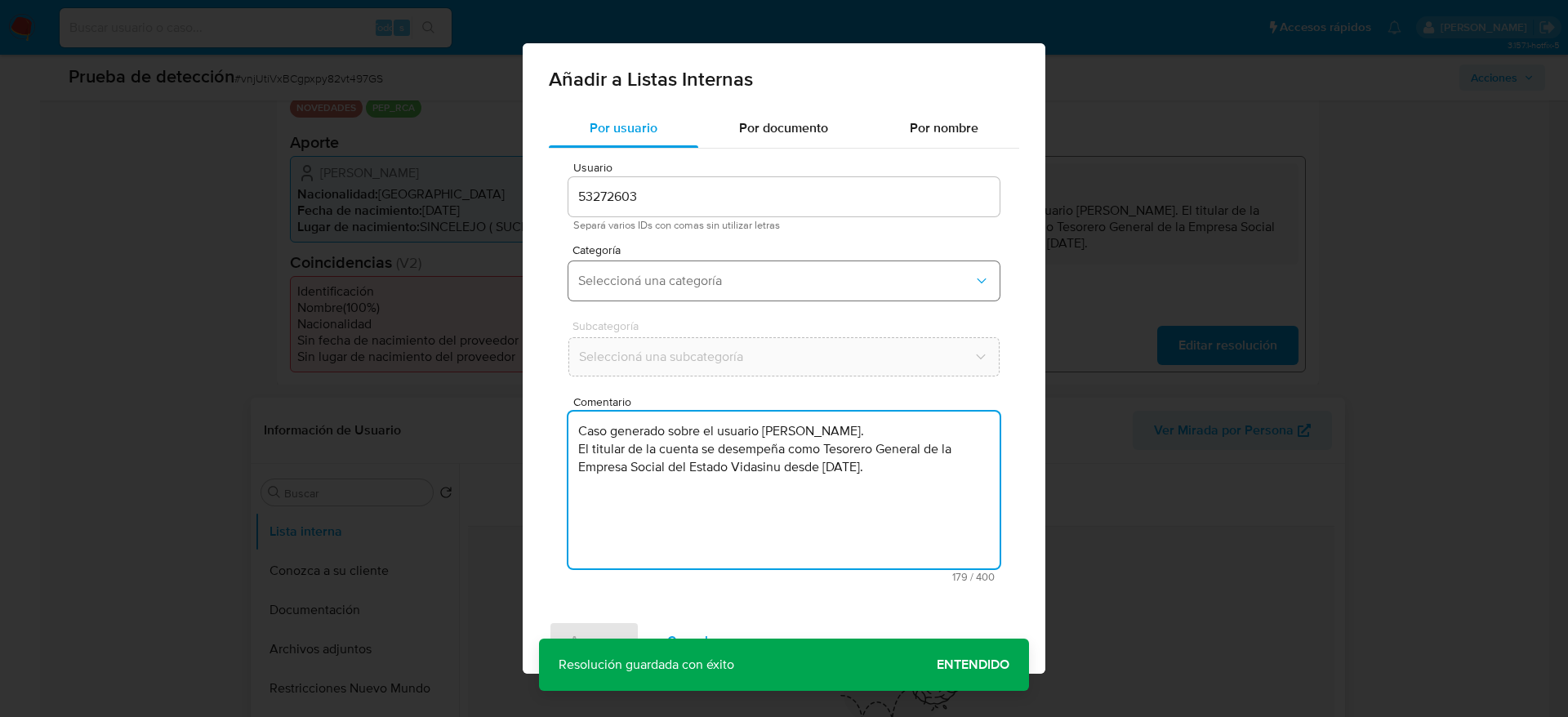
type textarea "Caso generado sobre el usuario [PERSON_NAME]. El titular de la cuenta se desemp…"
click at [741, 264] on button "Seleccioná una categoría" at bounding box center [784, 281] width 431 height 39
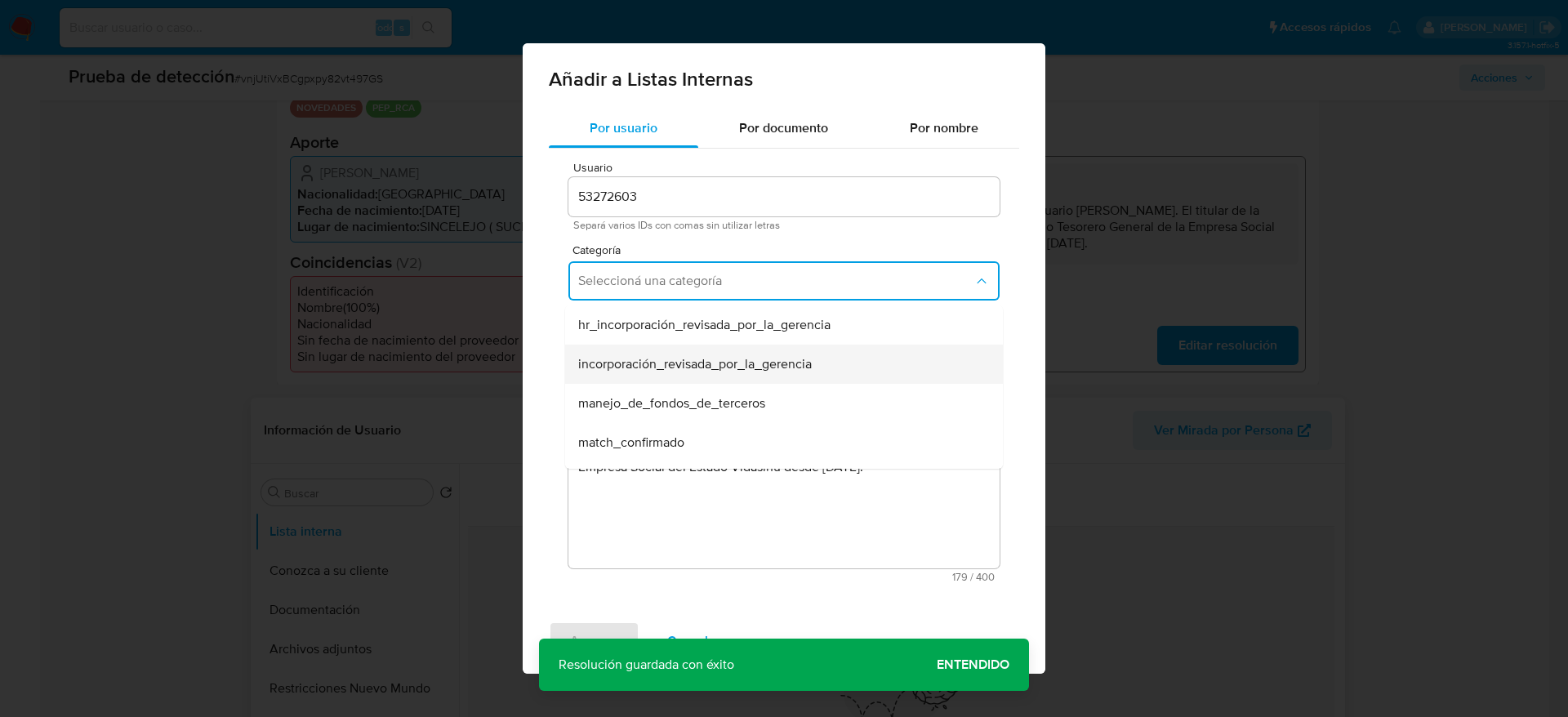
scroll to position [123, 0]
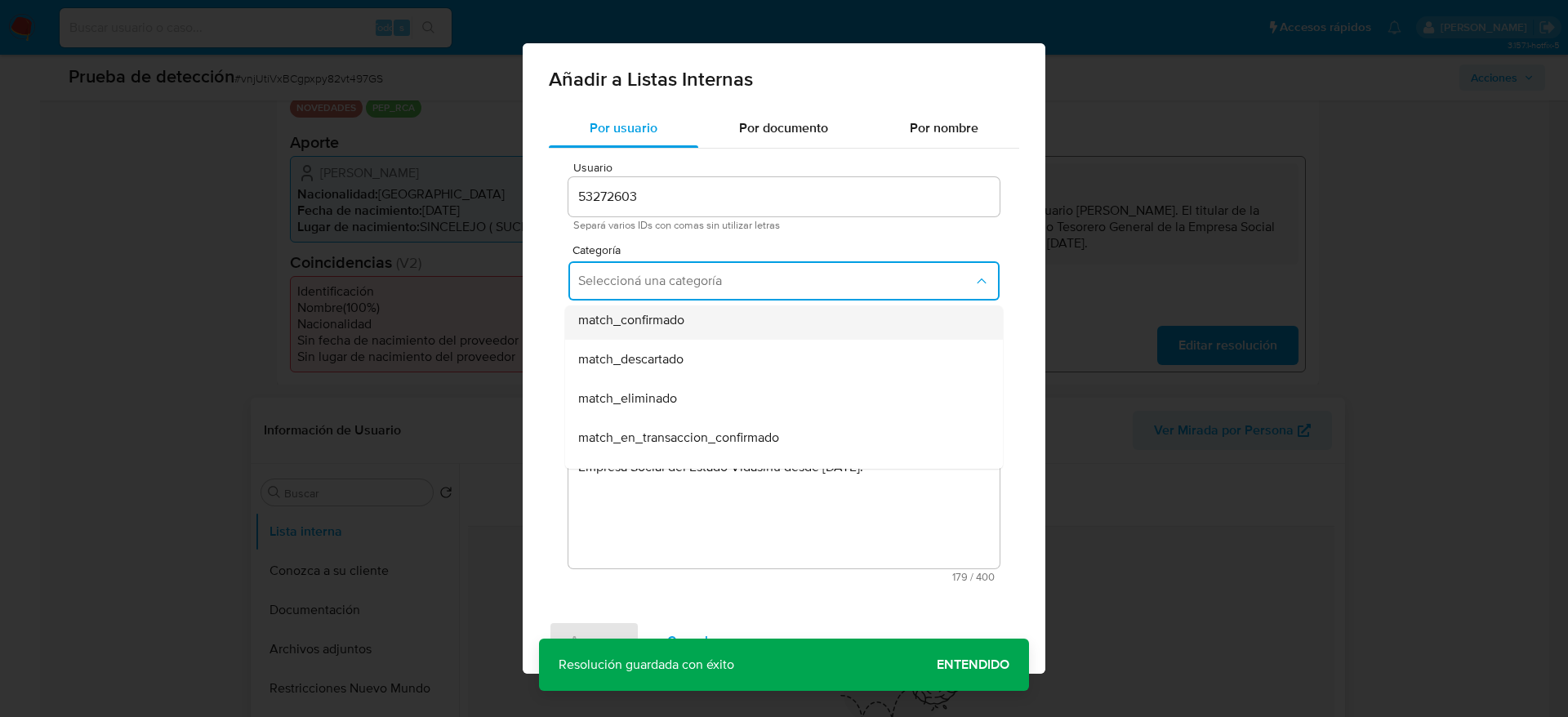
click at [661, 315] on span "match_confirmado" at bounding box center [631, 320] width 106 height 16
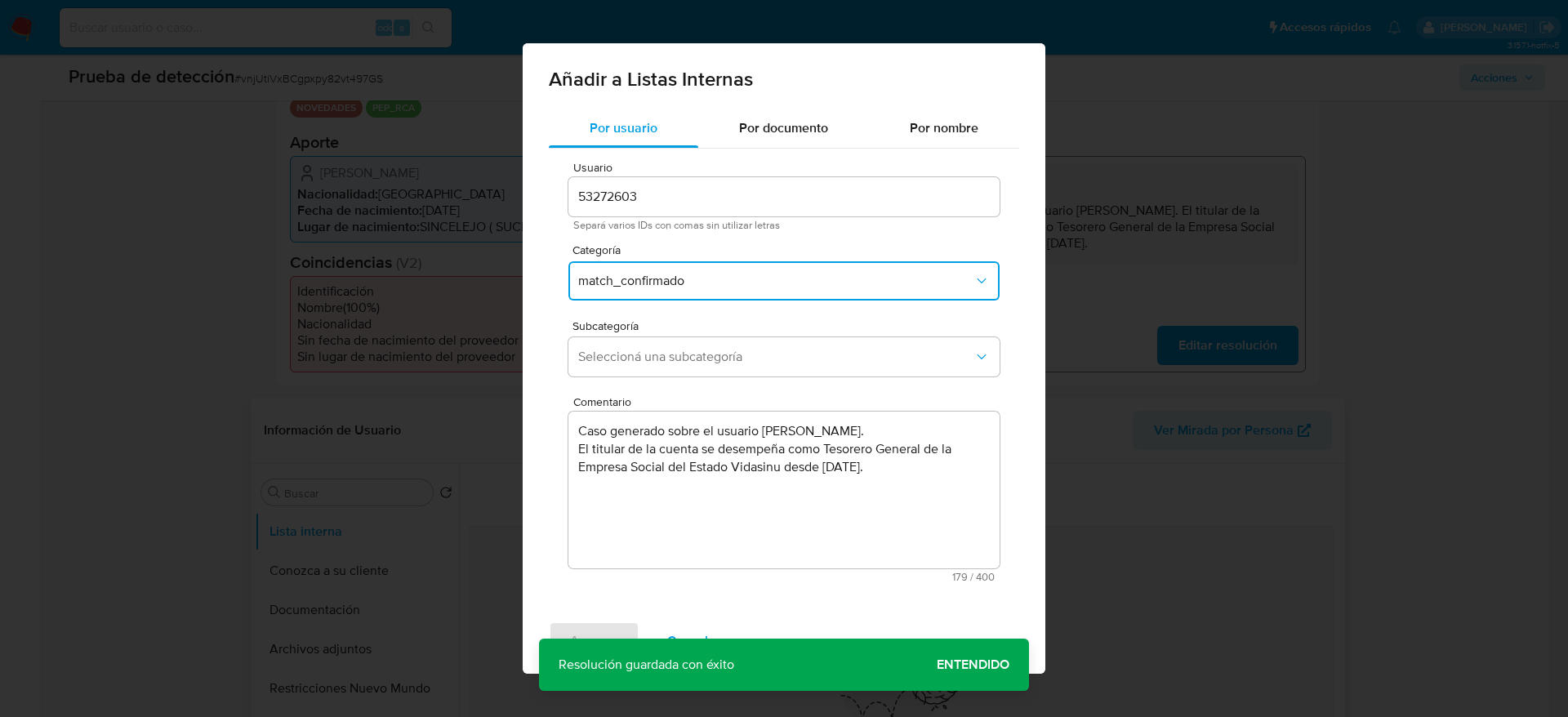
click at [649, 334] on div "Subcategoría Seleccioná una subcategoría" at bounding box center [784, 351] width 431 height 63
click at [650, 355] on span "Seleccioná una subcategoría" at bounding box center [776, 356] width 396 height 16
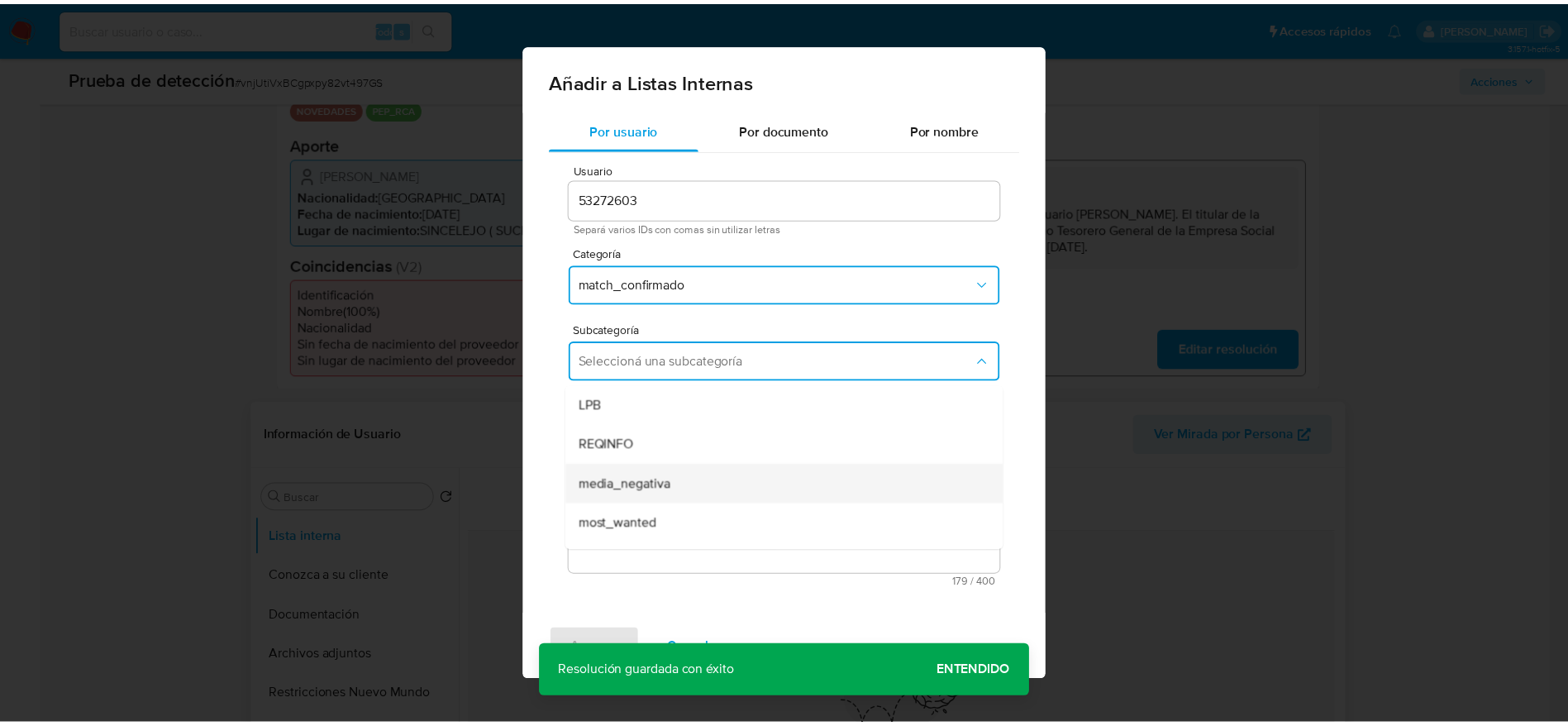
scroll to position [113, 0]
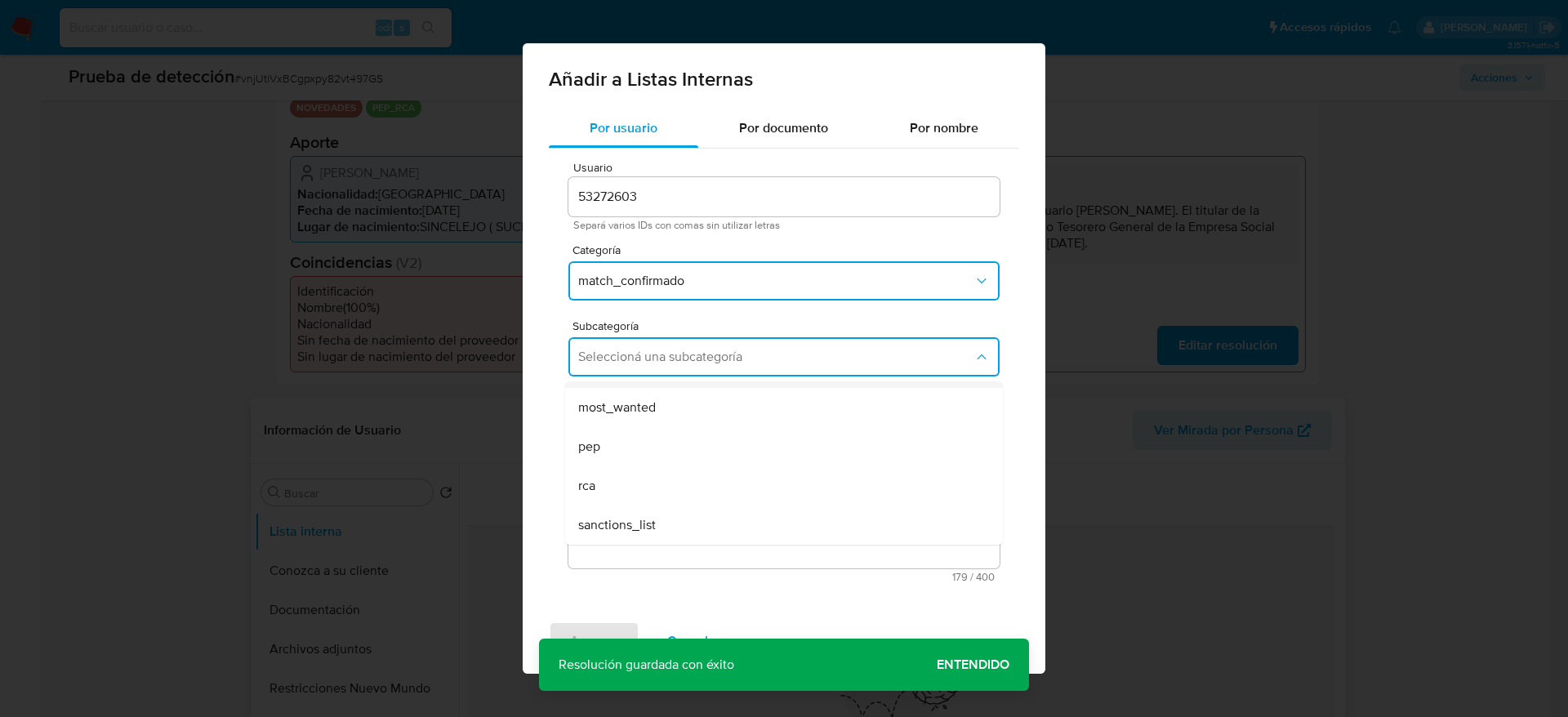
click at [649, 432] on div "pep" at bounding box center [779, 447] width 402 height 39
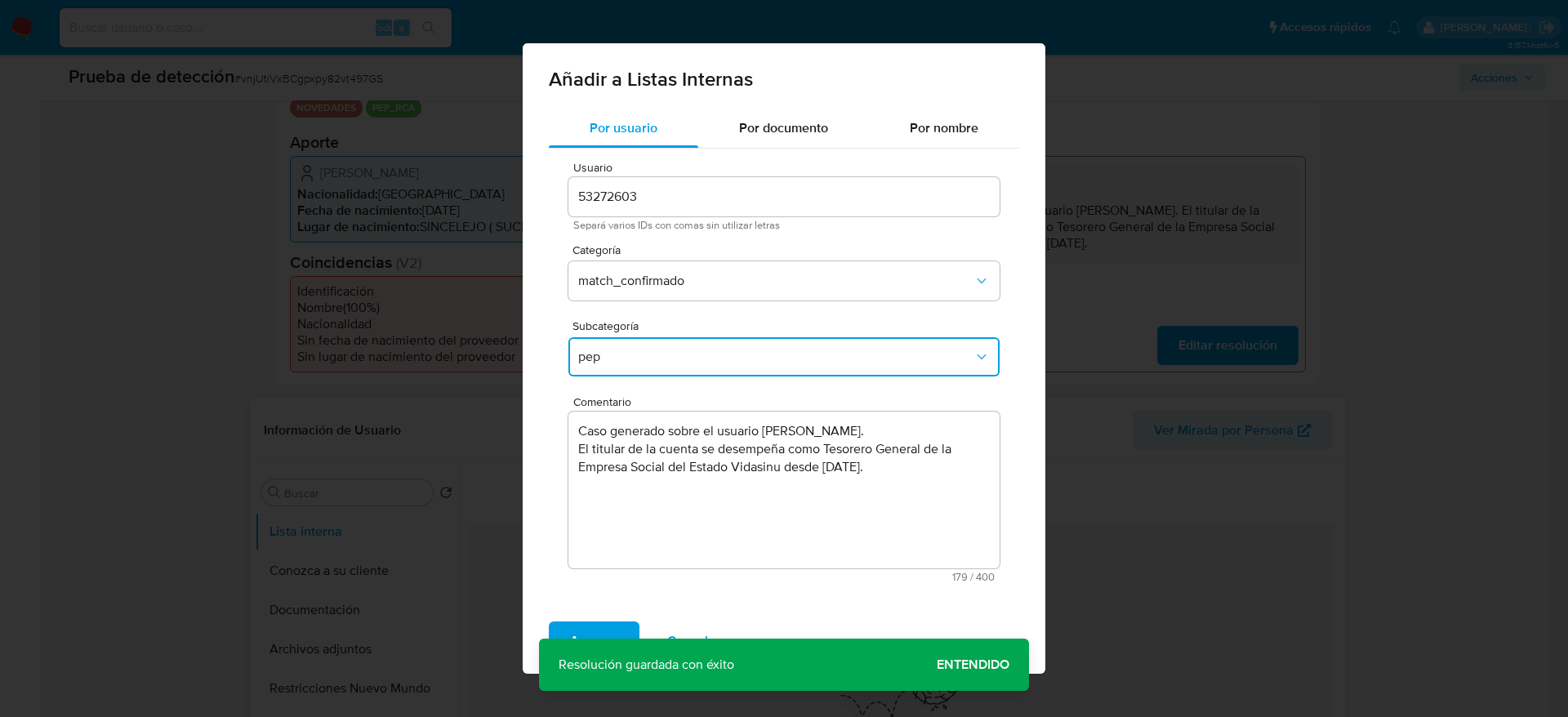
click at [597, 626] on span "Agregar" at bounding box center [593, 641] width 48 height 36
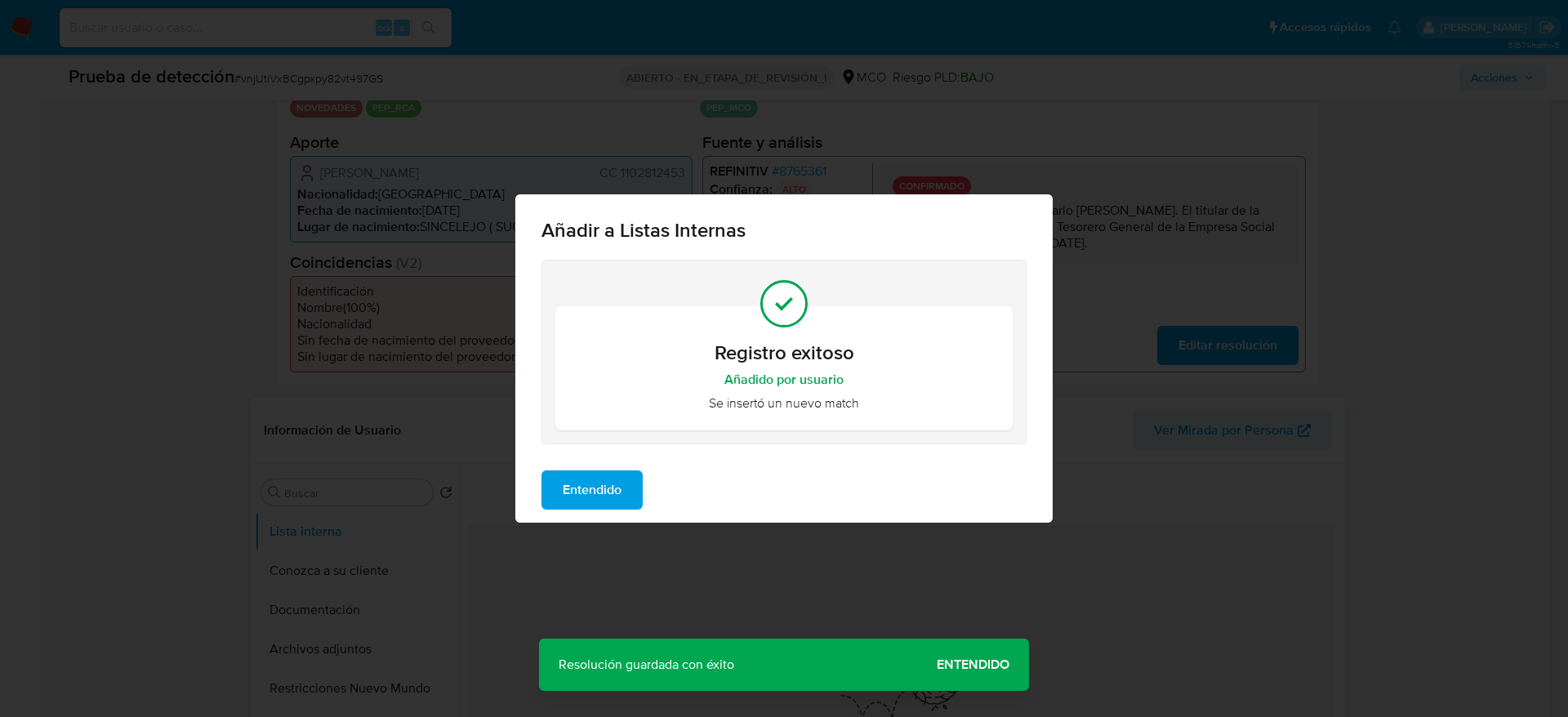
click at [624, 481] on button "Entendido" at bounding box center [592, 490] width 101 height 39
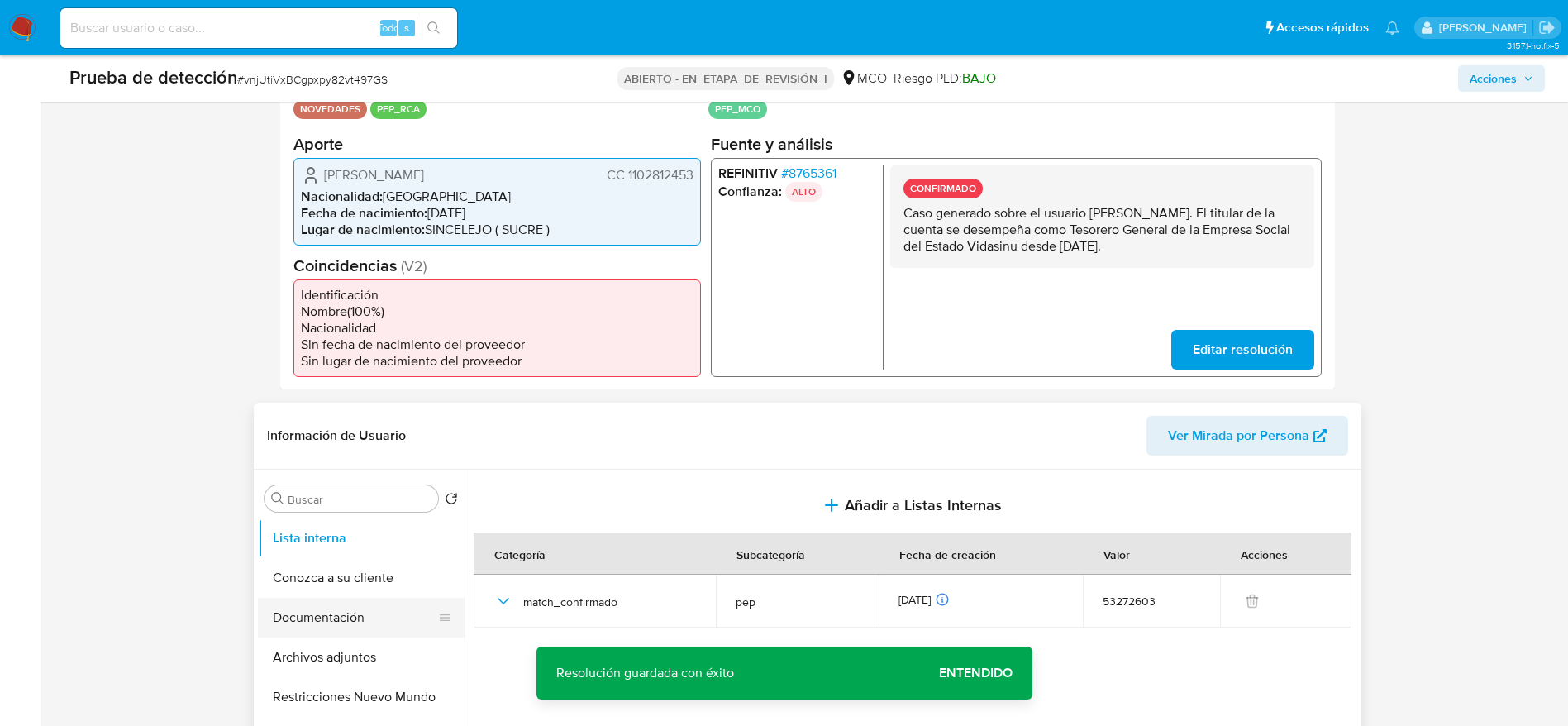
click at [350, 627] on button "Documentación" at bounding box center [355, 618] width 194 height 40
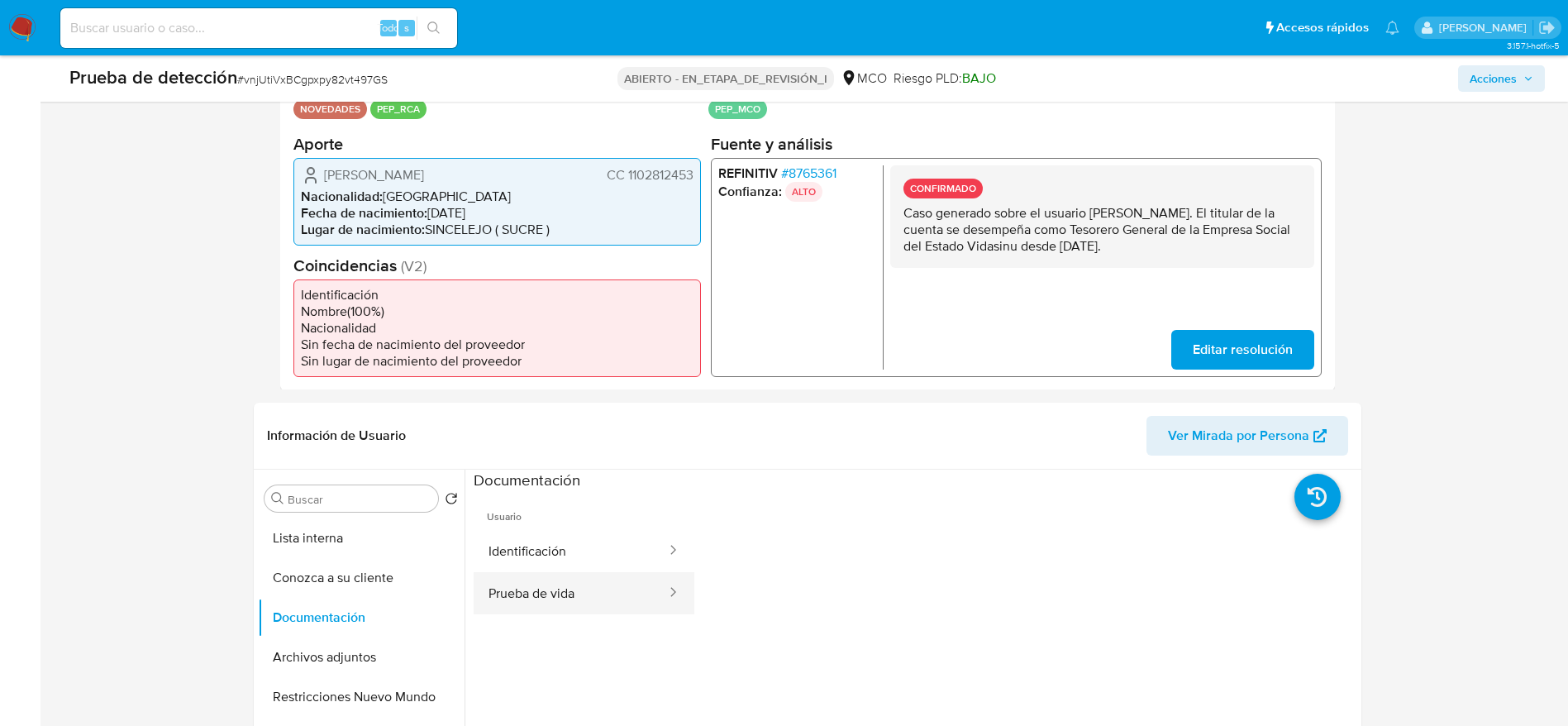
click at [549, 596] on button "Prueba de vida" at bounding box center [570, 593] width 194 height 42
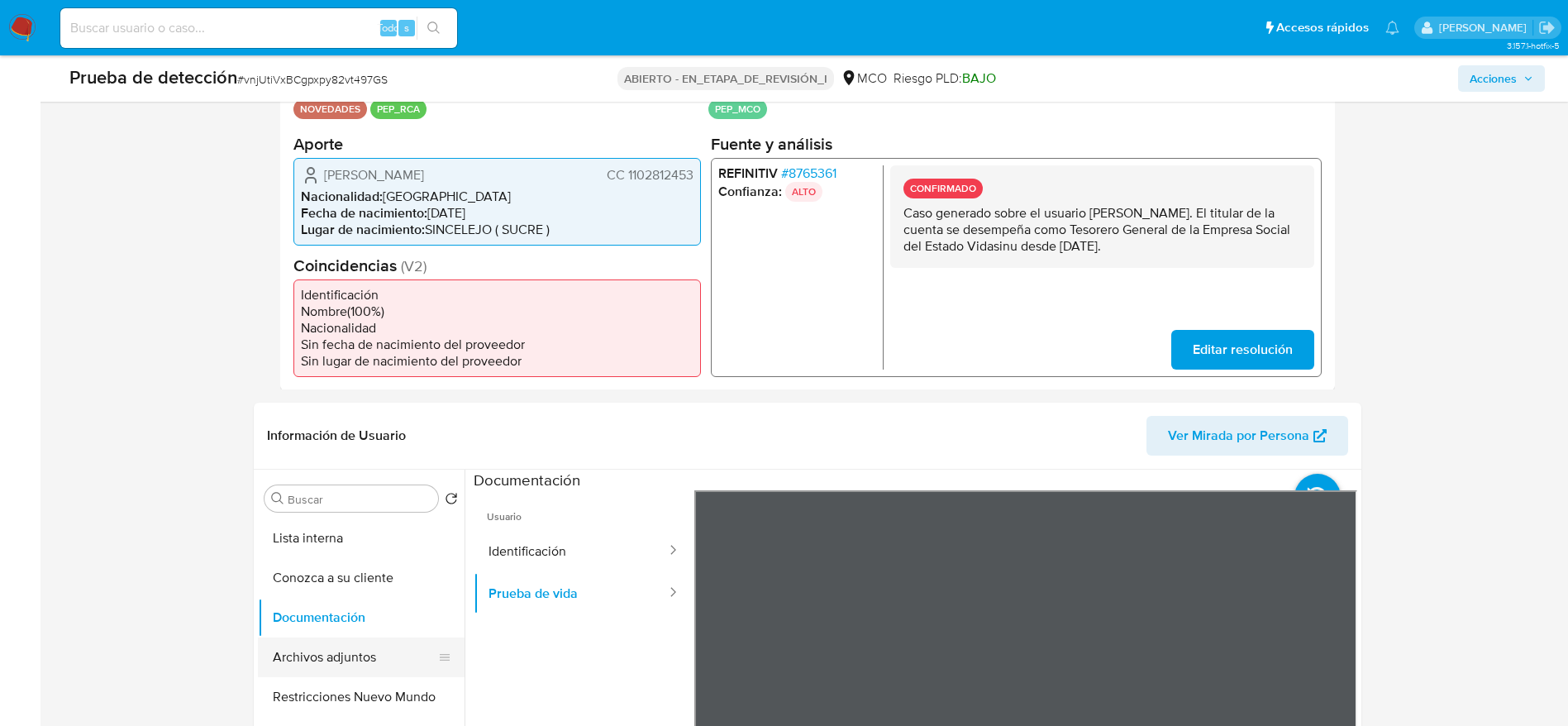
click at [396, 638] on button "Archivos adjuntos" at bounding box center [355, 658] width 194 height 40
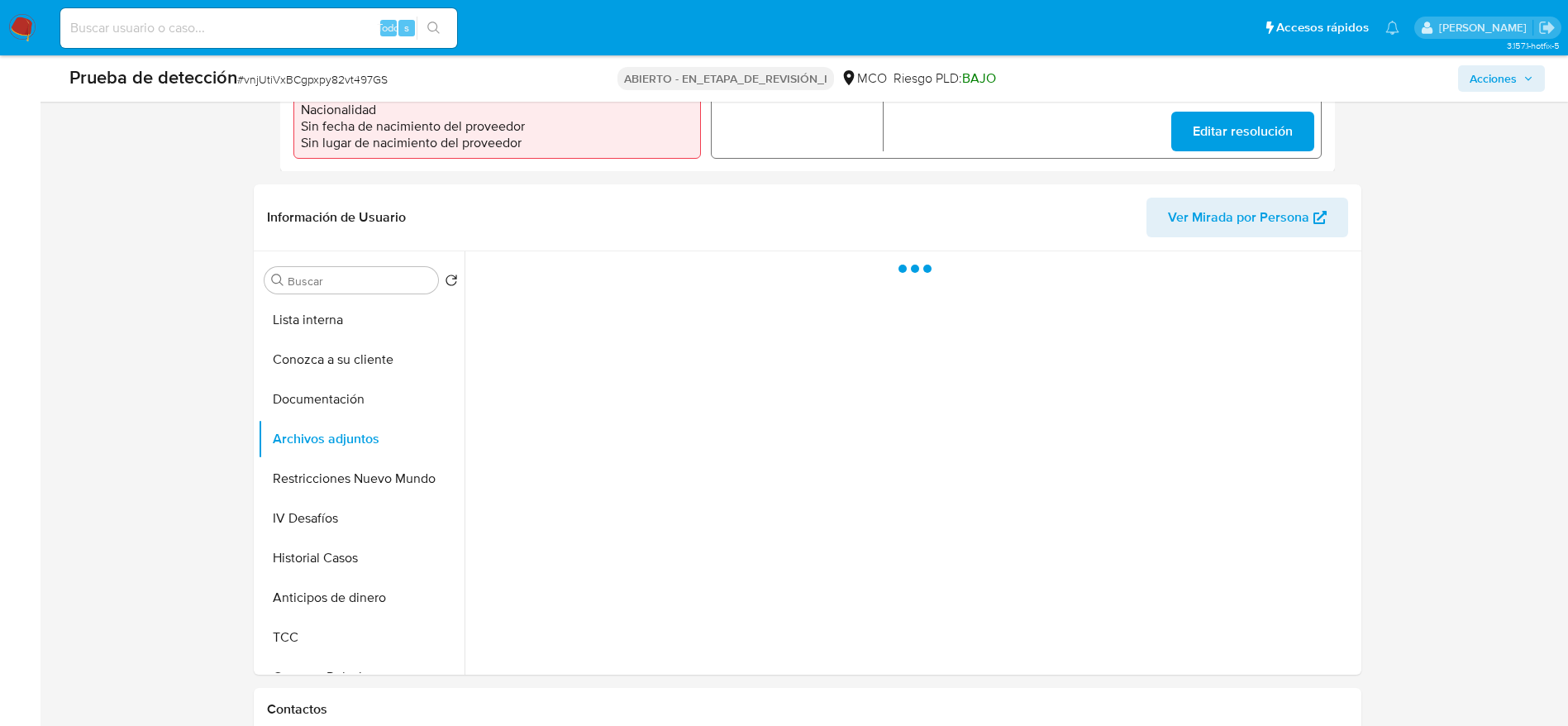
scroll to position [621, 0]
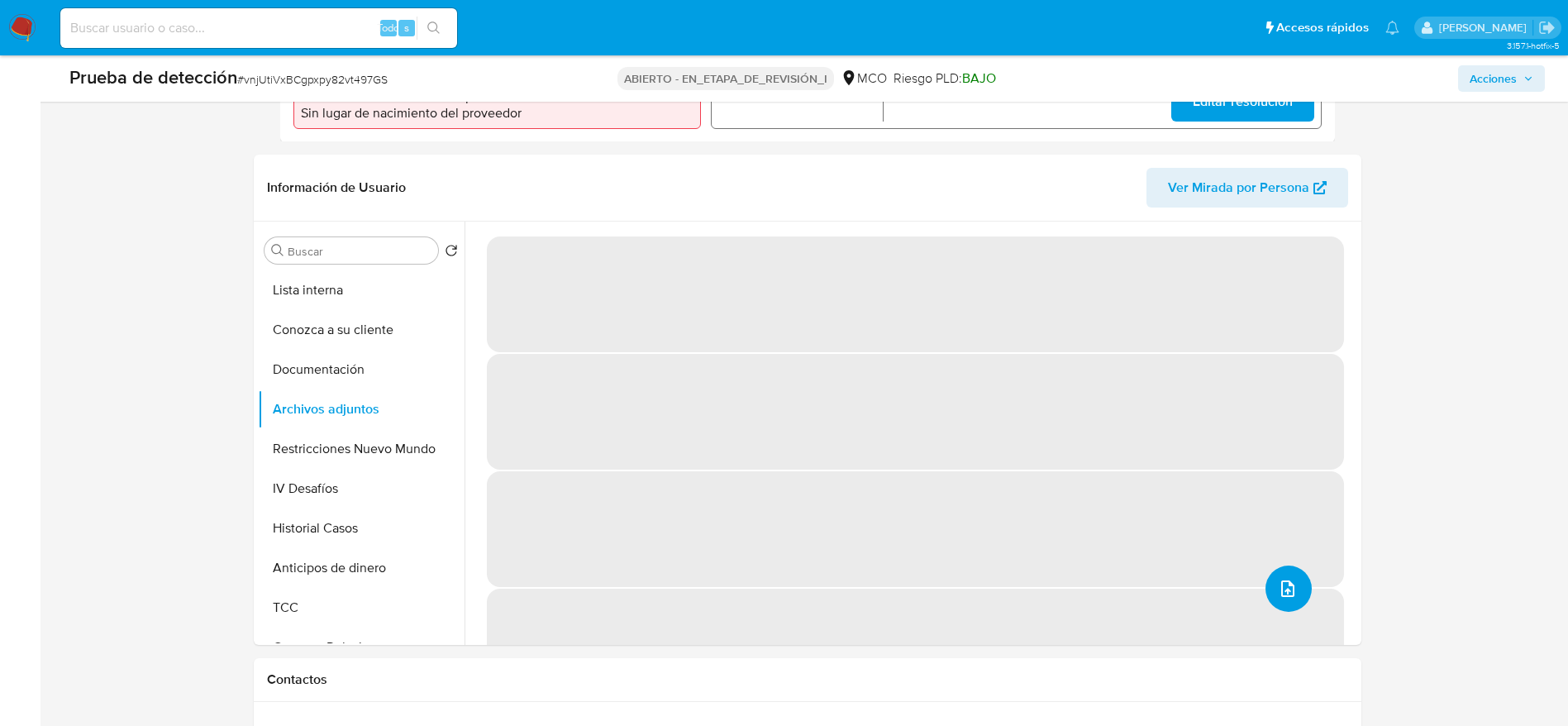
click at [1287, 592] on icon "subir archivo" at bounding box center [1287, 588] width 20 height 20
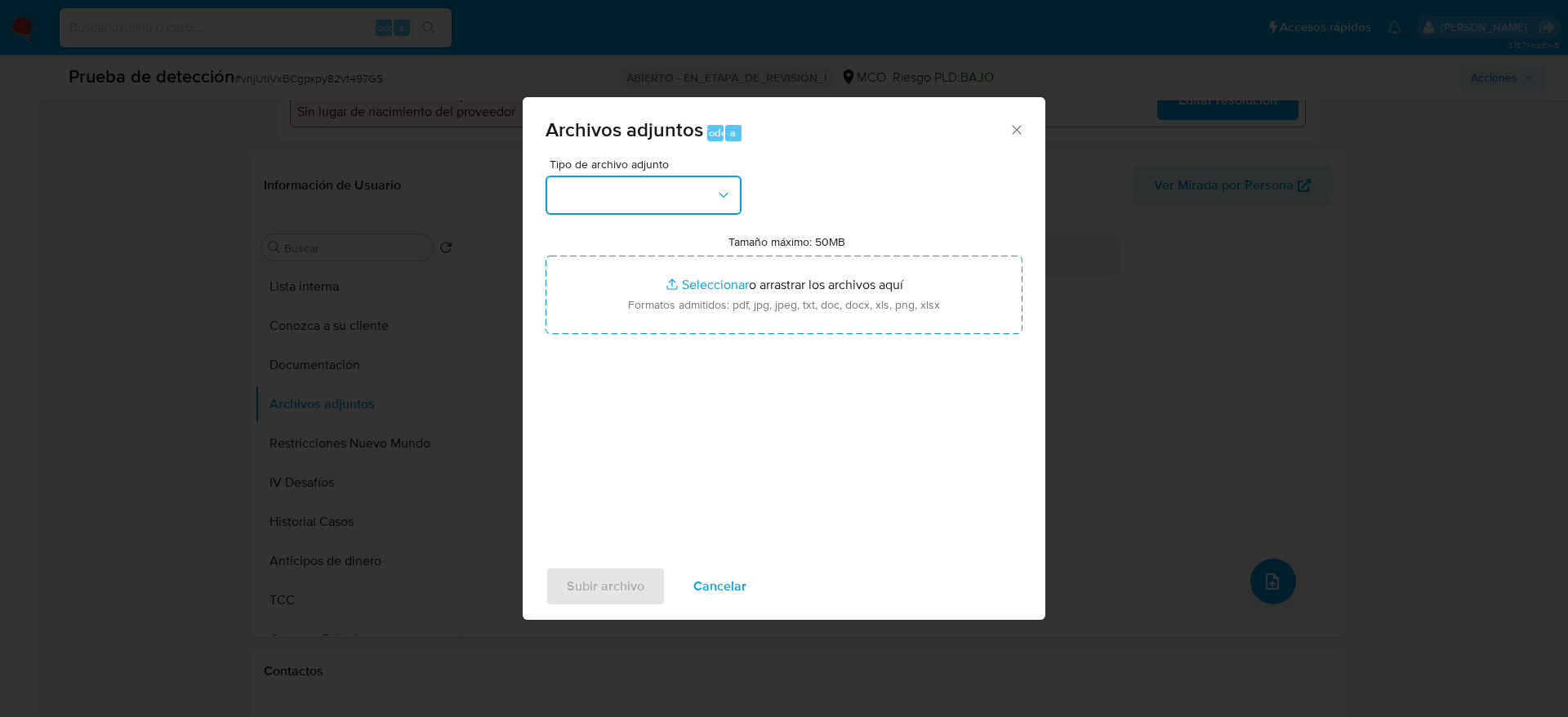
click at [658, 182] on button "button" at bounding box center [643, 195] width 196 height 39
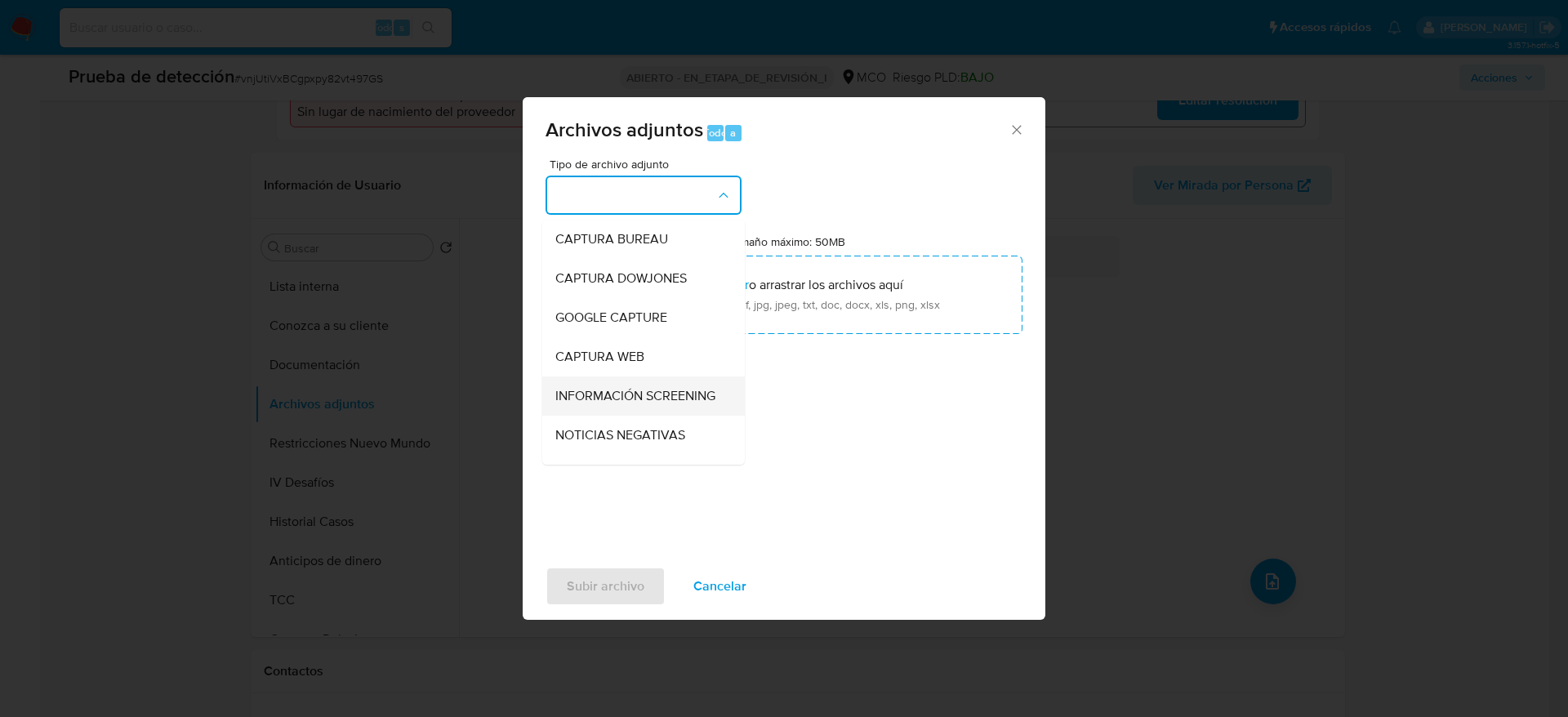
click at [652, 389] on span "INFORMACIÓN SCREENING" at bounding box center [635, 396] width 160 height 16
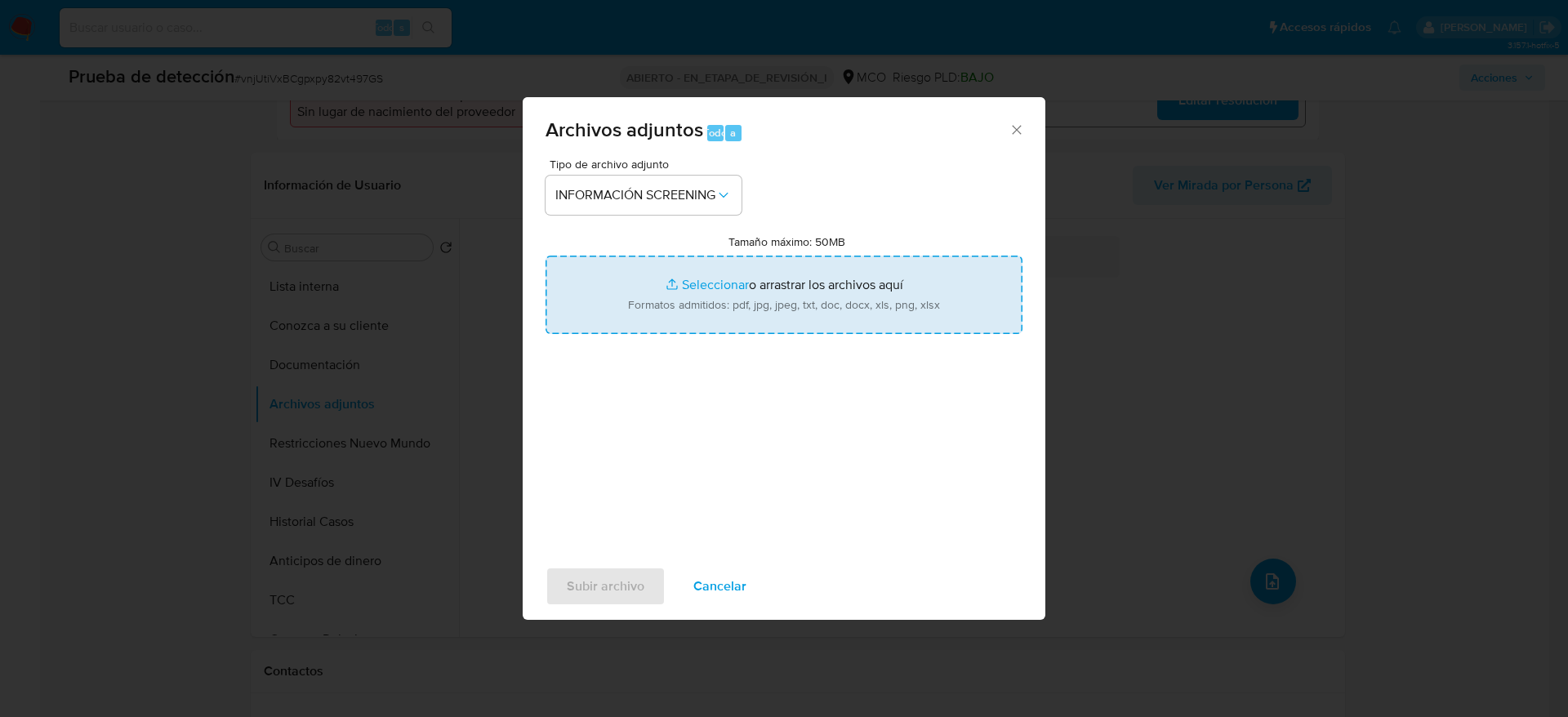
click at [660, 311] on input "Tamaño máximo: 50MB Seleccionar archivos" at bounding box center [784, 295] width 477 height 79
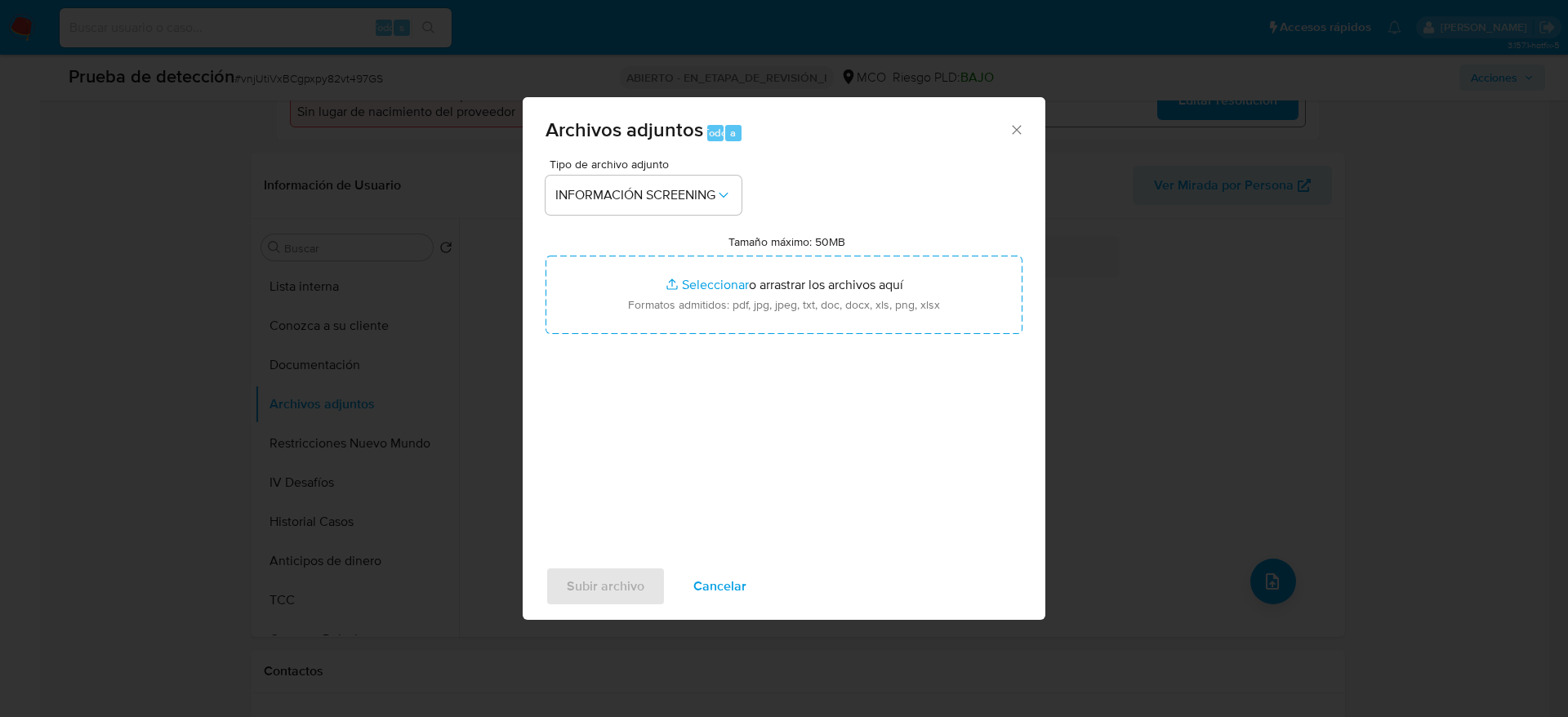
click at [1014, 134] on icon "Cerrar" at bounding box center [1016, 129] width 16 height 16
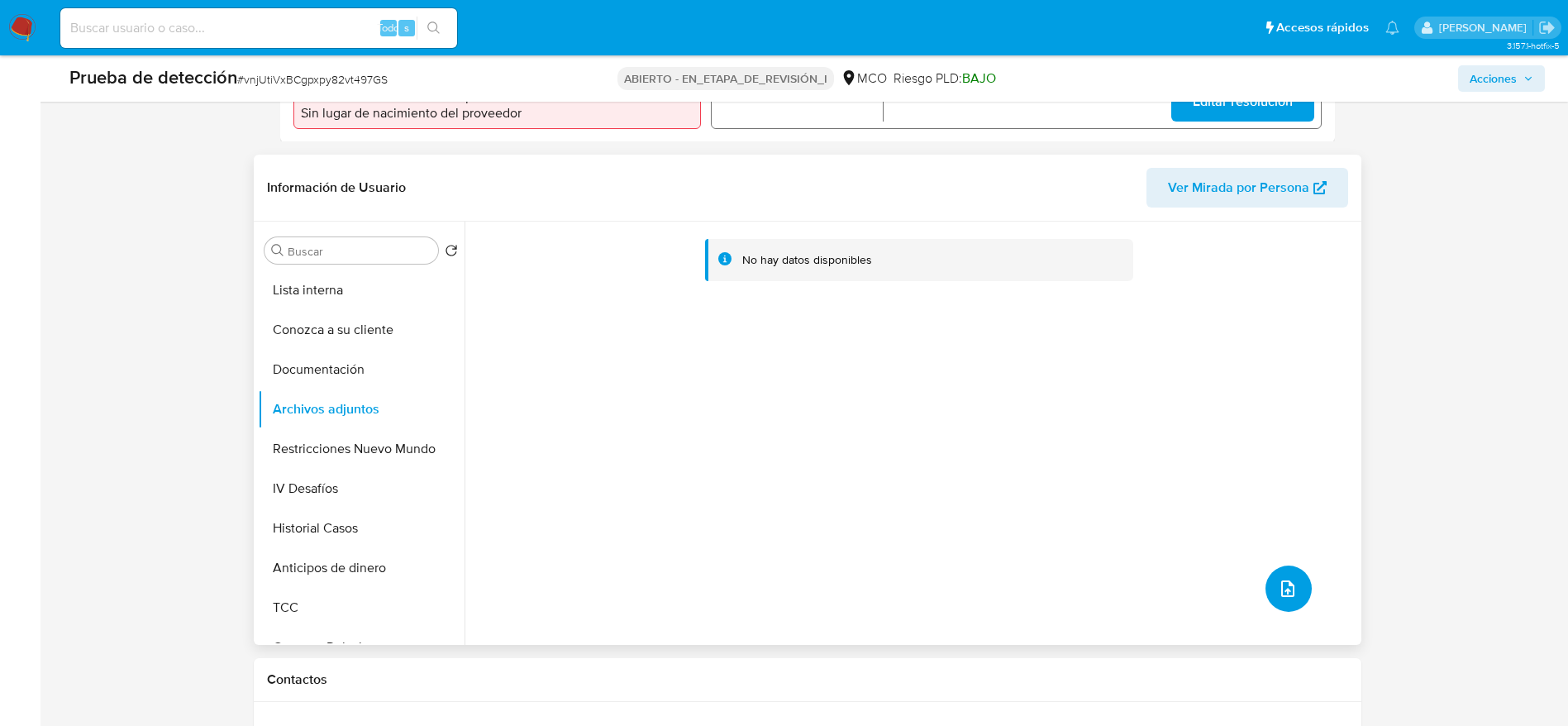
click at [1296, 589] on button "subir archivo" at bounding box center [1288, 588] width 46 height 47
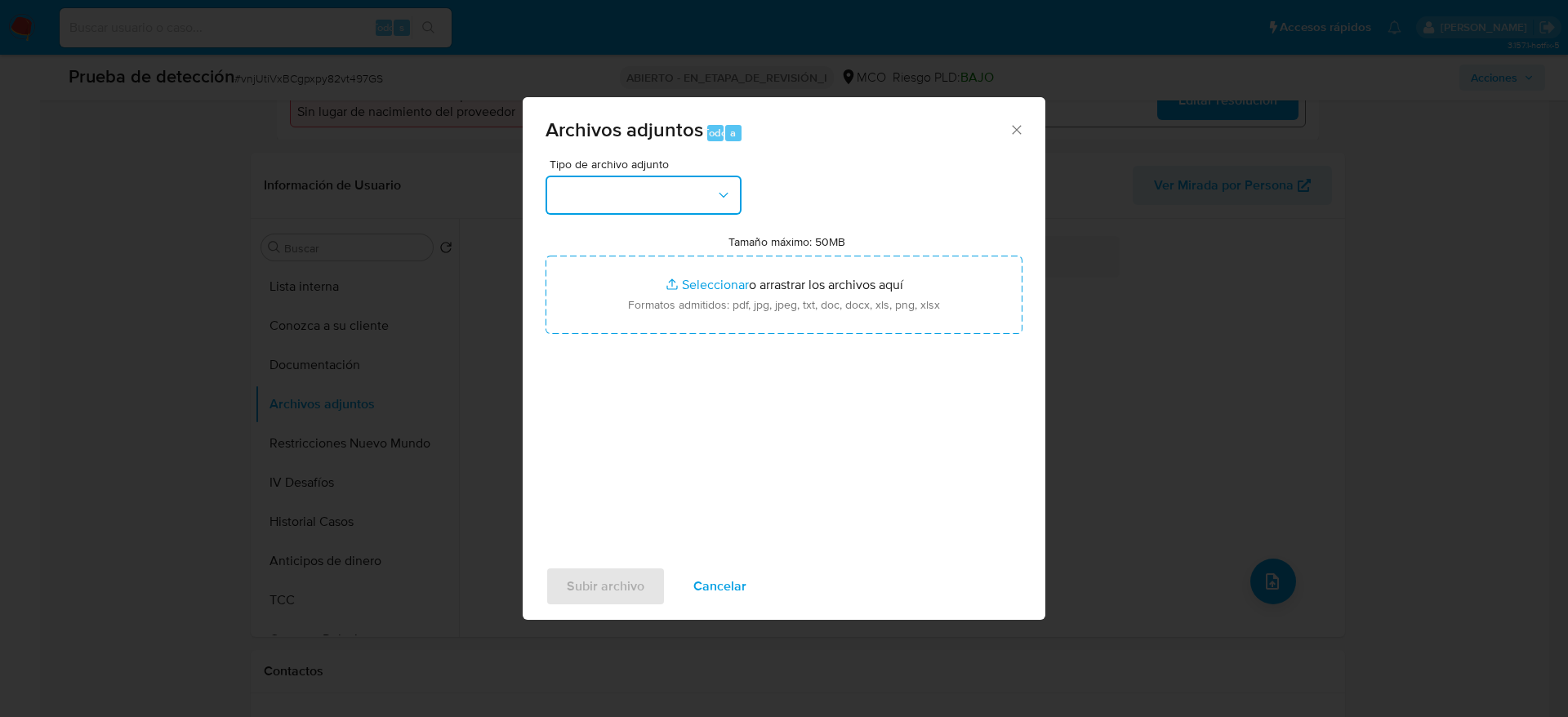
click at [673, 175] on button "button" at bounding box center [643, 195] width 196 height 39
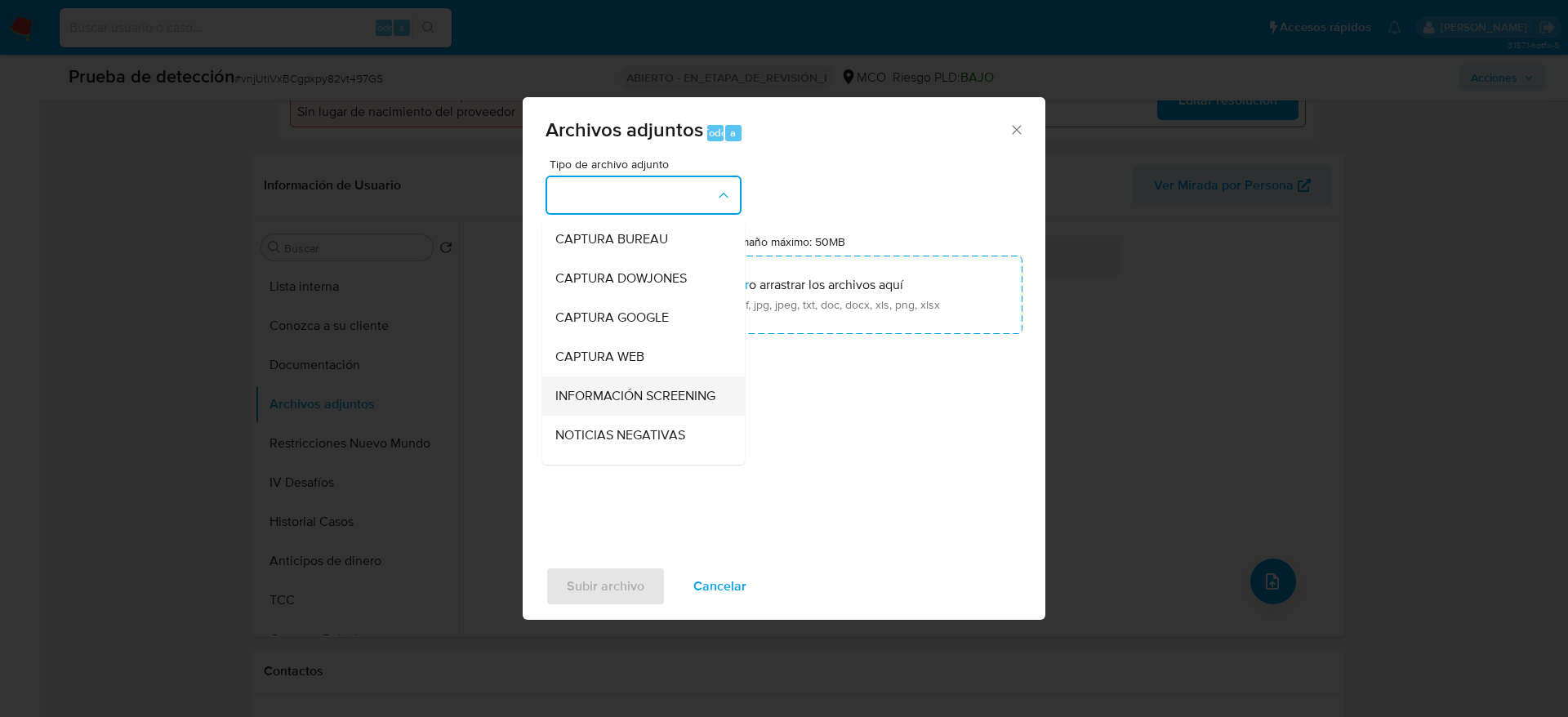
click at [646, 385] on div "INFORMACIÓN SCREENING" at bounding box center [639, 396] width 167 height 39
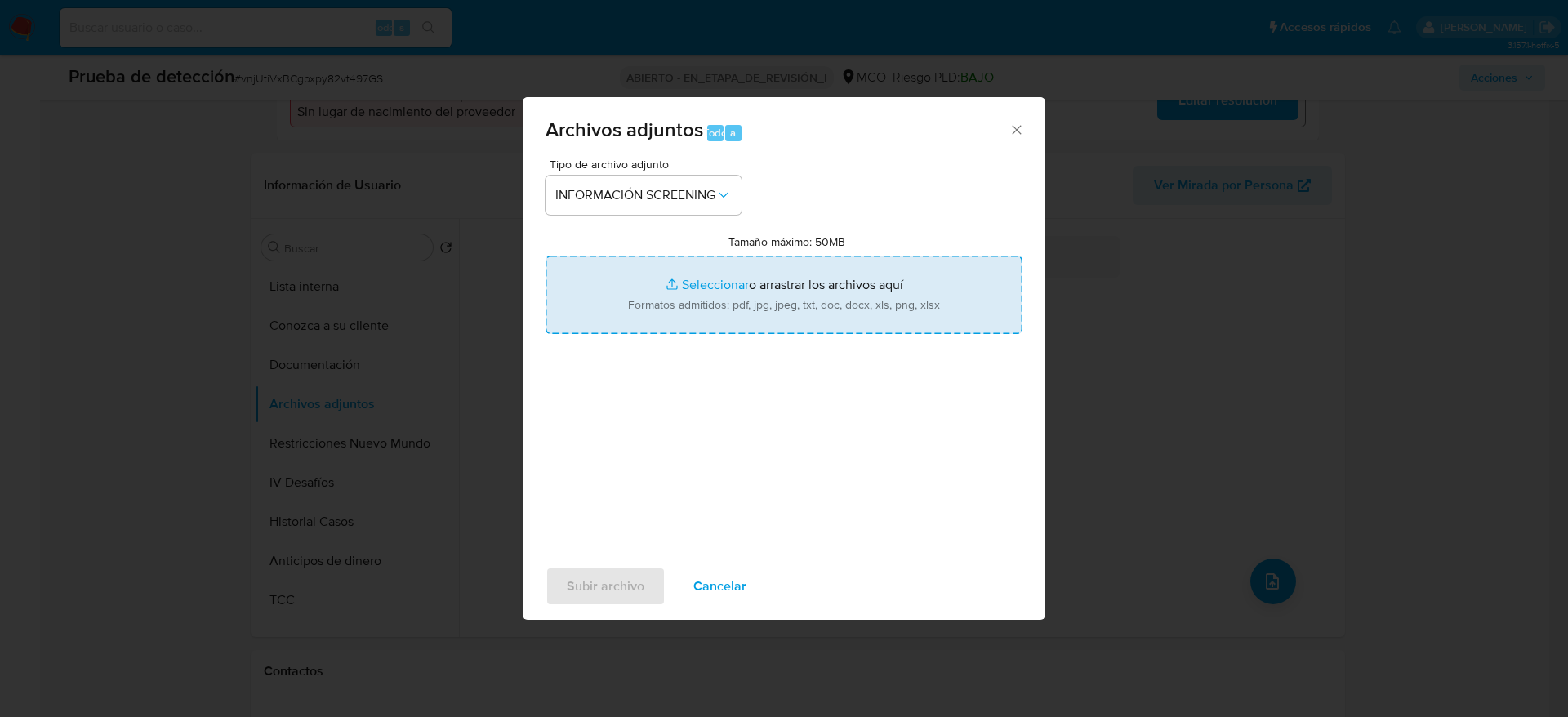
click at [684, 274] on input "Tamaño máximo: 50MB Seleccionar archivos" at bounding box center [784, 295] width 477 height 79
type input "C:\fakepath\_Carmen [PERSON_NAME] Uparela_ - Buscar con Google.pdf"
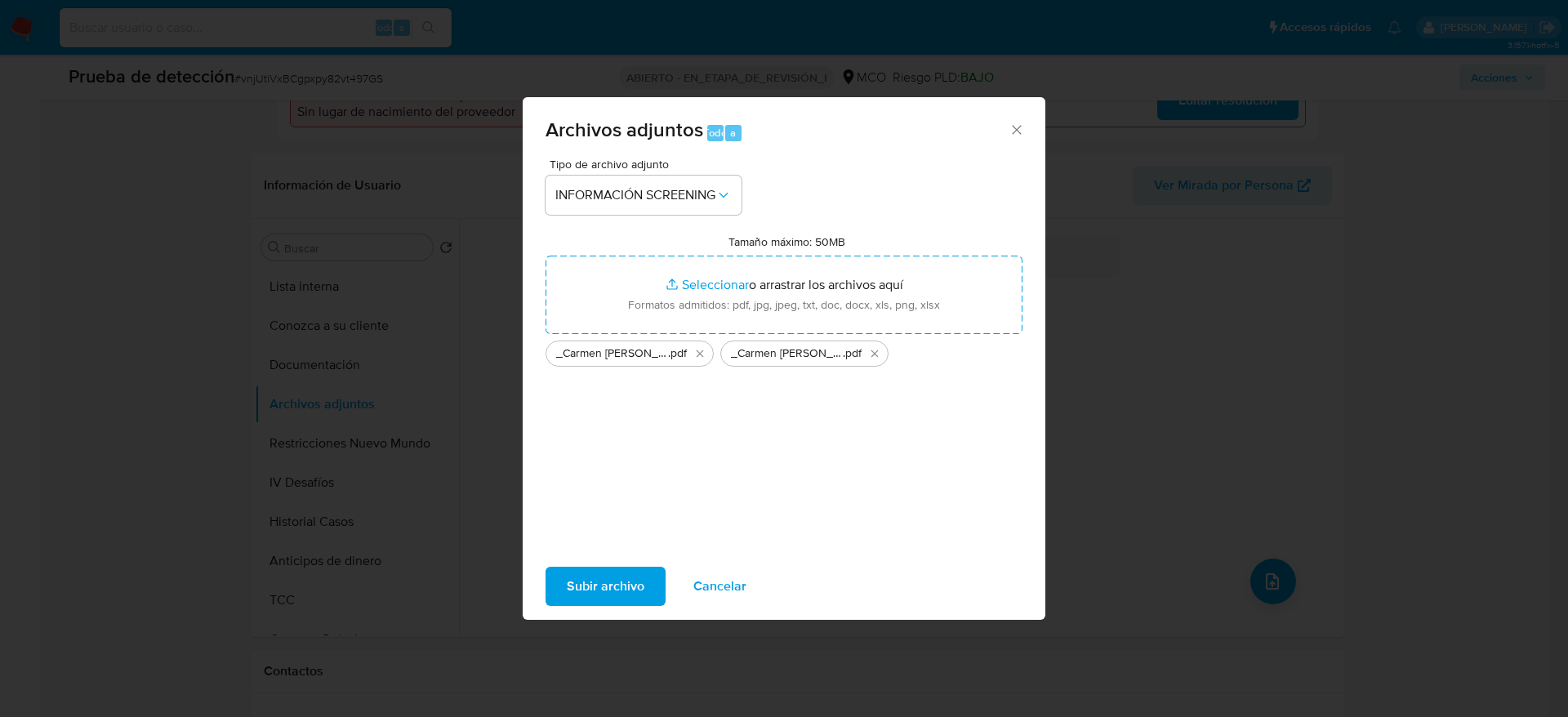
click at [633, 591] on font "Subir archivo" at bounding box center [605, 587] width 78 height 39
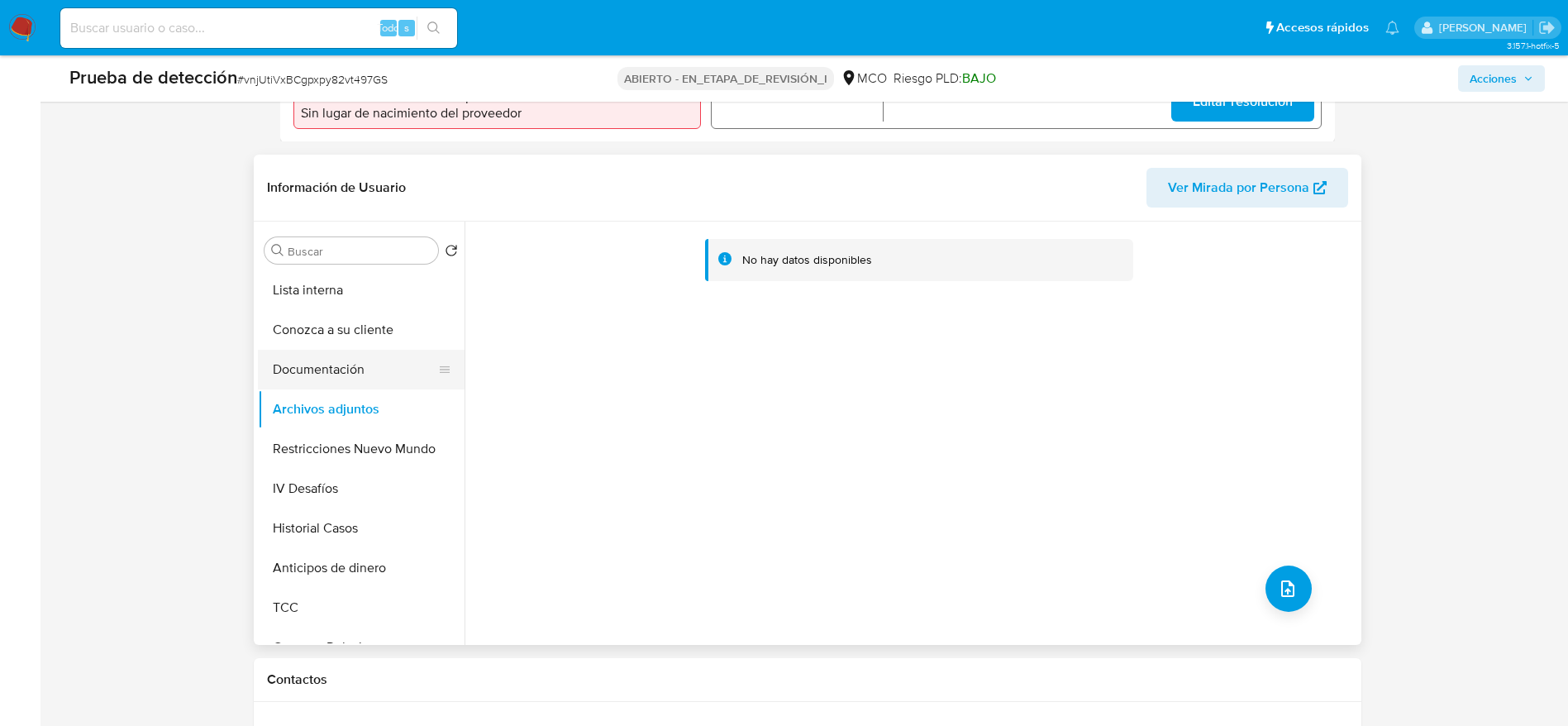
click at [351, 367] on button "Documentación" at bounding box center [355, 370] width 194 height 40
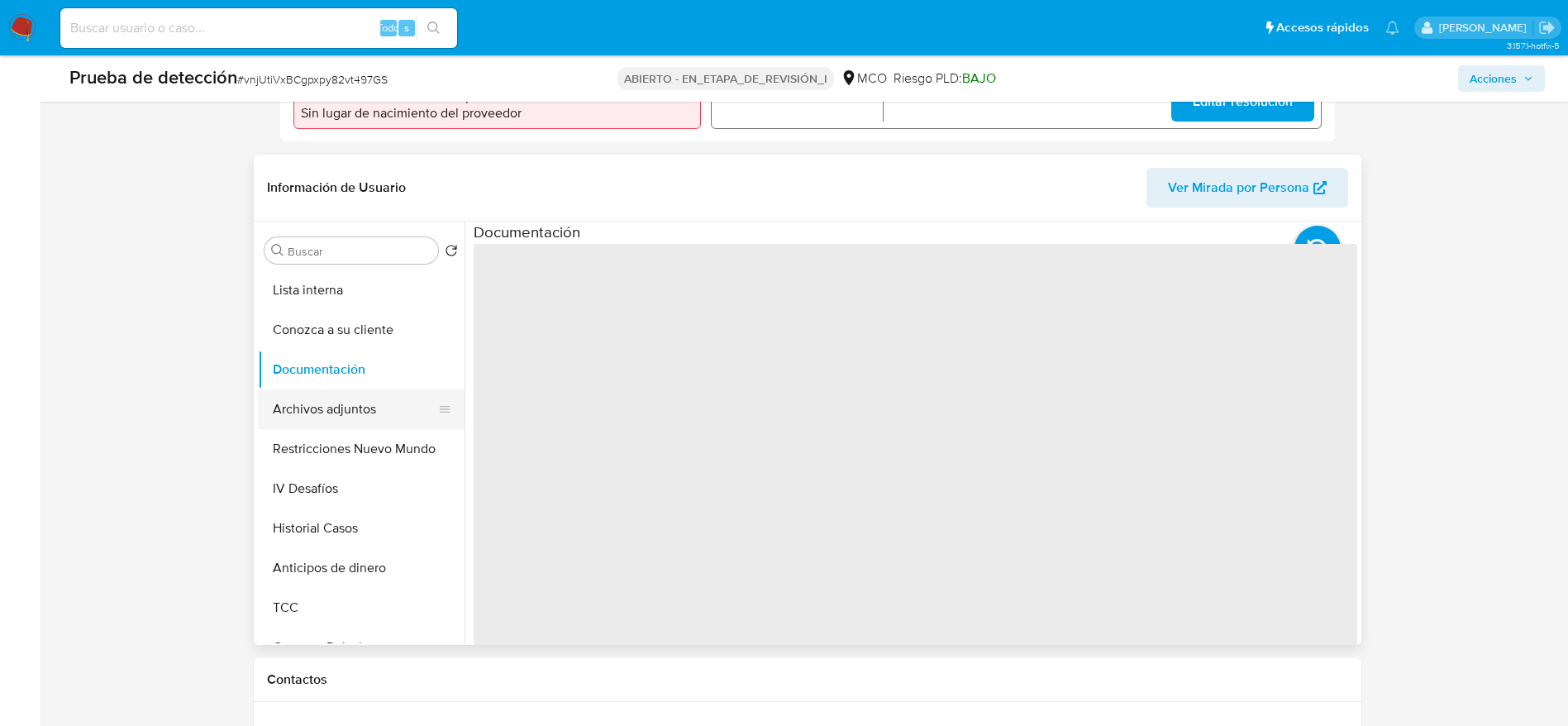
click at [362, 411] on button "Archivos adjuntos" at bounding box center [355, 410] width 194 height 40
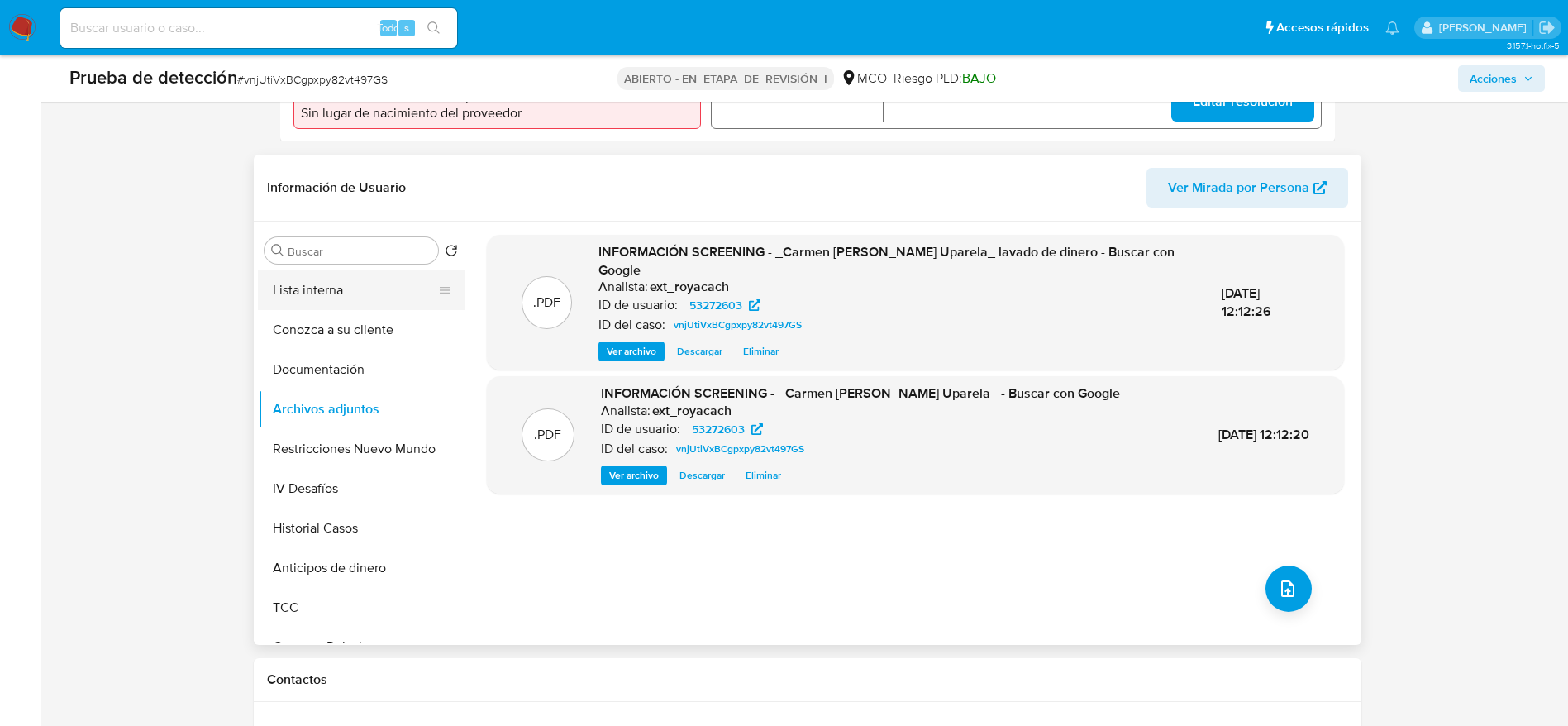
click at [287, 282] on button "Lista interna" at bounding box center [355, 290] width 194 height 40
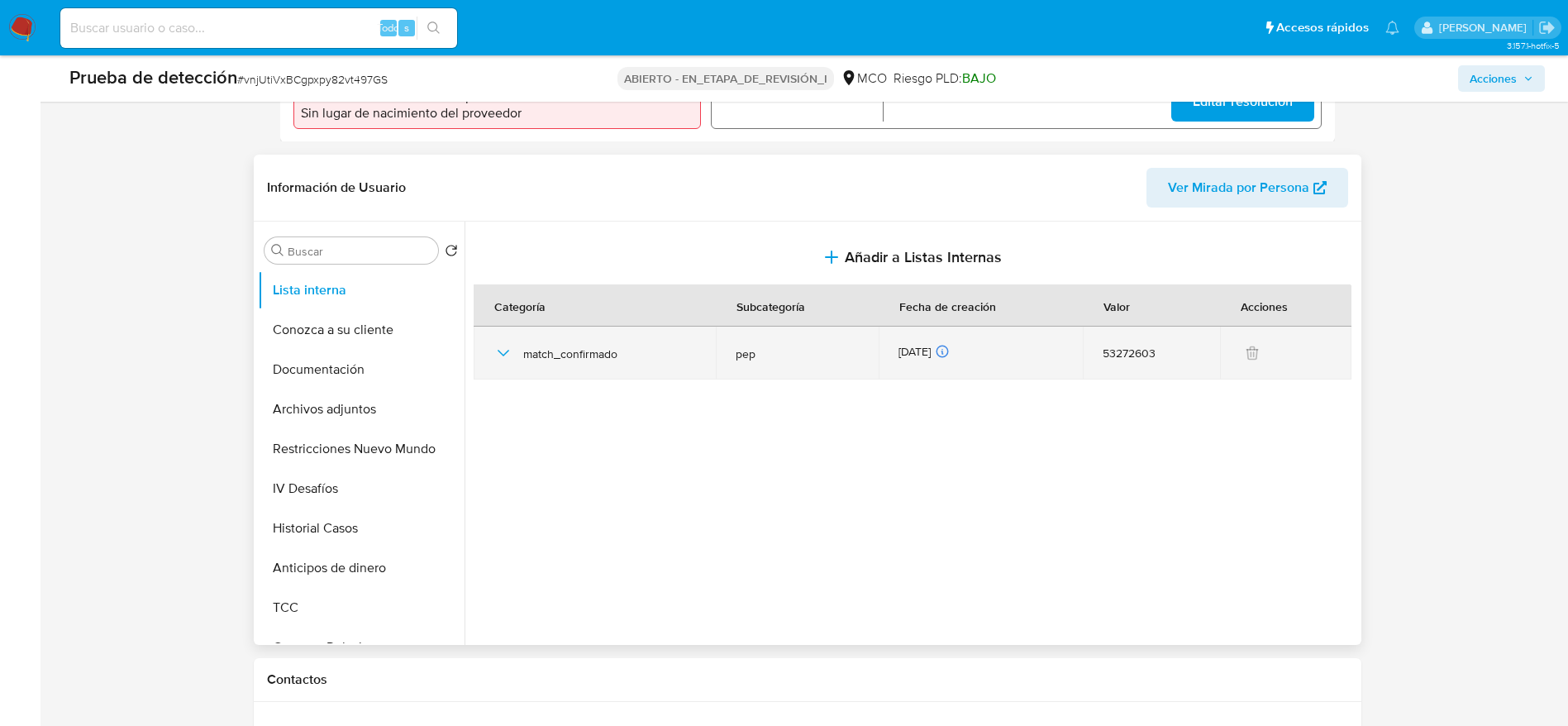
click at [497, 357] on icon "button" at bounding box center [503, 353] width 20 height 20
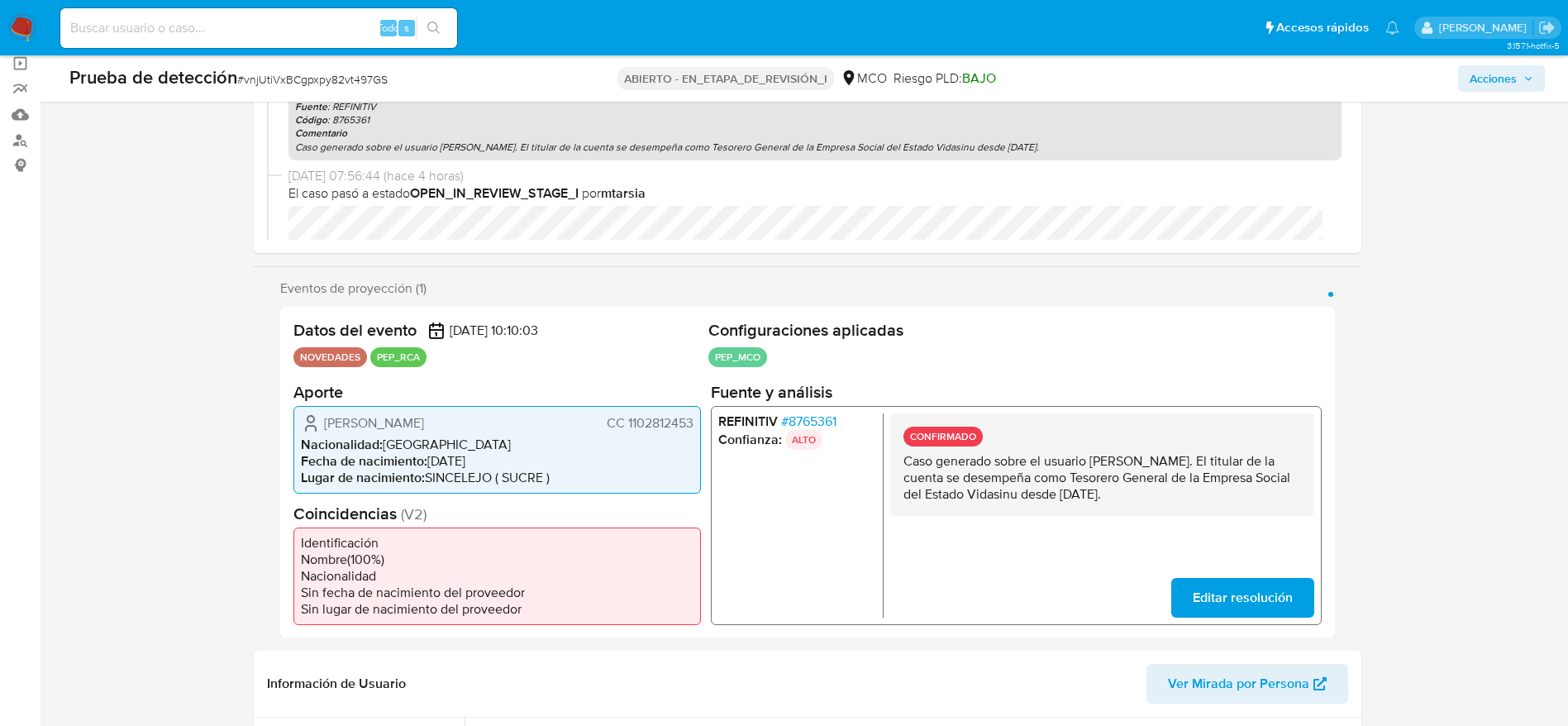
scroll to position [0, 0]
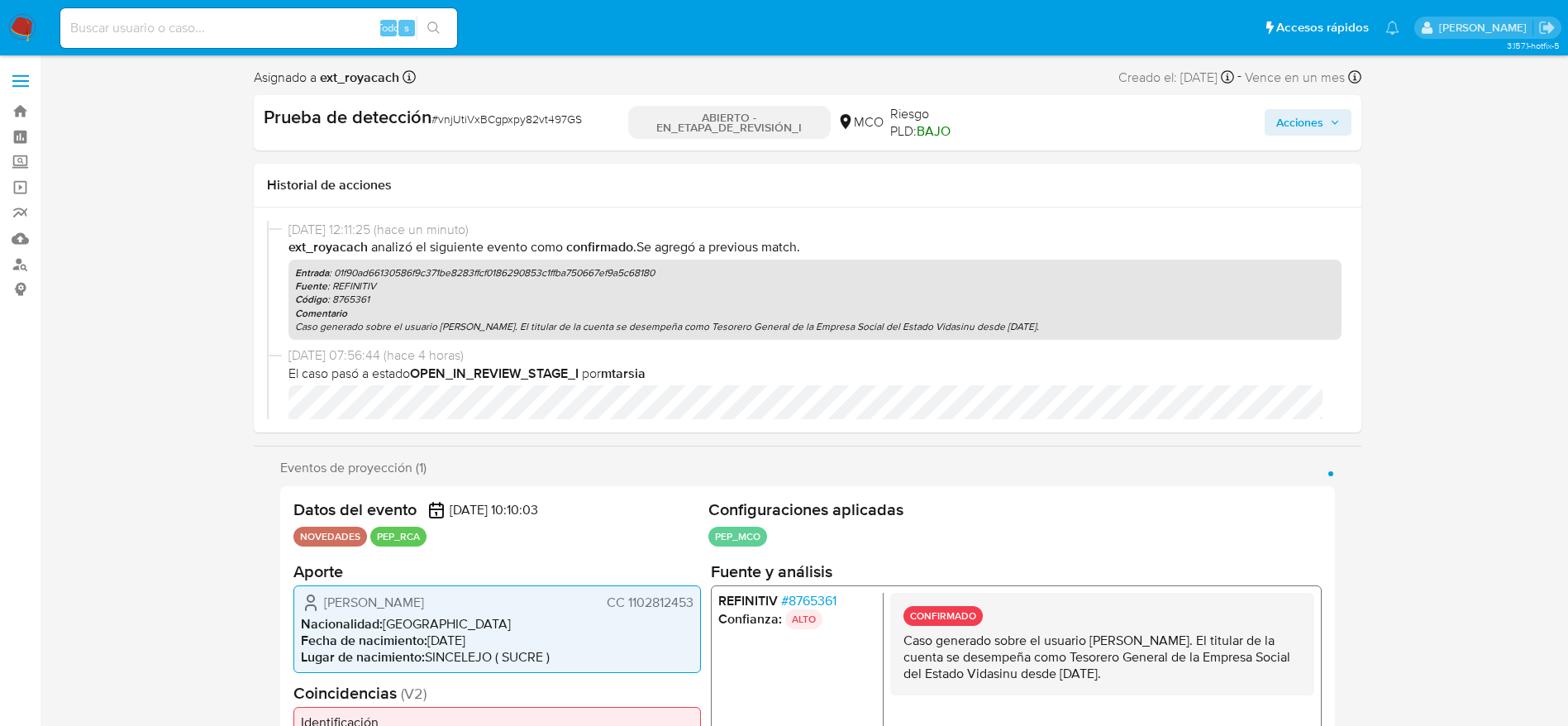
click at [1319, 107] on div "Acciones" at bounding box center [1171, 122] width 358 height 35
click at [1319, 118] on span "Acciones" at bounding box center [1301, 122] width 47 height 27
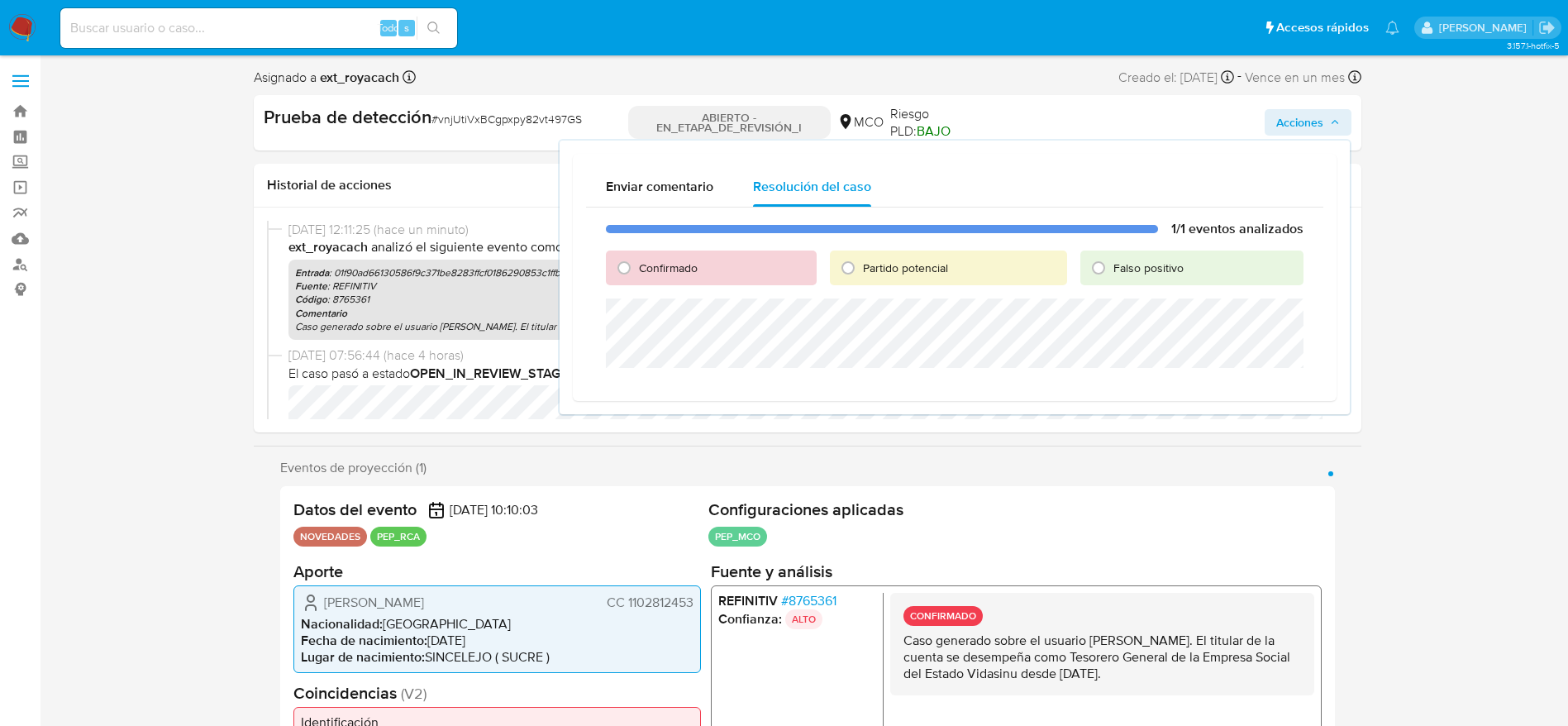
click at [761, 255] on div "Confirmado" at bounding box center [711, 268] width 211 height 35
click at [750, 264] on div "Confirmado" at bounding box center [711, 268] width 211 height 35
click at [705, 257] on div "Confirmado" at bounding box center [711, 268] width 211 height 35
click at [697, 260] on font "Confirmado" at bounding box center [669, 268] width 59 height 16
click at [637, 260] on input "Confirmado" at bounding box center [624, 268] width 27 height 27
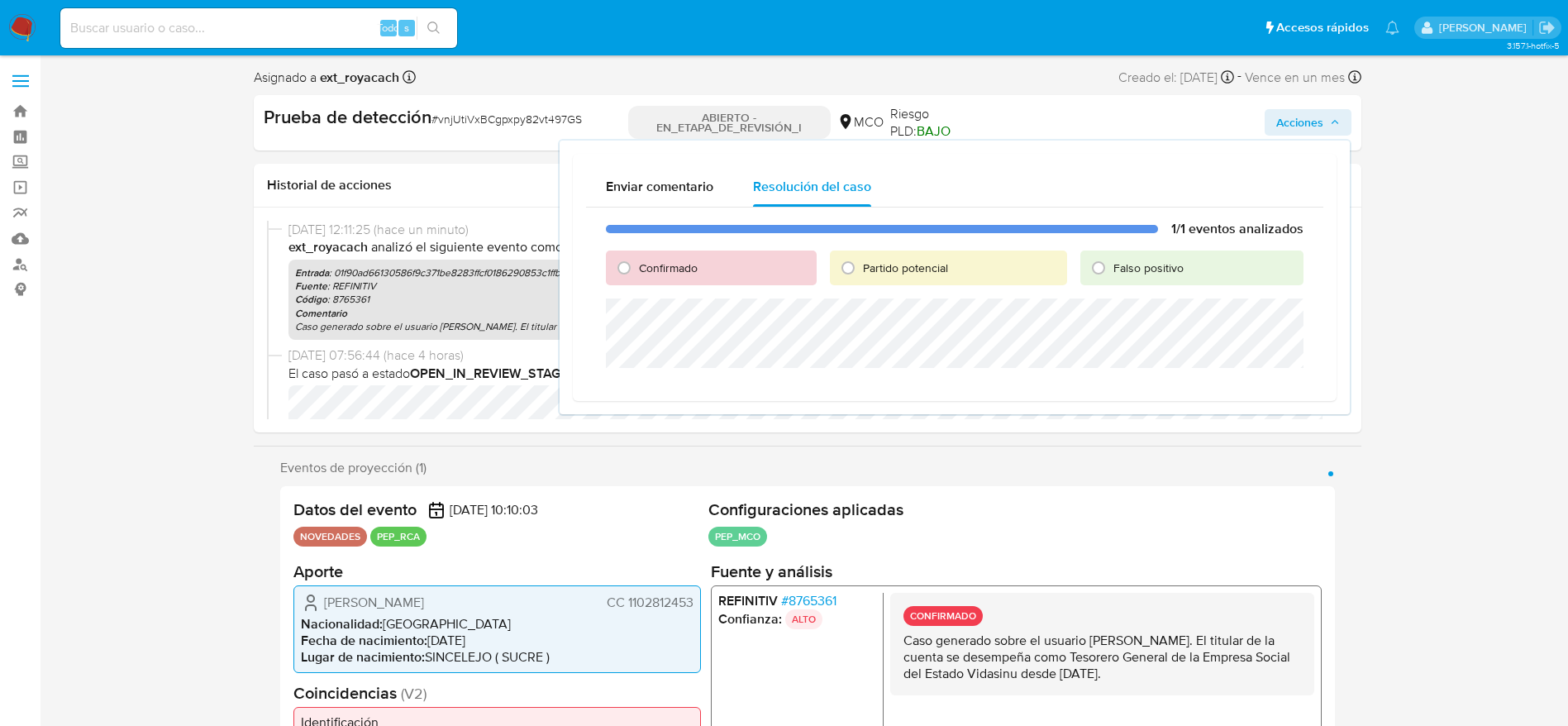
radio input "true"
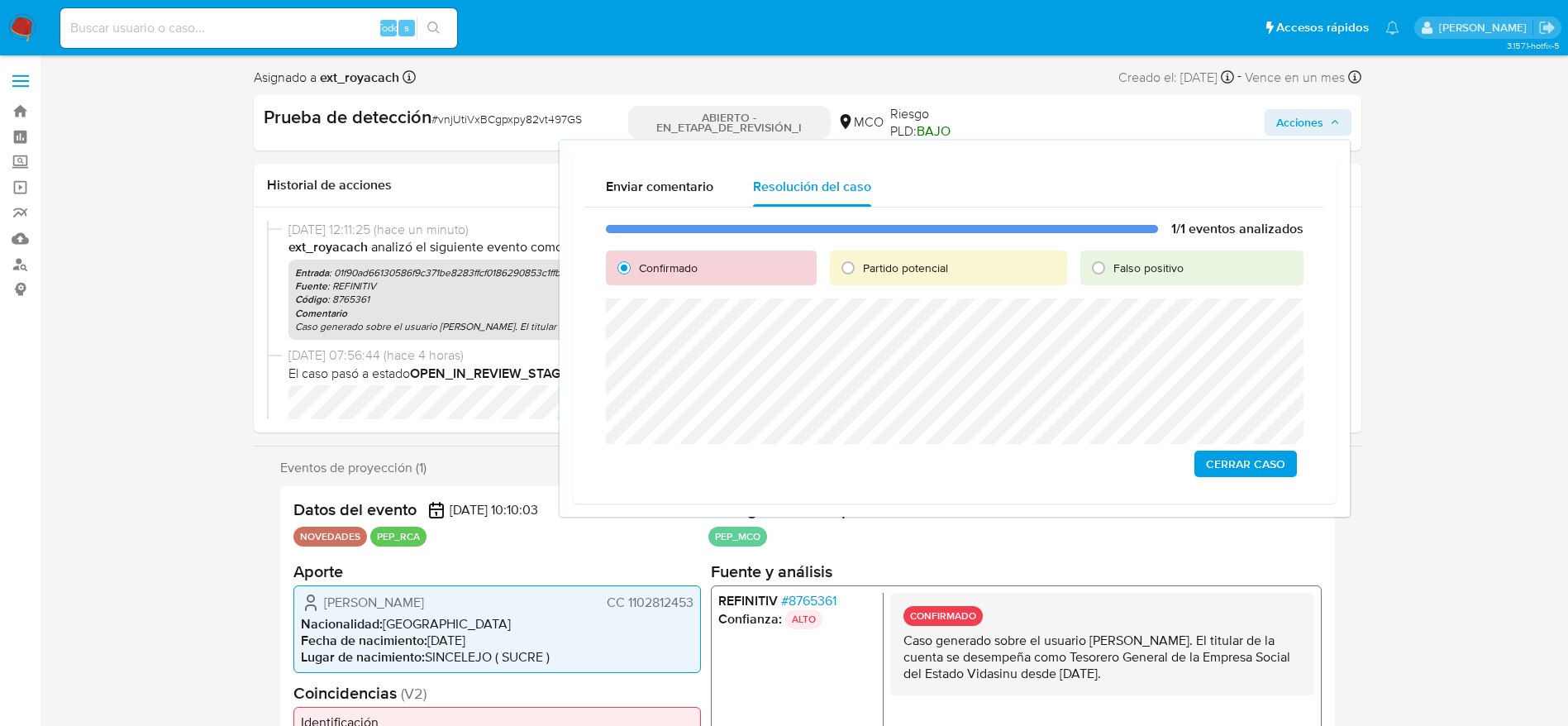
click at [1233, 473] on span "Cerrar Caso" at bounding box center [1246, 464] width 80 height 23
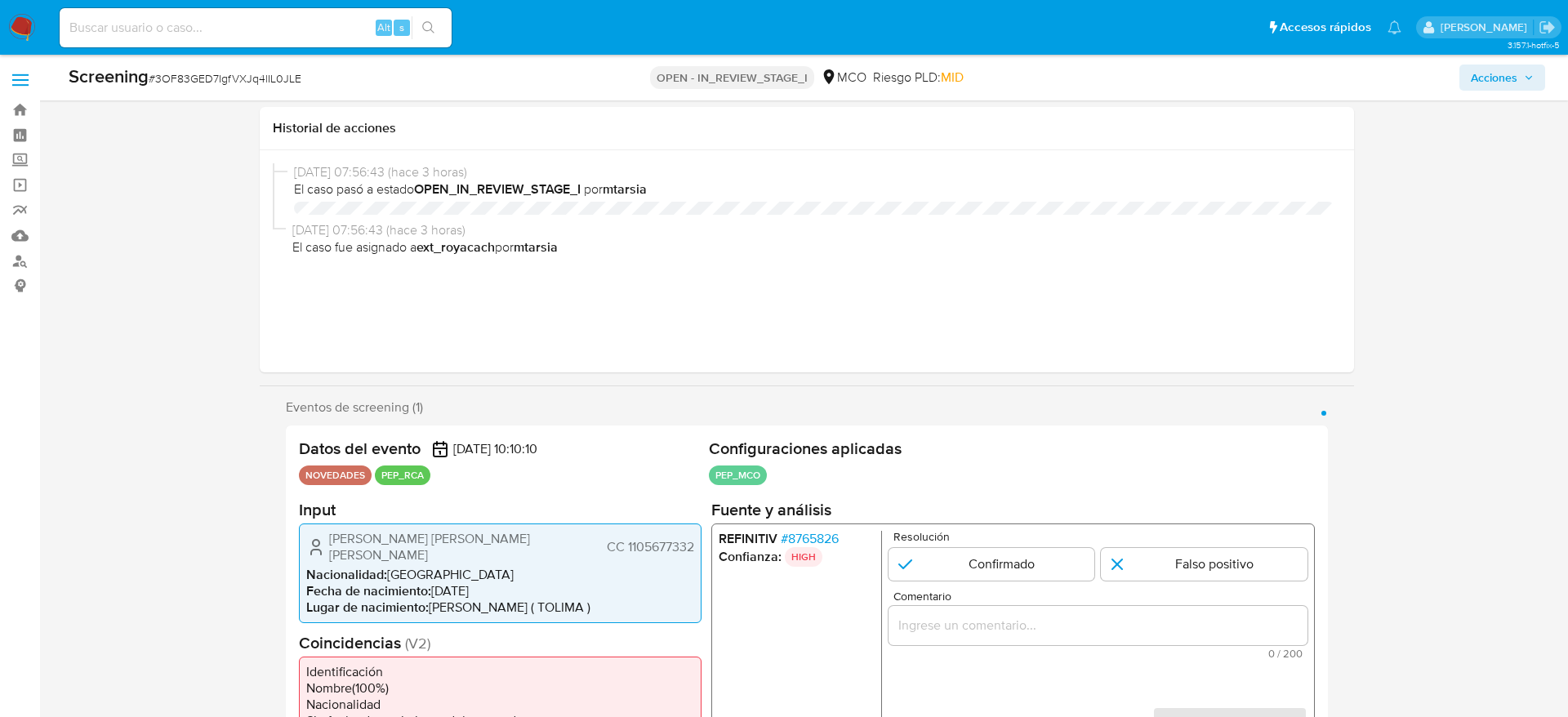
select select "10"
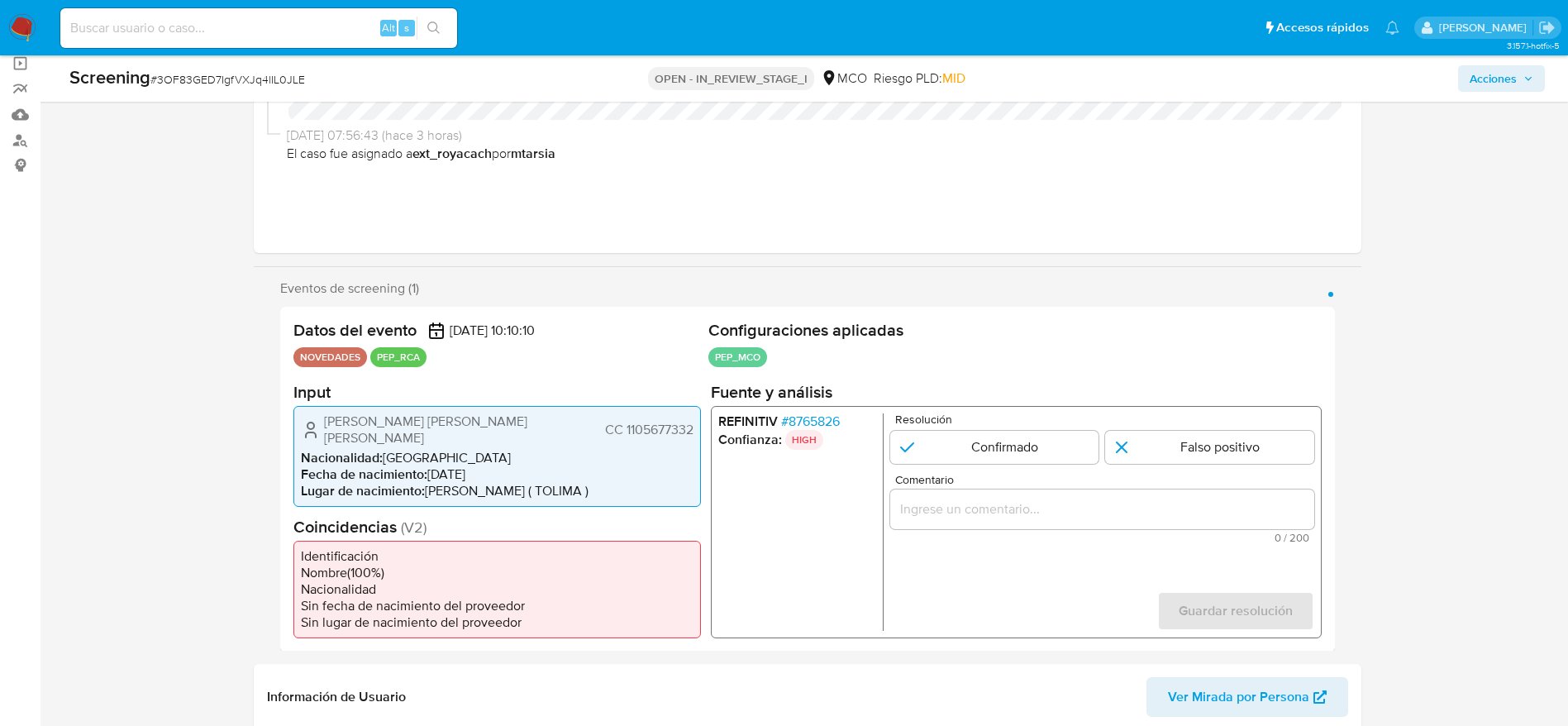
scroll to position [124, 0]
click at [222, 90] on div "Screening # 3OF83GED7IgfVXJq4lIL0JLE" at bounding box center [313, 79] width 488 height 27
copy span "3OF83GED7IgfVXJq4lIL0JLE"
drag, startPoint x: 316, startPoint y: 413, endPoint x: 692, endPoint y: 424, distance: 376.2
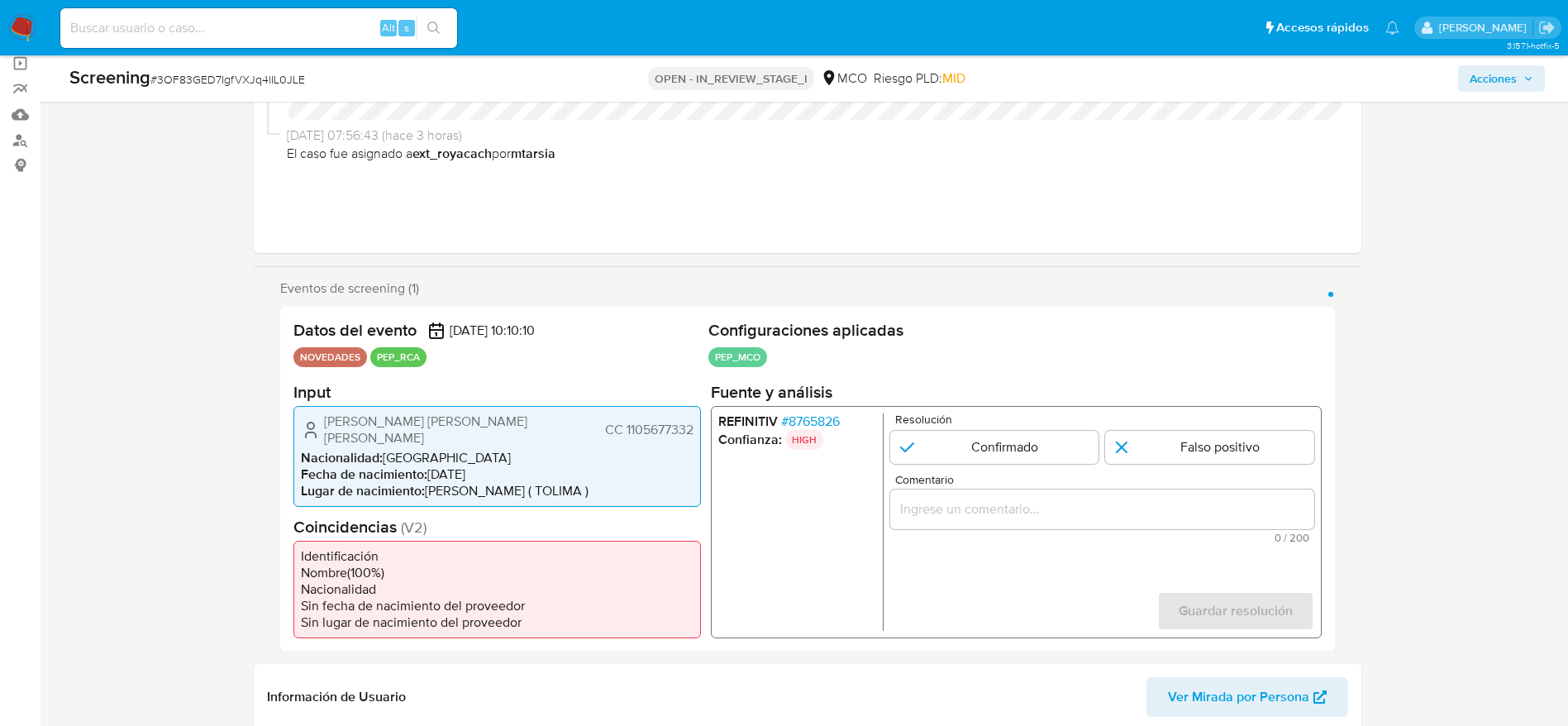
click at [692, 424] on div "Cristian Camilo Diaz Pava CC 1105677332" at bounding box center [497, 429] width 393 height 33
